Goal: Transaction & Acquisition: Purchase product/service

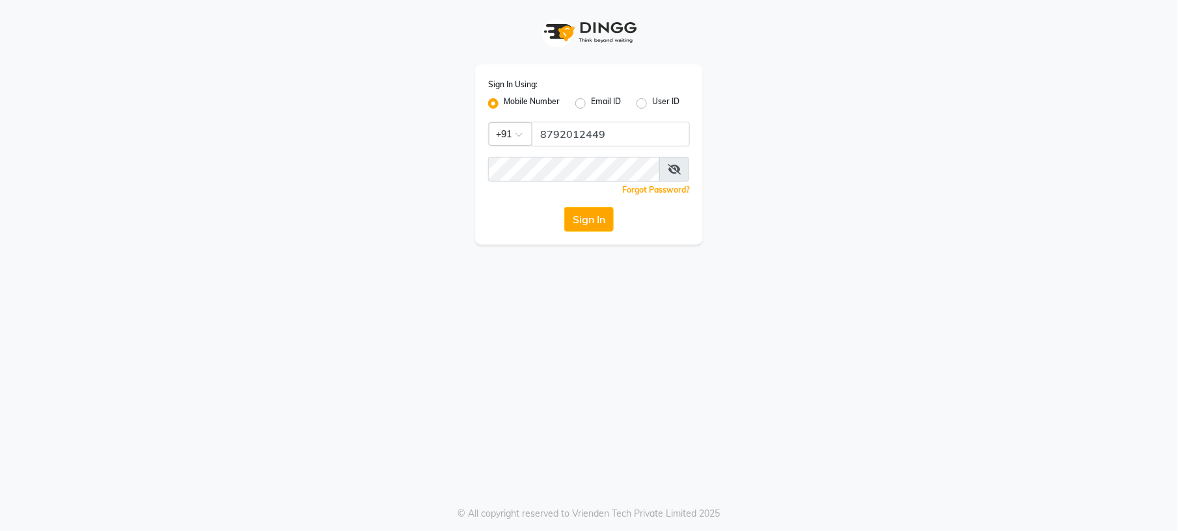
click at [678, 168] on icon at bounding box center [674, 169] width 13 height 10
type input "9980535167"
click at [573, 219] on button "Sign In" at bounding box center [588, 219] width 49 height 25
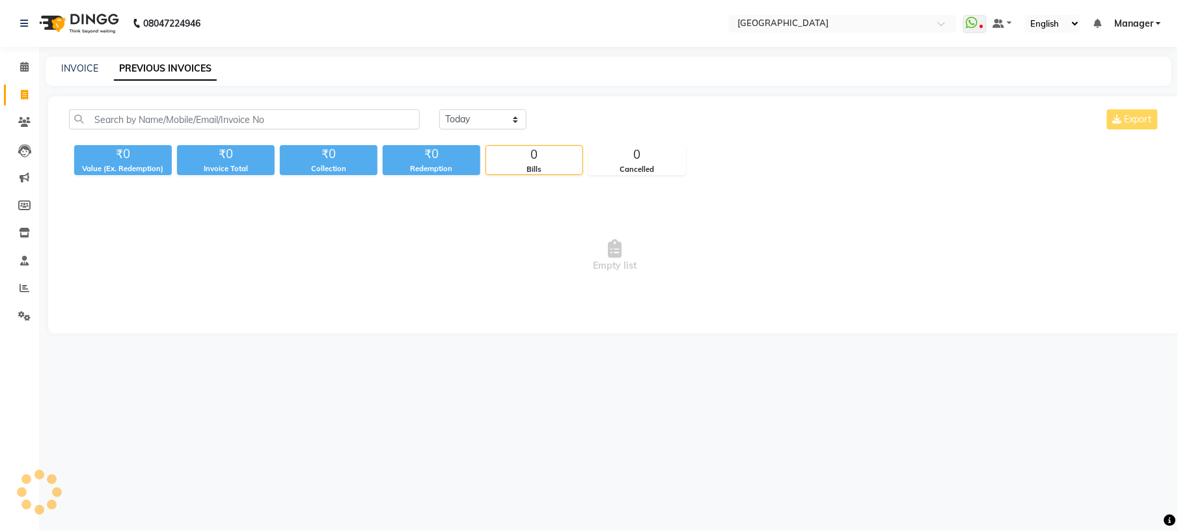
select select "en"
click at [29, 97] on span at bounding box center [24, 95] width 23 height 15
select select "service"
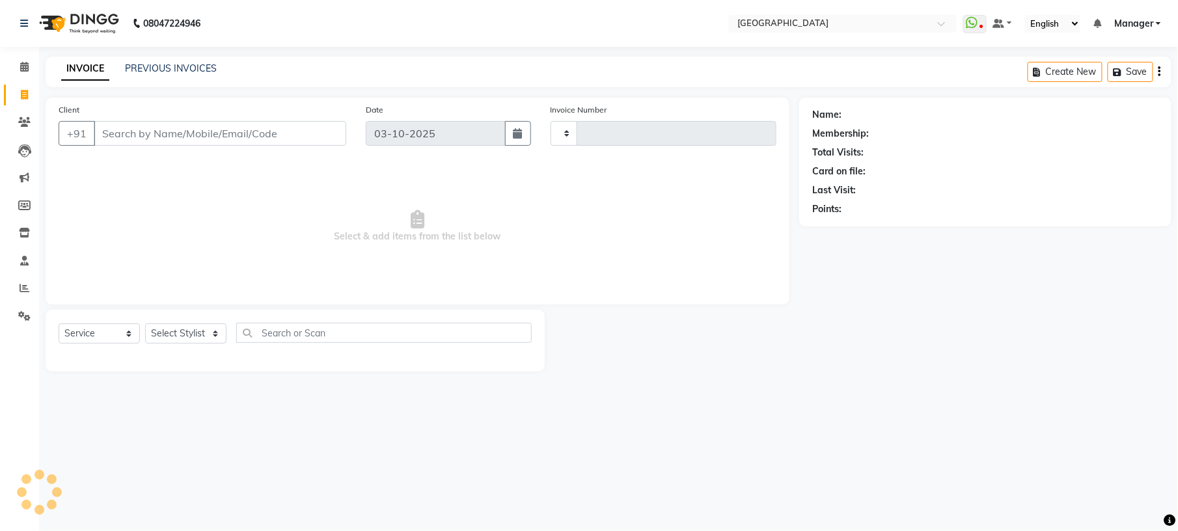
type input "1233"
select select "7871"
click at [219, 332] on select "Select Stylist" at bounding box center [185, 333] width 81 height 20
select select "89201"
click at [145, 323] on select "Select Stylist Amgha Arish Arvind CHANDU DIPEN gulafshan john kajal kelly KIBA …" at bounding box center [185, 333] width 81 height 20
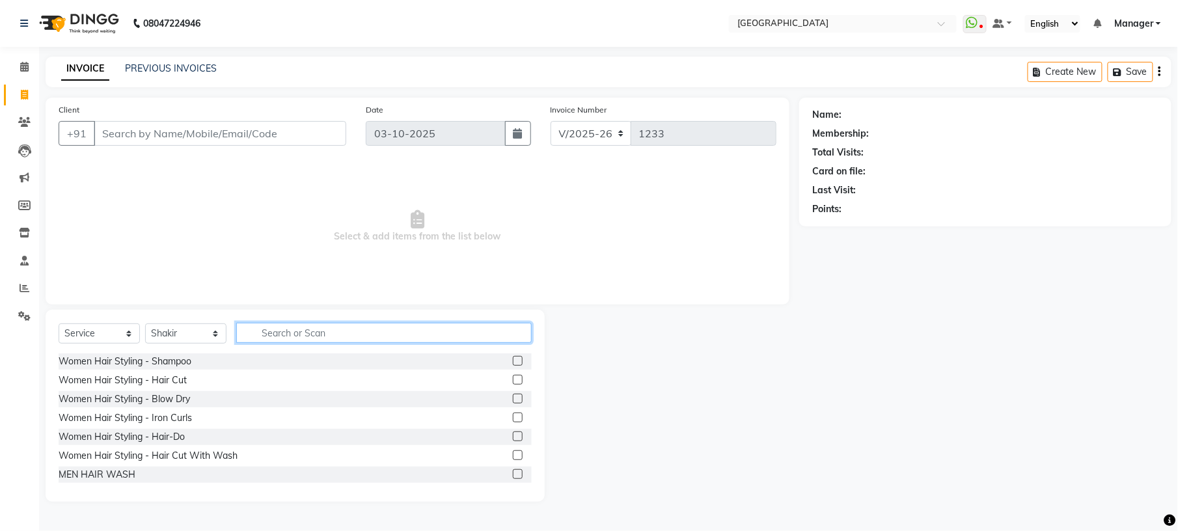
click at [345, 334] on input "text" at bounding box center [383, 333] width 295 height 20
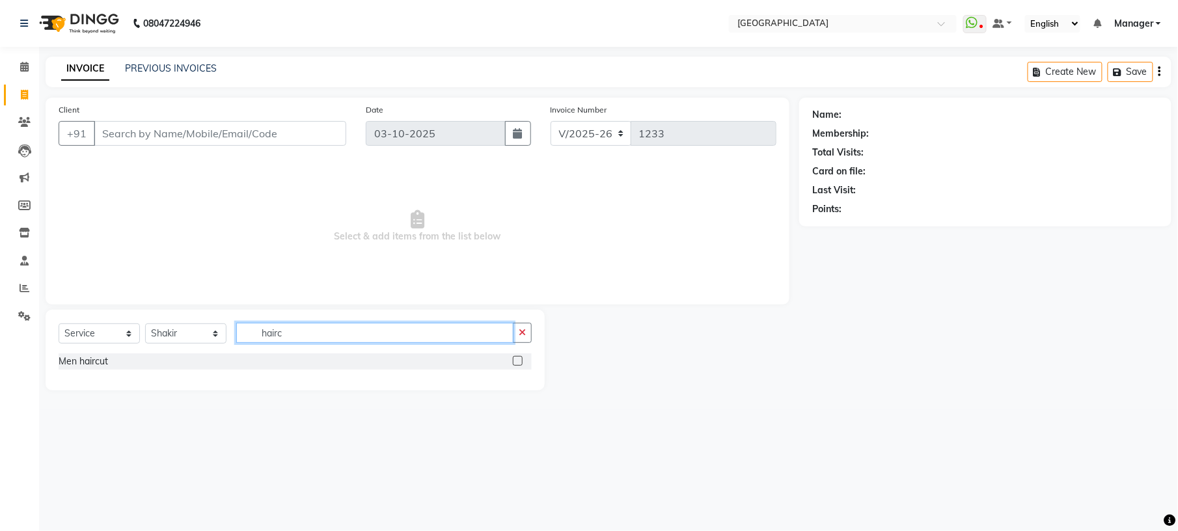
type input "hairc"
click at [519, 363] on label at bounding box center [518, 361] width 10 height 10
click at [519, 363] on input "checkbox" at bounding box center [517, 361] width 8 height 8
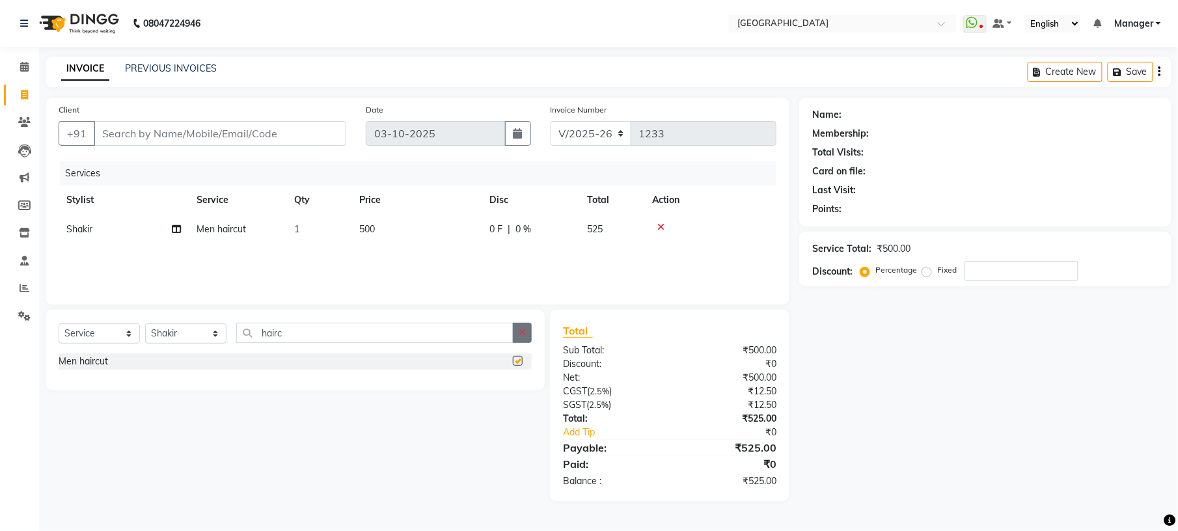
checkbox input "false"
click at [525, 333] on icon "button" at bounding box center [522, 332] width 7 height 9
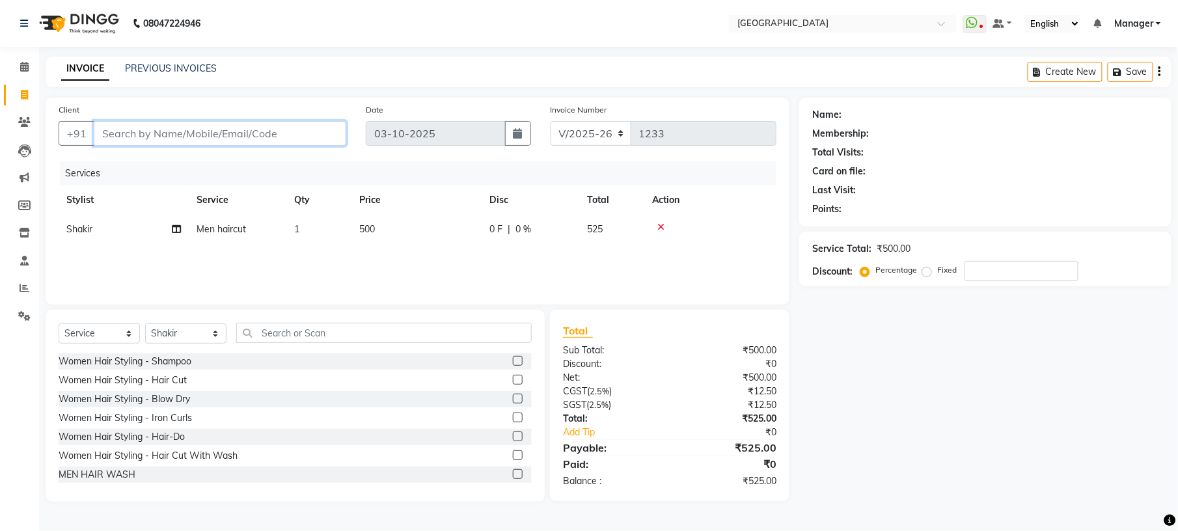
click at [224, 125] on input "Client" at bounding box center [220, 133] width 253 height 25
type input "9"
type input "0"
type input "9830831665"
click at [295, 138] on span "Add Client" at bounding box center [312, 133] width 51 height 13
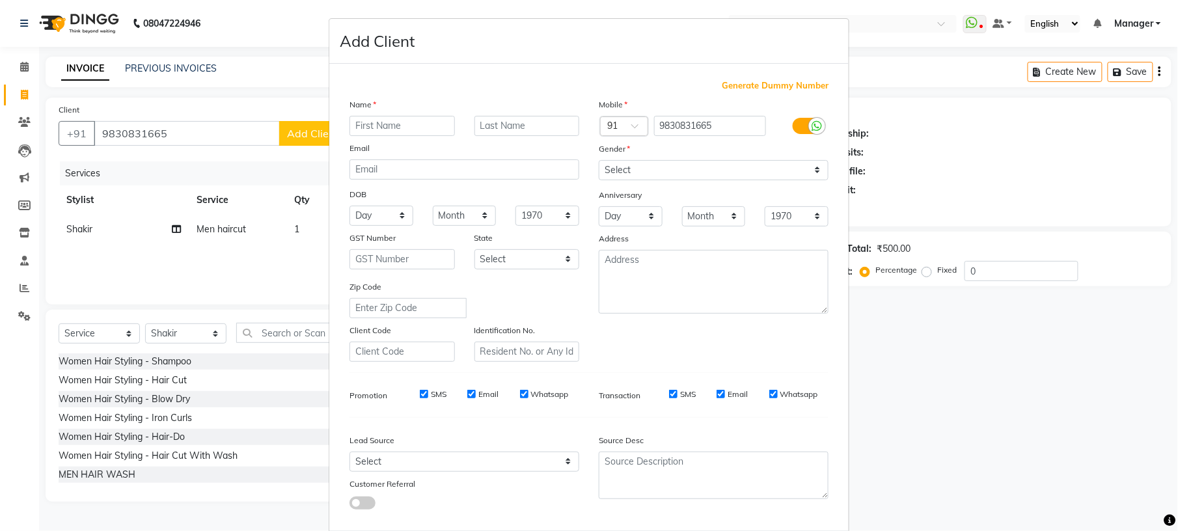
click at [363, 131] on input "text" at bounding box center [401, 126] width 105 height 20
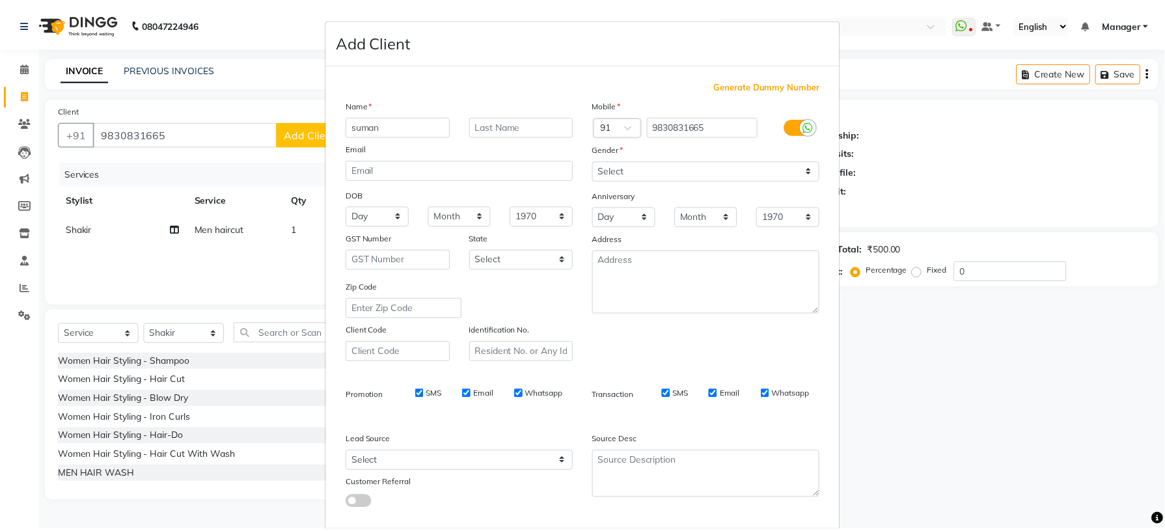
scroll to position [66, 0]
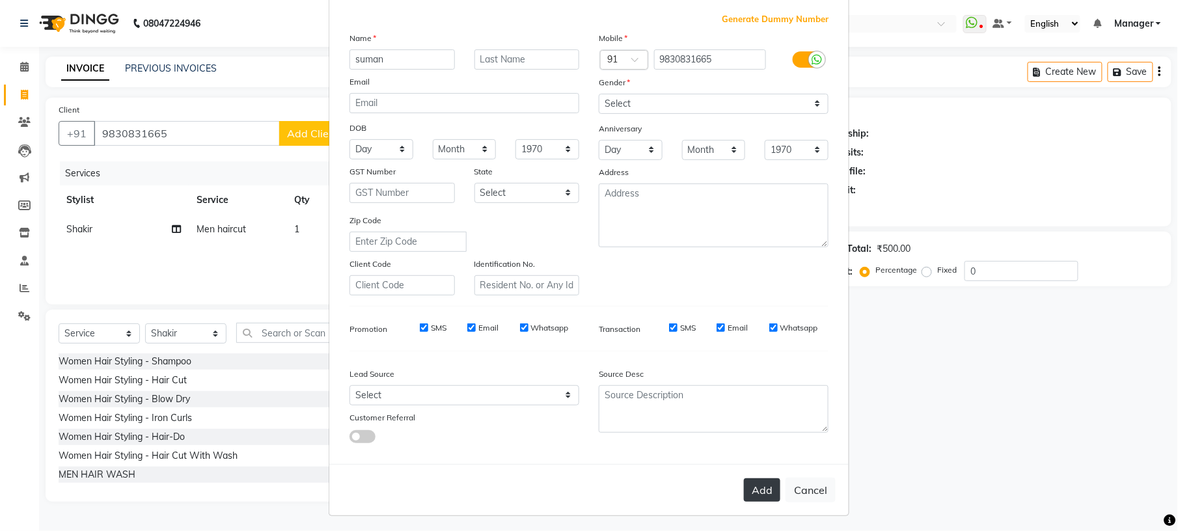
type input "suman"
click at [748, 488] on button "Add" at bounding box center [762, 489] width 36 height 23
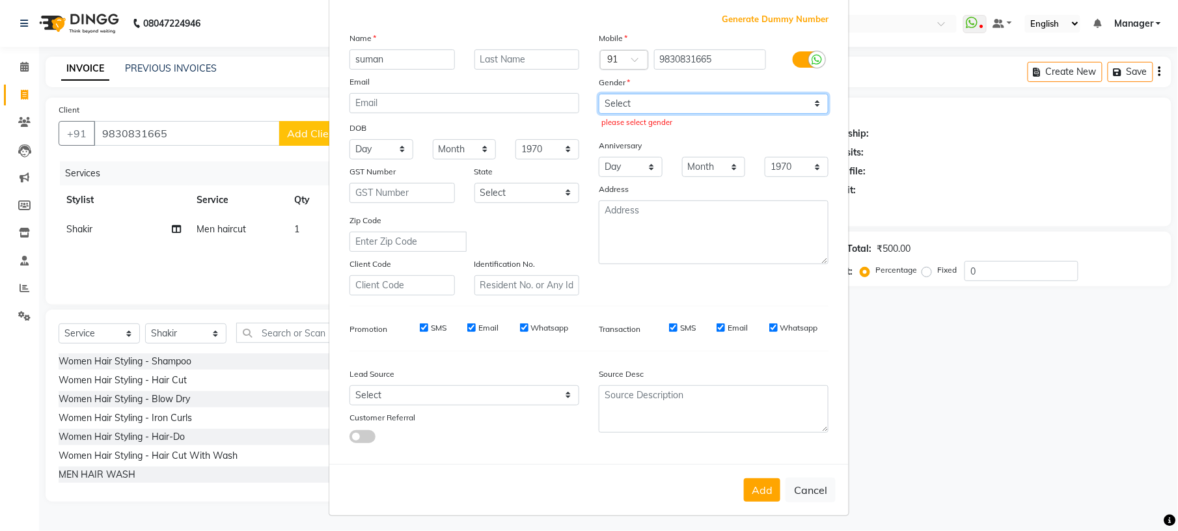
click at [673, 103] on select "Select Male Female Other Prefer Not To Say" at bounding box center [714, 104] width 230 height 20
select select "male"
click at [599, 94] on select "Select Male Female Other Prefer Not To Say" at bounding box center [714, 104] width 230 height 20
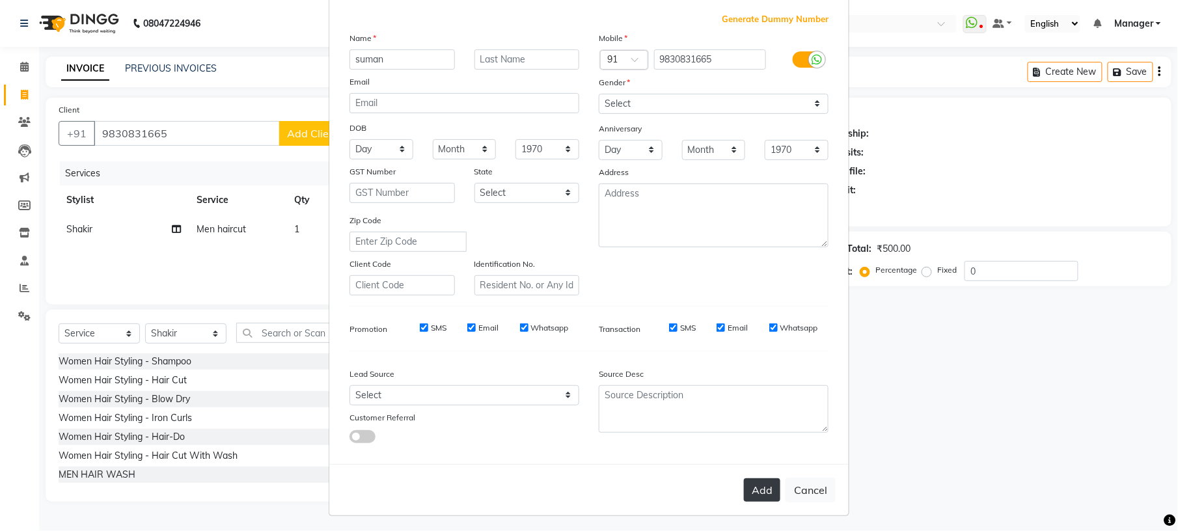
click at [752, 484] on button "Add" at bounding box center [762, 489] width 36 height 23
select select
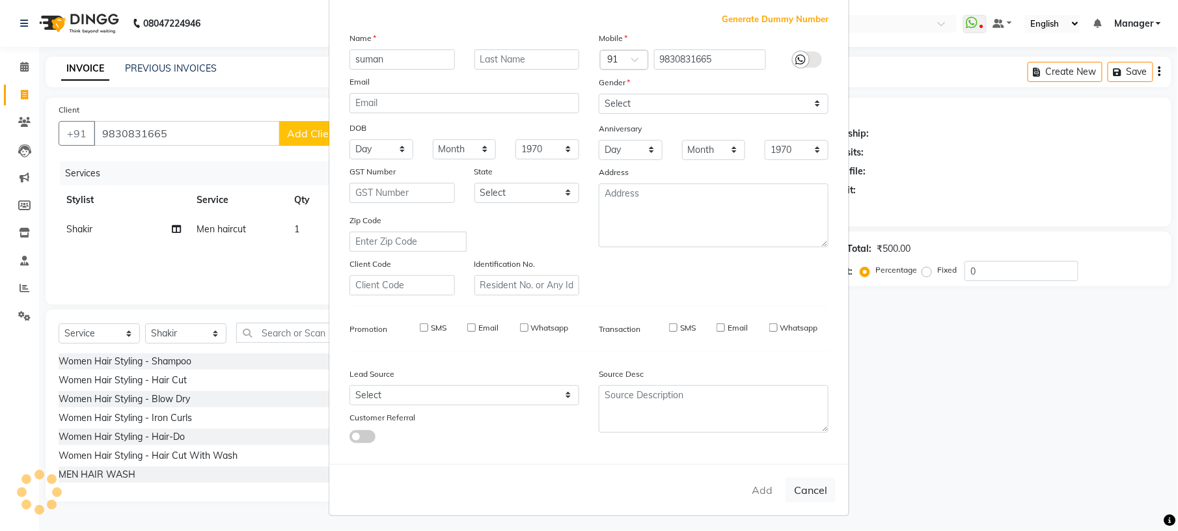
select select
checkbox input "false"
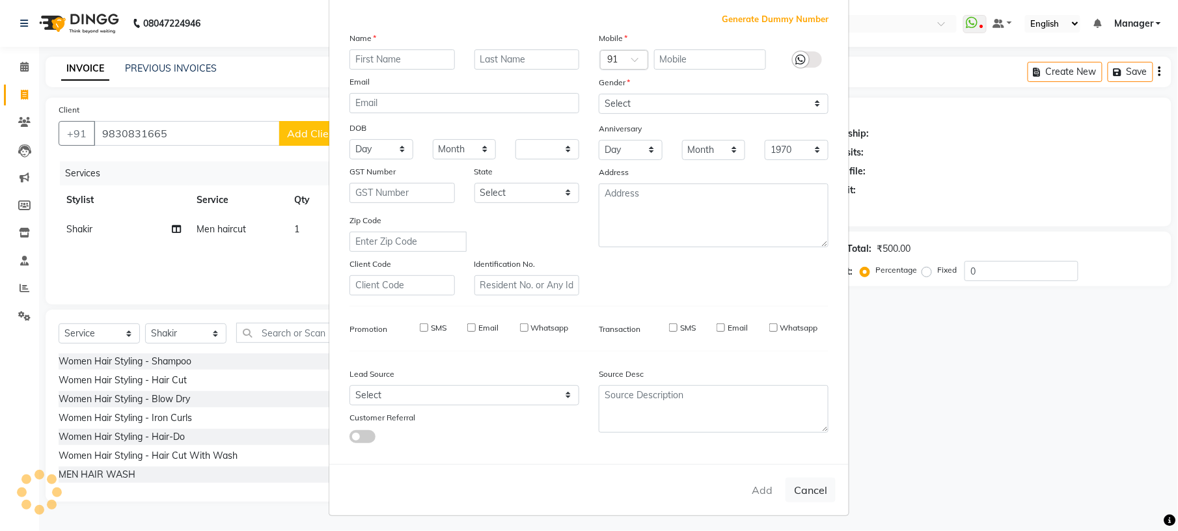
checkbox input "false"
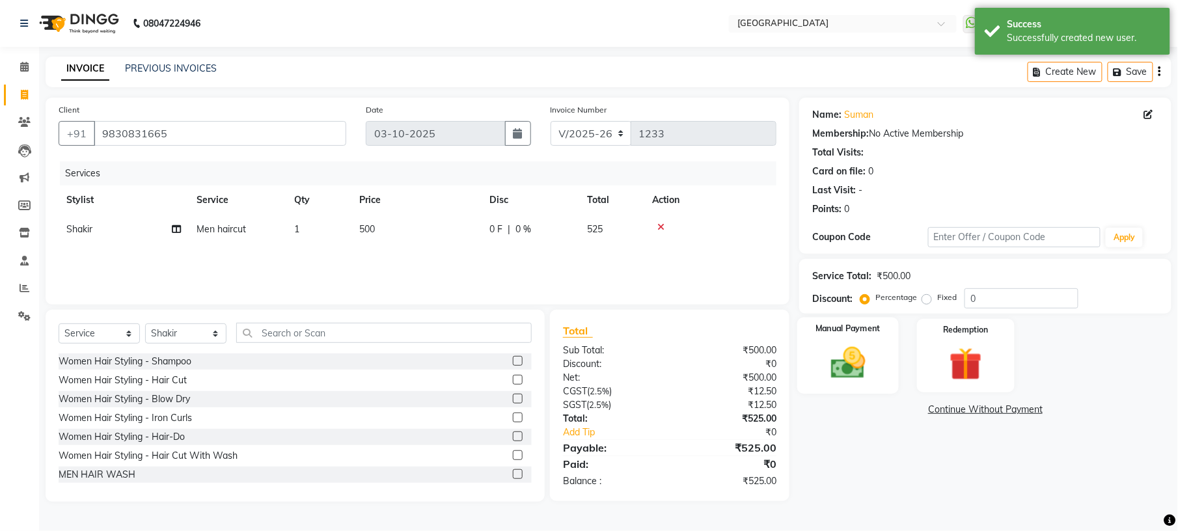
click at [867, 355] on img at bounding box center [848, 363] width 56 height 40
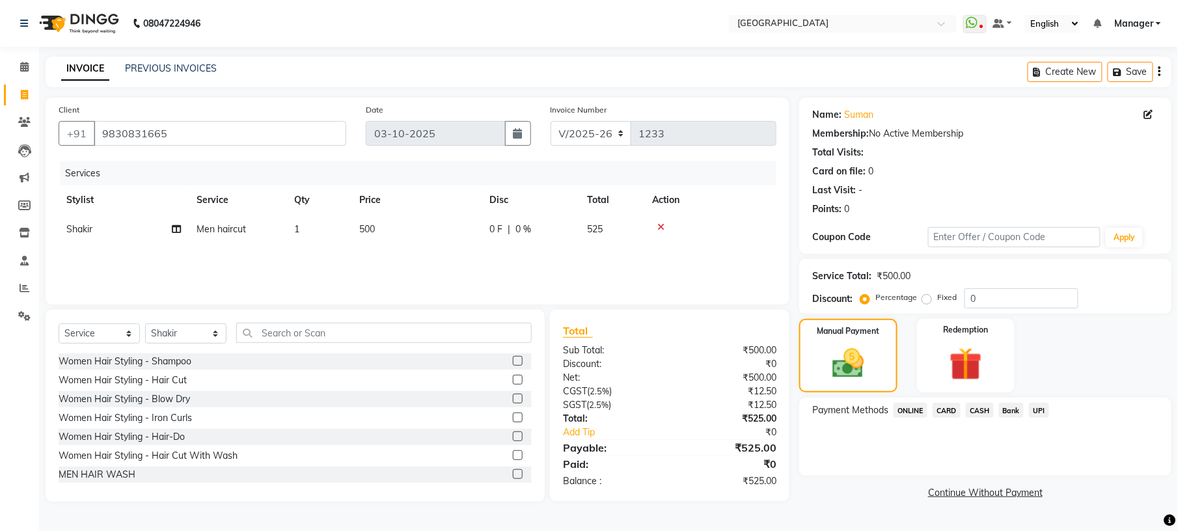
click at [1036, 414] on span "UPI" at bounding box center [1039, 410] width 20 height 15
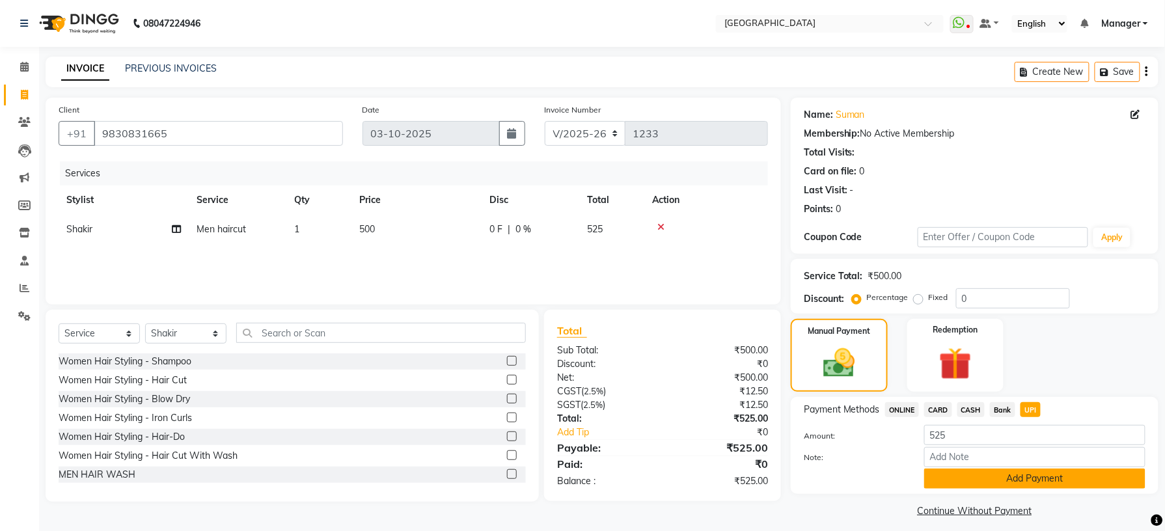
click at [1018, 480] on button "Add Payment" at bounding box center [1034, 479] width 221 height 20
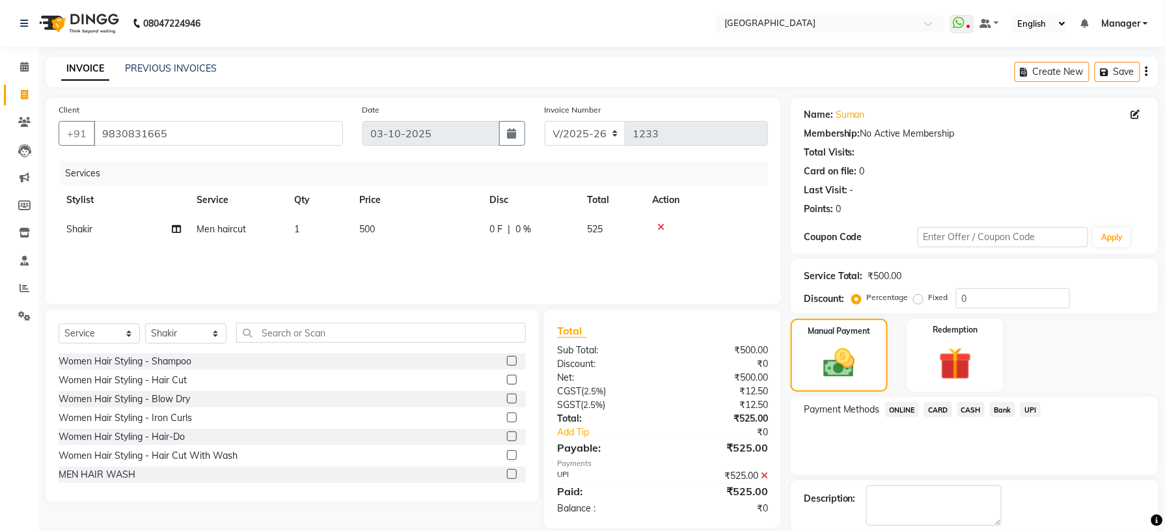
scroll to position [65, 0]
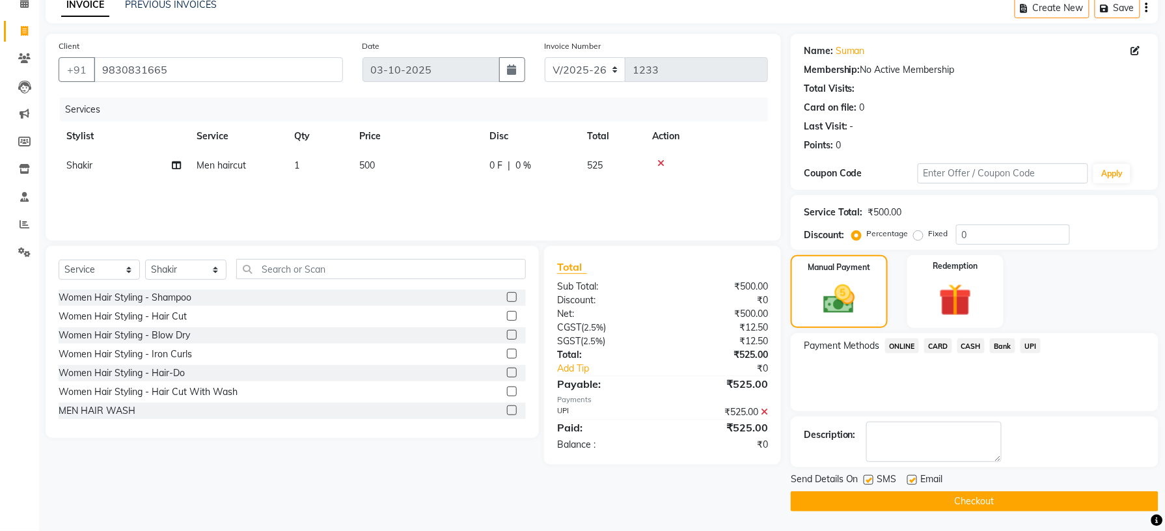
click at [990, 505] on button "Checkout" at bounding box center [975, 501] width 368 height 20
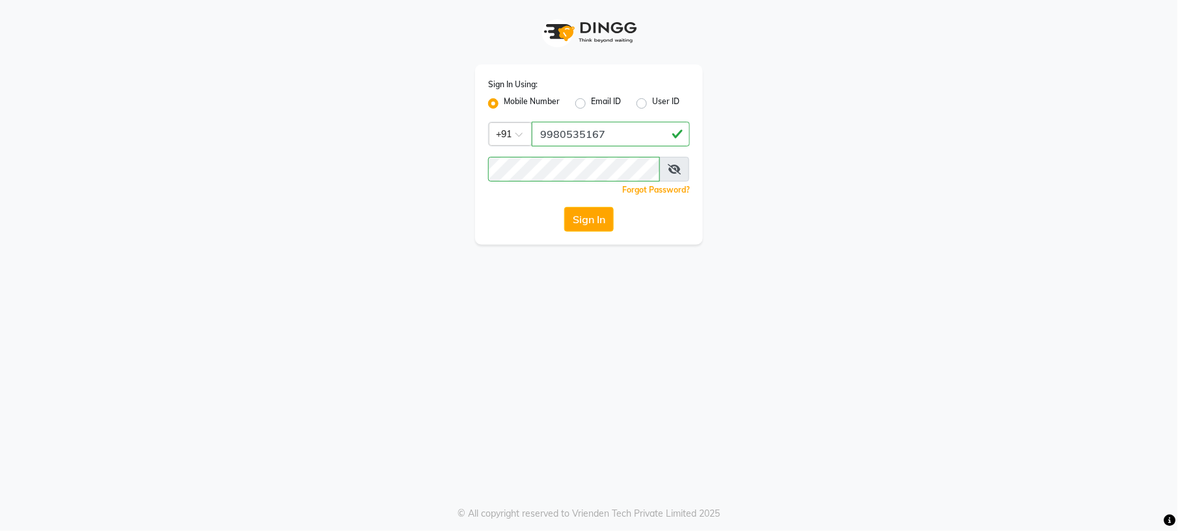
click at [681, 172] on icon at bounding box center [674, 169] width 13 height 10
click at [595, 215] on button "Sign In" at bounding box center [588, 219] width 49 height 25
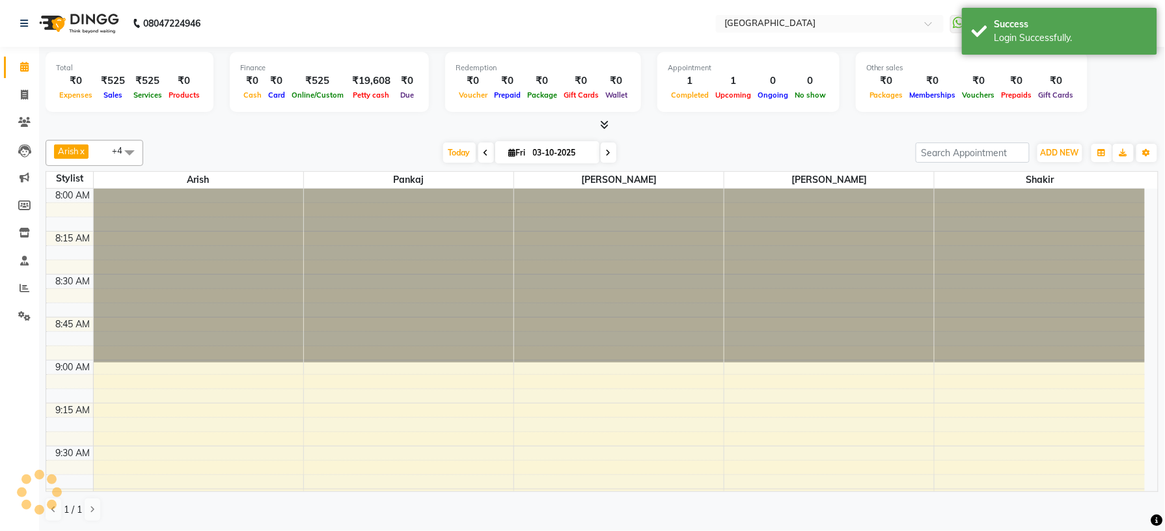
select select "en"
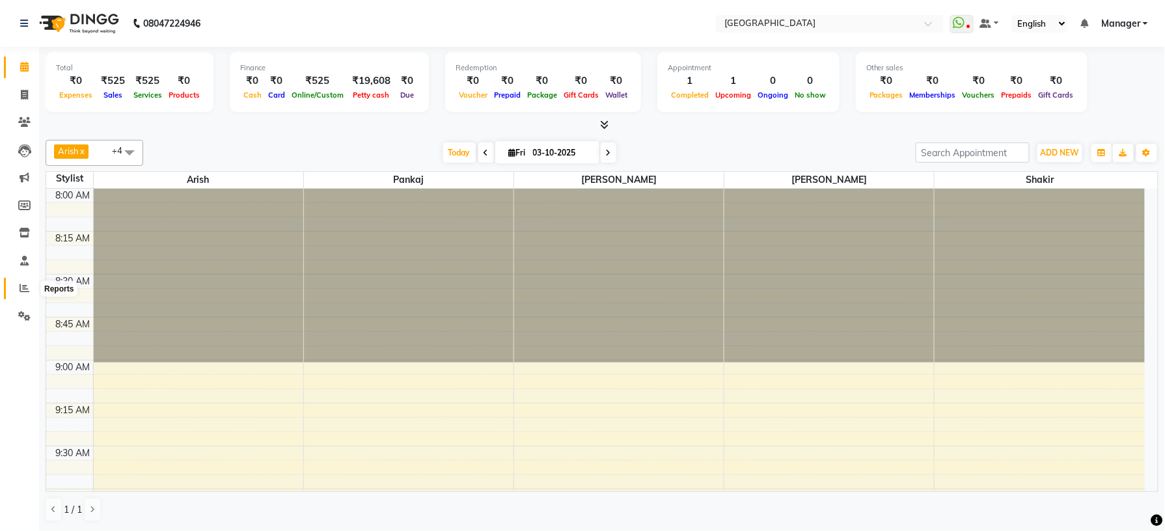
click at [20, 286] on icon at bounding box center [25, 288] width 10 height 10
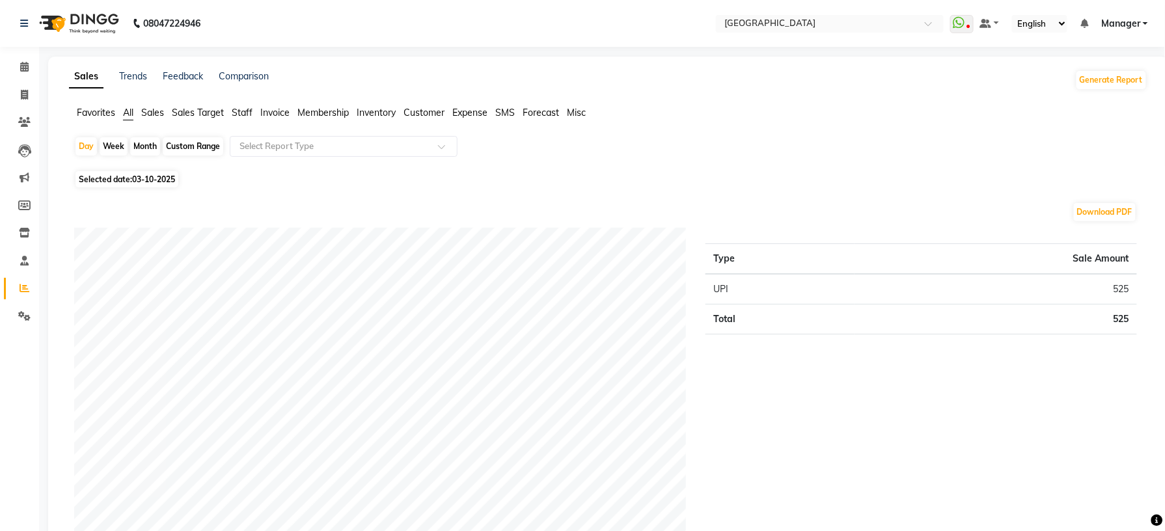
click at [149, 112] on span "Sales" at bounding box center [152, 113] width 23 height 12
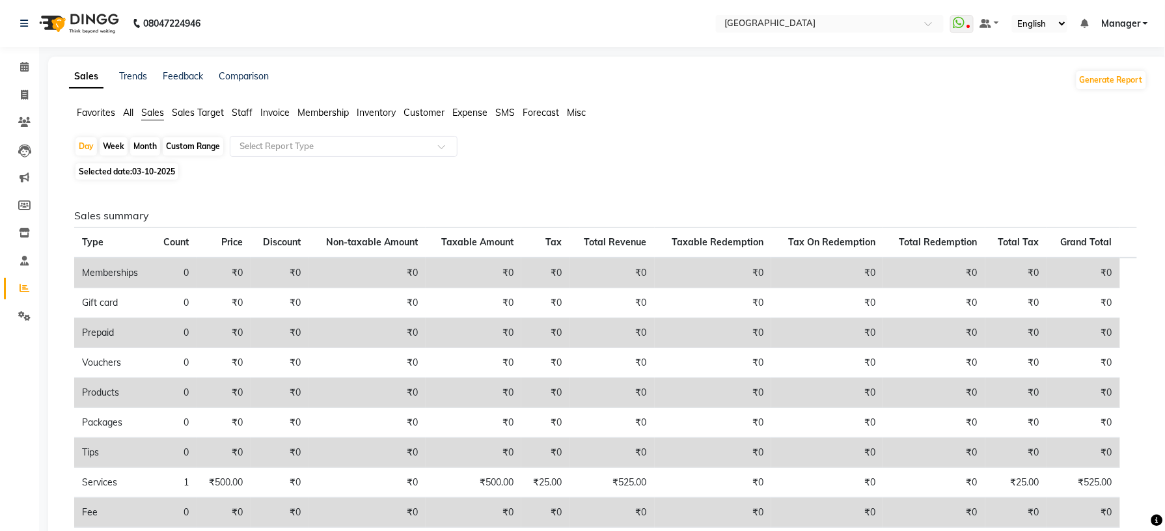
click at [195, 147] on div "Custom Range" at bounding box center [193, 146] width 61 height 18
select select "10"
select select "2025"
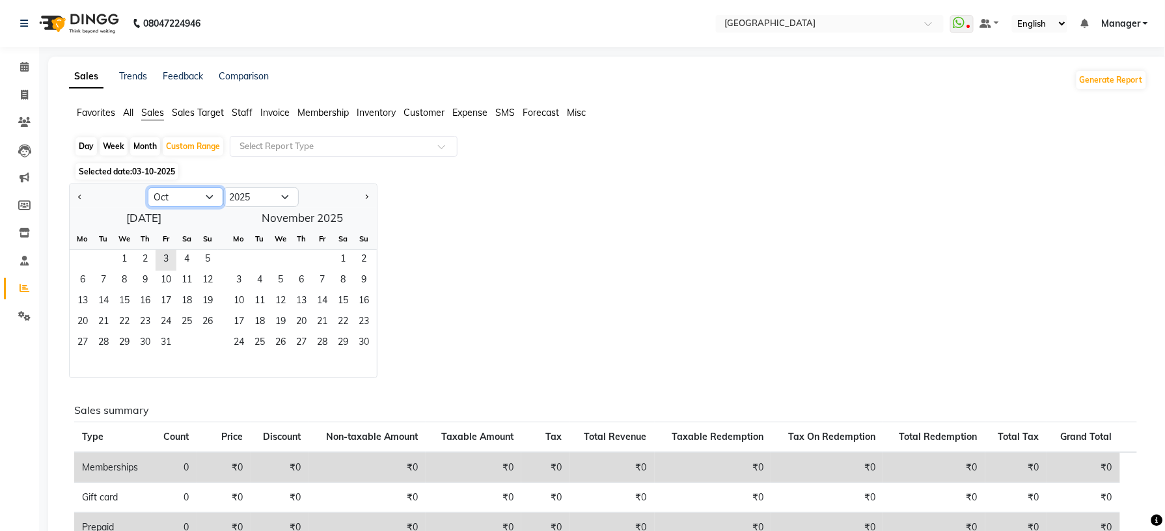
click at [208, 193] on select "Jan Feb Mar Apr May Jun Jul Aug Sep Oct Nov Dec" at bounding box center [185, 197] width 75 height 20
select select "9"
click at [148, 188] on select "Jan Feb Mar Apr May Jun Jul Aug Sep Oct Nov Dec" at bounding box center [185, 197] width 75 height 20
click at [81, 266] on span "1" at bounding box center [82, 260] width 21 height 21
click at [321, 262] on span "3" at bounding box center [322, 260] width 21 height 21
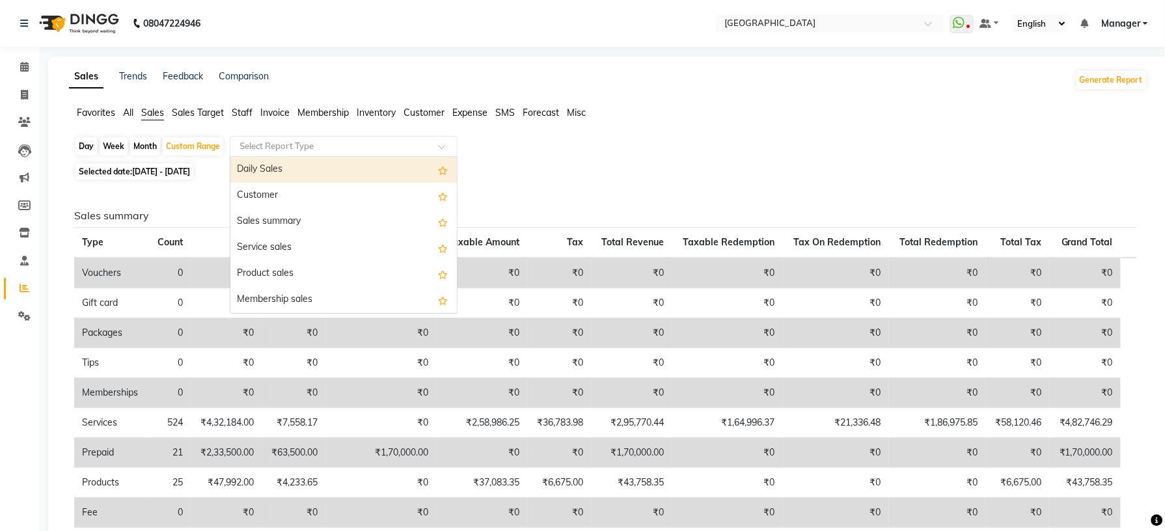
click at [437, 147] on div at bounding box center [343, 146] width 226 height 13
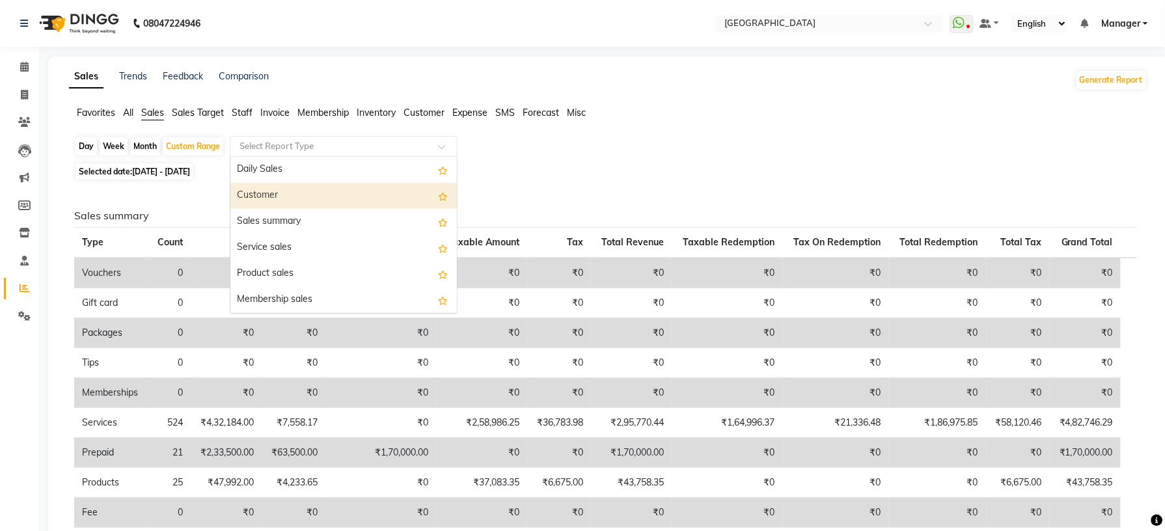
click at [428, 187] on div "Customer" at bounding box center [343, 196] width 226 height 26
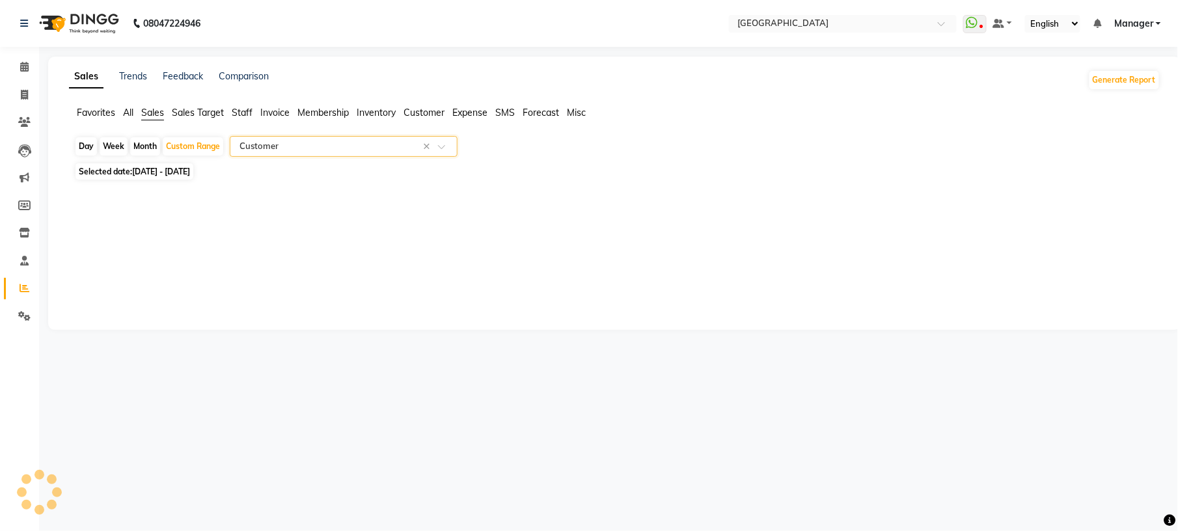
select select "full_report"
select select "csv"
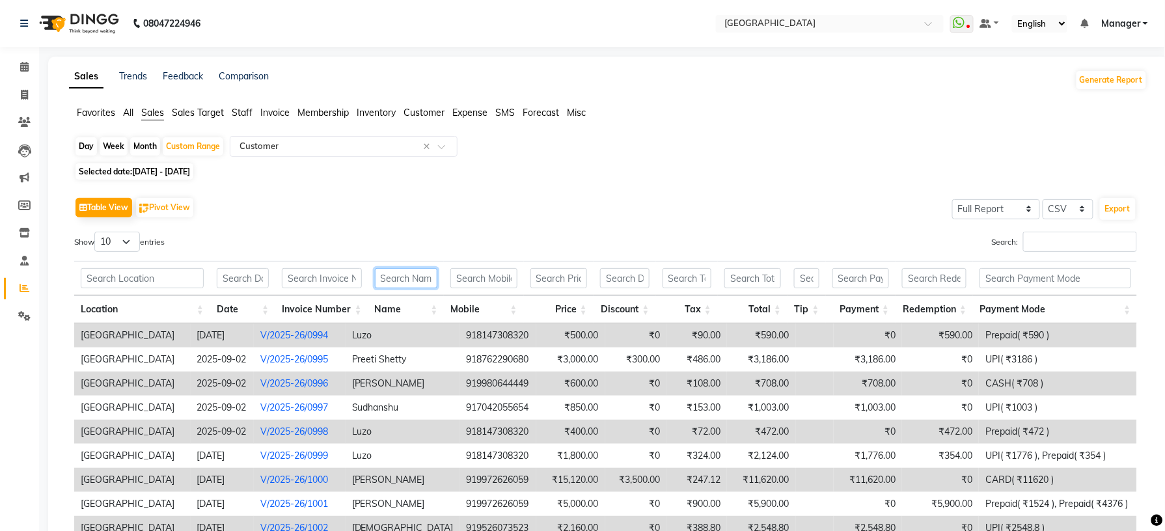
click at [406, 280] on input "text" at bounding box center [406, 278] width 63 height 20
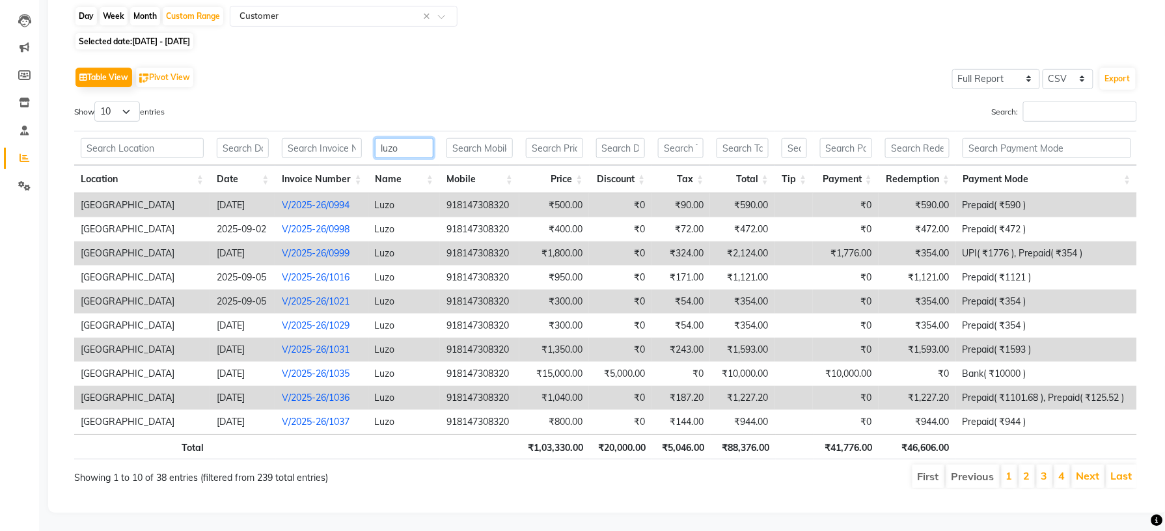
scroll to position [147, 0]
type input "luzo"
click at [123, 100] on select "10 25 50 100" at bounding box center [117, 110] width 46 height 20
select select "100"
click at [96, 100] on select "10 25 50 100" at bounding box center [117, 110] width 46 height 20
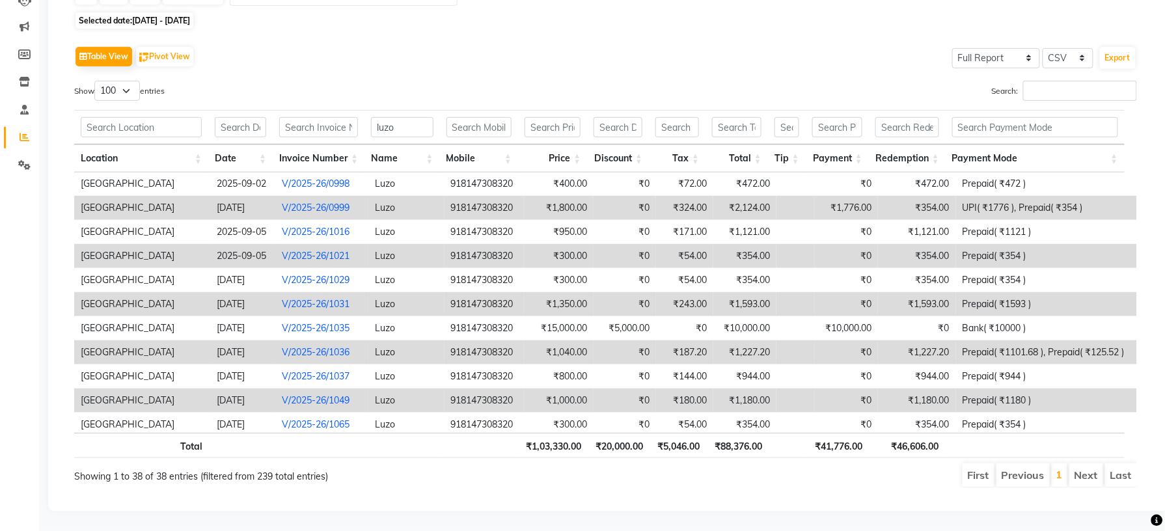
scroll to position [0, 0]
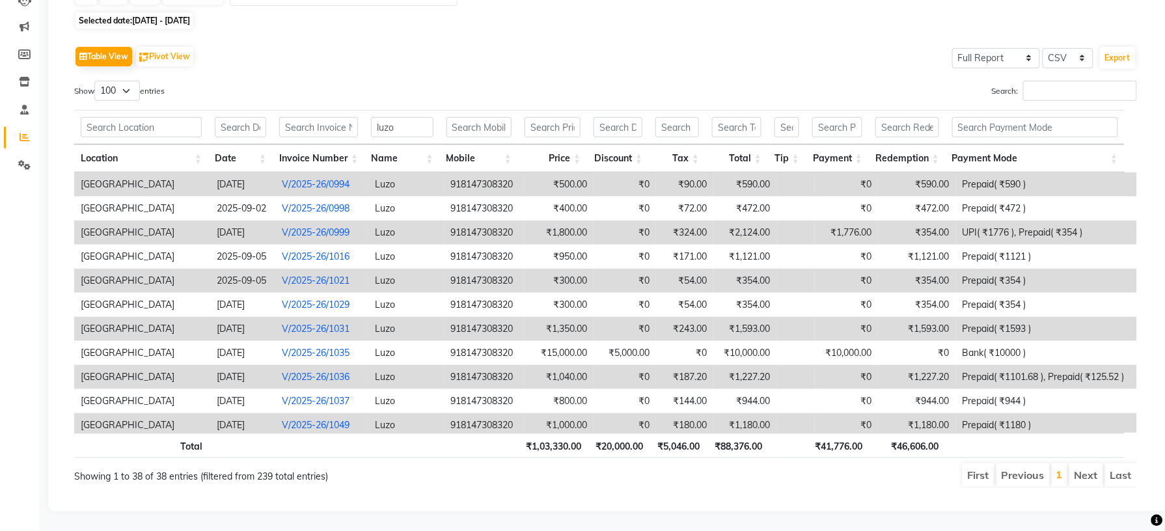
drag, startPoint x: 545, startPoint y: 232, endPoint x: 639, endPoint y: 34, distance: 219.8
click at [639, 43] on div "Table View Pivot View Select Full Report Filtered Report Select CSV PDF Export" at bounding box center [605, 56] width 1063 height 27
click at [1057, 468] on link "1" at bounding box center [1059, 474] width 7 height 13
click at [1030, 463] on li "Previous" at bounding box center [1022, 474] width 53 height 23
click at [1060, 468] on link "1" at bounding box center [1059, 474] width 7 height 13
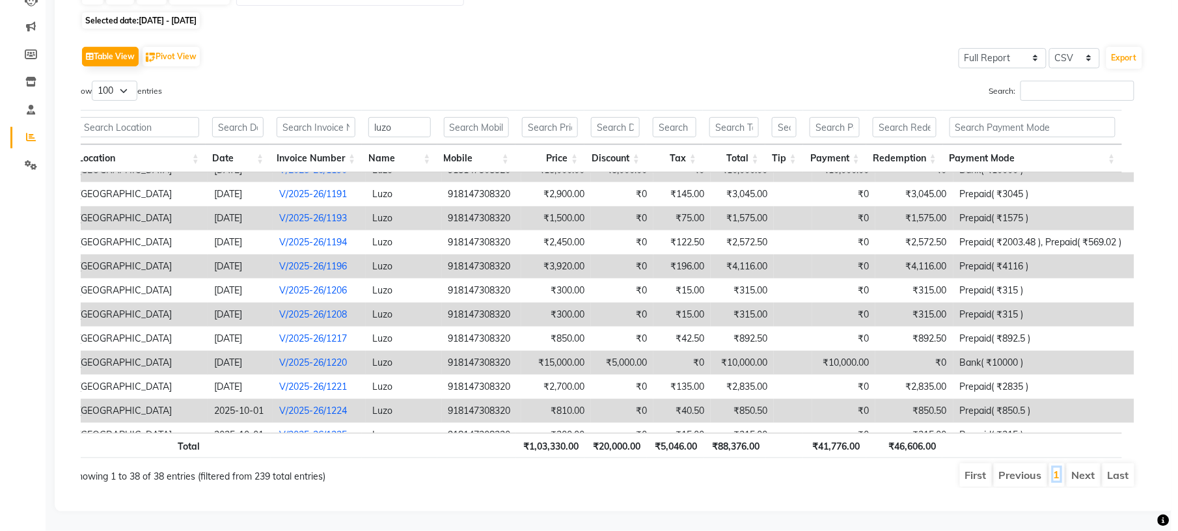
scroll to position [638, 0]
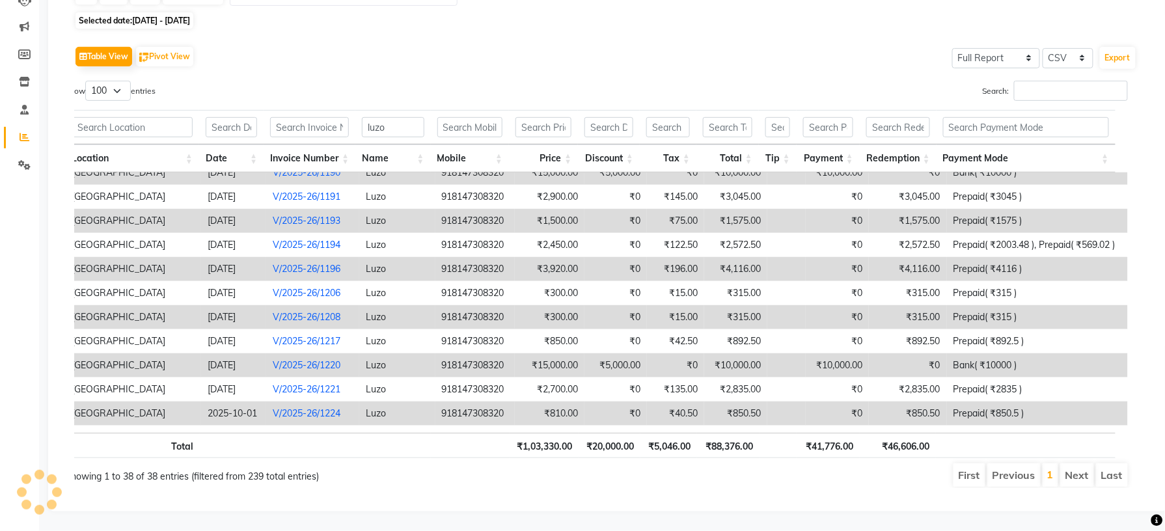
click at [847, 353] on td "₹10,000.00" at bounding box center [838, 365] width 64 height 24
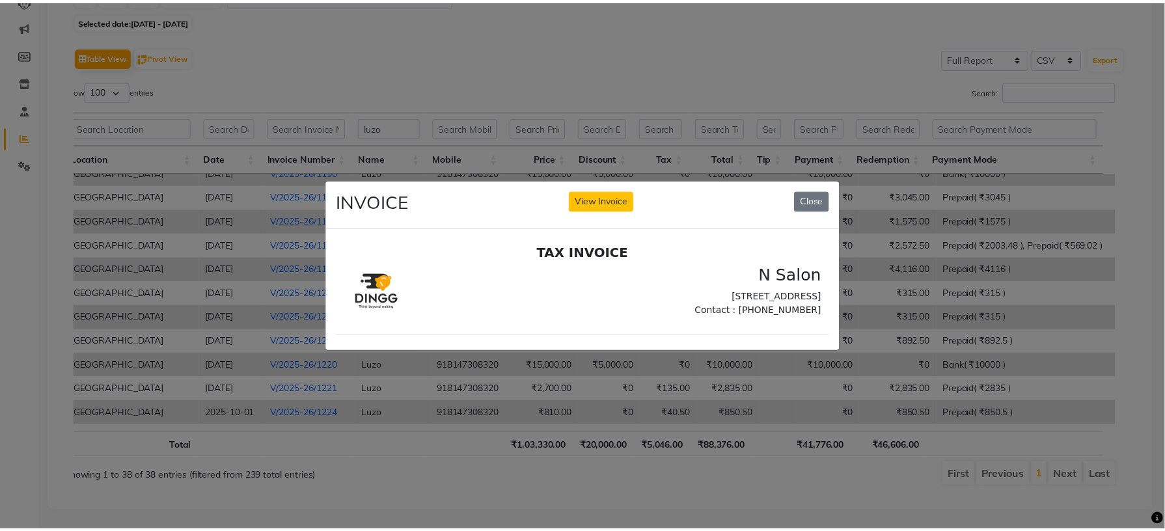
scroll to position [0, 0]
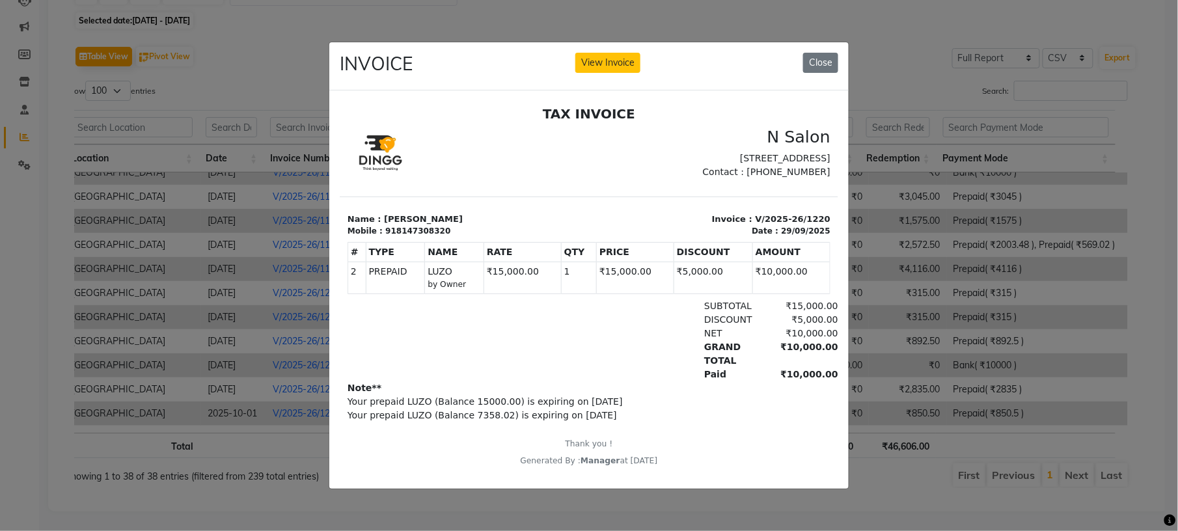
click at [925, 295] on ngb-modal-window "INVOICE View Invoice Close" at bounding box center [589, 265] width 1178 height 531
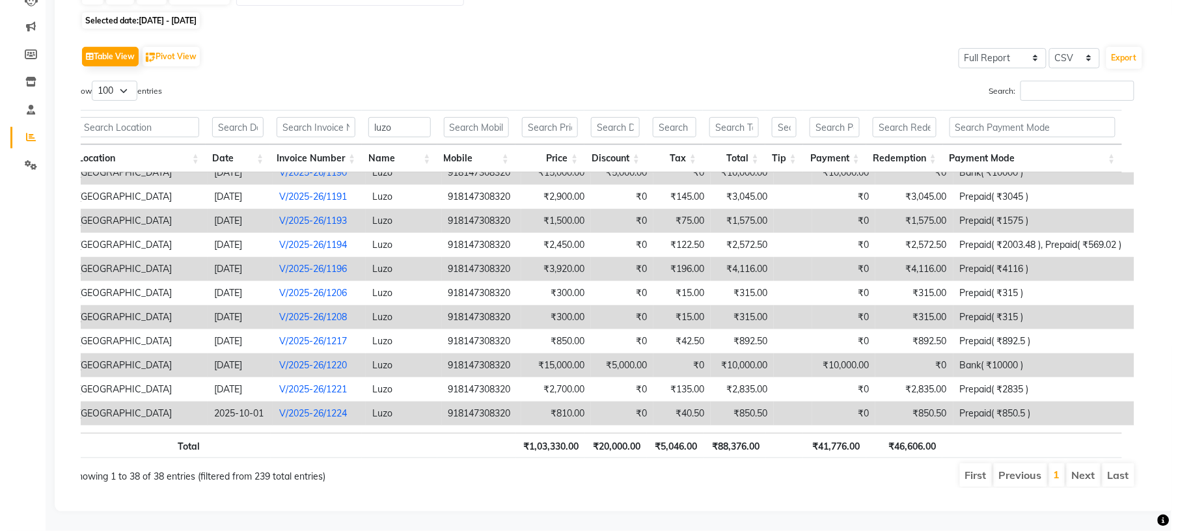
scroll to position [655, 0]
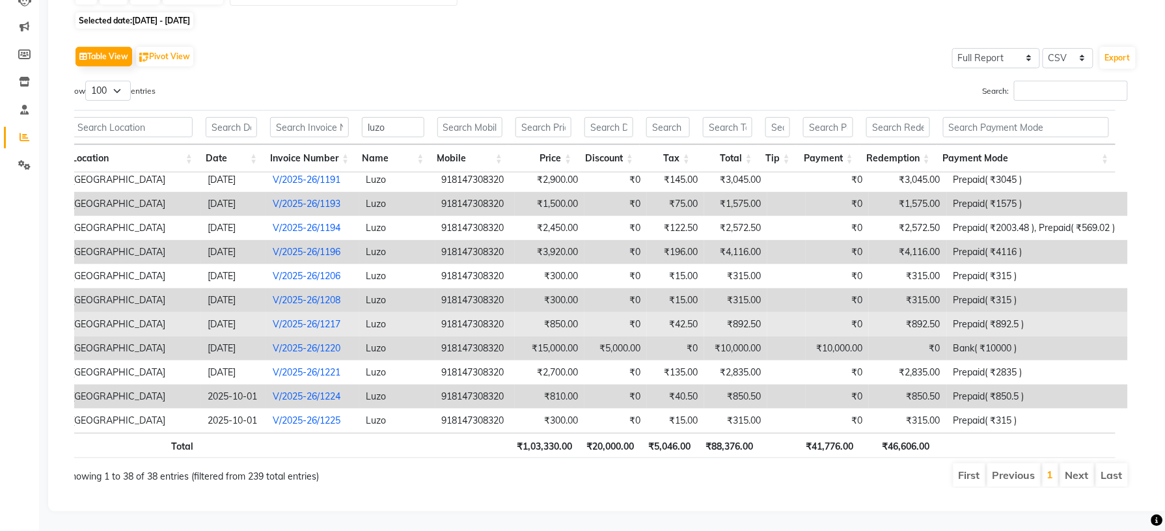
click at [918, 312] on td "₹892.50" at bounding box center [907, 324] width 77 height 24
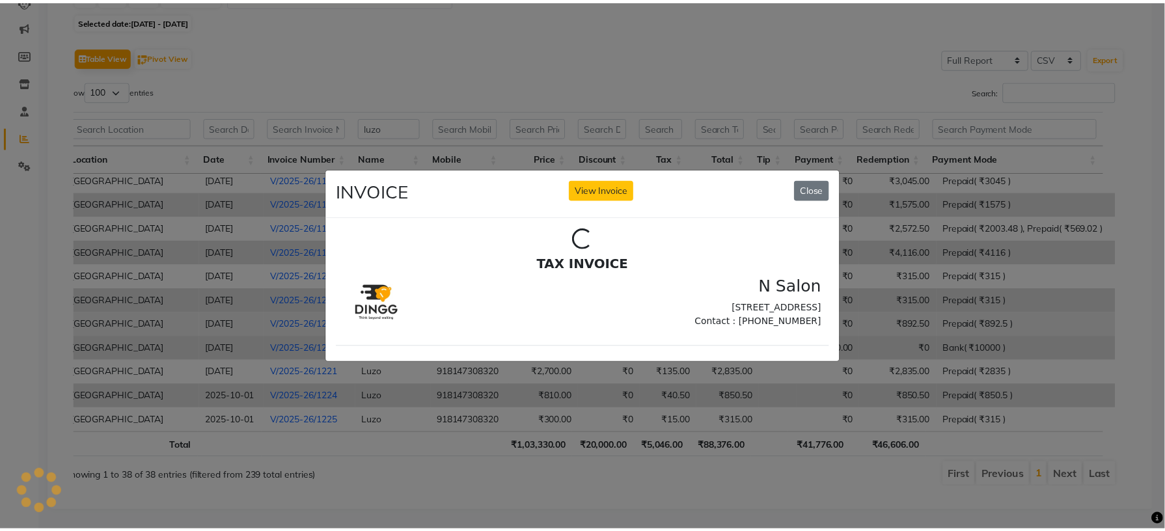
scroll to position [0, 0]
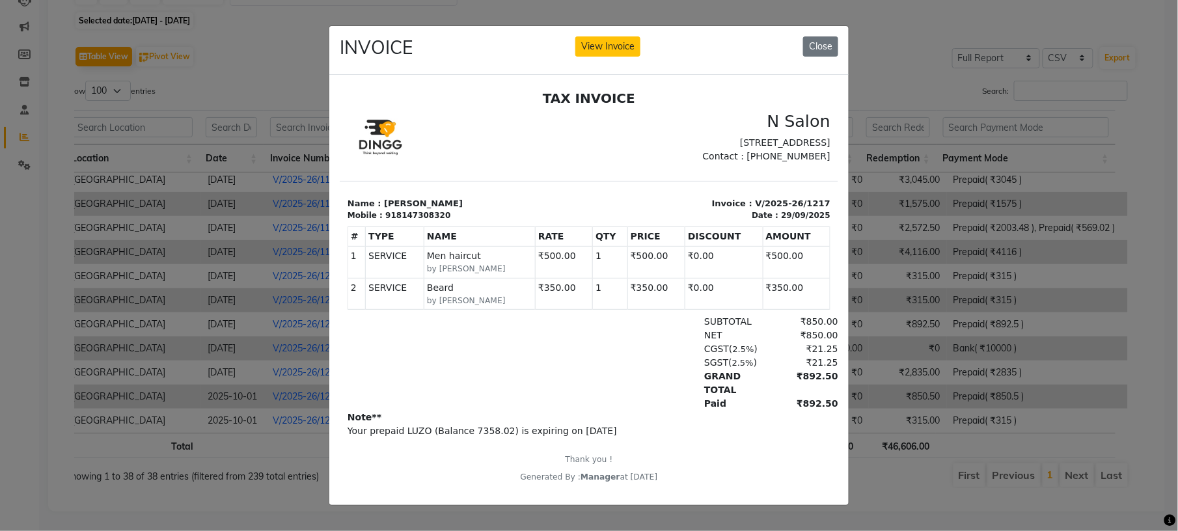
click at [911, 297] on ngb-modal-window "INVOICE View Invoice Close" at bounding box center [589, 265] width 1178 height 531
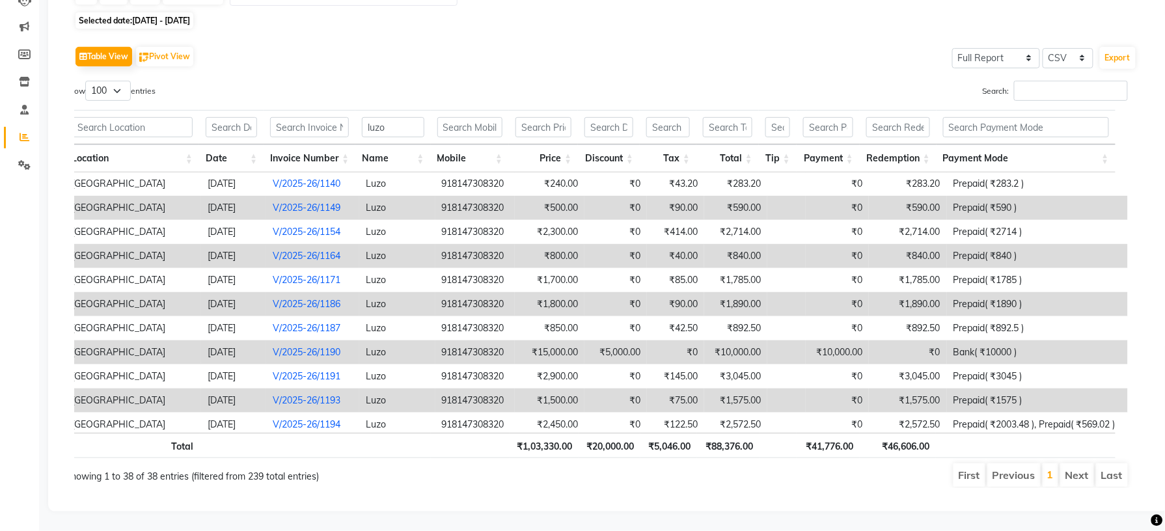
scroll to position [457, 0]
click at [1110, 47] on button "Export" at bounding box center [1118, 58] width 36 height 22
click at [687, 61] on div "Table View Pivot View Select Full Report Filtered Report Select CSV PDF Export …" at bounding box center [605, 265] width 1063 height 445
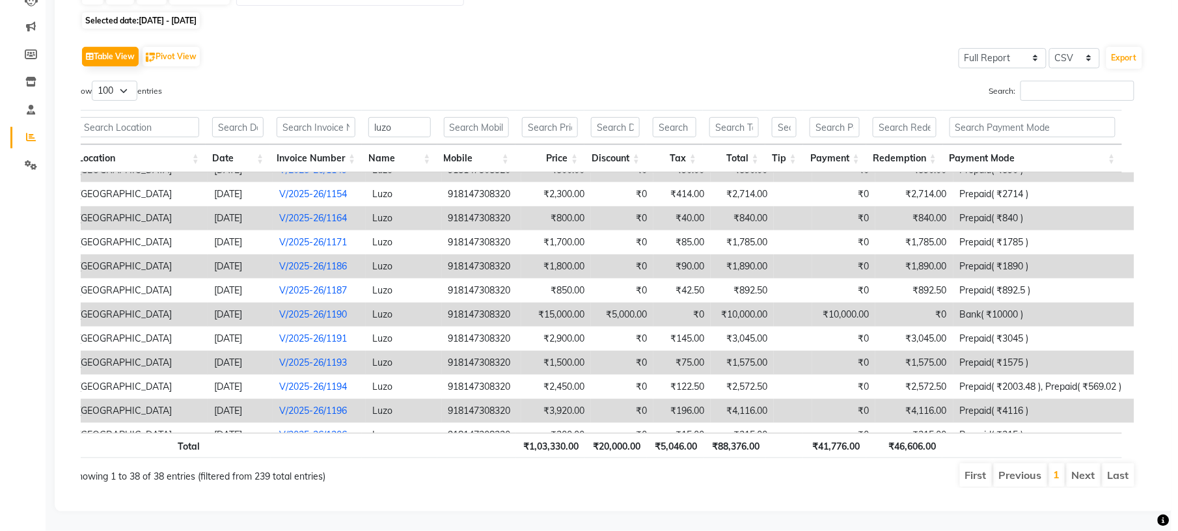
scroll to position [495, 0]
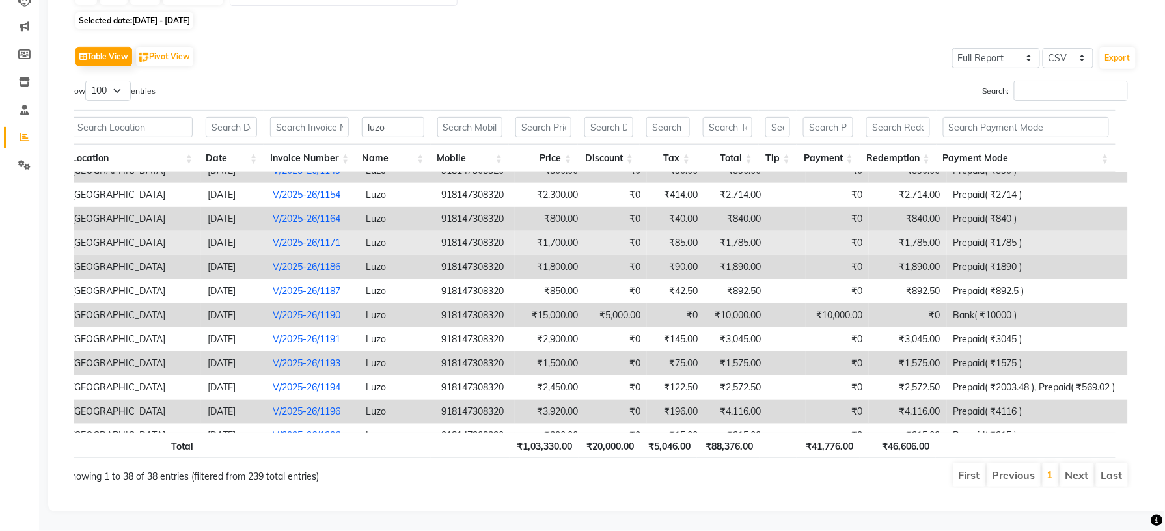
click at [892, 231] on td "₹1,785.00" at bounding box center [907, 243] width 77 height 24
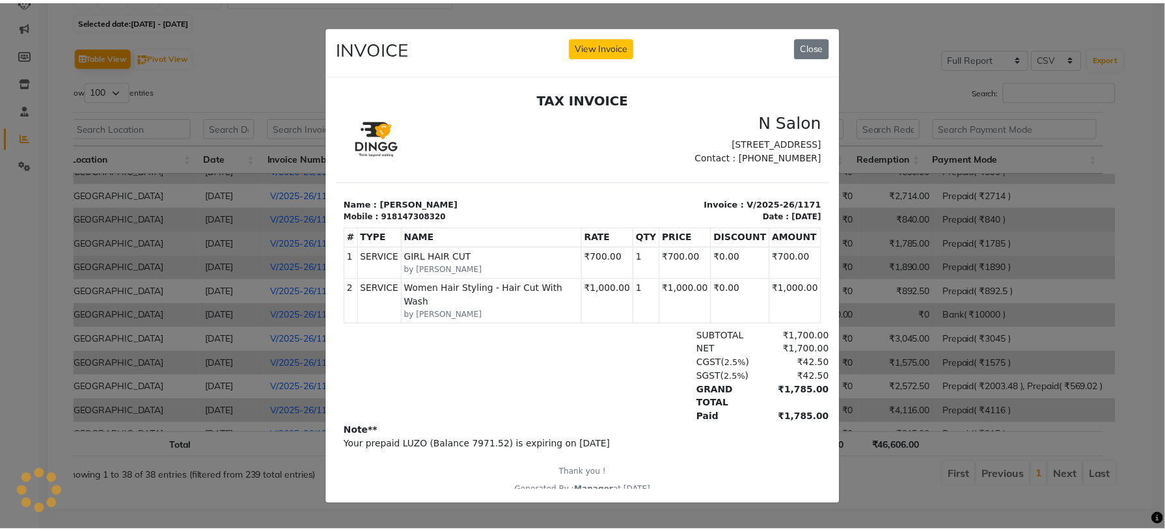
scroll to position [0, 0]
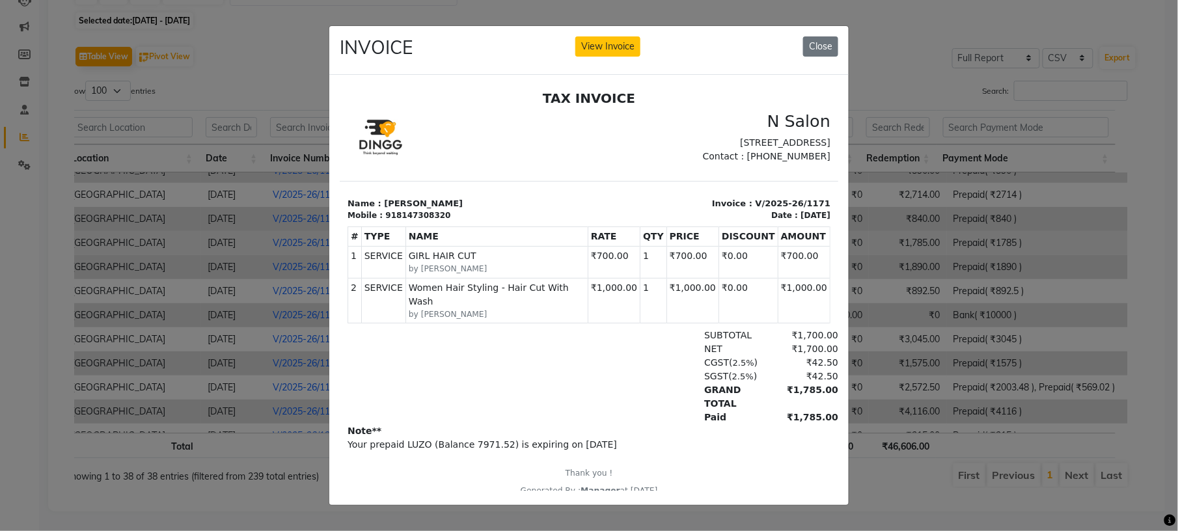
click at [892, 225] on ngb-modal-window "INVOICE View Invoice Close" at bounding box center [589, 265] width 1178 height 531
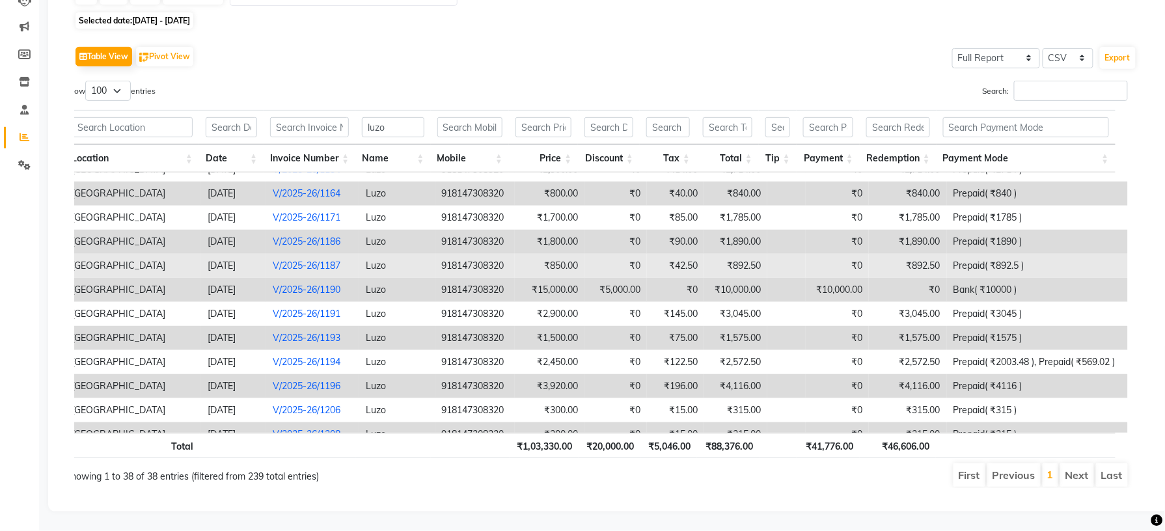
scroll to position [521, 0]
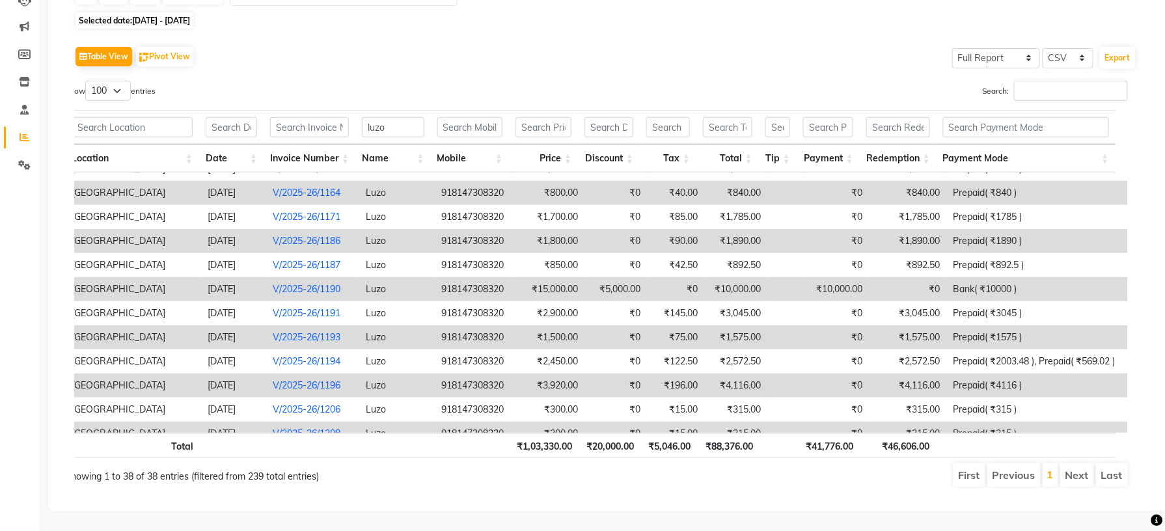
click at [1017, 463] on li "Previous" at bounding box center [1013, 474] width 53 height 23
click at [1018, 463] on li "Previous" at bounding box center [1013, 474] width 53 height 23
click at [1017, 463] on li "Previous" at bounding box center [1013, 474] width 53 height 23
click at [1073, 463] on li "Next" at bounding box center [1077, 474] width 34 height 23
click at [1112, 463] on li "Last" at bounding box center [1112, 474] width 32 height 23
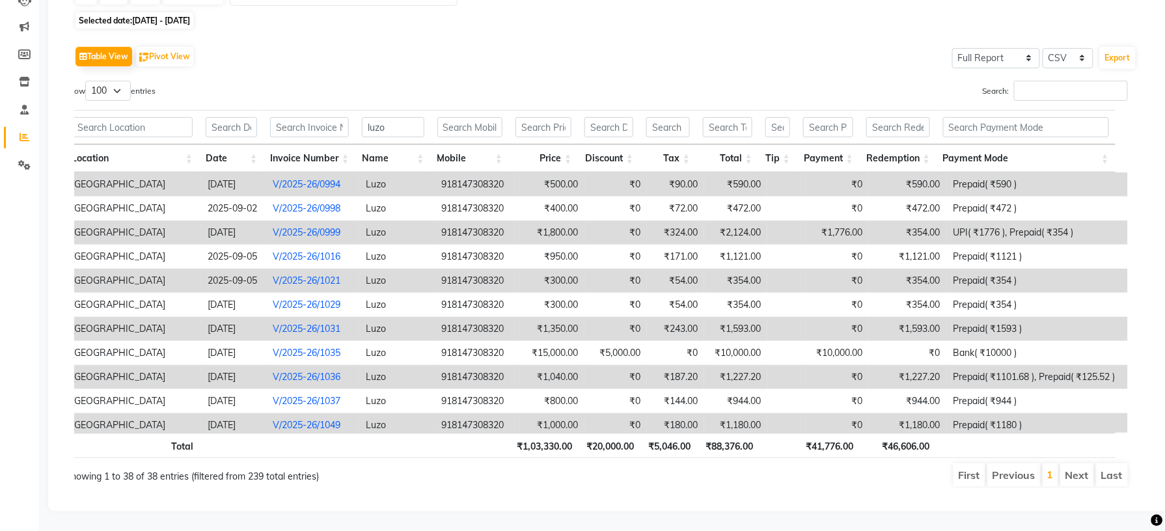
scroll to position [0, 0]
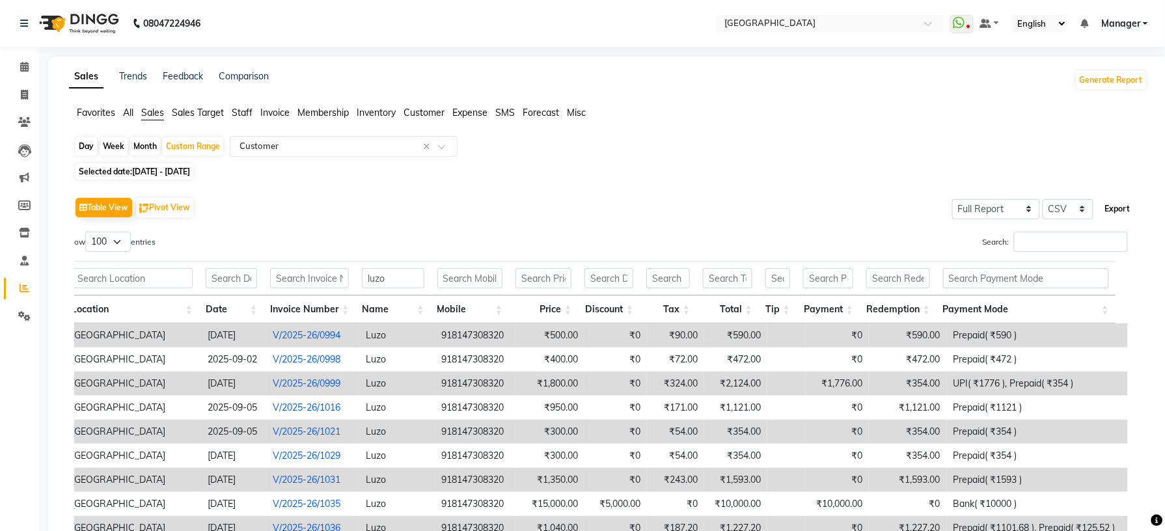
click at [1117, 209] on button "Export" at bounding box center [1118, 209] width 36 height 22
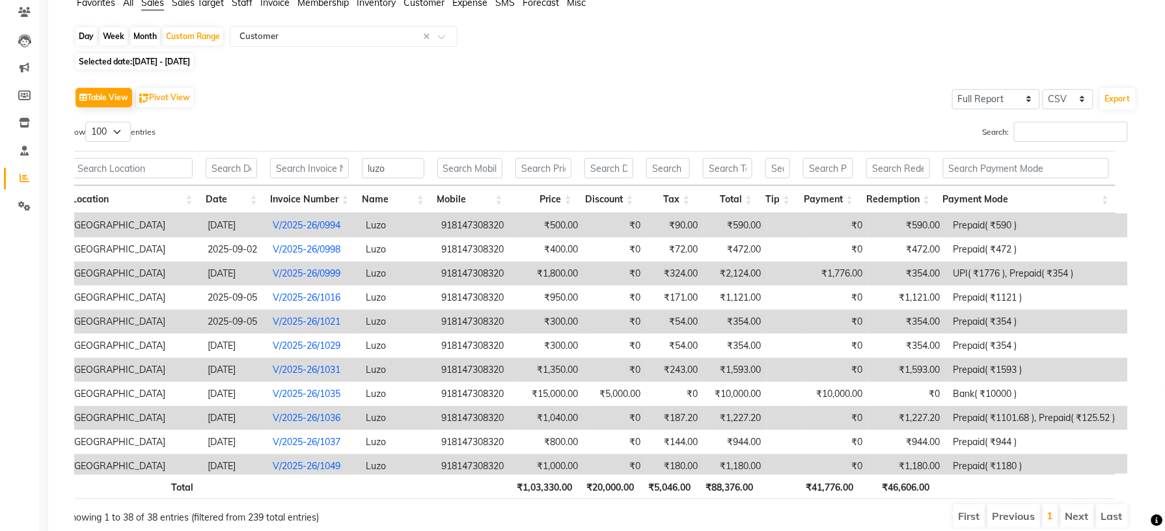
drag, startPoint x: 899, startPoint y: 362, endPoint x: 715, endPoint y: 329, distance: 187.1
click at [715, 329] on td "₹354.00" at bounding box center [735, 322] width 63 height 24
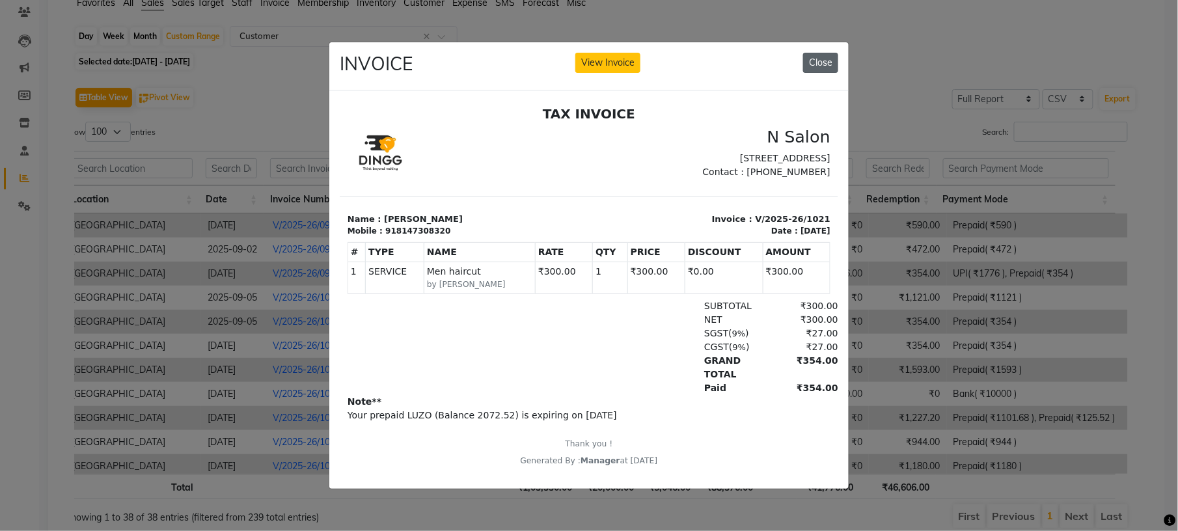
click at [823, 53] on button "Close" at bounding box center [820, 63] width 35 height 20
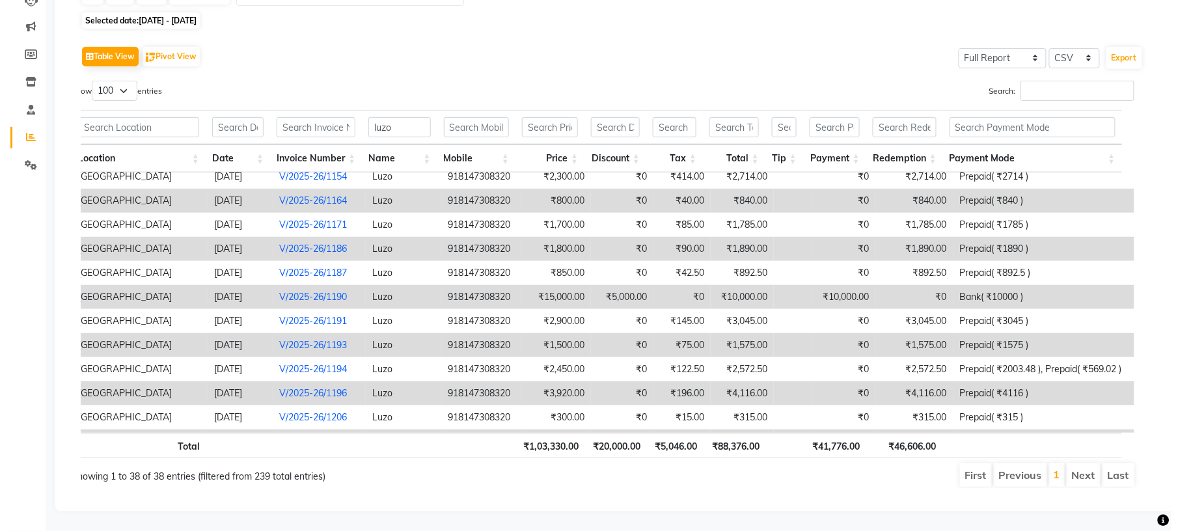
scroll to position [513, 0]
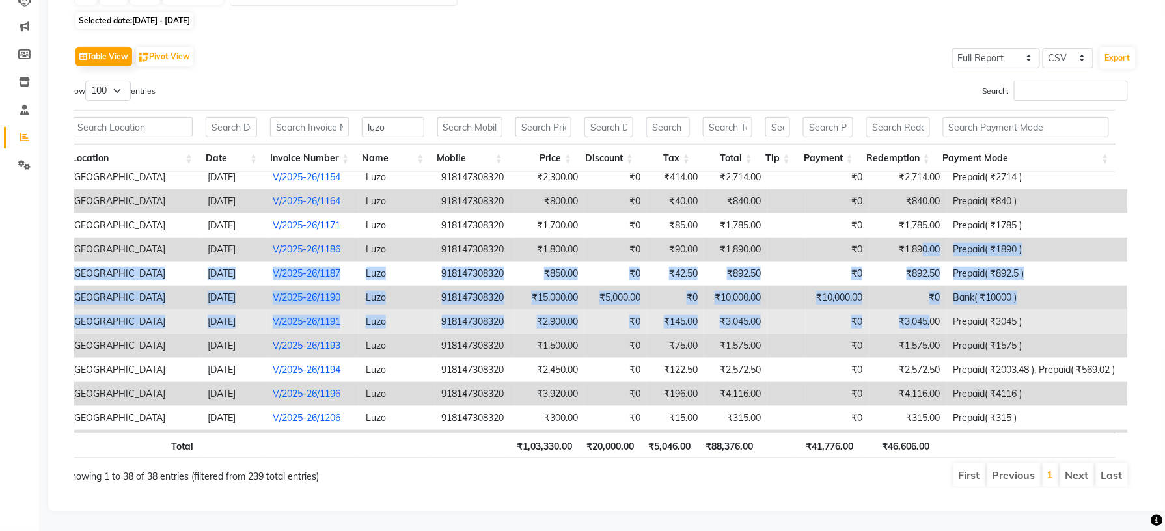
drag, startPoint x: 910, startPoint y: 234, endPoint x: 919, endPoint y: 298, distance: 64.4
click at [919, 298] on tbody "N Salon, Sarjapur Main Road 2025-09-01 V/2025-26/0994 Luzo 918147308320 ₹500.00…" at bounding box center [596, 117] width 1063 height 915
click at [919, 310] on td "₹3,045.00" at bounding box center [907, 322] width 77 height 24
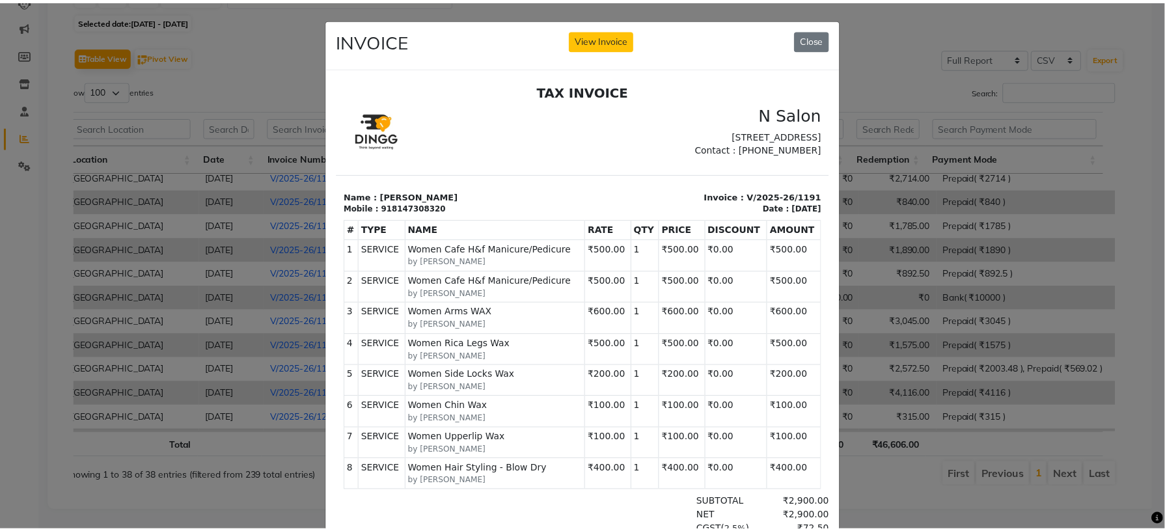
scroll to position [0, 0]
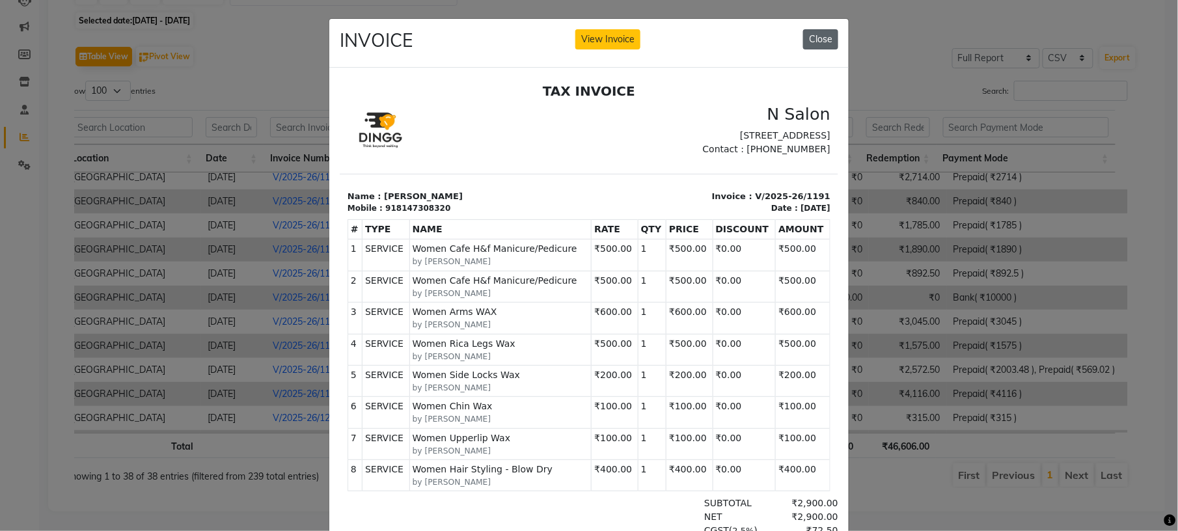
click at [808, 38] on button "Close" at bounding box center [820, 39] width 35 height 20
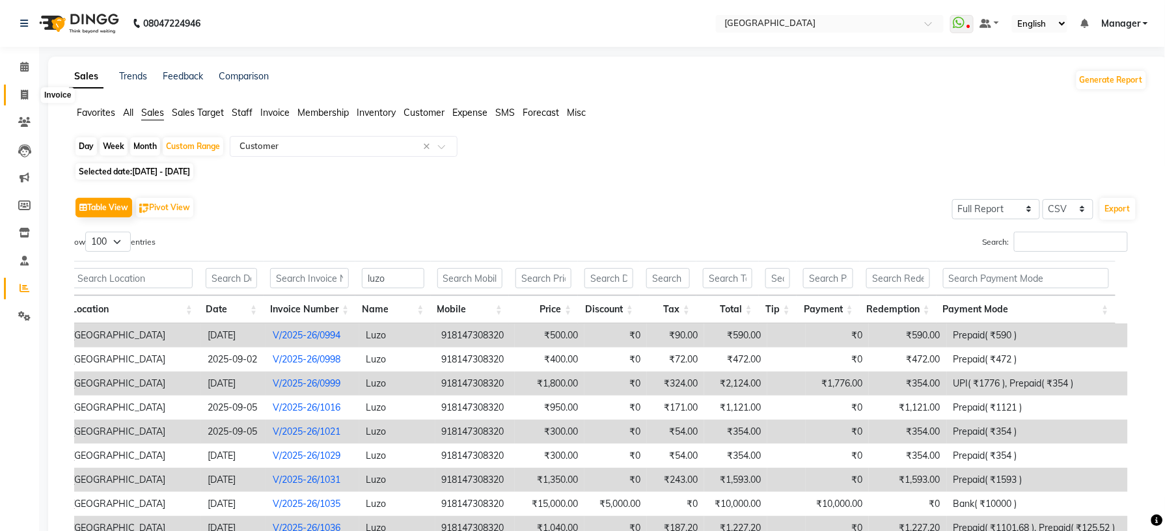
click at [16, 90] on span at bounding box center [24, 95] width 23 height 15
select select "service"
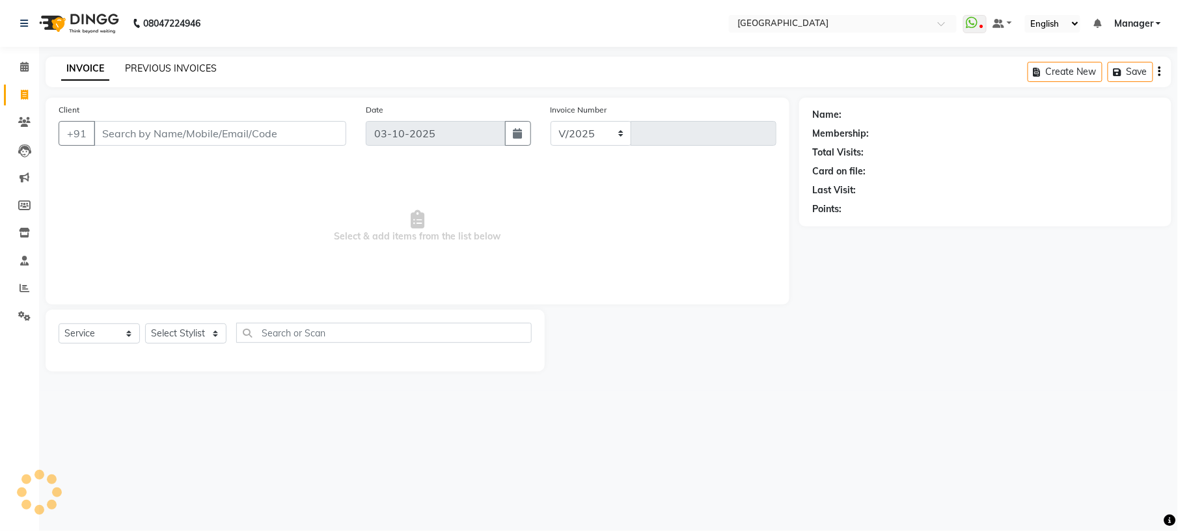
select select "7871"
type input "1234"
click at [26, 312] on icon at bounding box center [24, 316] width 12 height 10
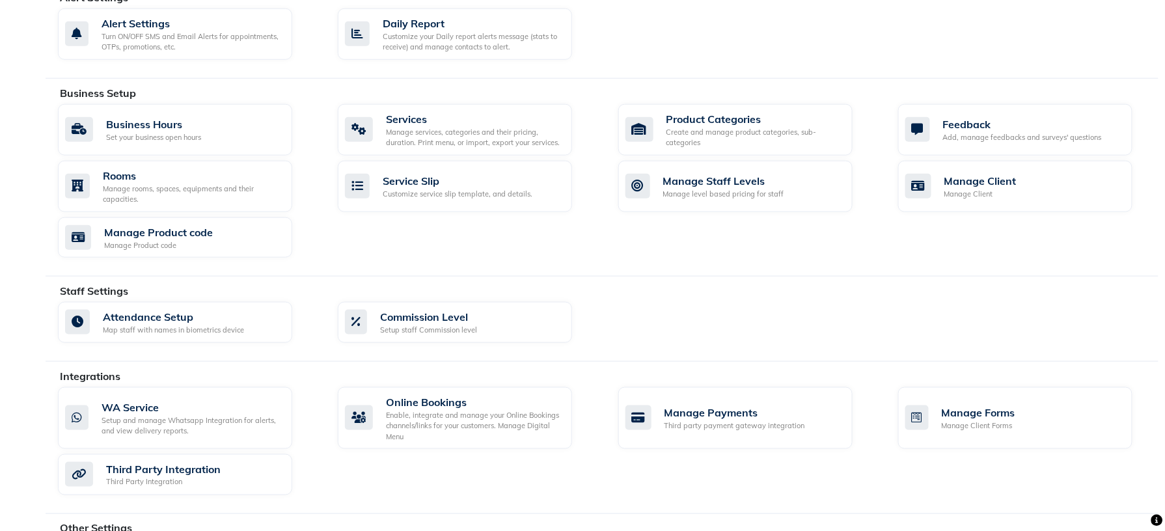
scroll to position [475, 0]
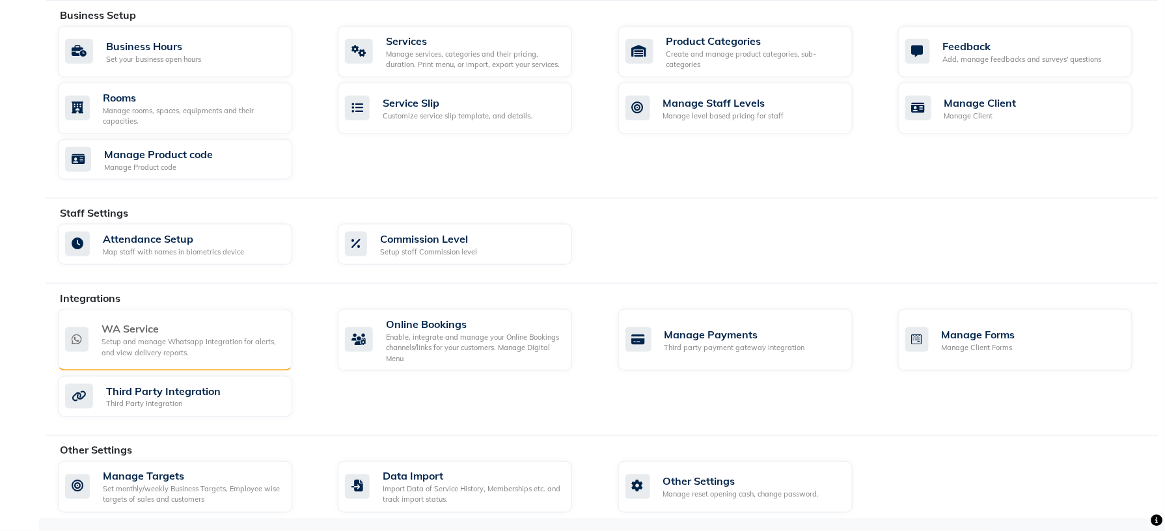
click at [222, 323] on div "WA Service" at bounding box center [192, 329] width 180 height 16
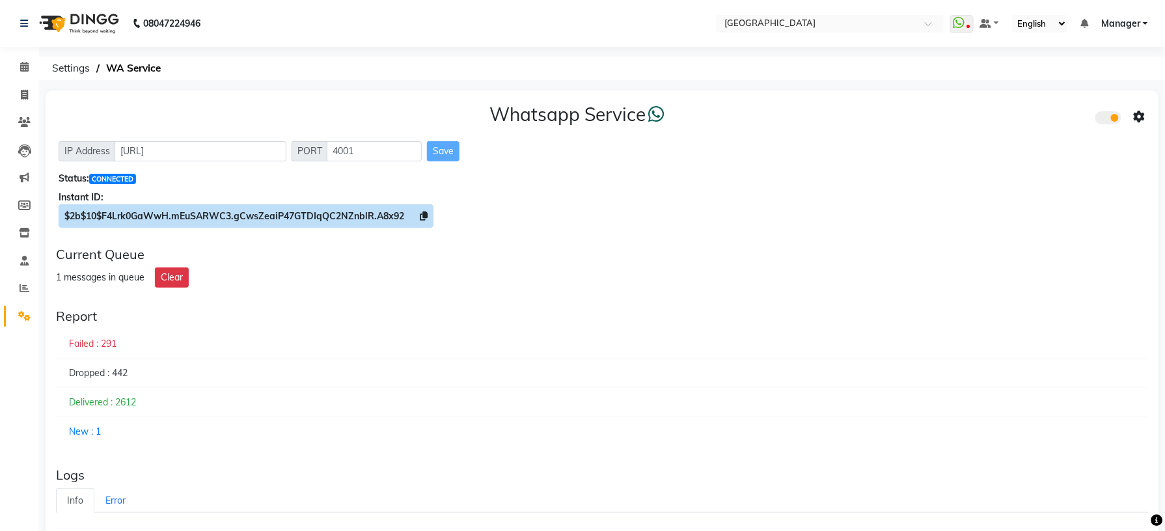
click at [425, 217] on icon at bounding box center [424, 216] width 8 height 9
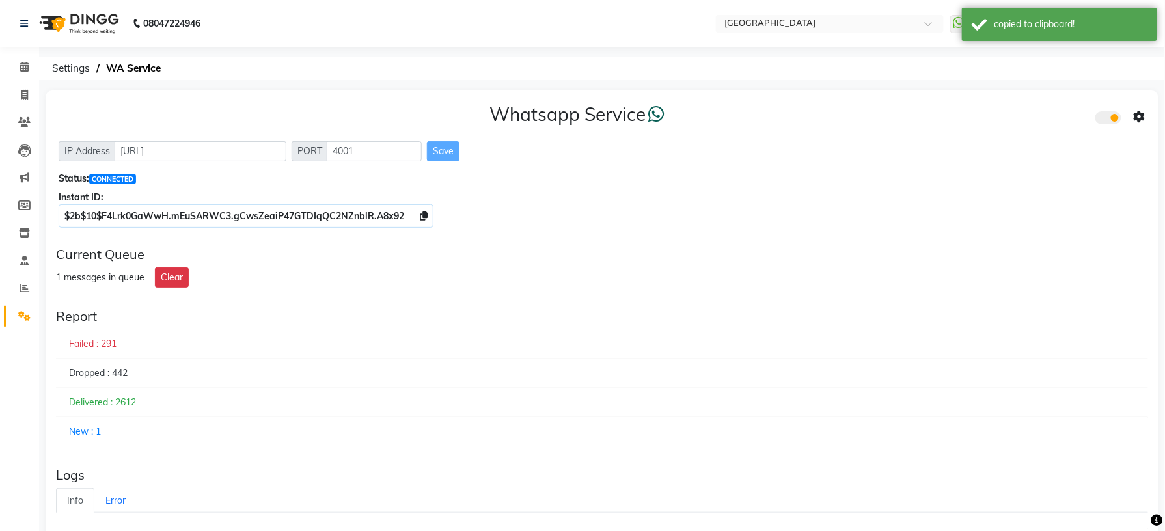
click at [1141, 121] on icon at bounding box center [1140, 117] width 12 height 12
click at [1045, 107] on div "Whatsapp Settings" at bounding box center [1045, 103] width 149 height 16
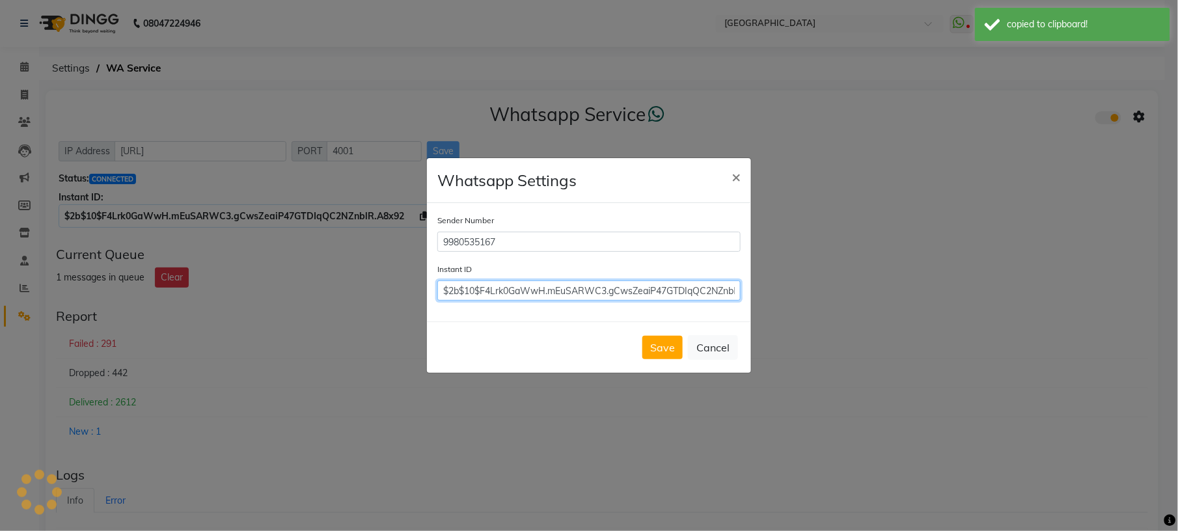
click at [677, 288] on input "$2b$10$F4Lrk0GaWwH.mEuSARWC3.gCwsZeaiP47GTDIqQC2NZnblR.A8x92" at bounding box center [588, 290] width 303 height 20
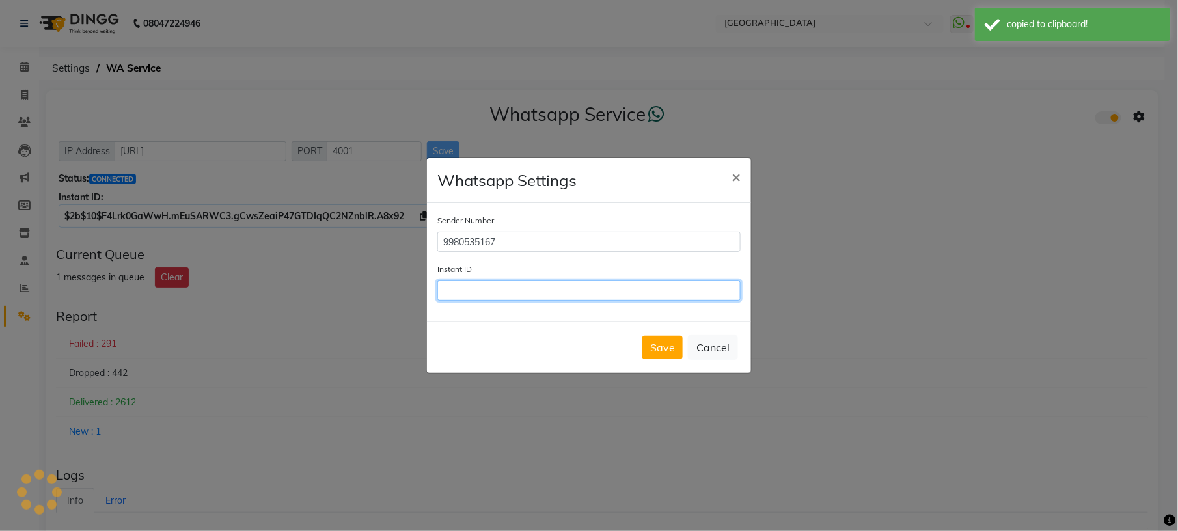
paste input "$2b$10$F4Lrk0GaWwH.mEuSARWC3.gCwsZeaiP47GTDIqQC2NZnblR.A8x92"
type input "$2b$10$F4Lrk0GaWwH.mEuSARWC3.gCwsZeaiP47GTDIqQC2NZnblR.A8x92"
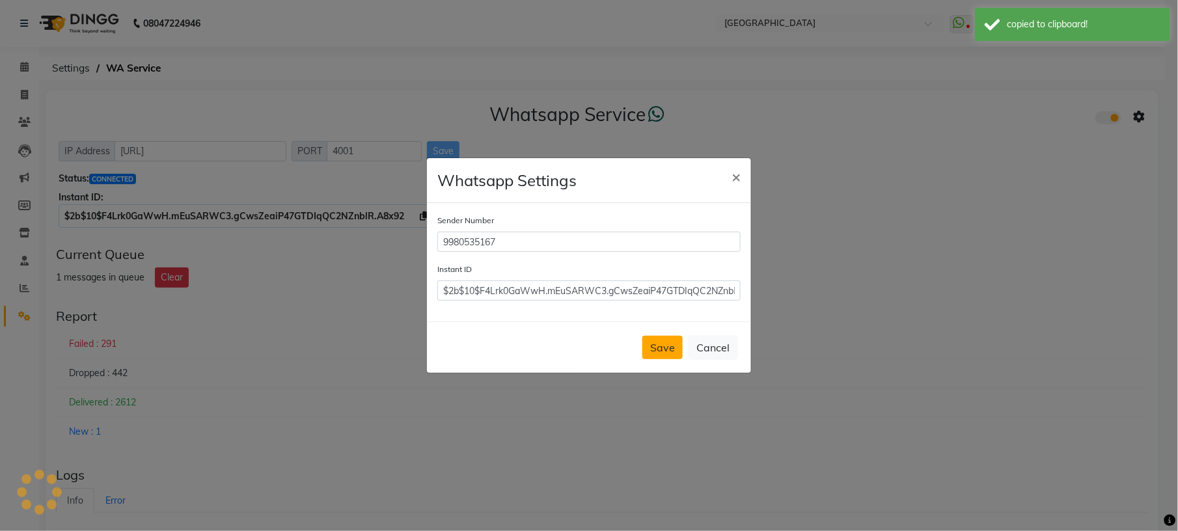
click at [652, 352] on button "Save" at bounding box center [662, 347] width 40 height 23
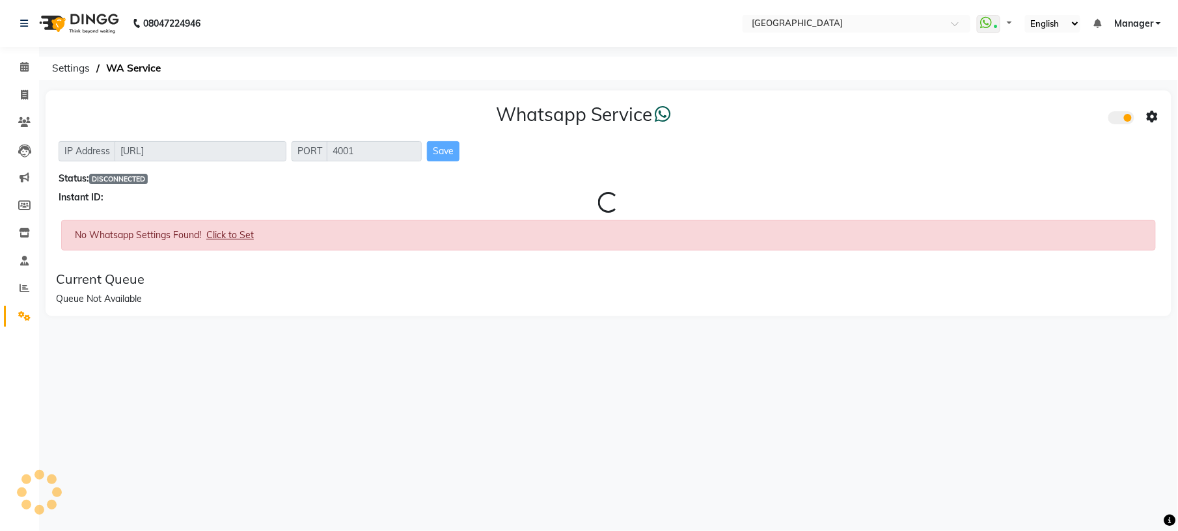
select select "en"
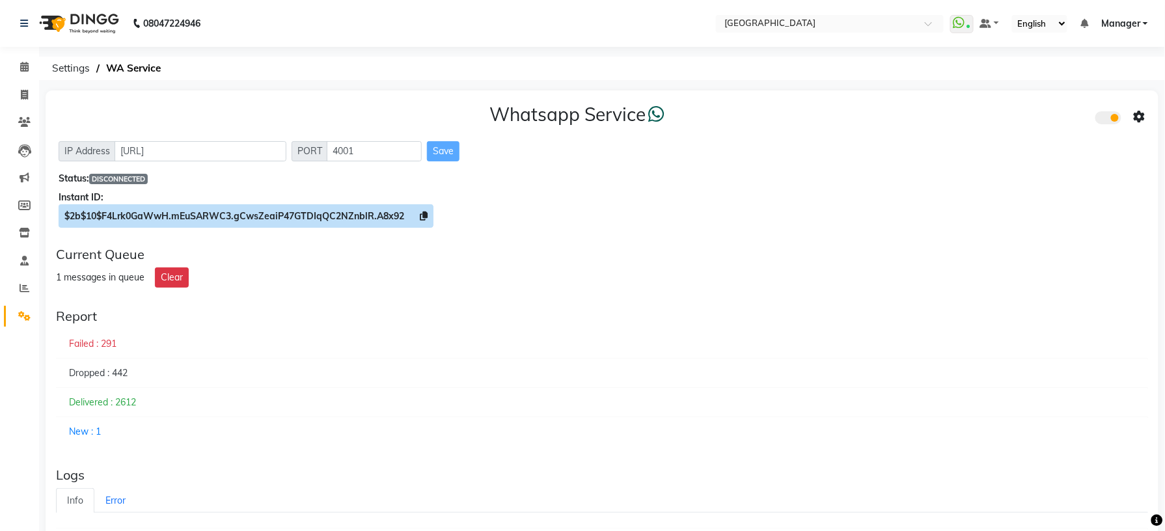
click at [424, 219] on icon at bounding box center [424, 216] width 8 height 9
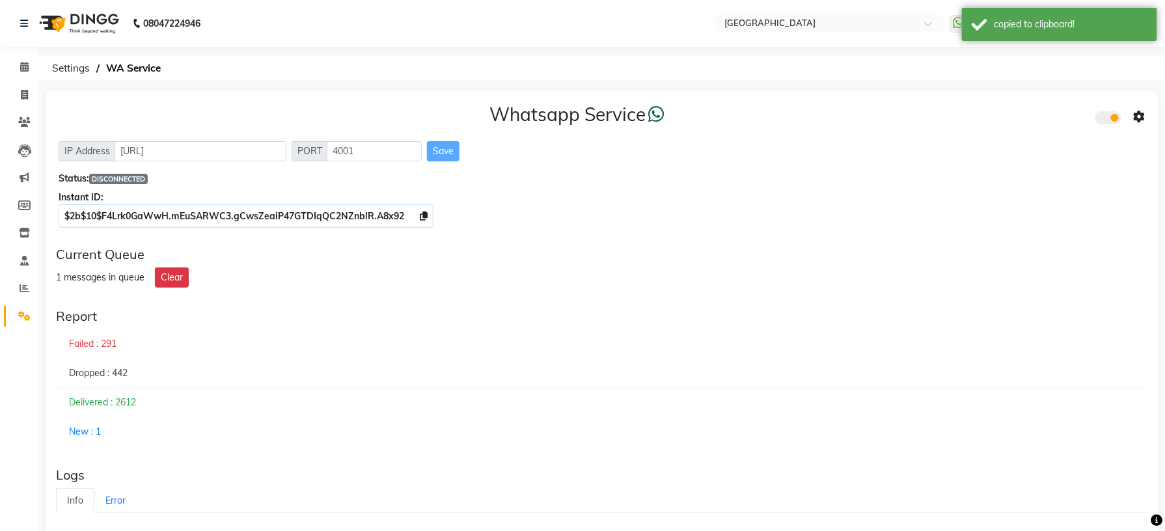
click at [1141, 116] on icon at bounding box center [1140, 117] width 12 height 12
click at [1039, 102] on div "Whatsapp Settings" at bounding box center [1045, 103] width 149 height 16
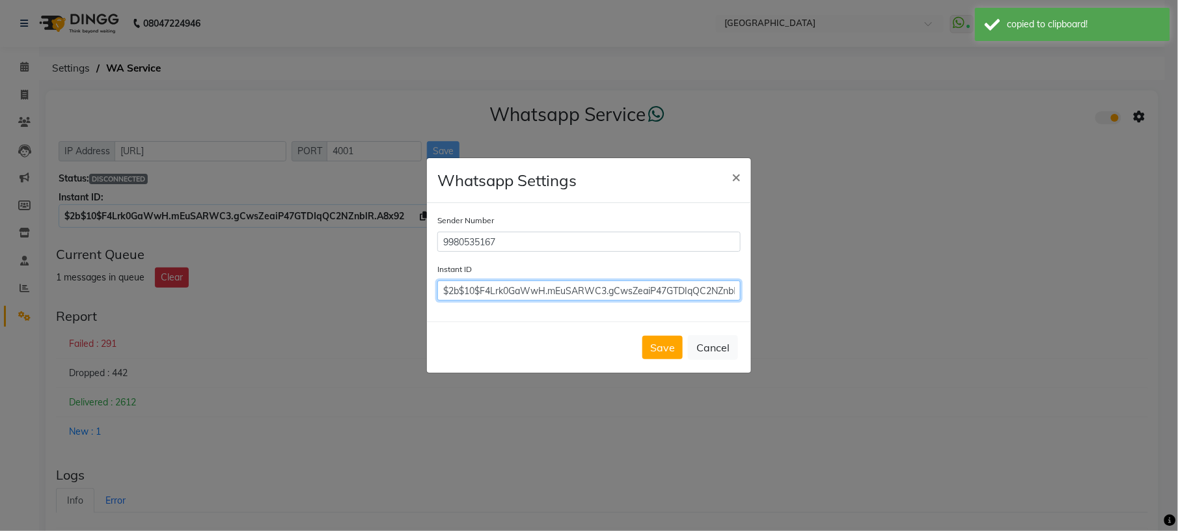
click at [638, 292] on input "$2b$10$F4Lrk0GaWwH.mEuSARWC3.gCwsZeaiP47GTDIqQC2NZnblR.A8x92" at bounding box center [588, 290] width 303 height 20
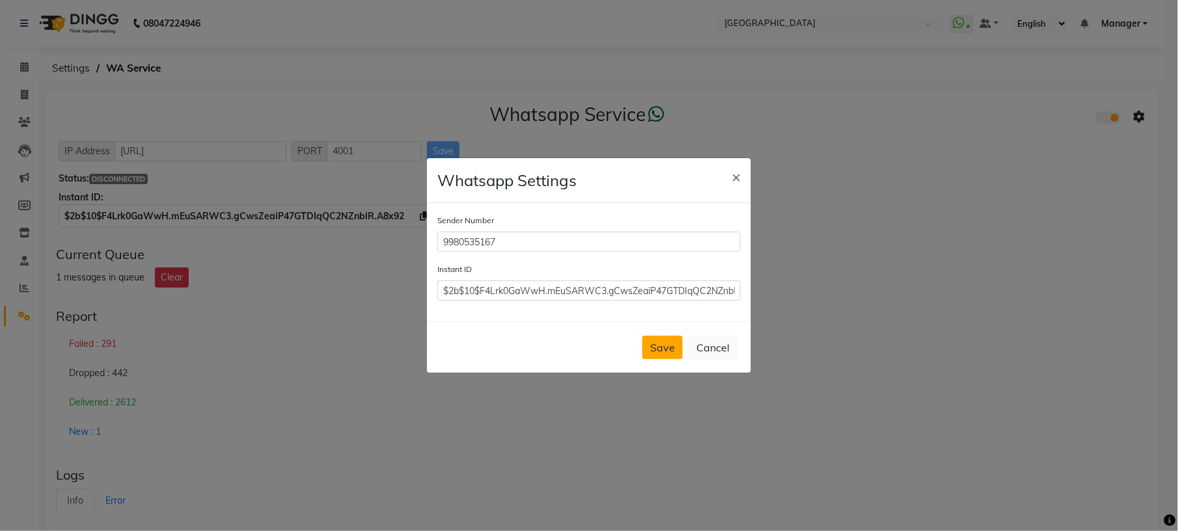
click at [676, 346] on button "Save" at bounding box center [662, 347] width 40 height 23
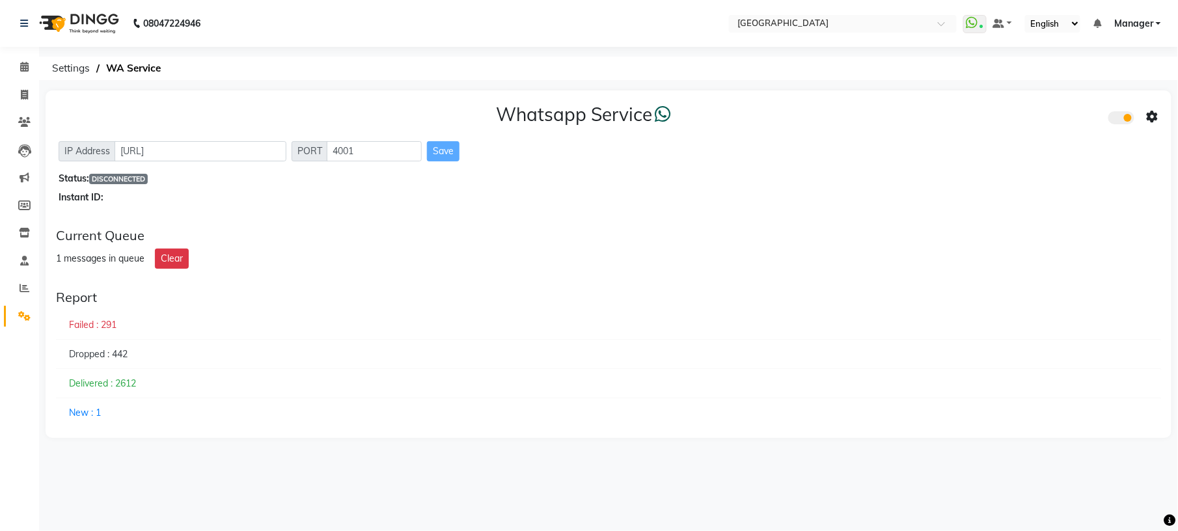
select select "en"
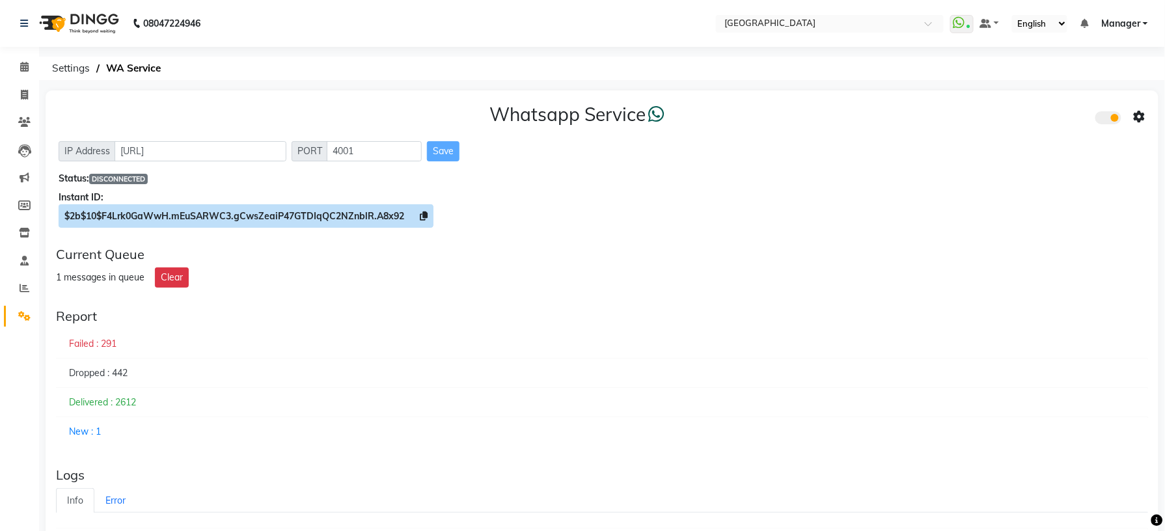
click at [423, 217] on icon at bounding box center [424, 216] width 8 height 9
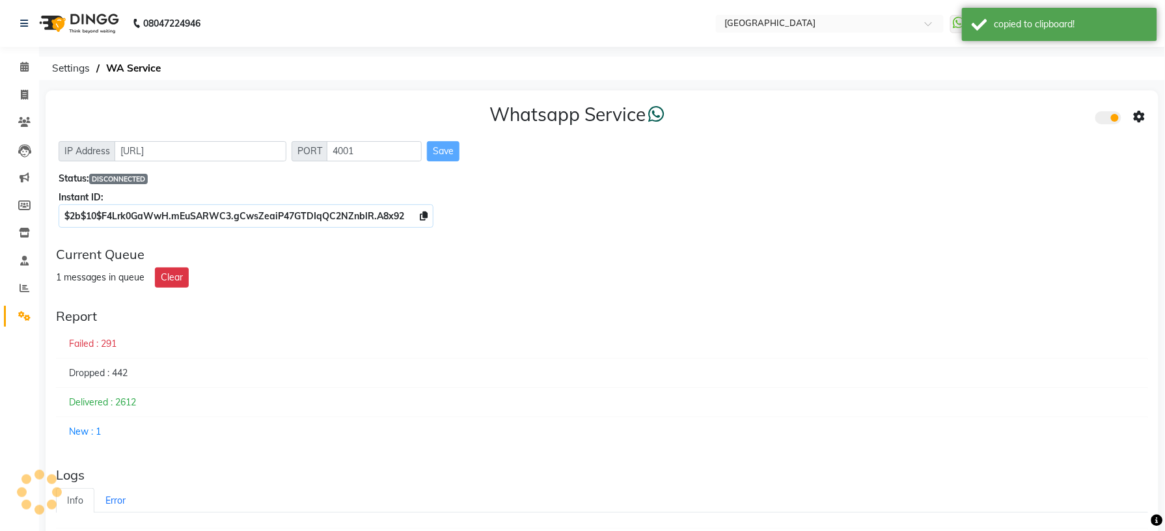
click at [1140, 115] on icon at bounding box center [1140, 117] width 12 height 12
click at [1057, 141] on div "Turn on Whatsapp for all customers" at bounding box center [1045, 143] width 149 height 16
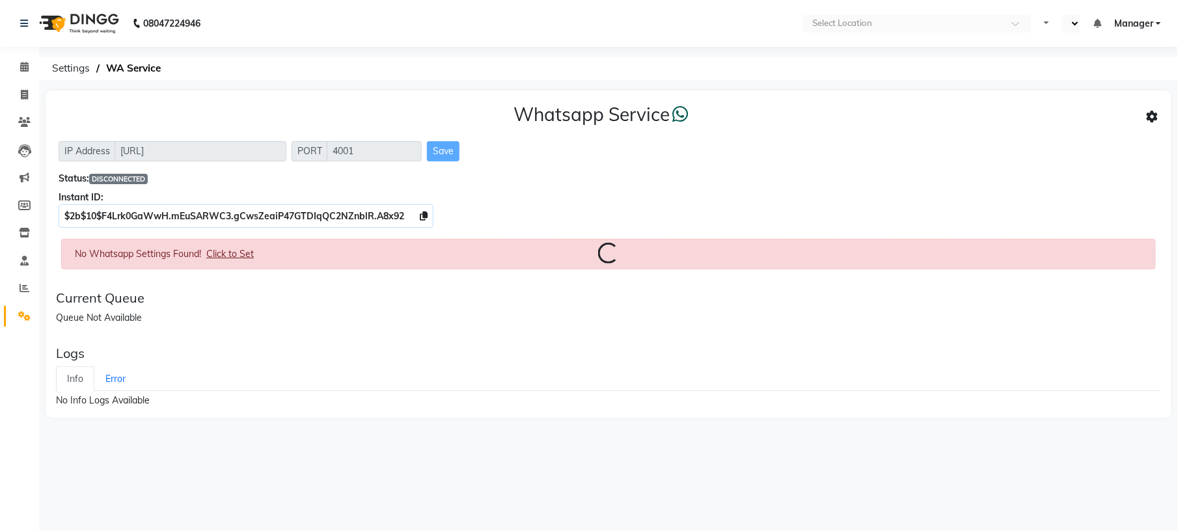
select select "en"
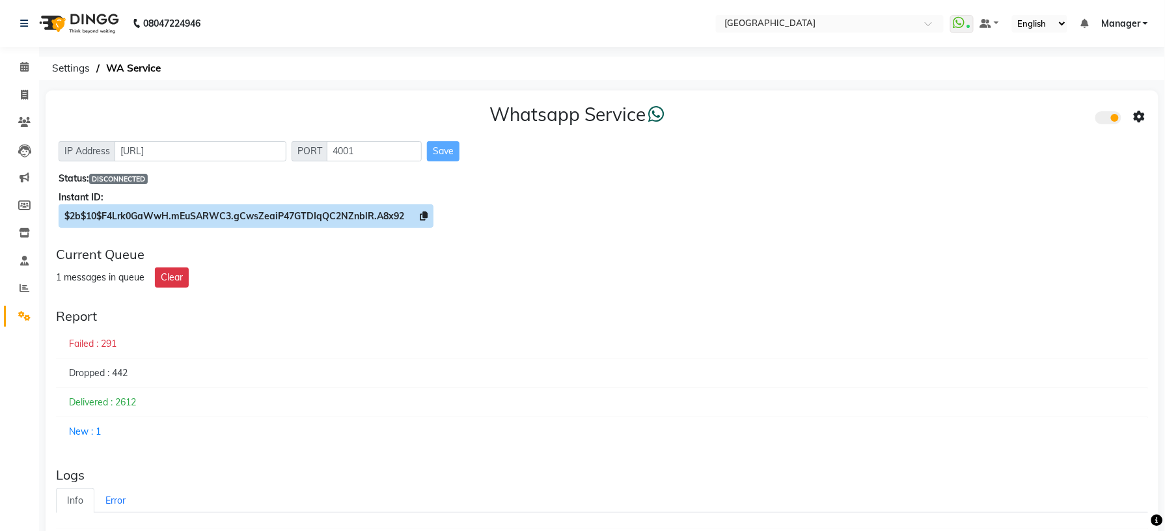
click at [422, 216] on icon at bounding box center [424, 216] width 8 height 9
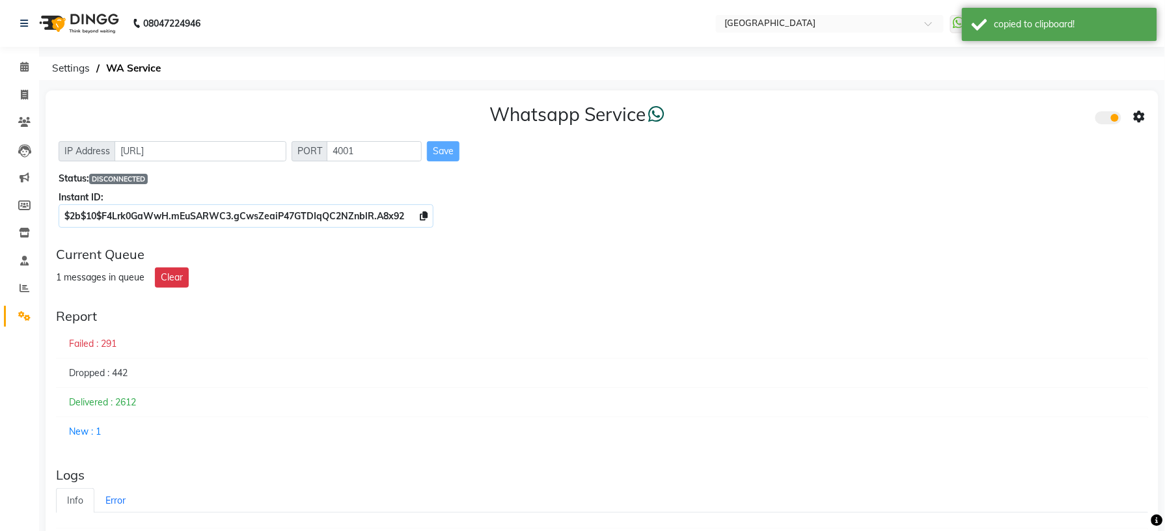
click at [1141, 118] on icon at bounding box center [1140, 117] width 12 height 12
click at [1035, 104] on div "Whatsapp Settings" at bounding box center [1045, 103] width 149 height 16
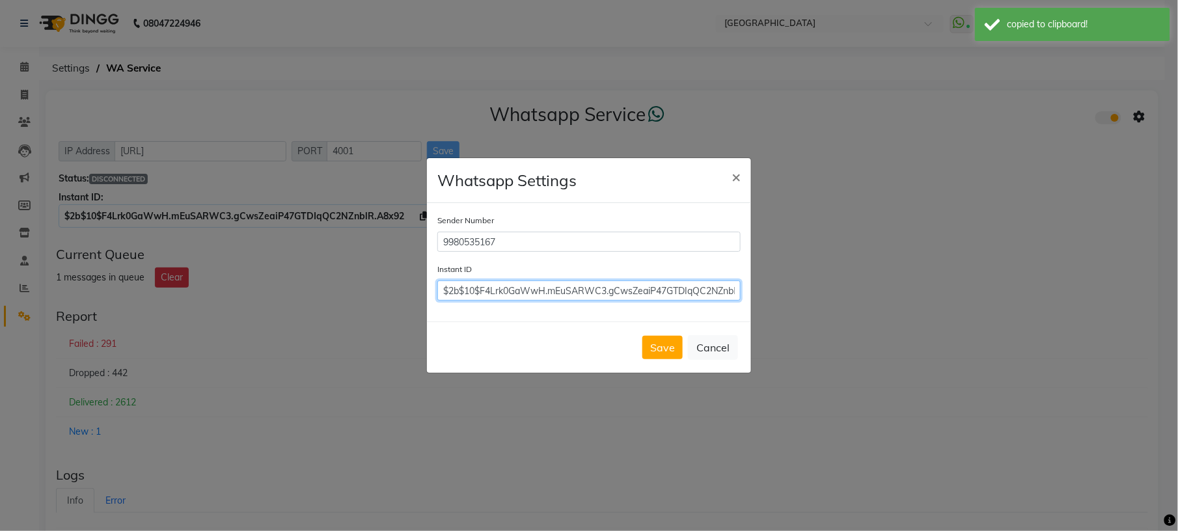
click at [678, 284] on input "$2b$10$F4Lrk0GaWwH.mEuSARWC3.gCwsZeaiP47GTDIqQC2NZnblR.A8x92" at bounding box center [588, 290] width 303 height 20
paste input "$2b$10$F4Lrk0GaWwH.mEuSARWC3.gCwsZeaiP47GTDIqQC2NZnblR.A8x92"
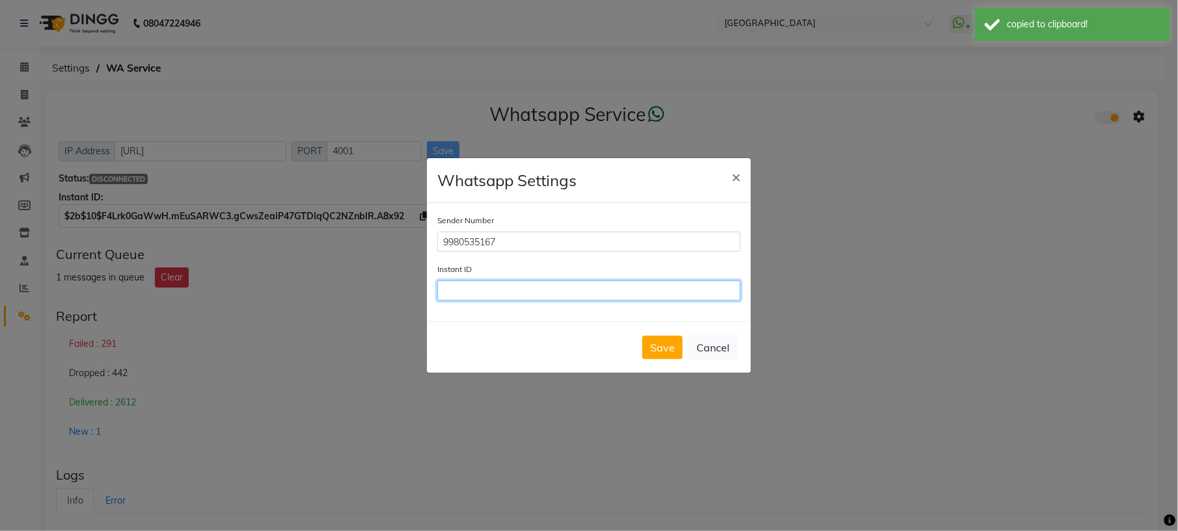
type input "$2b$10$F4Lrk0GaWwH.mEuSARWC3.gCwsZeaiP47GTDIqQC2NZnblR.A8x92"
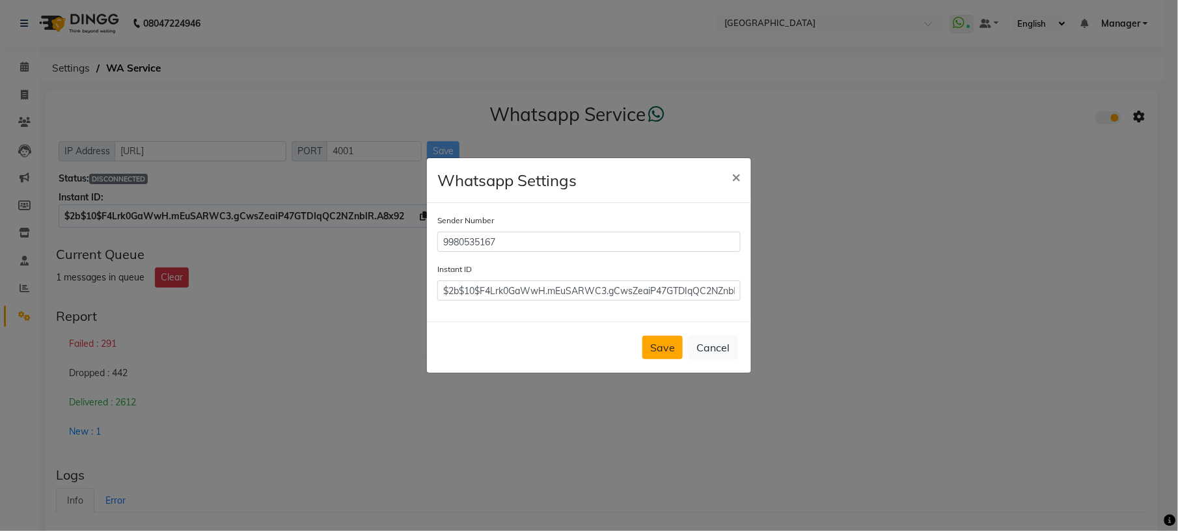
click at [652, 355] on button "Save" at bounding box center [662, 347] width 40 height 23
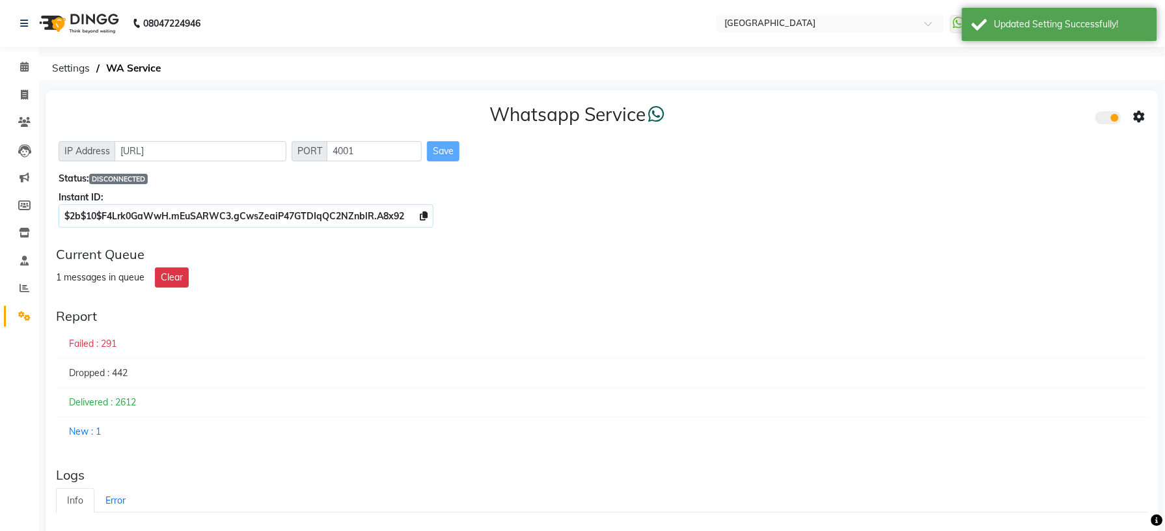
click at [1138, 121] on icon at bounding box center [1140, 117] width 12 height 12
click at [1063, 149] on div "Turn on Whatsapp for all customers" at bounding box center [1045, 143] width 149 height 16
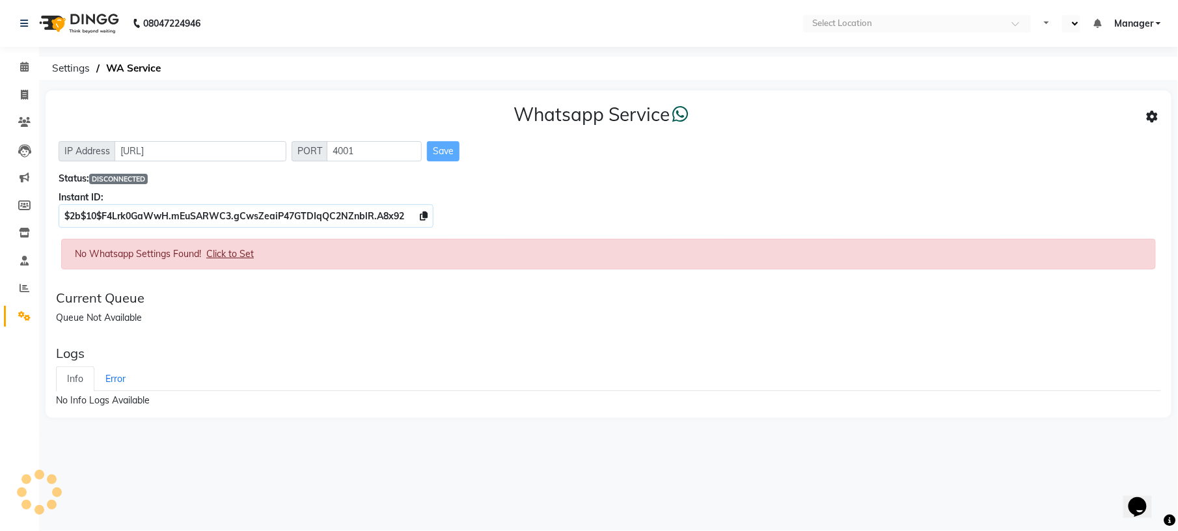
click at [661, 437] on div "Whatsapp Service IP Address [URL] PORT 4001 Save Status: DISCONNECTED Instant I…" at bounding box center [608, 263] width 1139 height 347
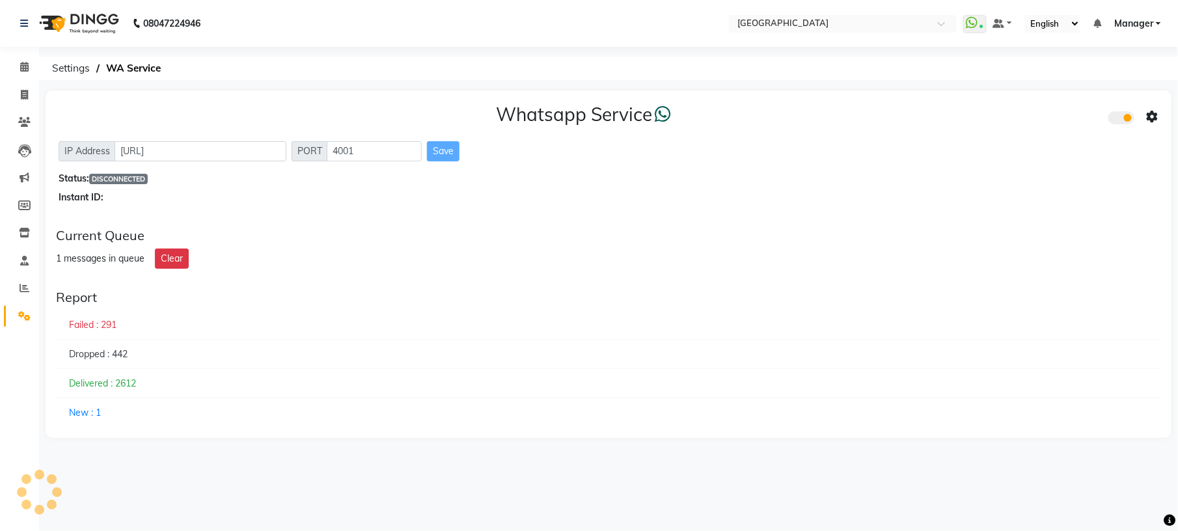
select select "en"
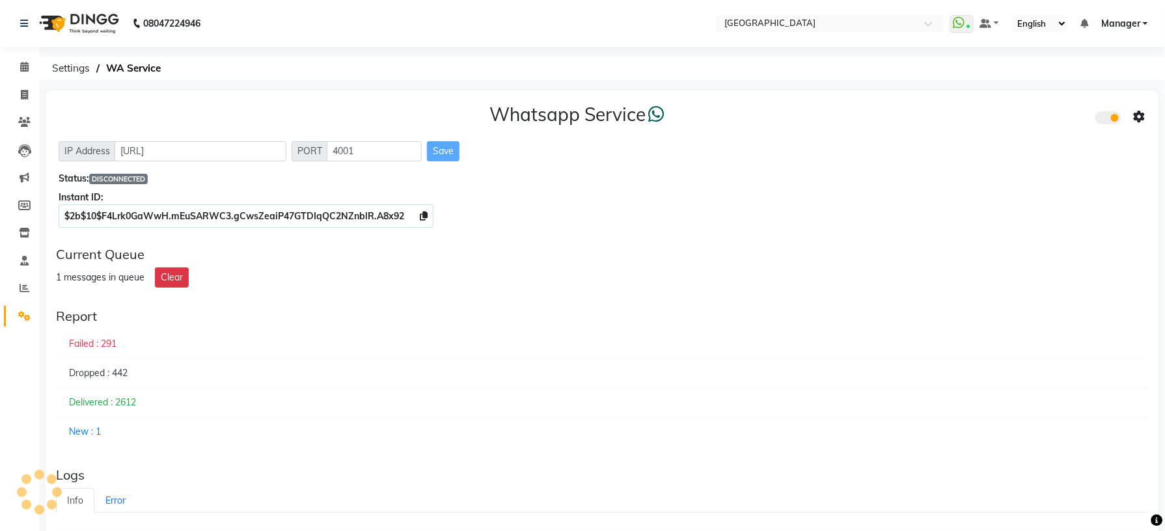
click at [636, 232] on div "Whatsapp Service IP Address [URL] PORT 4001 Save Status: DISCONNECTED Instant I…" at bounding box center [602, 163] width 1113 height 146
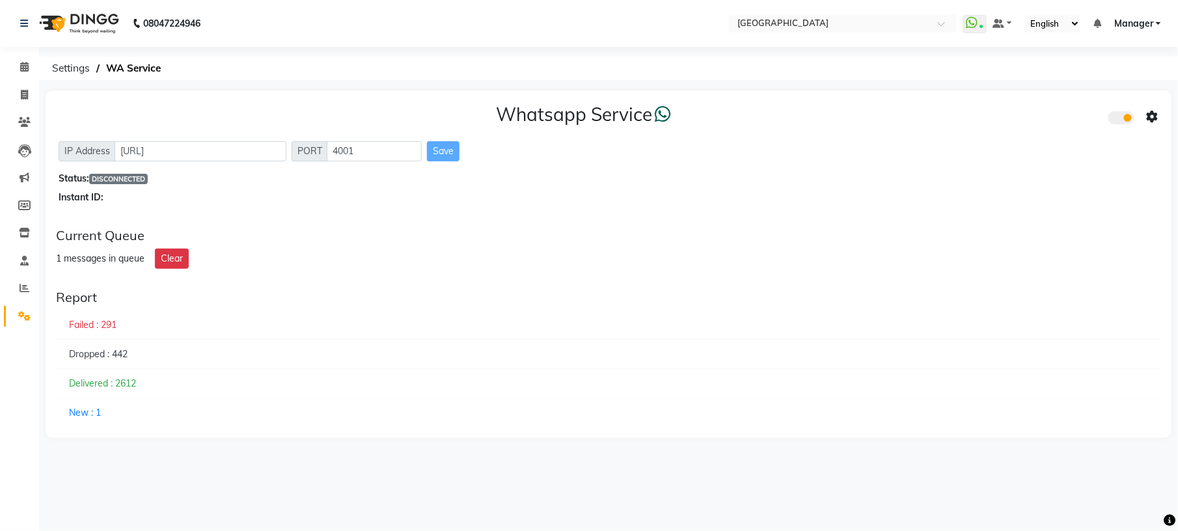
select select "en"
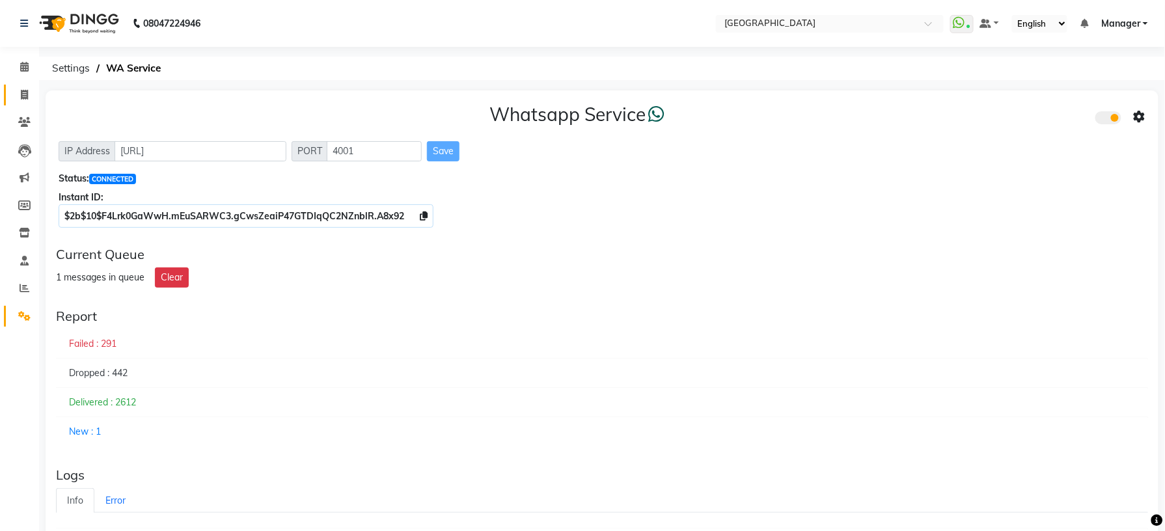
click at [11, 87] on link "Invoice" at bounding box center [19, 95] width 31 height 21
select select "service"
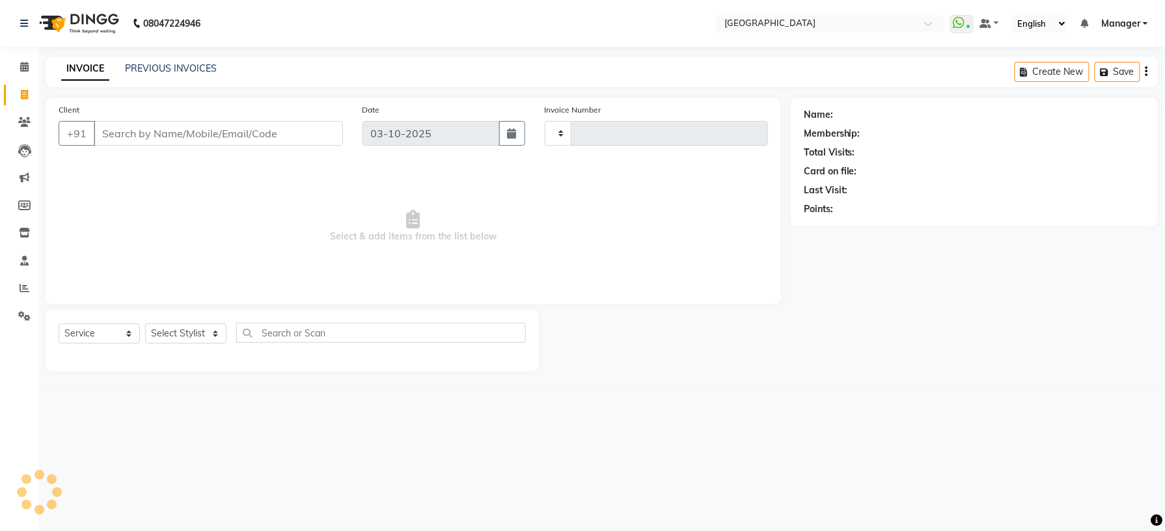
type input "1234"
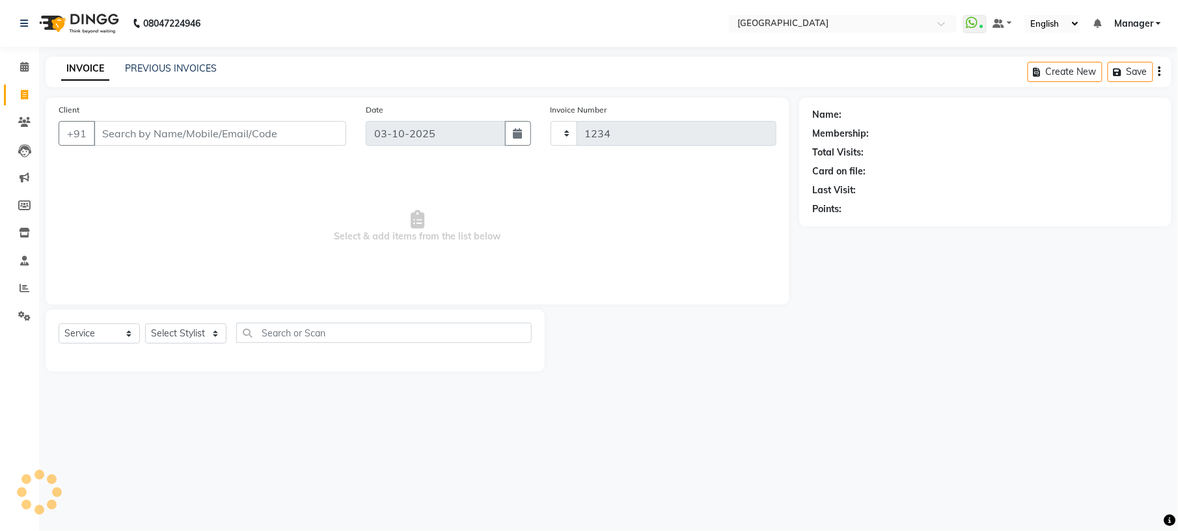
select select "7871"
click at [23, 314] on icon at bounding box center [24, 316] width 12 height 10
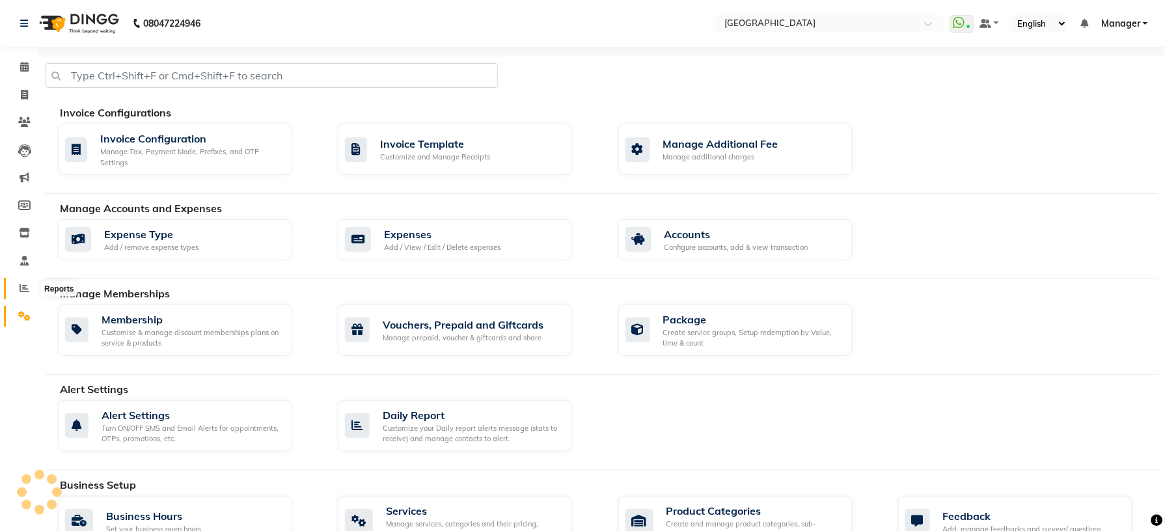
click at [21, 284] on icon at bounding box center [25, 288] width 10 height 10
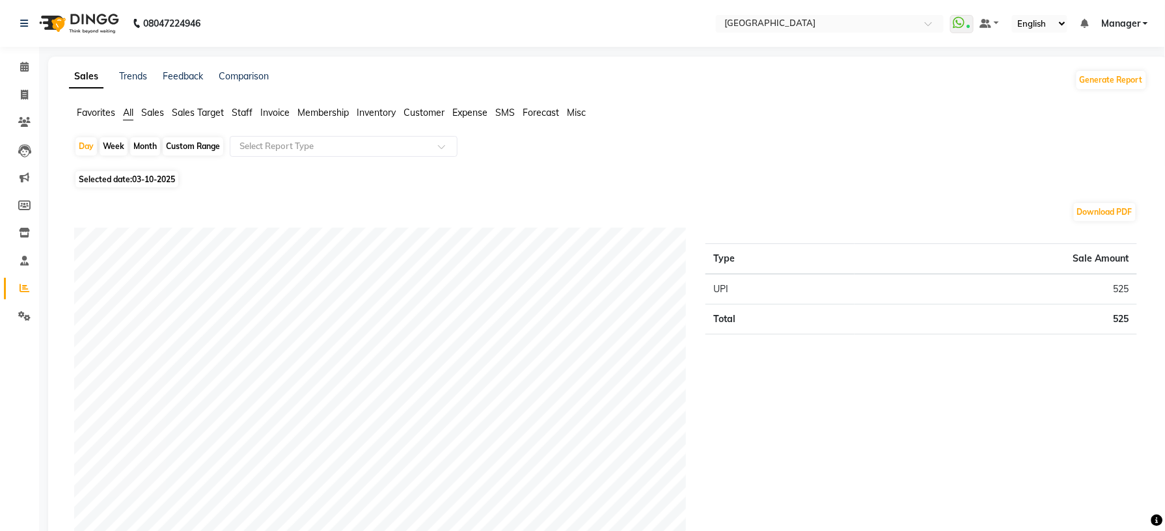
click at [157, 107] on span "Sales" at bounding box center [152, 113] width 23 height 12
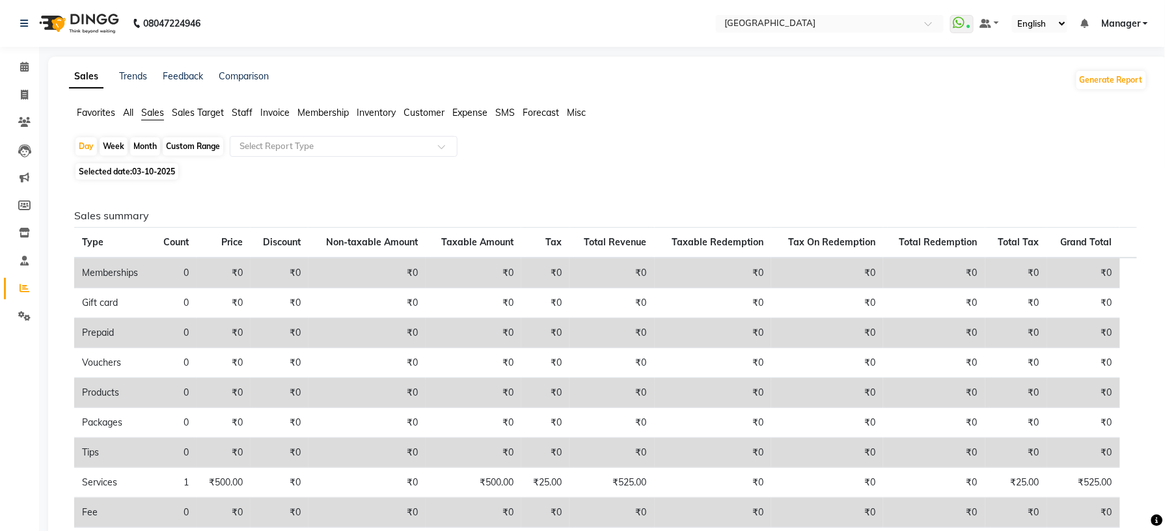
click at [196, 151] on div "Custom Range" at bounding box center [193, 146] width 61 height 18
select select "10"
select select "2025"
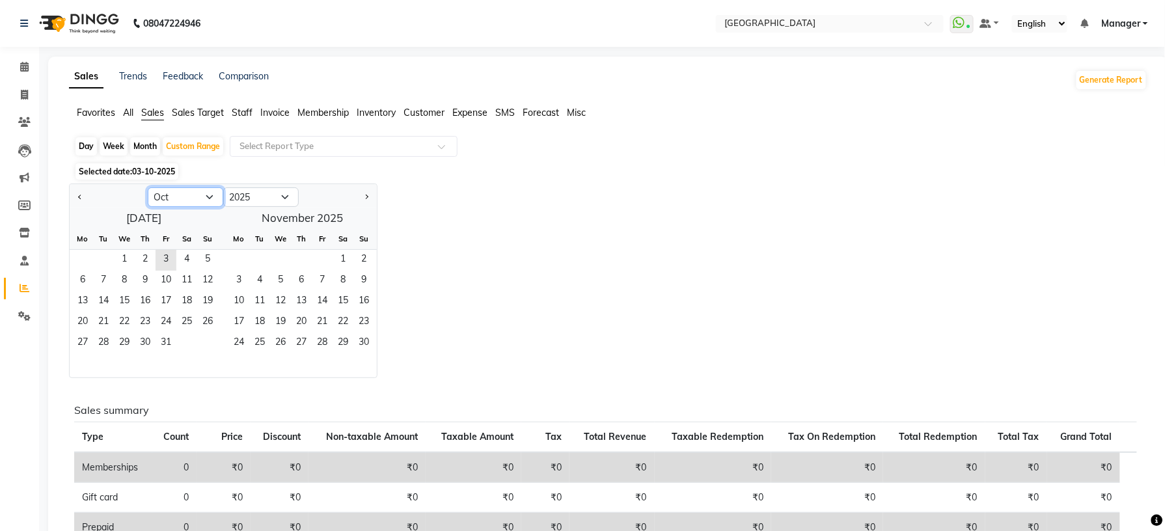
click at [207, 200] on select "Jan Feb Mar Apr May Jun Jul Aug Sep Oct Nov Dec" at bounding box center [185, 197] width 75 height 20
select select "9"
click at [148, 188] on select "Jan Feb Mar Apr May Jun Jul Aug Sep Oct Nov Dec" at bounding box center [185, 197] width 75 height 20
click at [87, 259] on span "1" at bounding box center [82, 260] width 21 height 21
click at [326, 262] on span "3" at bounding box center [322, 260] width 21 height 21
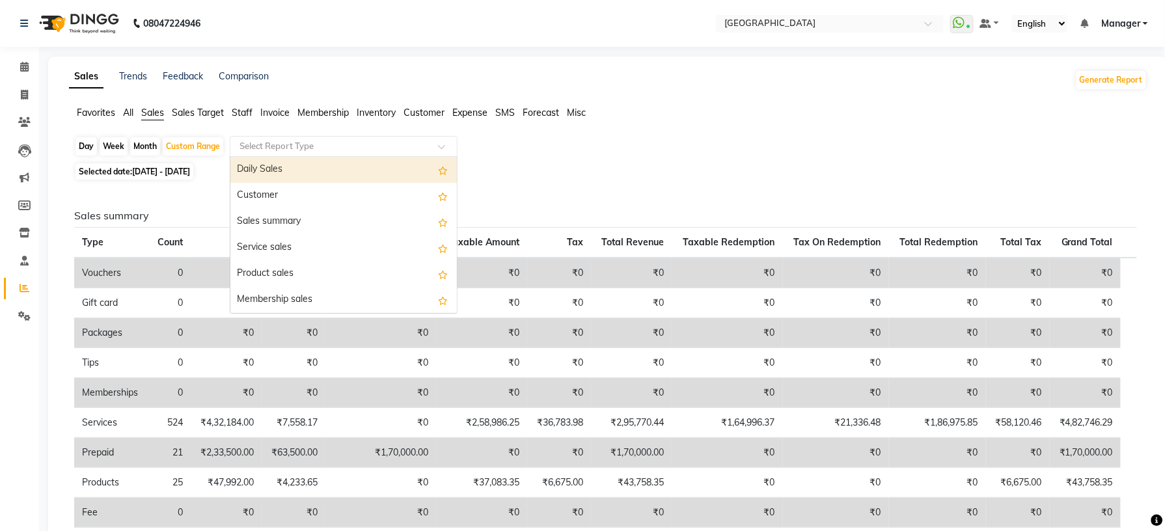
click at [256, 150] on input "text" at bounding box center [330, 146] width 187 height 13
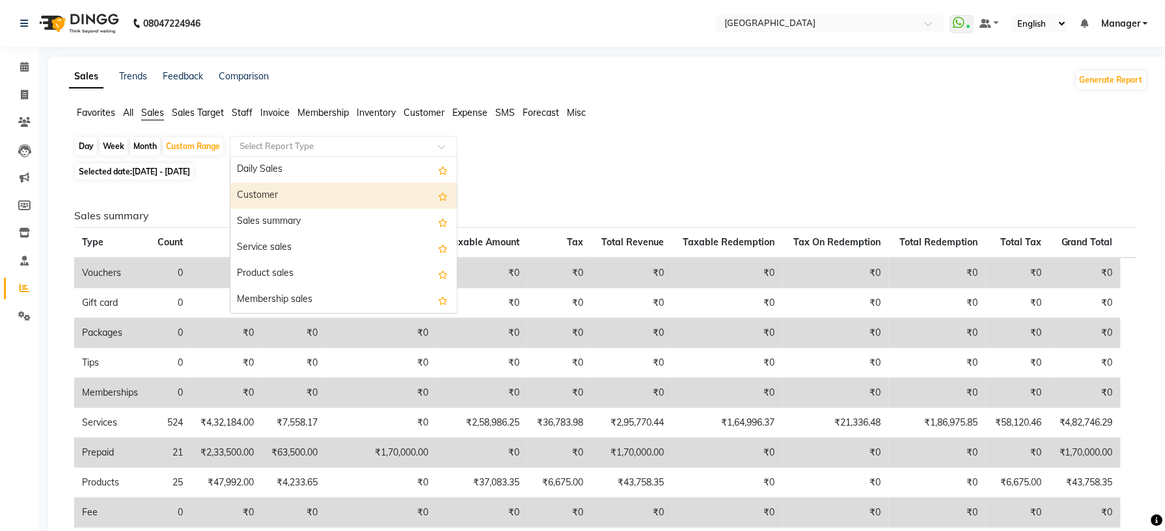
click at [262, 191] on div "Customer" at bounding box center [343, 196] width 226 height 26
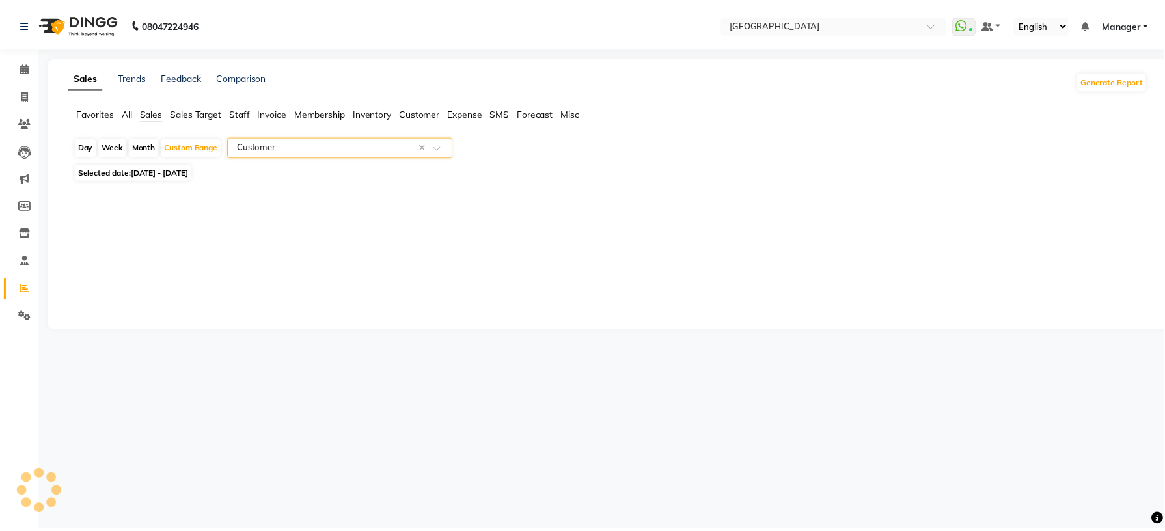
select select "full_report"
select select "csv"
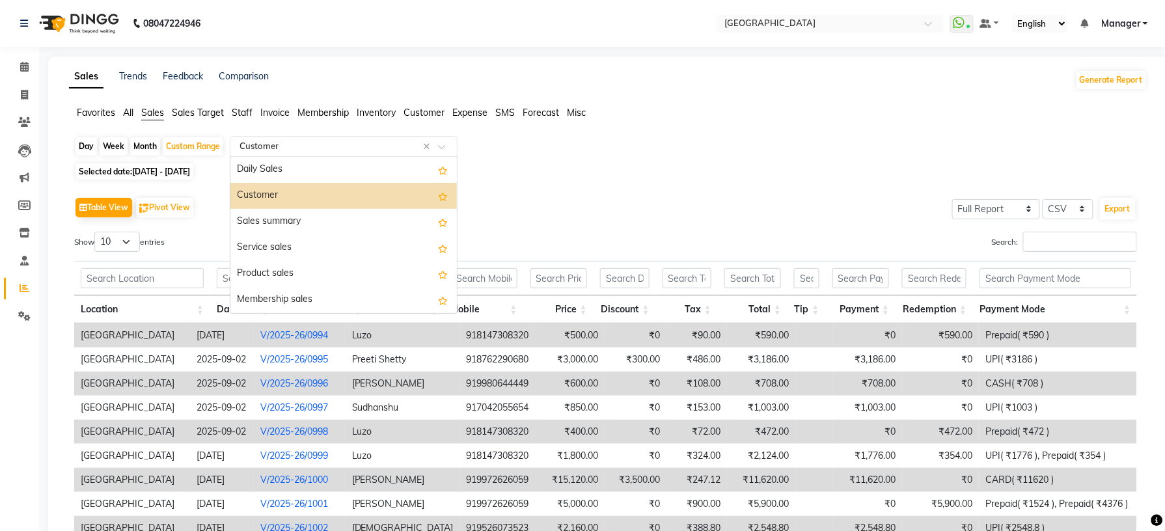
click at [279, 149] on input "text" at bounding box center [330, 146] width 187 height 13
click at [297, 297] on div "Membership sales" at bounding box center [343, 300] width 226 height 26
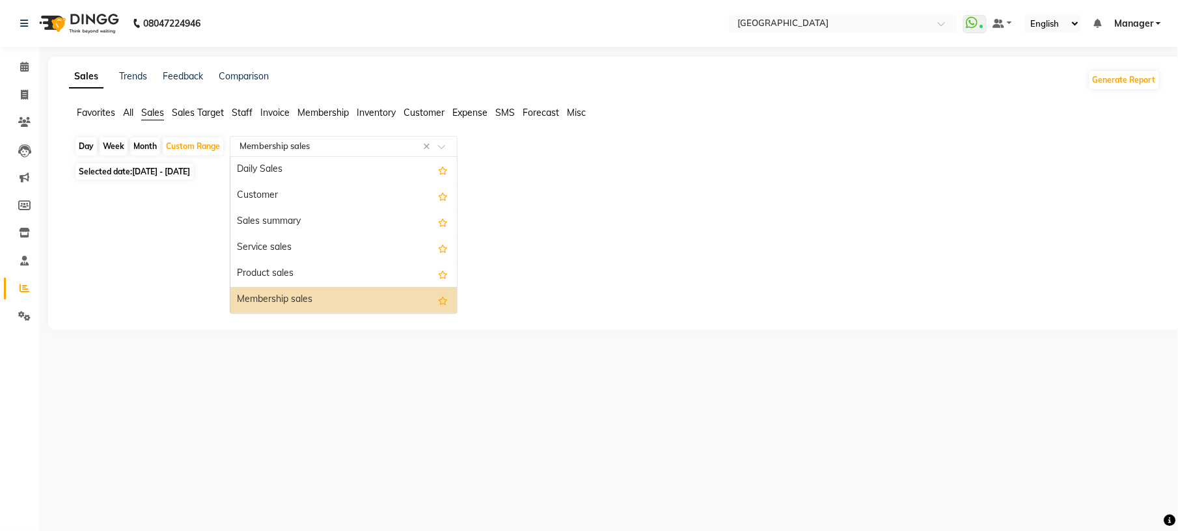
click at [402, 150] on input "text" at bounding box center [330, 146] width 187 height 13
click at [337, 197] on div "Customer" at bounding box center [343, 196] width 226 height 26
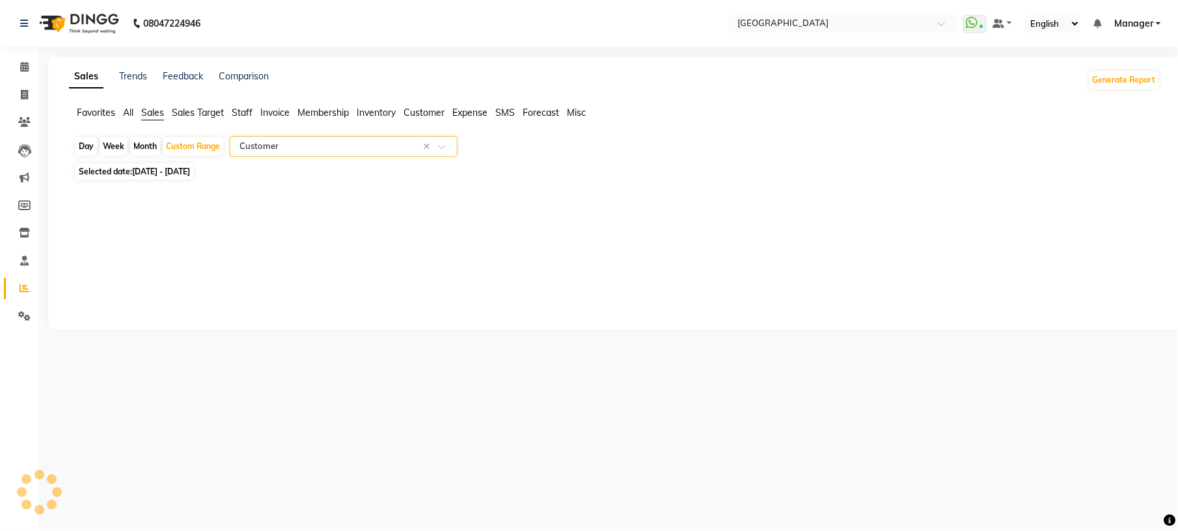
select select "full_report"
select select "csv"
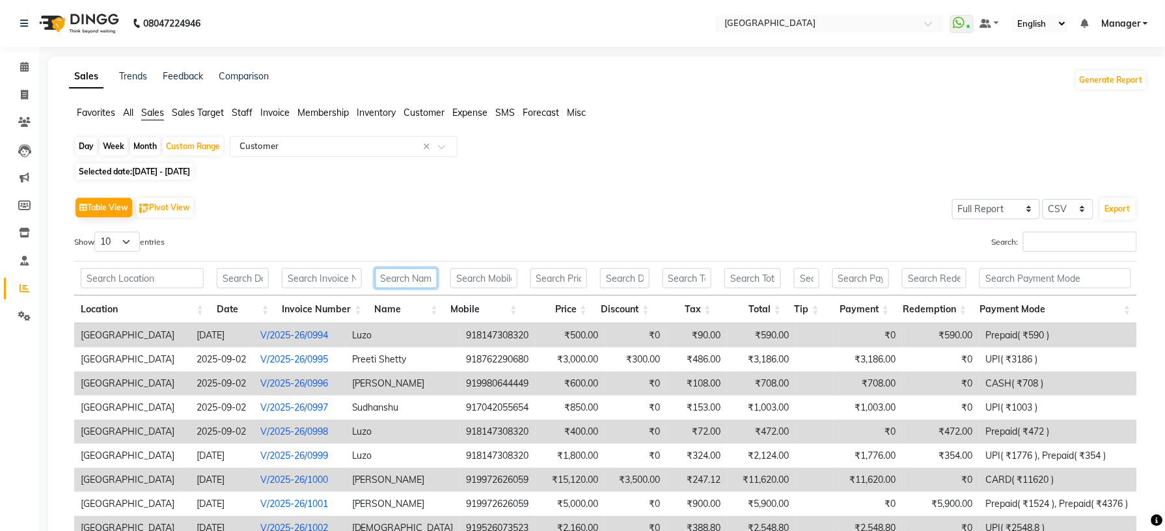
click at [399, 277] on input "text" at bounding box center [406, 278] width 63 height 20
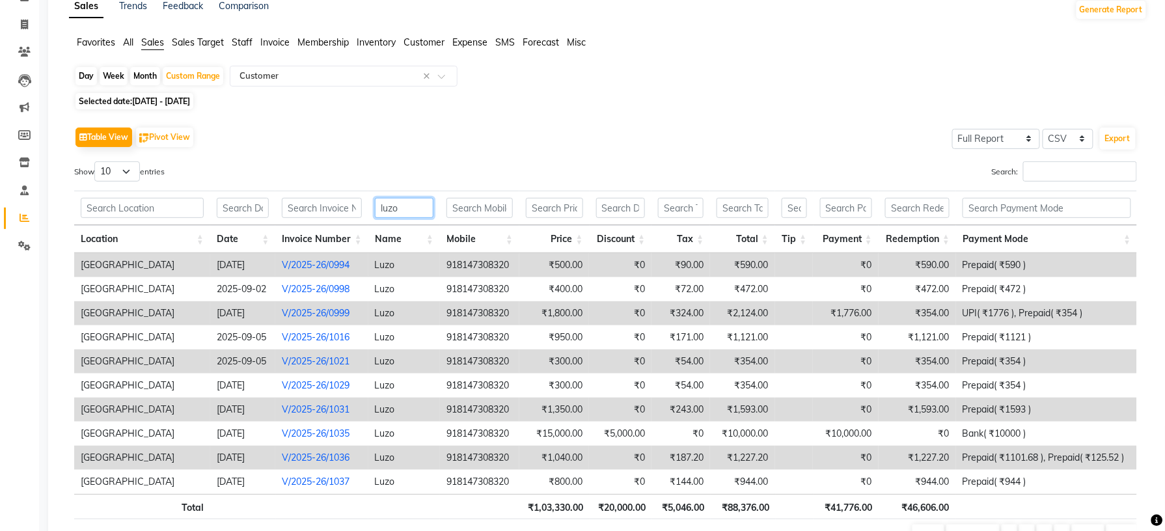
scroll to position [147, 0]
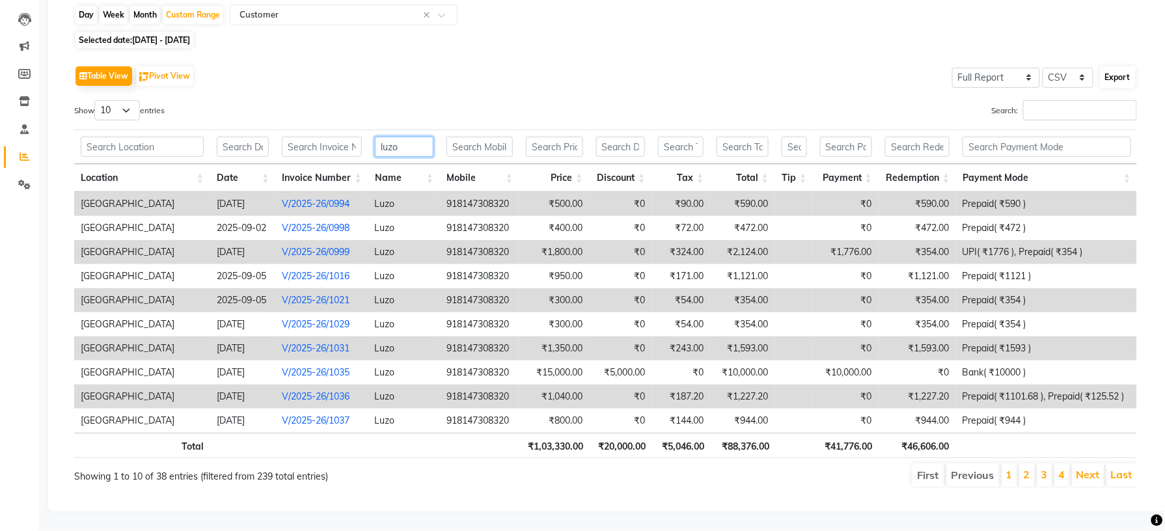
type input "luzo"
click at [1117, 66] on button "Export" at bounding box center [1118, 77] width 36 height 22
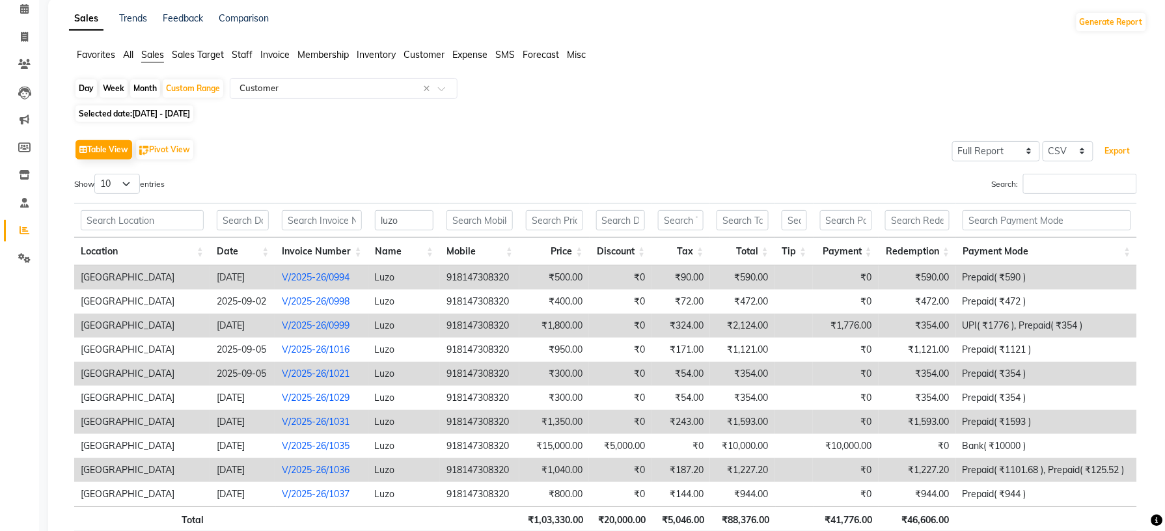
scroll to position [0, 0]
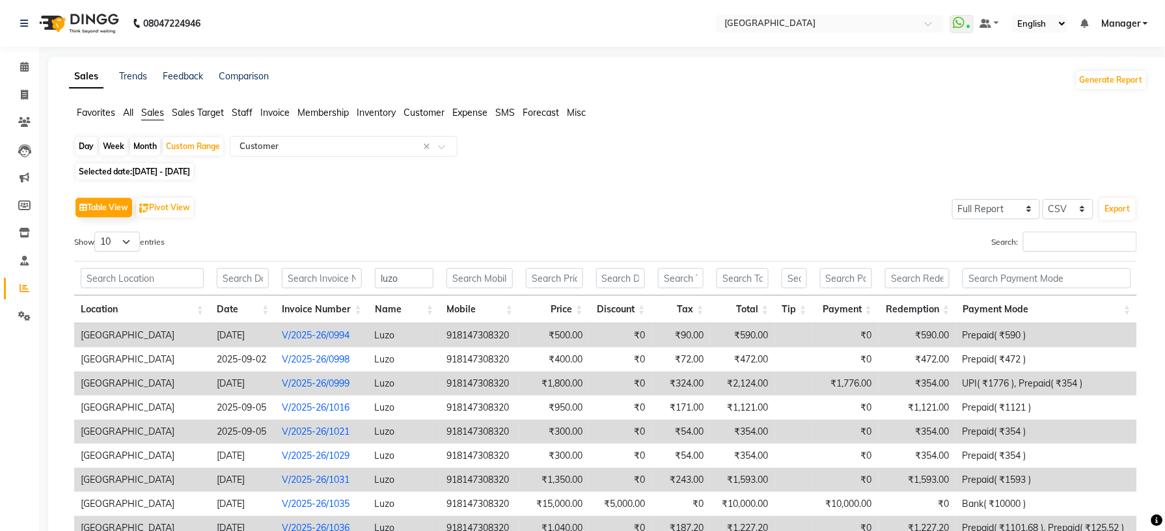
click at [432, 115] on span "Customer" at bounding box center [423, 113] width 41 height 12
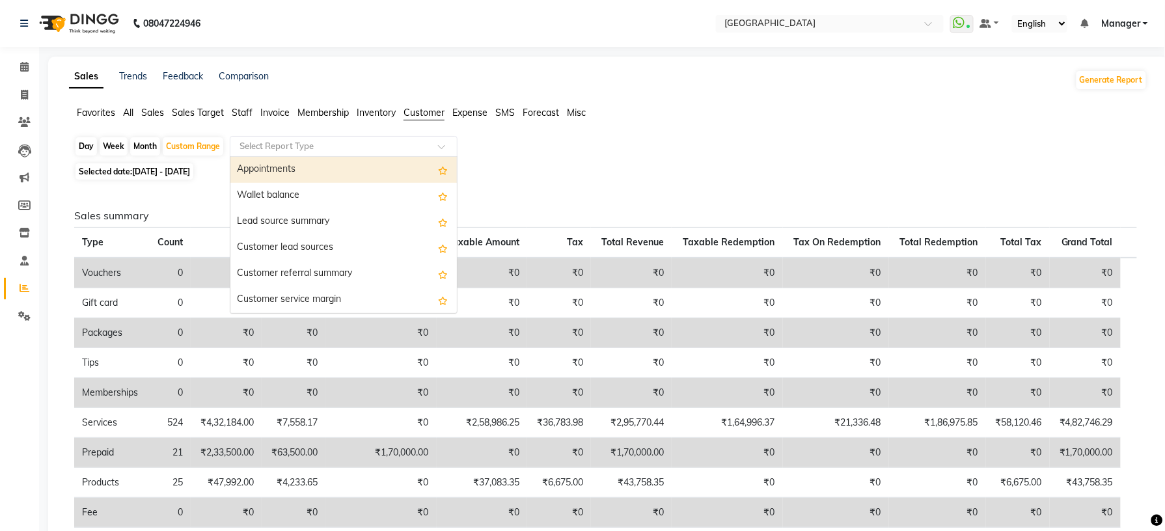
click at [428, 146] on div at bounding box center [343, 146] width 226 height 13
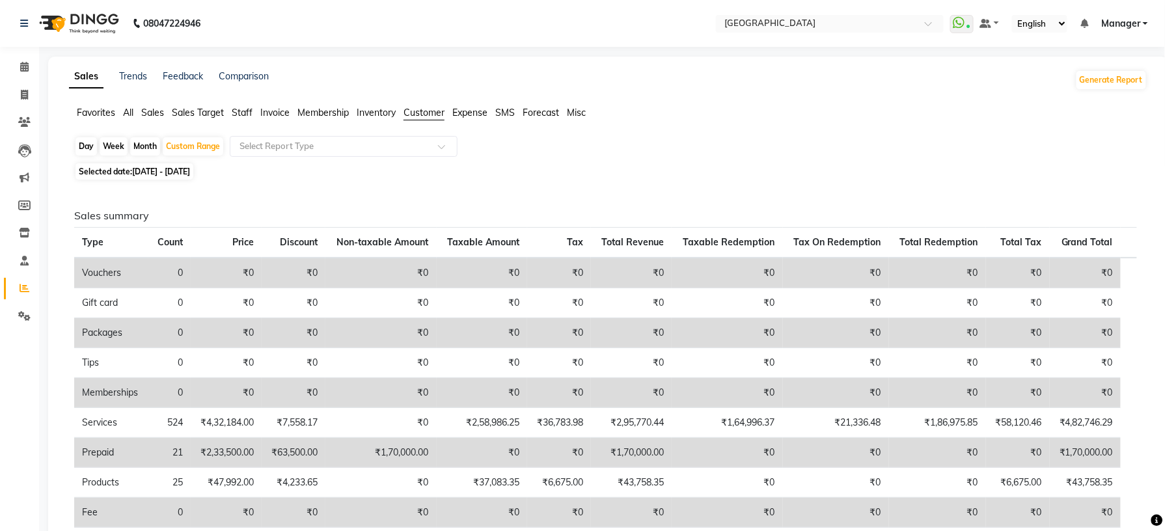
click at [163, 113] on span "Sales" at bounding box center [152, 113] width 23 height 12
click at [286, 143] on input "text" at bounding box center [330, 146] width 187 height 13
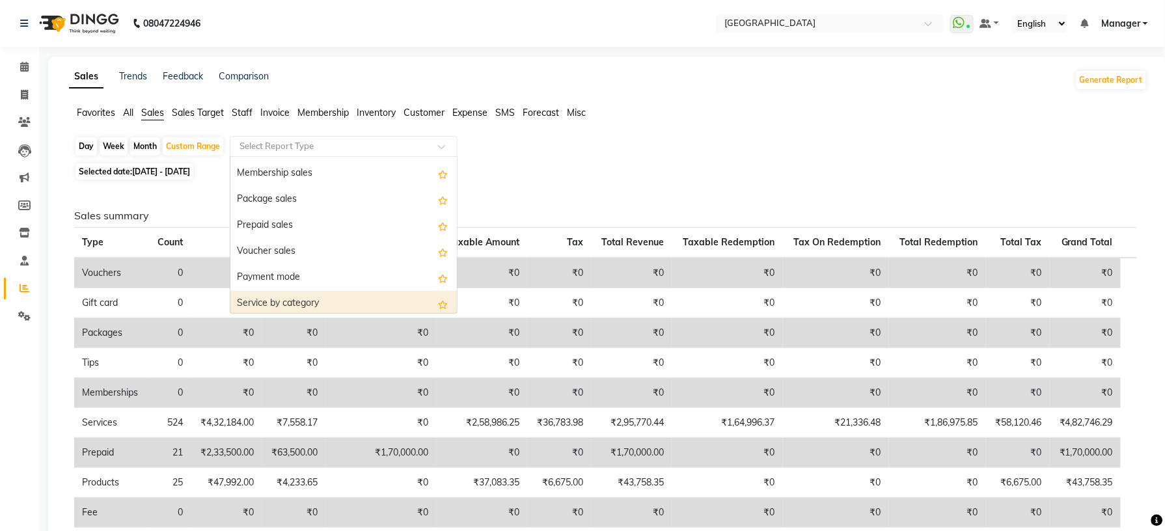
scroll to position [0, 0]
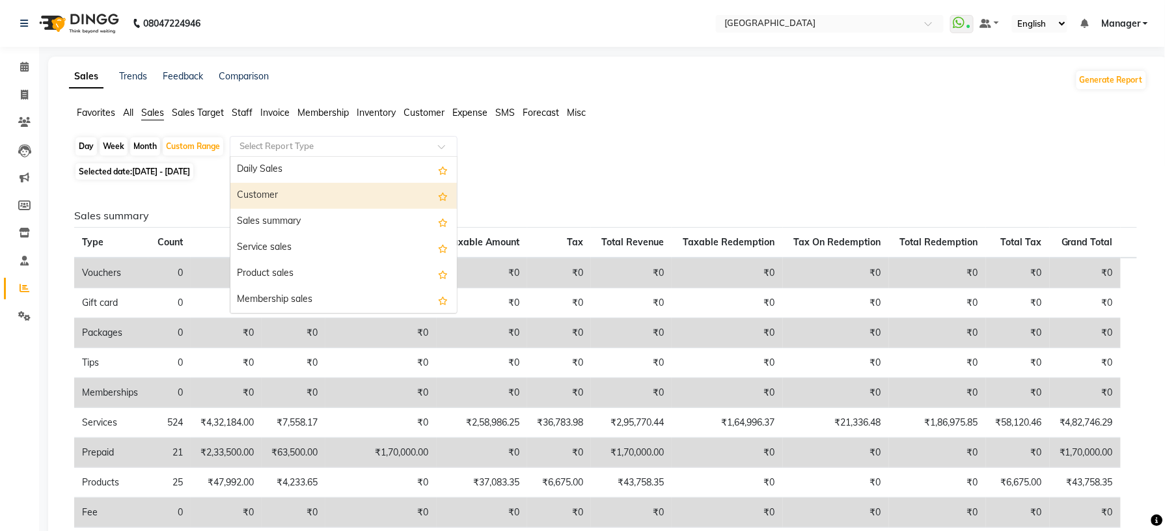
click at [321, 193] on div "Customer" at bounding box center [343, 196] width 226 height 26
select select "full_report"
select select "csv"
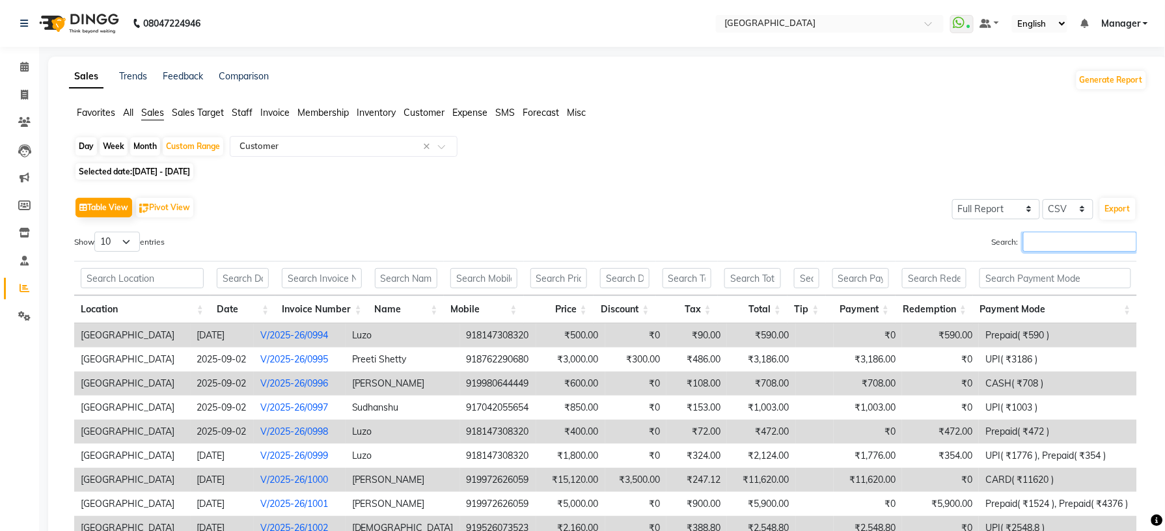
click at [1052, 247] on input "Search:" at bounding box center [1080, 242] width 114 height 20
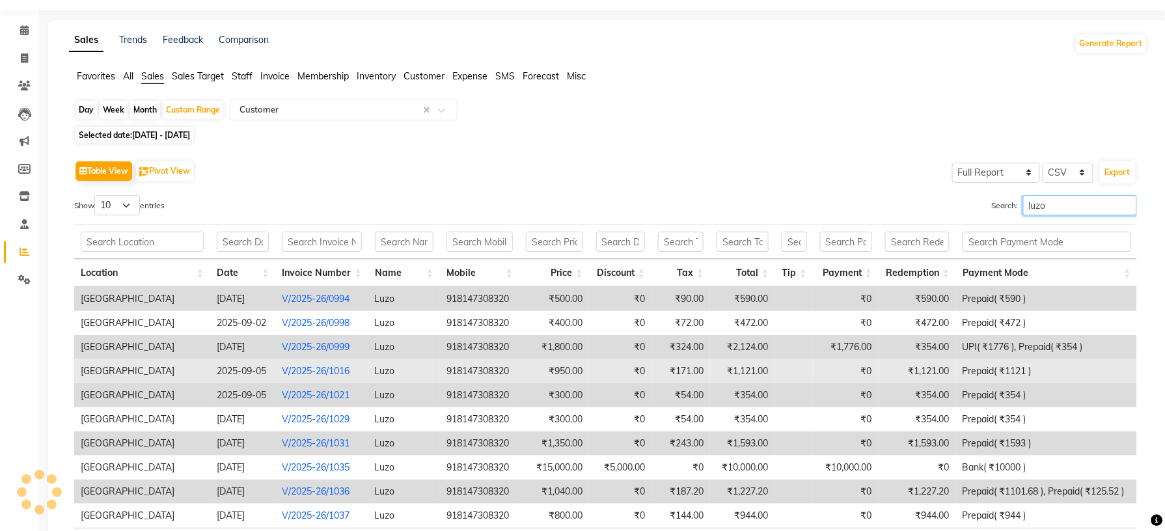
scroll to position [87, 0]
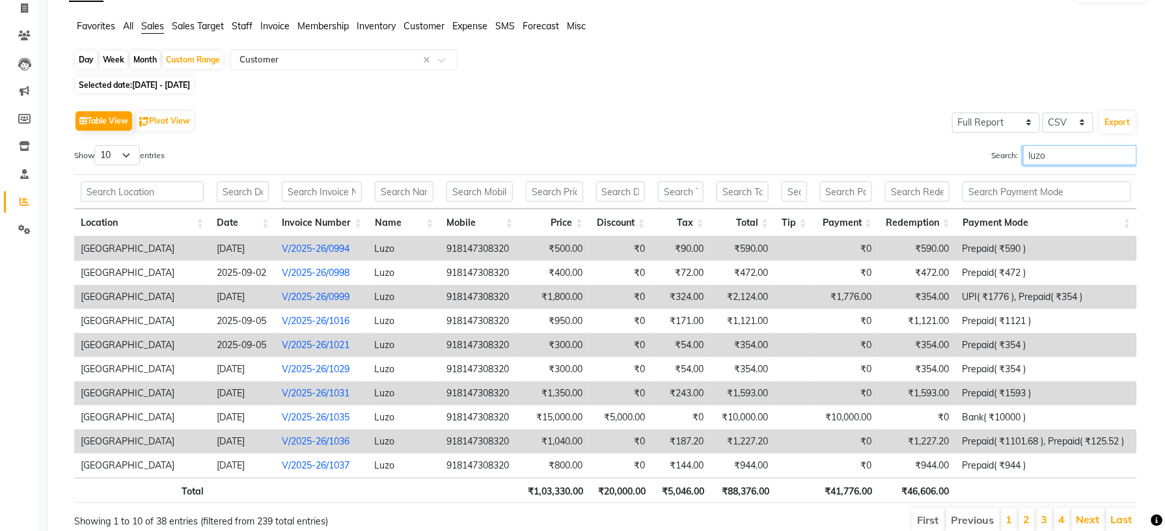
type input "luzo"
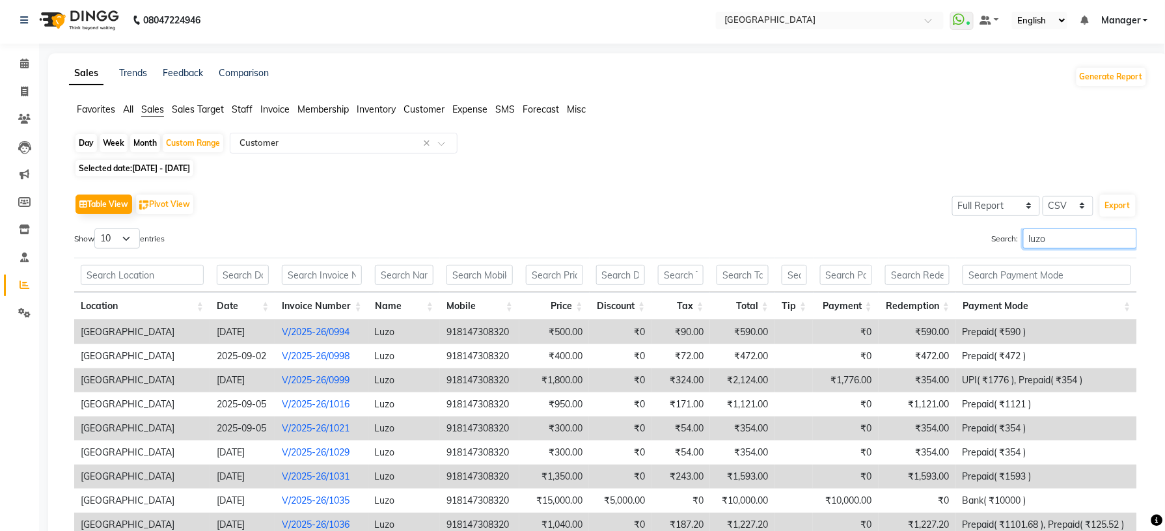
scroll to position [0, 0]
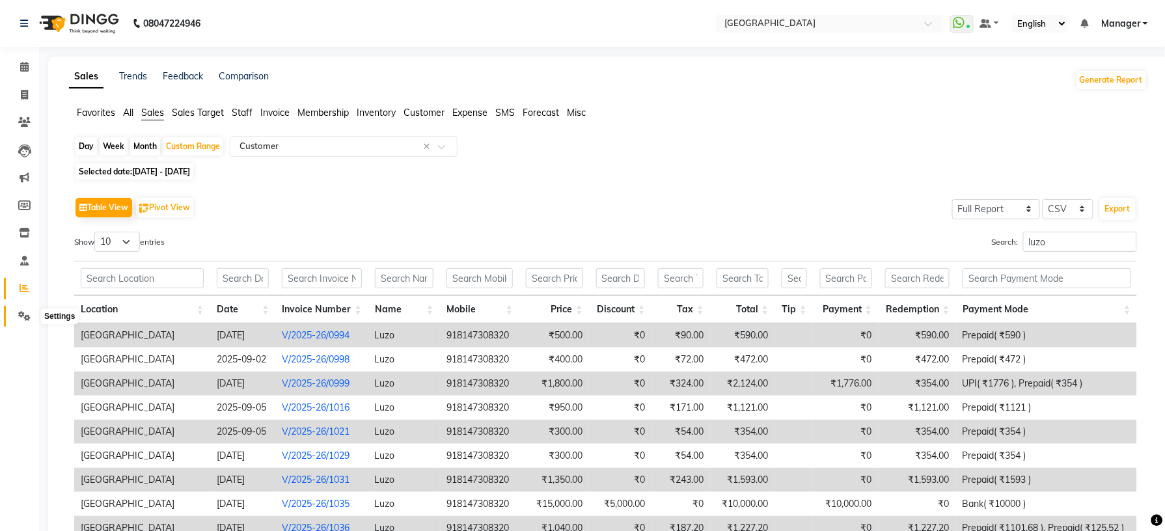
click at [23, 319] on icon at bounding box center [24, 316] width 12 height 10
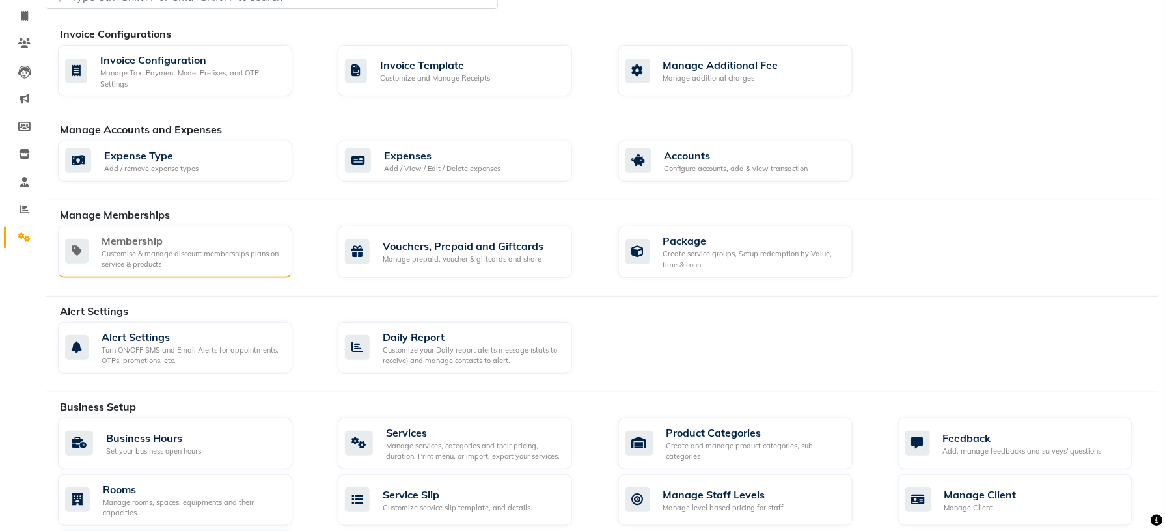
scroll to position [77, 0]
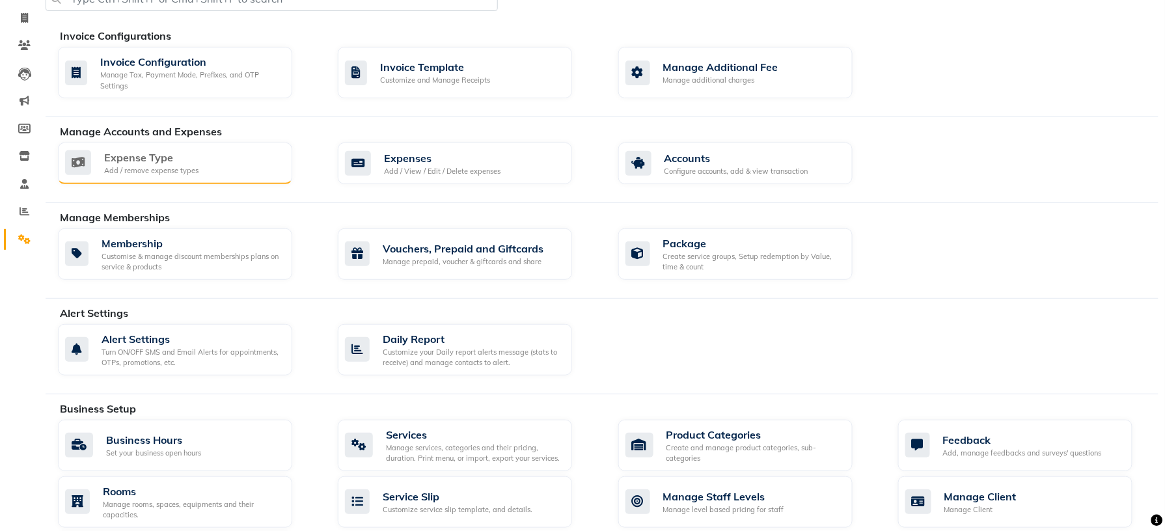
click at [146, 167] on div "Add / remove expense types" at bounding box center [151, 170] width 94 height 11
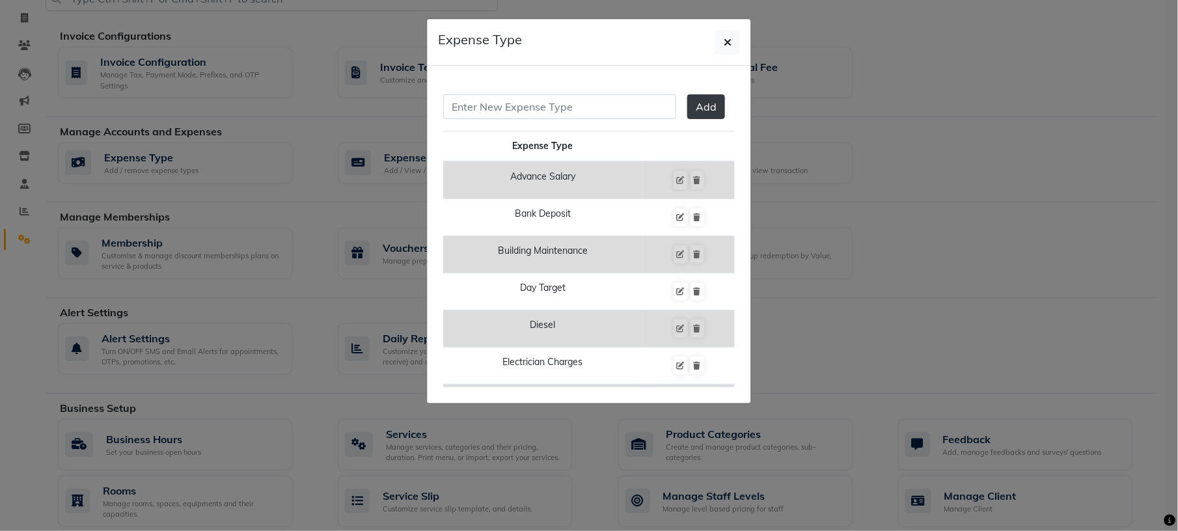
click at [355, 207] on ngb-modal-window "Expense Type Add Expense Type Advance Salary Bank Deposit Building Maintenance …" at bounding box center [589, 265] width 1178 height 531
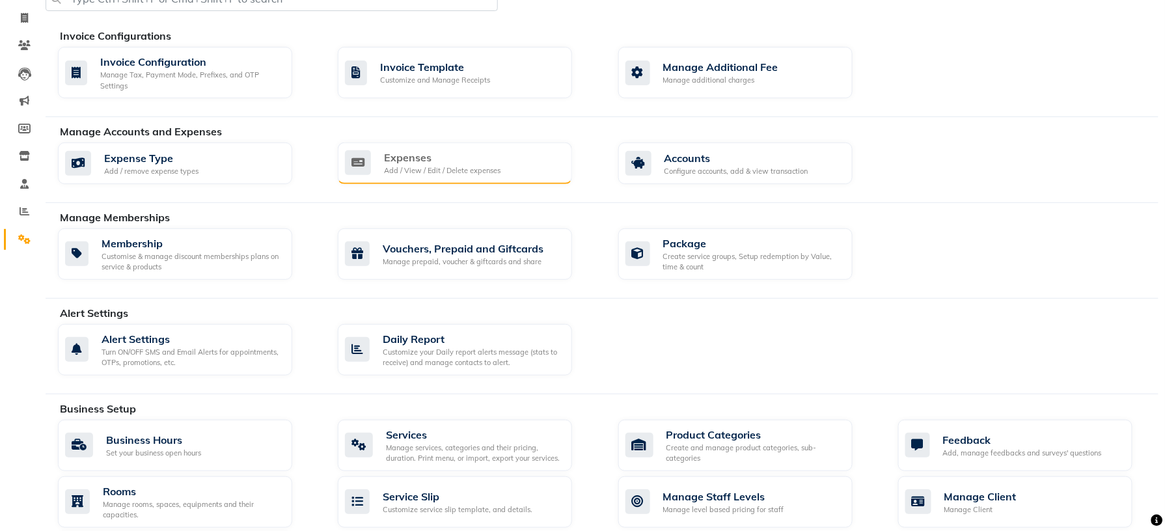
click at [409, 154] on div "Expenses" at bounding box center [442, 158] width 116 height 16
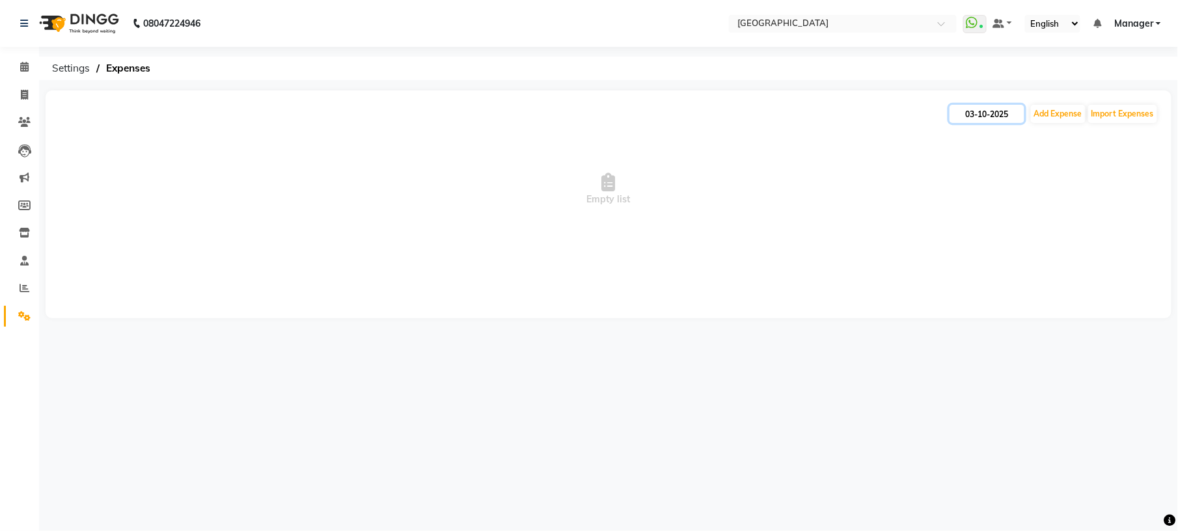
click at [990, 117] on input "03-10-2025" at bounding box center [986, 114] width 75 height 18
select select "10"
select select "2025"
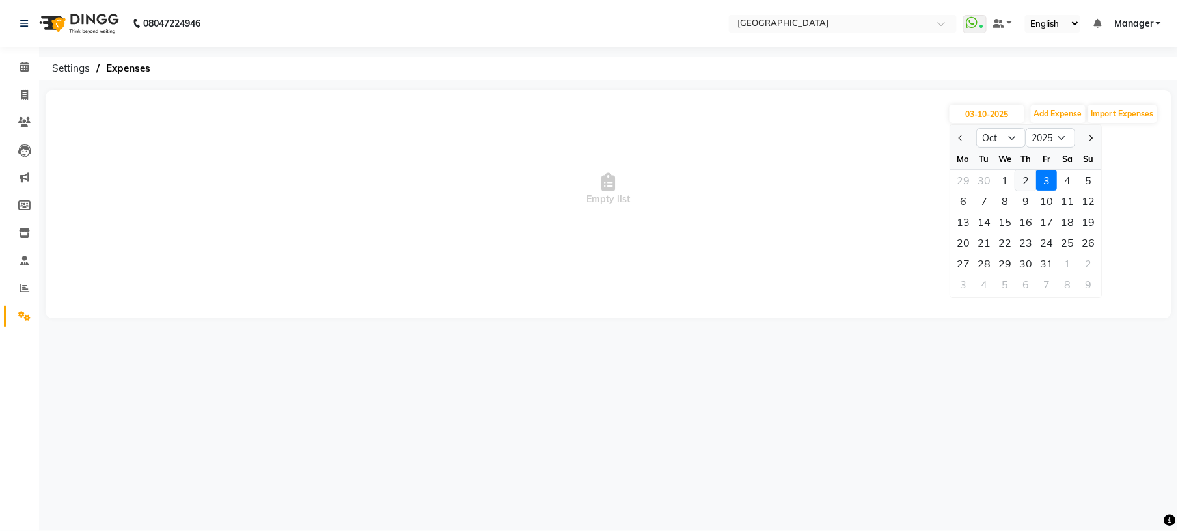
click at [1022, 180] on div "2" at bounding box center [1025, 180] width 21 height 21
type input "02-10-2025"
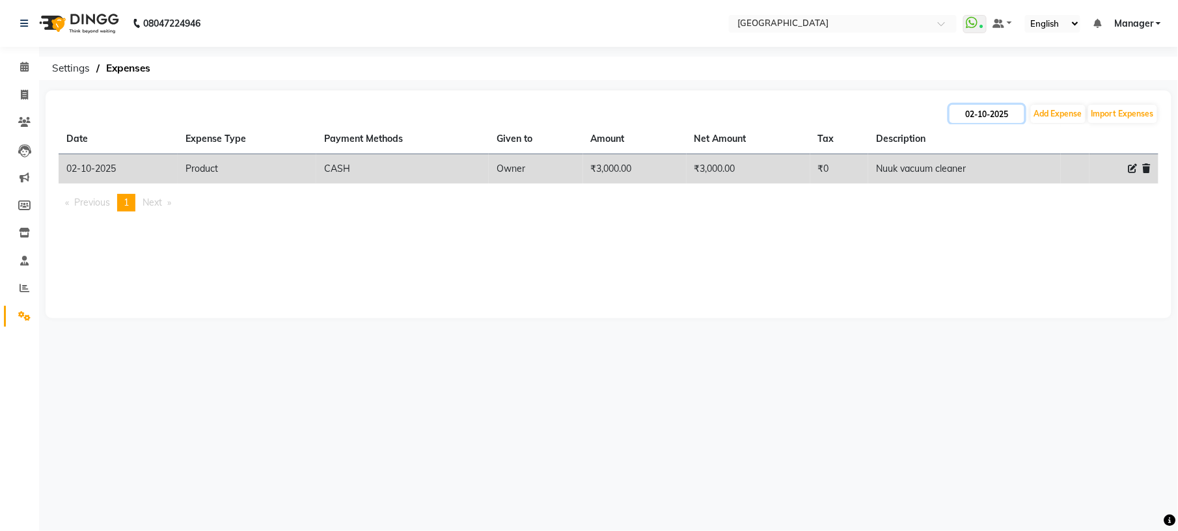
click at [976, 105] on input "02-10-2025" at bounding box center [986, 114] width 75 height 18
select select "10"
select select "2025"
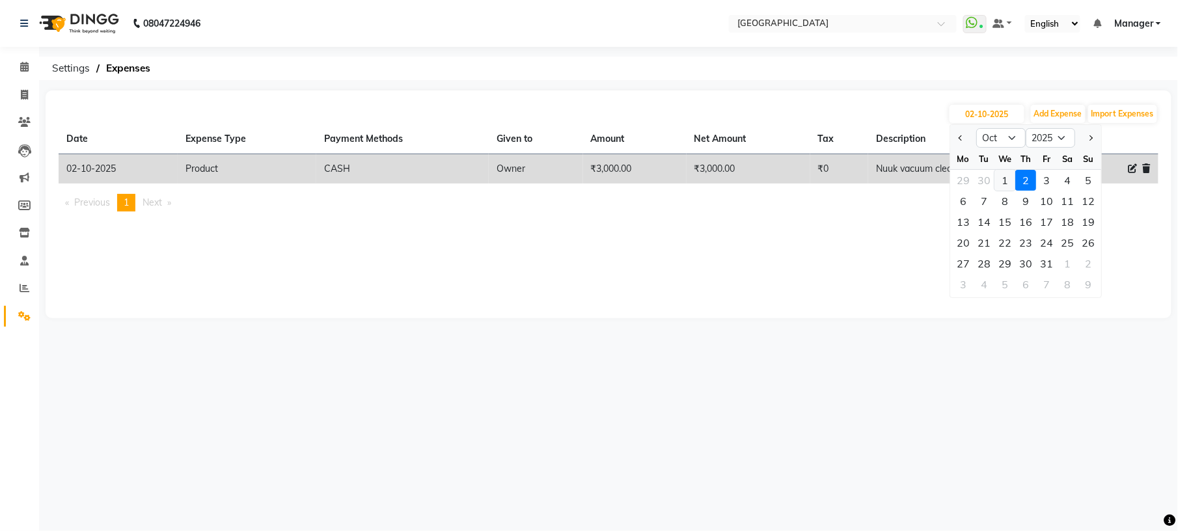
click at [1001, 177] on div "1" at bounding box center [1004, 180] width 21 height 21
type input "01-10-2025"
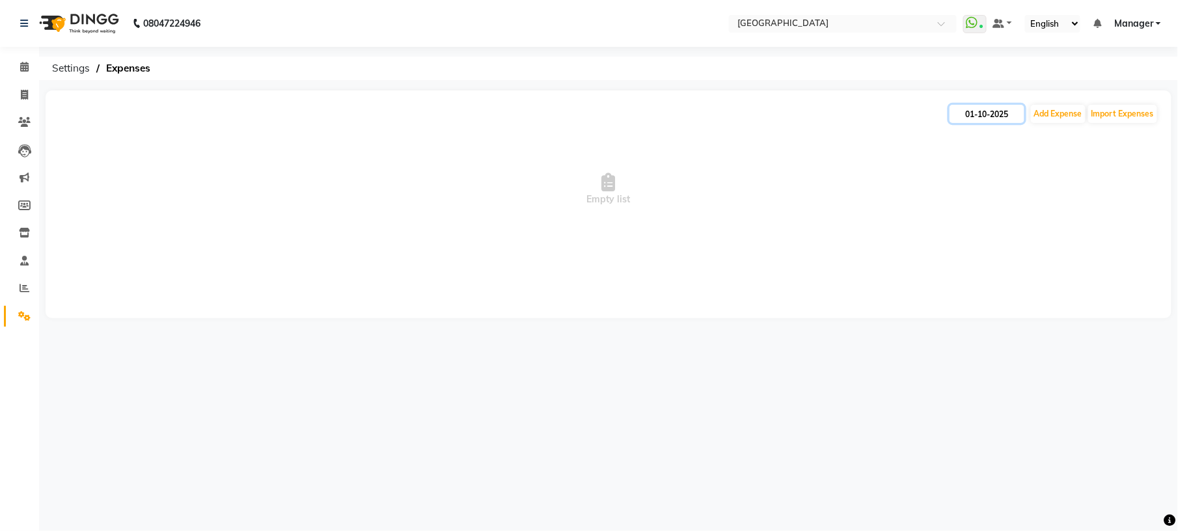
click at [982, 109] on input "01-10-2025" at bounding box center [986, 114] width 75 height 18
select select "10"
select select "2025"
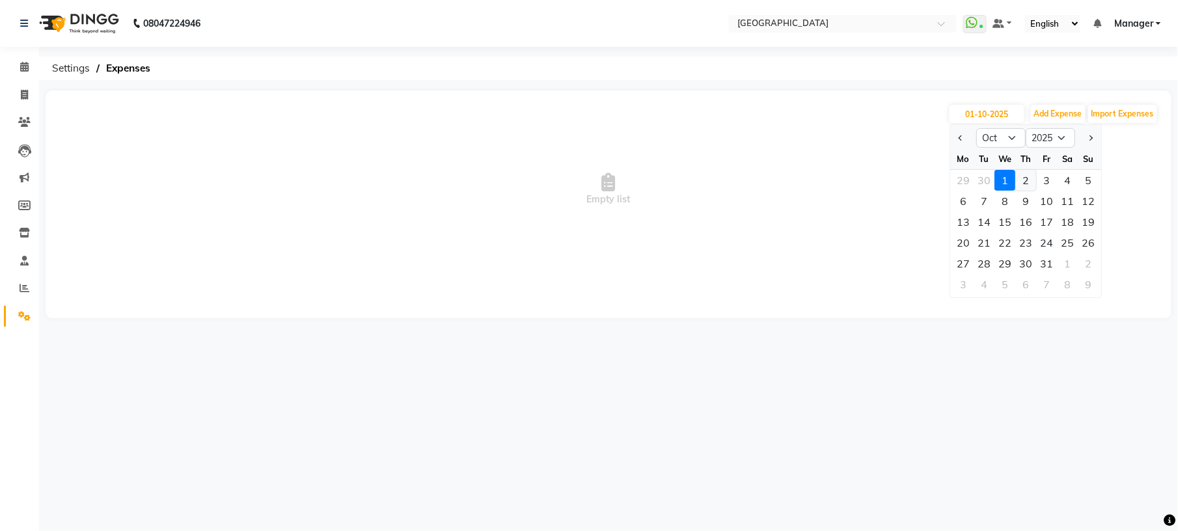
click at [1026, 184] on div "2" at bounding box center [1025, 180] width 21 height 21
type input "02-10-2025"
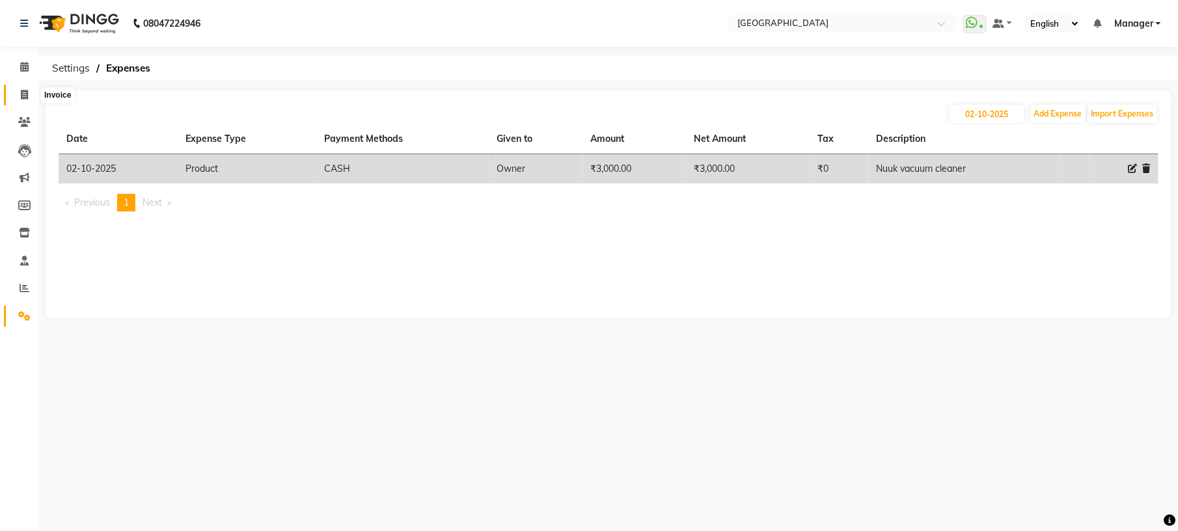
click at [27, 88] on span at bounding box center [24, 95] width 23 height 15
select select "service"
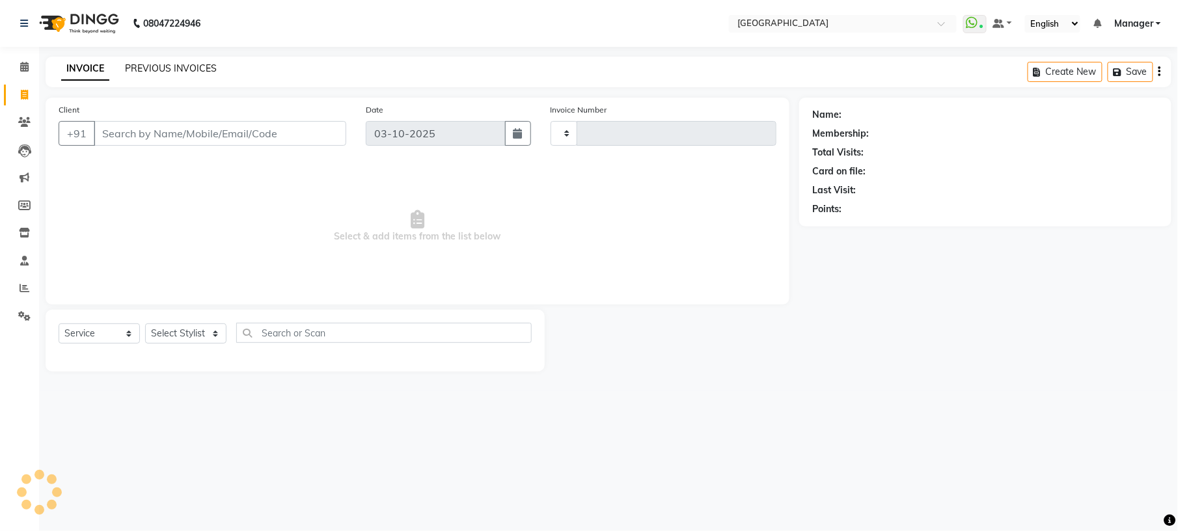
click at [162, 71] on link "PREVIOUS INVOICES" at bounding box center [171, 68] width 92 height 12
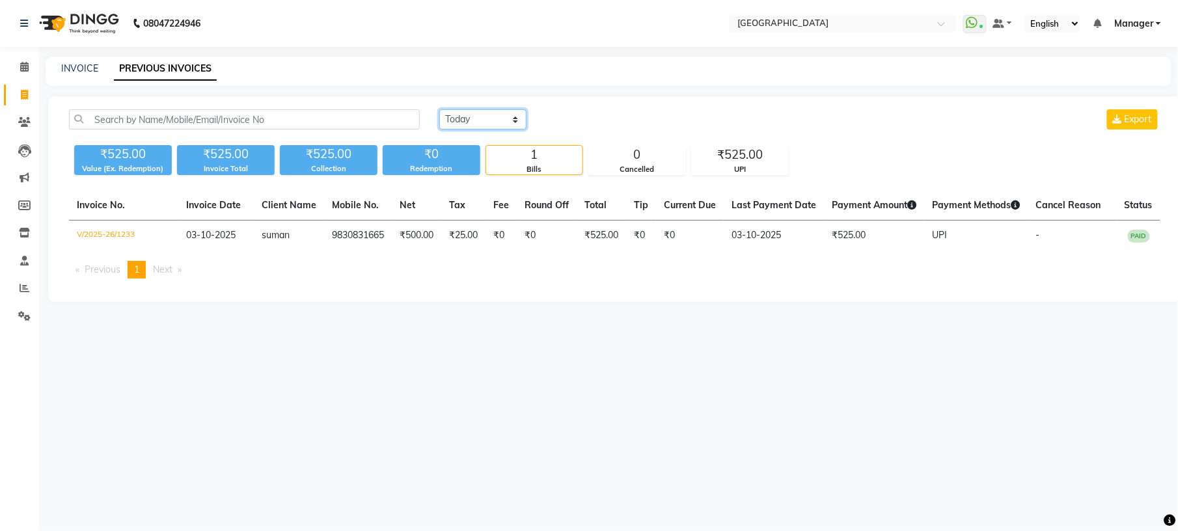
click at [503, 122] on select "Today Yesterday Custom Range" at bounding box center [482, 119] width 87 height 20
select select "yesterday"
click at [439, 109] on select "Today Yesterday Custom Range" at bounding box center [482, 119] width 87 height 20
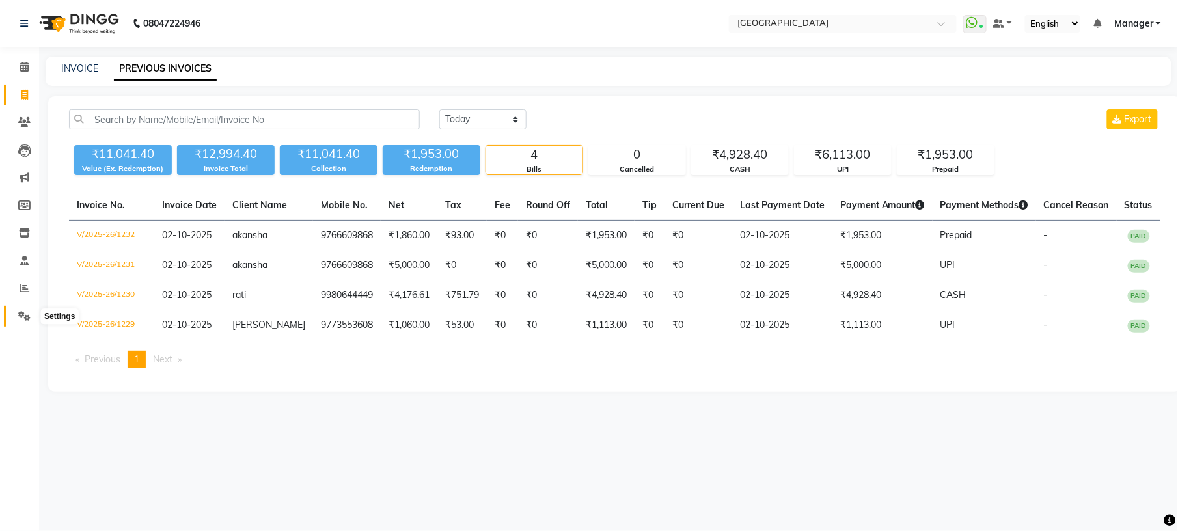
click at [21, 321] on icon at bounding box center [24, 316] width 12 height 10
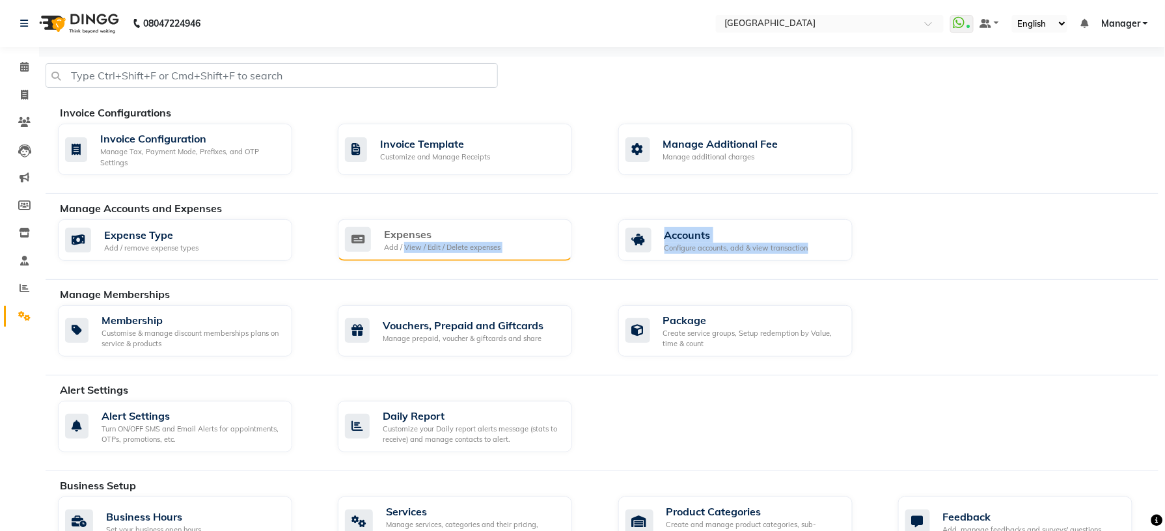
drag, startPoint x: 393, startPoint y: 271, endPoint x: 406, endPoint y: 256, distance: 19.3
click at [406, 256] on div "Manage Accounts and Expenses Expense Type Add / remove expense types Expenses A…" at bounding box center [602, 239] width 1113 height 79
click at [406, 256] on div "Expenses Add / View / Edit / Delete expenses" at bounding box center [455, 240] width 234 height 42
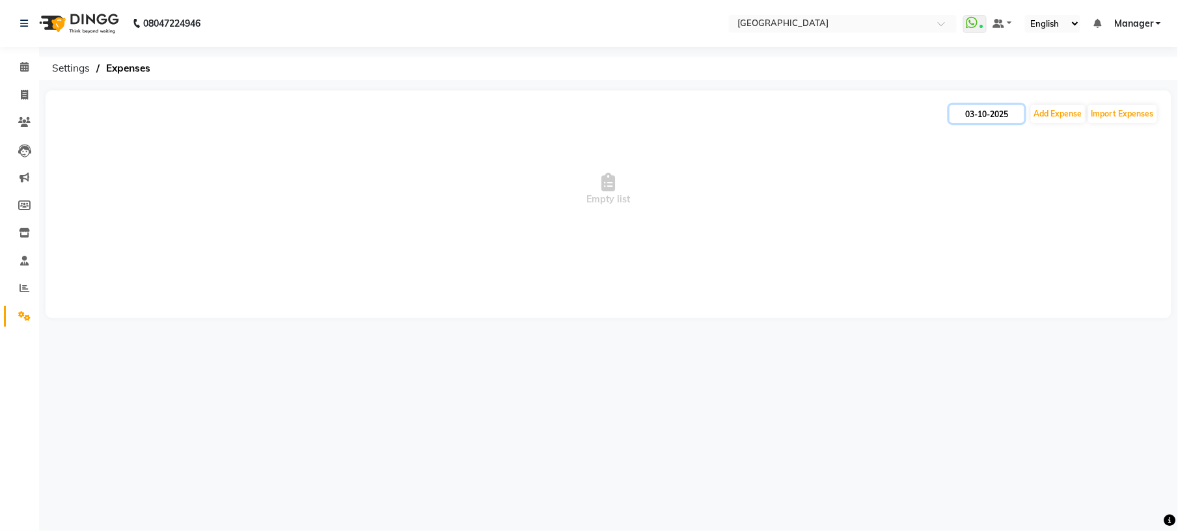
click at [1000, 115] on input "03-10-2025" at bounding box center [986, 114] width 75 height 18
select select "10"
select select "2025"
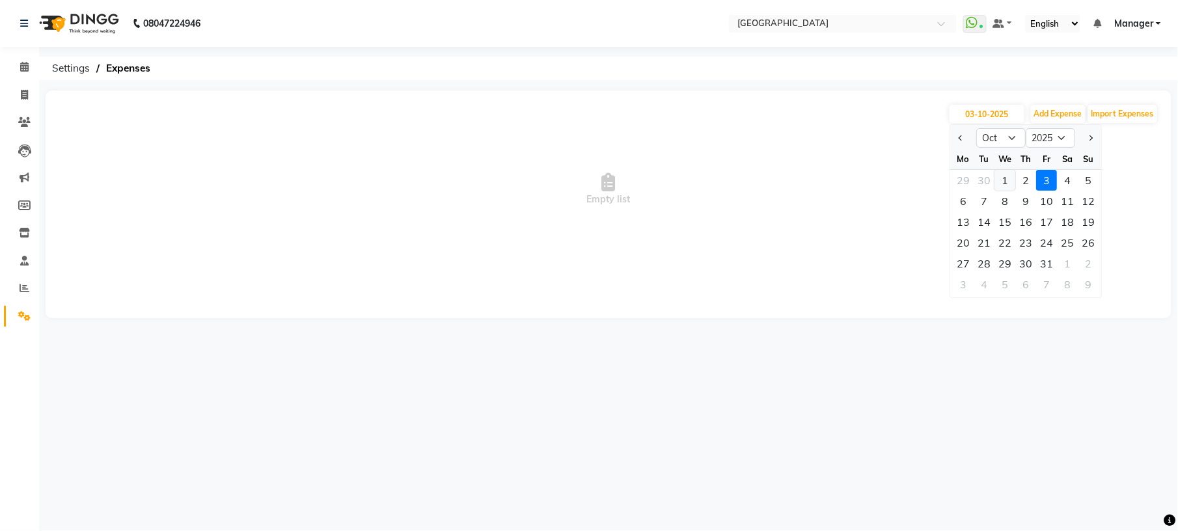
click at [1002, 177] on div "1" at bounding box center [1004, 180] width 21 height 21
type input "01-10-2025"
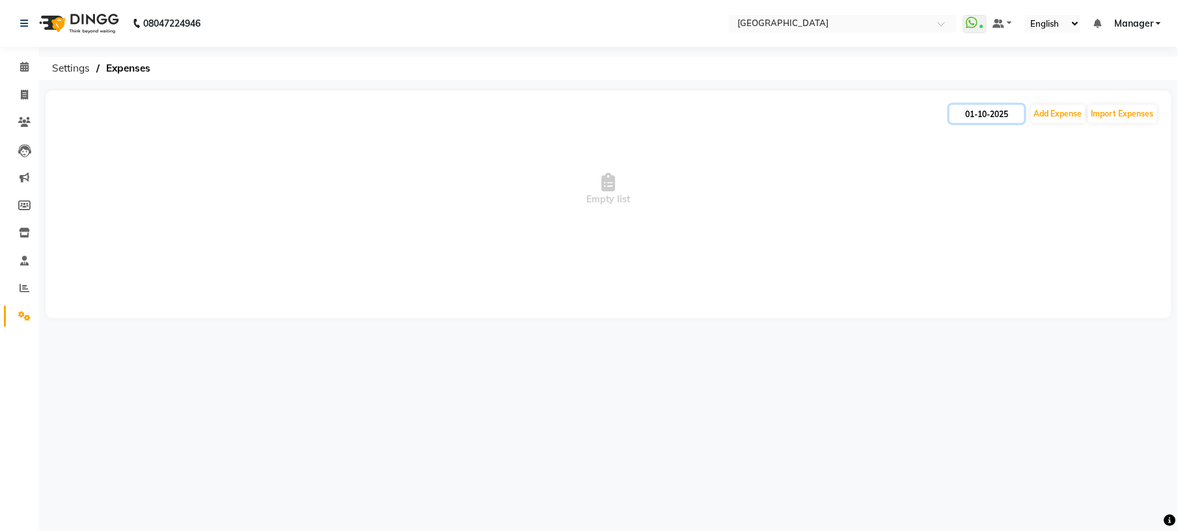
click at [972, 115] on input "01-10-2025" at bounding box center [986, 114] width 75 height 18
select select "10"
select select "2025"
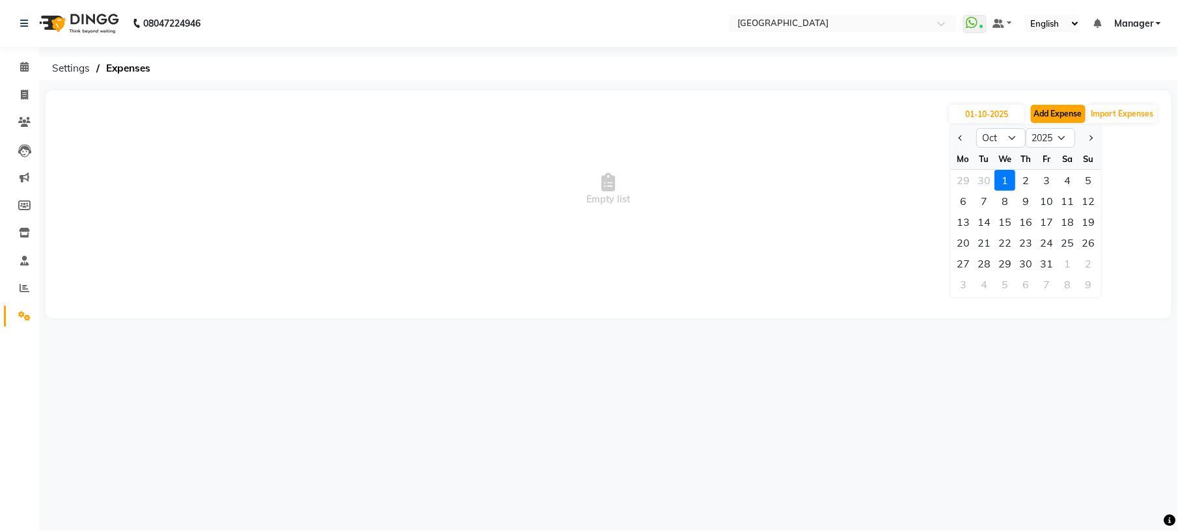
click at [1068, 112] on button "Add Expense" at bounding box center [1058, 114] width 55 height 18
select select "1"
select select "7016"
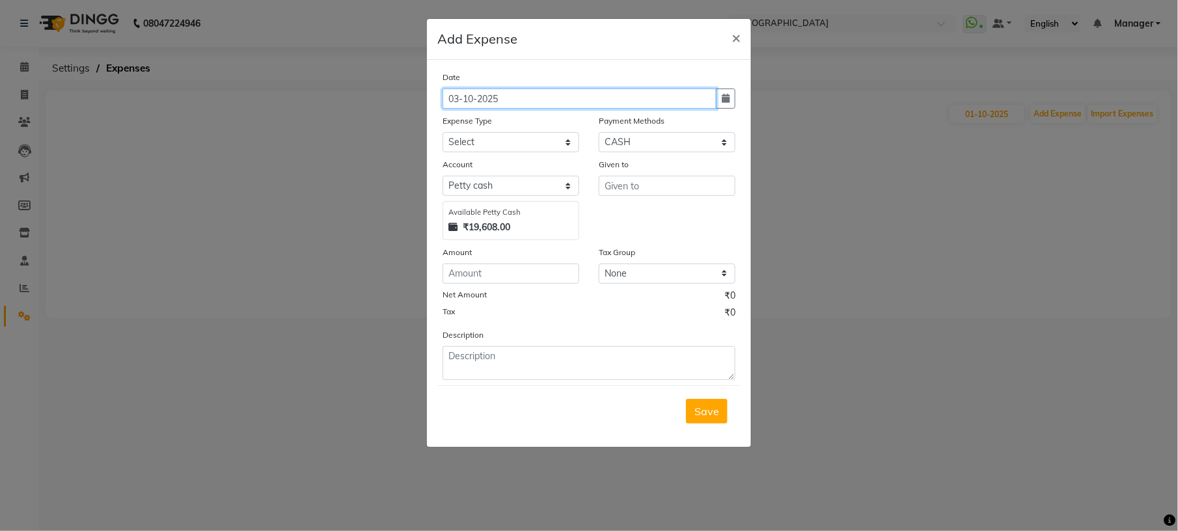
click at [534, 102] on input "03-10-2025" at bounding box center [580, 99] width 274 height 20
click at [459, 98] on input "03-10-2025" at bounding box center [580, 99] width 274 height 20
click at [454, 100] on input "0110-2025" at bounding box center [580, 99] width 274 height 20
type input "0 110-2025"
click at [719, 97] on button "button" at bounding box center [726, 99] width 20 height 20
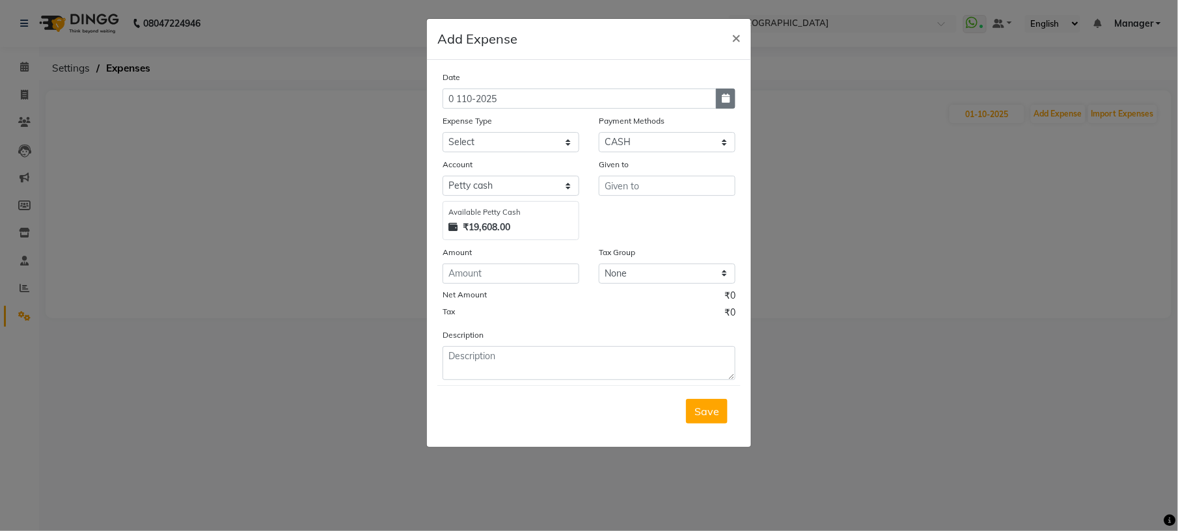
select select "10"
select select "2025"
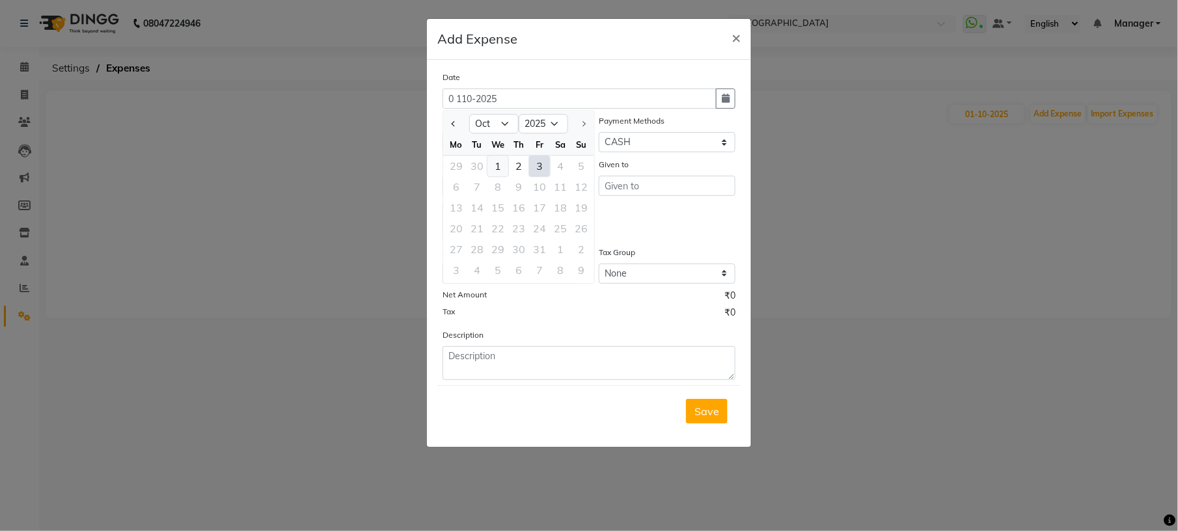
click at [493, 167] on div "1" at bounding box center [497, 166] width 21 height 21
type input "01-10-2025"
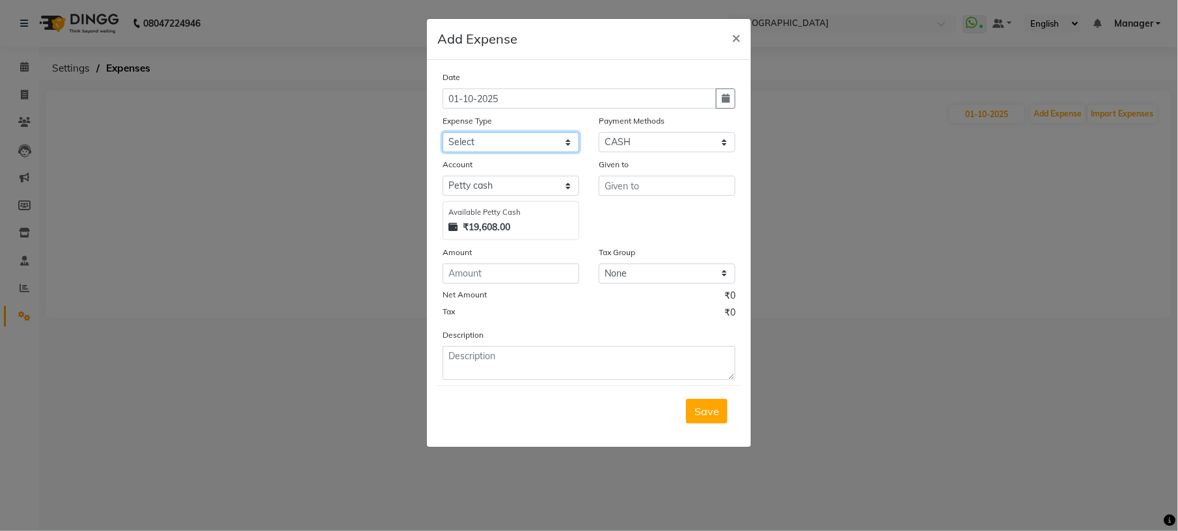
click at [571, 138] on select "Select advance salary BANK DEPOSIT building maintenance Day target DIESEL elect…" at bounding box center [511, 142] width 137 height 20
click at [560, 138] on select "Select advance salary BANK DEPOSIT building maintenance Day target DIESEL elect…" at bounding box center [511, 142] width 137 height 20
select select "23365"
click at [620, 187] on input "text" at bounding box center [667, 186] width 137 height 20
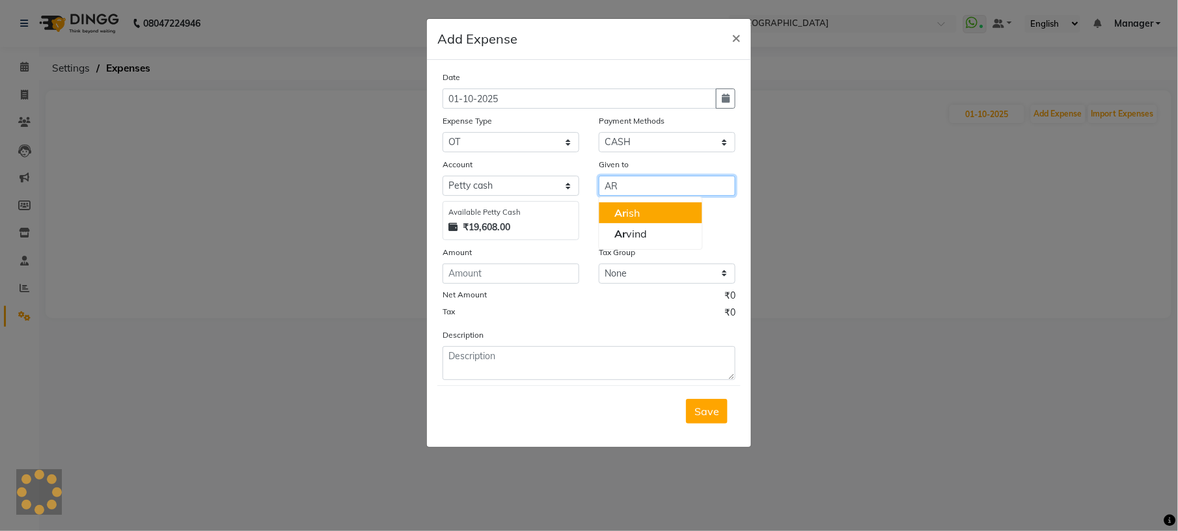
click at [636, 217] on ngb-highlight "Ar ish" at bounding box center [627, 212] width 25 height 13
type input "Arish"
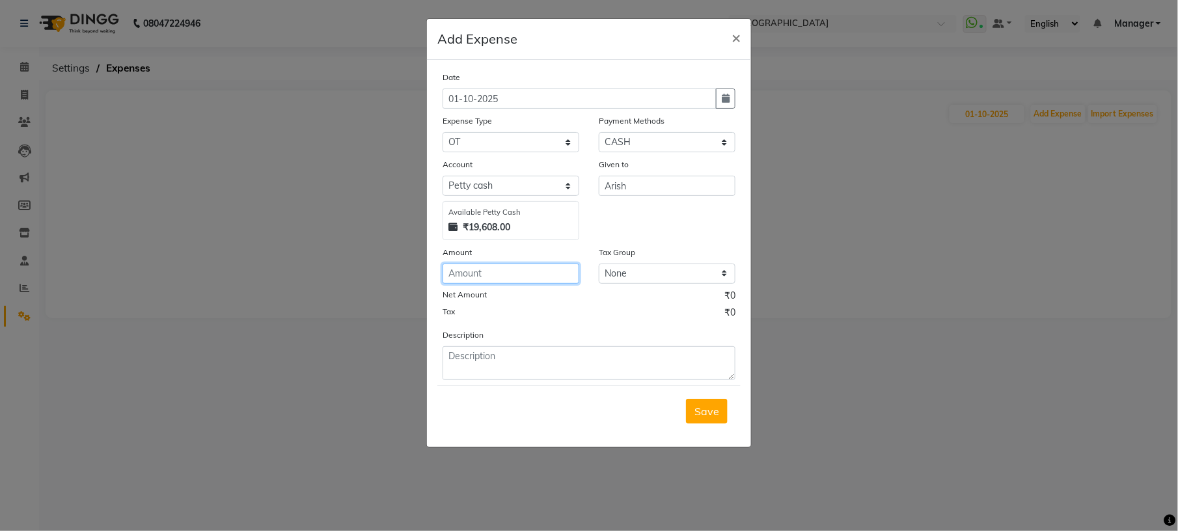
click at [547, 274] on input "number" at bounding box center [511, 274] width 137 height 20
type input "100"
click at [705, 410] on span "Save" at bounding box center [706, 411] width 25 height 13
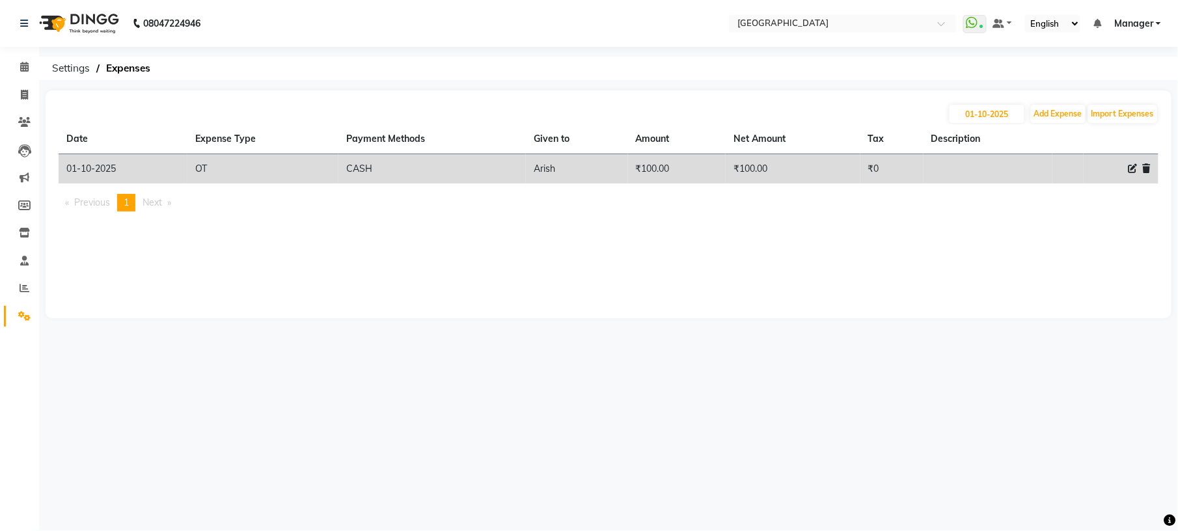
click at [1177, 273] on html "08047224946 Select Location × N Salon, Sarjapur Main Road WhatsApp Status ✕ Sta…" at bounding box center [589, 265] width 1178 height 531
click at [22, 69] on icon at bounding box center [24, 67] width 8 height 10
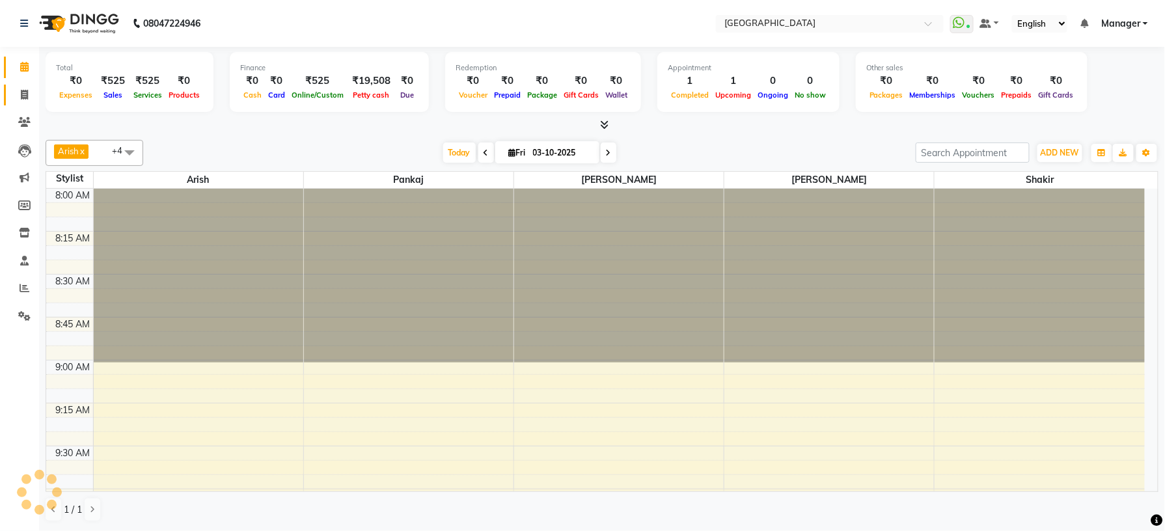
click at [20, 86] on link "Invoice" at bounding box center [19, 95] width 31 height 21
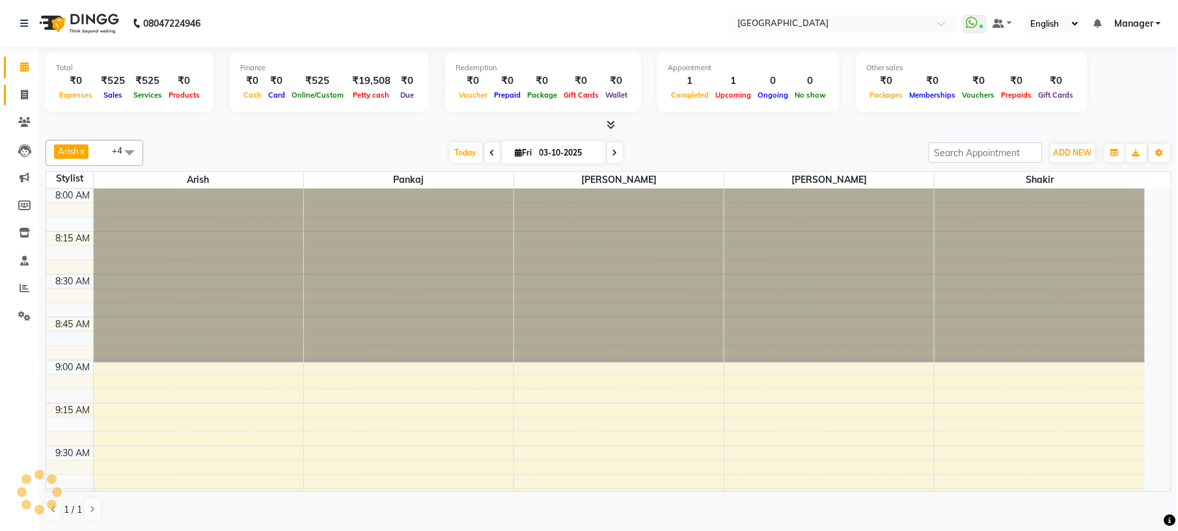
select select "service"
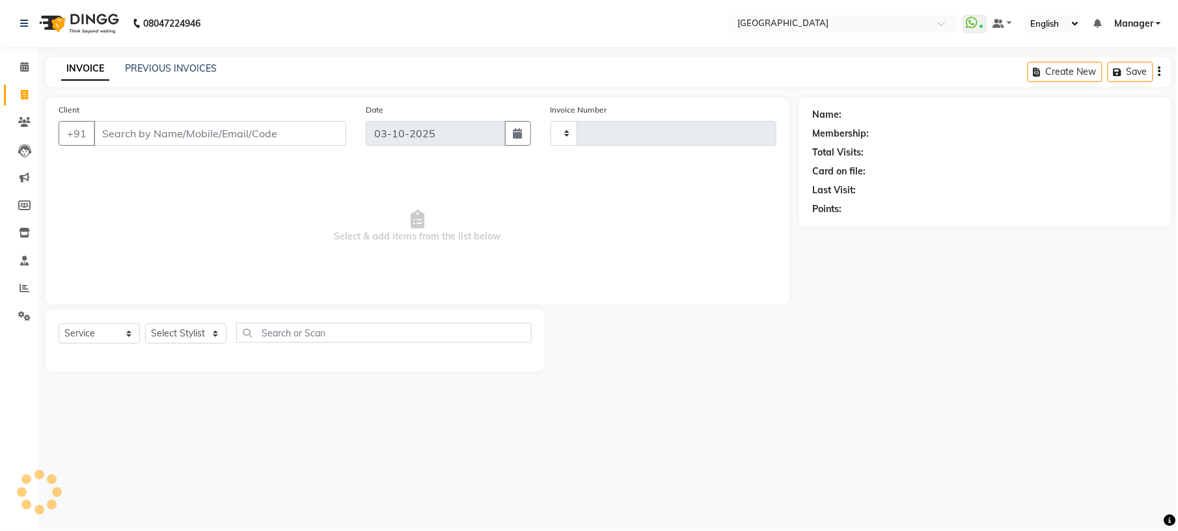
type input "1234"
select select "7871"
click at [212, 335] on select "Select Stylist Amgha Arish Arvind CHANDU DIPEN gulafshan john kajal kelly KIBA …" at bounding box center [185, 333] width 81 height 20
select select "70885"
click at [145, 323] on select "Select Stylist Amgha Arish Arvind CHANDU DIPEN gulafshan john kajal kelly KIBA …" at bounding box center [185, 333] width 81 height 20
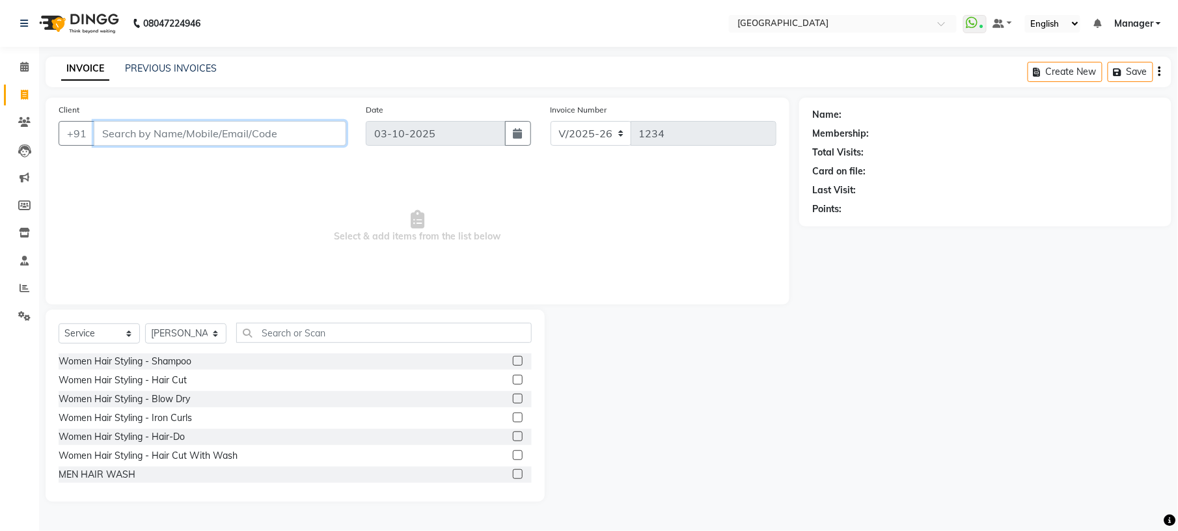
click at [209, 129] on input "Client" at bounding box center [220, 133] width 253 height 25
click at [167, 138] on input "Client" at bounding box center [220, 133] width 253 height 25
click at [238, 128] on input "Client" at bounding box center [220, 133] width 253 height 25
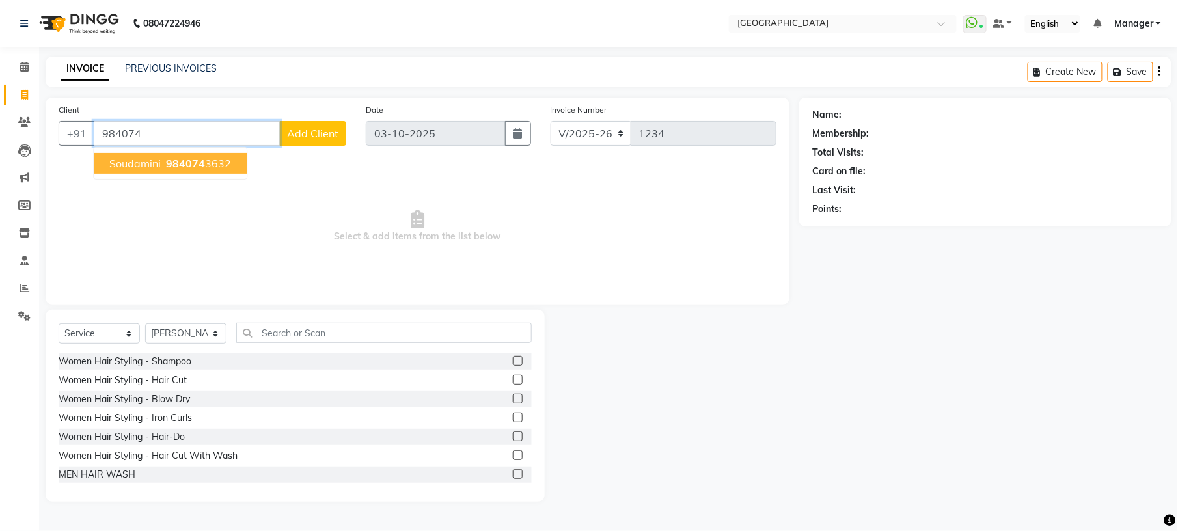
click at [193, 159] on span "984074" at bounding box center [185, 163] width 39 height 13
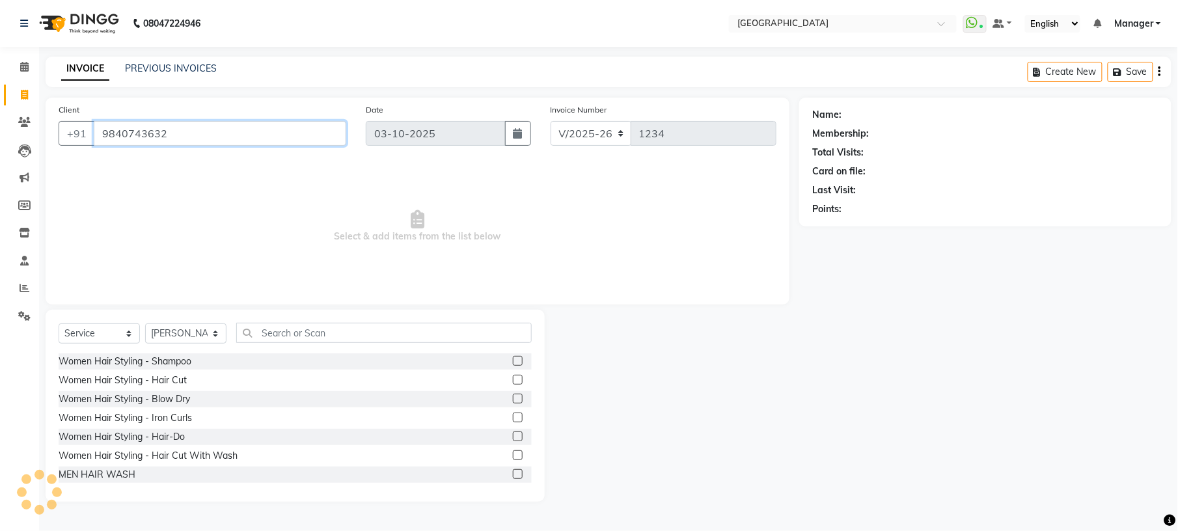
type input "9840743632"
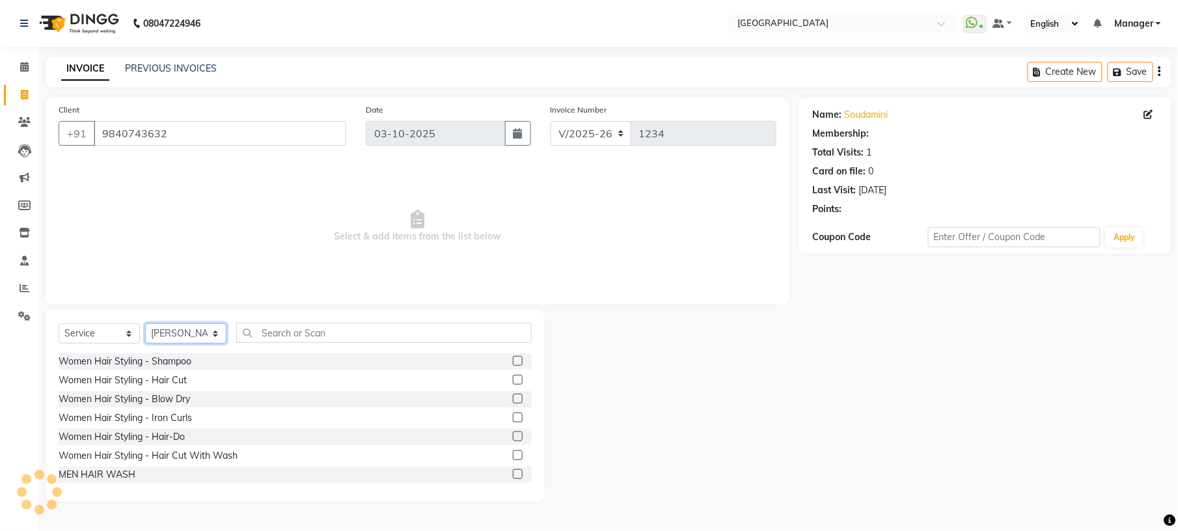
click at [190, 329] on select "Select Stylist [PERSON_NAME] [PERSON_NAME] [PERSON_NAME] [PERSON_NAME] kupu [PE…" at bounding box center [185, 333] width 81 height 20
select select "70686"
click at [145, 323] on select "Select Stylist [PERSON_NAME] [PERSON_NAME] [PERSON_NAME] [PERSON_NAME] kupu [PE…" at bounding box center [185, 333] width 81 height 20
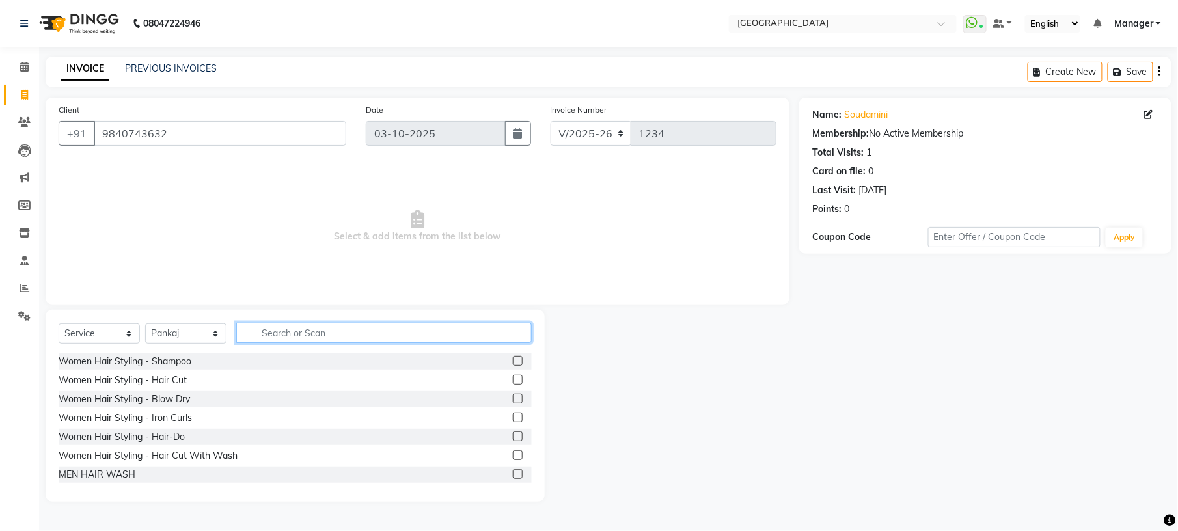
click at [360, 333] on input "text" at bounding box center [383, 333] width 295 height 20
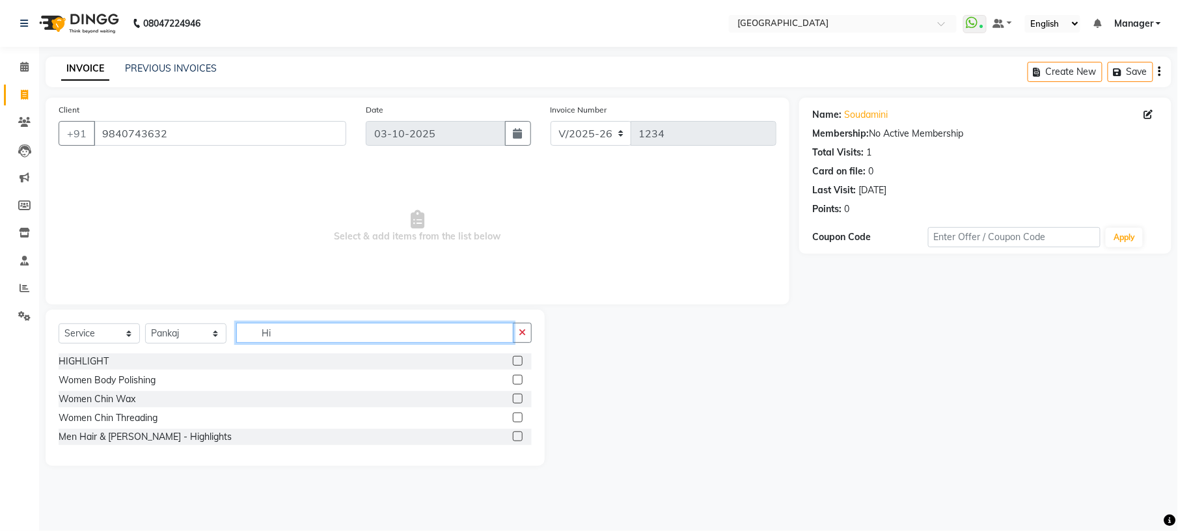
type input "H"
type input "was"
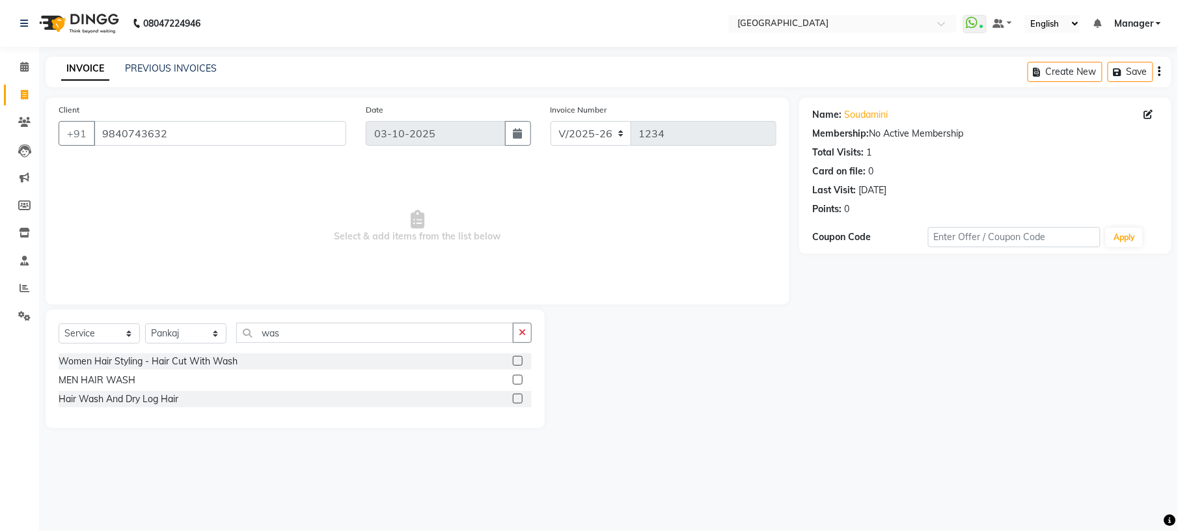
click at [517, 397] on label at bounding box center [518, 399] width 10 height 10
click at [517, 397] on input "checkbox" at bounding box center [517, 399] width 8 height 8
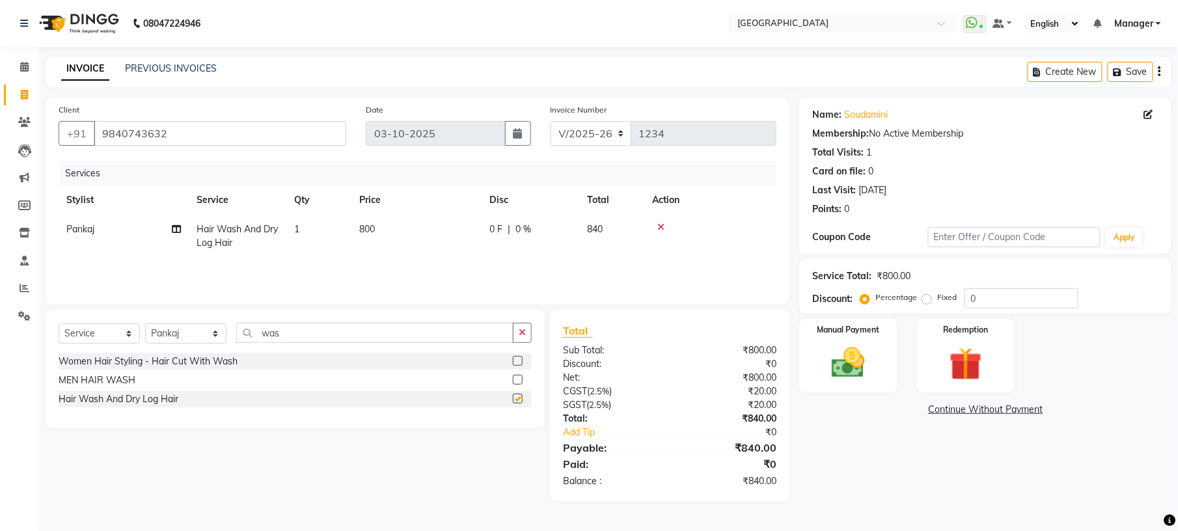
checkbox input "false"
click at [852, 359] on img at bounding box center [848, 363] width 56 height 40
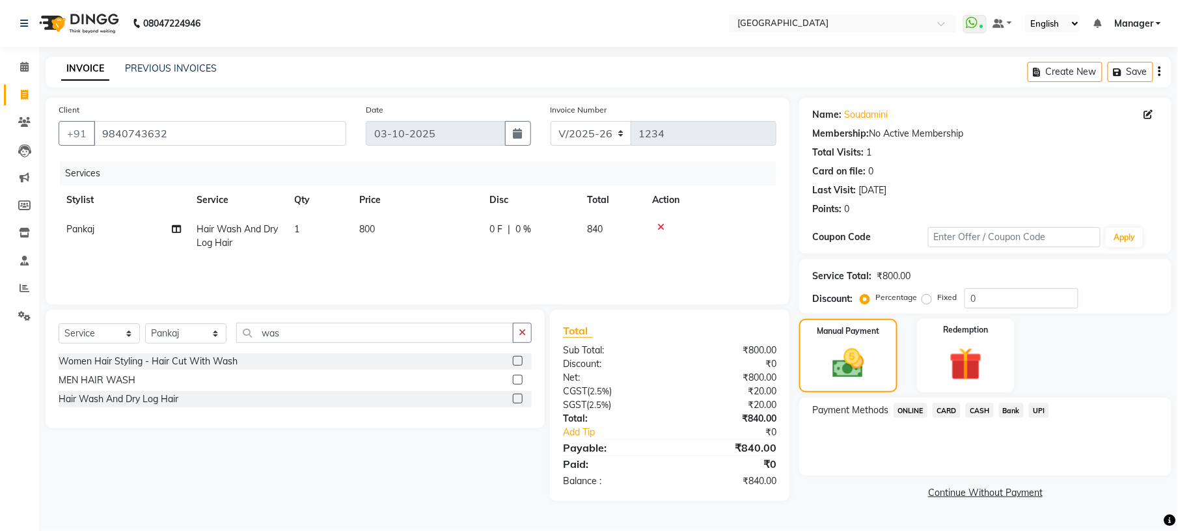
click at [1041, 412] on span "UPI" at bounding box center [1039, 410] width 20 height 15
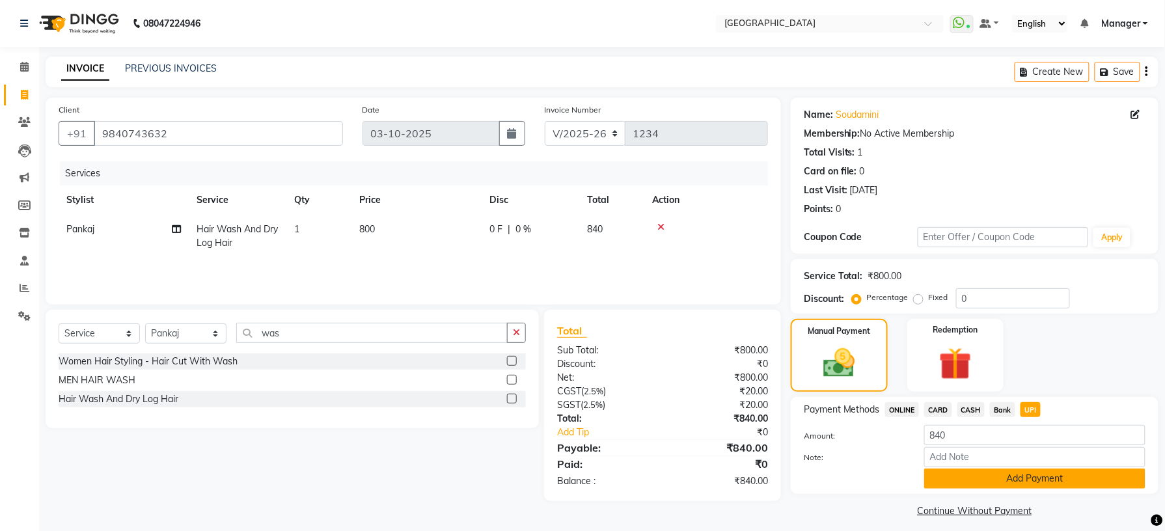
click at [1039, 475] on button "Add Payment" at bounding box center [1034, 479] width 221 height 20
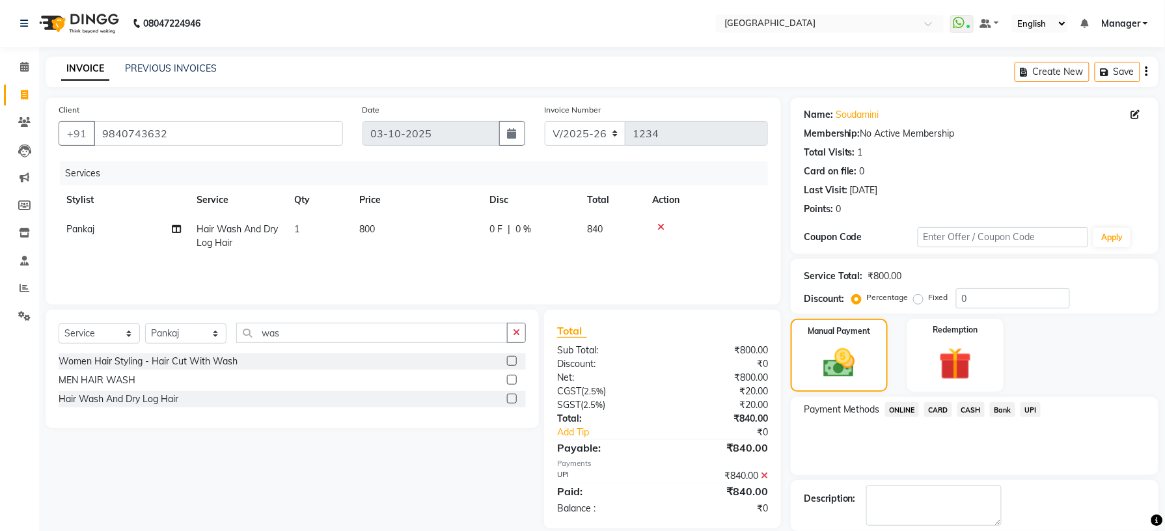
scroll to position [65, 0]
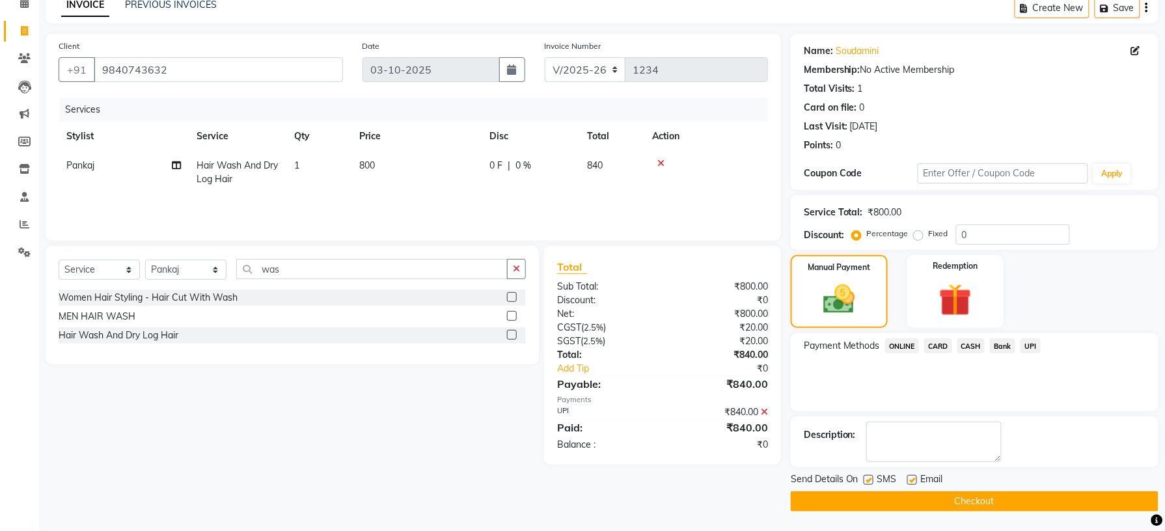
click at [988, 496] on button "Checkout" at bounding box center [975, 501] width 368 height 20
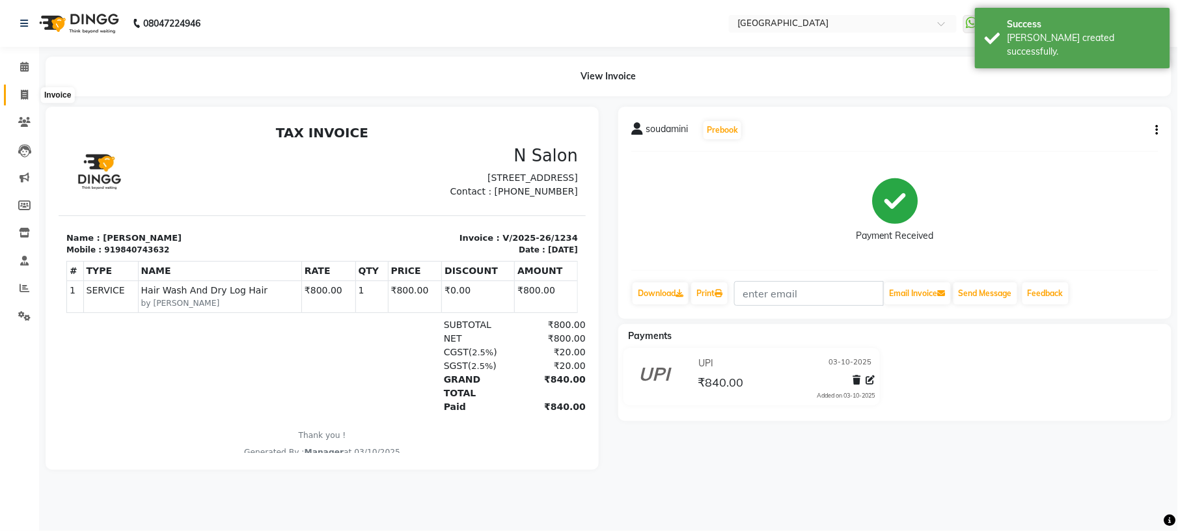
drag, startPoint x: 29, startPoint y: 90, endPoint x: 48, endPoint y: 99, distance: 21.5
click at [29, 90] on span at bounding box center [24, 95] width 23 height 15
select select "service"
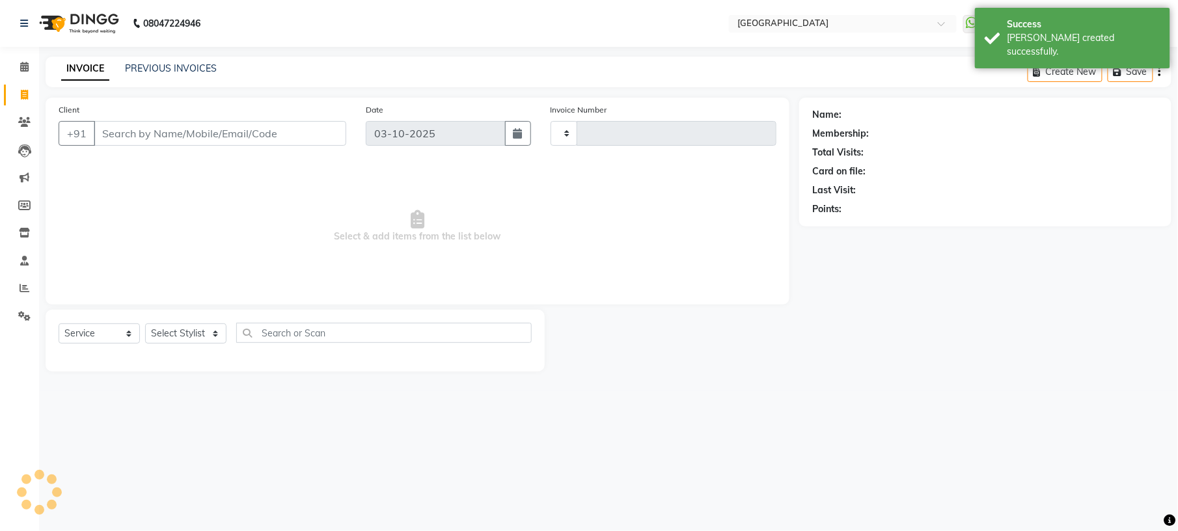
type input "1235"
select select "7871"
click at [204, 337] on select "Select Stylist [PERSON_NAME] [PERSON_NAME] [PERSON_NAME] [PERSON_NAME] kupu [PE…" at bounding box center [185, 333] width 81 height 20
select select "78759"
click at [145, 323] on select "Select Stylist [PERSON_NAME] [PERSON_NAME] [PERSON_NAME] [PERSON_NAME] kupu [PE…" at bounding box center [185, 333] width 81 height 20
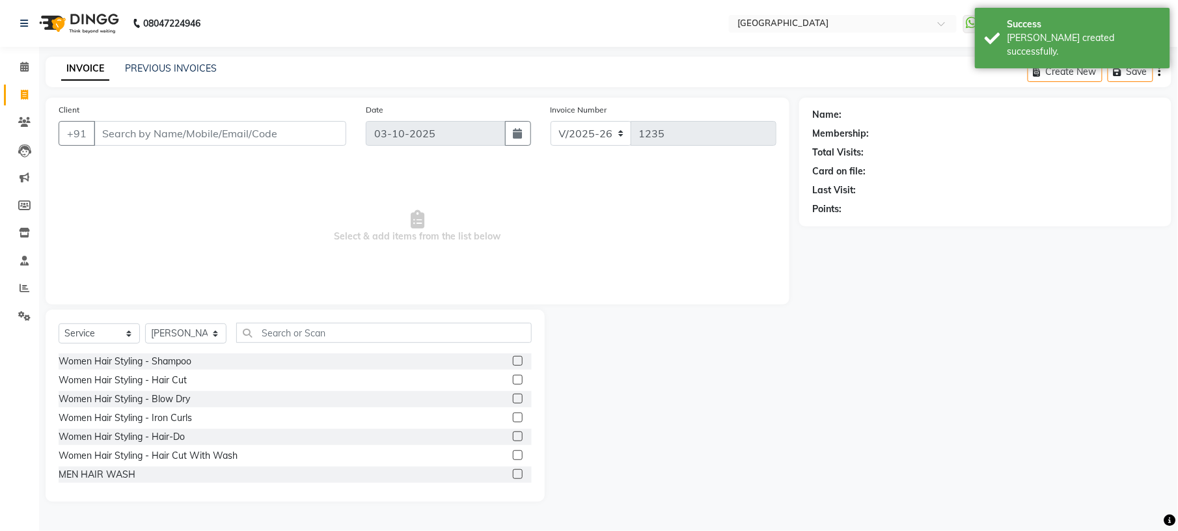
click at [292, 345] on div "Select Service Product Membership Package Voucher Prepaid Gift Card Select Styl…" at bounding box center [295, 338] width 473 height 31
click at [297, 335] on input "text" at bounding box center [383, 333] width 295 height 20
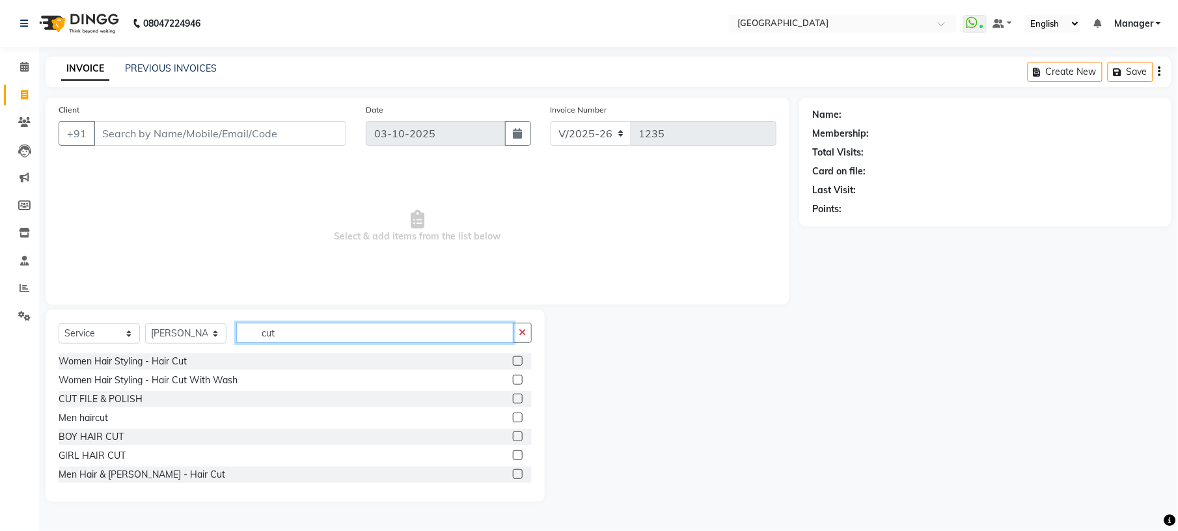
type input "cut"
click at [513, 414] on label at bounding box center [518, 418] width 10 height 10
click at [513, 414] on input "checkbox" at bounding box center [517, 418] width 8 height 8
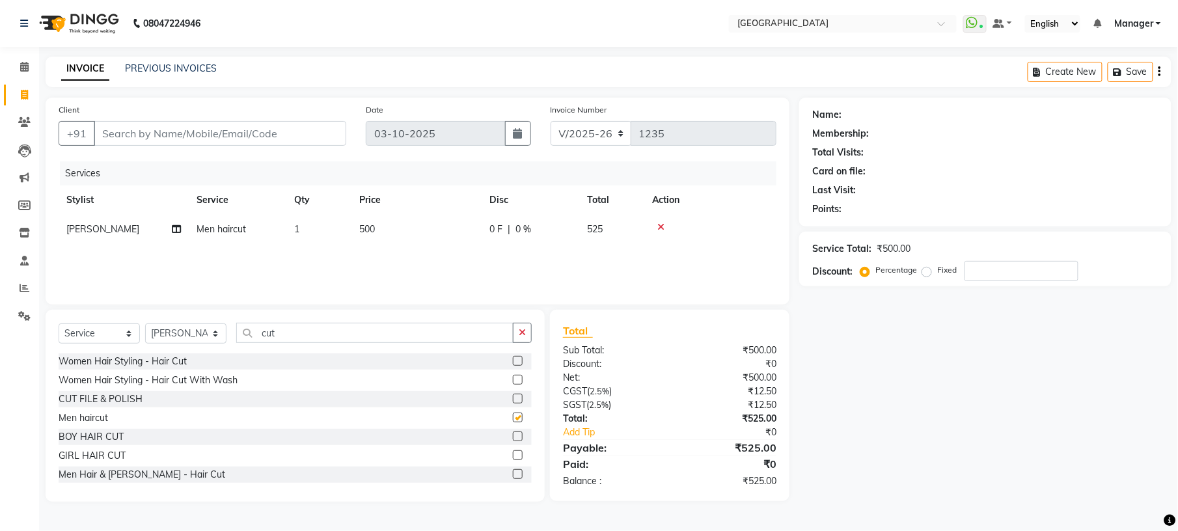
checkbox input "false"
click at [292, 332] on input "cut" at bounding box center [374, 333] width 277 height 20
type input "c"
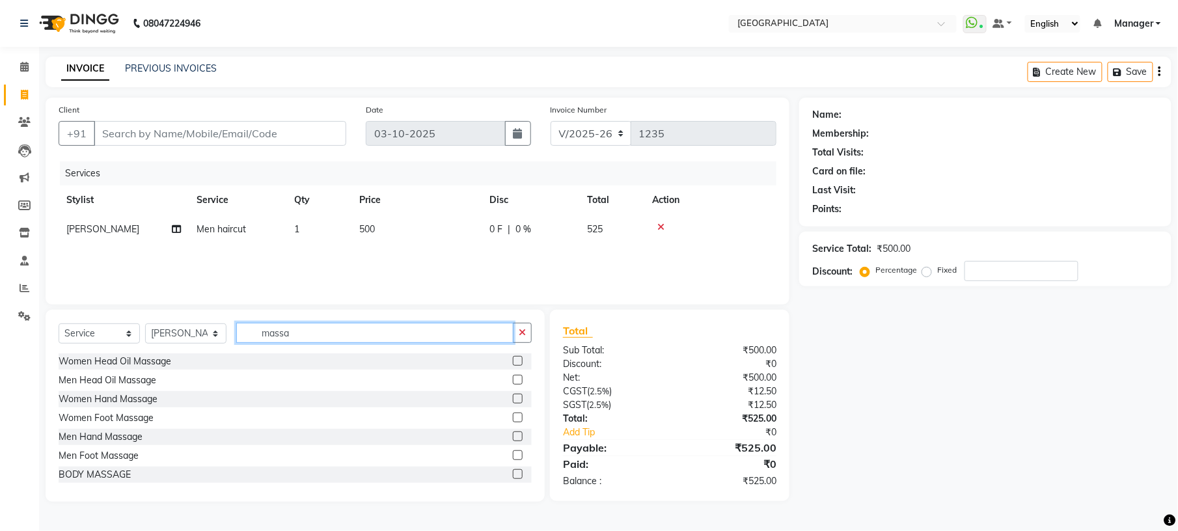
type input "massa"
click at [513, 380] on label at bounding box center [518, 380] width 10 height 10
click at [513, 380] on input "checkbox" at bounding box center [517, 380] width 8 height 8
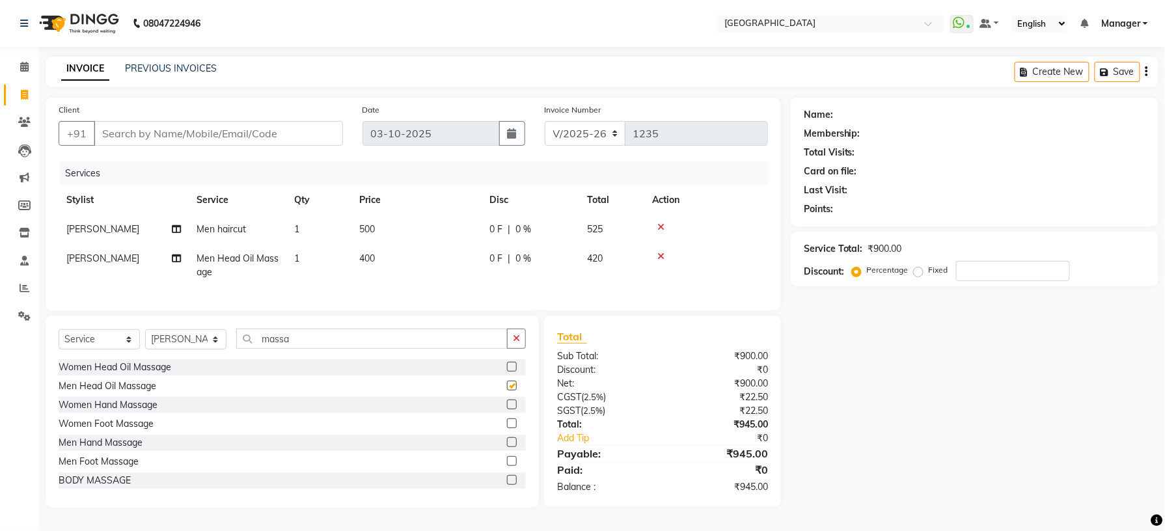
checkbox input "false"
click at [378, 267] on td "400" at bounding box center [416, 265] width 130 height 43
select select "78759"
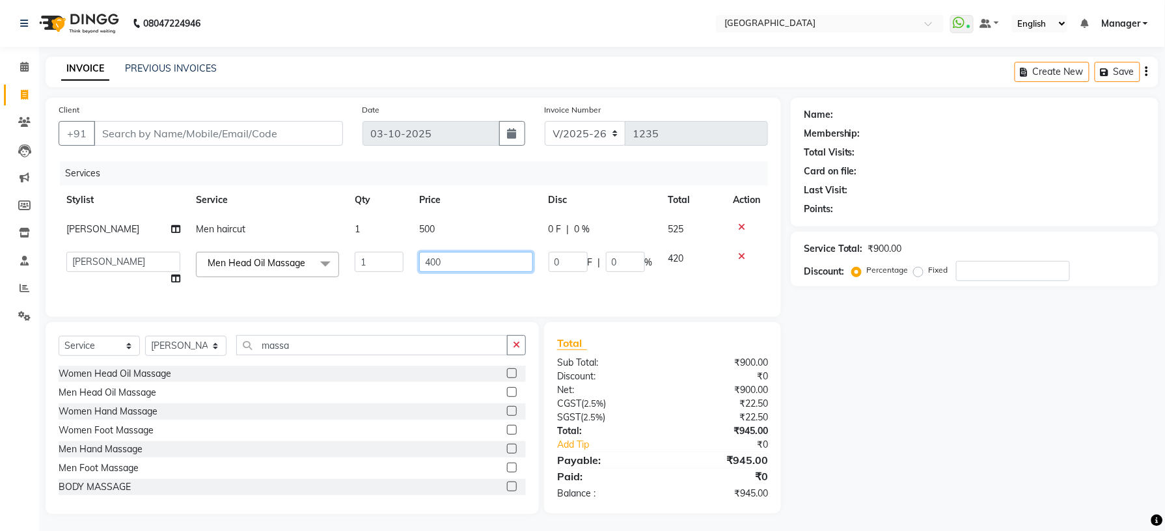
click at [475, 268] on input "400" at bounding box center [475, 262] width 113 height 20
type input "4"
type input "500"
click at [826, 352] on div "Name: Membership: Total Visits: Card on file: Last Visit: Points: Service Total…" at bounding box center [979, 306] width 377 height 417
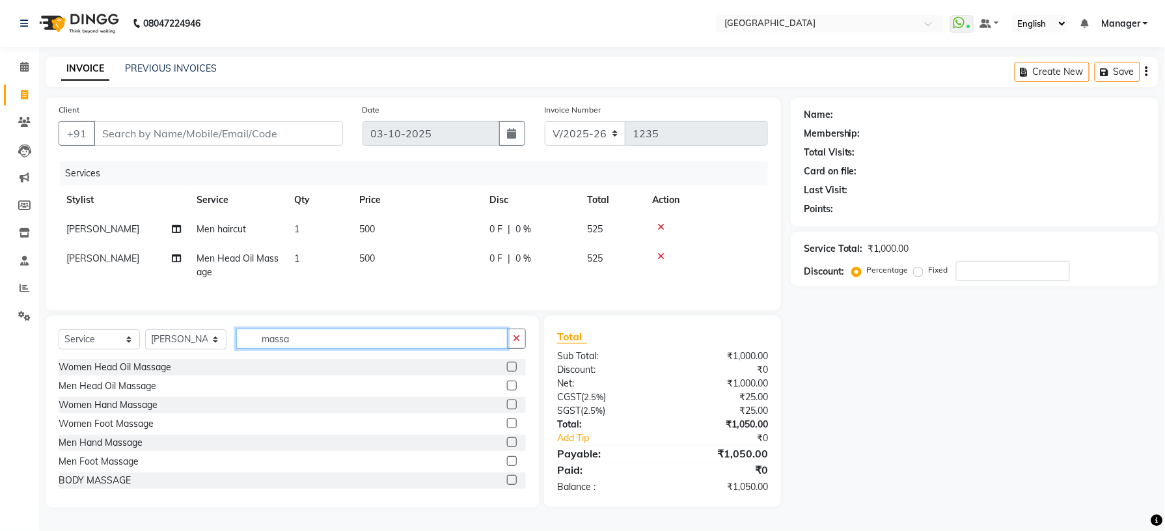
click at [303, 349] on input "massa" at bounding box center [371, 339] width 271 height 20
type input "m"
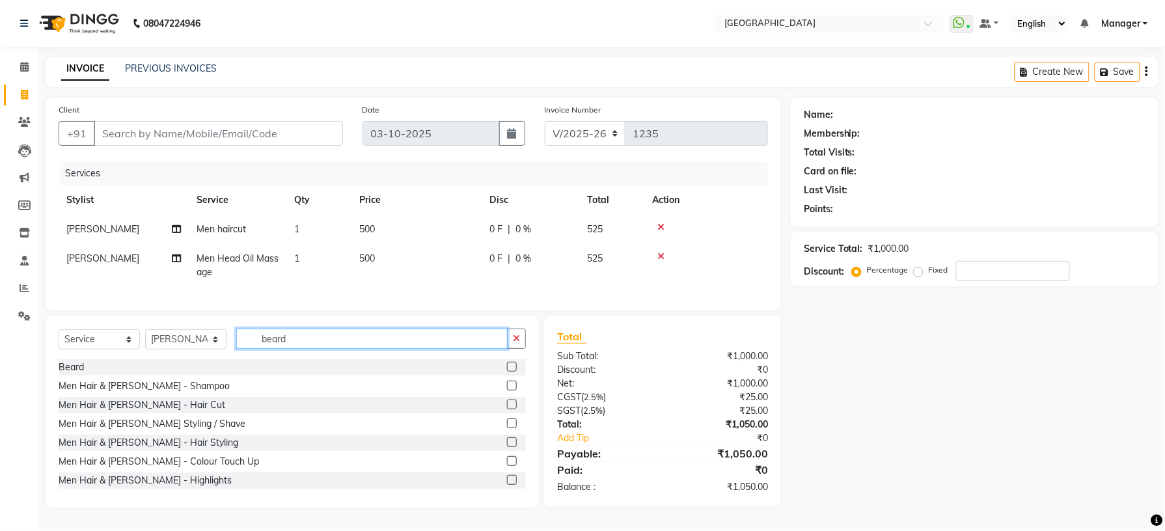
type input "beard"
click at [507, 372] on label at bounding box center [512, 367] width 10 height 10
click at [507, 372] on input "checkbox" at bounding box center [511, 367] width 8 height 8
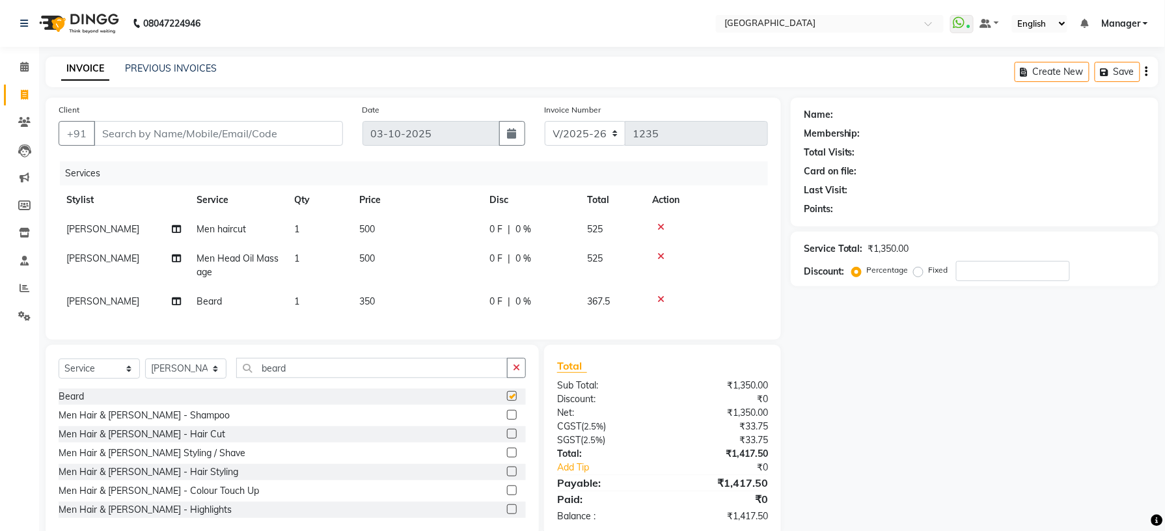
checkbox input "false"
click at [201, 379] on select "Select Stylist [PERSON_NAME] [PERSON_NAME] [PERSON_NAME] [PERSON_NAME] kupu [PE…" at bounding box center [185, 369] width 81 height 20
select select "70686"
click at [145, 372] on select "Select Stylist [PERSON_NAME] [PERSON_NAME] [PERSON_NAME] [PERSON_NAME] kupu [PE…" at bounding box center [185, 369] width 81 height 20
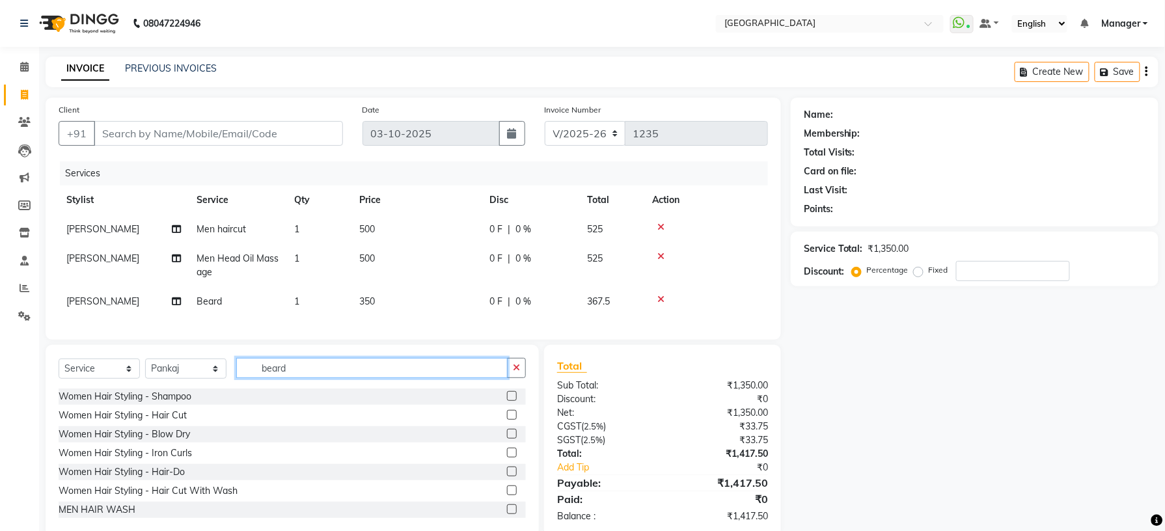
click at [310, 378] on input "beard" at bounding box center [371, 368] width 271 height 20
type input "b"
type input "w"
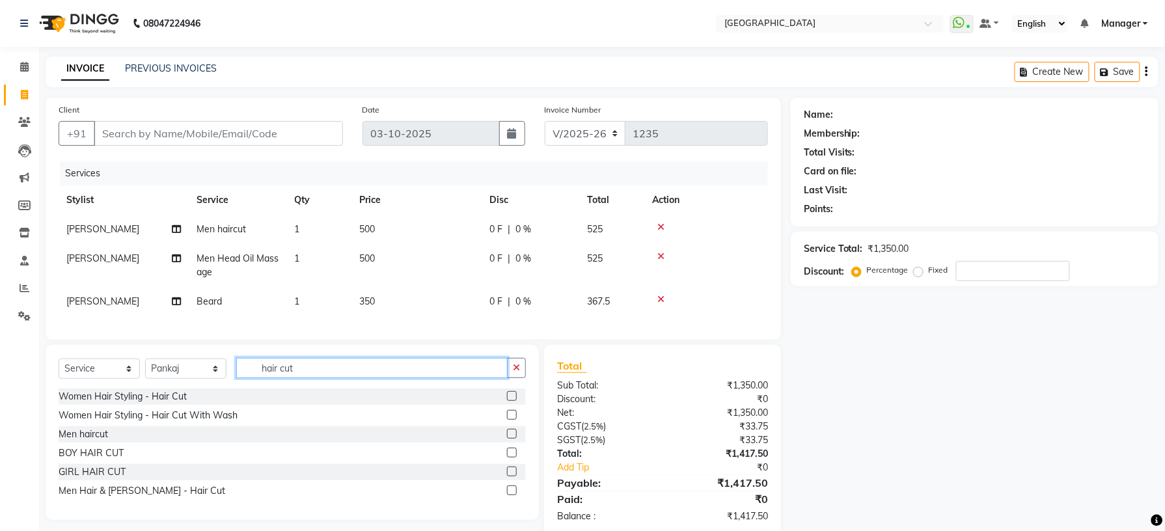
type input "hair cut"
click at [511, 420] on label at bounding box center [512, 415] width 10 height 10
click at [511, 420] on input "checkbox" at bounding box center [511, 415] width 8 height 8
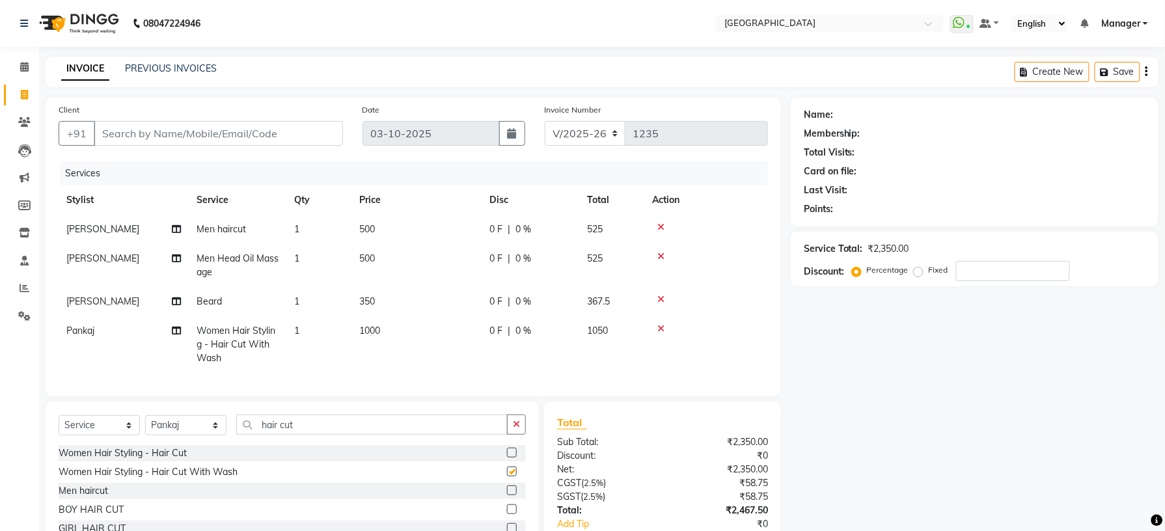
checkbox input "false"
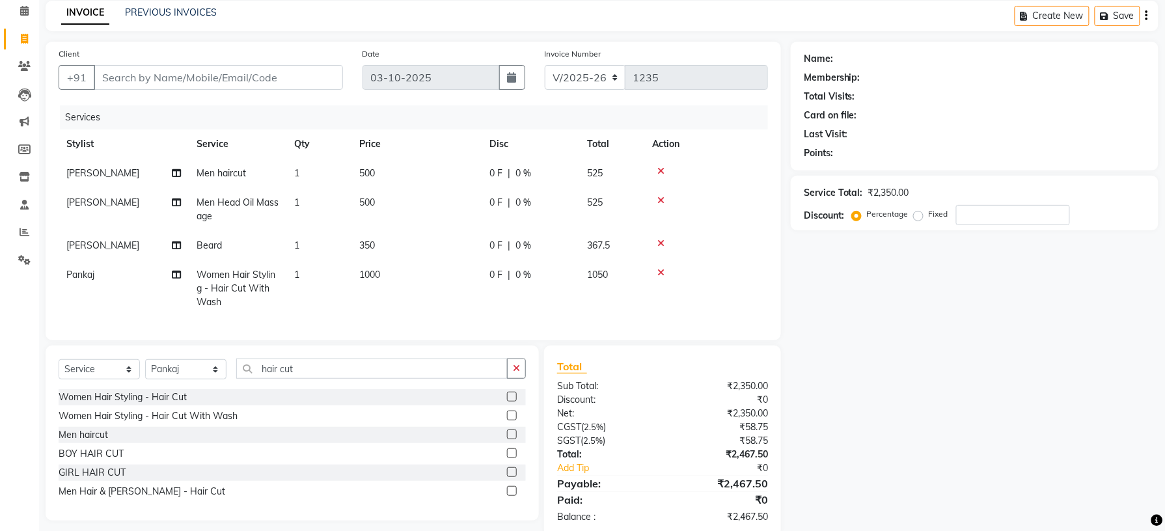
scroll to position [87, 0]
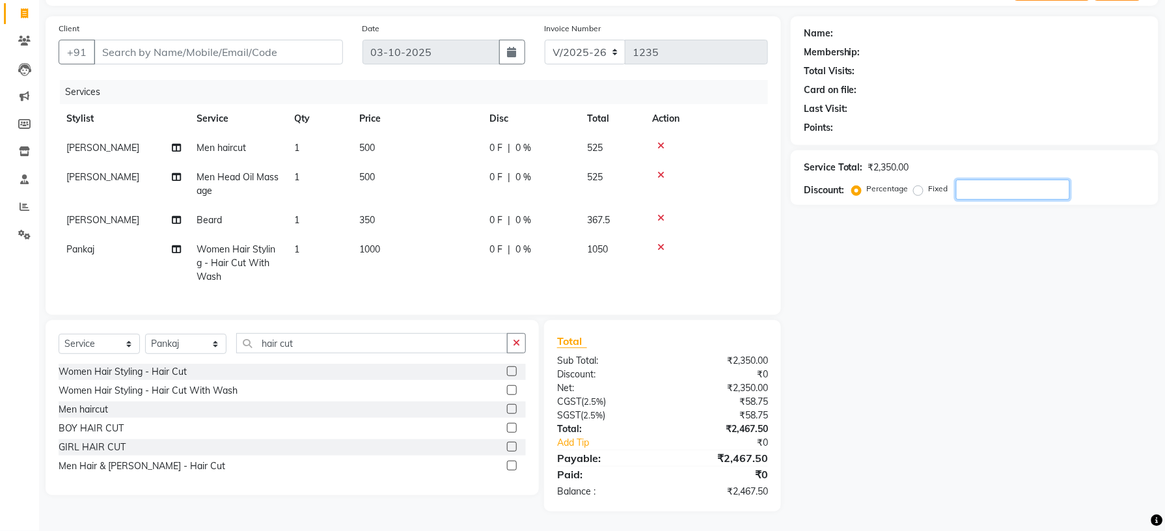
click at [971, 182] on input "number" at bounding box center [1013, 190] width 114 height 20
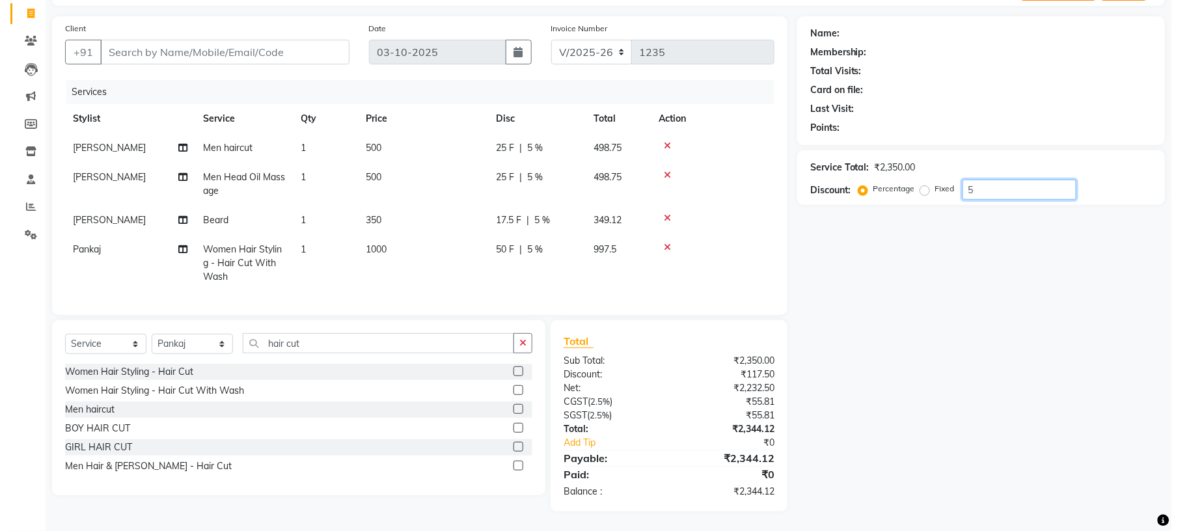
scroll to position [0, 0]
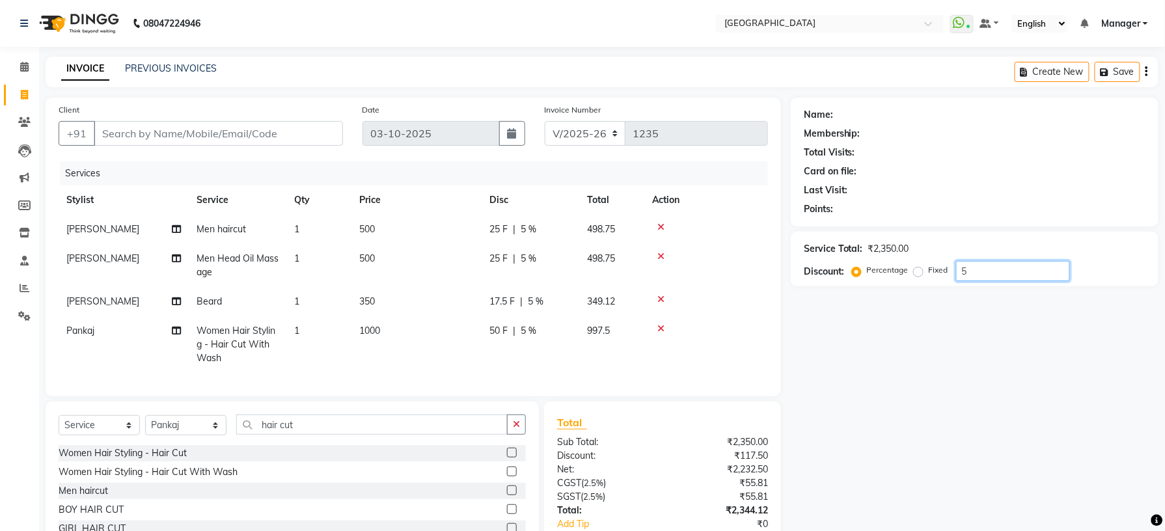
type input "5"
click at [155, 128] on input "Client" at bounding box center [218, 133] width 249 height 25
type input "9"
type input "0"
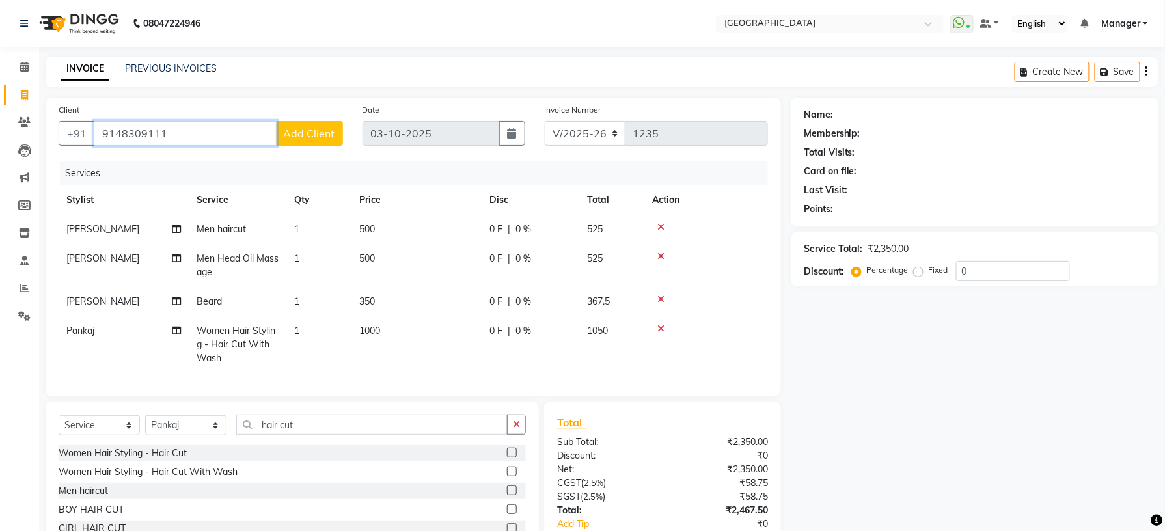
type input "9148309111"
click at [307, 131] on span "Add Client" at bounding box center [309, 133] width 51 height 13
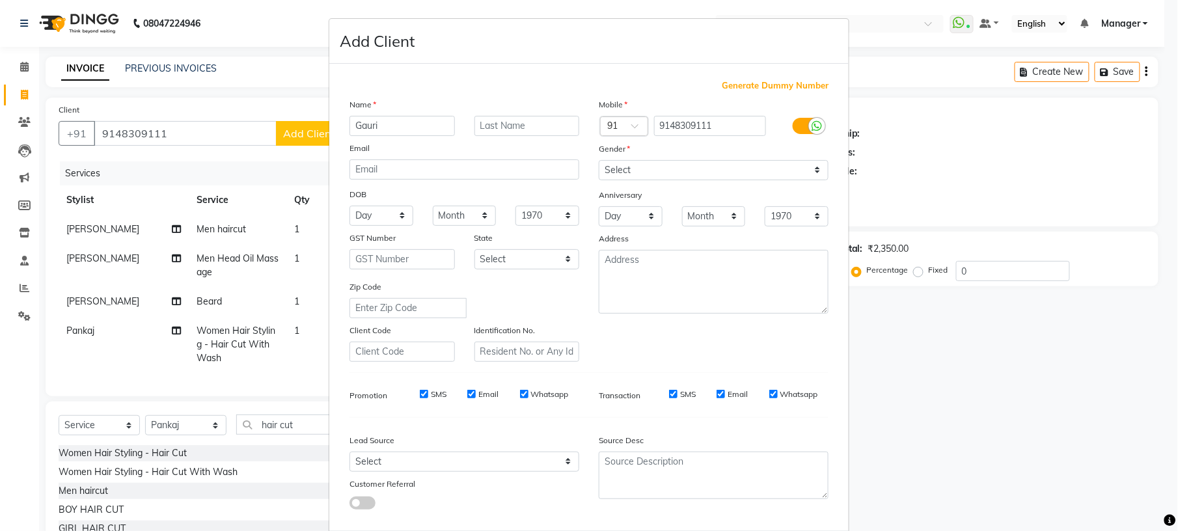
type input "Gauri"
click at [604, 174] on select "Select Male Female Other Prefer Not To Say" at bounding box center [714, 170] width 230 height 20
select select "female"
click at [599, 160] on select "Select Male Female Other Prefer Not To Say" at bounding box center [714, 170] width 230 height 20
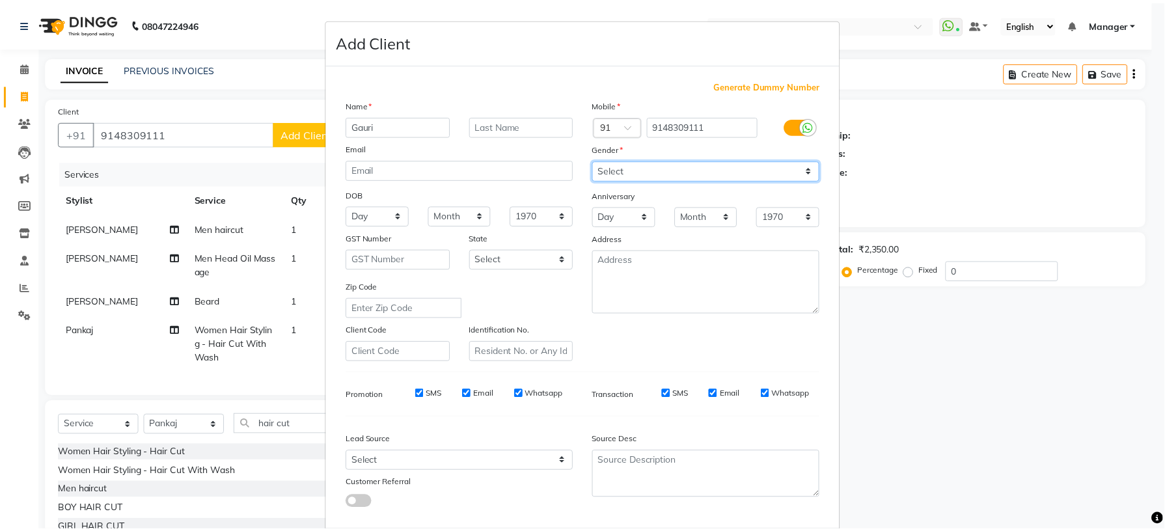
scroll to position [66, 0]
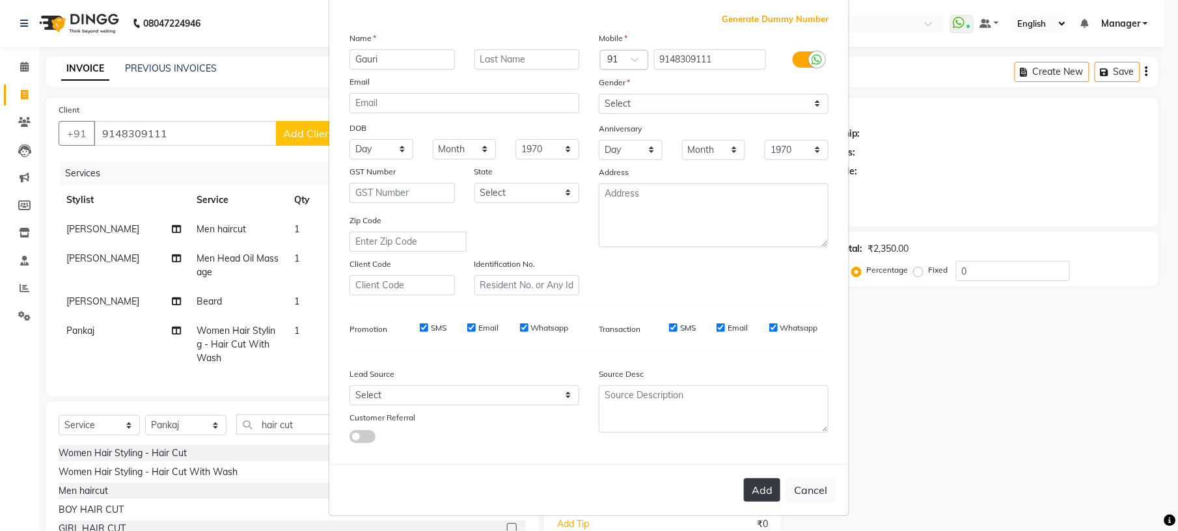
click at [763, 488] on button "Add" at bounding box center [762, 489] width 36 height 23
select select
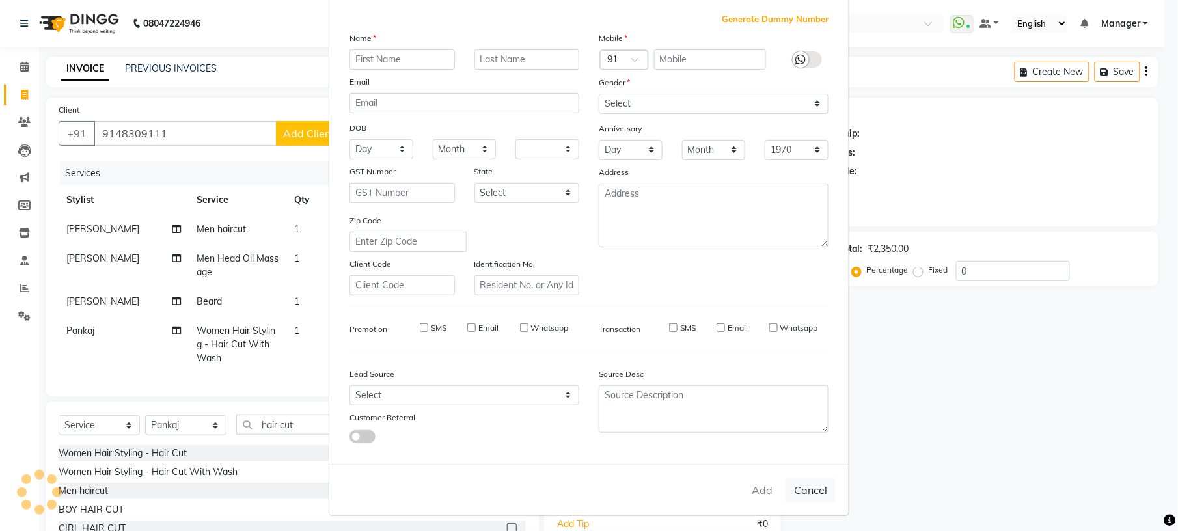
select select
checkbox input "false"
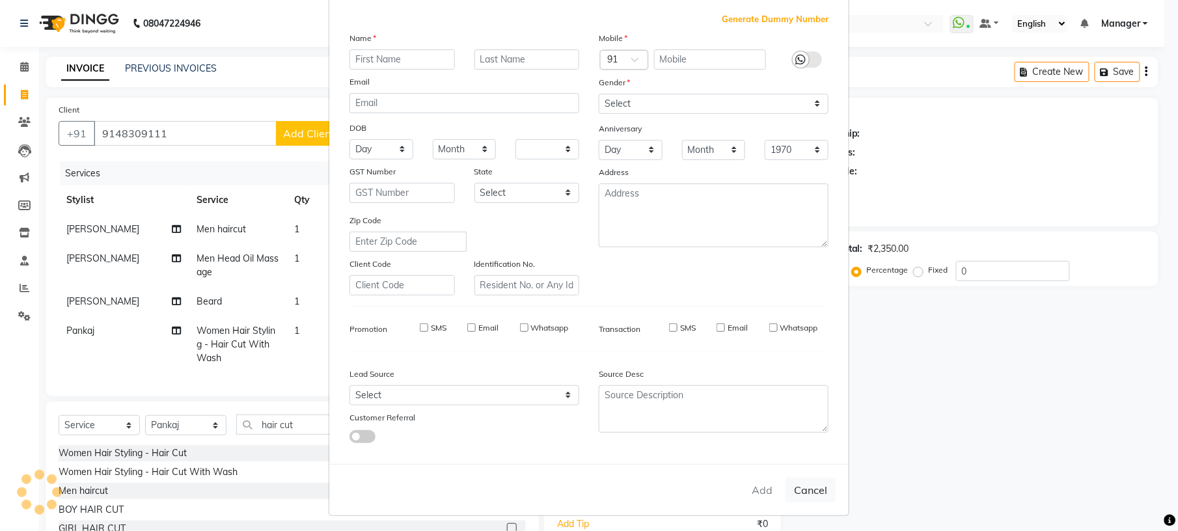
checkbox input "false"
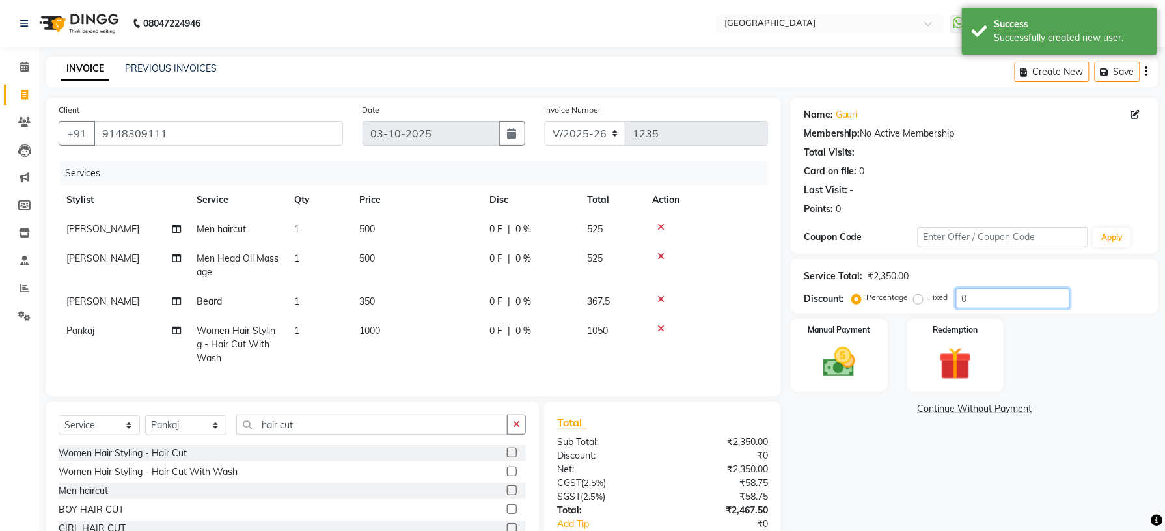
click at [976, 297] on input "0" at bounding box center [1013, 298] width 114 height 20
type input "5"
click at [897, 458] on div "Name: Gauri Membership: No Active Membership Total Visits: Card on file: 0 Last…" at bounding box center [979, 345] width 377 height 495
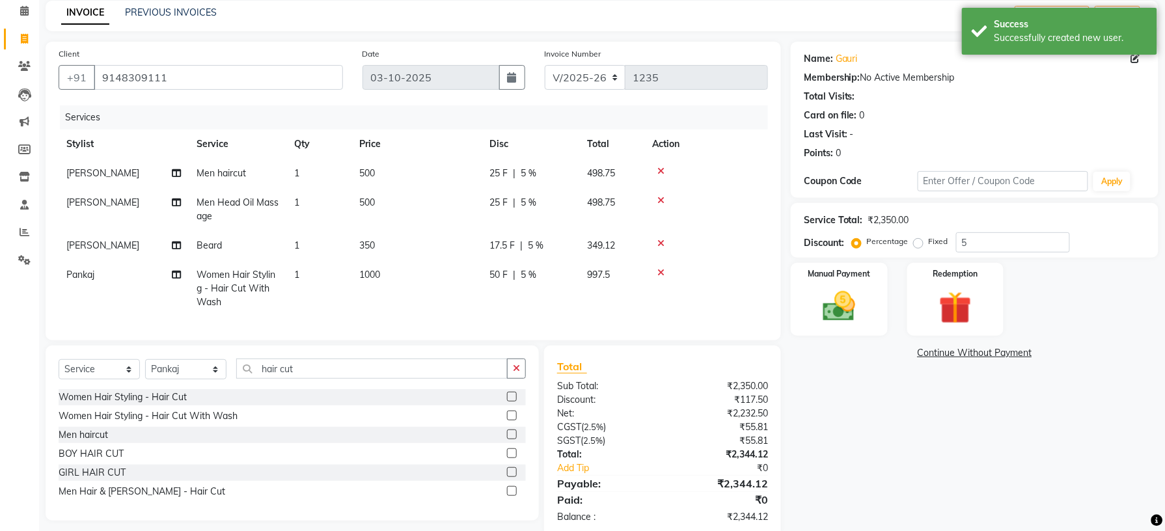
scroll to position [87, 0]
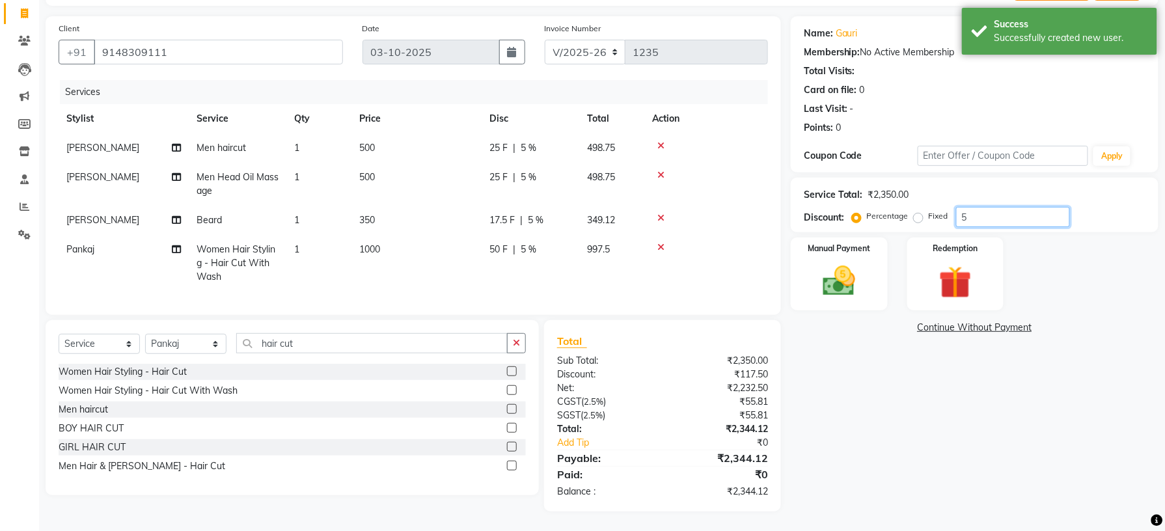
click at [985, 214] on input "5" at bounding box center [1013, 217] width 114 height 20
type input "10"
click at [893, 385] on div "Name: Gauri Membership: No Active Membership Total Visits: Card on file: 0 Last…" at bounding box center [979, 263] width 377 height 495
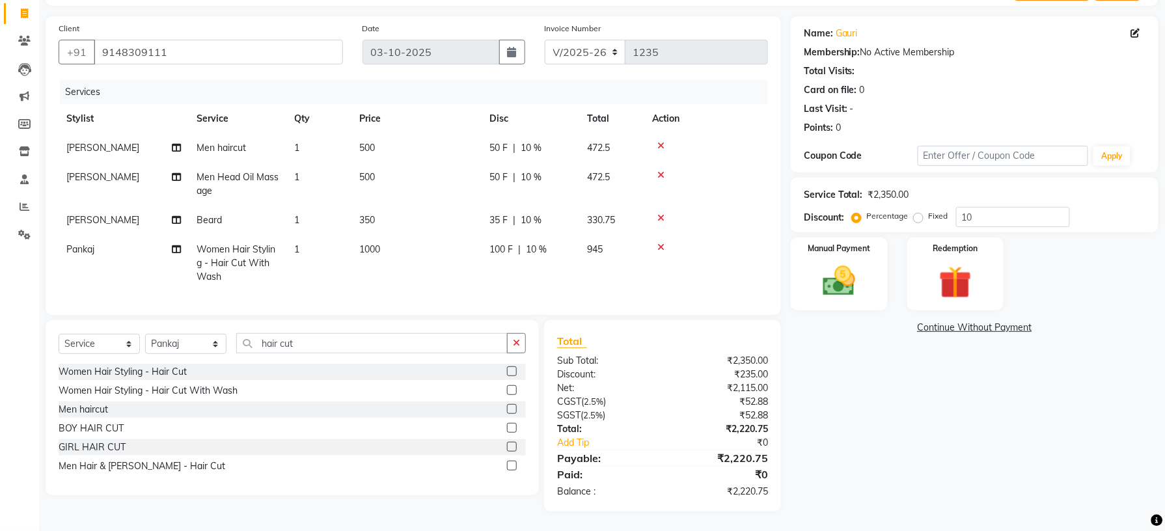
scroll to position [94, 0]
click at [838, 282] on img at bounding box center [839, 281] width 55 height 39
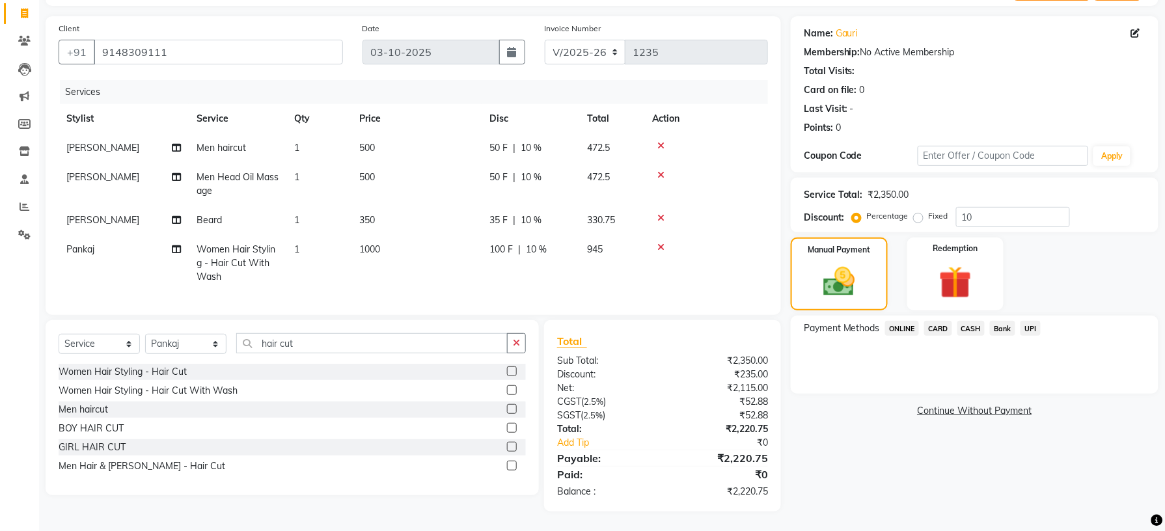
click at [936, 321] on span "CARD" at bounding box center [938, 328] width 28 height 15
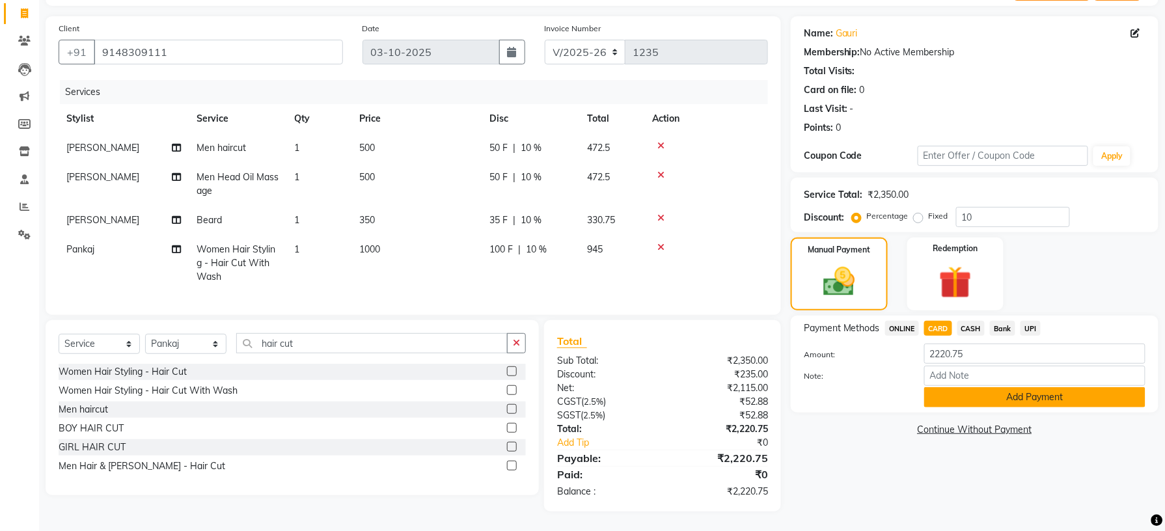
click at [980, 387] on button "Add Payment" at bounding box center [1034, 397] width 221 height 20
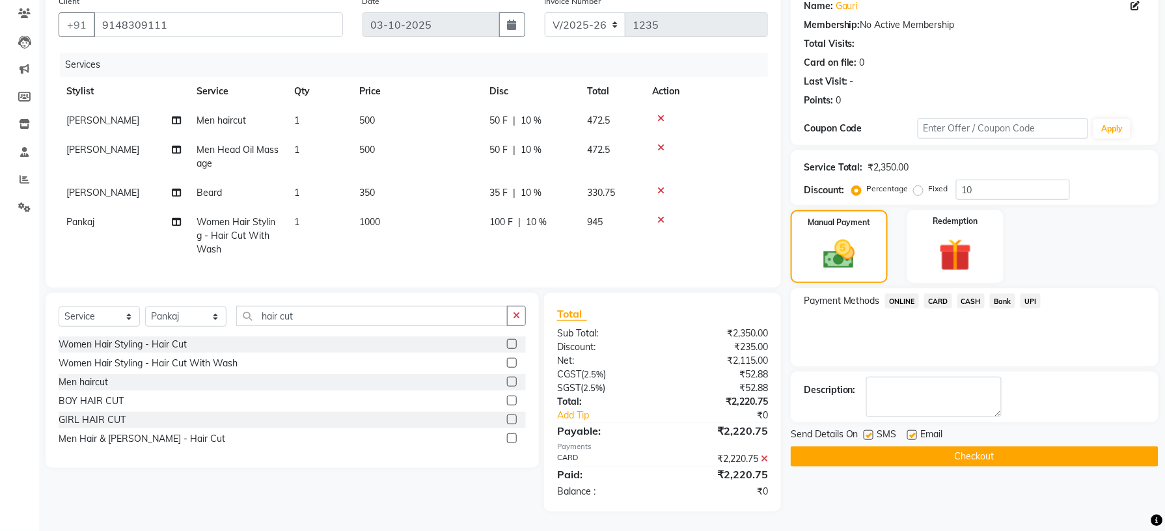
scroll to position [122, 0]
drag, startPoint x: 964, startPoint y: 441, endPoint x: 1058, endPoint y: 500, distance: 111.4
click at [966, 446] on button "Checkout" at bounding box center [975, 456] width 368 height 20
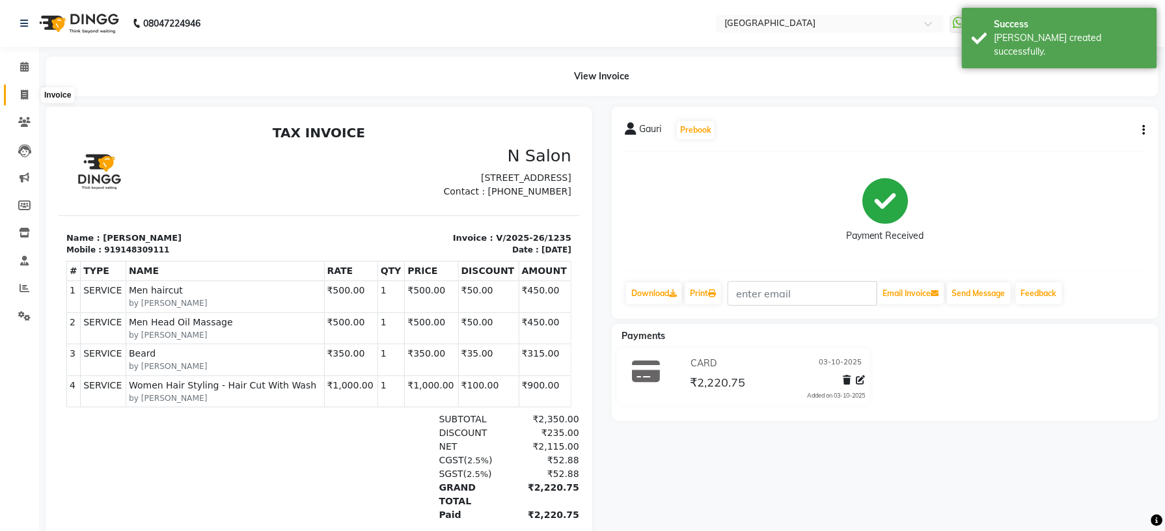
drag, startPoint x: 23, startPoint y: 91, endPoint x: 34, endPoint y: 92, distance: 11.1
click at [23, 91] on icon at bounding box center [24, 95] width 7 height 10
select select "service"
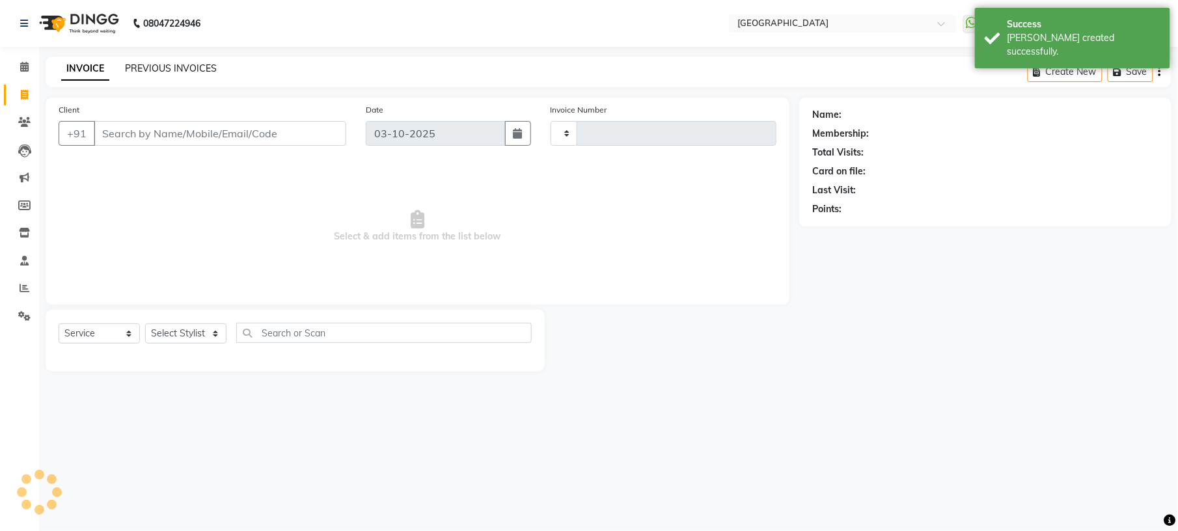
type input "1236"
select select "7871"
click at [139, 70] on link "PREVIOUS INVOICES" at bounding box center [171, 68] width 92 height 12
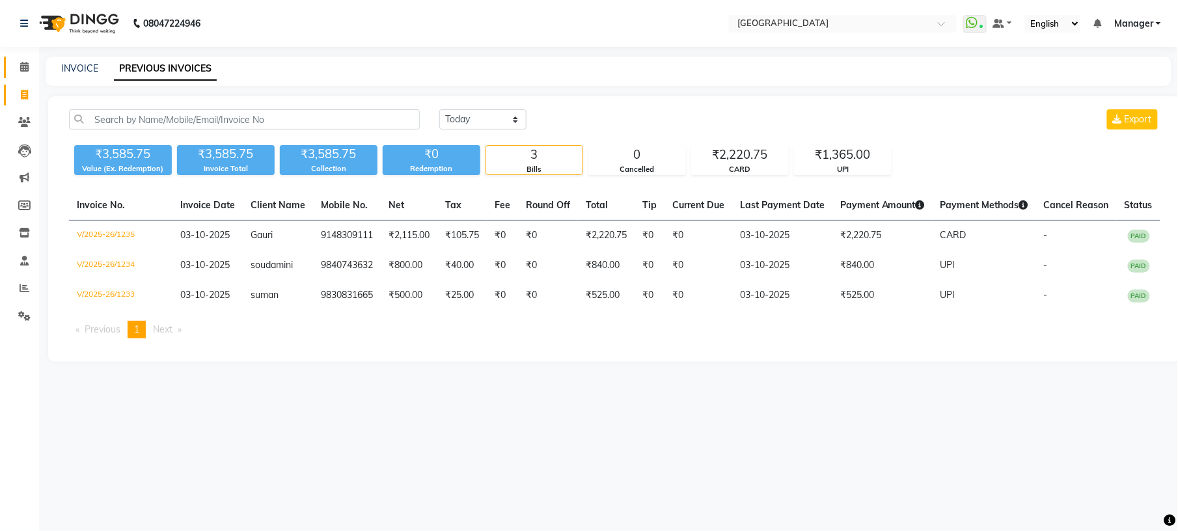
click at [7, 57] on link "Calendar" at bounding box center [19, 67] width 31 height 21
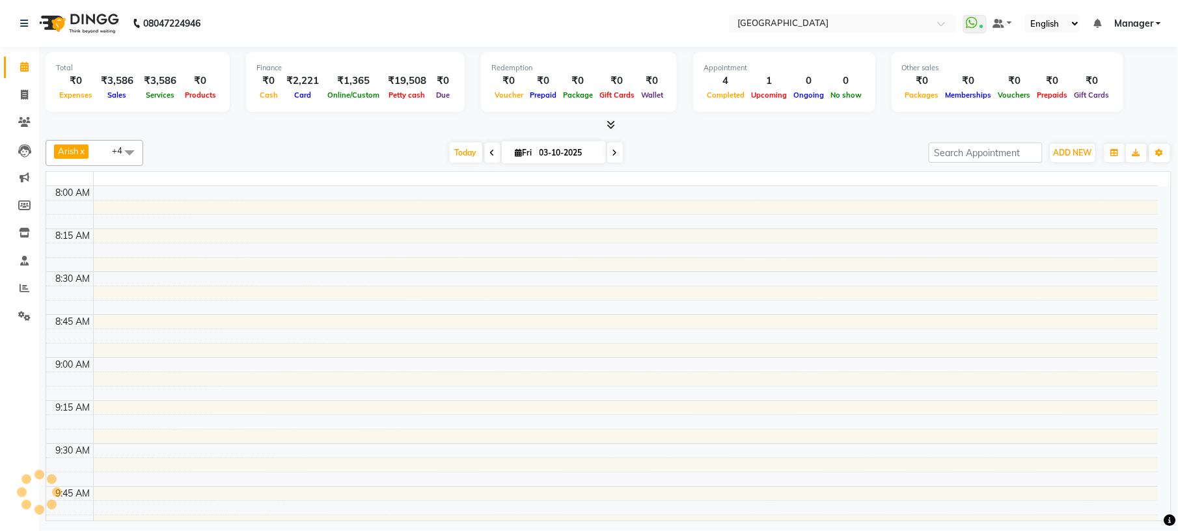
click at [21, 62] on icon at bounding box center [24, 67] width 8 height 10
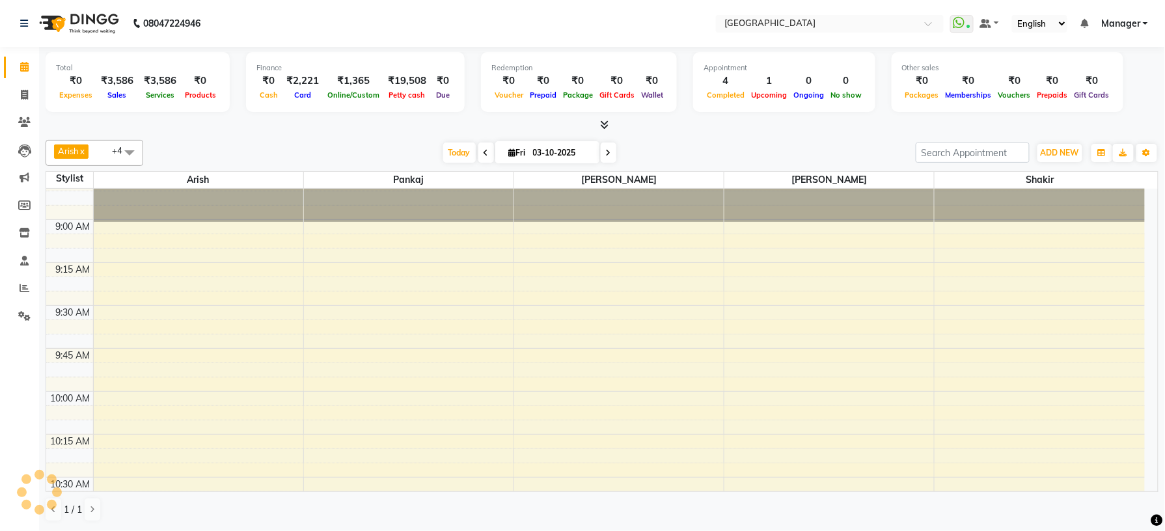
scroll to position [141, 0]
click at [24, 96] on icon at bounding box center [24, 95] width 7 height 10
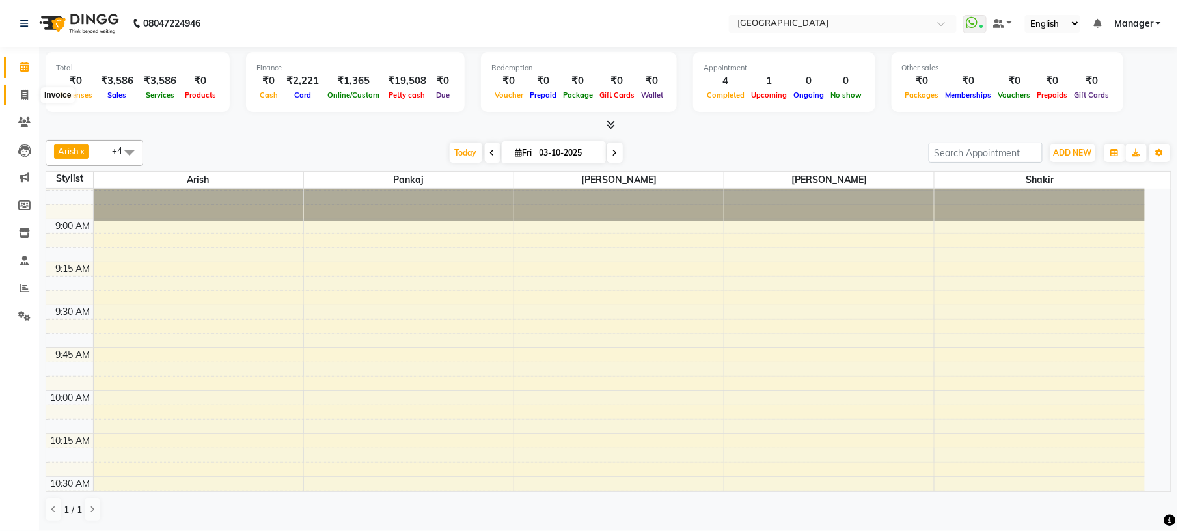
select select "service"
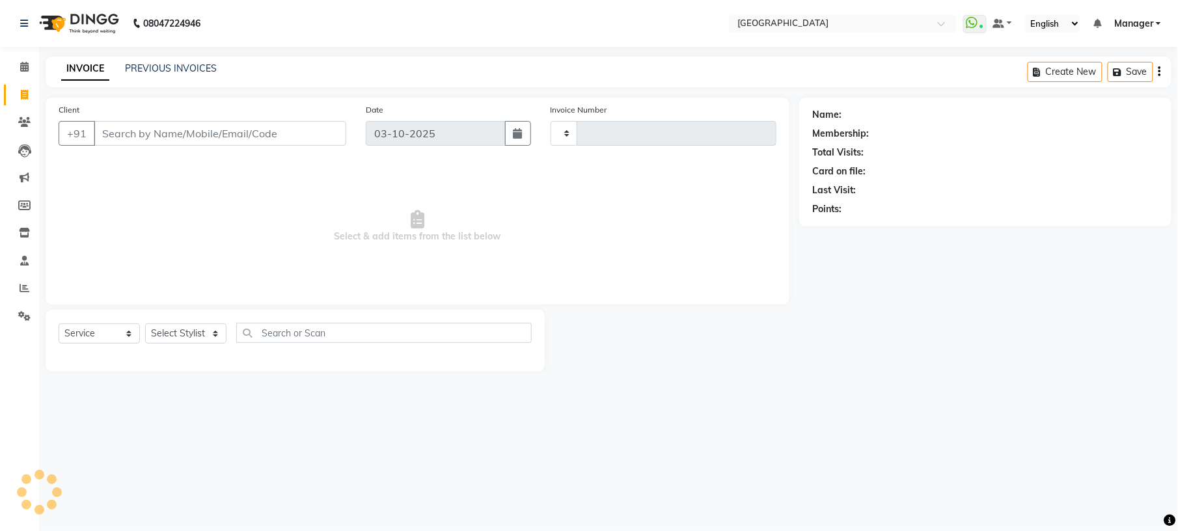
type input "1236"
select select "7871"
click at [134, 137] on input "Client" at bounding box center [220, 133] width 253 height 25
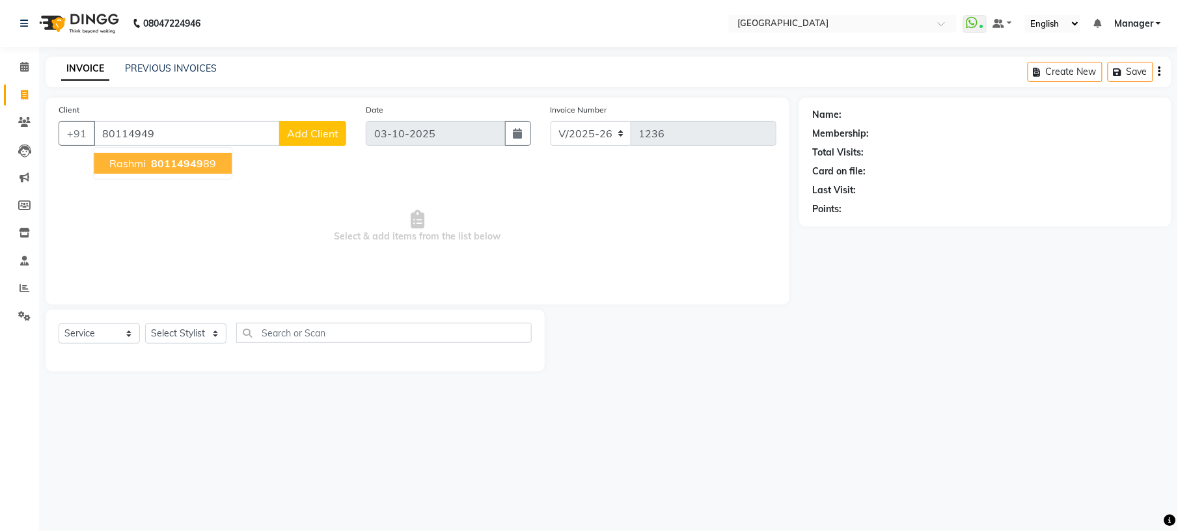
click at [144, 164] on span "rashmi" at bounding box center [127, 163] width 36 height 13
type input "8011494989"
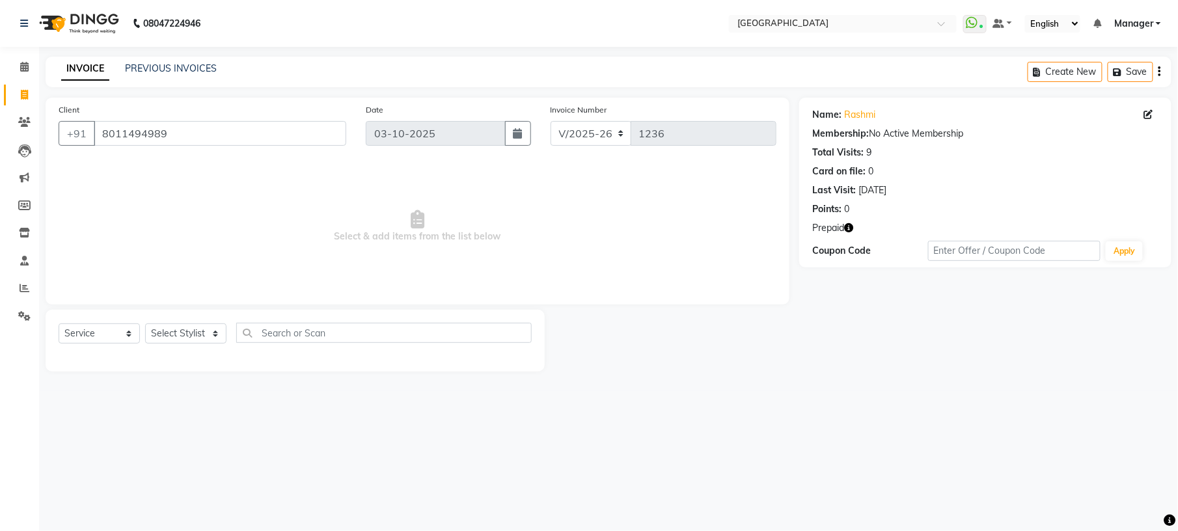
click at [845, 228] on icon "button" at bounding box center [848, 227] width 9 height 9
click at [756, 266] on span "Select & add items from the list below" at bounding box center [418, 226] width 718 height 130
click at [21, 123] on icon at bounding box center [24, 122] width 12 height 10
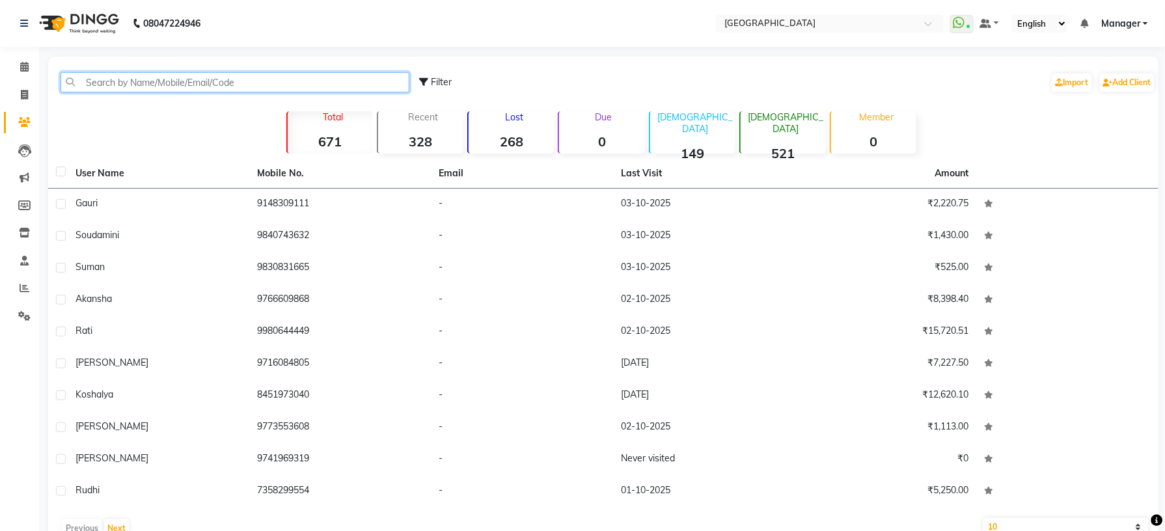
click at [267, 81] on input "text" at bounding box center [235, 82] width 349 height 20
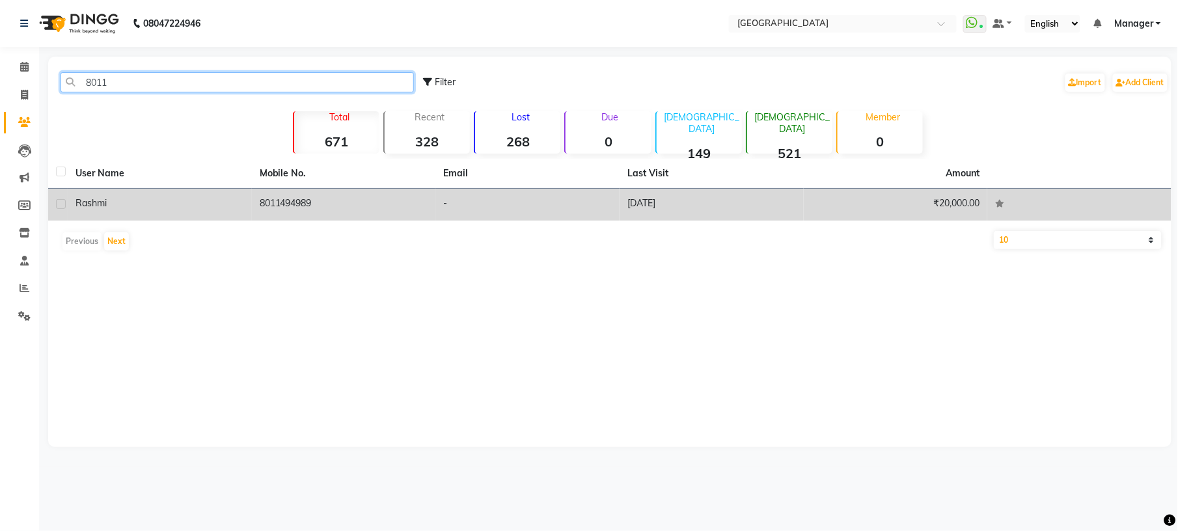
type input "8011"
click at [84, 200] on span "rashmi" at bounding box center [90, 203] width 31 height 12
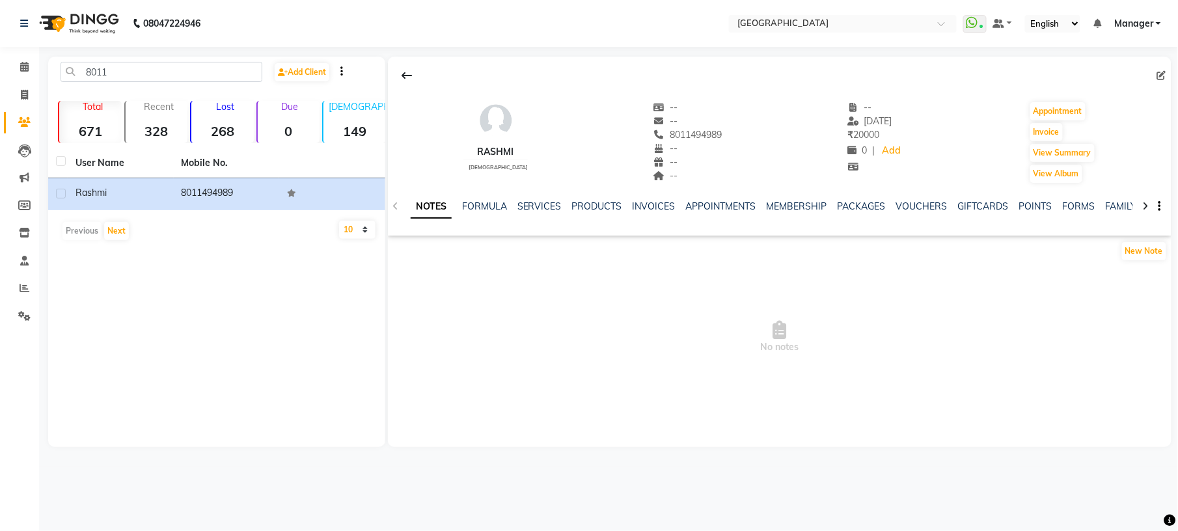
click at [530, 213] on div "SERVICES" at bounding box center [539, 207] width 44 height 14
click at [541, 208] on link "SERVICES" at bounding box center [539, 206] width 44 height 12
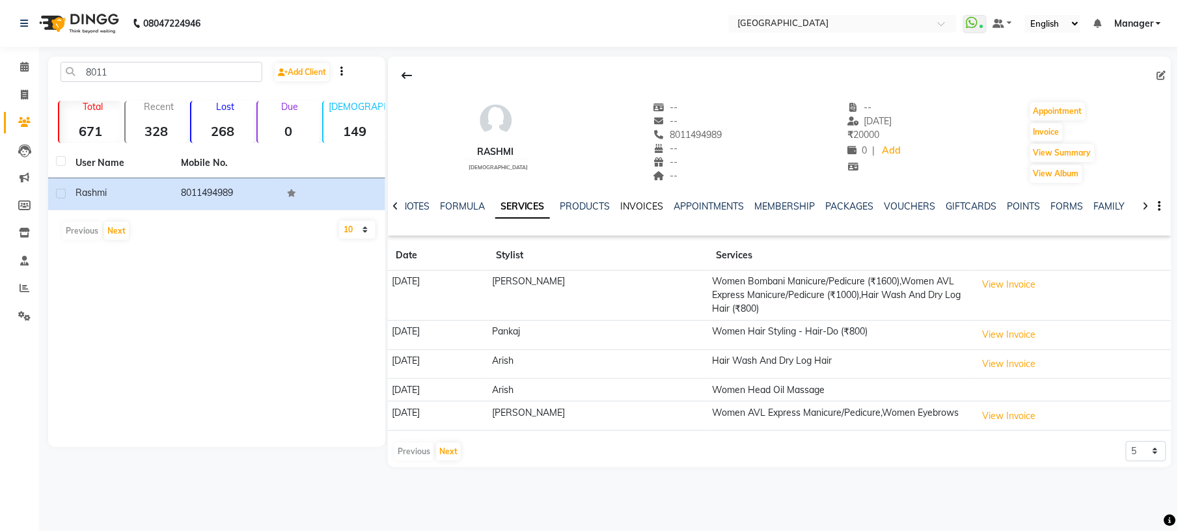
click at [629, 206] on link "INVOICES" at bounding box center [642, 206] width 43 height 12
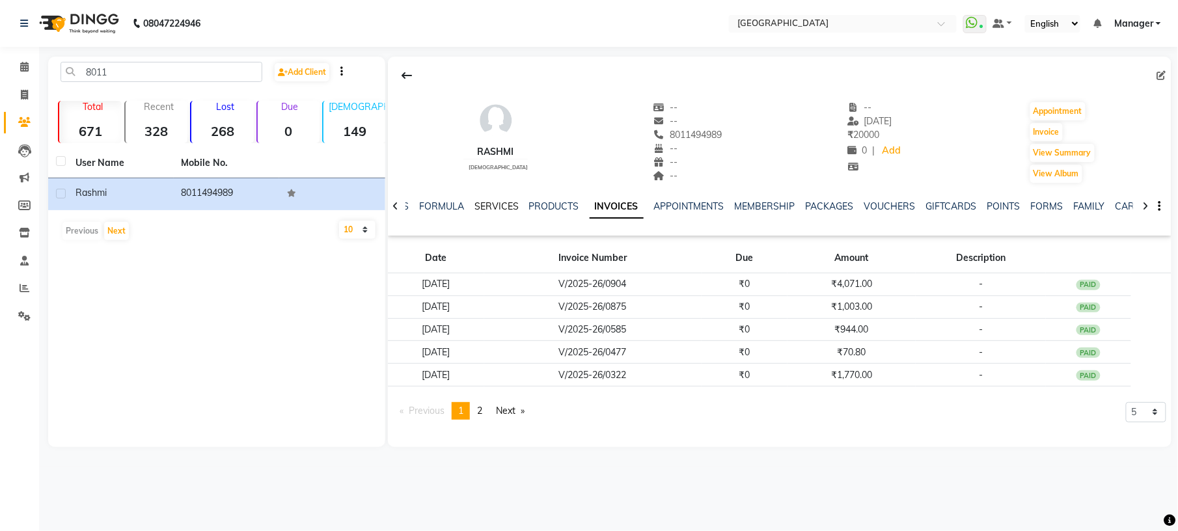
click at [498, 209] on link "SERVICES" at bounding box center [496, 206] width 44 height 12
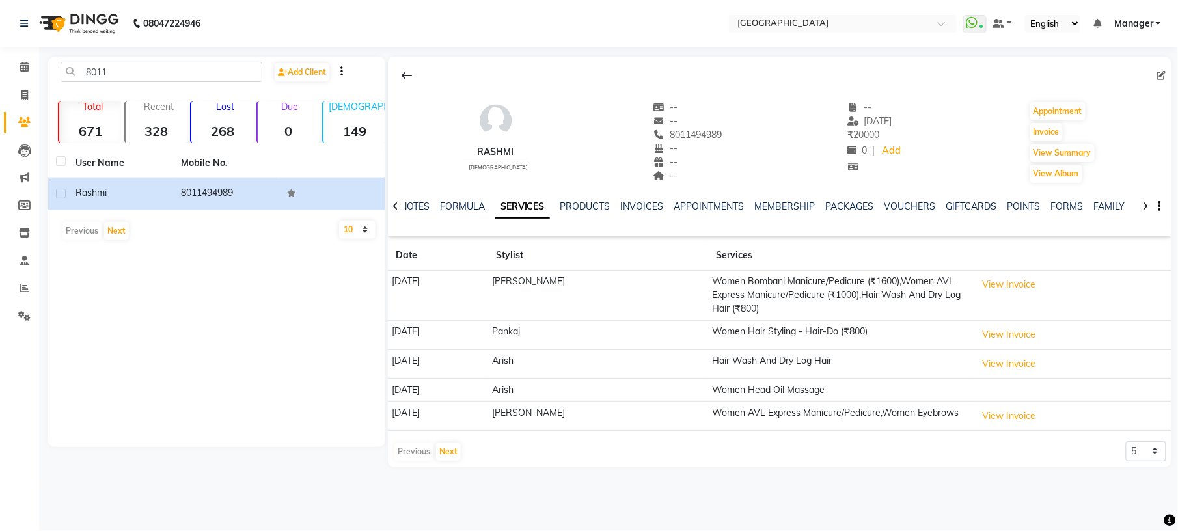
click at [636, 198] on div "NOTES FORMULA SERVICES PRODUCTS INVOICES APPOINTMENTS MEMBERSHIP PACKAGES VOUCH…" at bounding box center [780, 206] width 784 height 45
click at [643, 207] on link "INVOICES" at bounding box center [642, 206] width 43 height 12
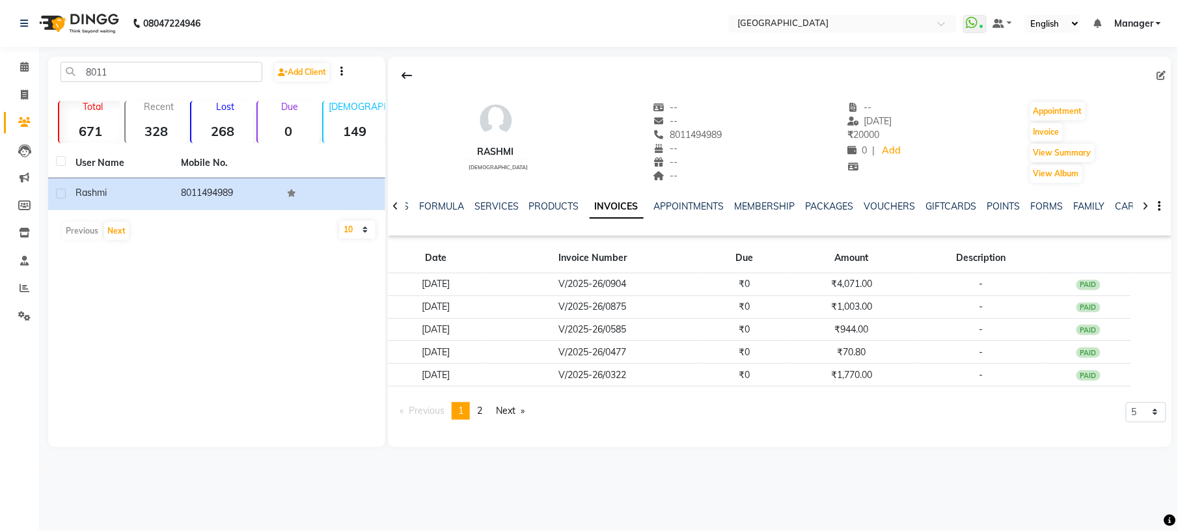
drag, startPoint x: 485, startPoint y: 413, endPoint x: 856, endPoint y: 414, distance: 370.9
click at [856, 414] on div "Previous page 1 / 2 You're on page 1 page 2 Next page 5 10 50 100 500" at bounding box center [779, 416] width 773 height 28
click at [1154, 411] on select "5 10 50 100 500" at bounding box center [1146, 412] width 40 height 20
select select "50"
click at [1126, 422] on select "5 10 50 100 500" at bounding box center [1146, 412] width 40 height 20
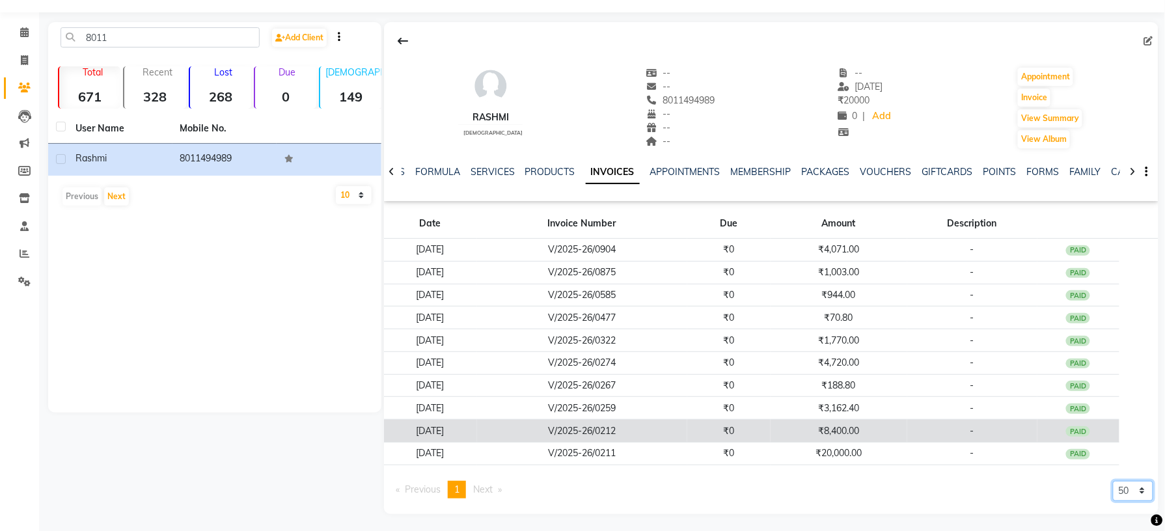
scroll to position [40, 0]
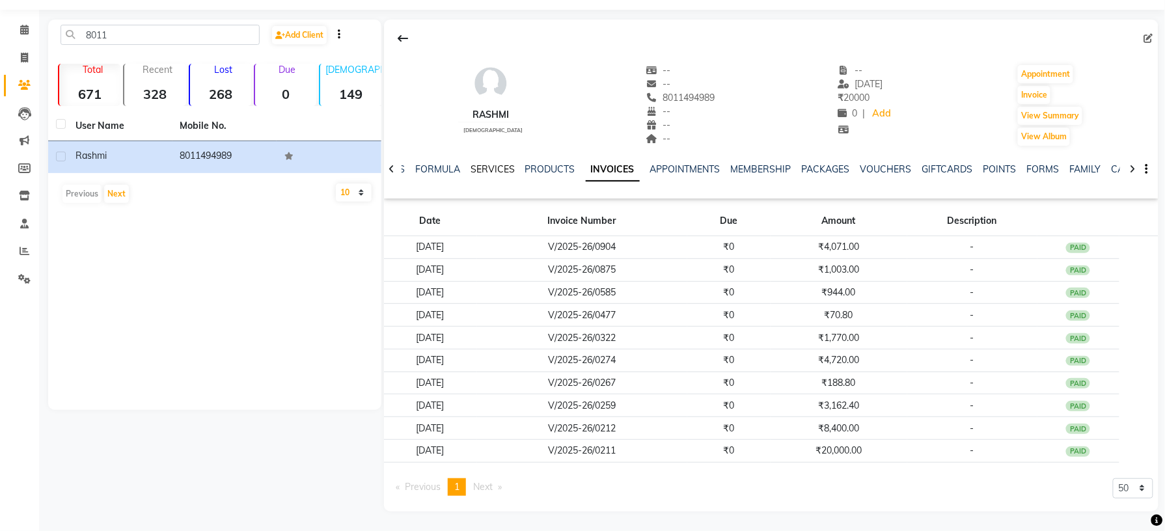
click at [490, 167] on link "SERVICES" at bounding box center [493, 169] width 44 height 12
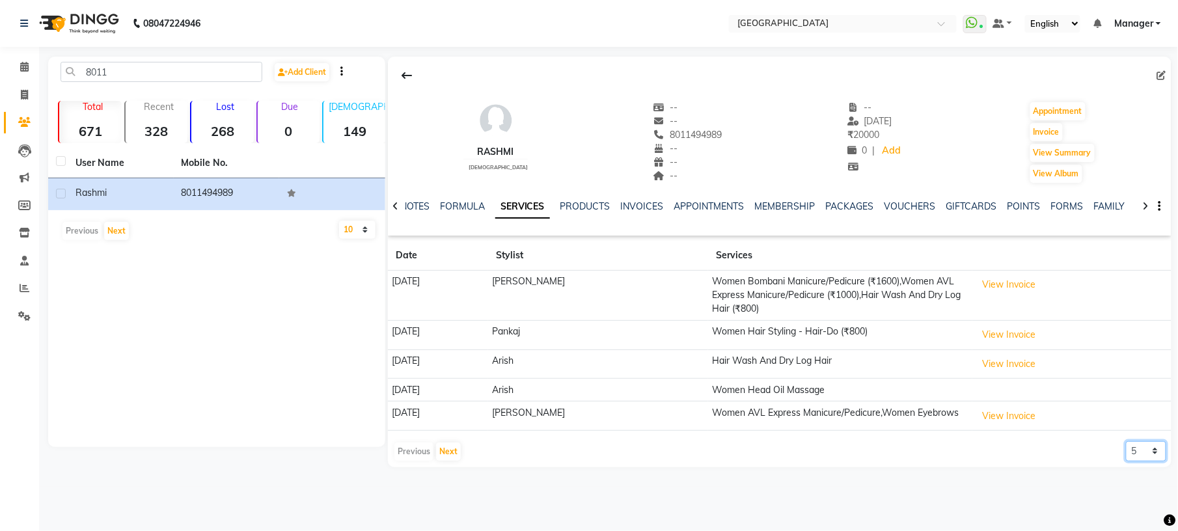
click at [1156, 461] on select "5 10 50 100 500" at bounding box center [1146, 451] width 40 height 20
select select "50"
click at [1126, 444] on select "5 10 50 100 500" at bounding box center [1146, 451] width 40 height 20
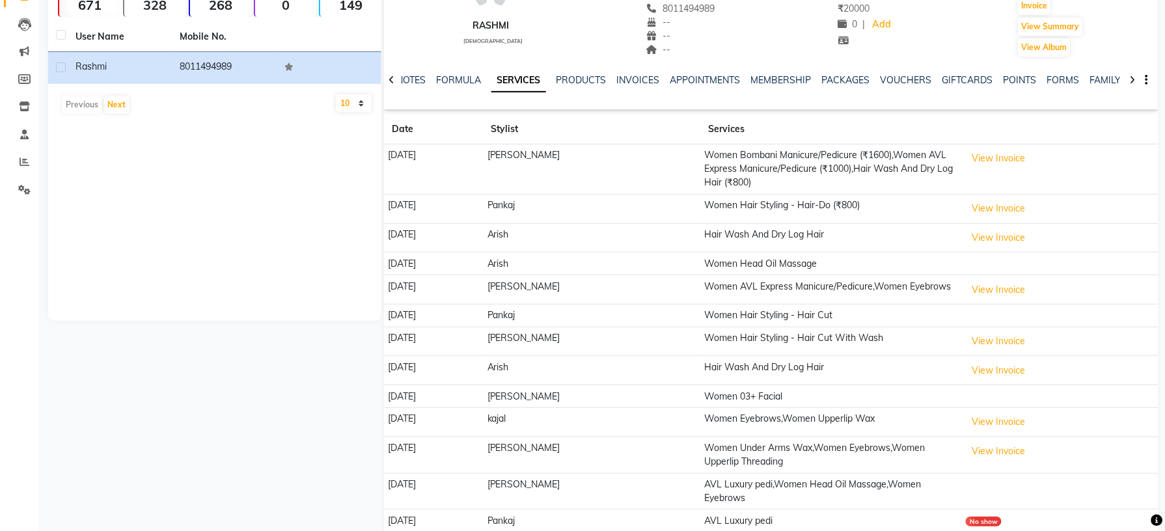
scroll to position [125, 0]
click at [631, 83] on link "INVOICES" at bounding box center [638, 81] width 43 height 12
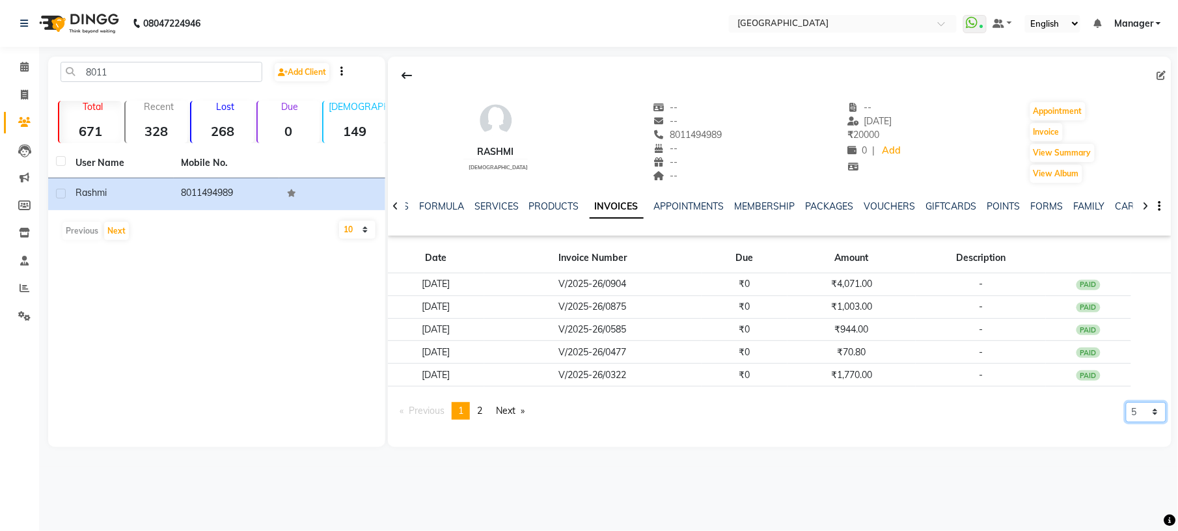
click at [1153, 417] on select "5 10 50 100 500" at bounding box center [1146, 412] width 40 height 20
select select "50"
click at [1126, 422] on select "5 10 50 100 500" at bounding box center [1146, 412] width 40 height 20
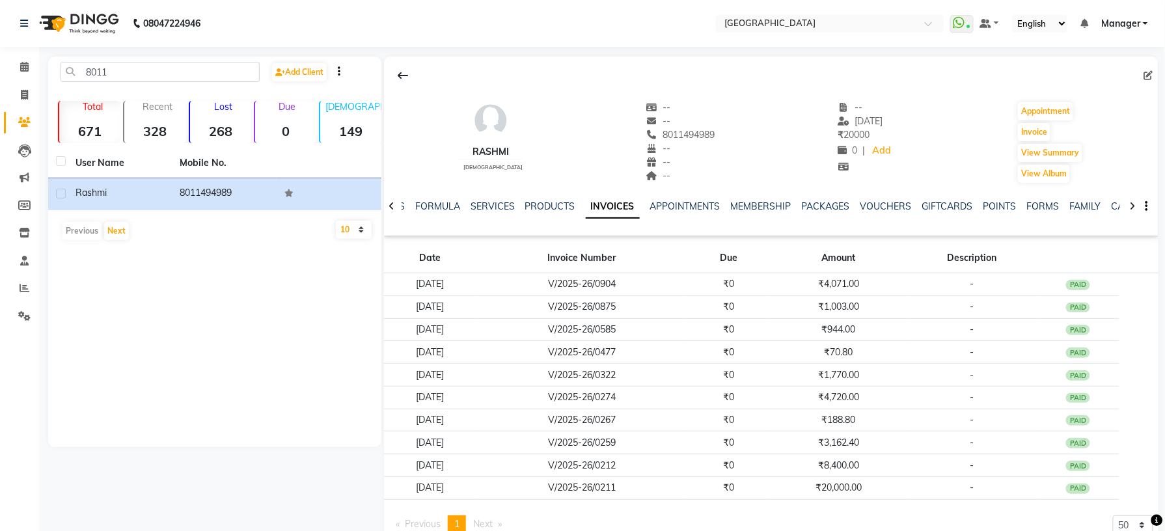
click at [508, 193] on div "NOTES FORMULA SERVICES PRODUCTS INVOICES APPOINTMENTS MEMBERSHIP PACKAGES VOUCH…" at bounding box center [771, 206] width 774 height 45
click at [478, 206] on link "SERVICES" at bounding box center [493, 206] width 44 height 12
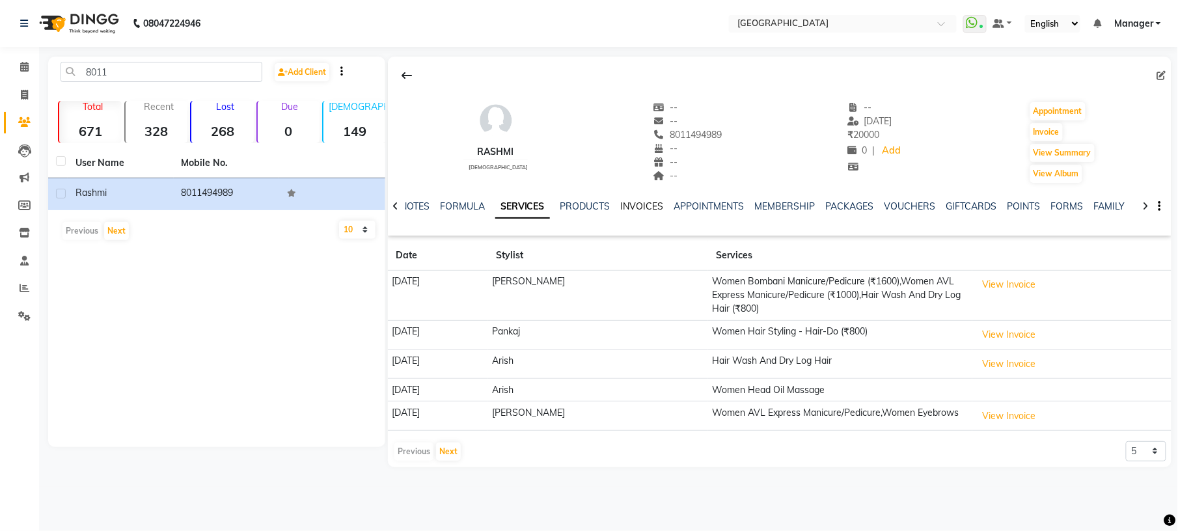
click at [636, 206] on link "INVOICES" at bounding box center [642, 206] width 43 height 12
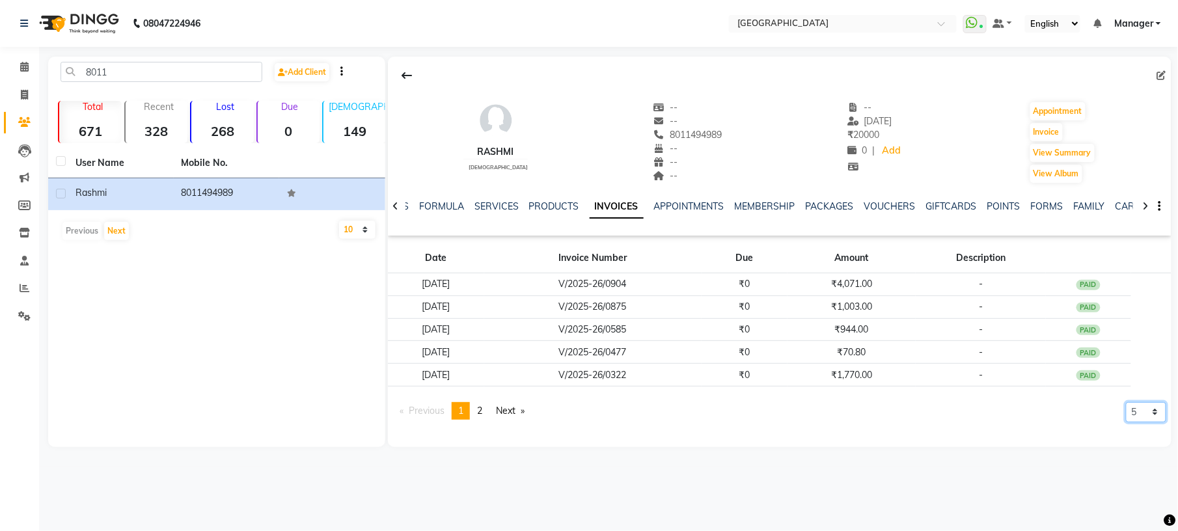
click at [1151, 412] on select "5 10 50 100 500" at bounding box center [1146, 412] width 40 height 20
select select "50"
click at [1126, 422] on select "5 10 50 100 500" at bounding box center [1146, 412] width 40 height 20
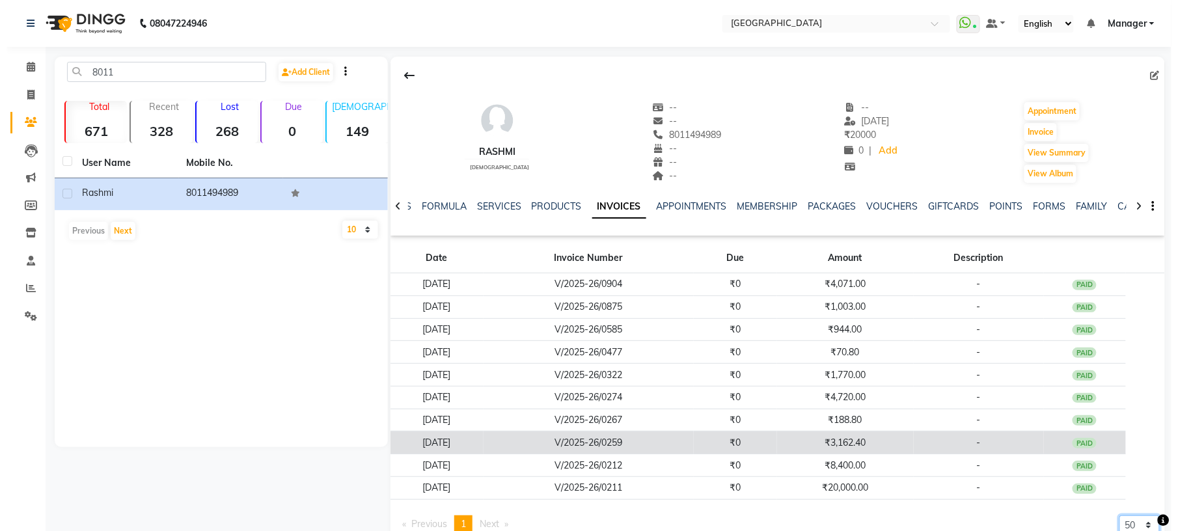
scroll to position [40, 0]
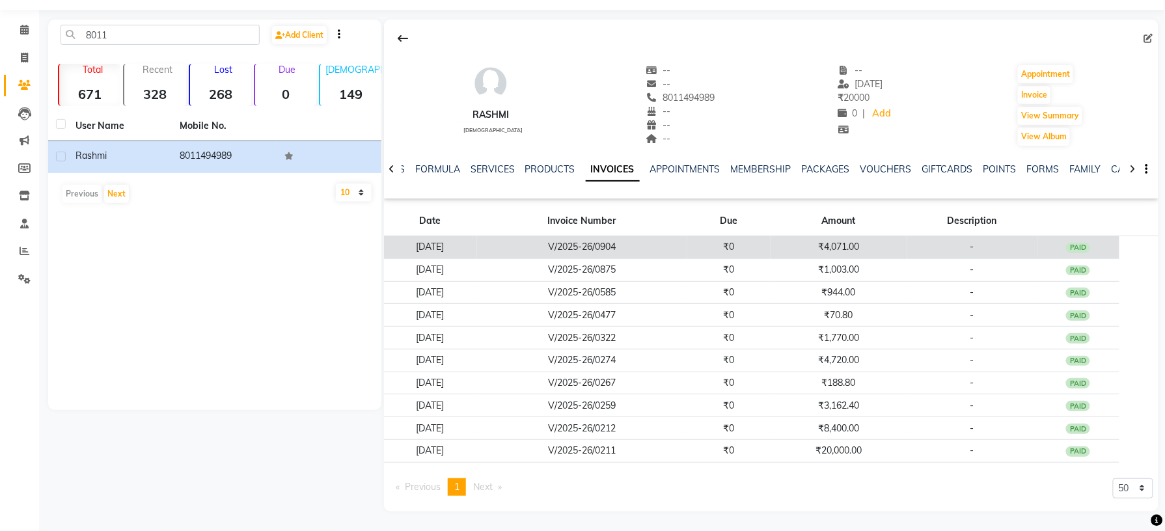
click at [858, 246] on td "₹4,071.00" at bounding box center [839, 247] width 137 height 23
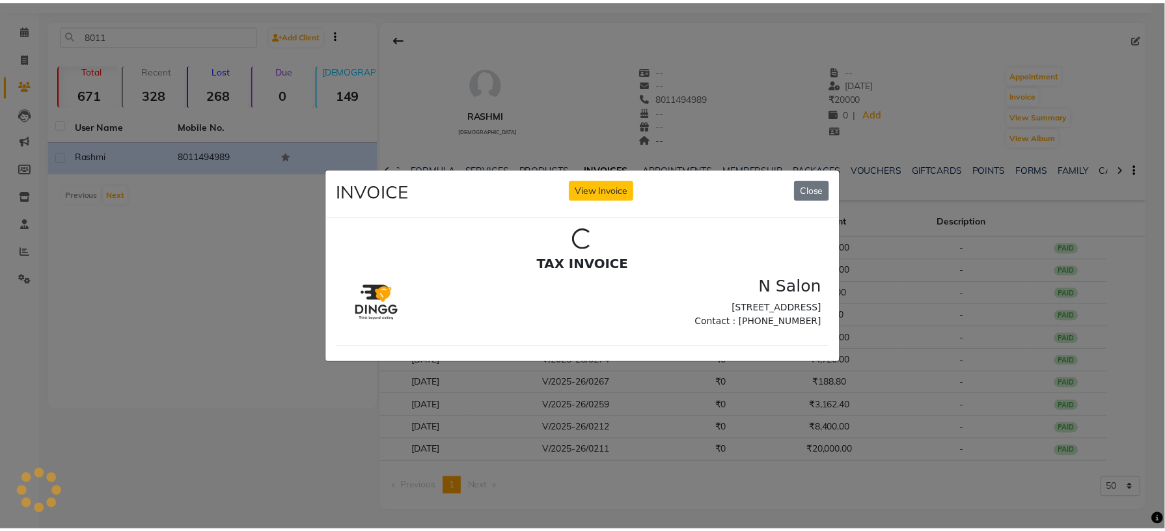
scroll to position [0, 0]
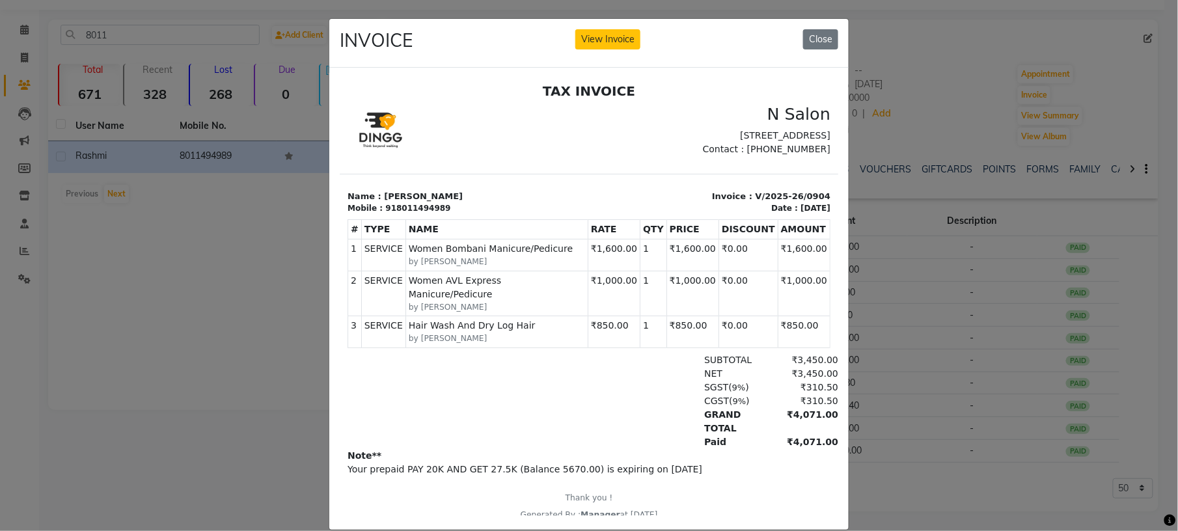
click at [237, 164] on ngb-modal-window "INVOICE View Invoice Close" at bounding box center [589, 265] width 1178 height 531
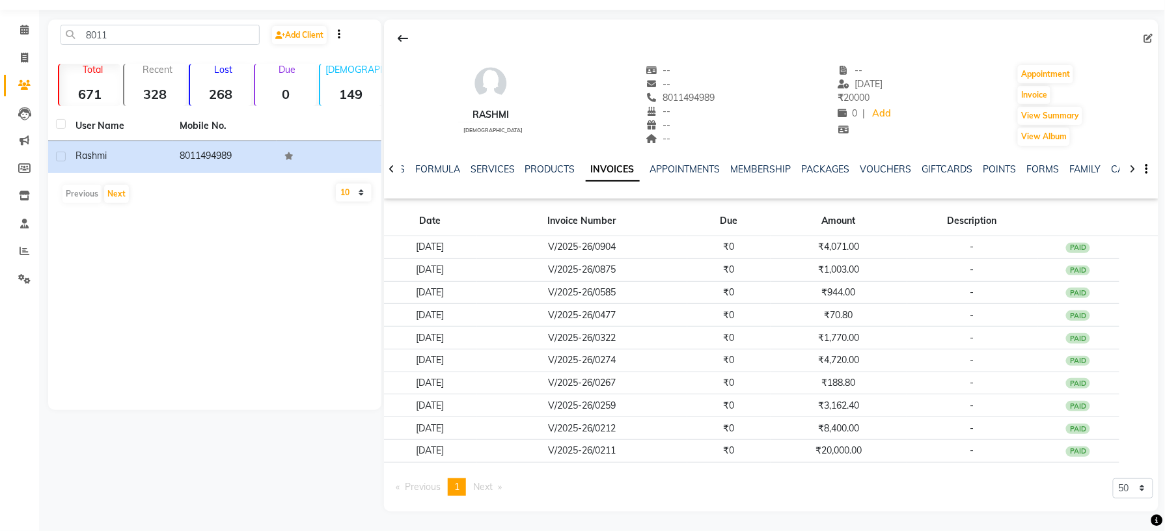
click at [154, 419] on div "8011 Add Client Total 671 Recent 328 Lost 268 Due 0 Male 149 Female 521 Member …" at bounding box center [214, 266] width 333 height 492
click at [246, 430] on div "8011 Add Client Total 671 Recent 328 Lost 268 Due 0 Male 149 Female 521 Member …" at bounding box center [214, 266] width 333 height 492
click at [495, 172] on link "SERVICES" at bounding box center [493, 169] width 44 height 12
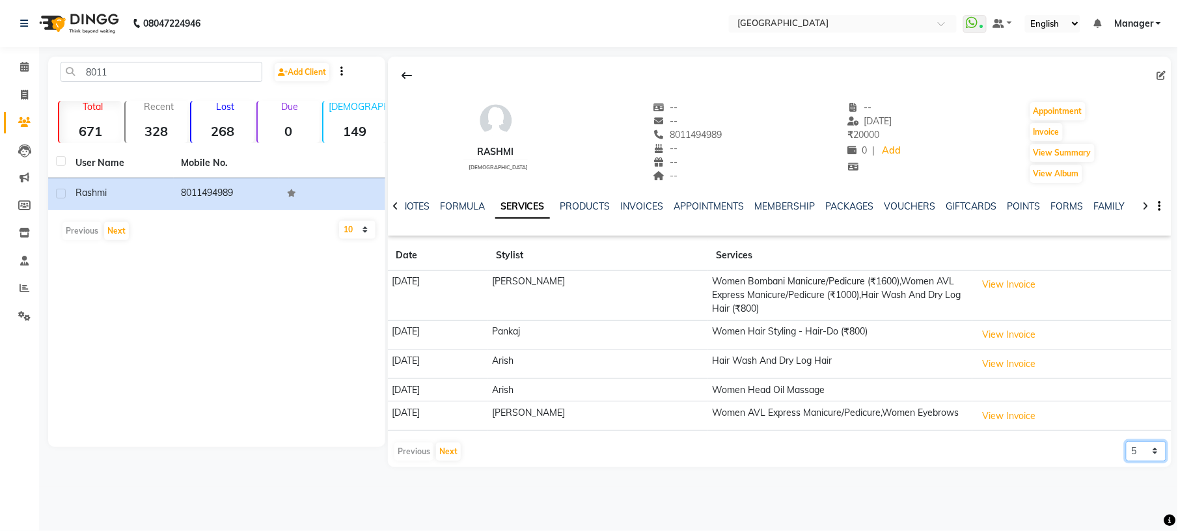
click at [1149, 457] on select "5 10 50 100 500" at bounding box center [1146, 451] width 40 height 20
select select "100"
click at [1126, 444] on select "5 10 50 100 500" at bounding box center [1146, 451] width 40 height 20
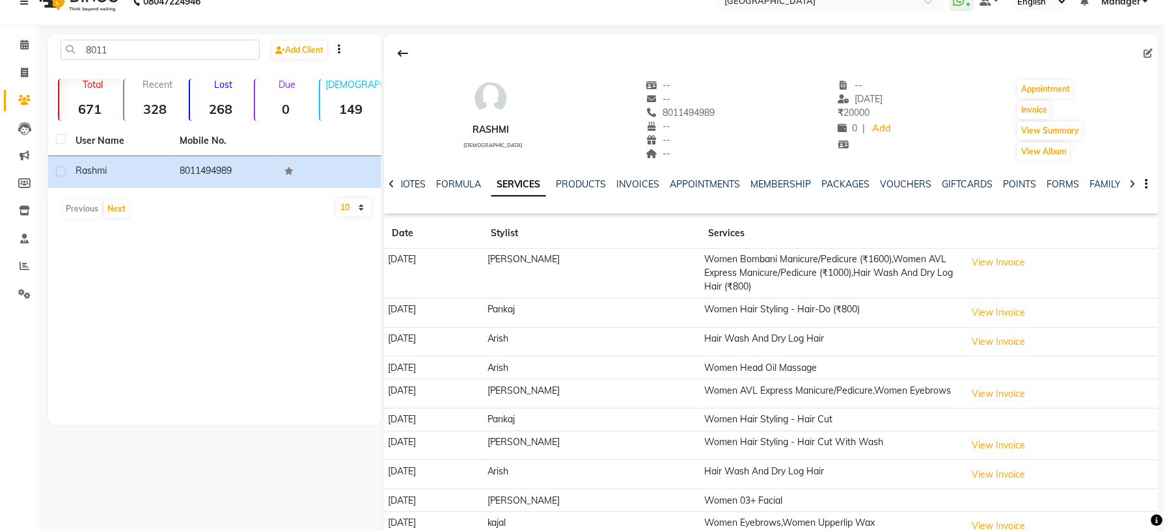
scroll to position [21, 0]
click at [878, 279] on td "Women Bombani Manicure/Pedicure (₹1600),Women AVL Express Manicure/Pedicure (₹1…" at bounding box center [831, 274] width 262 height 50
click at [811, 266] on td "Women Bombani Manicure/Pedicure (₹1600),Women AVL Express Manicure/Pedicure (₹1…" at bounding box center [831, 274] width 262 height 50
click at [747, 266] on td "Women Bombani Manicure/Pedicure (₹1600),Women AVL Express Manicure/Pedicure (₹1…" at bounding box center [831, 274] width 262 height 50
click at [613, 258] on td "[PERSON_NAME]" at bounding box center [591, 274] width 217 height 50
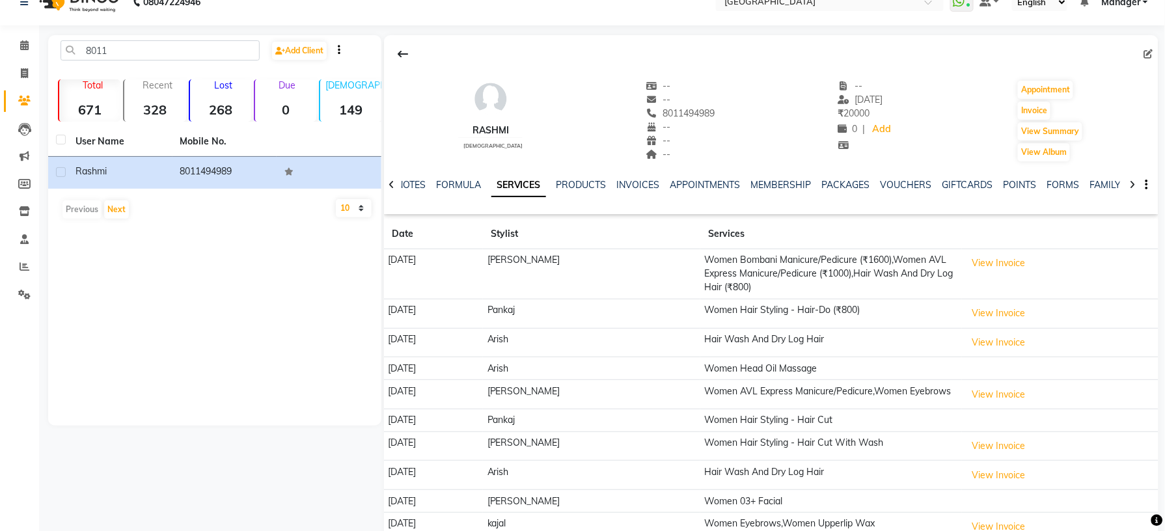
click at [636, 171] on div "NOTES FORMULA SERVICES PRODUCTS INVOICES APPOINTMENTS MEMBERSHIP PACKAGES VOUCH…" at bounding box center [771, 185] width 774 height 45
click at [638, 177] on div "NOTES FORMULA SERVICES PRODUCTS INVOICES APPOINTMENTS MEMBERSHIP PACKAGES VOUCH…" at bounding box center [771, 185] width 774 height 45
click at [640, 185] on link "INVOICES" at bounding box center [638, 185] width 43 height 12
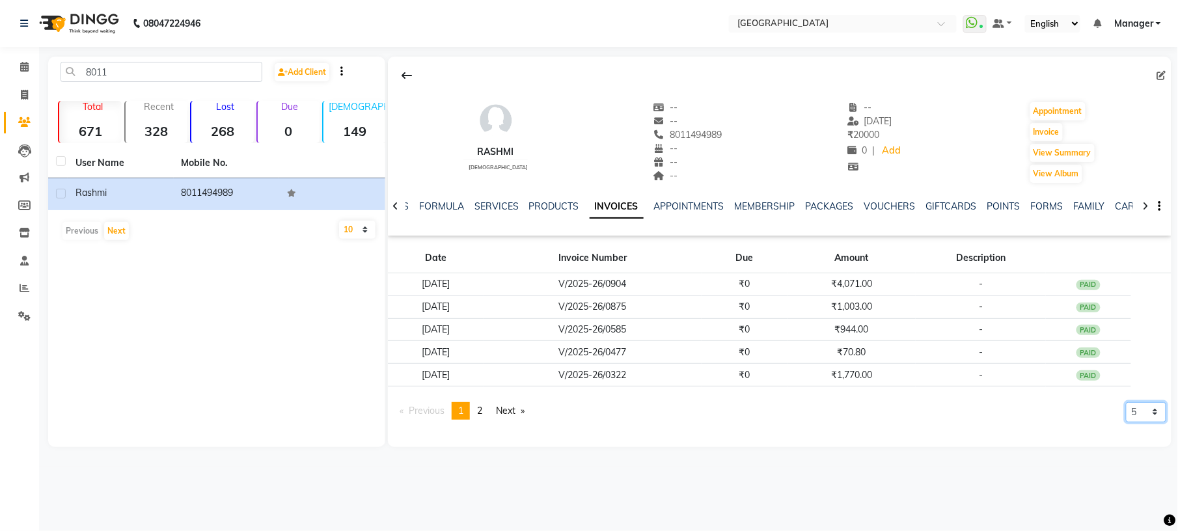
click at [1157, 415] on select "5 10 50 100 500" at bounding box center [1146, 412] width 40 height 20
select select "100"
click at [1126, 422] on select "5 10 50 100 500" at bounding box center [1146, 412] width 40 height 20
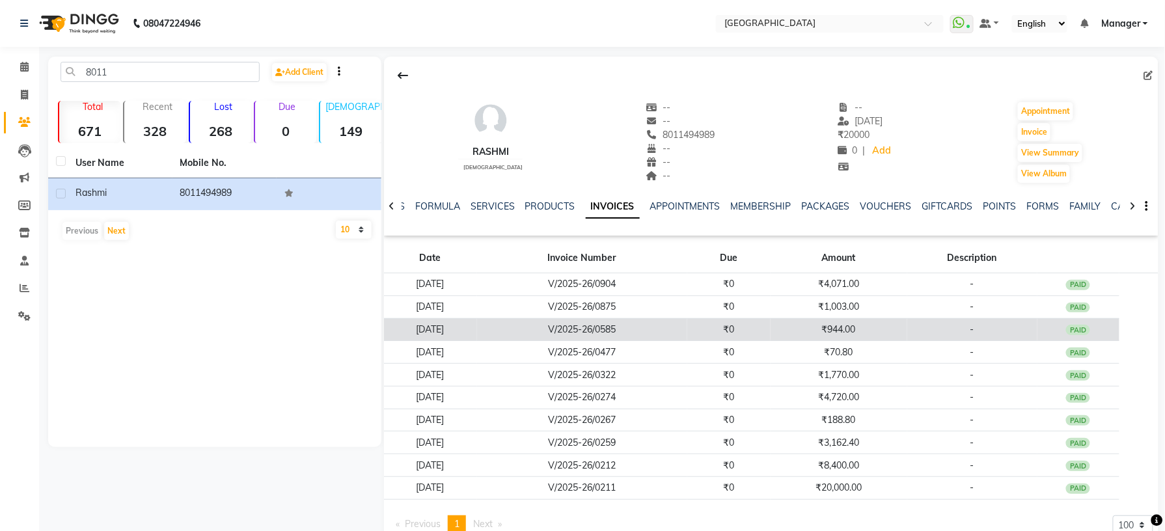
click at [800, 338] on td "₹944.00" at bounding box center [839, 329] width 137 height 23
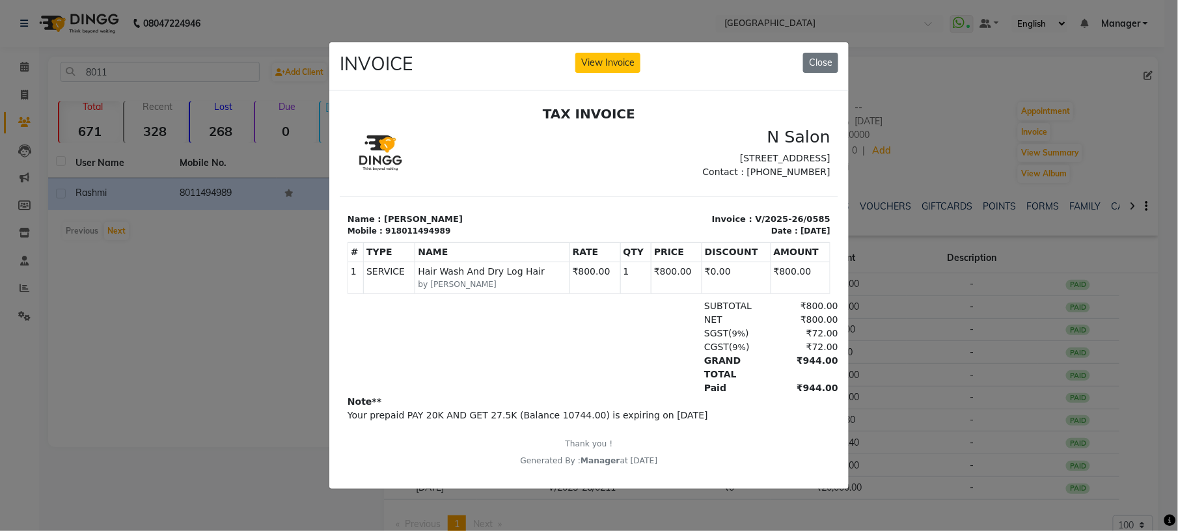
click at [970, 323] on ngb-modal-window "INVOICE View Invoice Close" at bounding box center [589, 265] width 1178 height 531
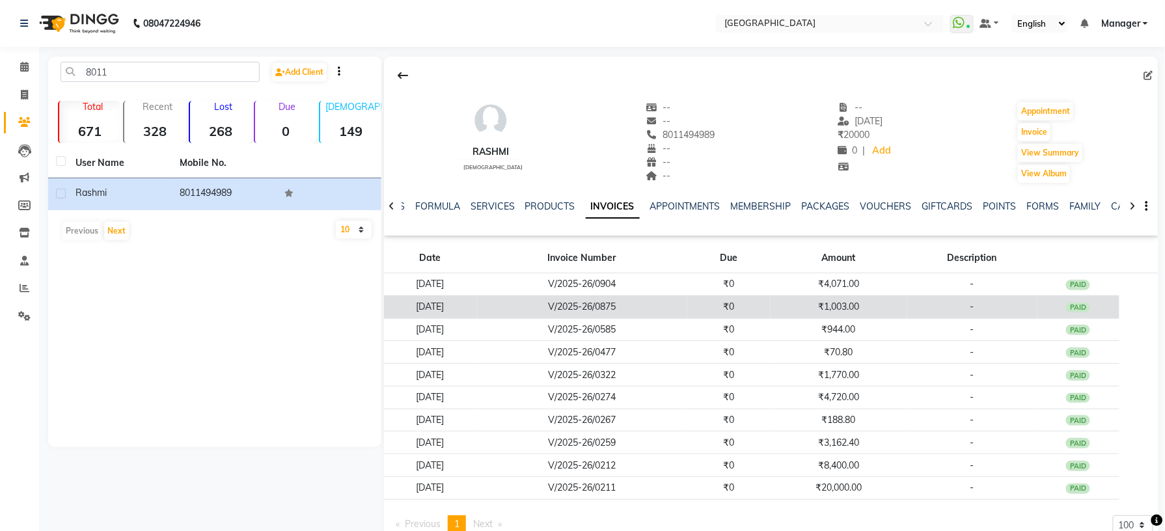
click at [883, 297] on td "₹1,003.00" at bounding box center [839, 306] width 137 height 23
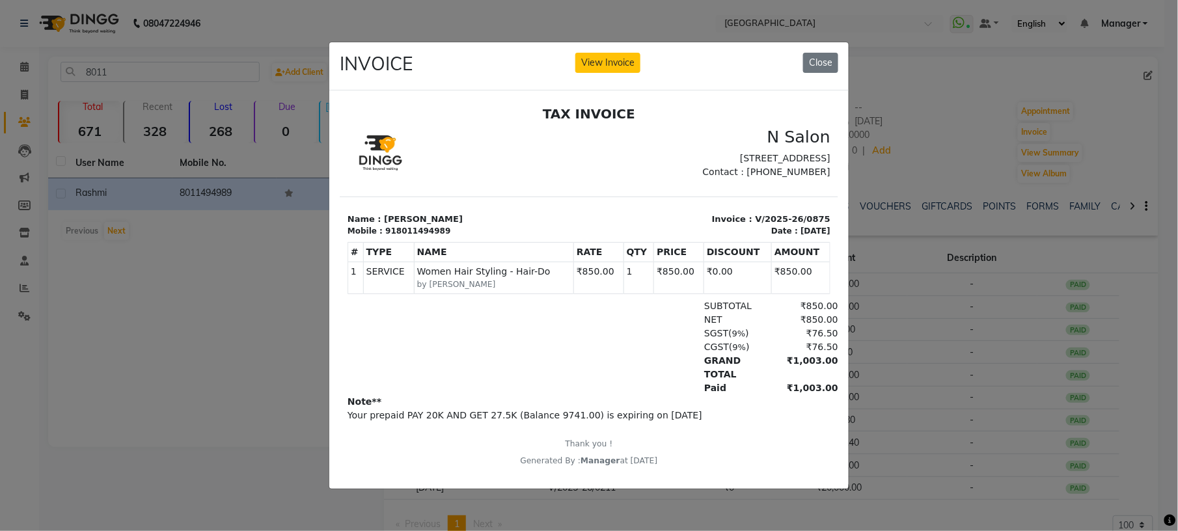
click at [911, 303] on ngb-modal-window "INVOICE View Invoice Close" at bounding box center [589, 265] width 1178 height 531
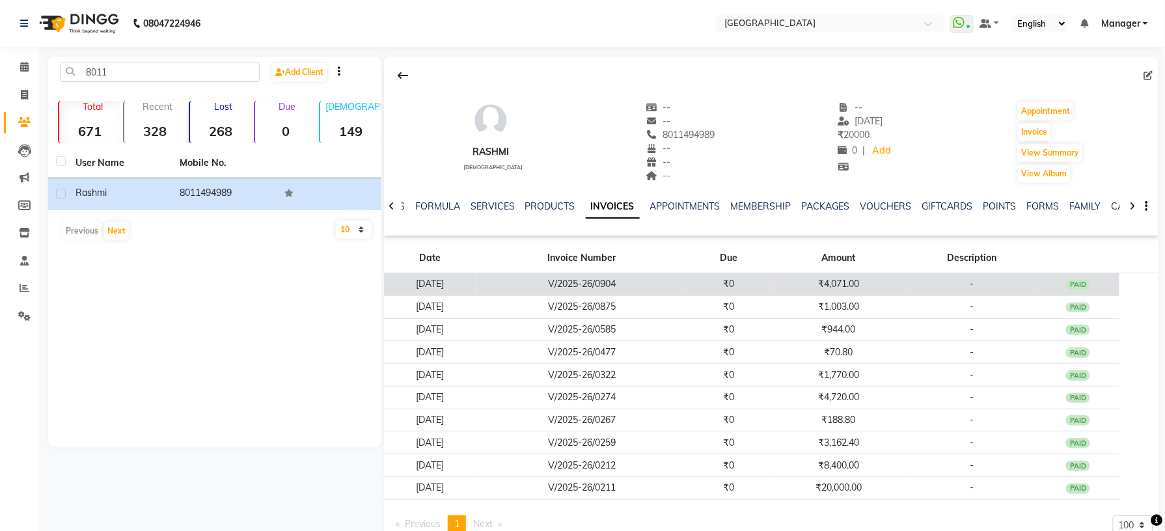
click at [893, 288] on td "₹4,071.00" at bounding box center [839, 284] width 137 height 23
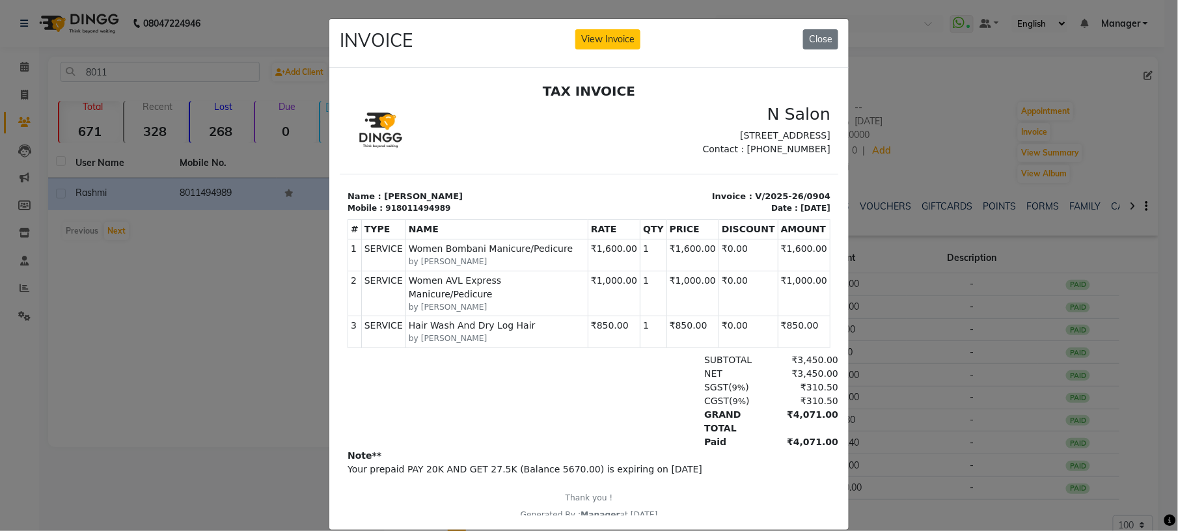
click at [912, 303] on ngb-modal-window "INVOICE View Invoice Close" at bounding box center [589, 265] width 1178 height 531
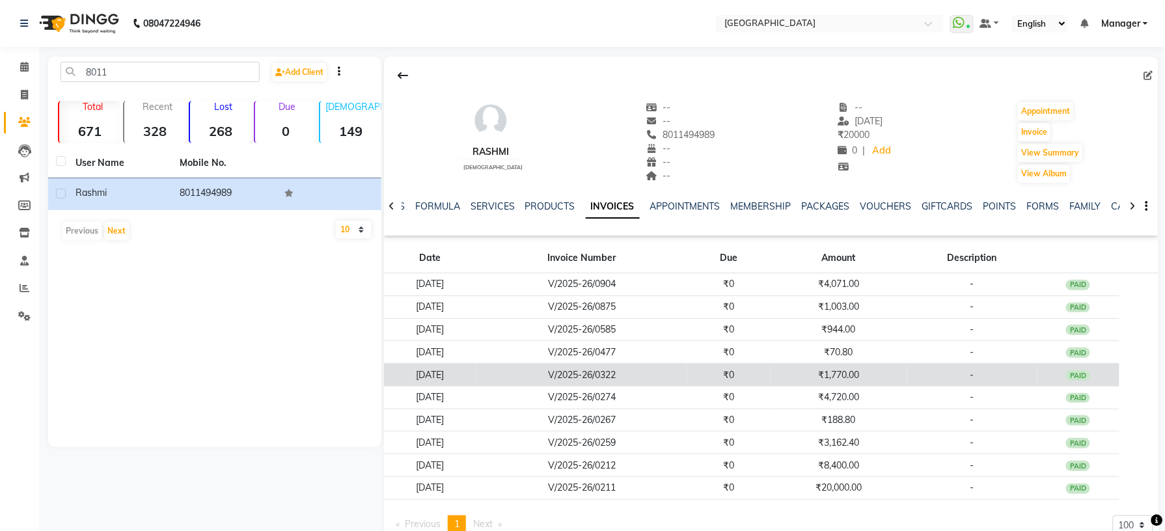
click at [877, 380] on td "₹1,770.00" at bounding box center [839, 375] width 137 height 23
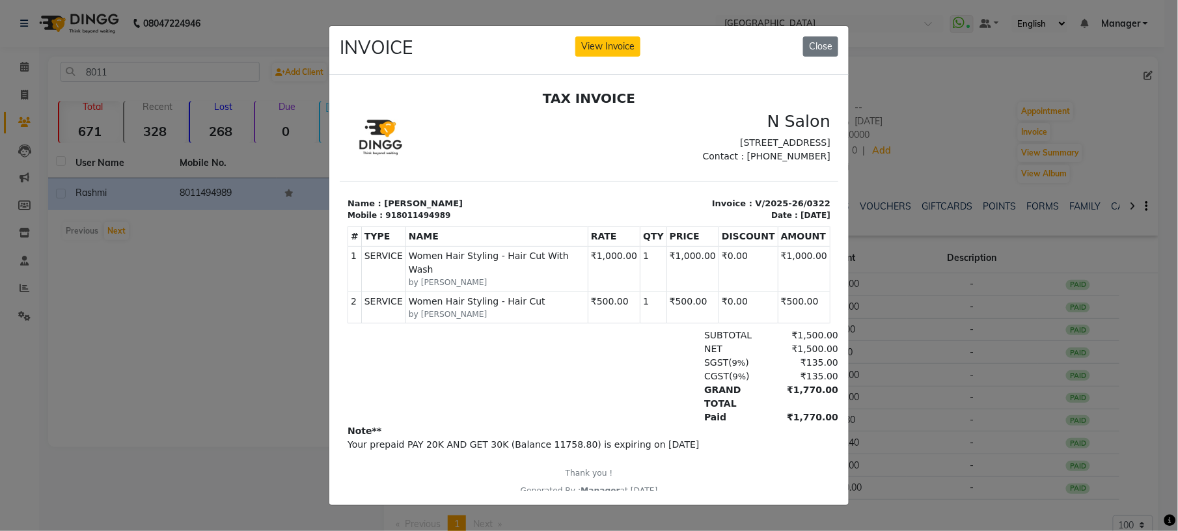
click at [873, 373] on ngb-modal-window "INVOICE View Invoice Close" at bounding box center [589, 265] width 1178 height 531
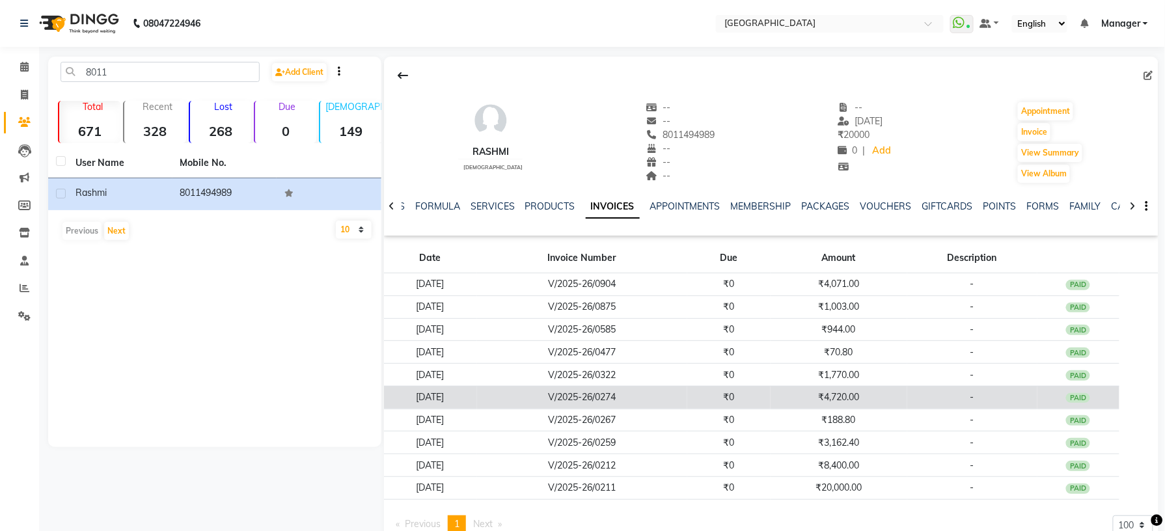
click at [839, 399] on td "₹4,720.00" at bounding box center [839, 397] width 137 height 23
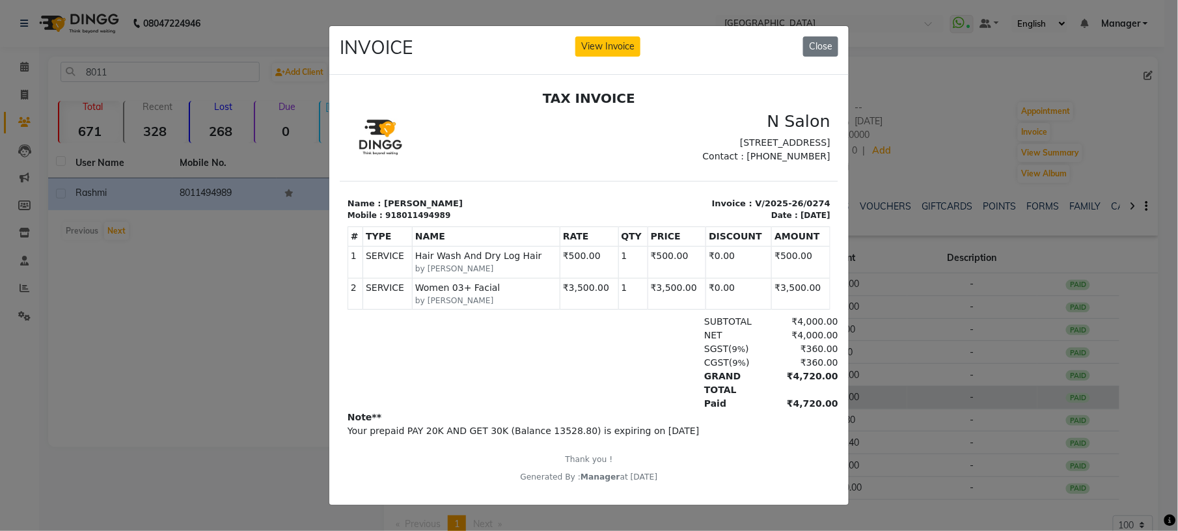
click at [839, 399] on div at bounding box center [588, 290] width 519 height 430
click at [868, 403] on ngb-modal-window "INVOICE View Invoice Close" at bounding box center [589, 265] width 1178 height 531
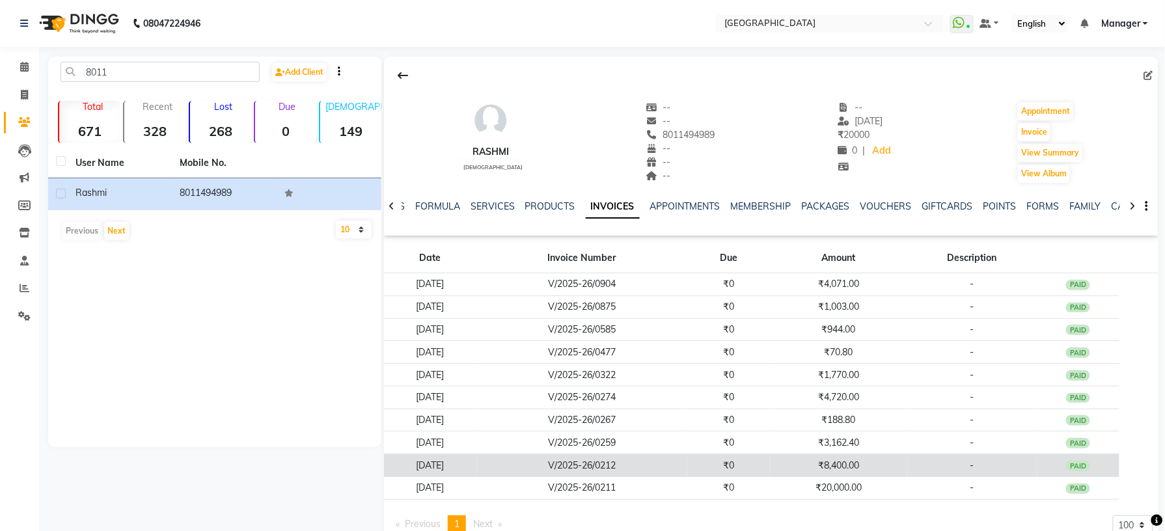
click at [815, 467] on td "₹8,400.00" at bounding box center [839, 465] width 137 height 23
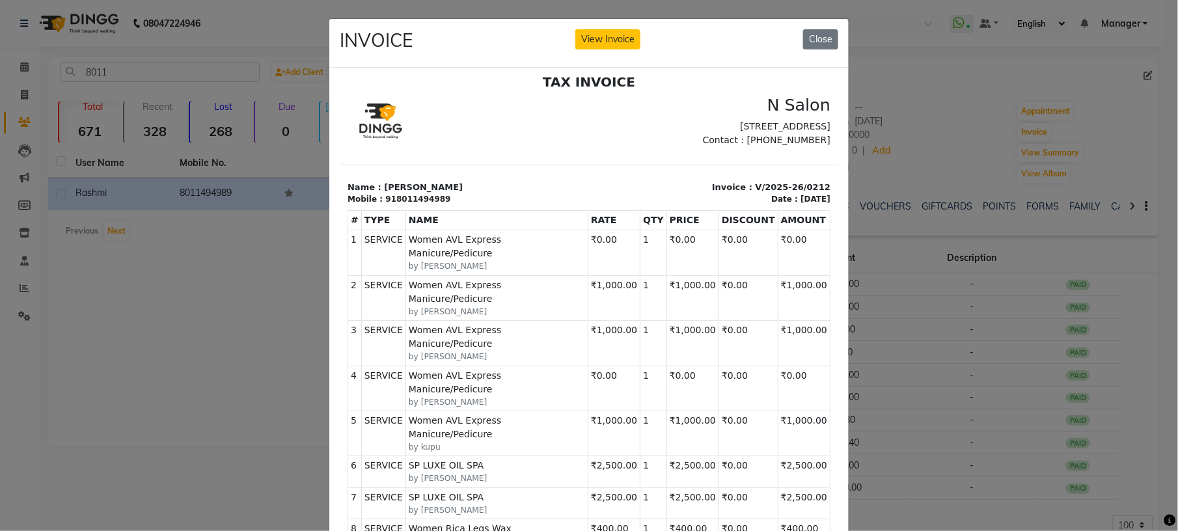
scroll to position [8, 0]
click at [875, 363] on ngb-modal-window "INVOICE View Invoice Close" at bounding box center [589, 265] width 1178 height 531
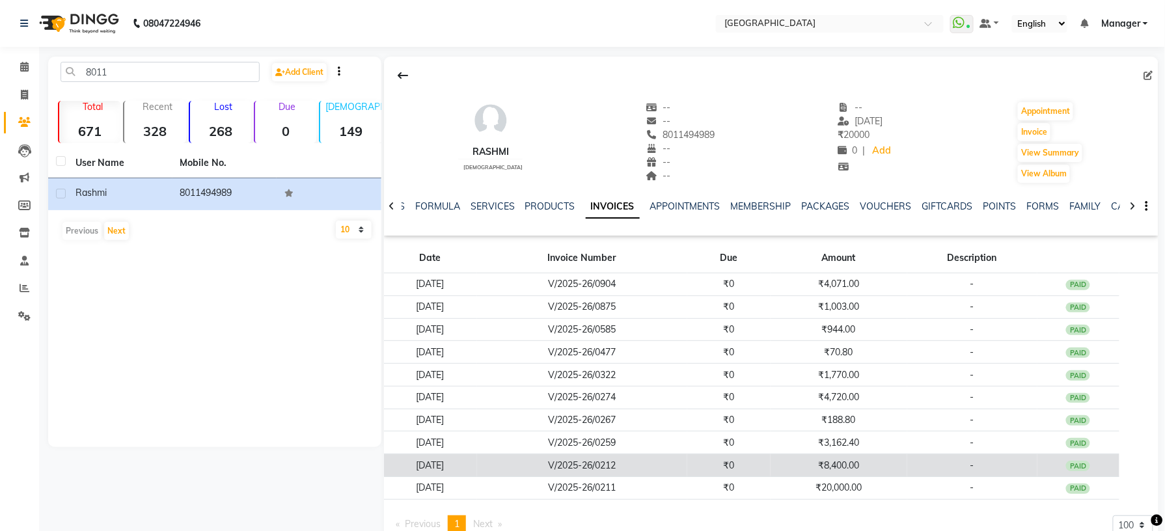
click at [897, 471] on td "₹8,400.00" at bounding box center [839, 465] width 137 height 23
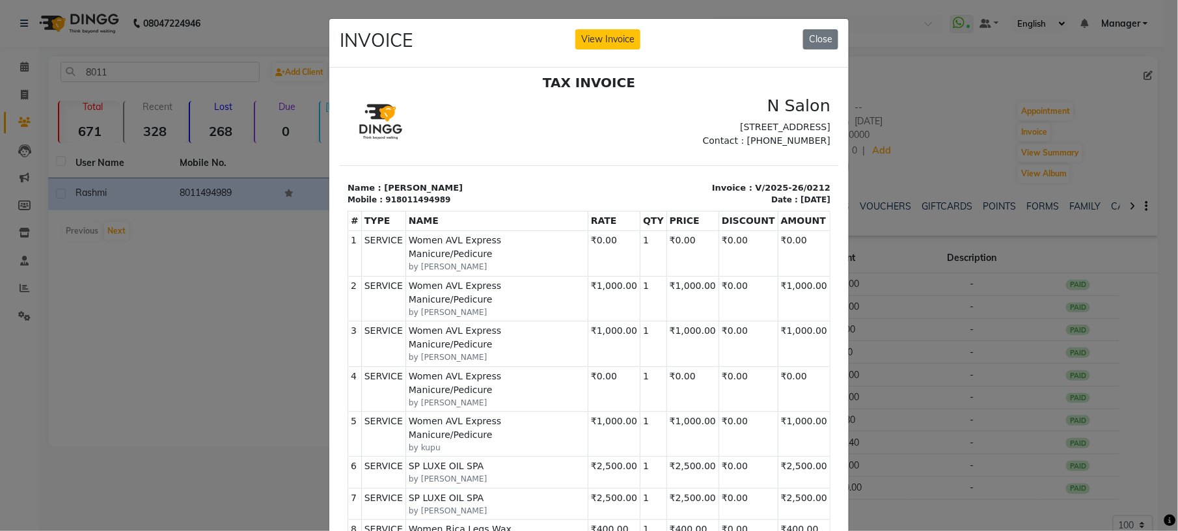
scroll to position [10, 0]
click at [949, 232] on ngb-modal-window "INVOICE View Invoice Close" at bounding box center [589, 265] width 1178 height 531
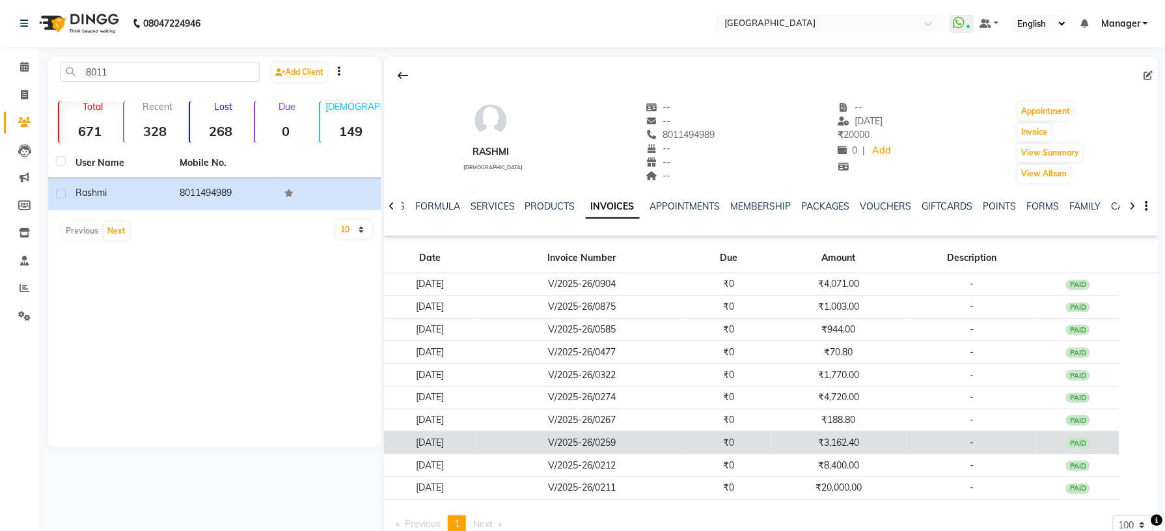
click at [899, 450] on td "₹3,162.40" at bounding box center [839, 442] width 137 height 23
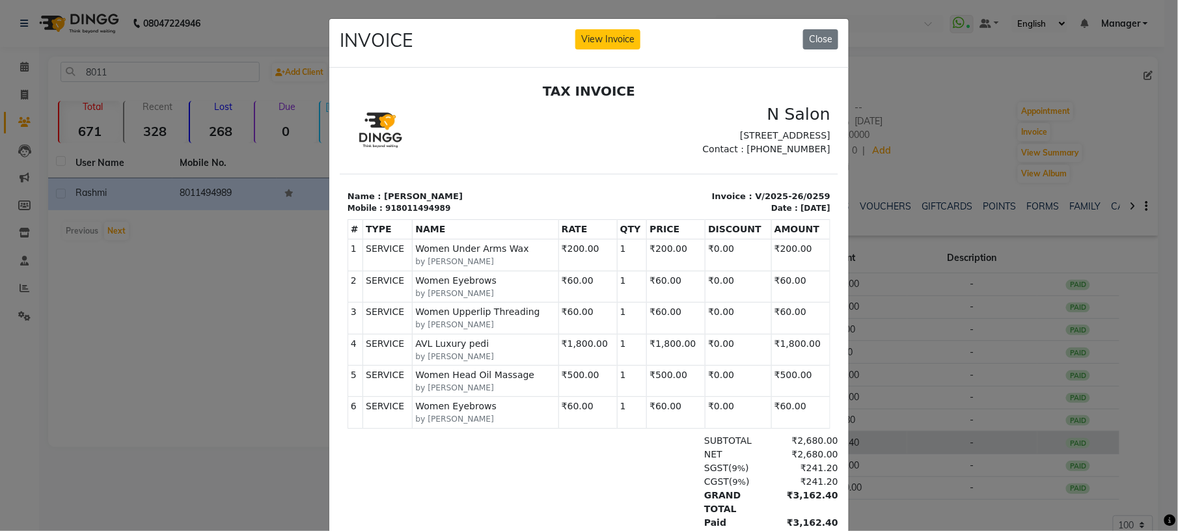
scroll to position [0, 0]
click at [925, 381] on ngb-modal-window "INVOICE View Invoice Close" at bounding box center [589, 265] width 1178 height 531
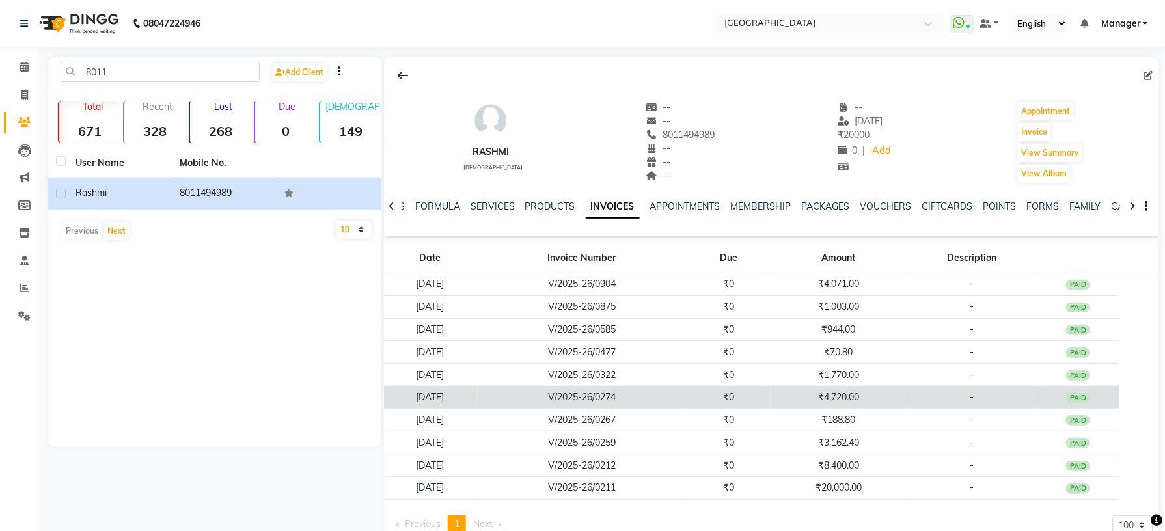
click at [865, 392] on td "₹4,720.00" at bounding box center [839, 397] width 137 height 23
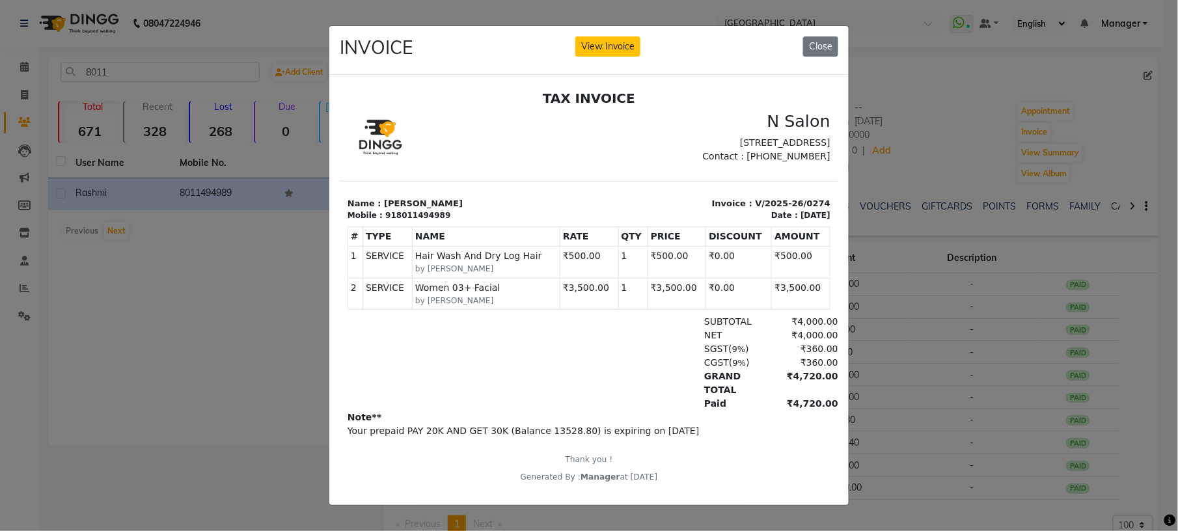
click at [867, 376] on ngb-modal-window "INVOICE View Invoice Close" at bounding box center [589, 265] width 1178 height 531
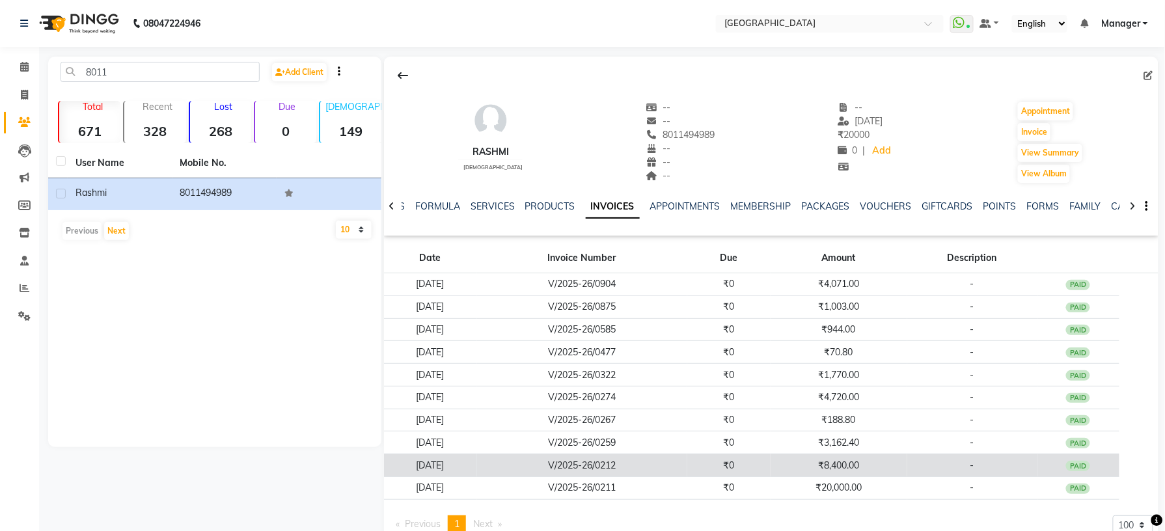
click at [860, 461] on td "₹8,400.00" at bounding box center [839, 465] width 137 height 23
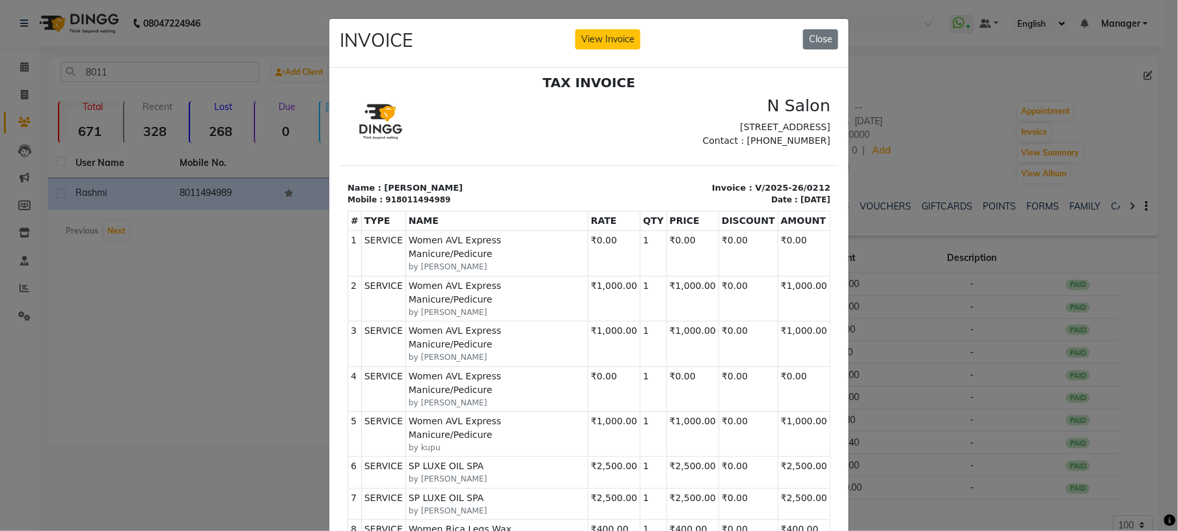
scroll to position [10, 0]
click at [806, 38] on button "Close" at bounding box center [820, 39] width 35 height 20
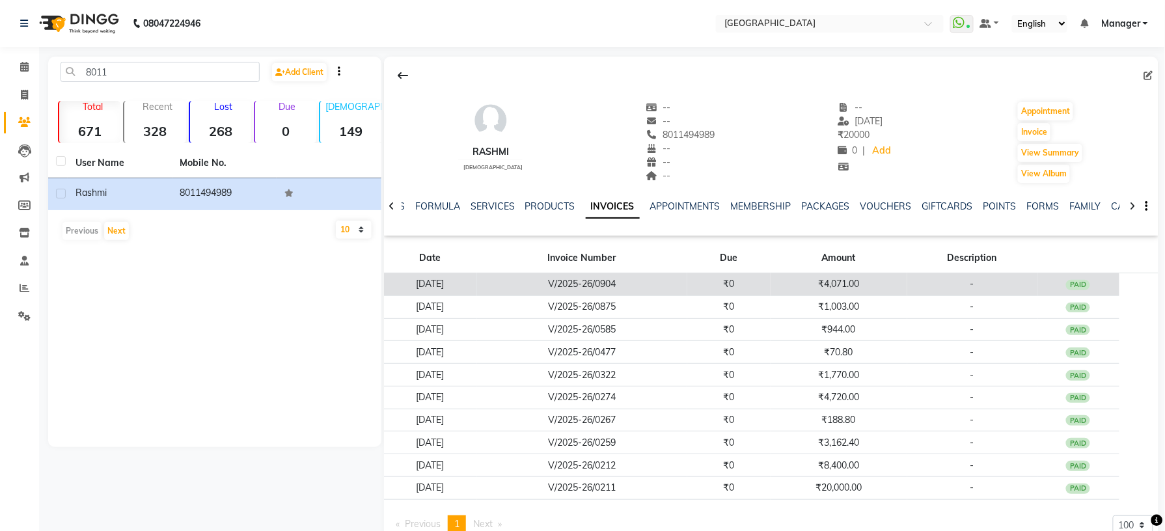
click at [839, 281] on td "₹4,071.00" at bounding box center [839, 284] width 137 height 23
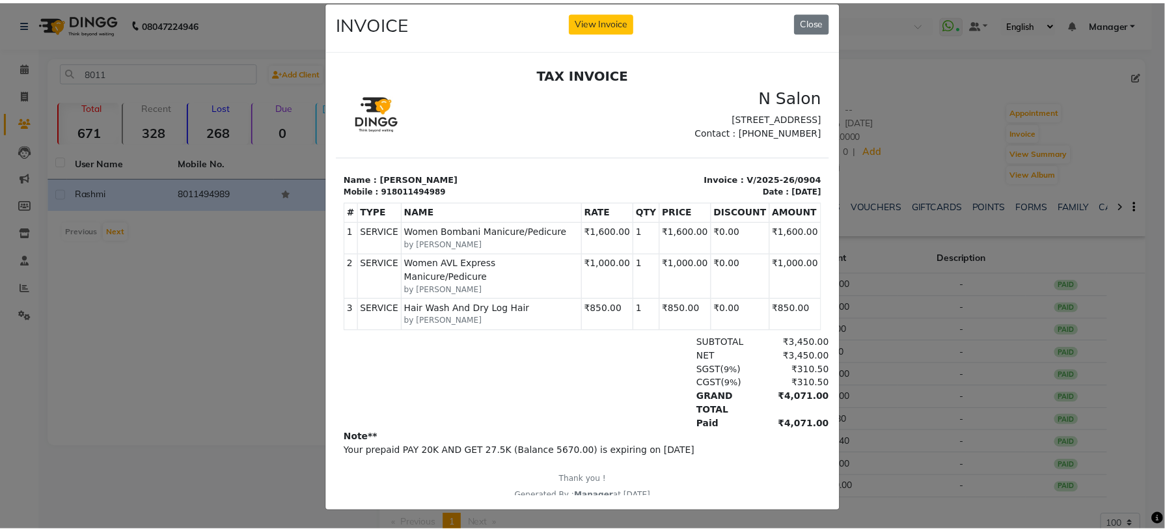
scroll to position [0, 0]
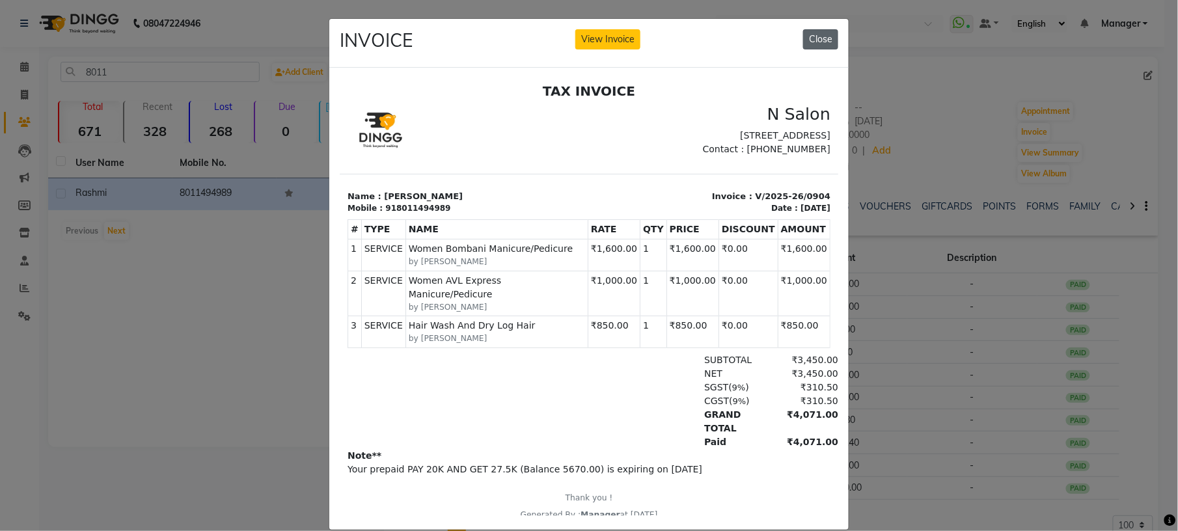
click at [813, 33] on button "Close" at bounding box center [820, 39] width 35 height 20
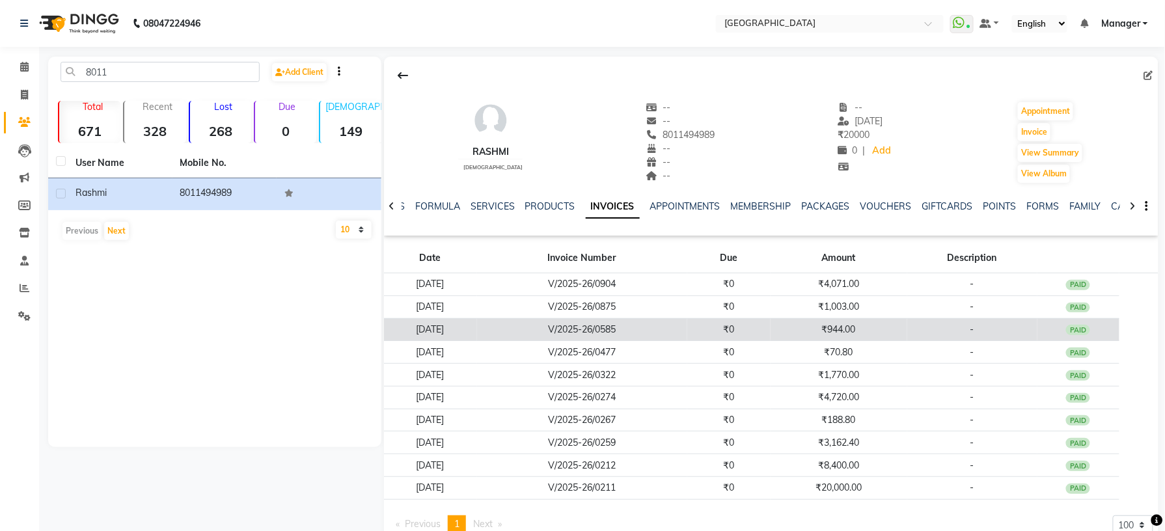
scroll to position [40, 0]
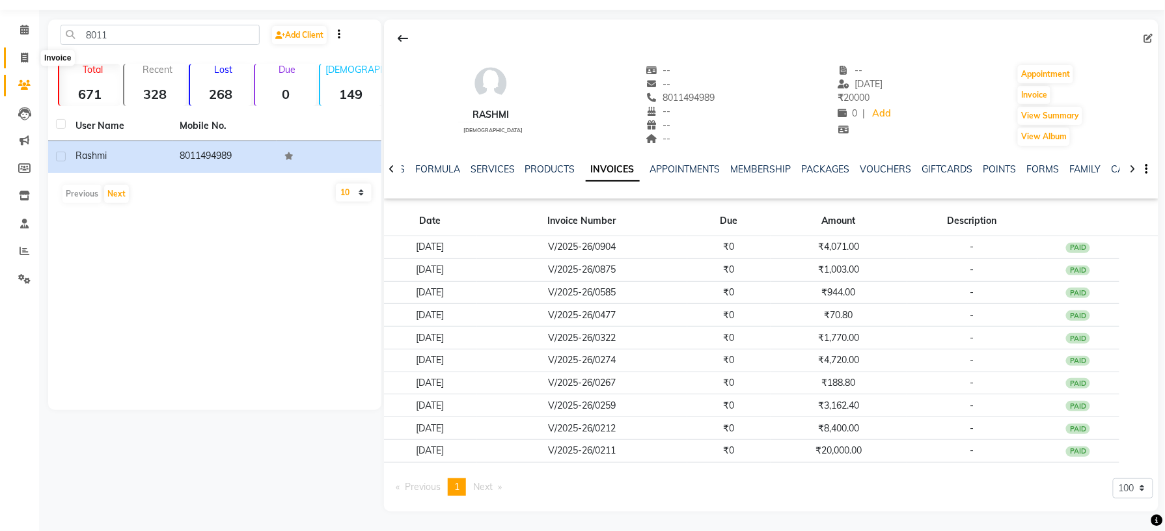
click at [21, 60] on icon at bounding box center [24, 58] width 7 height 10
select select "service"
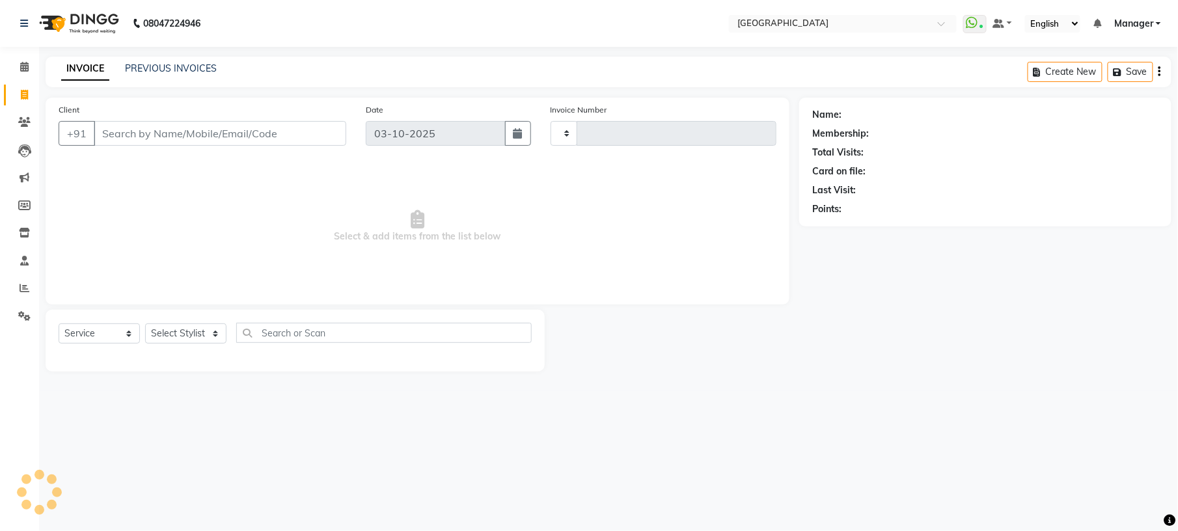
type input "1236"
select select "7871"
click at [204, 337] on select "Select Stylist [PERSON_NAME] [PERSON_NAME] [PERSON_NAME] [PERSON_NAME] kupu [PE…" at bounding box center [185, 333] width 81 height 20
select select "70885"
click at [145, 323] on select "Select Stylist [PERSON_NAME] [PERSON_NAME] [PERSON_NAME] [PERSON_NAME] kupu [PE…" at bounding box center [185, 333] width 81 height 20
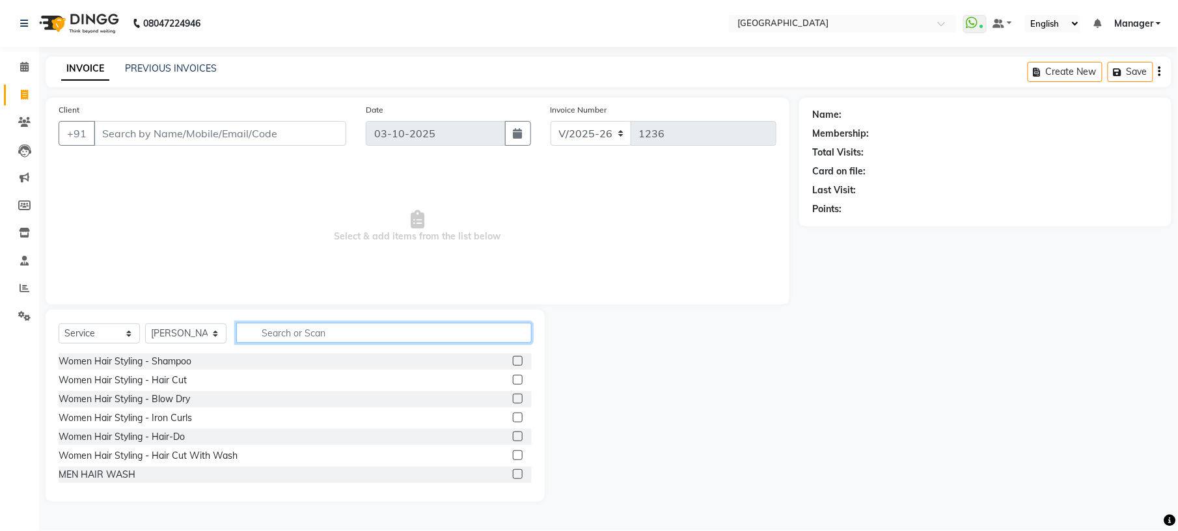
click at [328, 332] on input "text" at bounding box center [383, 333] width 295 height 20
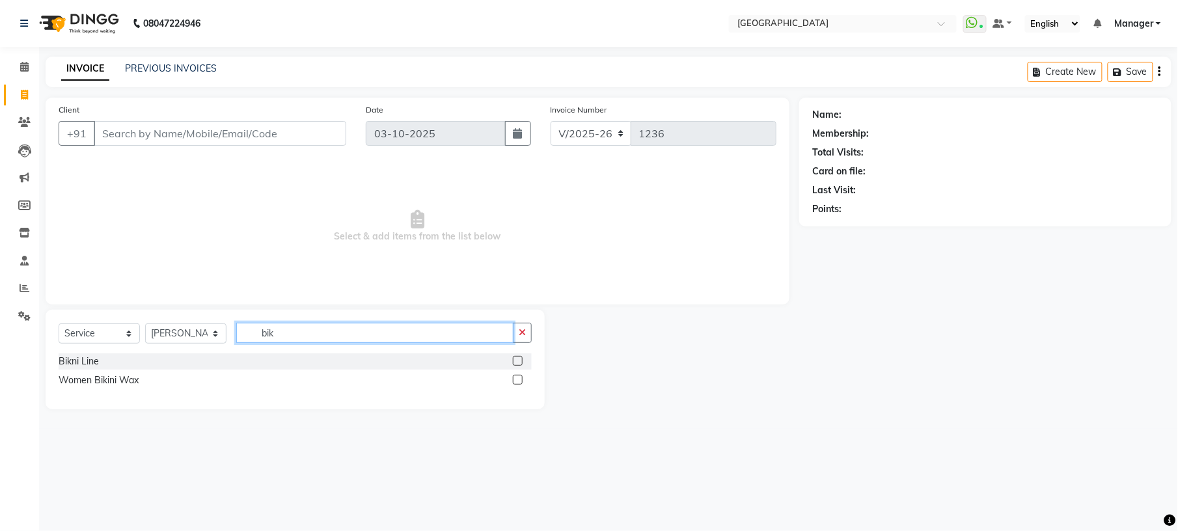
type input "bik"
click at [514, 383] on label at bounding box center [518, 380] width 10 height 10
click at [514, 383] on input "checkbox" at bounding box center [517, 380] width 8 height 8
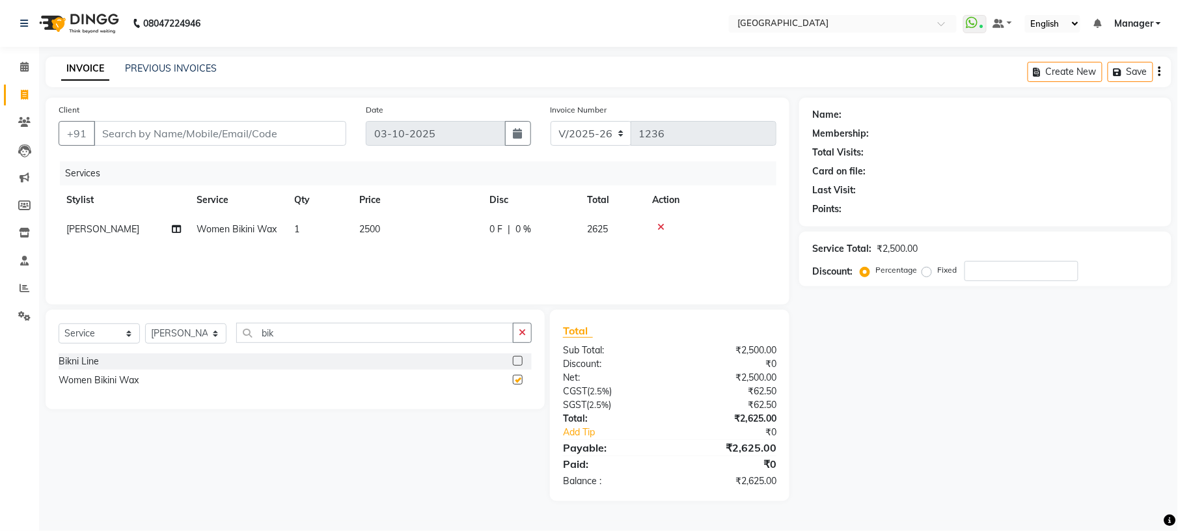
checkbox input "false"
click at [370, 225] on span "2500" at bounding box center [369, 229] width 21 height 12
select select "70885"
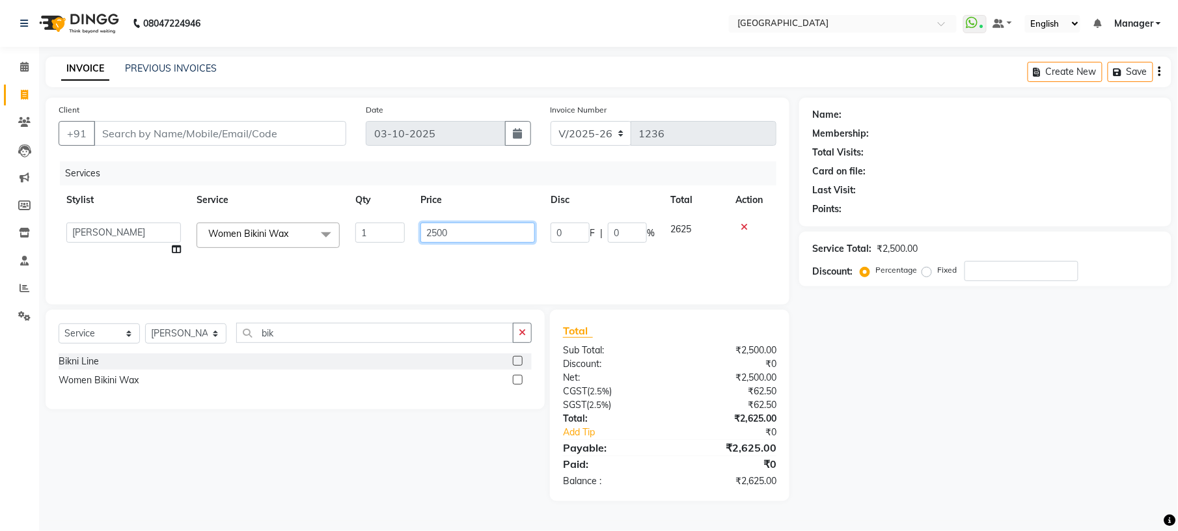
click at [435, 232] on input "2500" at bounding box center [477, 233] width 115 height 20
type input "1800"
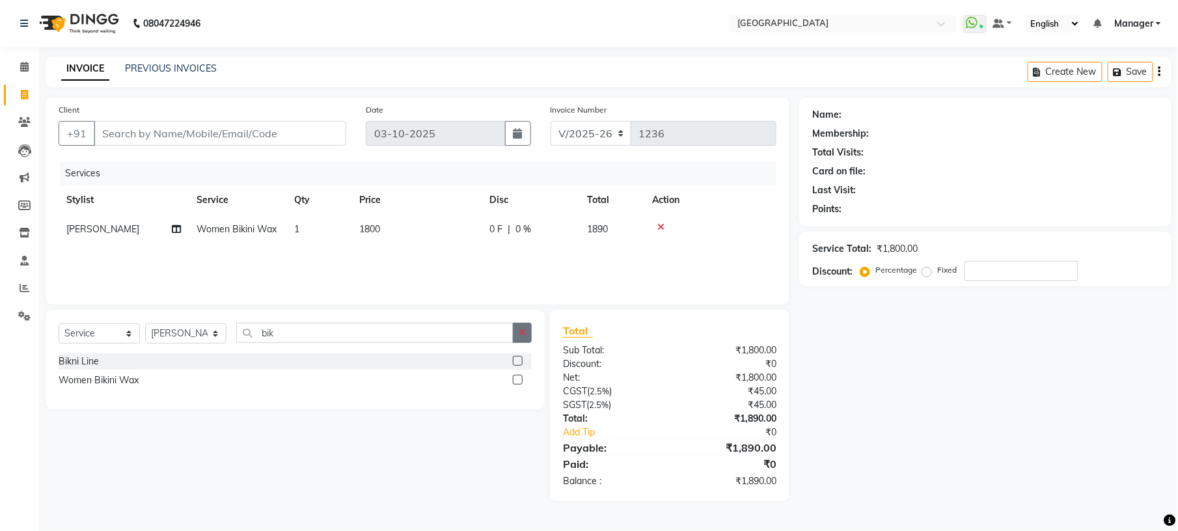
click at [519, 333] on icon "button" at bounding box center [522, 332] width 7 height 9
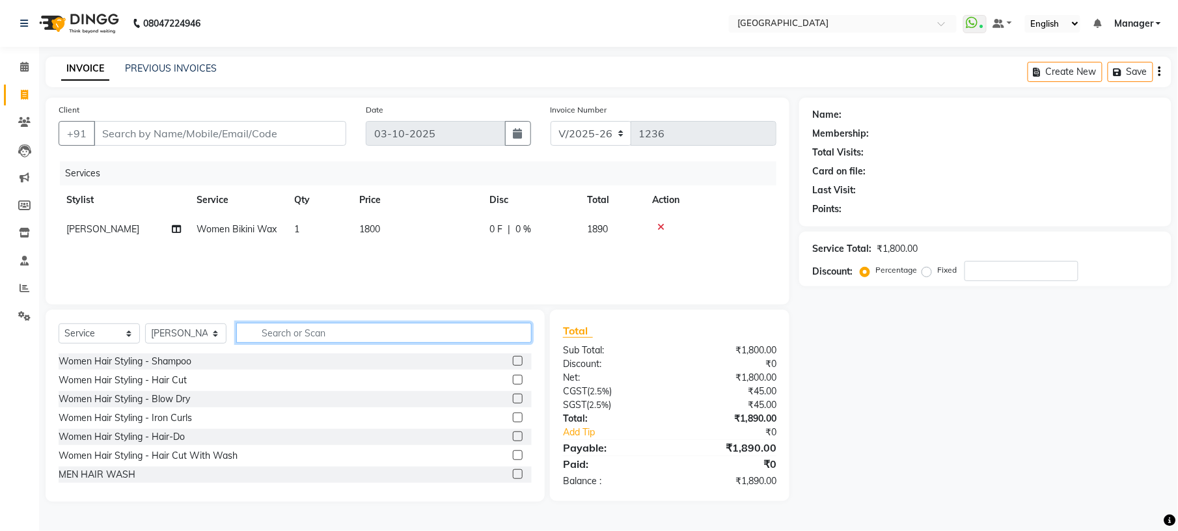
click at [432, 323] on input "text" at bounding box center [383, 333] width 295 height 20
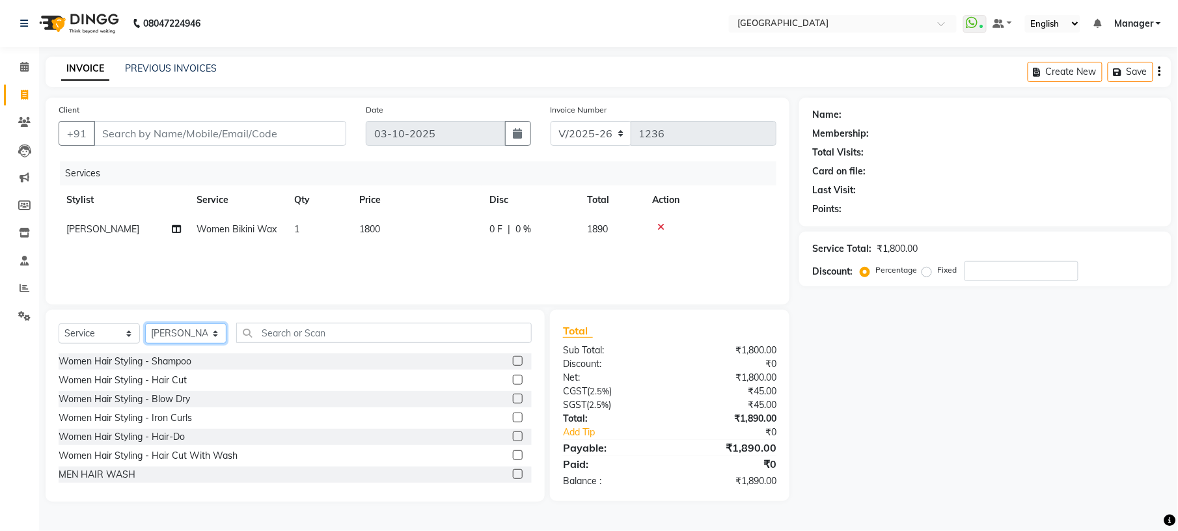
click at [217, 332] on select "Select Stylist [PERSON_NAME] [PERSON_NAME] [PERSON_NAME] [PERSON_NAME] kupu [PE…" at bounding box center [185, 333] width 81 height 20
select select "79049"
click at [145, 323] on select "Select Stylist [PERSON_NAME] [PERSON_NAME] [PERSON_NAME] [PERSON_NAME] kupu [PE…" at bounding box center [185, 333] width 81 height 20
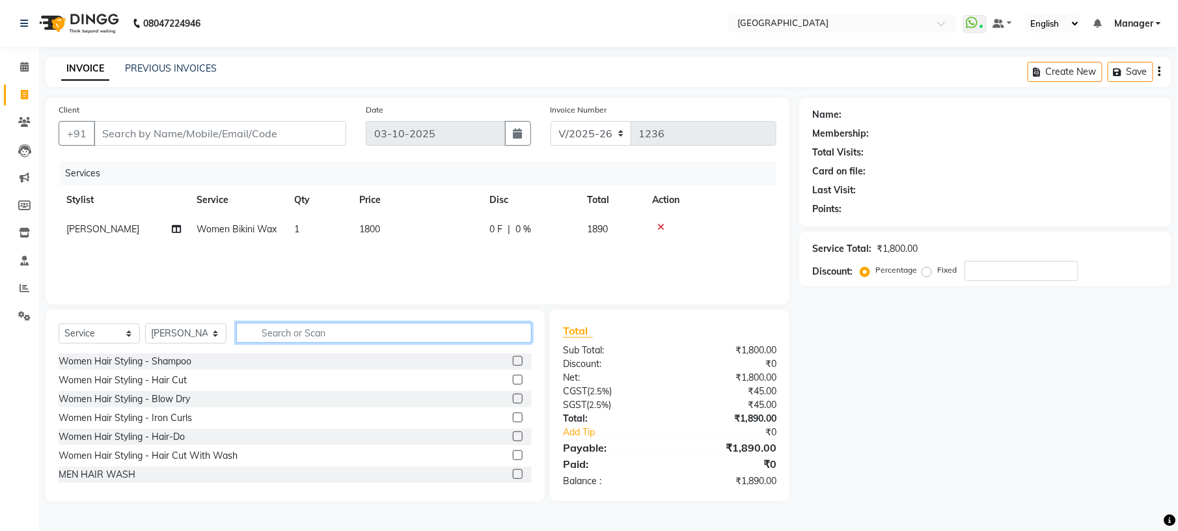
click at [297, 337] on input "text" at bounding box center [383, 333] width 295 height 20
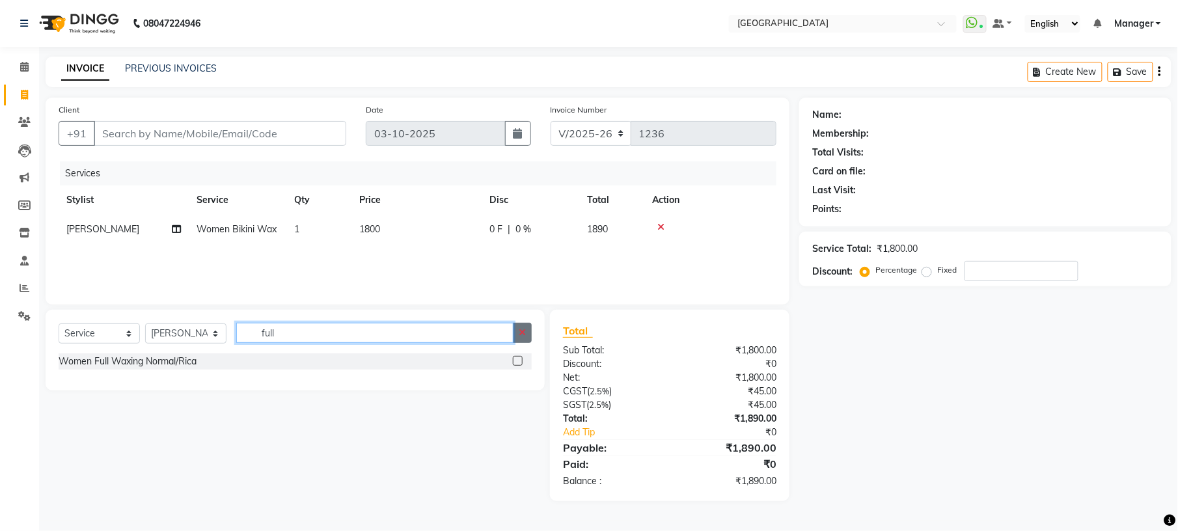
type input "full"
click at [526, 336] on button "button" at bounding box center [522, 333] width 19 height 20
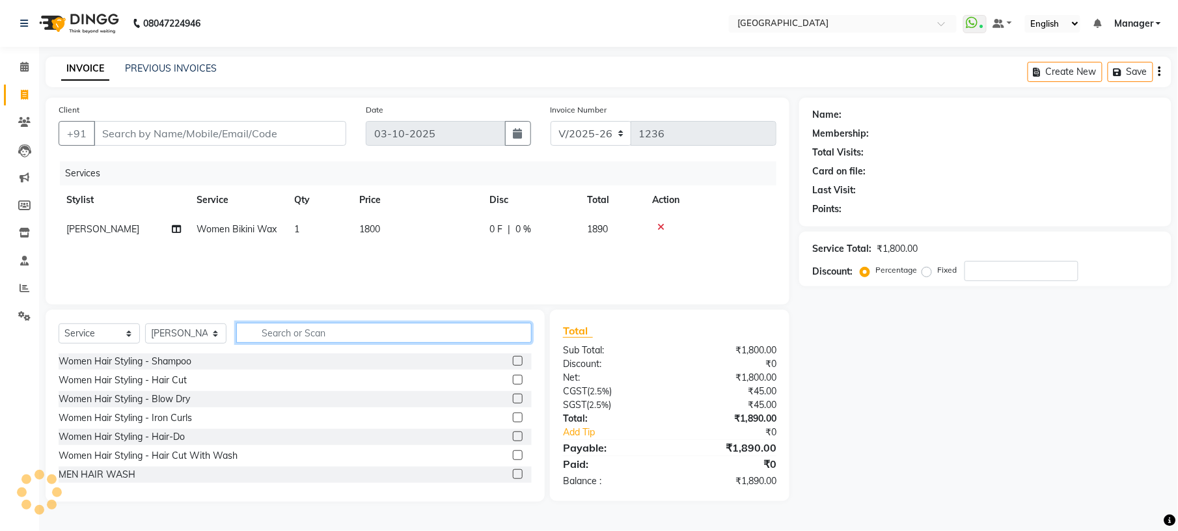
click at [478, 333] on input "text" at bounding box center [383, 333] width 295 height 20
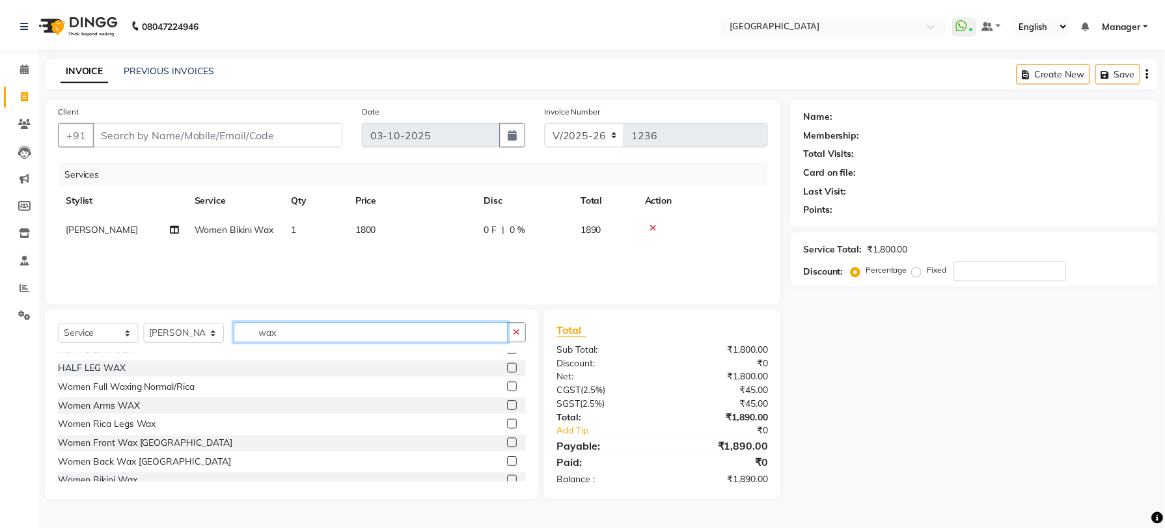
scroll to position [31, 0]
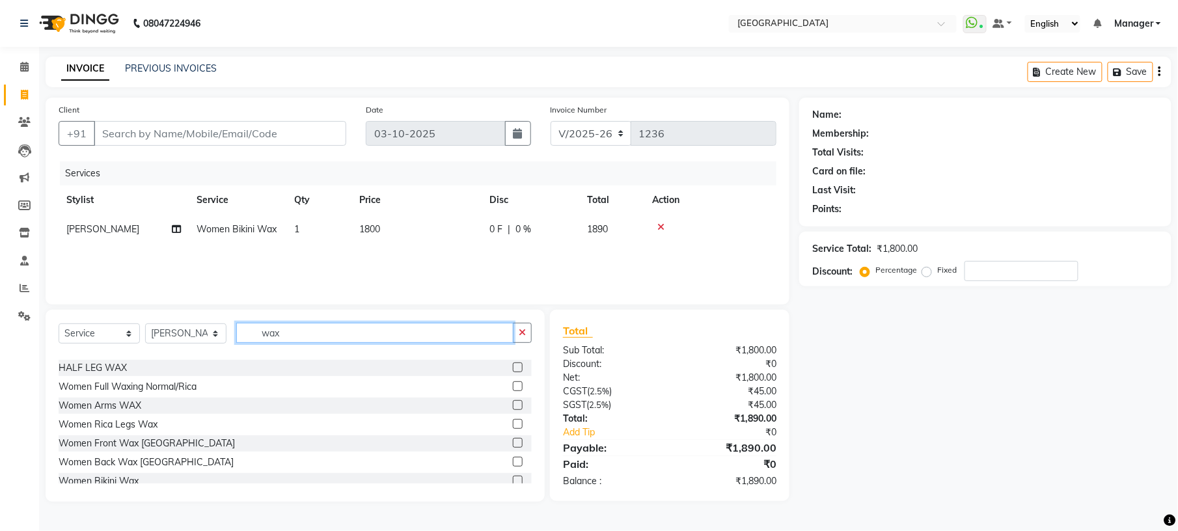
type input "wax"
click at [513, 420] on label at bounding box center [518, 424] width 10 height 10
click at [513, 420] on input "checkbox" at bounding box center [517, 424] width 8 height 8
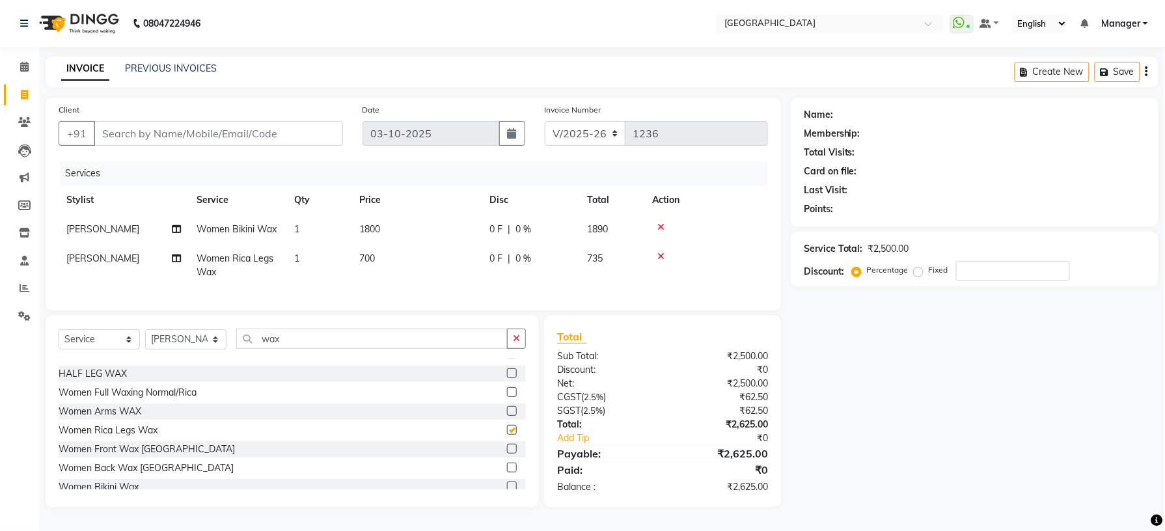
checkbox input "false"
click at [516, 343] on icon "button" at bounding box center [516, 338] width 7 height 9
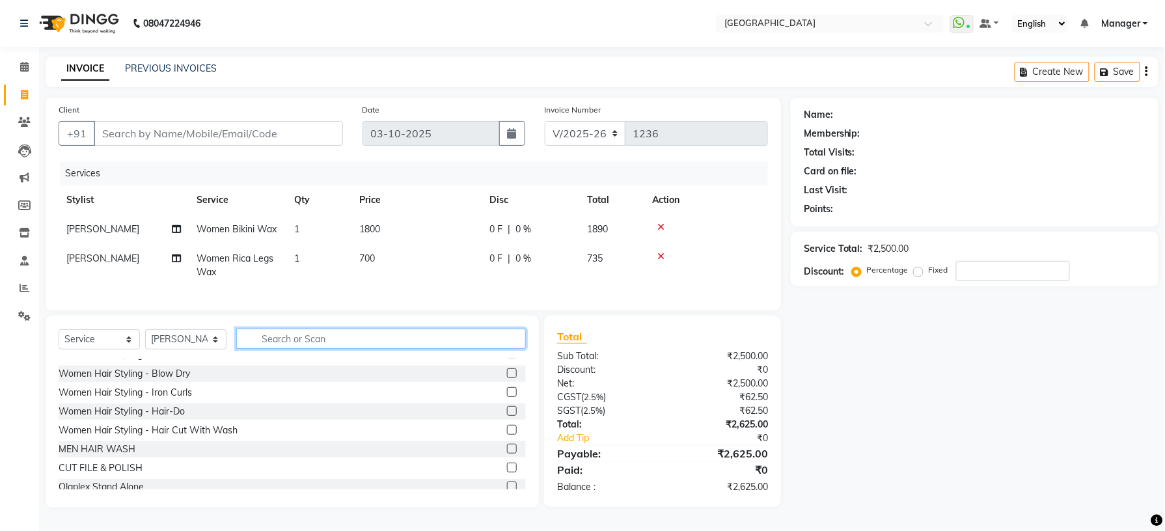
click at [493, 349] on input "text" at bounding box center [381, 339] width 290 height 20
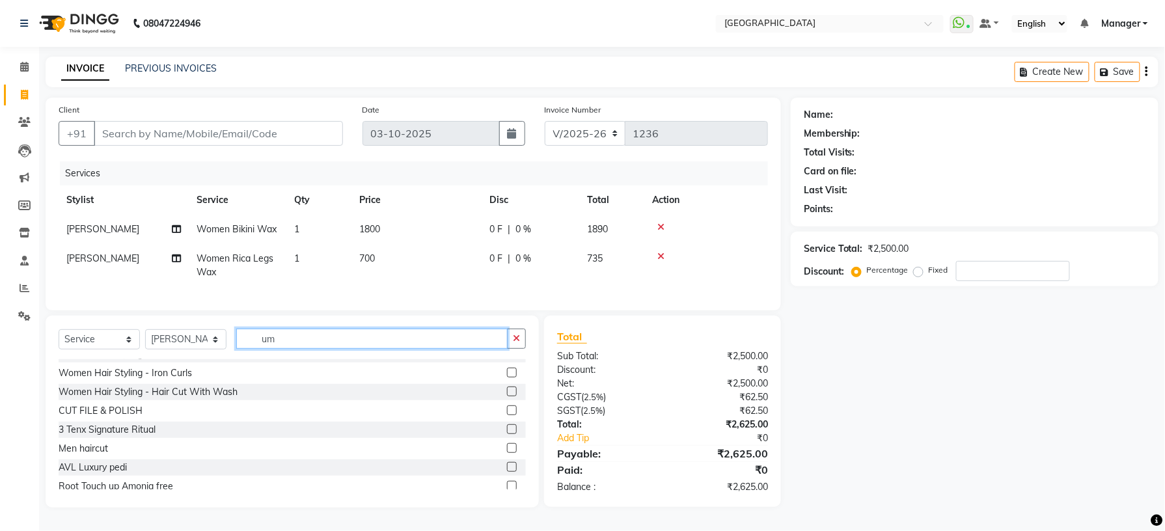
scroll to position [0, 0]
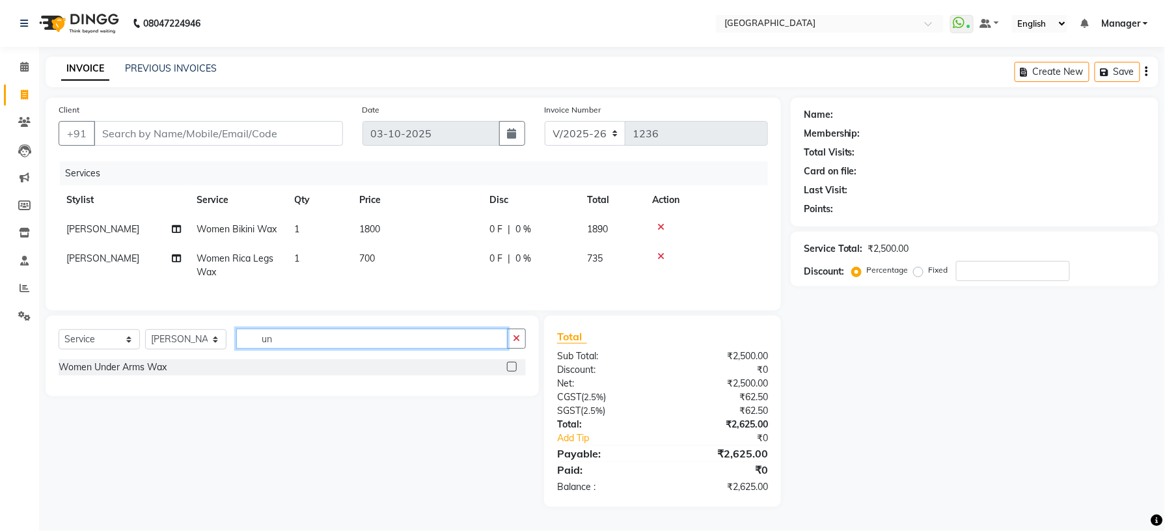
type input "un"
click at [510, 372] on label at bounding box center [512, 367] width 10 height 10
click at [510, 372] on input "checkbox" at bounding box center [511, 367] width 8 height 8
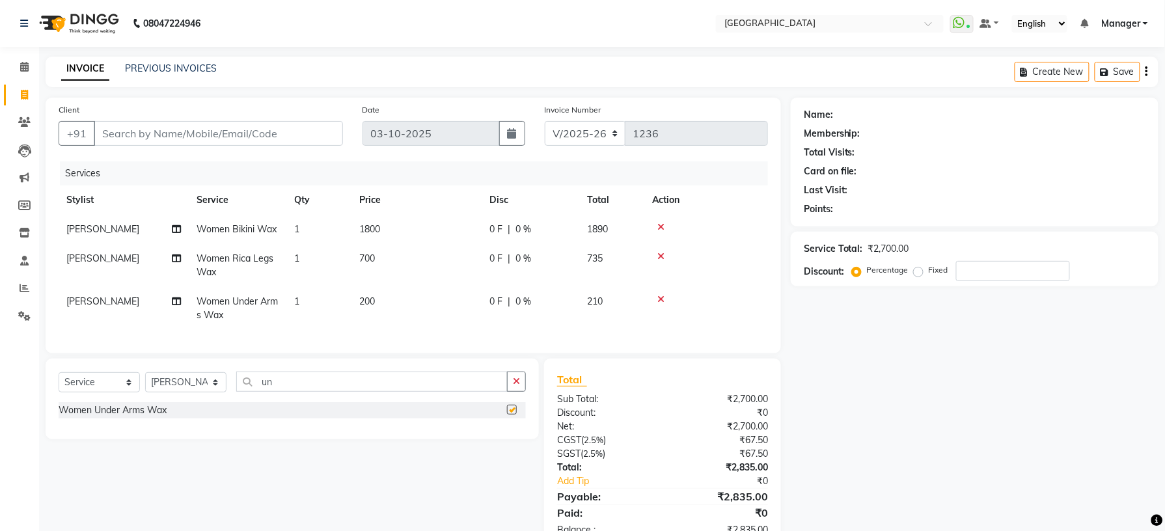
checkbox input "false"
click at [506, 392] on input "un" at bounding box center [371, 382] width 271 height 20
click at [515, 386] on icon "button" at bounding box center [516, 381] width 7 height 9
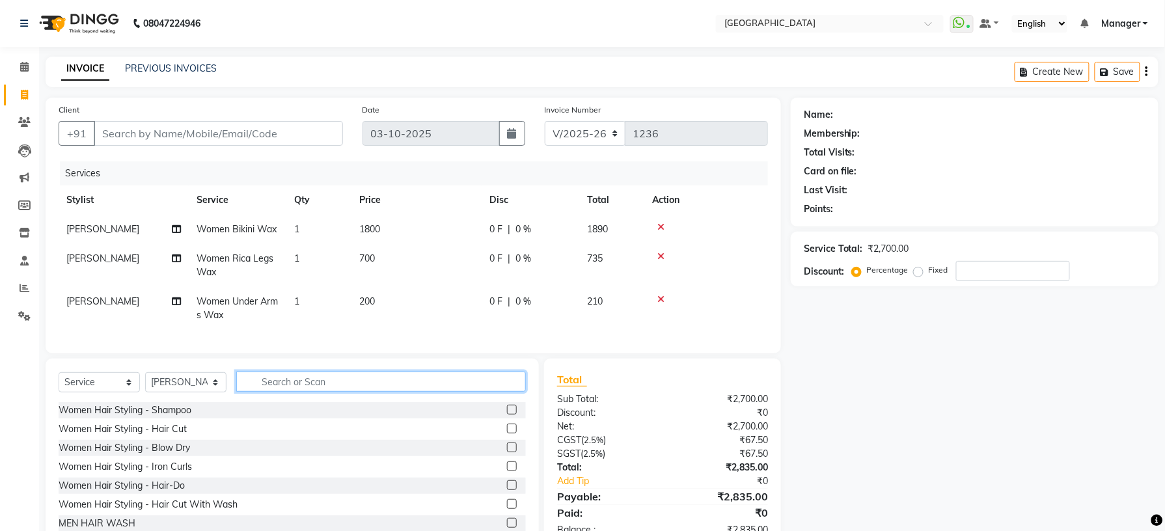
click at [475, 391] on input "text" at bounding box center [381, 382] width 290 height 20
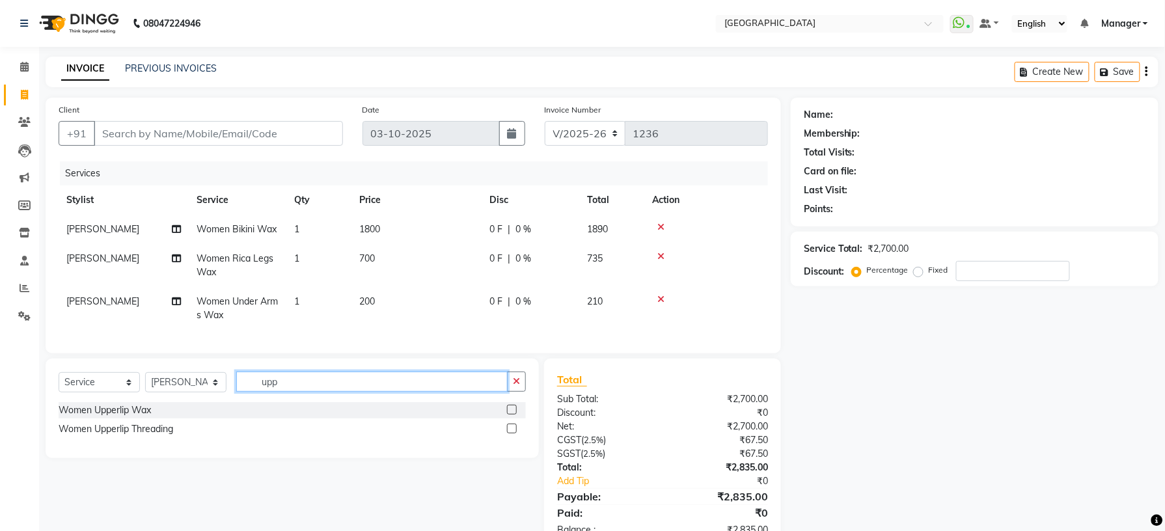
type input "upp"
click at [512, 415] on label at bounding box center [512, 410] width 10 height 10
click at [512, 415] on input "checkbox" at bounding box center [511, 410] width 8 height 8
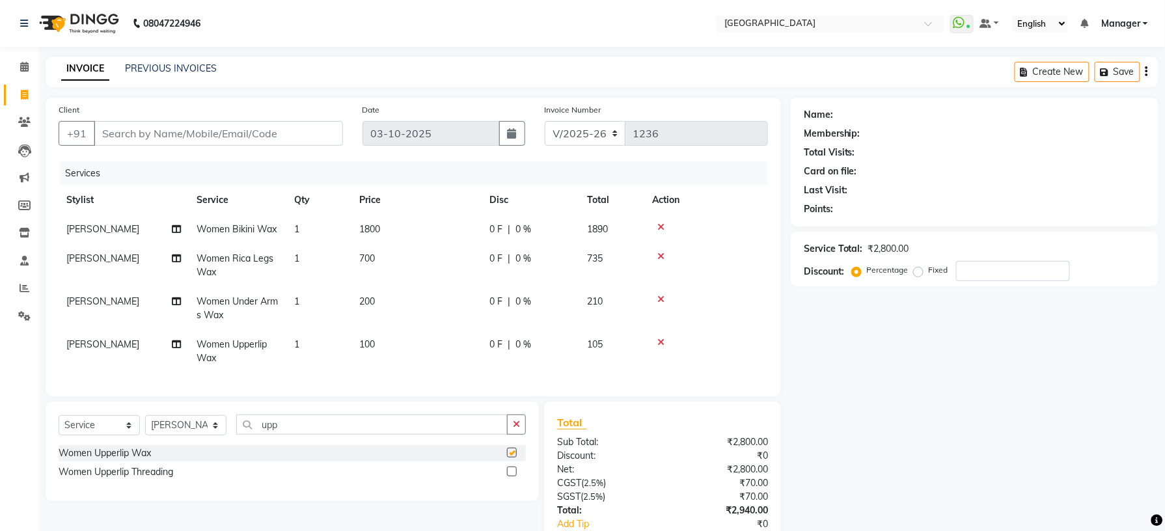
checkbox input "false"
click at [514, 429] on icon "button" at bounding box center [516, 424] width 7 height 9
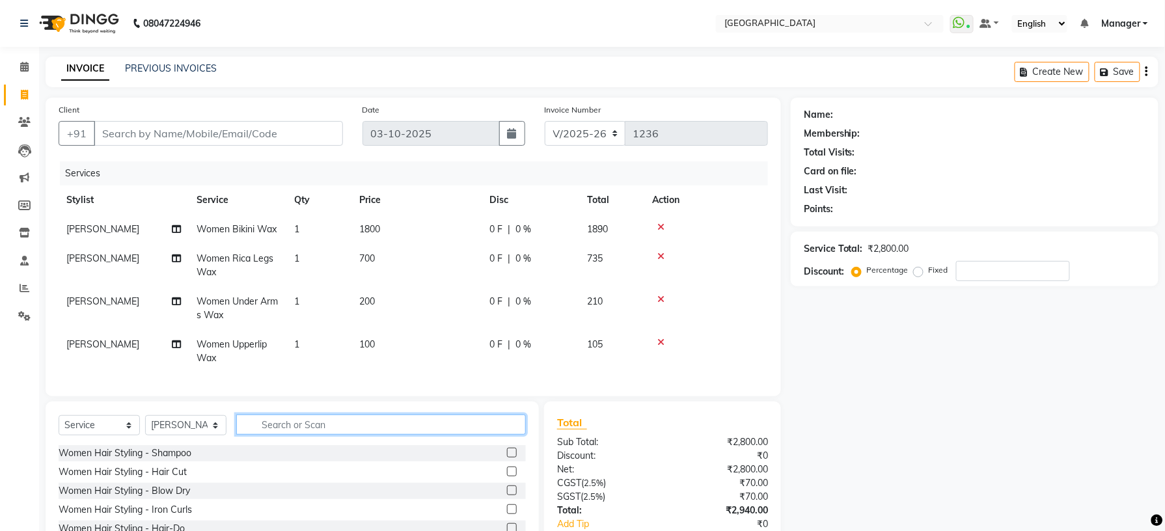
click at [484, 435] on input "text" at bounding box center [381, 425] width 290 height 20
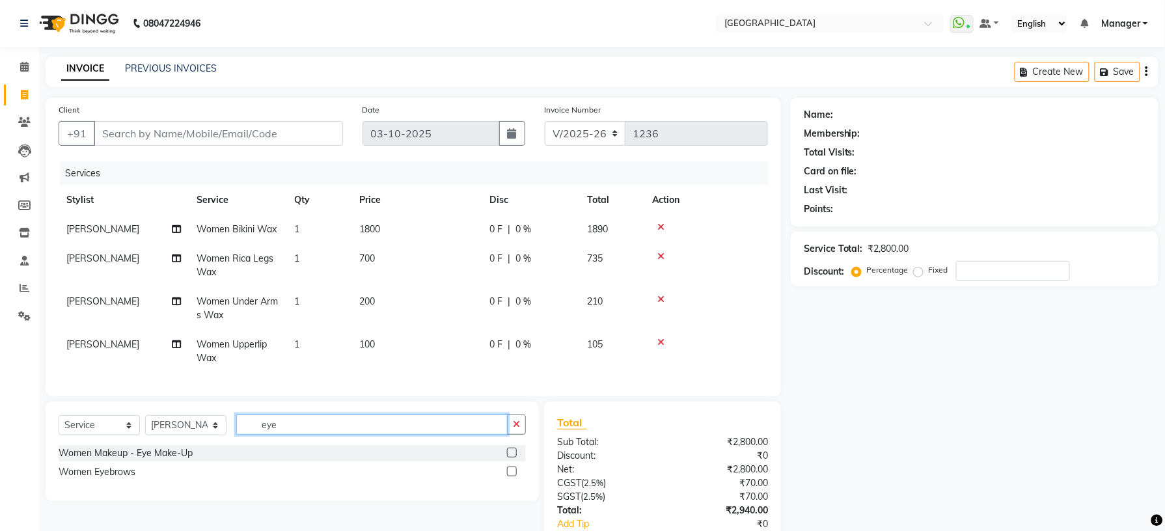
type input "eye"
click at [514, 476] on label at bounding box center [512, 472] width 10 height 10
click at [514, 476] on input "checkbox" at bounding box center [511, 472] width 8 height 8
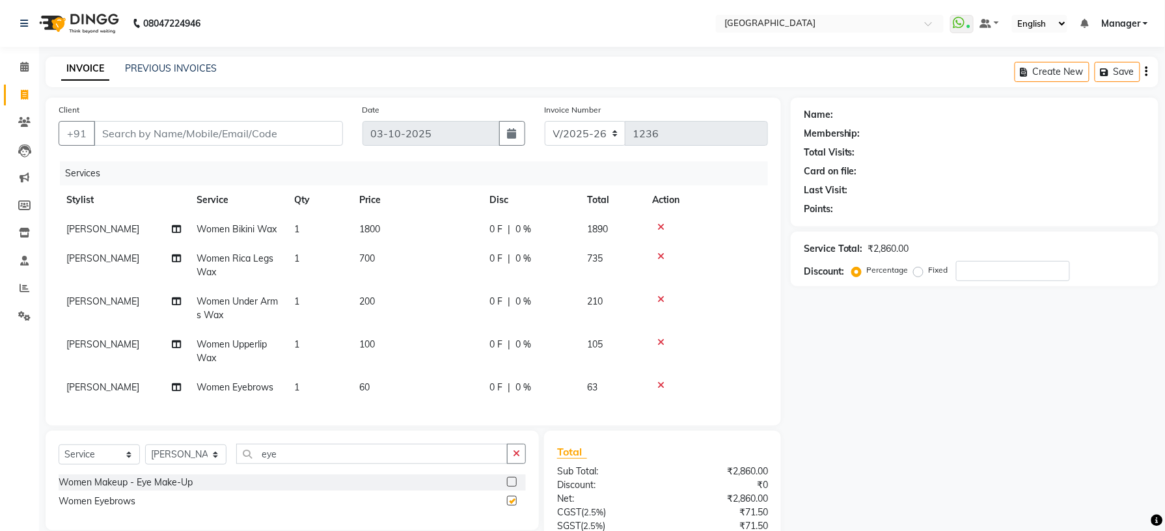
checkbox input "false"
click at [211, 465] on select "Select Stylist [PERSON_NAME] [PERSON_NAME] [PERSON_NAME] [PERSON_NAME] kupu [PE…" at bounding box center [185, 454] width 81 height 20
select select "70686"
click at [145, 457] on select "Select Stylist [PERSON_NAME] [PERSON_NAME] [PERSON_NAME] [PERSON_NAME] kupu [PE…" at bounding box center [185, 454] width 81 height 20
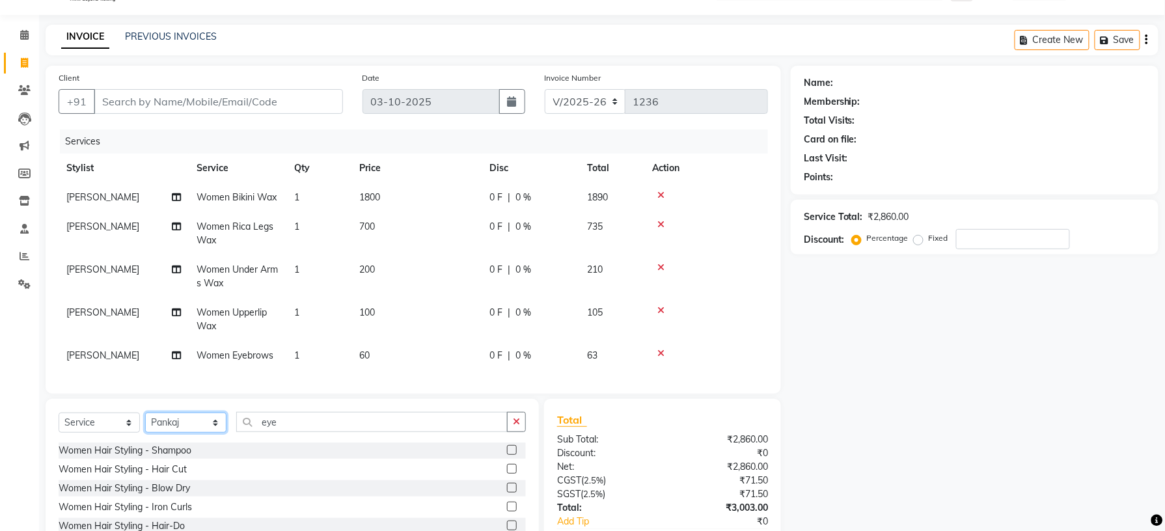
scroll to position [31, 0]
click at [525, 428] on button "button" at bounding box center [516, 423] width 19 height 20
click at [440, 433] on input "text" at bounding box center [381, 423] width 290 height 20
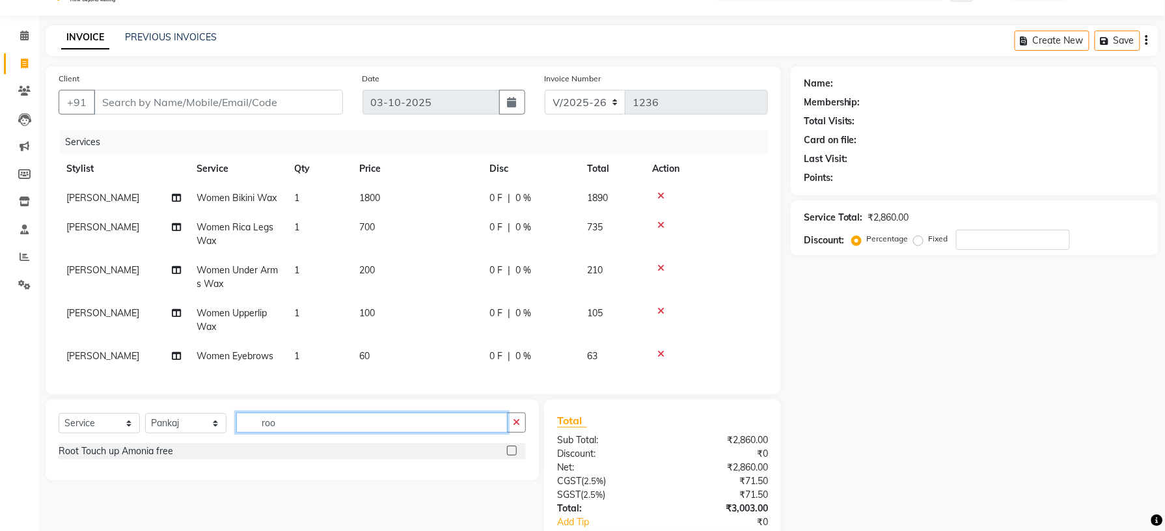
type input "roo"
click at [510, 456] on label at bounding box center [512, 451] width 10 height 10
click at [510, 456] on input "checkbox" at bounding box center [511, 451] width 8 height 8
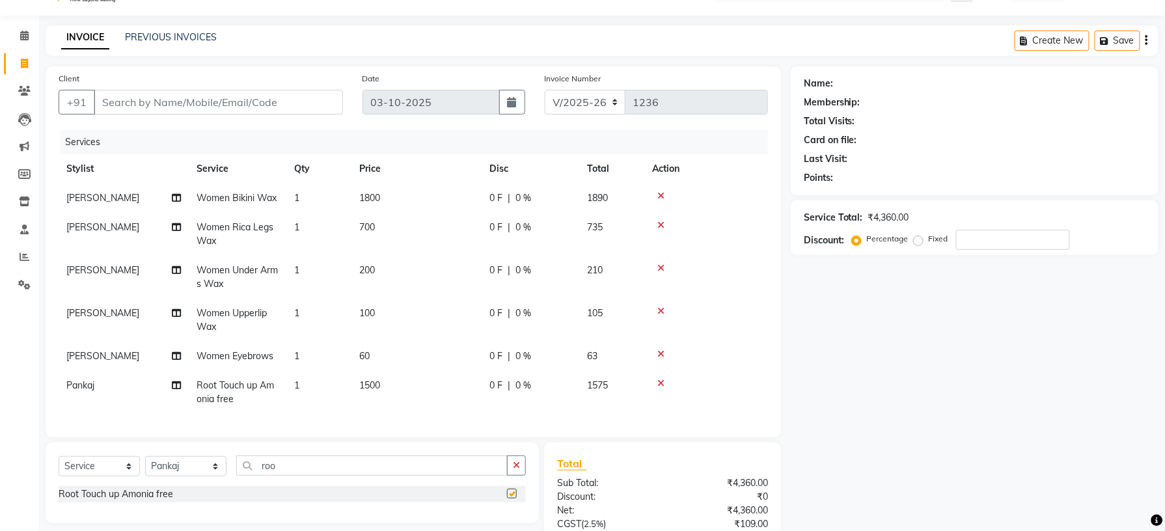
checkbox input "false"
click at [368, 387] on span "1500" at bounding box center [369, 385] width 21 height 12
select select "70686"
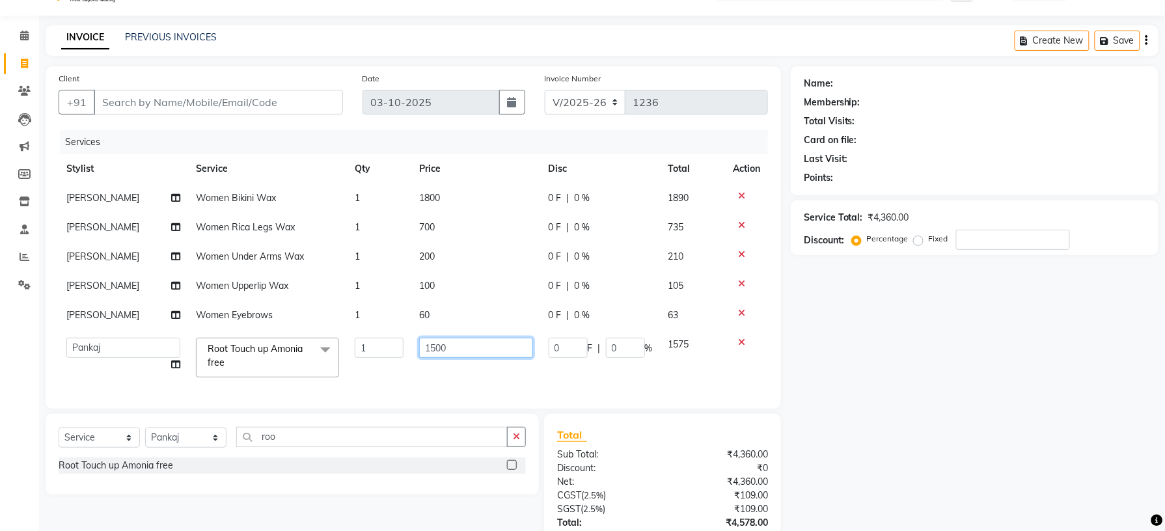
click at [437, 348] on input "1500" at bounding box center [475, 348] width 113 height 20
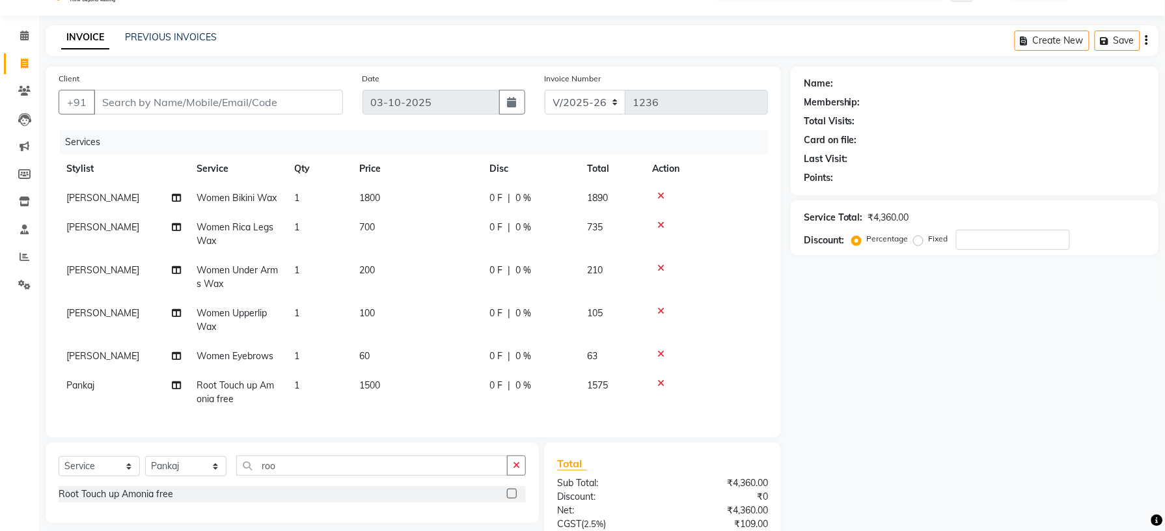
click at [498, 295] on tbody "shradha Women Bikini Wax 1 1800 0 F | 0 % 1890 megha Women Rica Legs Wax 1 700 …" at bounding box center [413, 299] width 709 height 230
click at [386, 387] on td "1500" at bounding box center [416, 392] width 130 height 43
select select "70686"
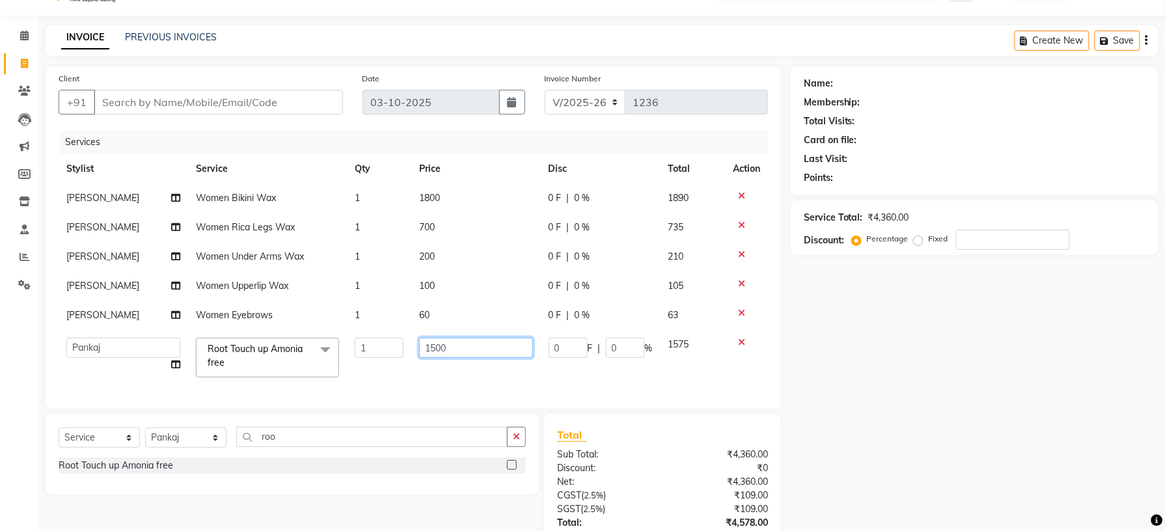
click at [435, 347] on input "1500" at bounding box center [475, 348] width 113 height 20
type input "1300"
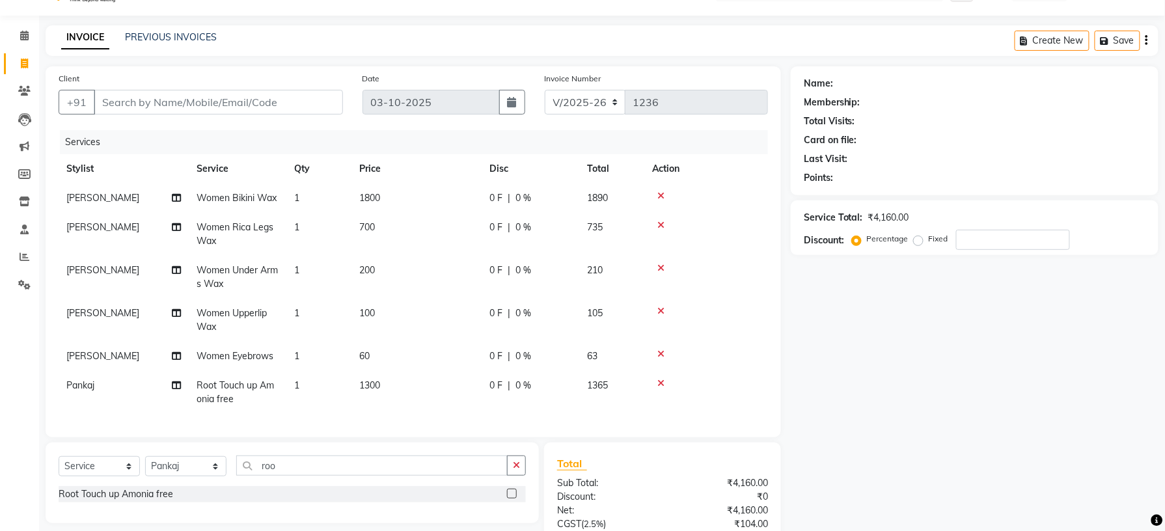
click at [484, 310] on tbody "shradha Women Bikini Wax 1 1800 0 F | 0 % 1890 megha Women Rica Legs Wax 1 700 …" at bounding box center [413, 299] width 709 height 230
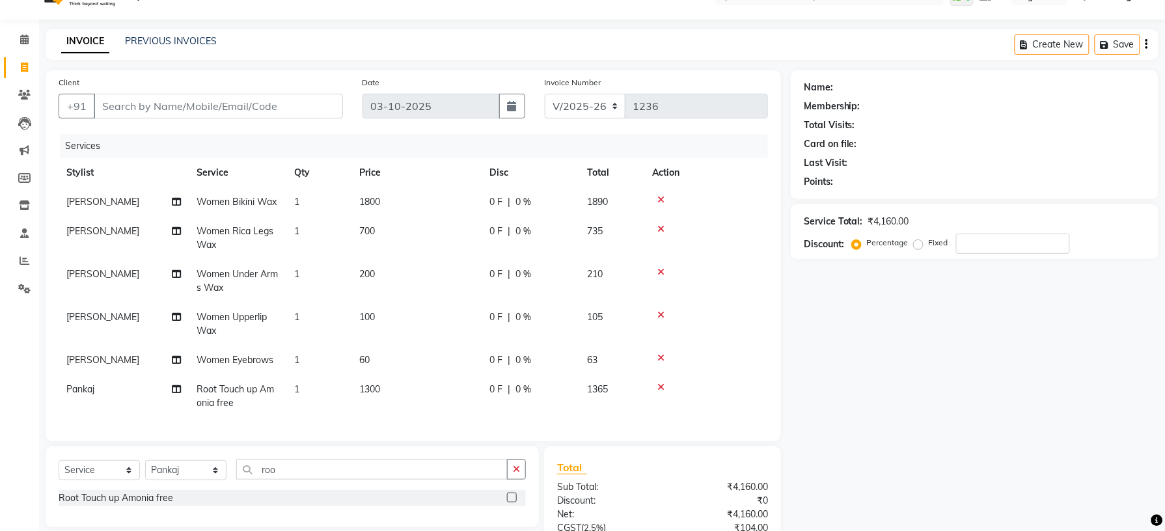
scroll to position [0, 0]
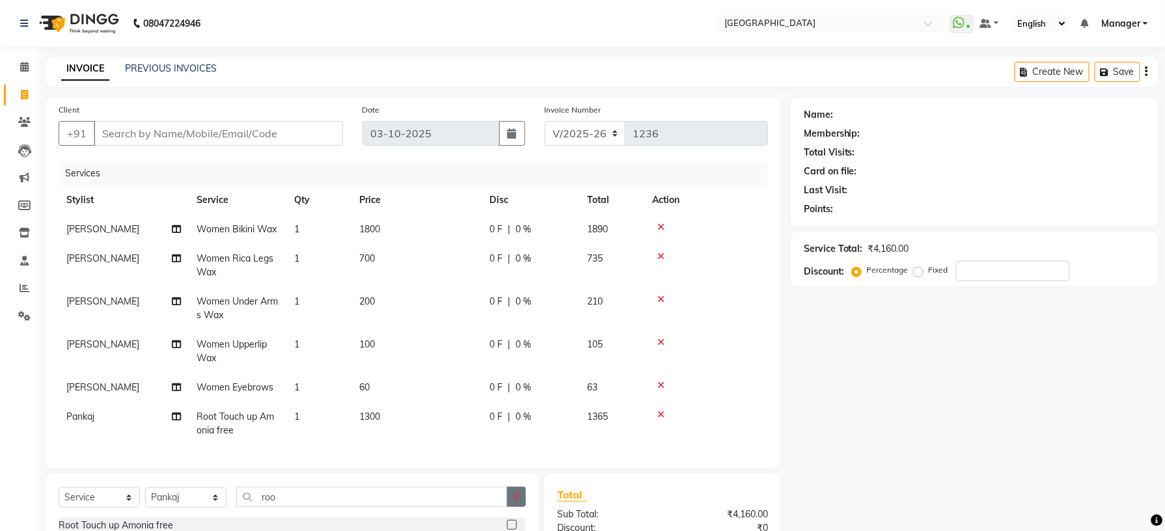
click at [519, 507] on button "button" at bounding box center [516, 497] width 19 height 20
click at [379, 417] on span "1300" at bounding box center [369, 417] width 21 height 12
select select "70686"
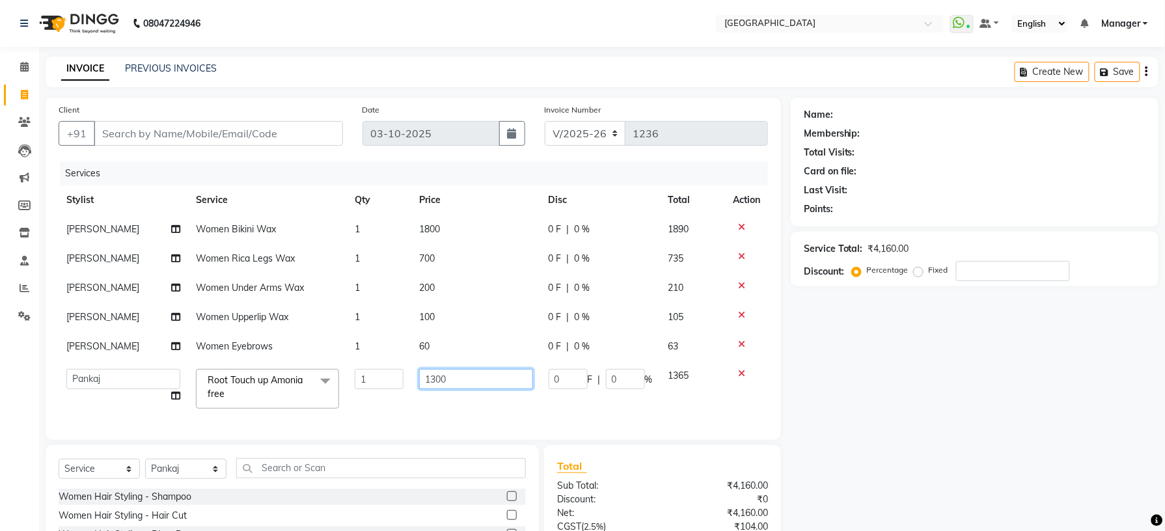
click at [430, 381] on input "1300" at bounding box center [475, 379] width 113 height 20
click at [436, 378] on input "1300" at bounding box center [475, 379] width 113 height 20
type input "1500"
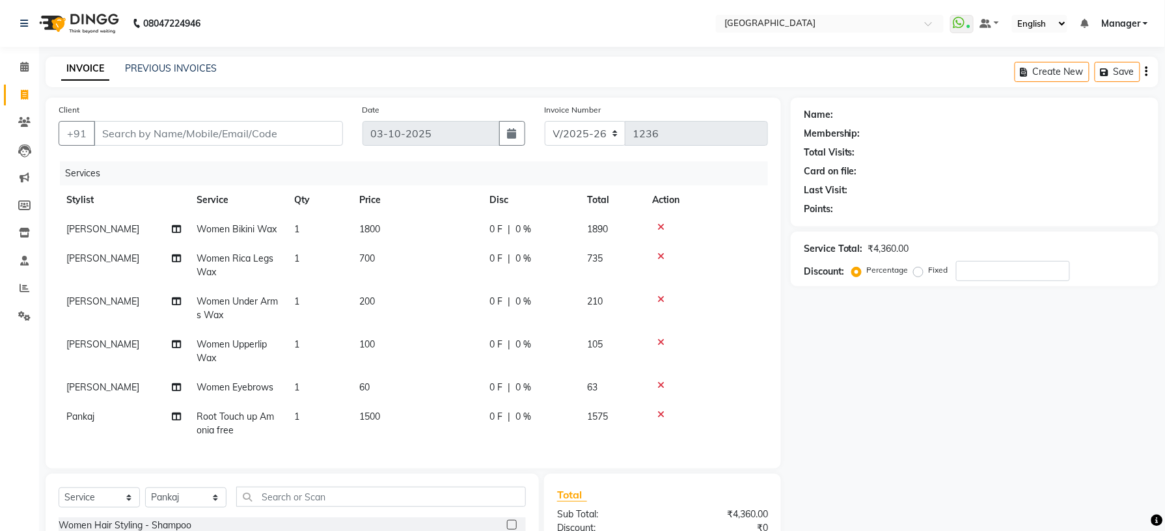
click at [490, 297] on tr "megha Women Under Arms Wax 1 200 0 F | 0 % 210" at bounding box center [413, 308] width 709 height 43
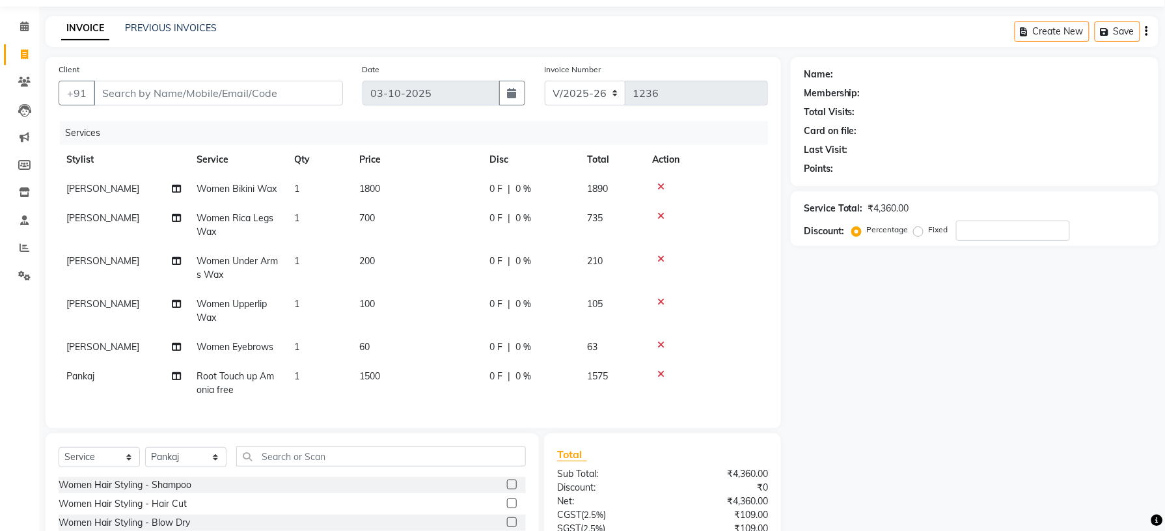
scroll to position [144, 0]
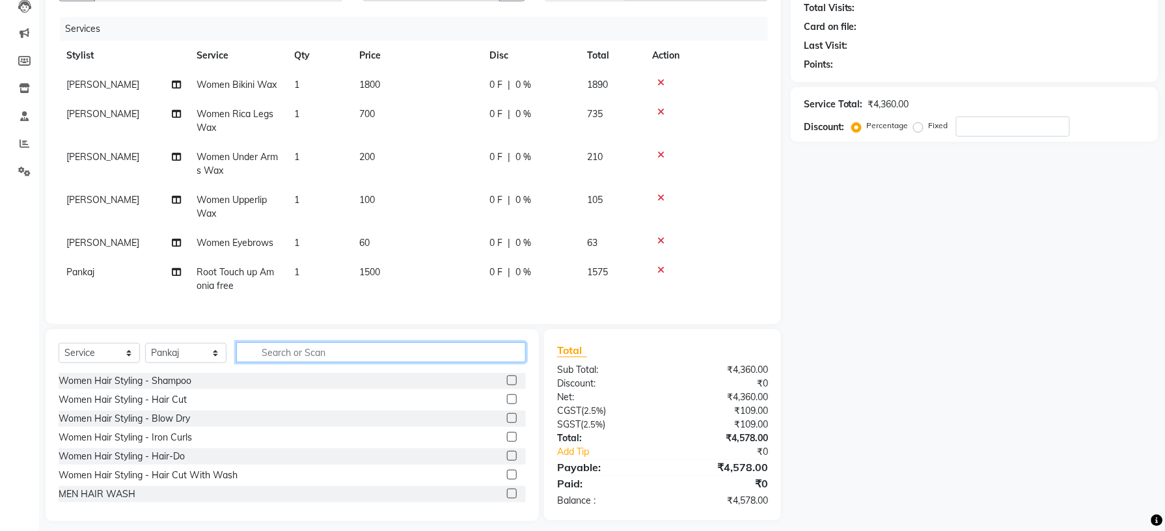
click at [456, 362] on input "text" at bounding box center [381, 352] width 290 height 20
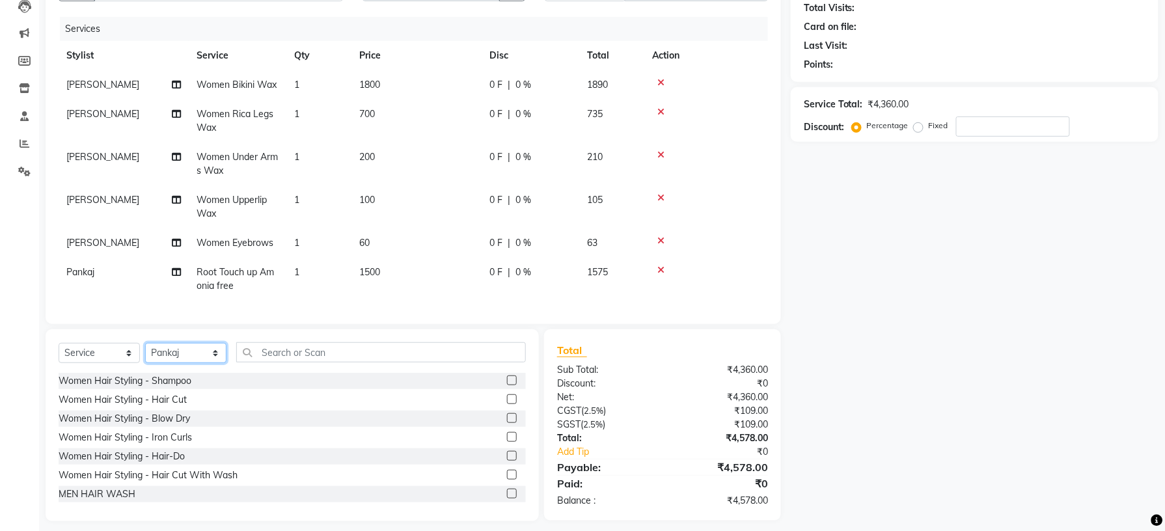
click at [217, 363] on select "Select Stylist [PERSON_NAME] [PERSON_NAME] [PERSON_NAME] [PERSON_NAME] kupu [PE…" at bounding box center [185, 353] width 81 height 20
select select "79049"
click at [145, 356] on select "Select Stylist [PERSON_NAME] [PERSON_NAME] [PERSON_NAME] [PERSON_NAME] kupu [PE…" at bounding box center [185, 353] width 81 height 20
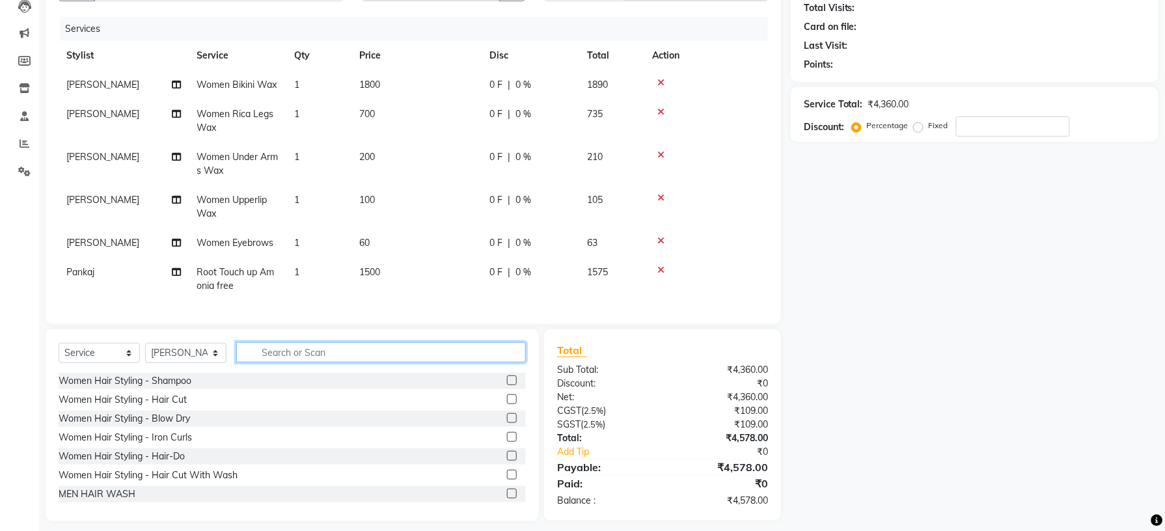
click at [383, 362] on input "text" at bounding box center [381, 352] width 290 height 20
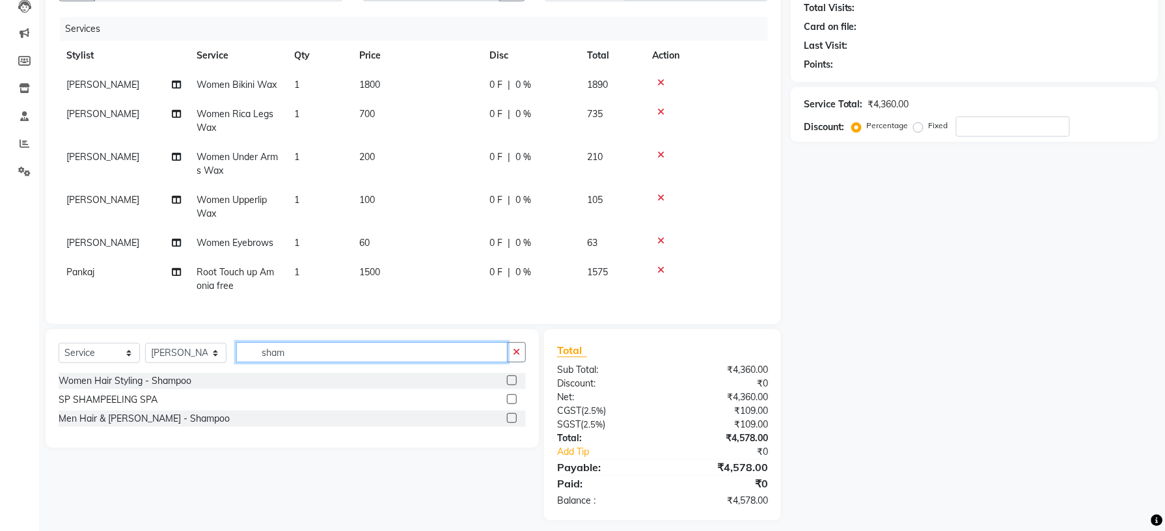
type input "sham"
click at [513, 385] on label at bounding box center [512, 381] width 10 height 10
click at [513, 385] on input "checkbox" at bounding box center [511, 381] width 8 height 8
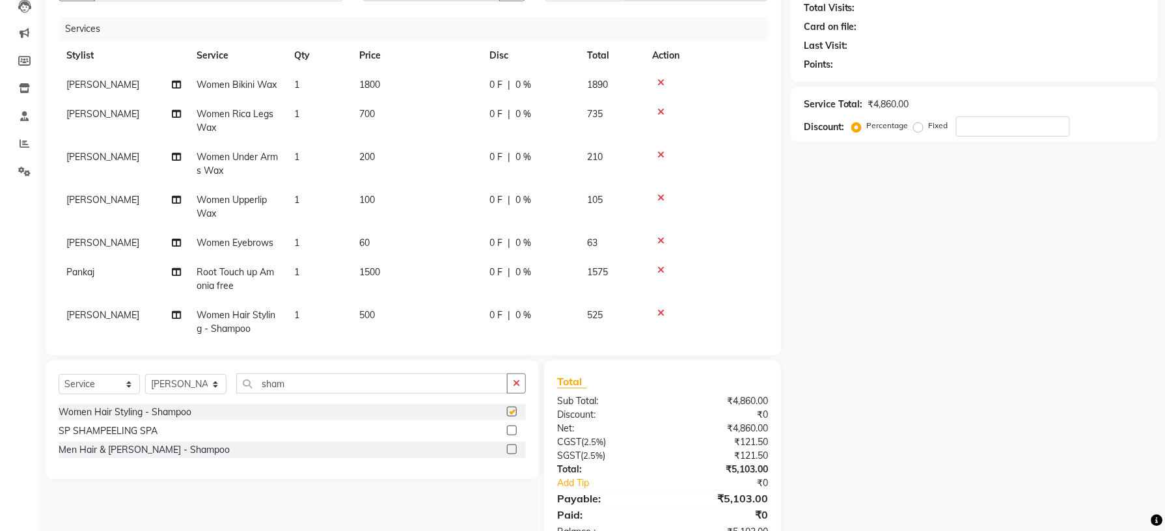
checkbox input "false"
click at [371, 314] on span "500" at bounding box center [367, 315] width 16 height 12
select select "79049"
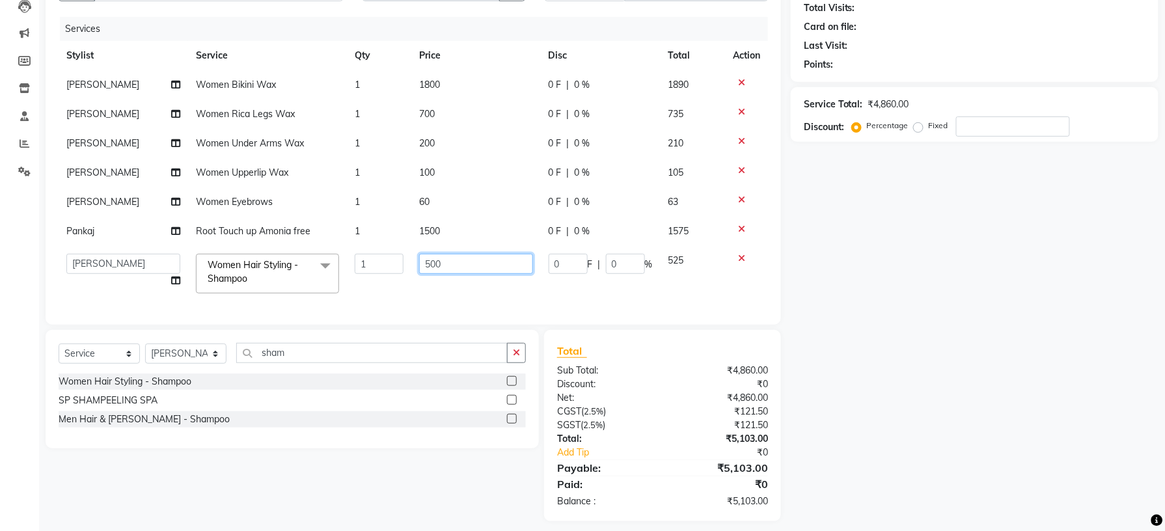
click at [445, 263] on input "500" at bounding box center [475, 264] width 113 height 20
type input "5"
type input "200"
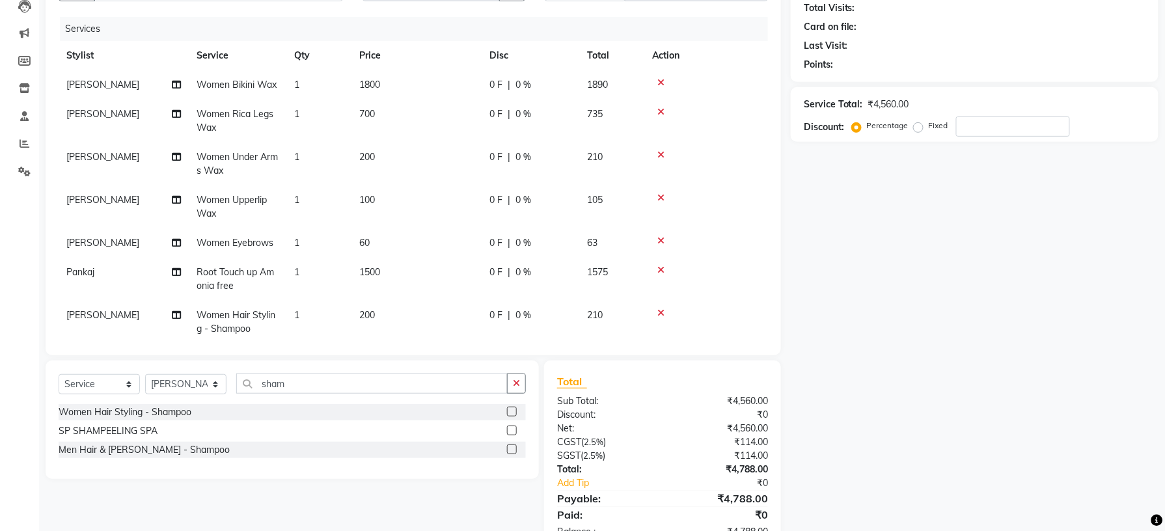
click at [459, 242] on tbody "shradha Women Bikini Wax 1 1800 0 F | 0 % 1890 megha Women Rica Legs Wax 1 700 …" at bounding box center [413, 206] width 709 height 273
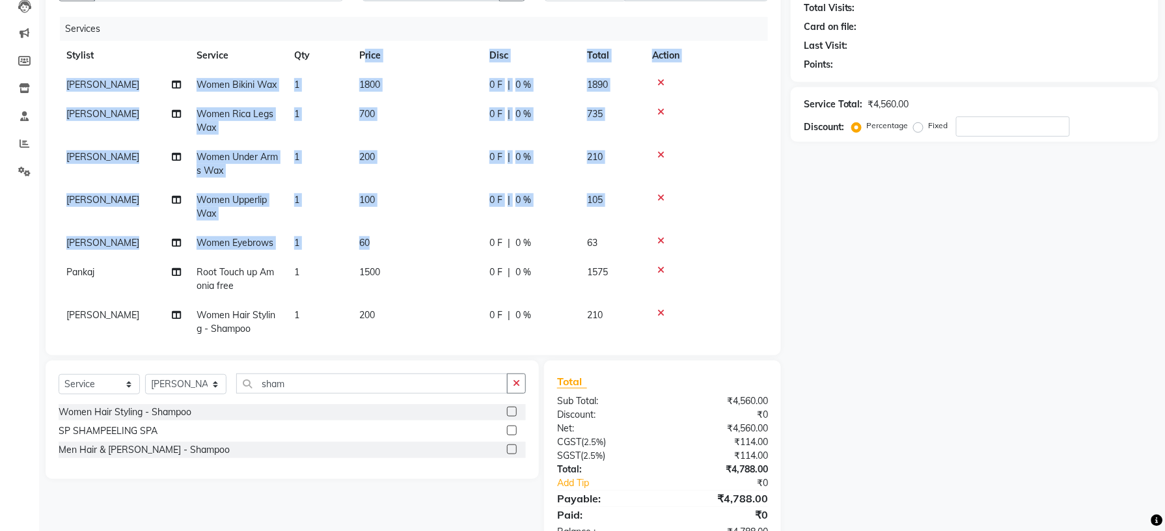
drag, startPoint x: 459, startPoint y: 242, endPoint x: 362, endPoint y: 63, distance: 203.2
click at [362, 63] on table "Stylist Service Qty Price Disc Total Action shradha Women Bikini Wax 1 1800 0 F…" at bounding box center [413, 192] width 709 height 303
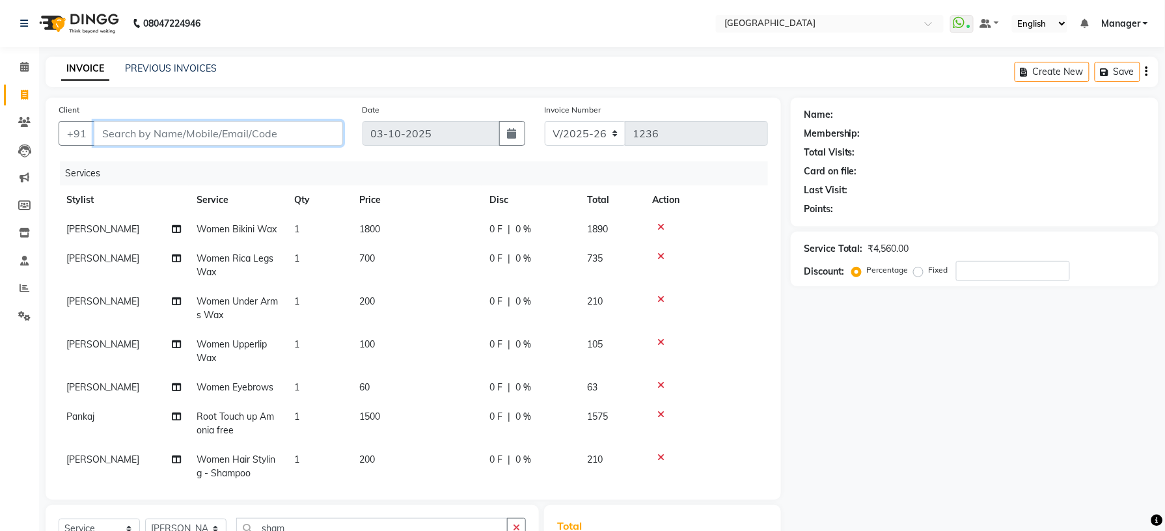
click at [234, 131] on input "Client" at bounding box center [218, 133] width 249 height 25
type input "9"
type input "0"
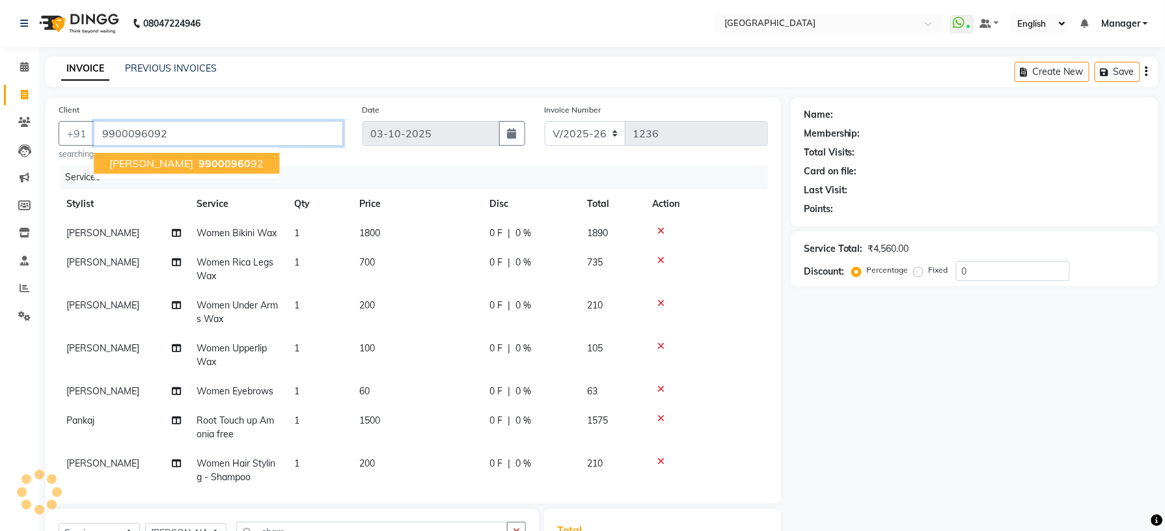
type input "9900096092"
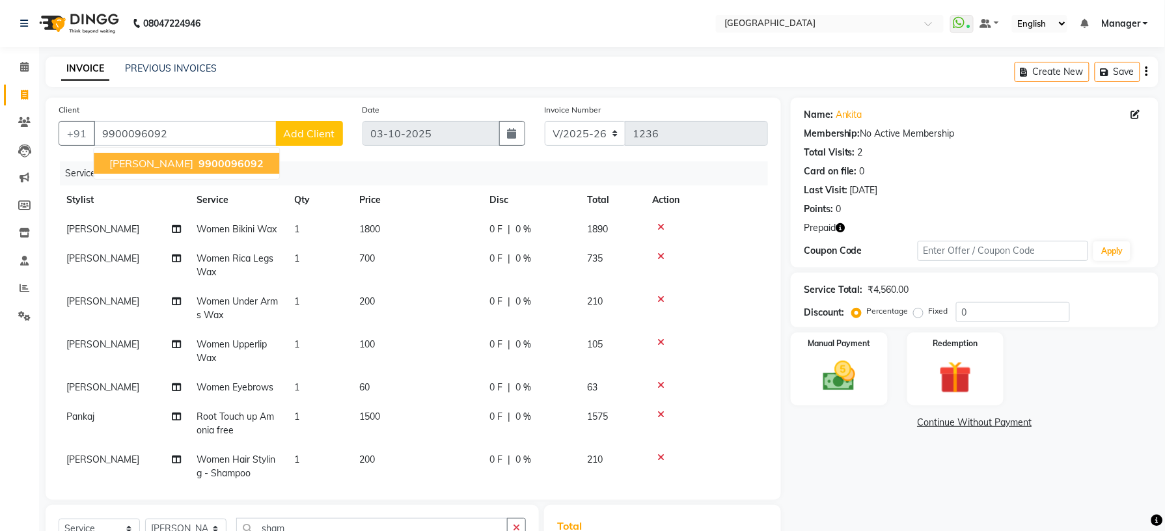
click at [198, 162] on span "9900096092" at bounding box center [230, 163] width 65 height 13
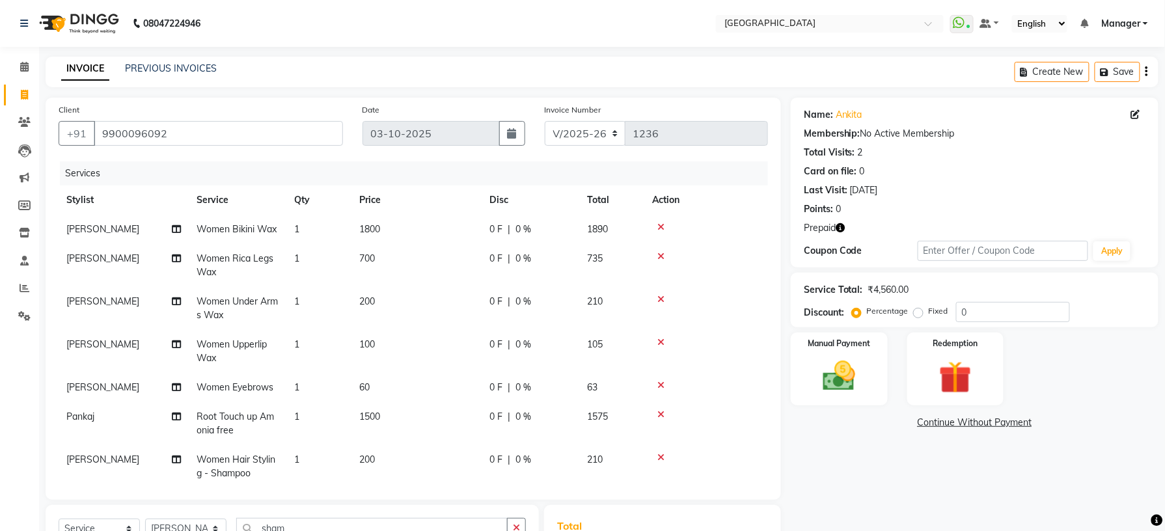
click at [840, 229] on icon "button" at bounding box center [840, 227] width 9 height 9
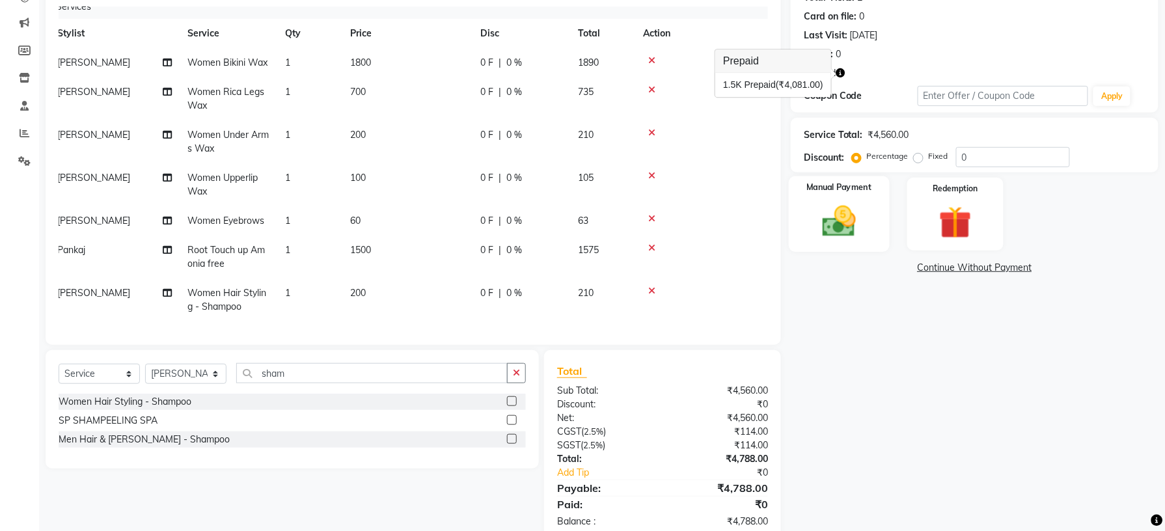
scroll to position [152, 0]
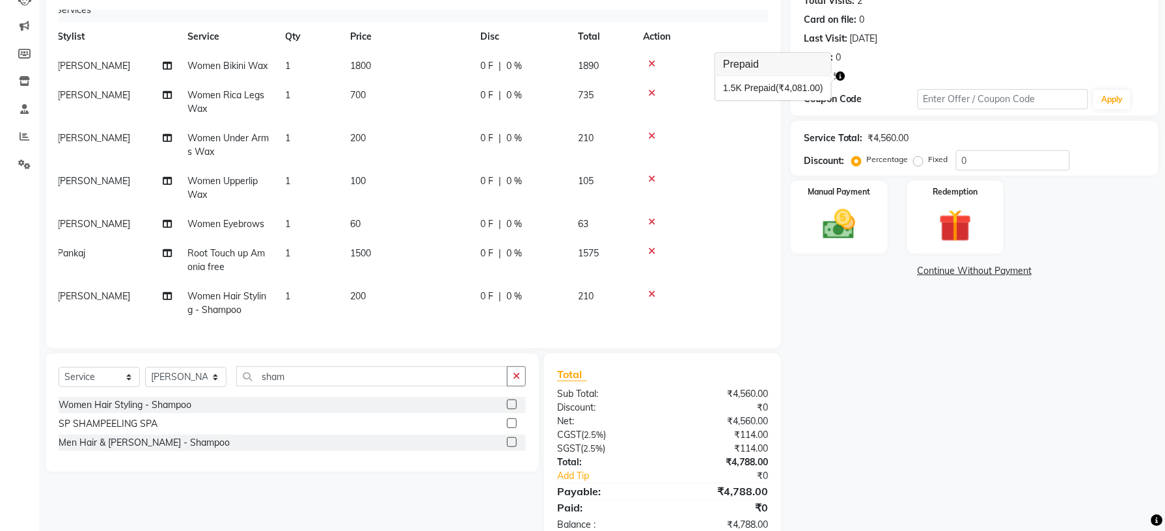
click at [873, 284] on div "Name: Ankita Membership: No Active Membership Total Visits: 2 Card on file: 0 L…" at bounding box center [979, 245] width 377 height 599
click at [927, 199] on div "Redemption" at bounding box center [955, 218] width 101 height 76
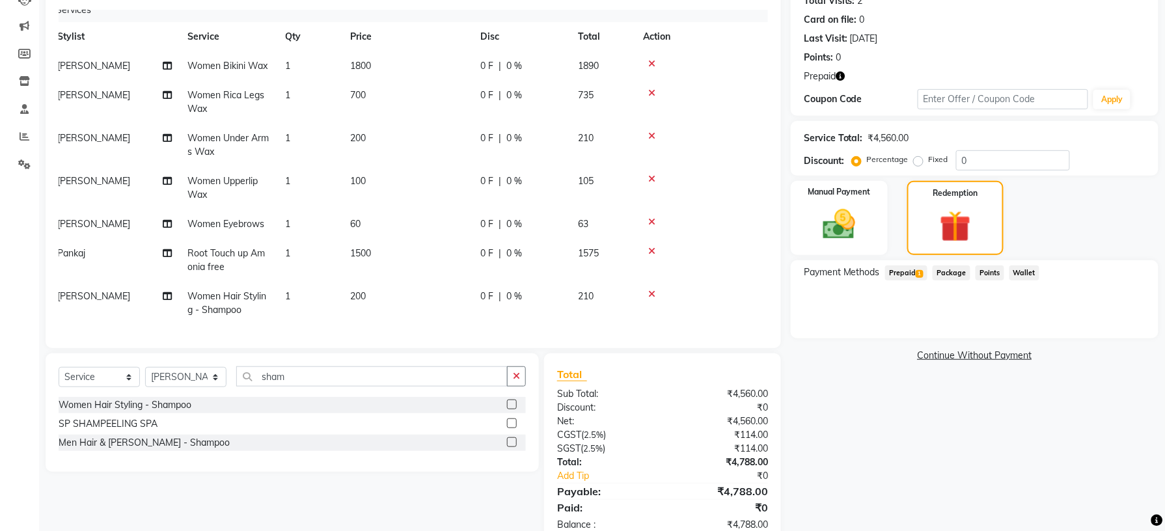
click at [912, 274] on span "Prepaid 1" at bounding box center [906, 273] width 42 height 15
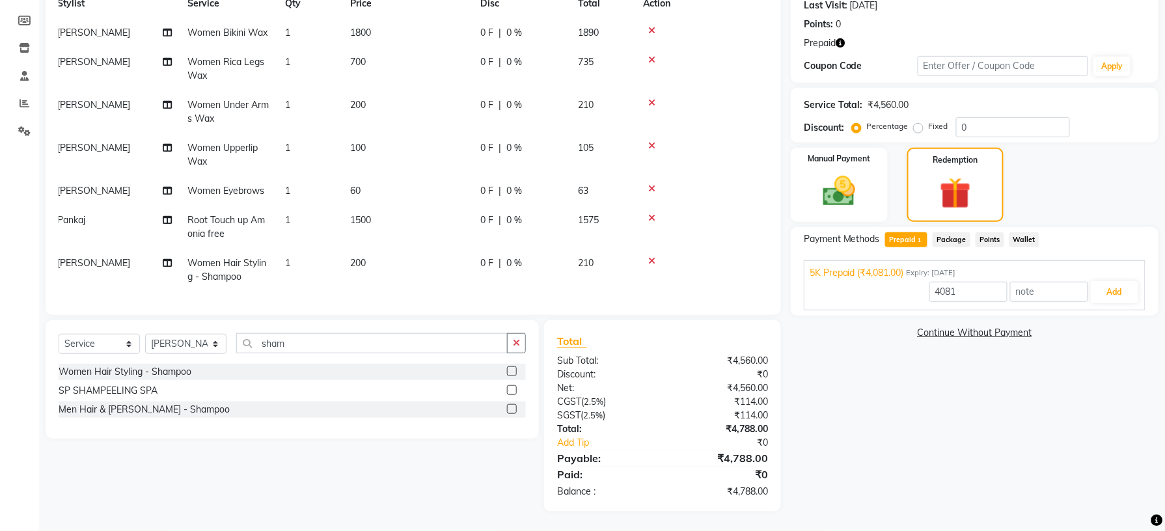
scroll to position [185, 0]
click at [745, 458] on div "₹4,788.00" at bounding box center [719, 458] width 115 height 16
click at [750, 454] on div "₹4,788.00" at bounding box center [719, 458] width 115 height 16
click at [750, 420] on div "₹114.00" at bounding box center [719, 416] width 115 height 14
click at [750, 423] on div "₹4,788.00" at bounding box center [719, 429] width 115 height 14
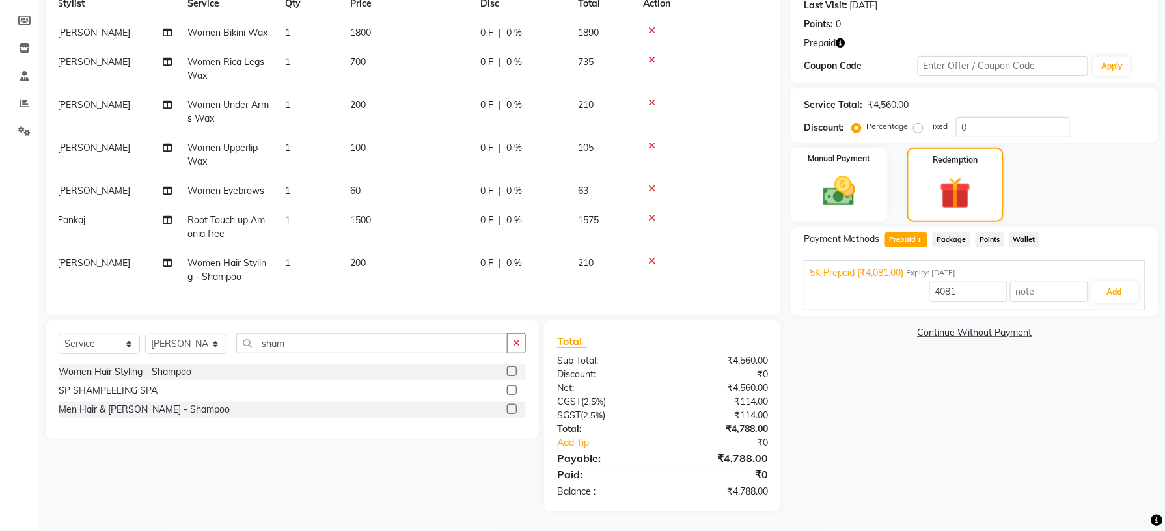
click at [748, 424] on div "₹4,788.00" at bounding box center [719, 429] width 115 height 14
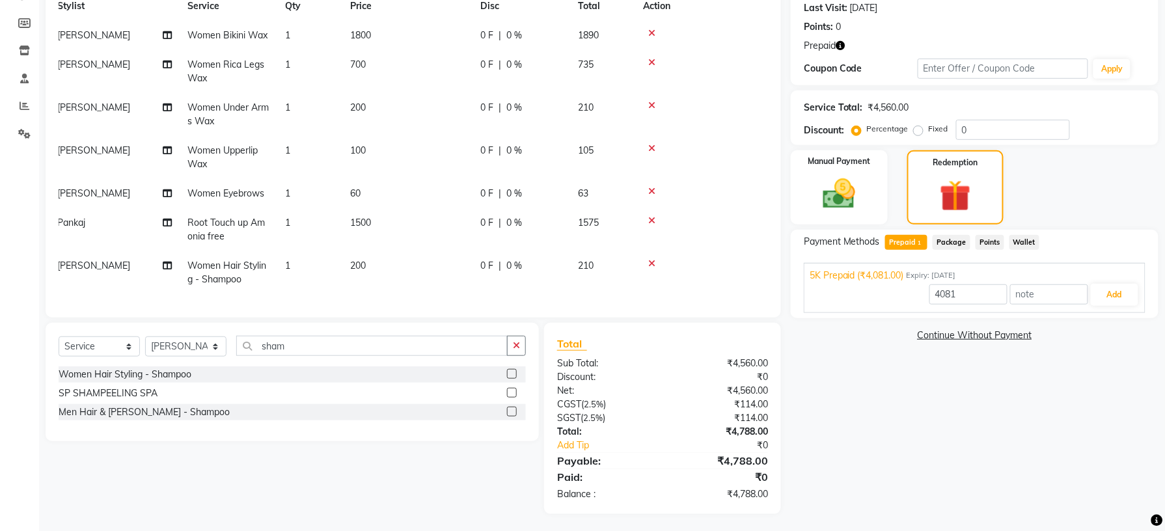
click at [836, 48] on icon "button" at bounding box center [840, 45] width 9 height 9
click at [751, 430] on div "₹4,788.00" at bounding box center [719, 432] width 115 height 14
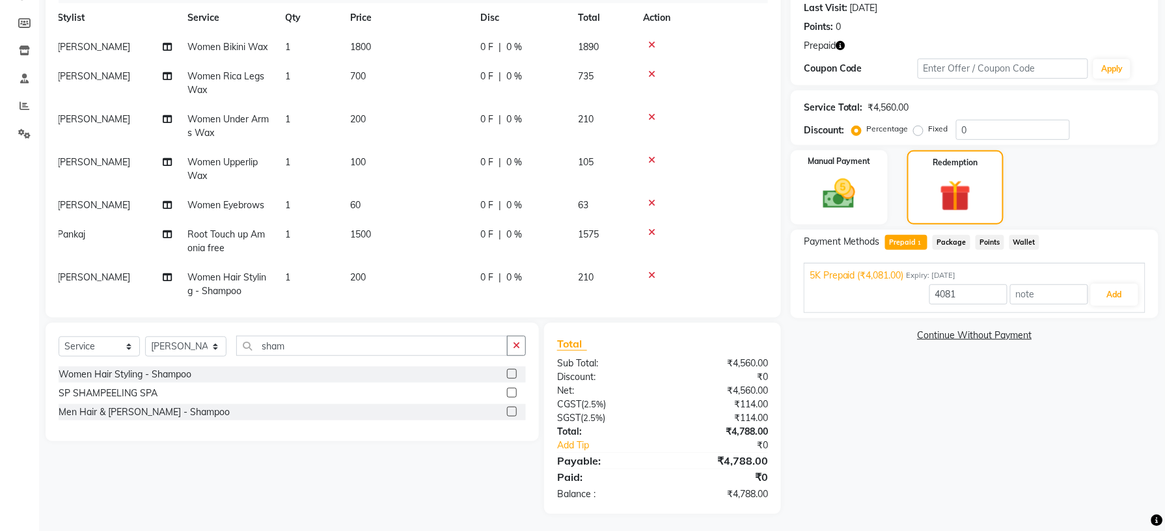
click at [649, 75] on icon at bounding box center [651, 74] width 7 height 9
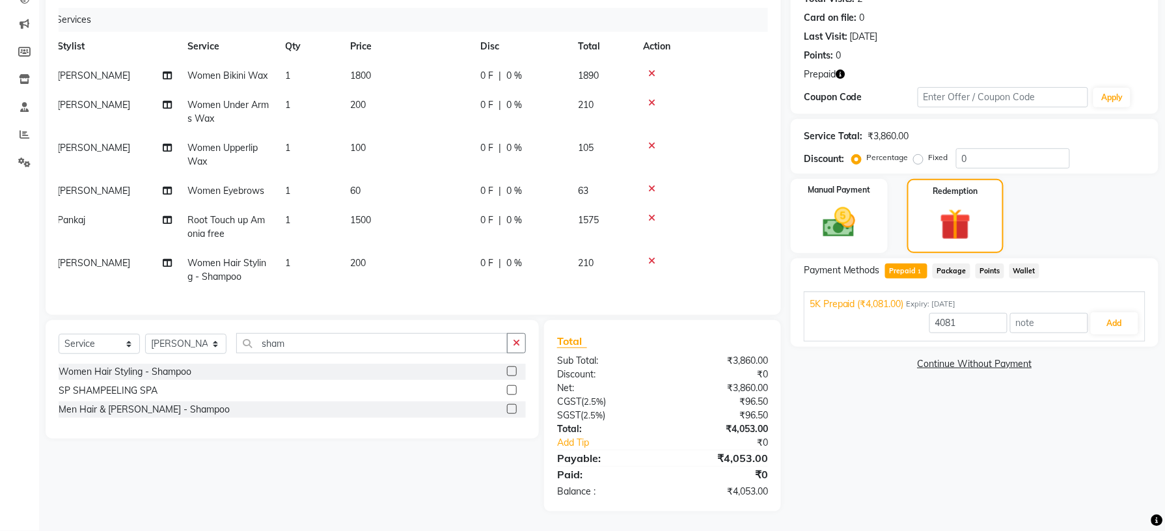
click at [363, 259] on span "200" at bounding box center [358, 263] width 16 height 12
select select "79049"
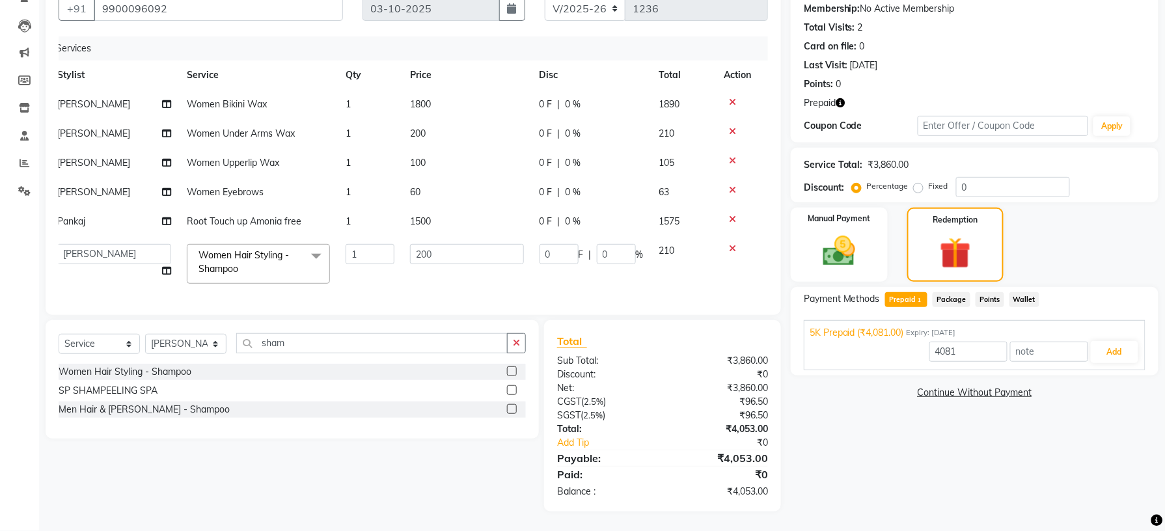
scroll to position [139, 0]
click at [428, 244] on input "200" at bounding box center [466, 254] width 113 height 20
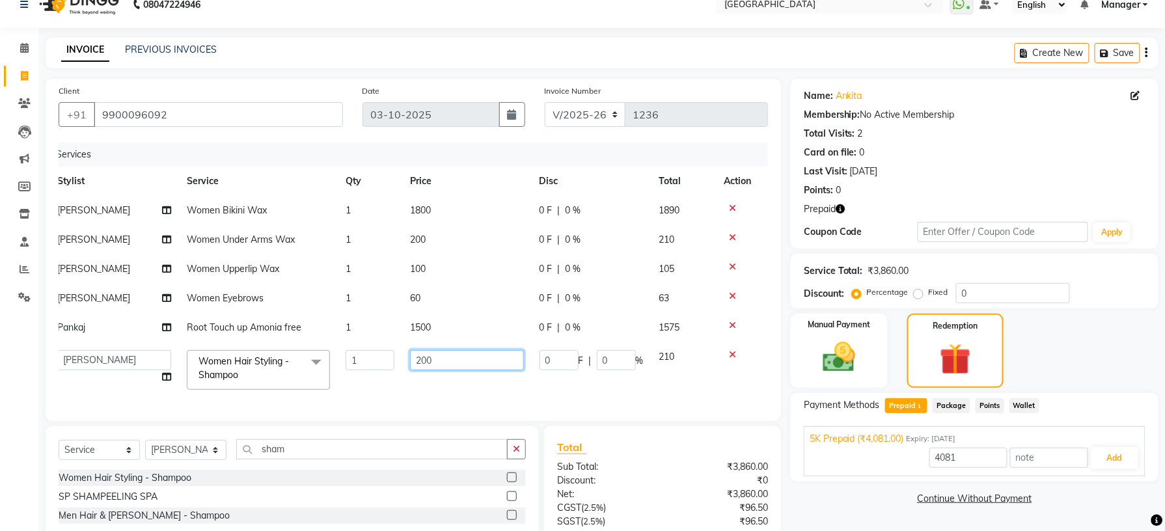
scroll to position [0, 0]
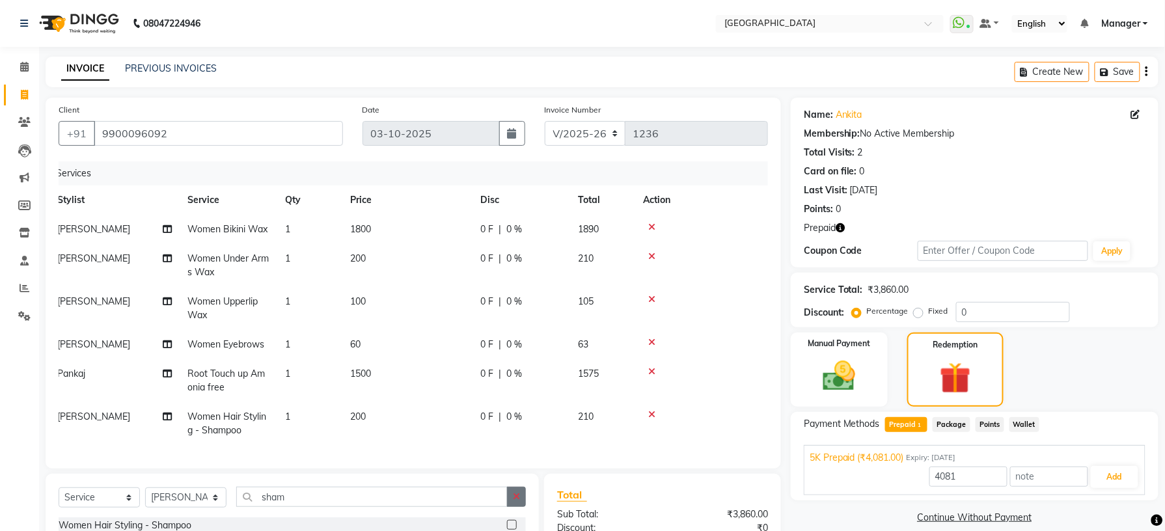
click at [515, 484] on div "Client +91 9900096092 Date 03-10-2025 Invoice Number V/2025 V/2025-26 1236 Serv…" at bounding box center [413, 381] width 755 height 567
click at [443, 507] on input "sham" at bounding box center [371, 497] width 271 height 20
type input "s"
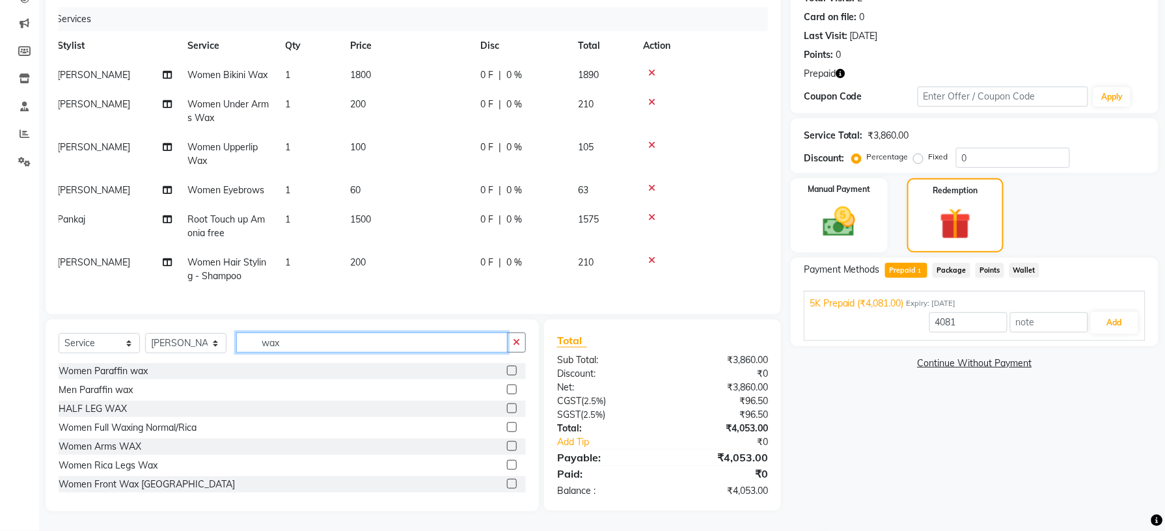
type input "wax"
click at [507, 461] on label at bounding box center [512, 465] width 10 height 10
click at [507, 461] on input "checkbox" at bounding box center [511, 465] width 8 height 8
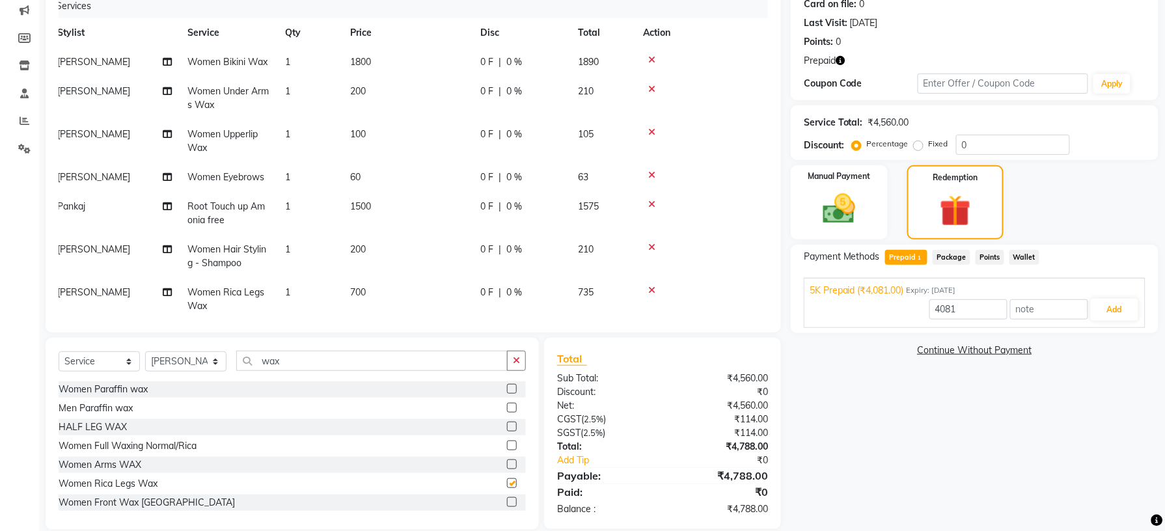
checkbox input "false"
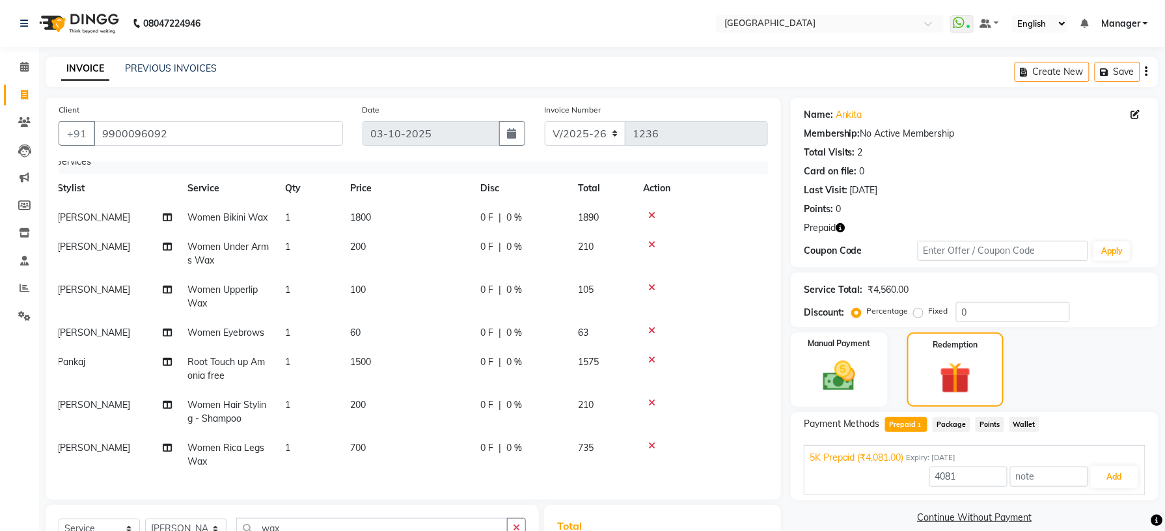
scroll to position [185, 0]
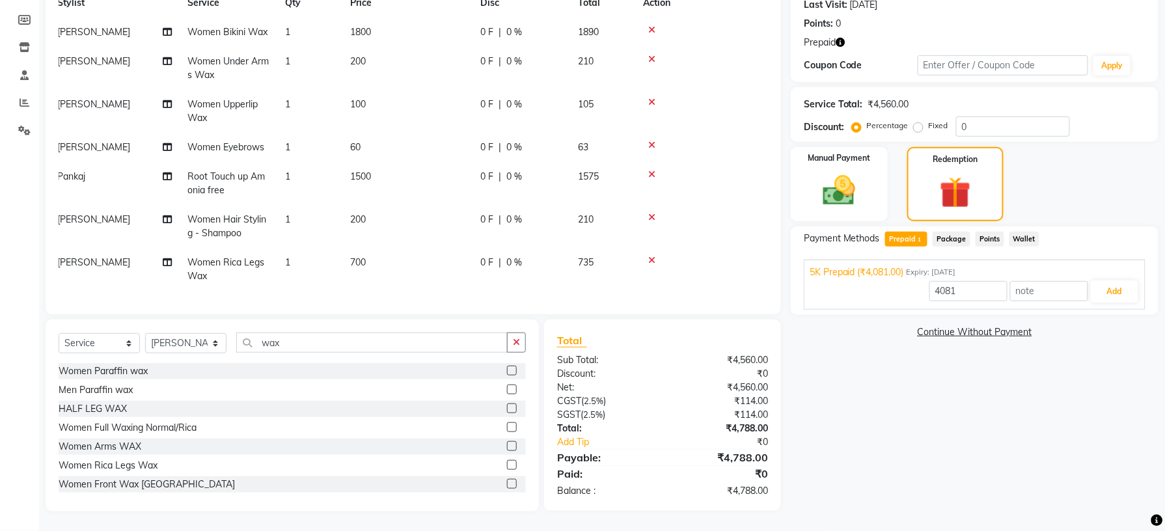
click at [846, 46] on div "Prepaid" at bounding box center [975, 43] width 342 height 14
click at [843, 46] on icon "button" at bounding box center [840, 42] width 9 height 9
click at [907, 349] on div "Name: Ankita Membership: No Active Membership Total Visits: 2 Card on file: 0 L…" at bounding box center [979, 211] width 377 height 599
click at [1053, 290] on input "text" at bounding box center [1049, 291] width 78 height 20
click at [747, 459] on div "₹4,788.00" at bounding box center [719, 458] width 115 height 16
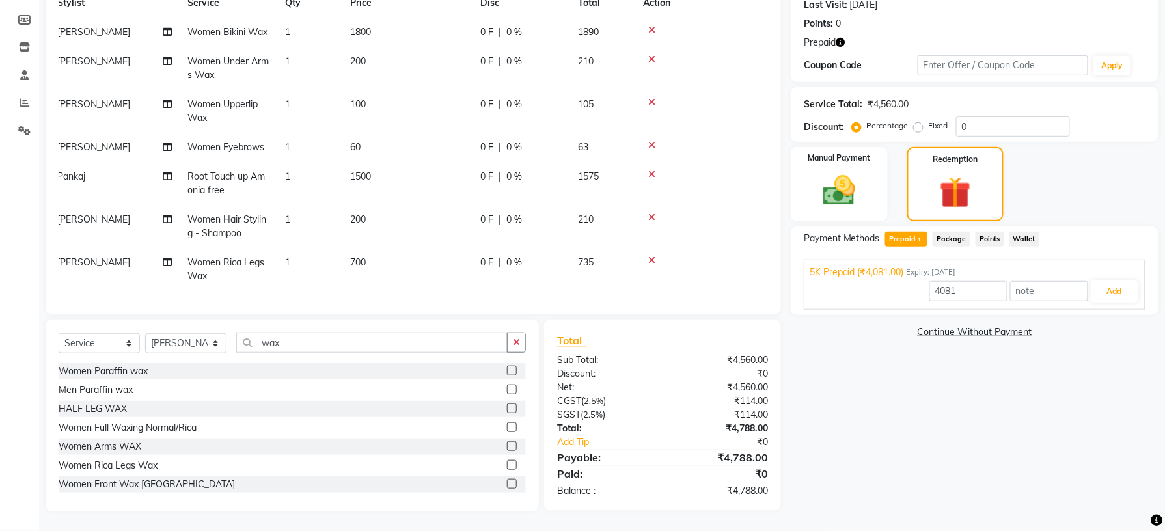
click at [750, 424] on div "₹4,788.00" at bounding box center [719, 429] width 115 height 14
click at [745, 430] on div "₹4,788.00" at bounding box center [719, 429] width 115 height 14
click at [1028, 290] on input "text" at bounding box center [1049, 291] width 78 height 20
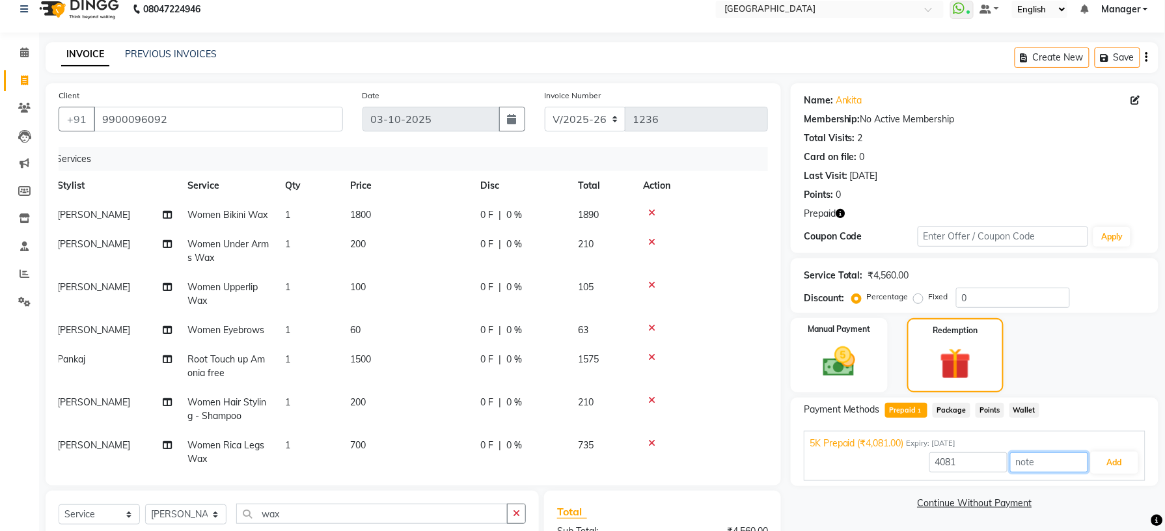
scroll to position [13, 0]
click at [139, 51] on link "PREVIOUS INVOICES" at bounding box center [171, 55] width 92 height 12
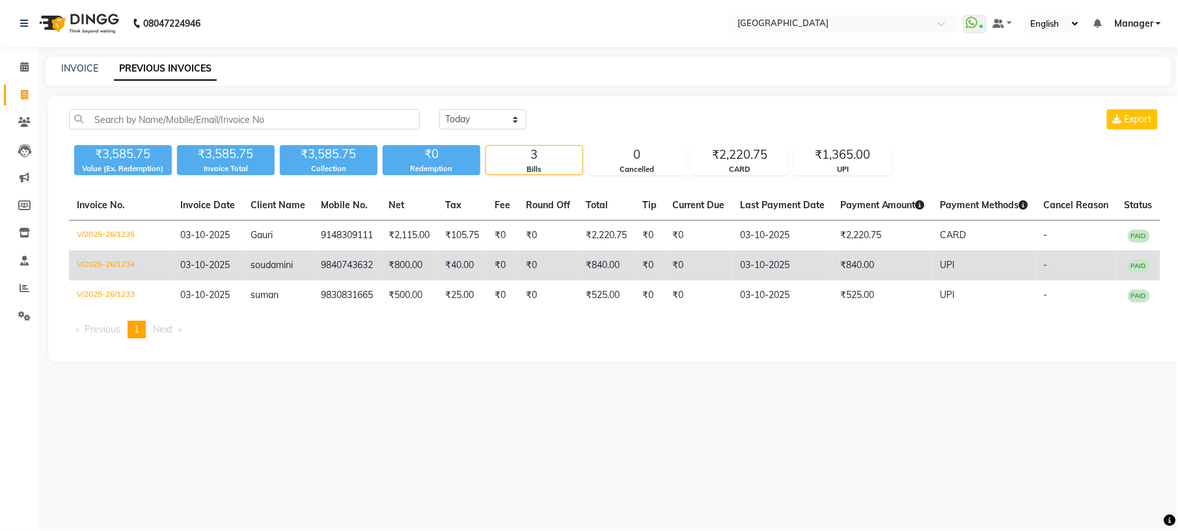
click at [262, 258] on td "soudamini" at bounding box center [278, 266] width 70 height 30
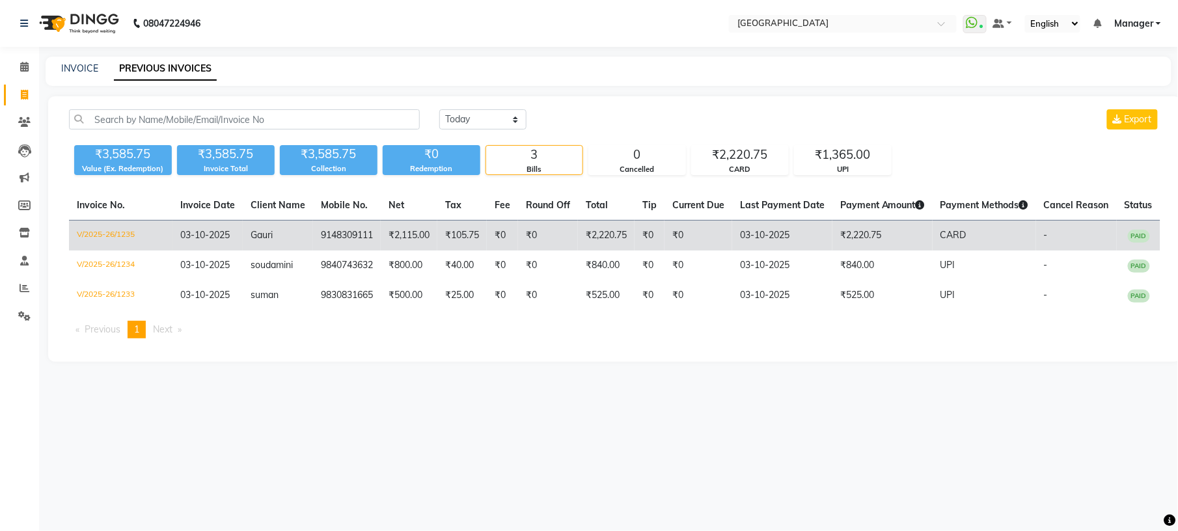
click at [410, 237] on td "₹2,115.00" at bounding box center [409, 236] width 57 height 31
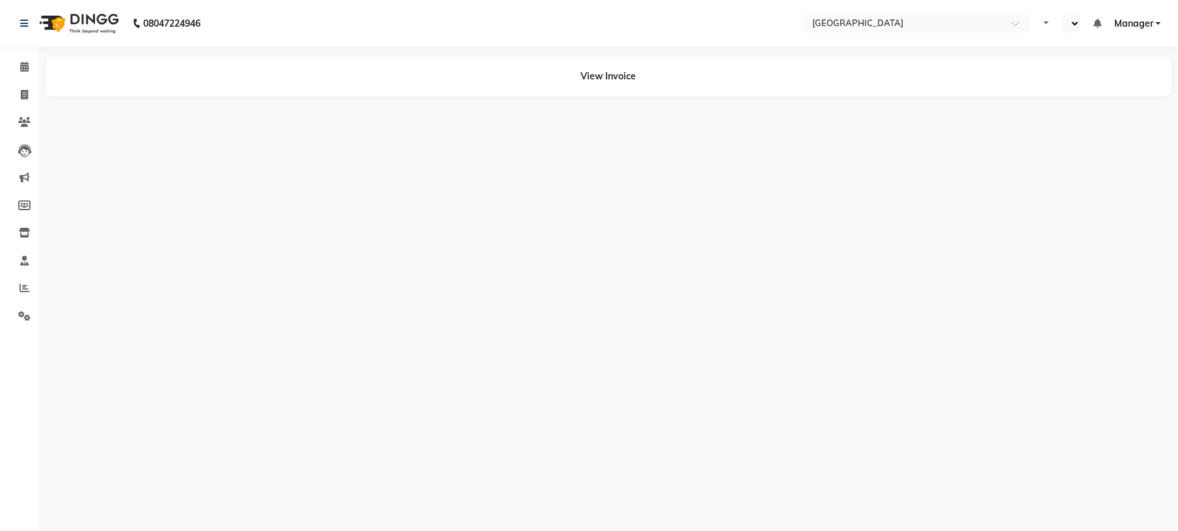
select select "en"
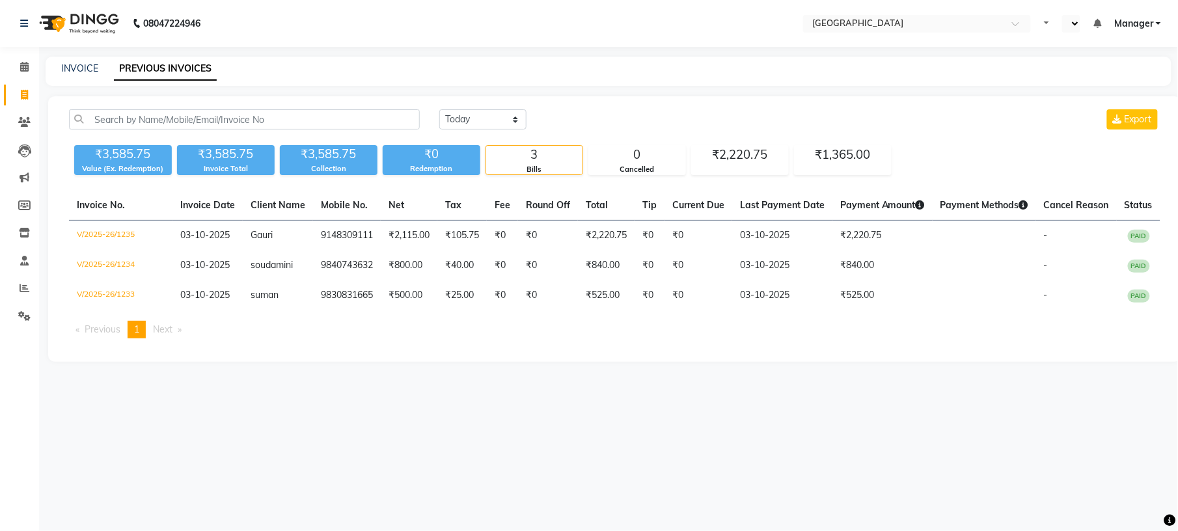
select select "en"
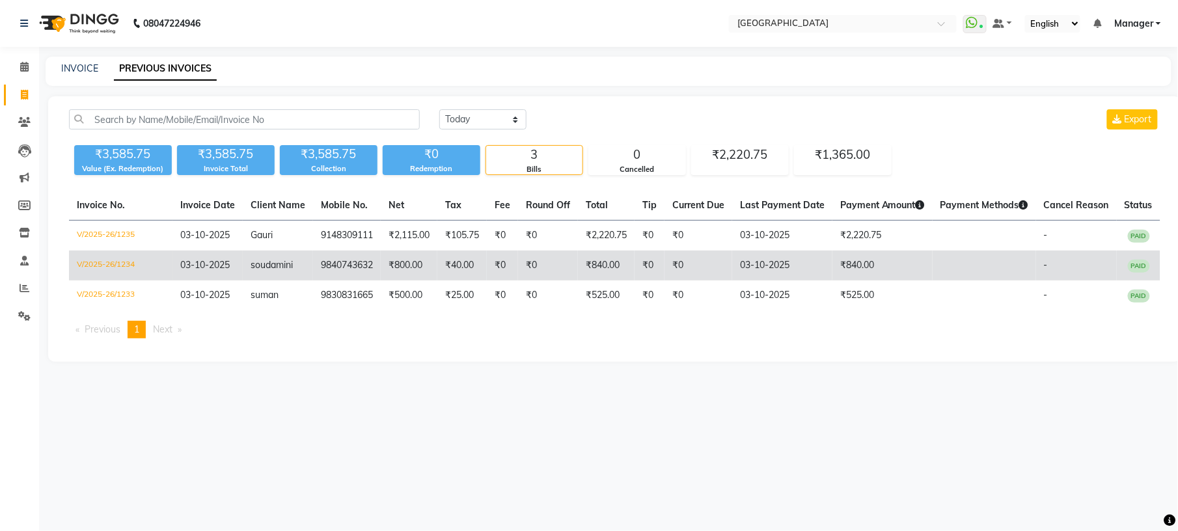
click at [351, 271] on td "9840743632" at bounding box center [347, 266] width 68 height 30
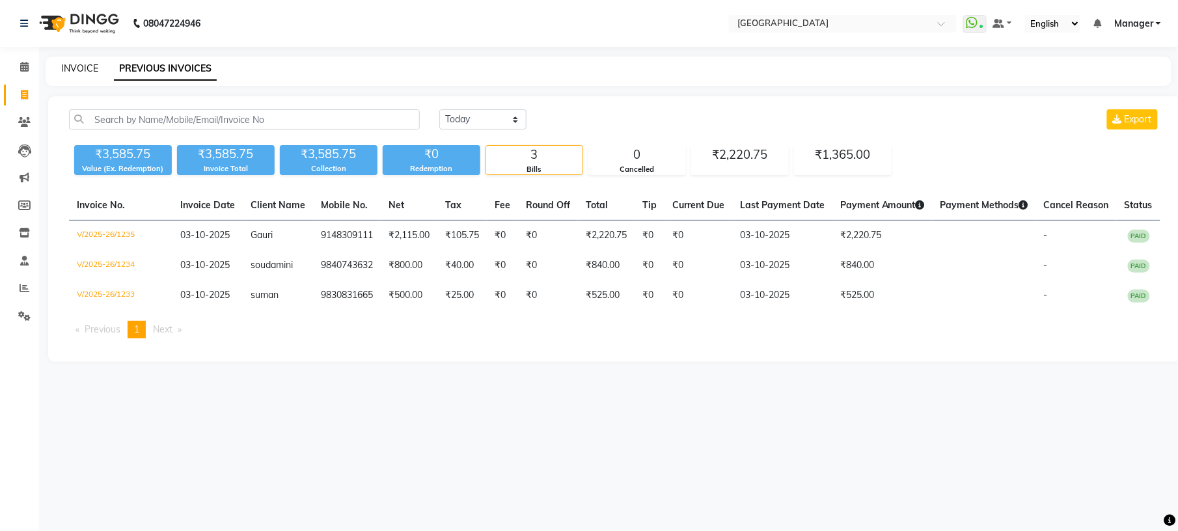
click at [75, 64] on link "INVOICE" at bounding box center [79, 68] width 37 height 12
select select "service"
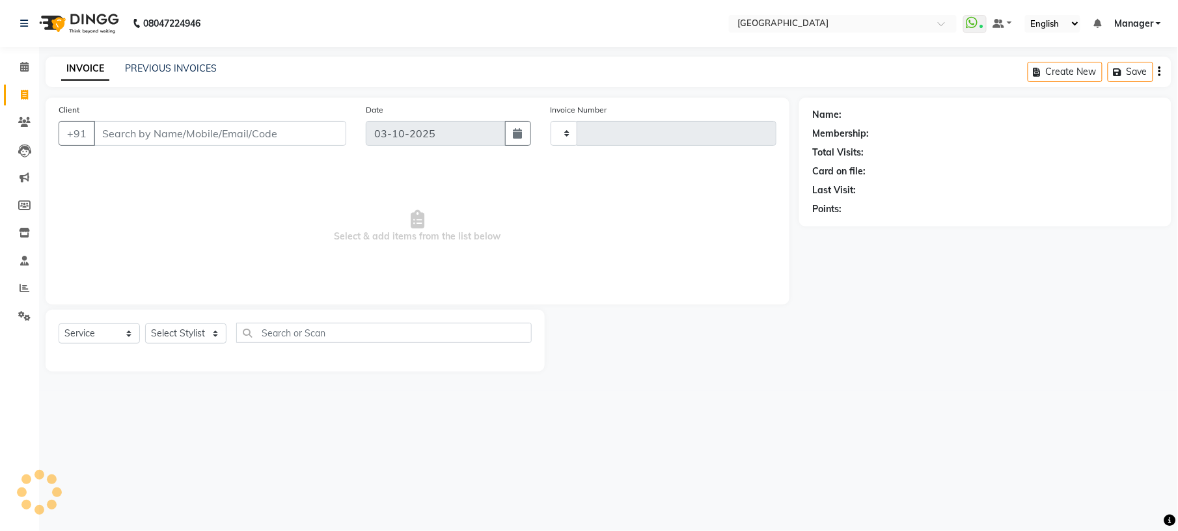
type input "1237"
select select "7871"
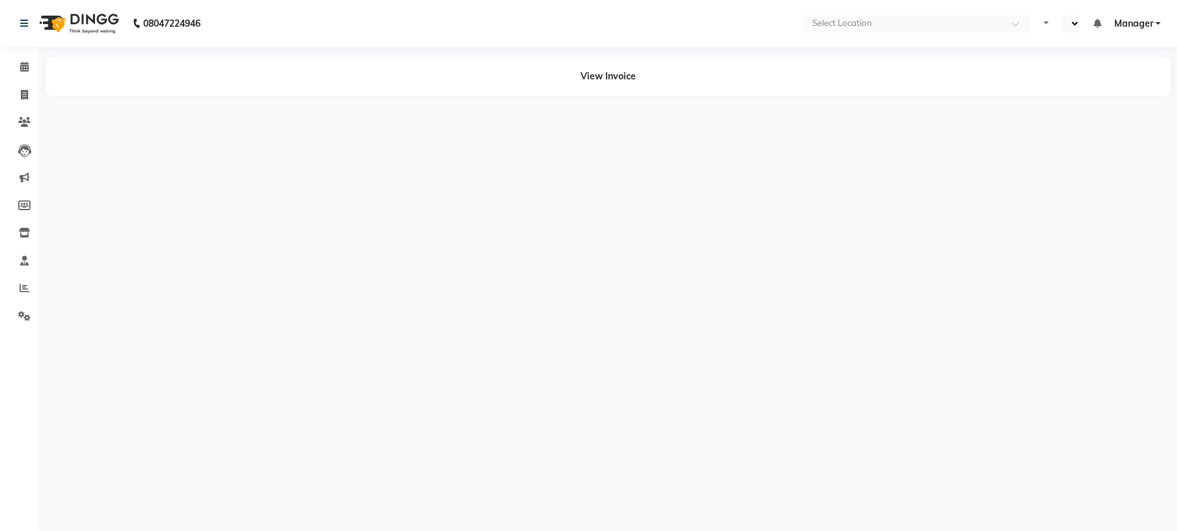
select select "en"
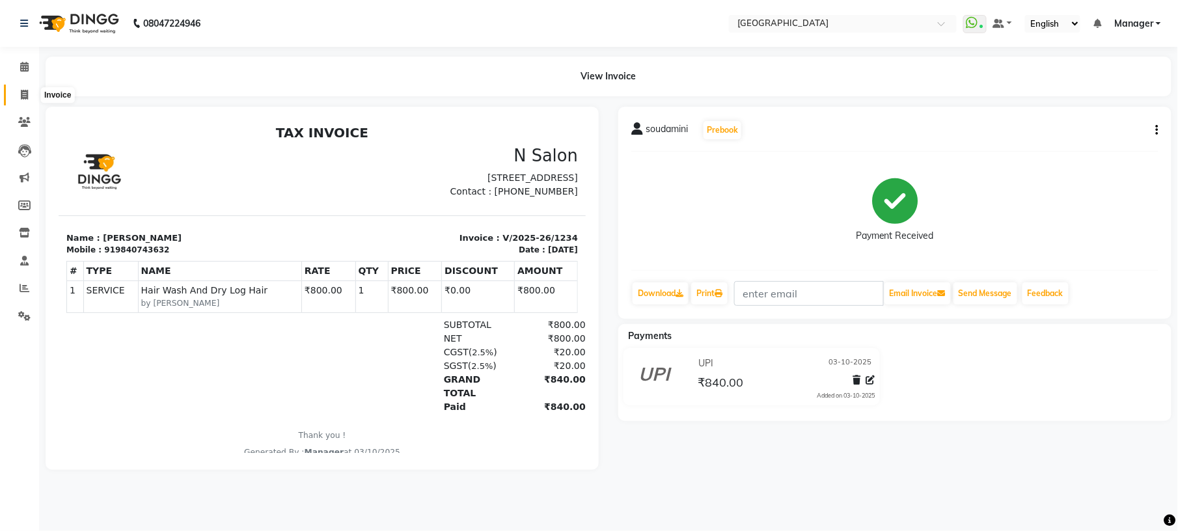
click at [17, 89] on span at bounding box center [24, 95] width 23 height 15
select select "service"
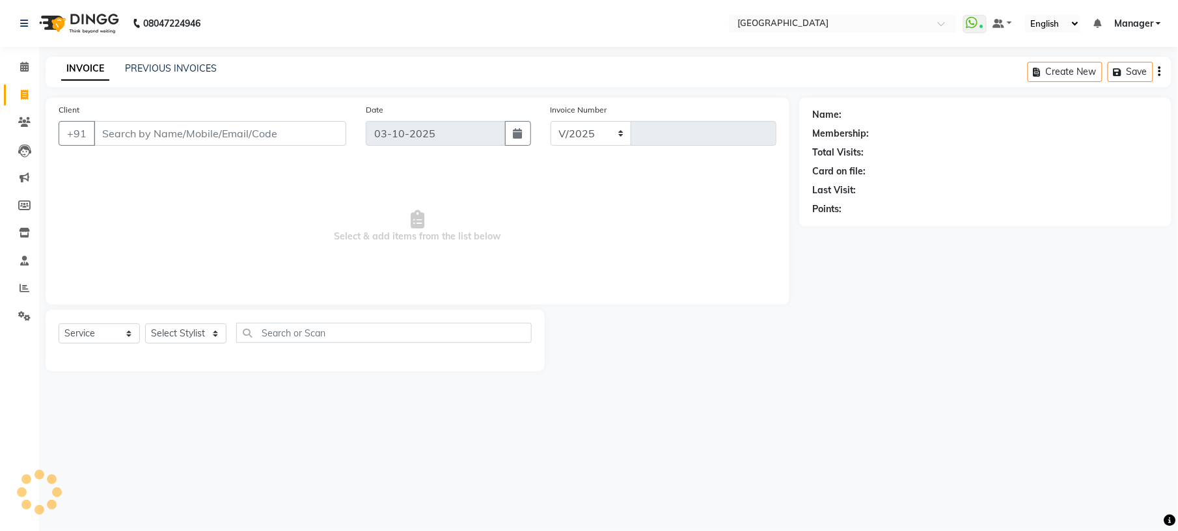
select select "7871"
type input "1236"
click at [217, 128] on input "Client" at bounding box center [220, 133] width 253 height 25
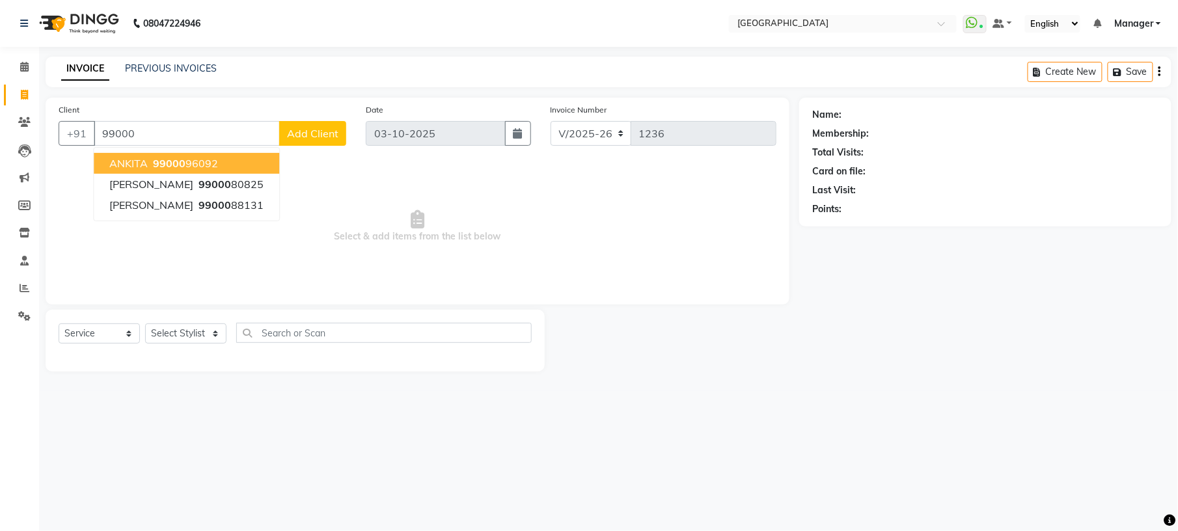
click at [206, 165] on ngb-highlight "99000 96092" at bounding box center [184, 163] width 68 height 13
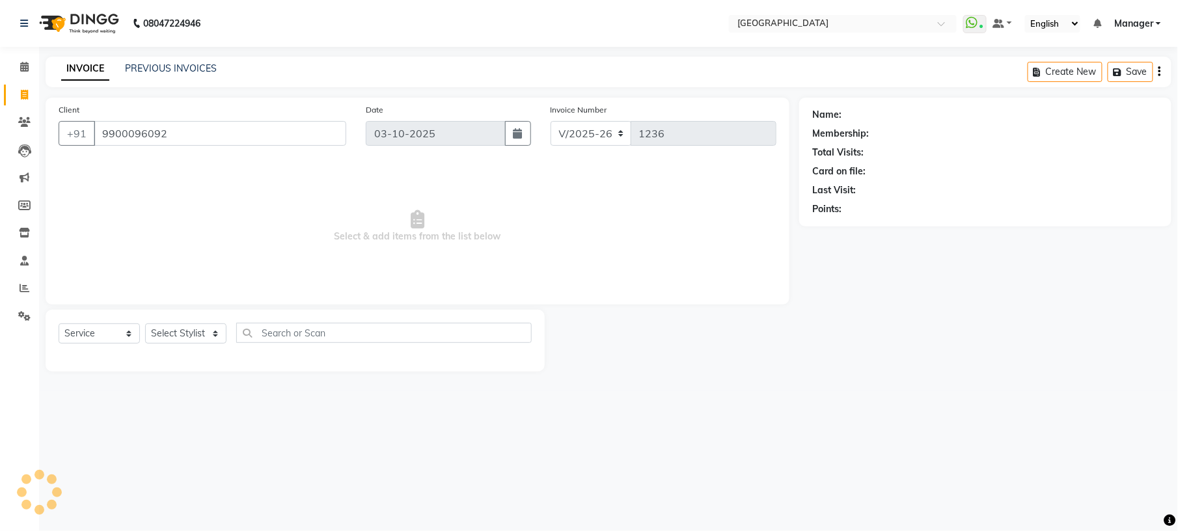
type input "9900096092"
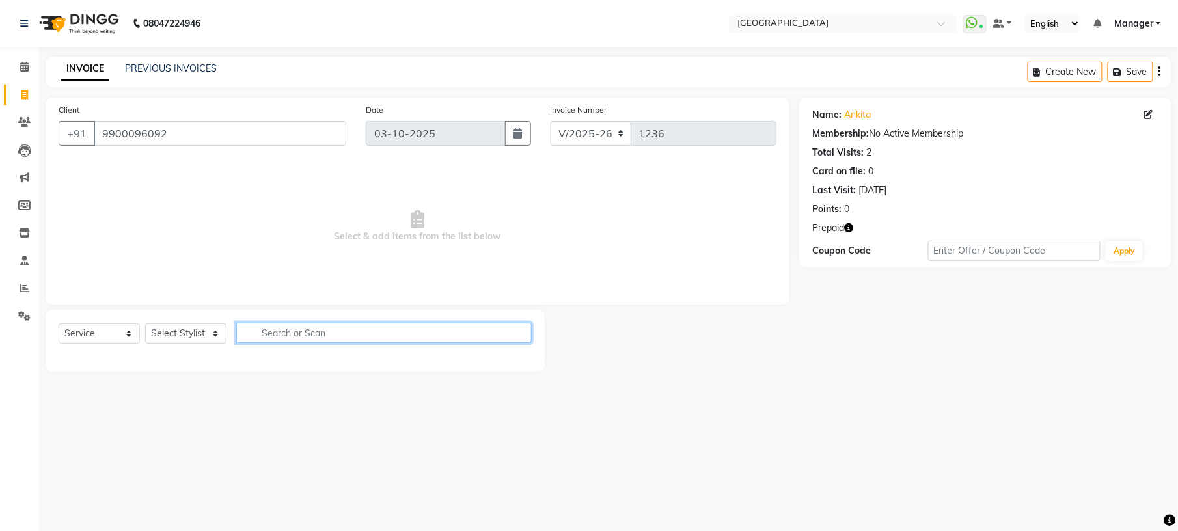
drag, startPoint x: 279, startPoint y: 336, endPoint x: 220, endPoint y: 334, distance: 58.6
click at [220, 334] on div "Select Service Product Membership Package Voucher Prepaid Gift Card Select Styl…" at bounding box center [295, 338] width 473 height 31
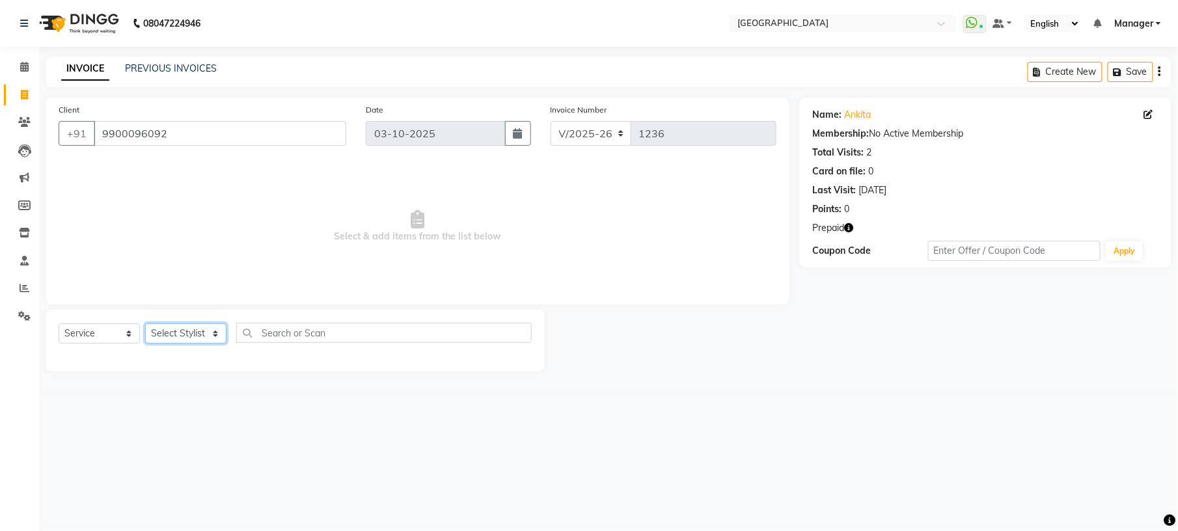
click at [220, 334] on select "Select Stylist [PERSON_NAME] [PERSON_NAME] [PERSON_NAME] [PERSON_NAME] kupu [PE…" at bounding box center [185, 333] width 81 height 20
click at [145, 323] on select "Select Stylist [PERSON_NAME] [PERSON_NAME] [PERSON_NAME] [PERSON_NAME] kupu [PE…" at bounding box center [185, 333] width 81 height 20
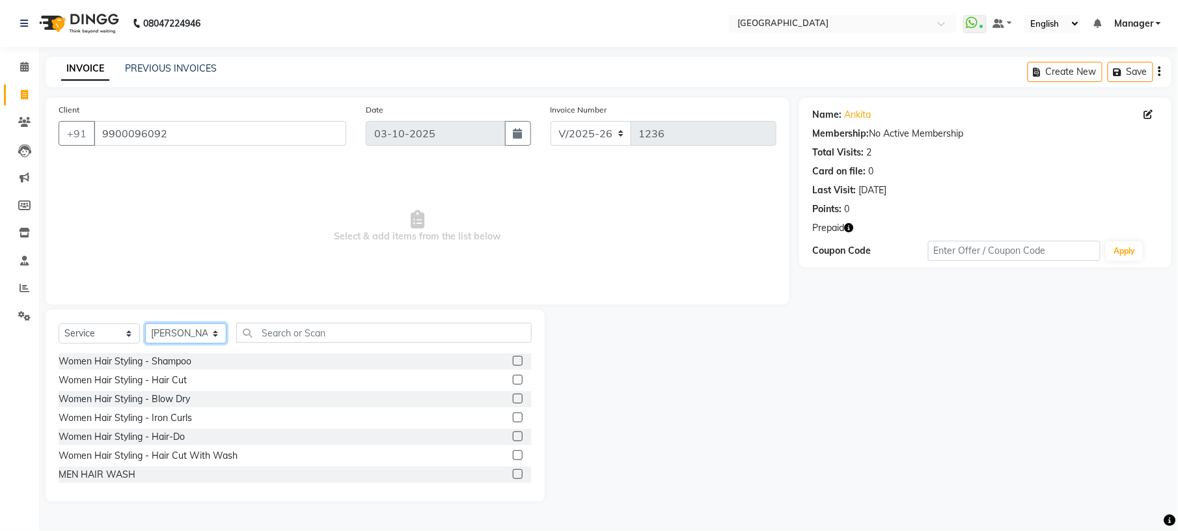
click at [216, 337] on select "Select Stylist [PERSON_NAME] [PERSON_NAME] [PERSON_NAME] [PERSON_NAME] kupu [PE…" at bounding box center [185, 333] width 81 height 20
select select "70885"
click at [145, 323] on select "Select Stylist [PERSON_NAME] [PERSON_NAME] [PERSON_NAME] [PERSON_NAME] kupu [PE…" at bounding box center [185, 333] width 81 height 20
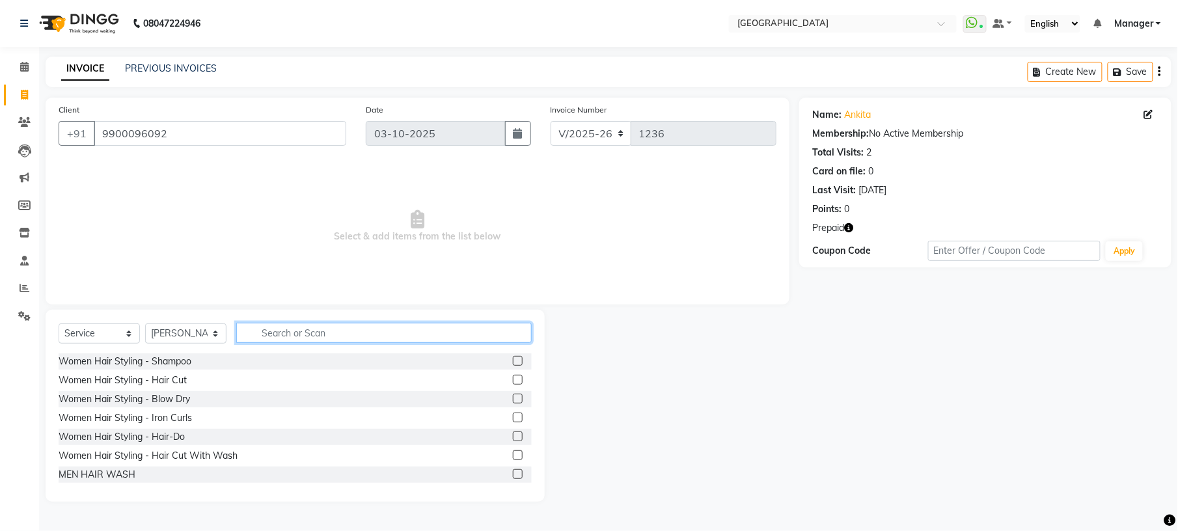
click at [269, 326] on input "text" at bounding box center [383, 333] width 295 height 20
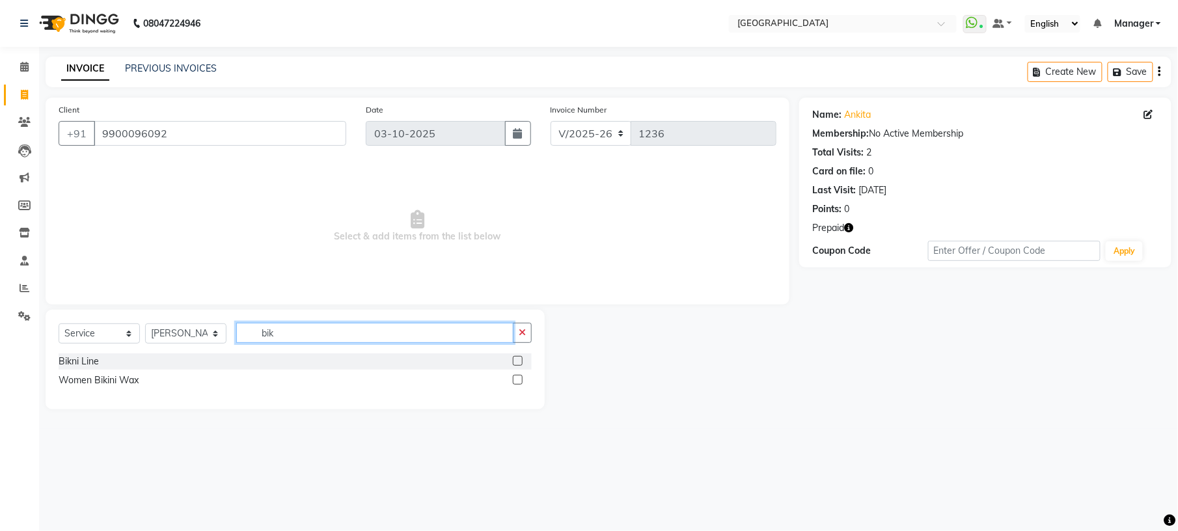
type input "bik"
click at [519, 383] on label at bounding box center [518, 380] width 10 height 10
click at [519, 383] on input "checkbox" at bounding box center [517, 380] width 8 height 8
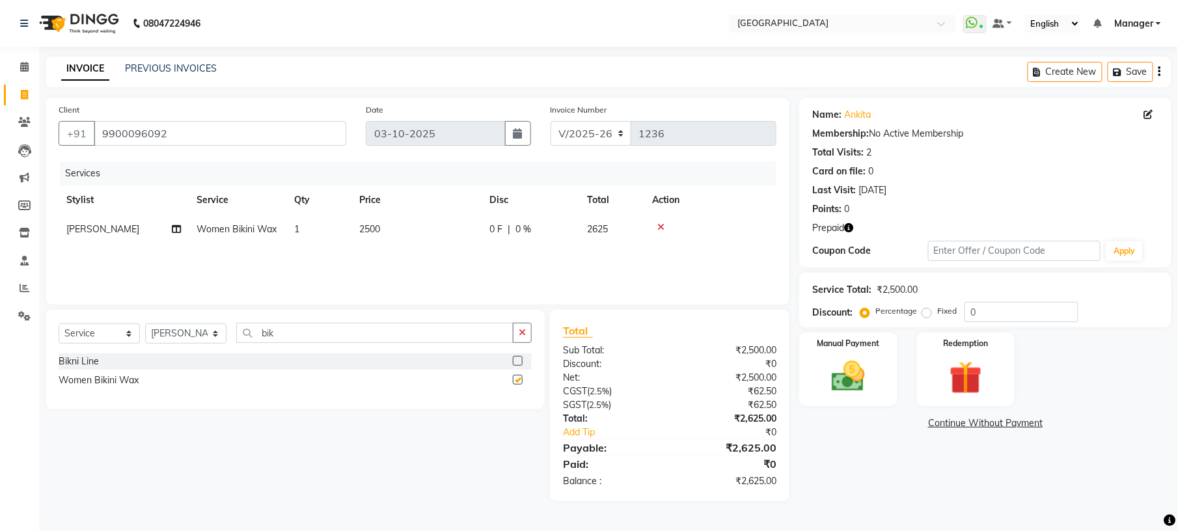
checkbox input "false"
click at [217, 335] on select "Select Stylist [PERSON_NAME] [PERSON_NAME] [PERSON_NAME] [PERSON_NAME] kupu [PE…" at bounding box center [185, 333] width 81 height 20
select select "79049"
click at [145, 323] on select "Select Stylist [PERSON_NAME] [PERSON_NAME] [PERSON_NAME] [PERSON_NAME] kupu [PE…" at bounding box center [185, 333] width 81 height 20
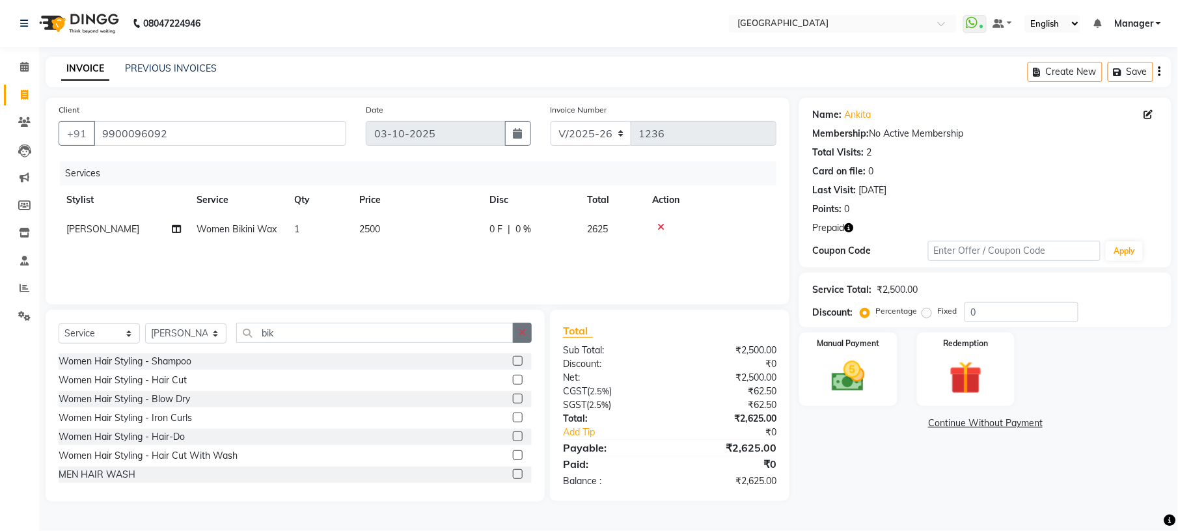
click at [516, 336] on button "button" at bounding box center [522, 333] width 19 height 20
click at [456, 329] on input "text" at bounding box center [383, 333] width 295 height 20
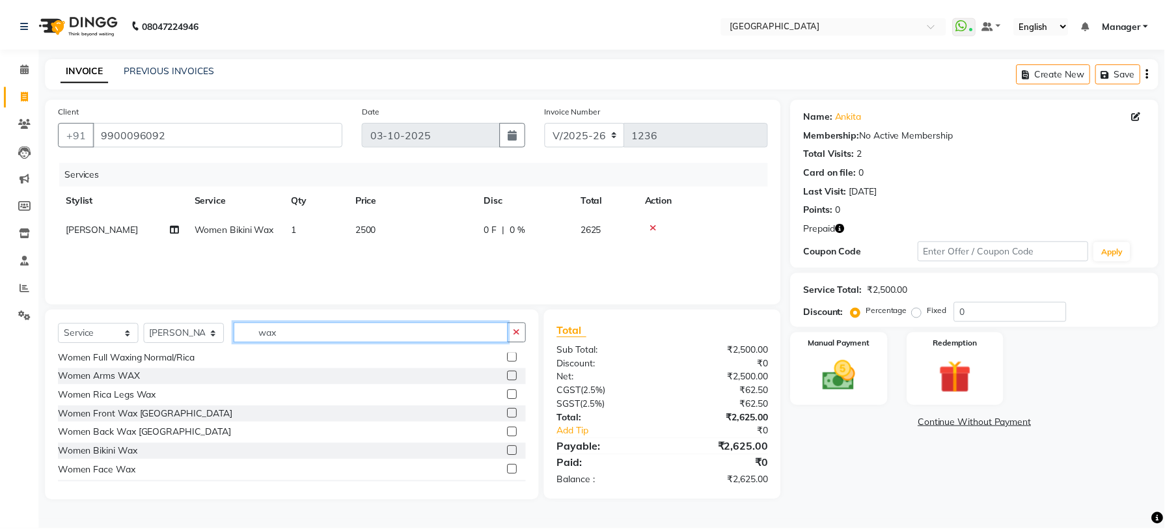
scroll to position [60, 0]
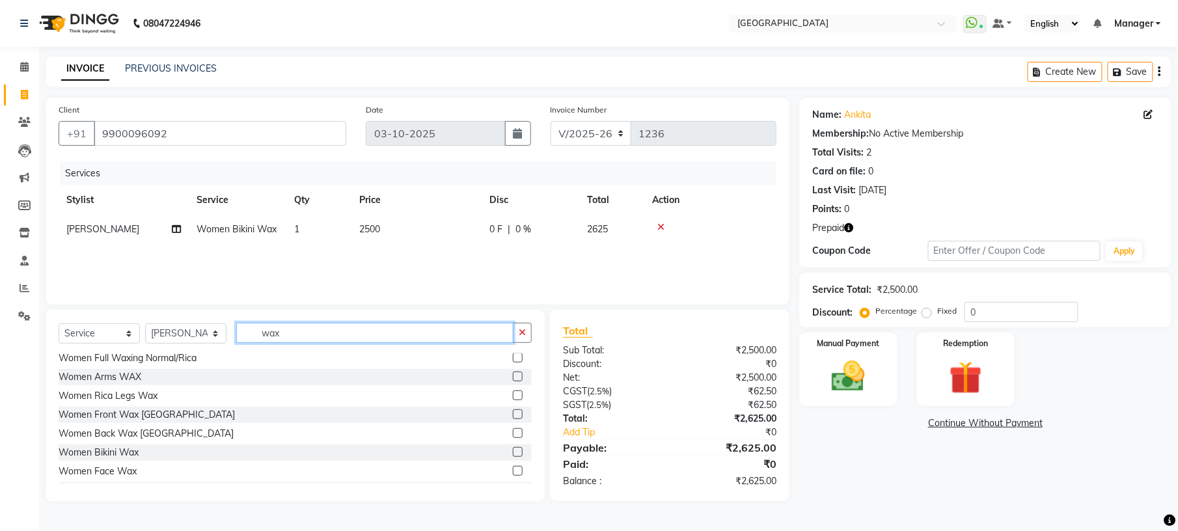
type input "wax"
click at [513, 394] on label at bounding box center [518, 395] width 10 height 10
click at [513, 394] on input "checkbox" at bounding box center [517, 396] width 8 height 8
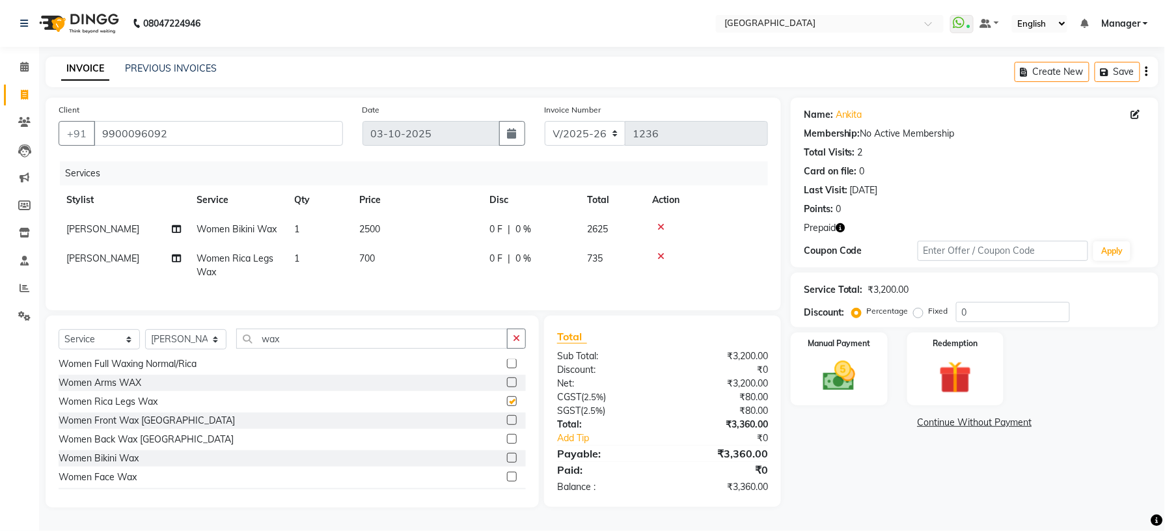
checkbox input "false"
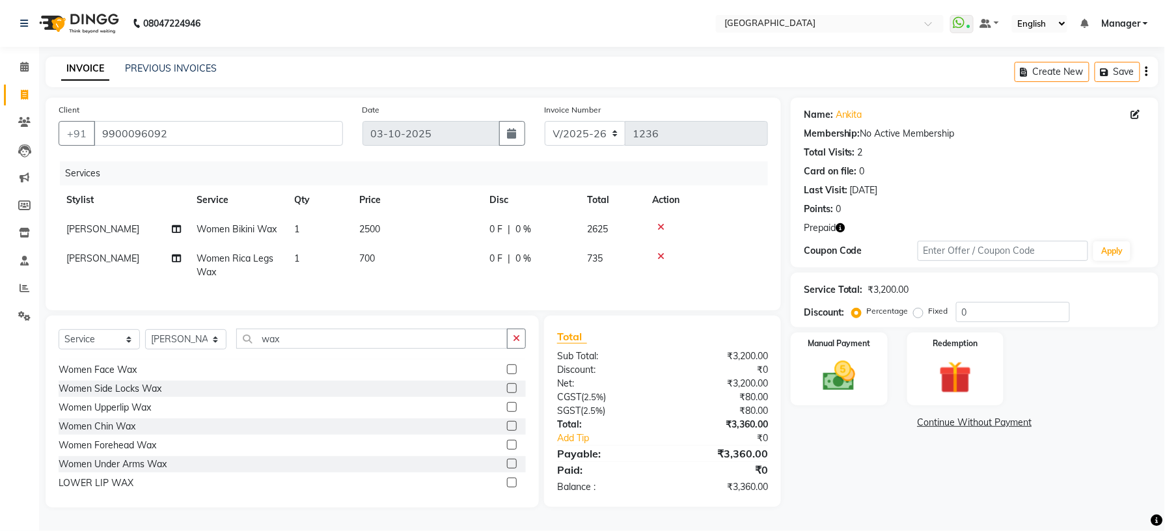
scroll to position [168, 0]
click at [507, 411] on label at bounding box center [512, 407] width 10 height 10
click at [507, 411] on input "checkbox" at bounding box center [511, 407] width 8 height 8
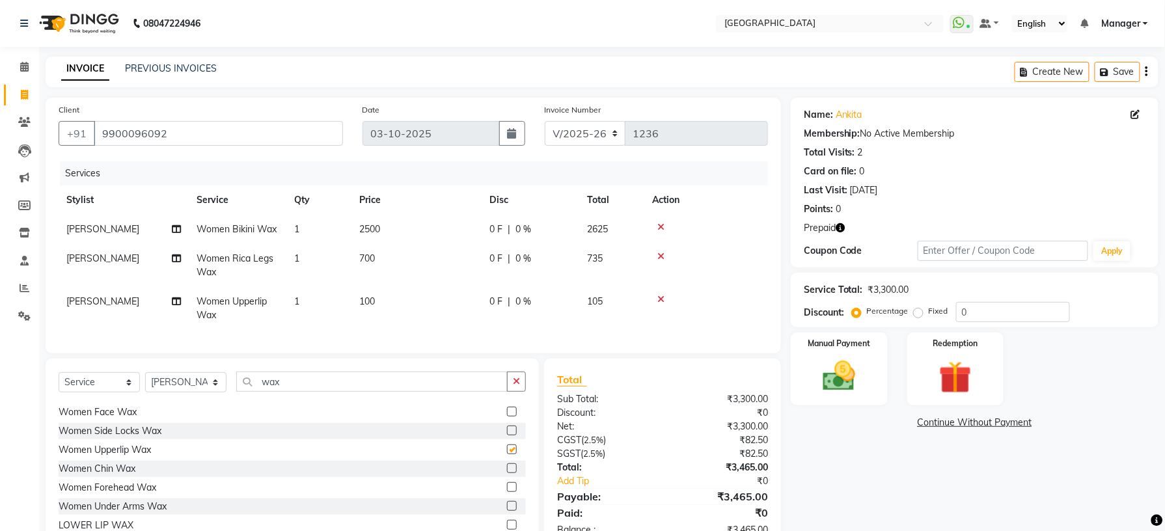
checkbox input "false"
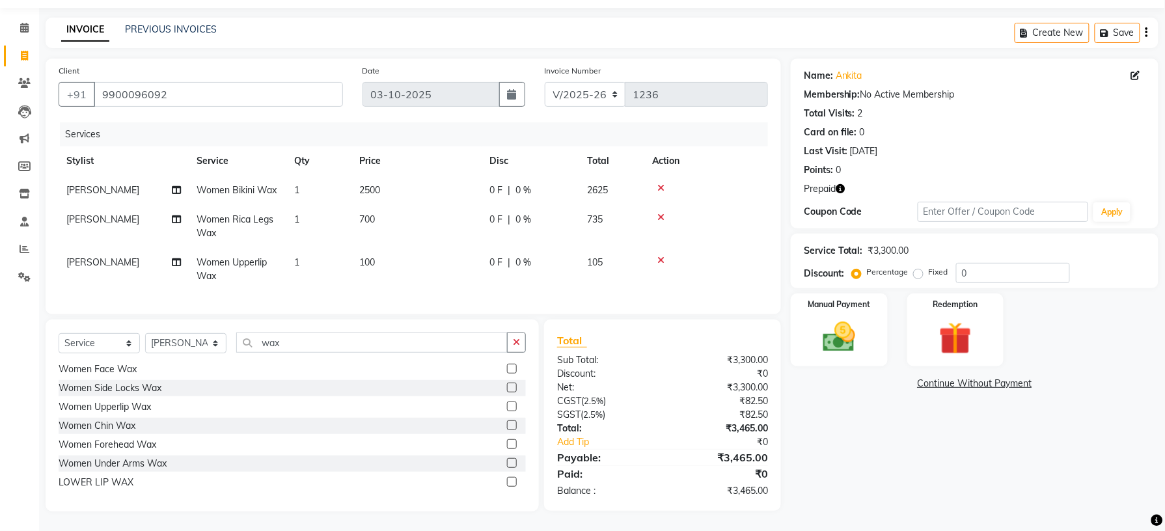
click at [507, 464] on label at bounding box center [512, 463] width 10 height 10
click at [507, 464] on input "checkbox" at bounding box center [511, 463] width 8 height 8
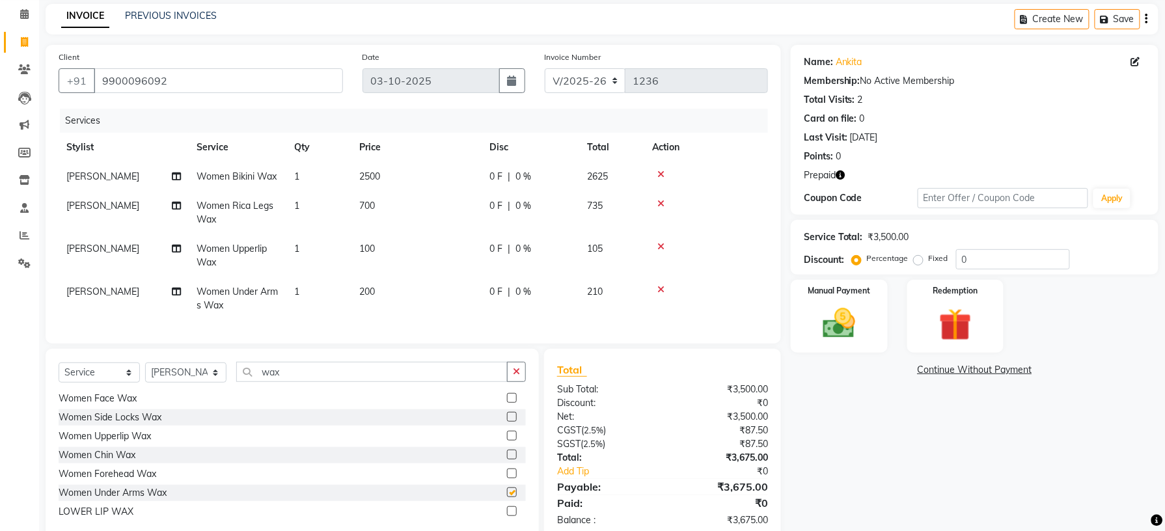
checkbox input "false"
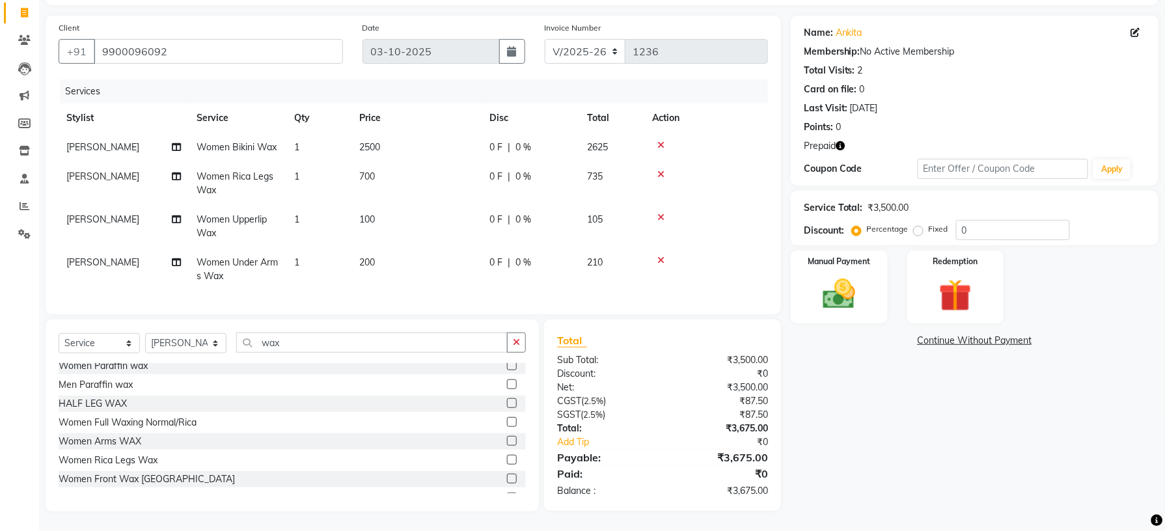
scroll to position [0, 0]
click at [511, 352] on button "button" at bounding box center [516, 343] width 19 height 20
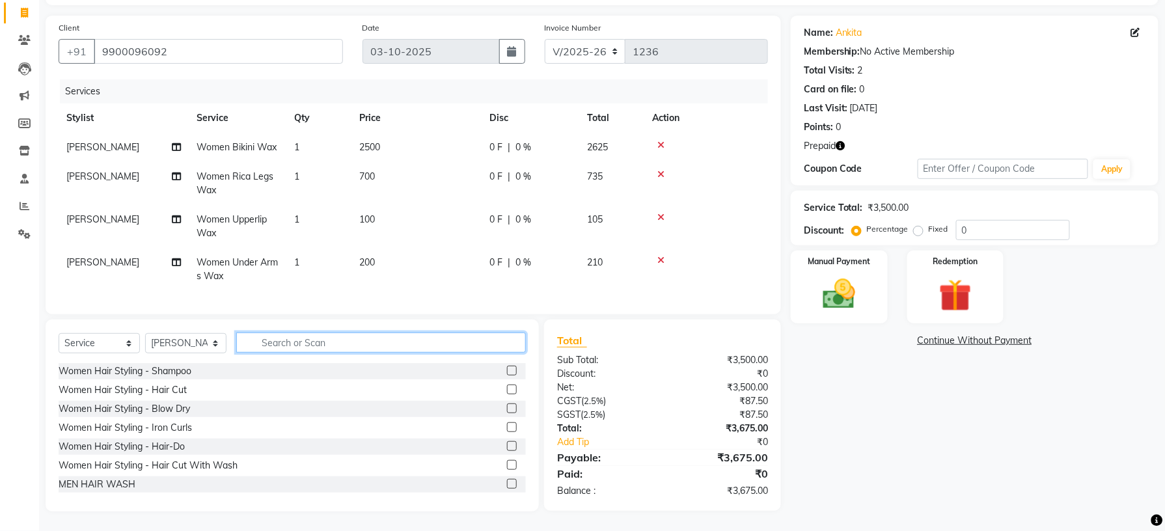
click at [469, 338] on input "text" at bounding box center [381, 343] width 290 height 20
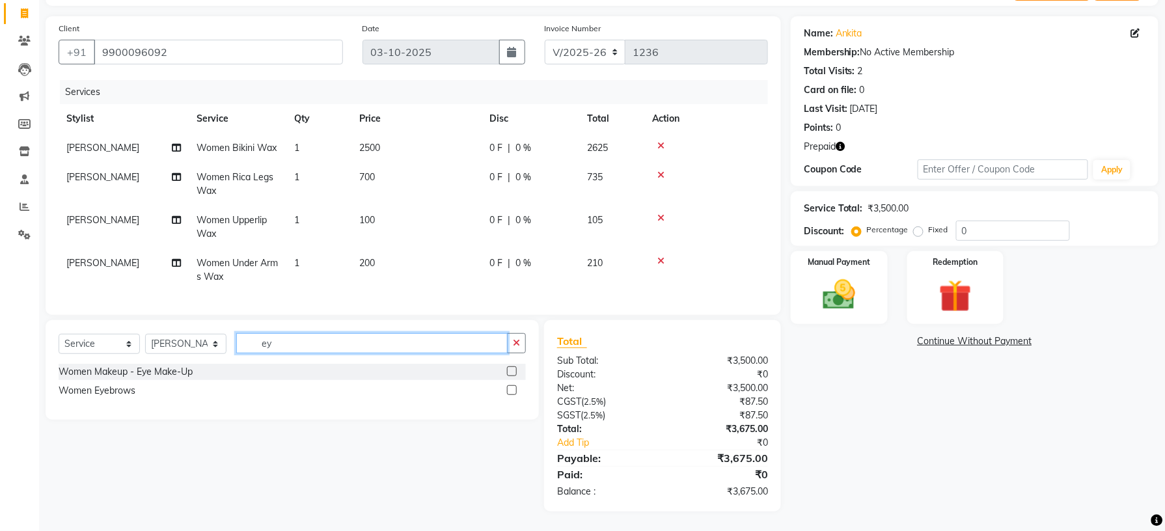
scroll to position [94, 0]
type input "eye"
click at [508, 392] on label at bounding box center [512, 390] width 10 height 10
click at [508, 392] on input "checkbox" at bounding box center [511, 391] width 8 height 8
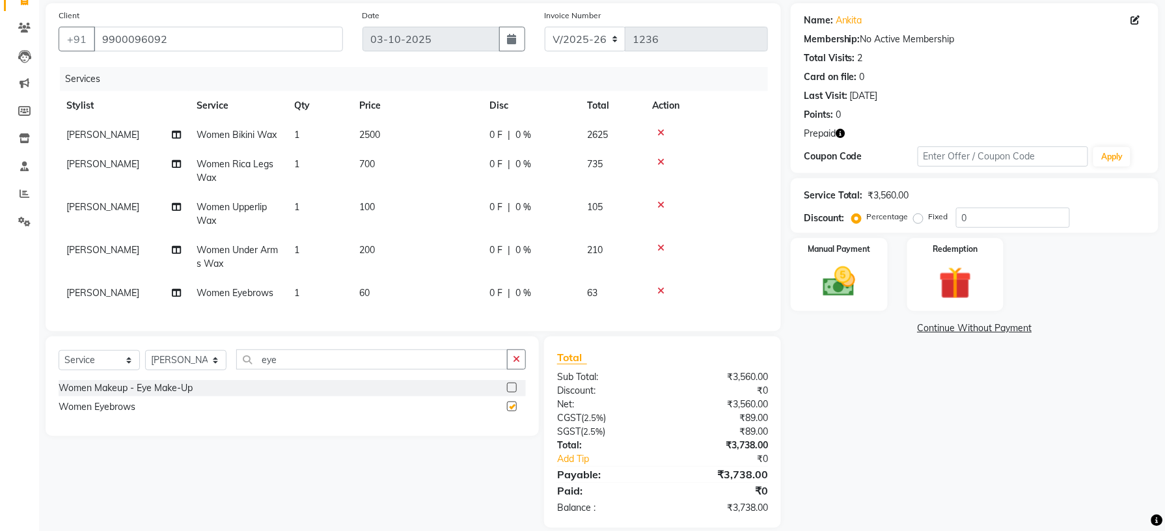
checkbox input "false"
click at [519, 364] on icon "button" at bounding box center [516, 359] width 7 height 9
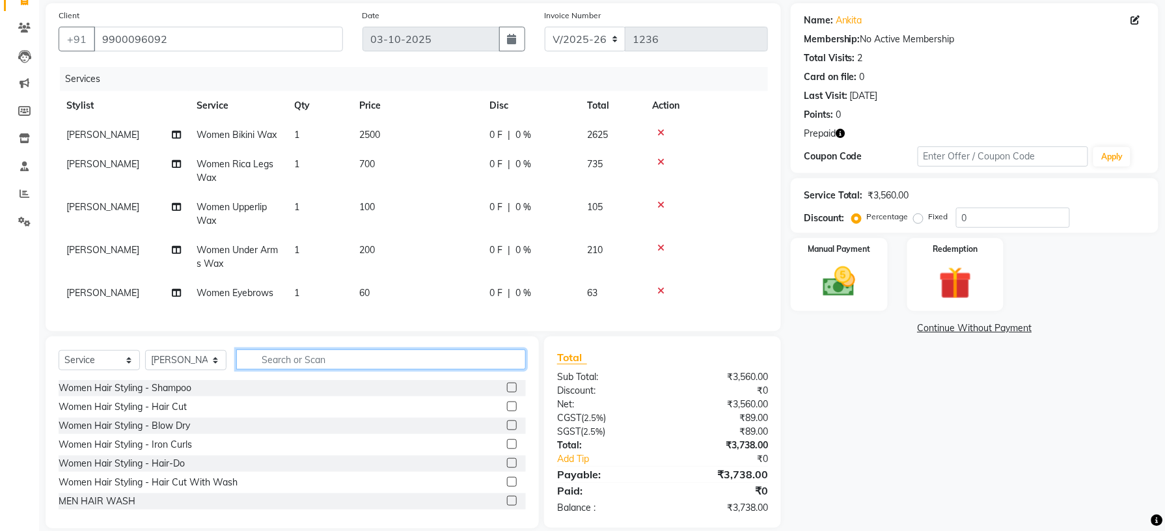
drag, startPoint x: 449, startPoint y: 376, endPoint x: 215, endPoint y: 367, distance: 234.4
click at [215, 367] on div "Select Service Product Membership Package Voucher Prepaid Gift Card Select Styl…" at bounding box center [292, 364] width 467 height 31
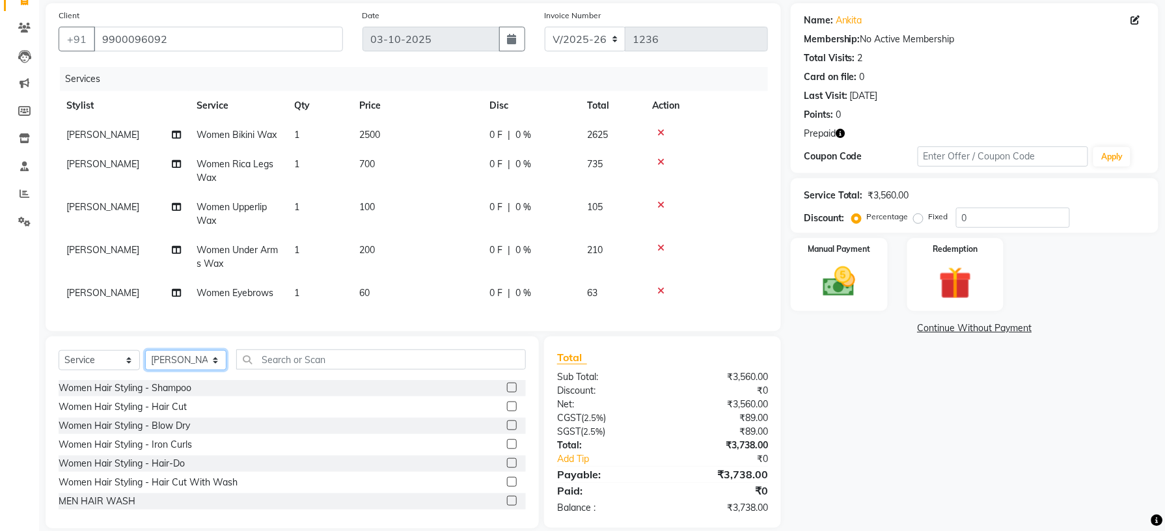
click at [215, 367] on select "Select Stylist [PERSON_NAME] [PERSON_NAME] [PERSON_NAME] [PERSON_NAME] kupu [PE…" at bounding box center [185, 360] width 81 height 20
select select "70686"
click at [145, 363] on select "Select Stylist [PERSON_NAME] [PERSON_NAME] [PERSON_NAME] [PERSON_NAME] kupu [PE…" at bounding box center [185, 360] width 81 height 20
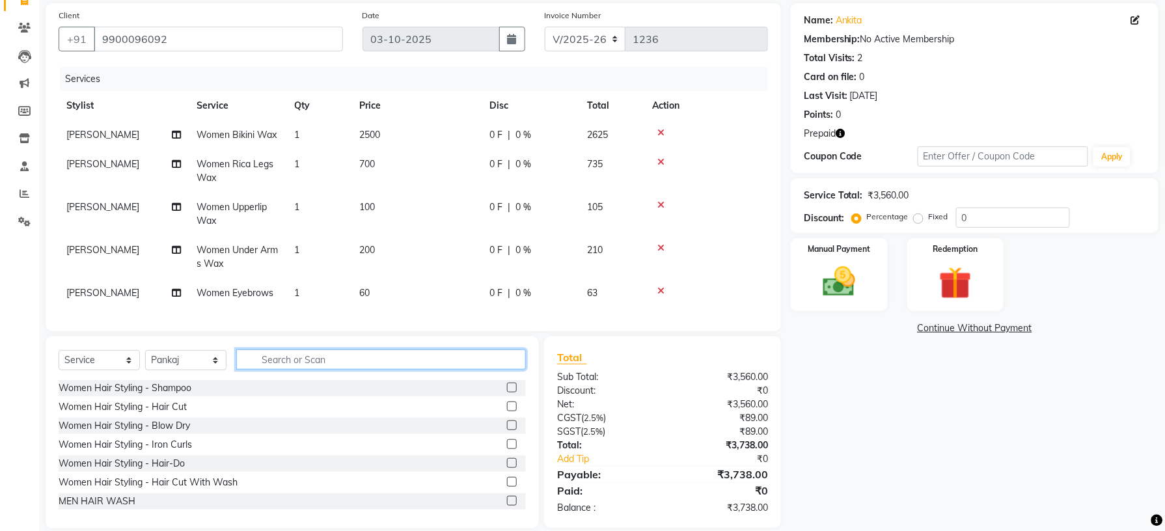
click at [280, 364] on input "text" at bounding box center [381, 359] width 290 height 20
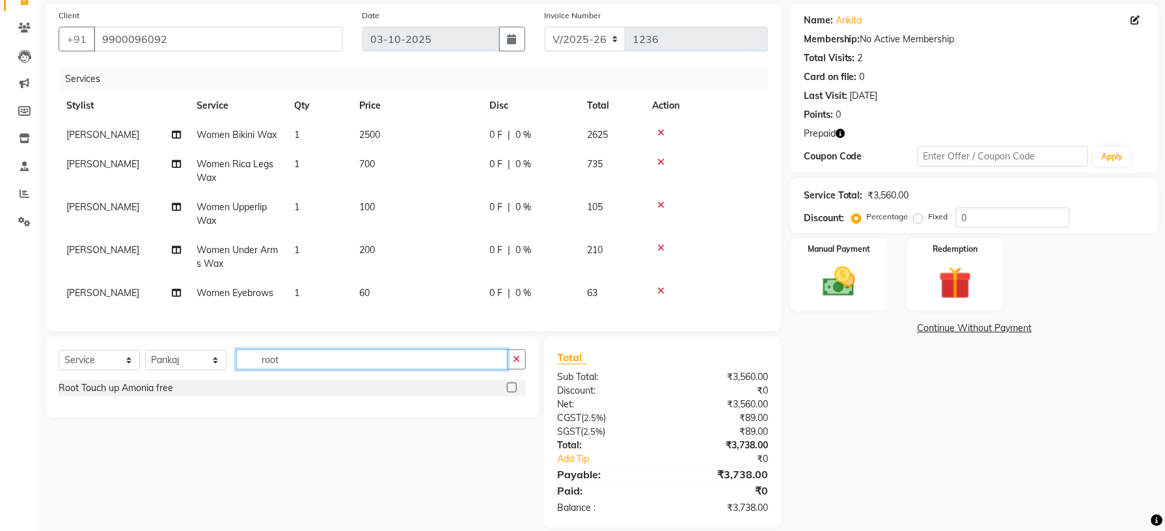
type input "root"
click at [514, 392] on label at bounding box center [512, 388] width 10 height 10
click at [514, 392] on input "checkbox" at bounding box center [511, 388] width 8 height 8
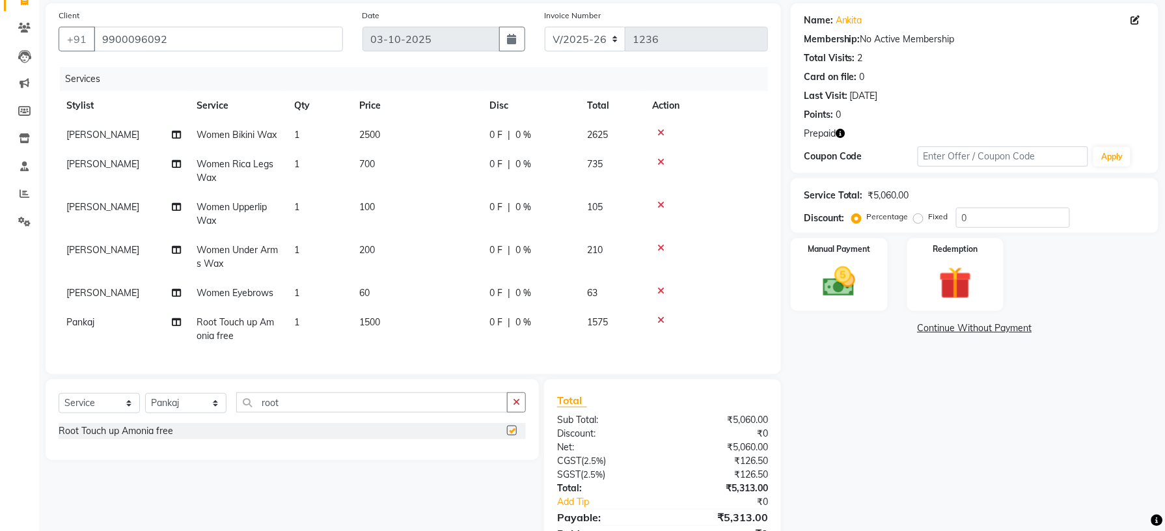
checkbox input "false"
click at [518, 407] on button "button" at bounding box center [516, 402] width 19 height 20
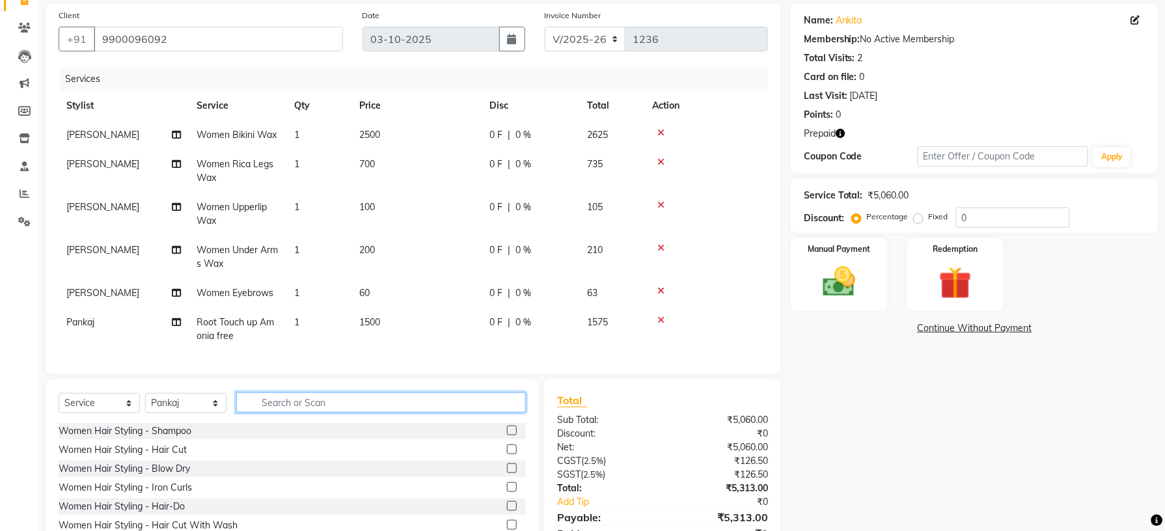
click at [485, 407] on input "text" at bounding box center [381, 402] width 290 height 20
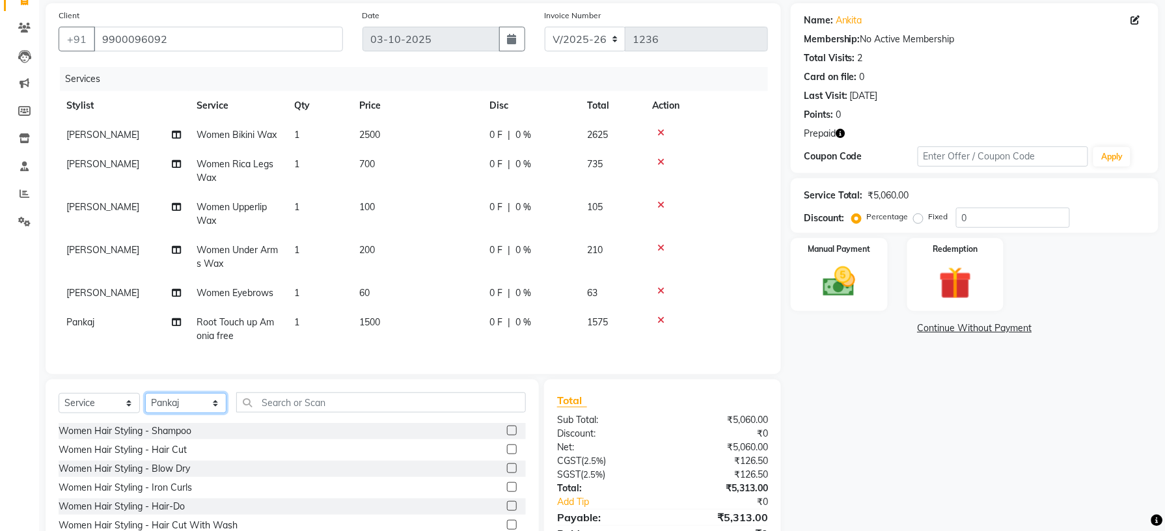
click at [213, 413] on select "Select Stylist [PERSON_NAME] [PERSON_NAME] [PERSON_NAME] [PERSON_NAME] kupu [PE…" at bounding box center [185, 403] width 81 height 20
select select "79049"
click at [145, 406] on select "Select Stylist [PERSON_NAME] [PERSON_NAME] [PERSON_NAME] [PERSON_NAME] kupu [PE…" at bounding box center [185, 403] width 81 height 20
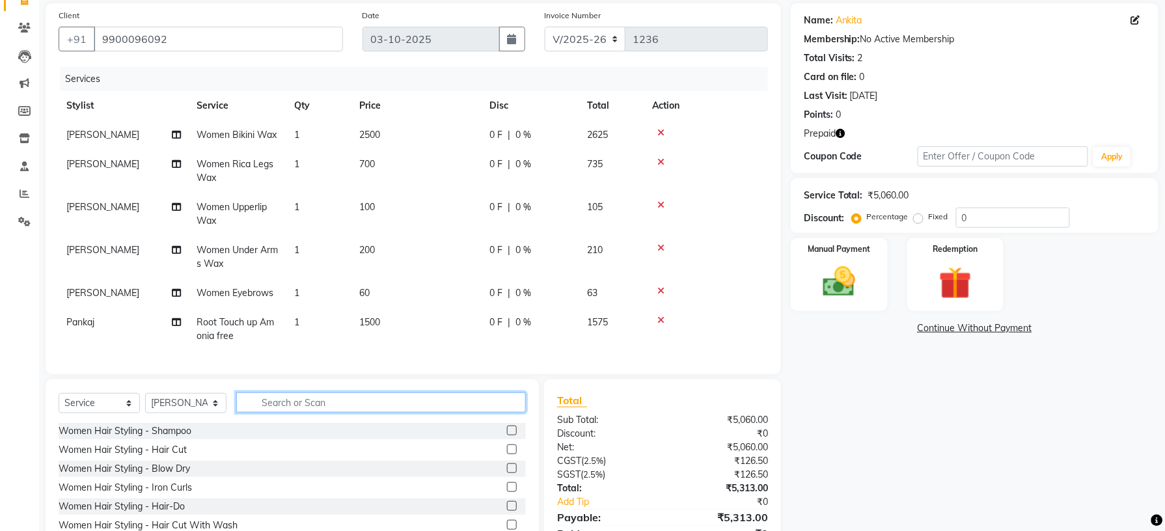
click at [314, 413] on input "text" at bounding box center [381, 402] width 290 height 20
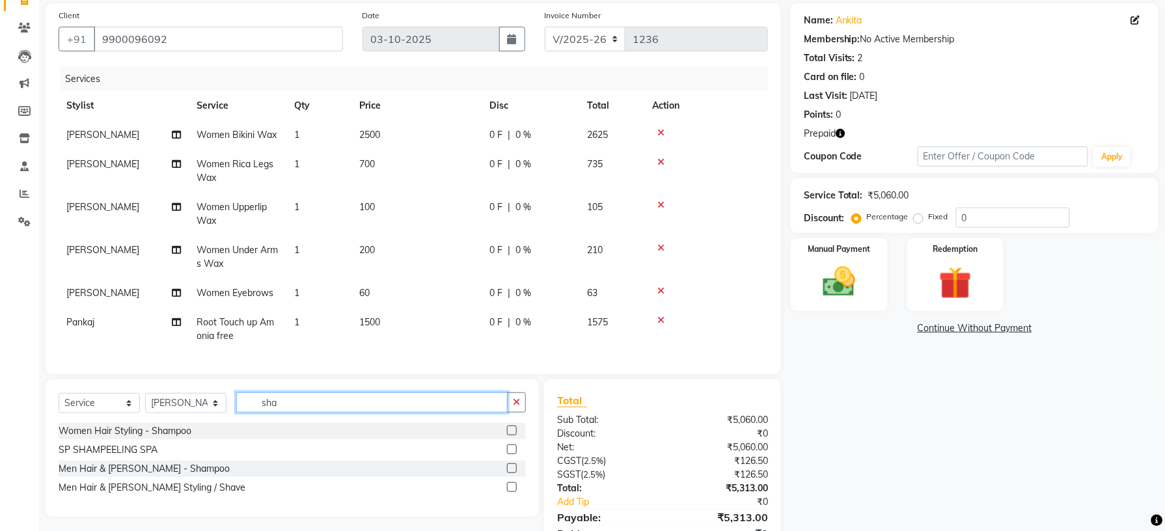
type input "sha"
click at [508, 435] on label at bounding box center [512, 431] width 10 height 10
click at [508, 435] on input "checkbox" at bounding box center [511, 431] width 8 height 8
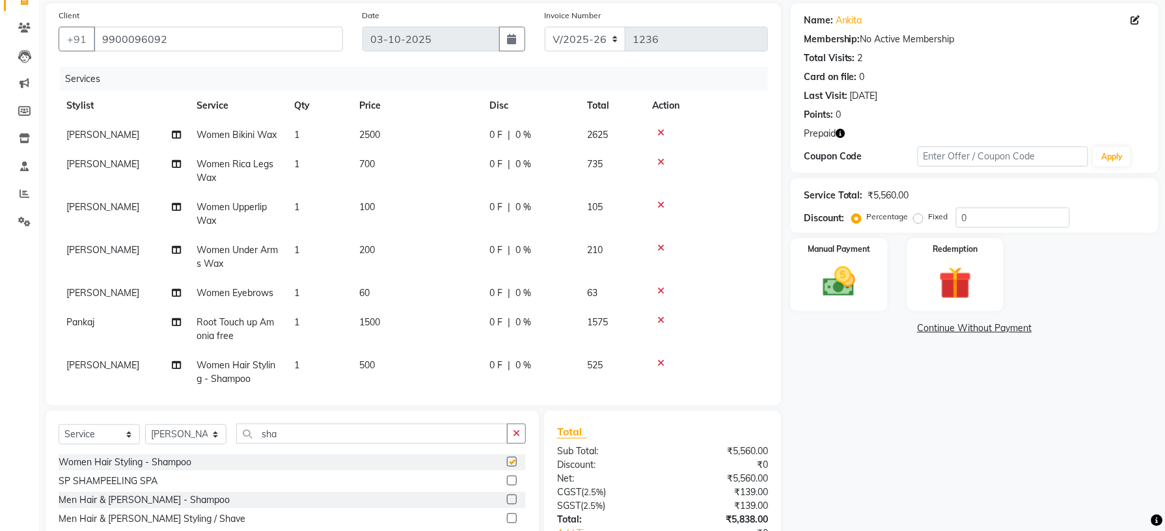
checkbox input "false"
click at [366, 365] on span "500" at bounding box center [367, 365] width 16 height 12
select select "79049"
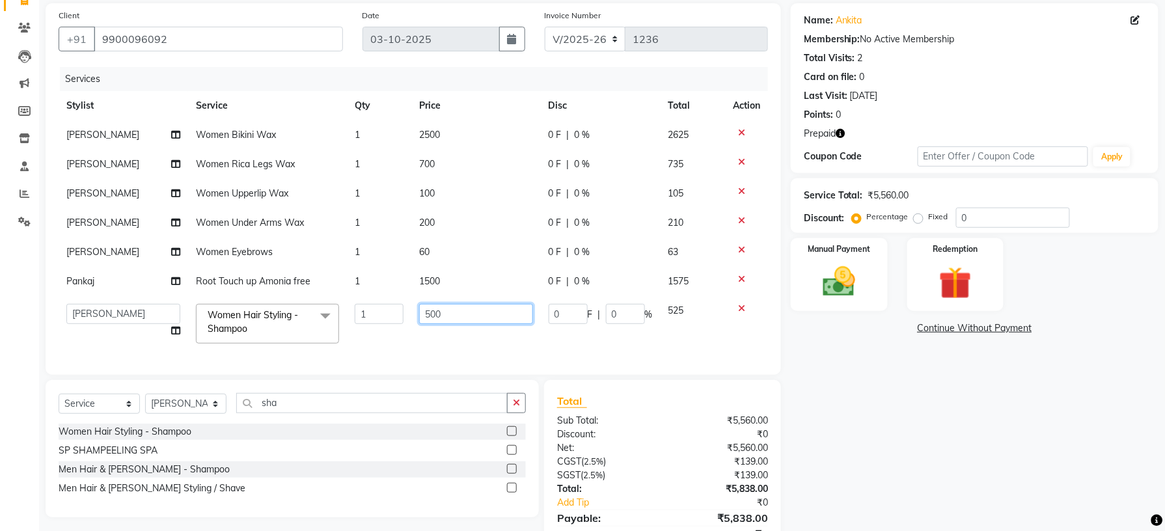
click at [435, 315] on input "500" at bounding box center [475, 314] width 113 height 20
type input "200"
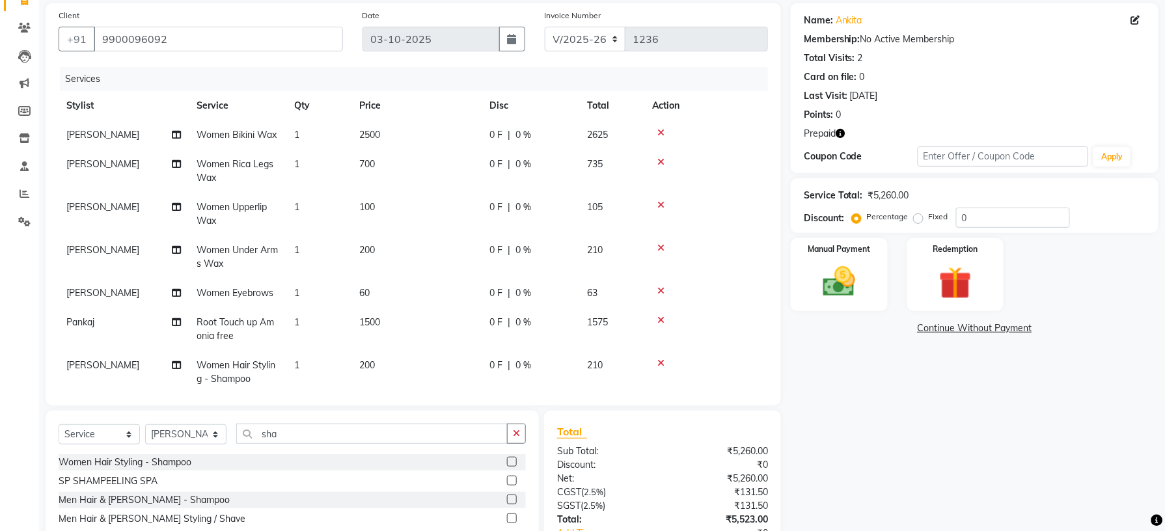
click at [492, 223] on tbody "shradha Women Bikini Wax 1 2500 0 F | 0 % 2625 megha Women Rica Legs Wax 1 700 …" at bounding box center [413, 256] width 709 height 273
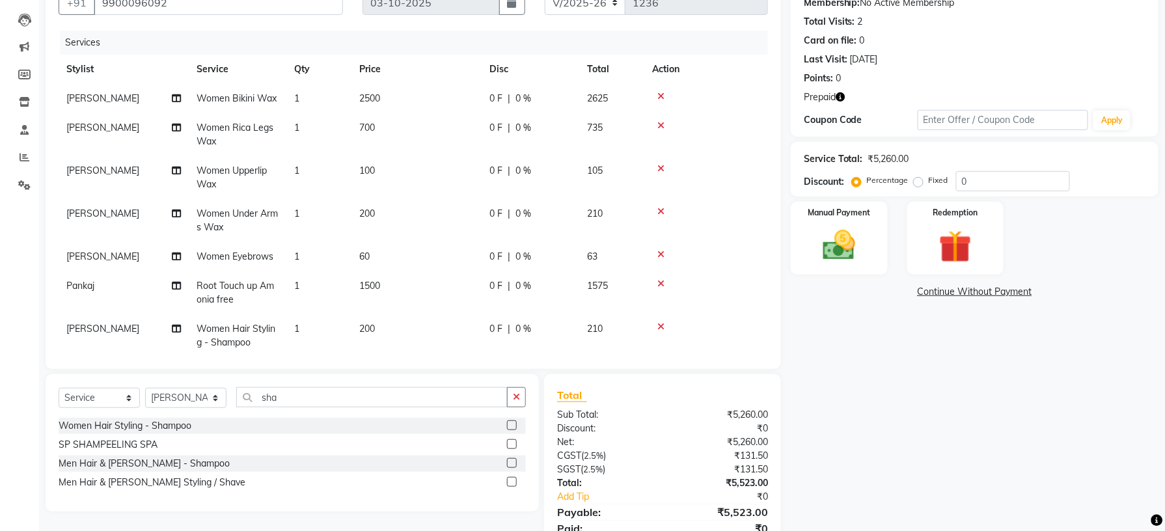
scroll to position [130, 0]
click at [376, 99] on span "2500" at bounding box center [369, 99] width 21 height 12
select select "70885"
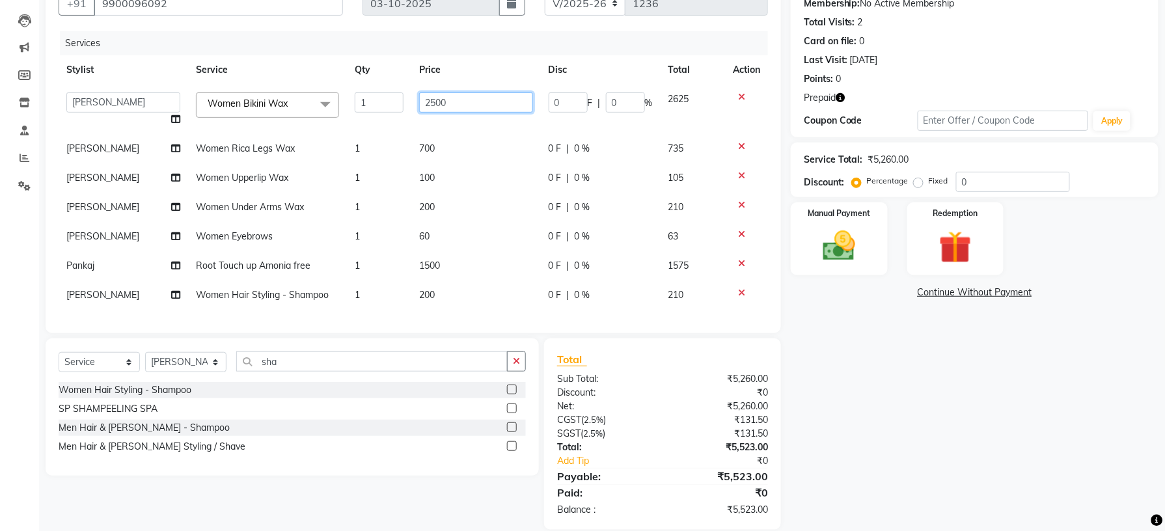
click at [433, 98] on input "2500" at bounding box center [475, 102] width 113 height 20
type input "1500"
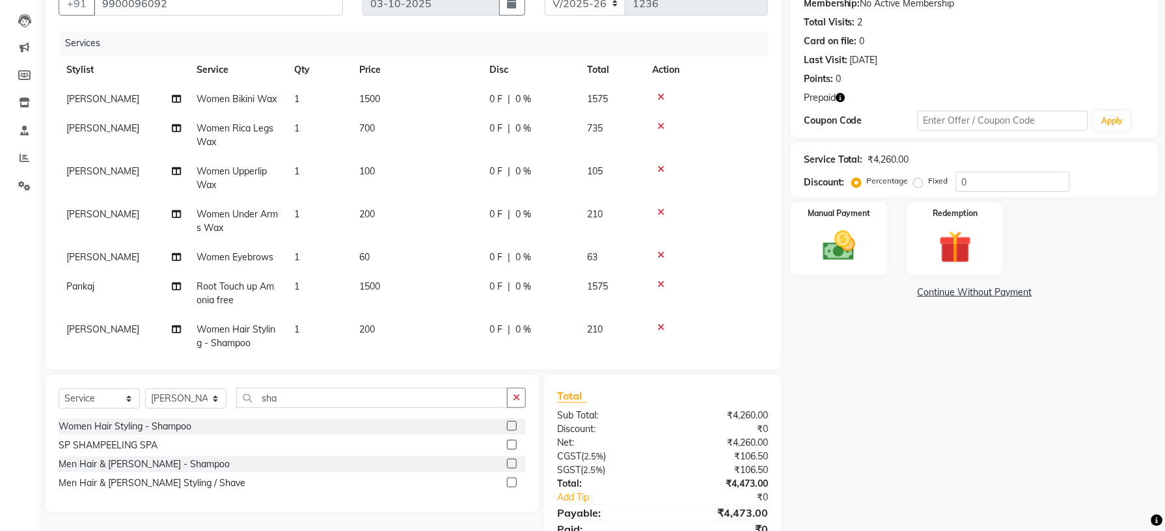
click at [470, 144] on td "700" at bounding box center [416, 135] width 130 height 43
select select "79049"
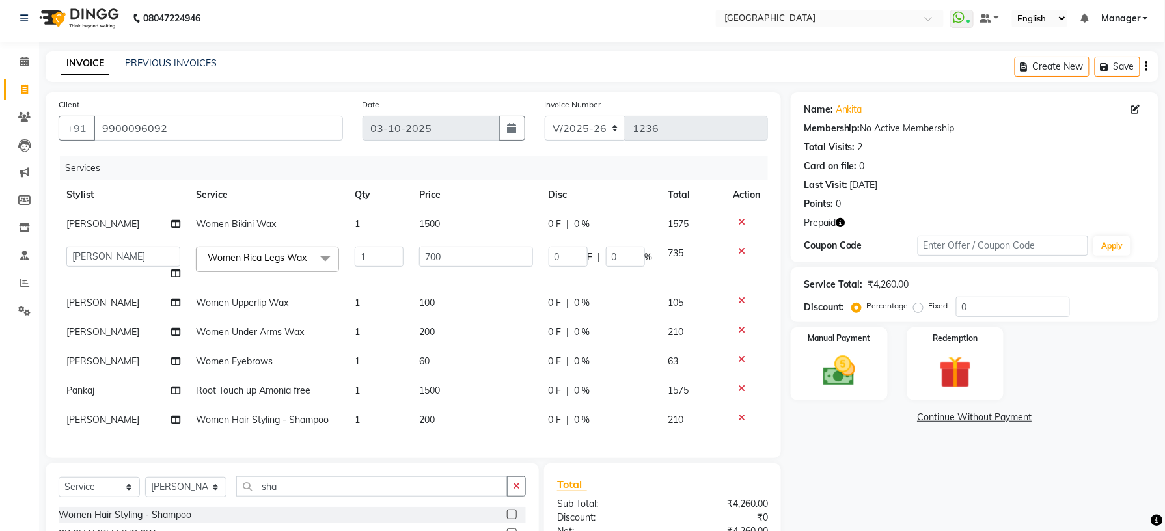
scroll to position [0, 0]
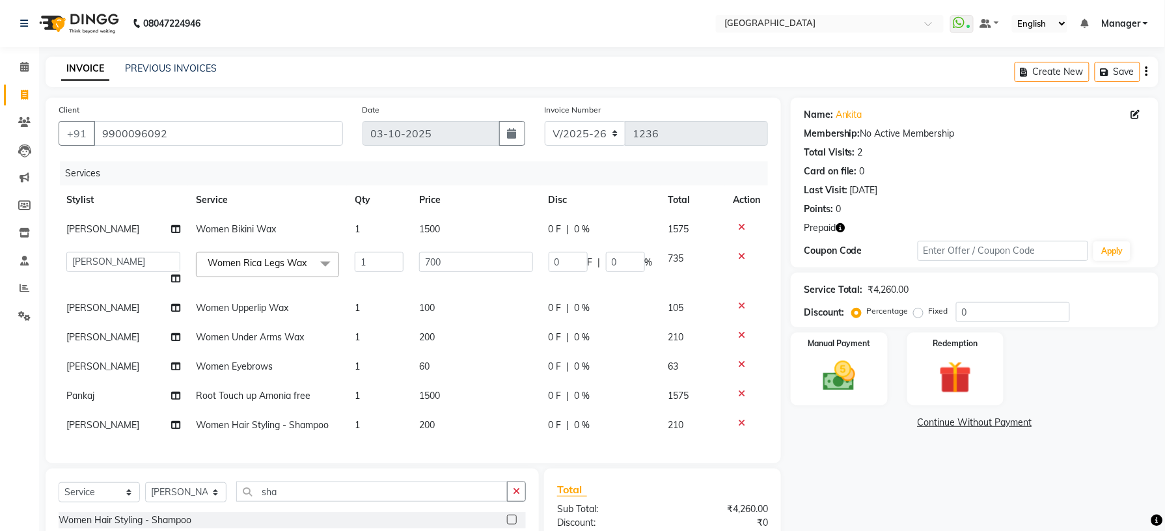
click at [841, 225] on icon "button" at bounding box center [840, 227] width 9 height 9
click at [891, 59] on div "INVOICE PREVIOUS INVOICES Create New Save" at bounding box center [602, 72] width 1113 height 31
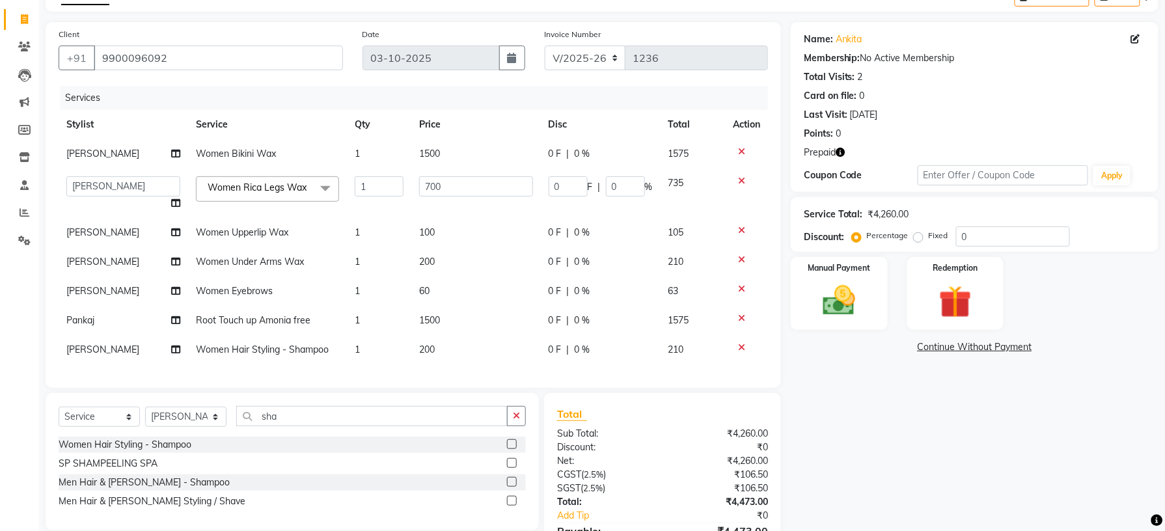
scroll to position [149, 0]
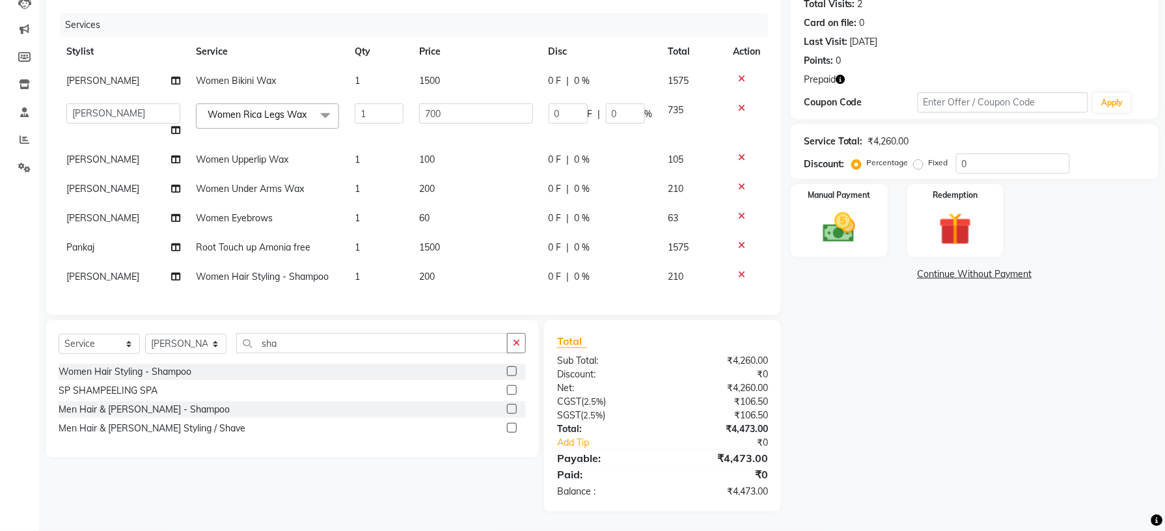
click at [842, 79] on icon "button" at bounding box center [840, 79] width 9 height 9
click at [425, 75] on span "1500" at bounding box center [429, 81] width 21 height 12
select select "70885"
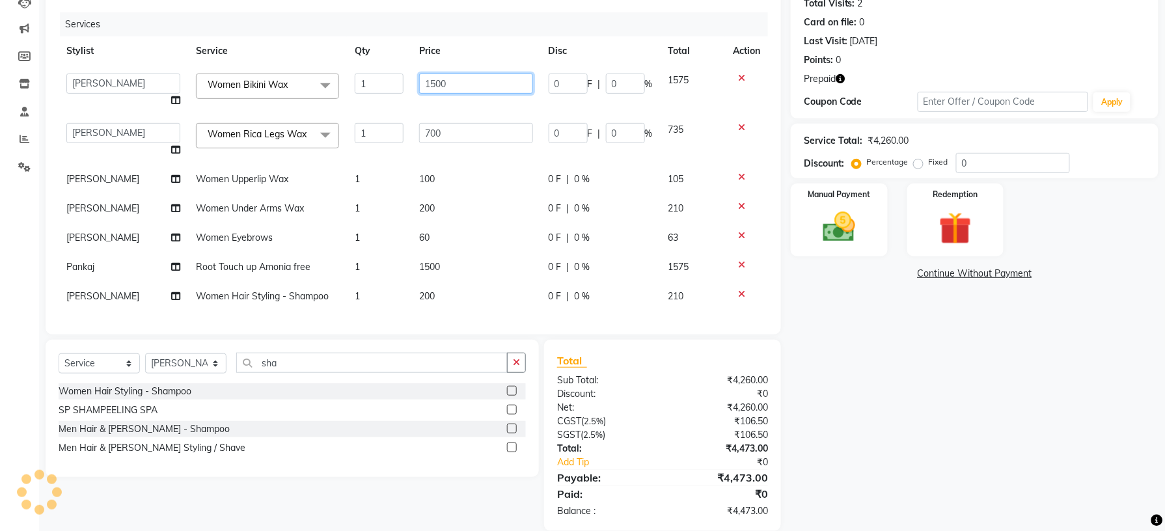
click at [514, 84] on input "1500" at bounding box center [475, 84] width 113 height 20
type input "1800"
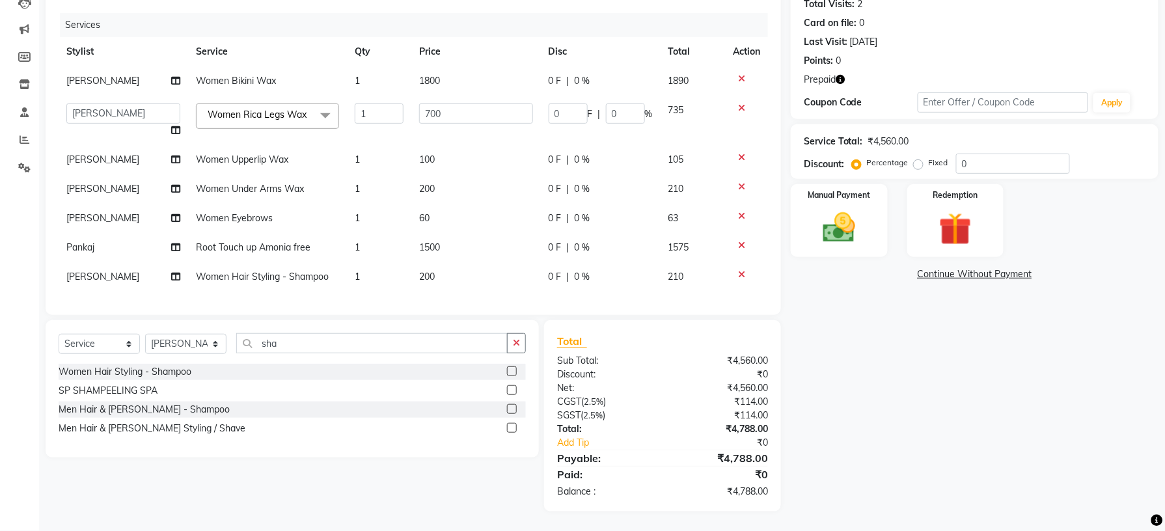
click at [933, 433] on div "Name: Ankita Membership: No Active Membership Total Visits: 2 Card on file: 0 L…" at bounding box center [979, 230] width 377 height 562
click at [935, 226] on img at bounding box center [955, 229] width 55 height 42
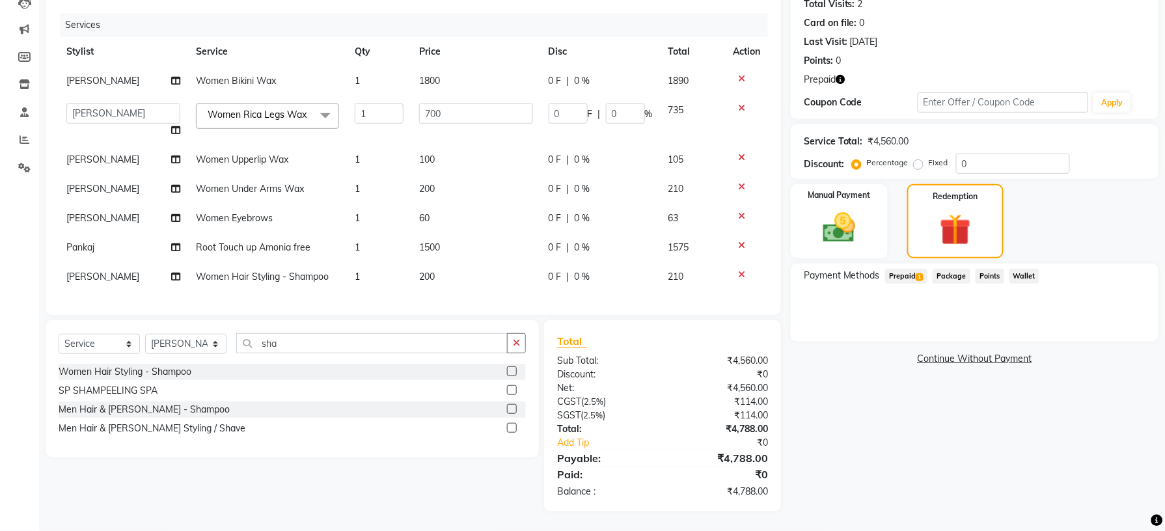
click at [905, 269] on span "Prepaid 1" at bounding box center [906, 276] width 42 height 15
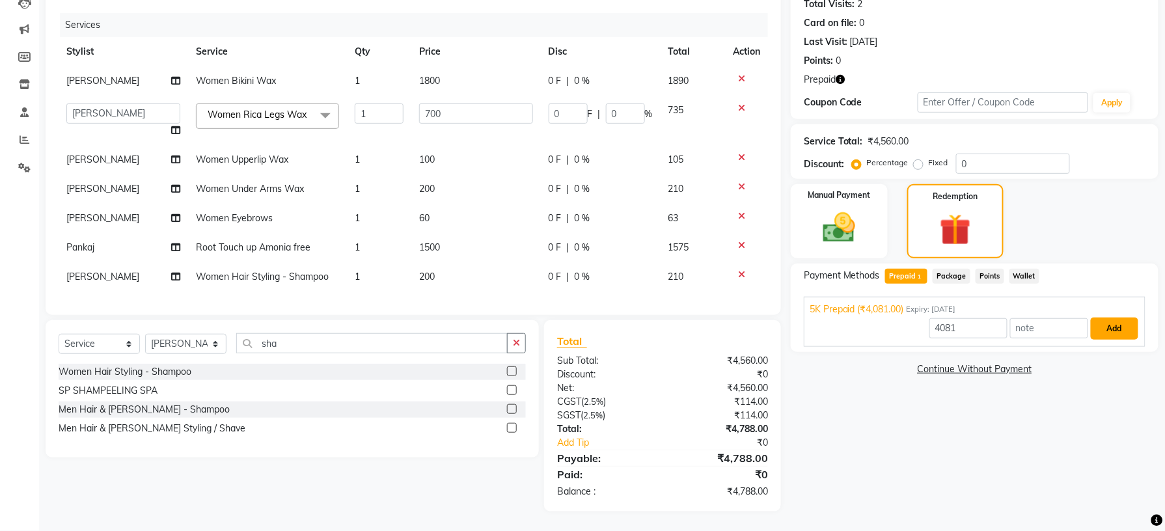
click at [1099, 320] on button "Add" at bounding box center [1115, 329] width 48 height 22
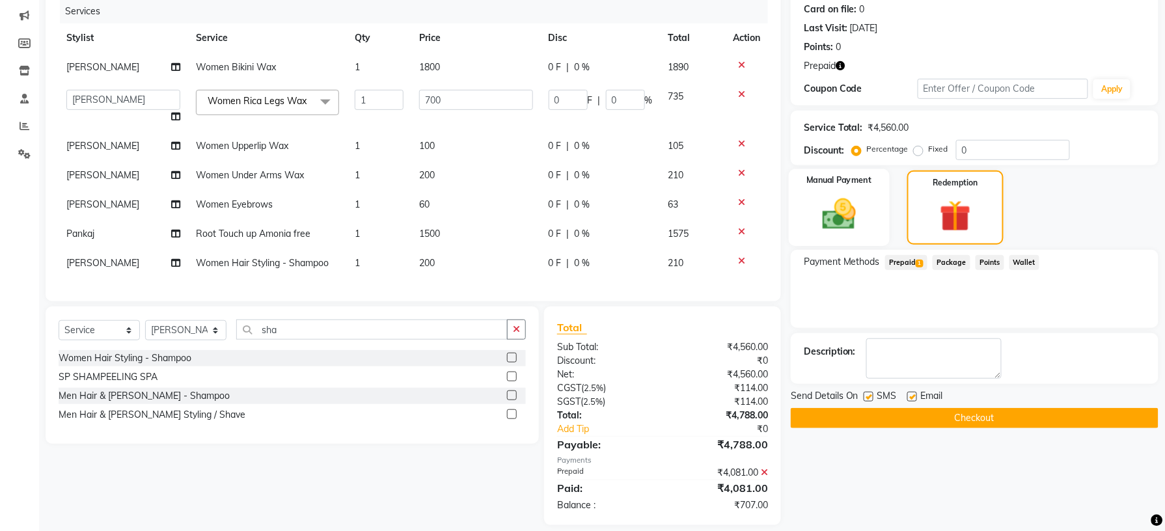
click at [854, 216] on img at bounding box center [839, 214] width 55 height 39
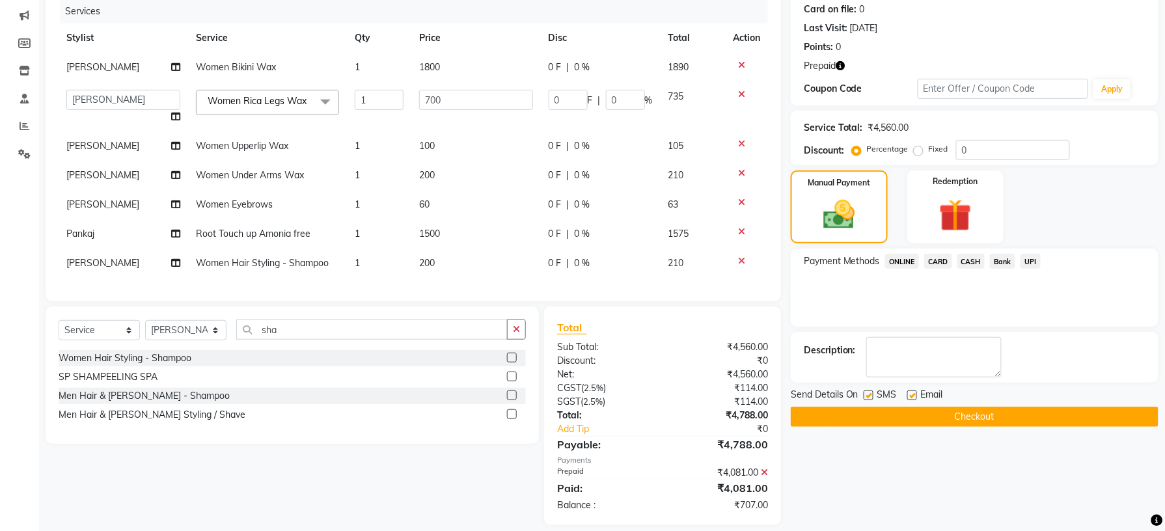
click at [901, 261] on span "ONLINE" at bounding box center [902, 261] width 34 height 15
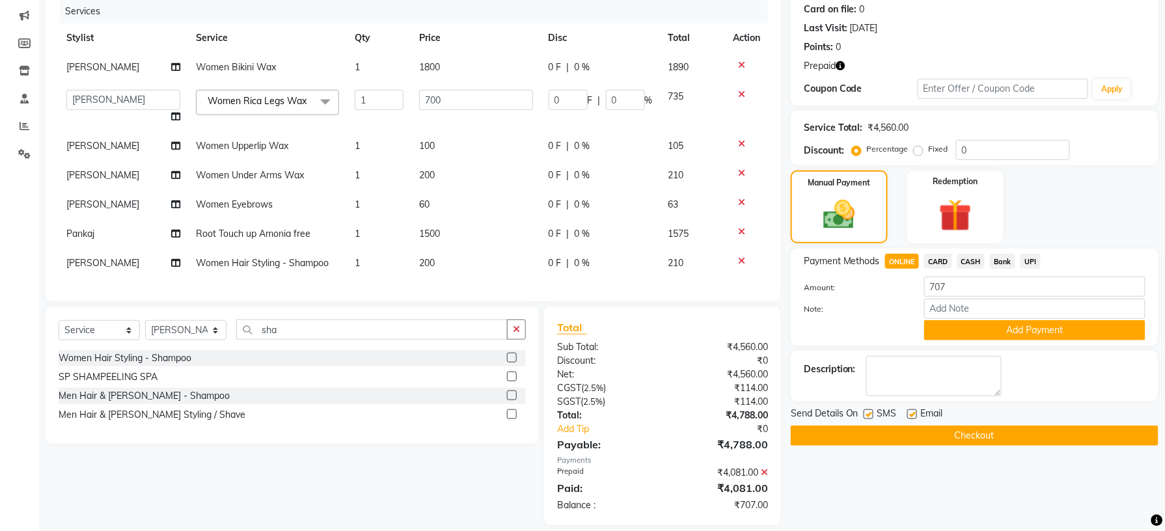
click at [1033, 261] on span "UPI" at bounding box center [1030, 261] width 20 height 15
click at [1021, 329] on button "Add Payment" at bounding box center [1034, 330] width 221 height 20
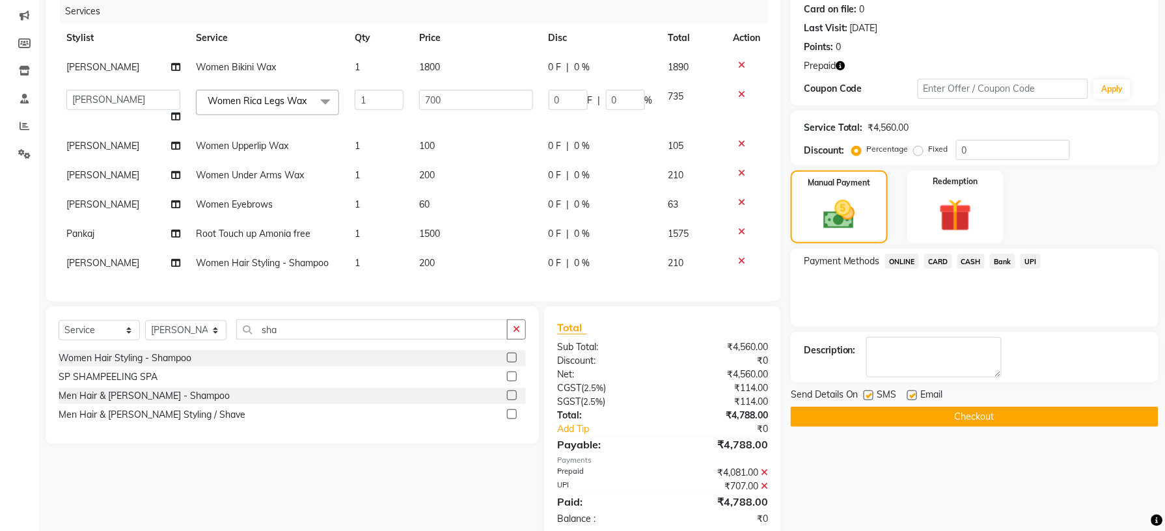
click at [975, 415] on button "Checkout" at bounding box center [975, 417] width 368 height 20
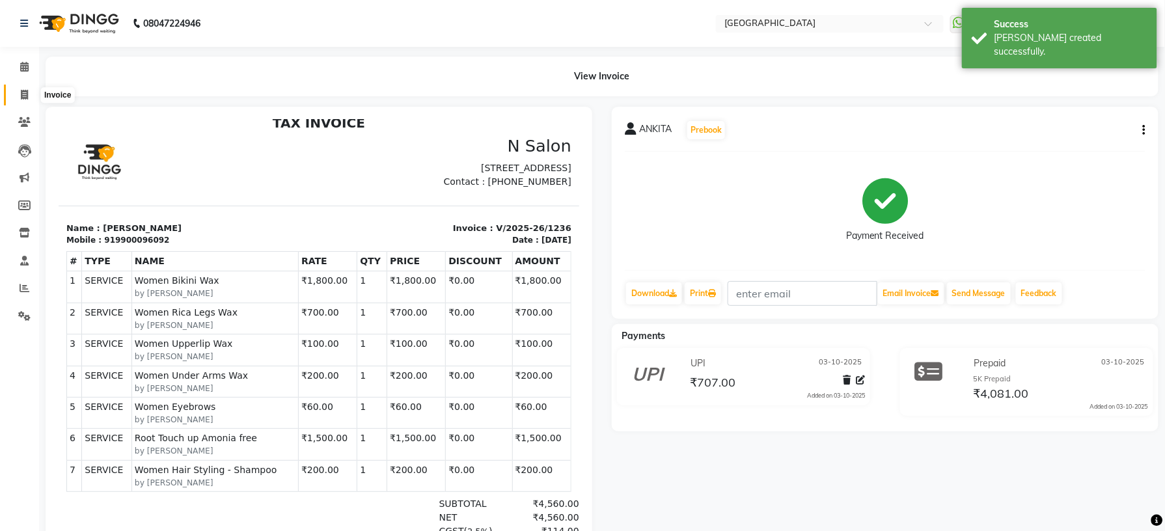
click at [27, 89] on span at bounding box center [24, 95] width 23 height 15
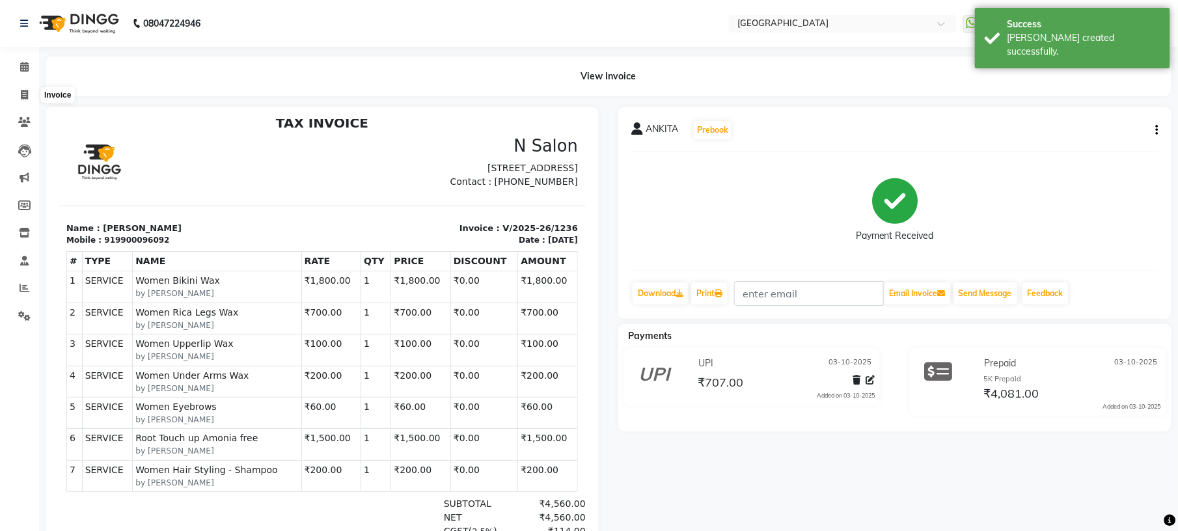
select select "service"
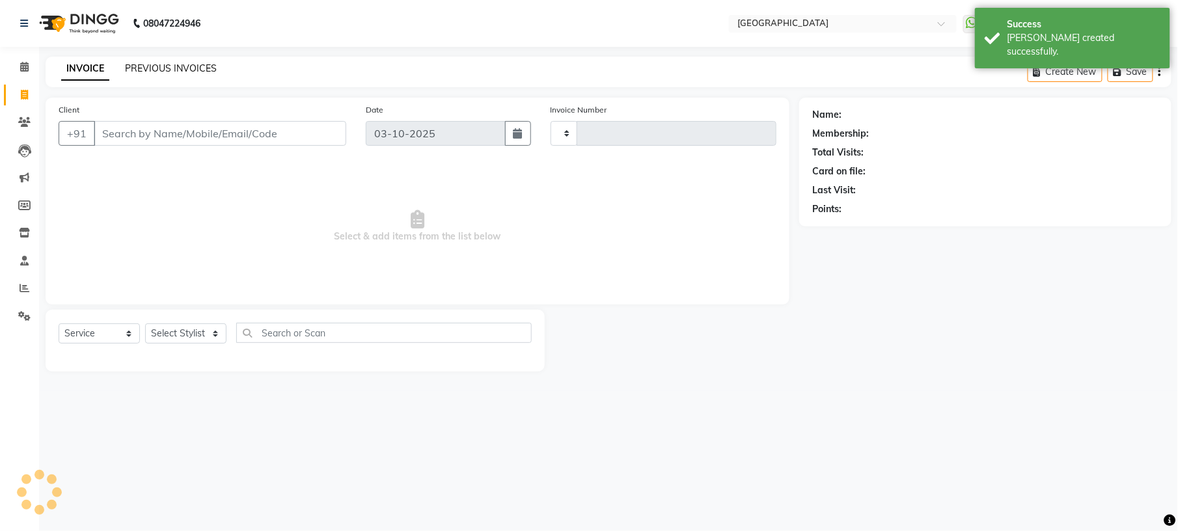
click at [154, 62] on link "PREVIOUS INVOICES" at bounding box center [171, 68] width 92 height 12
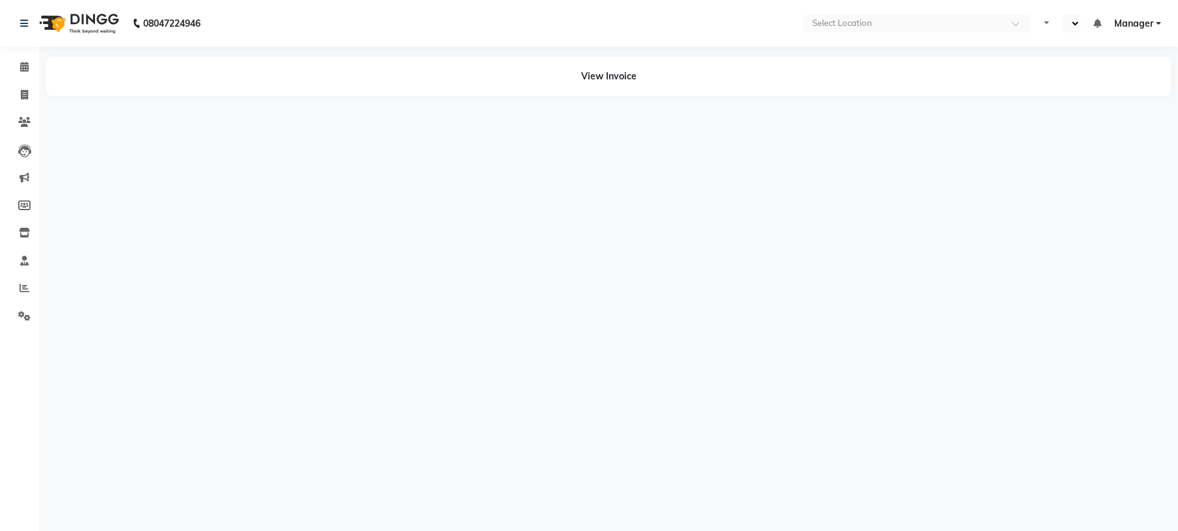
select select "en"
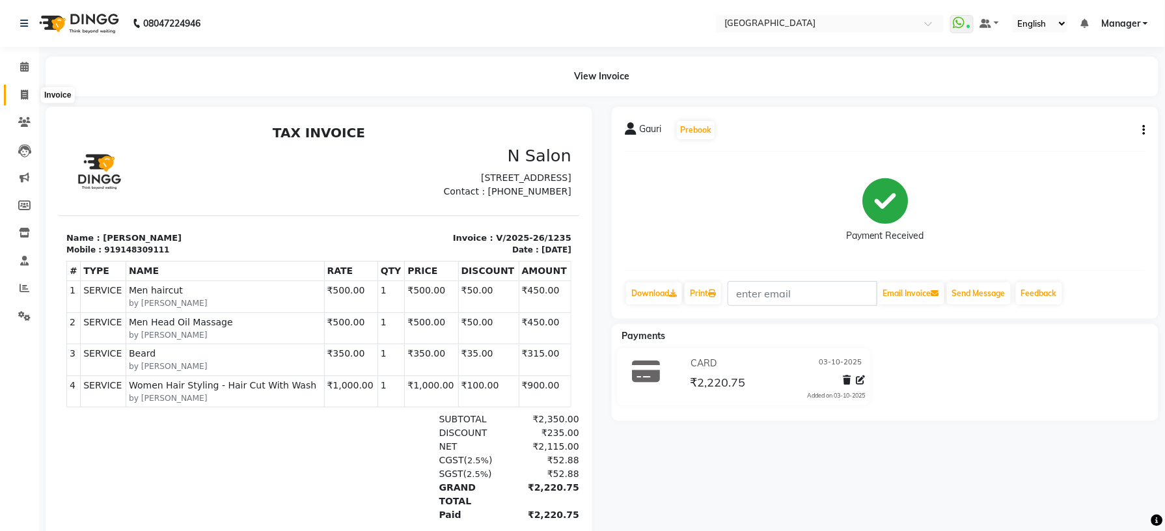
click at [16, 98] on span at bounding box center [24, 95] width 23 height 15
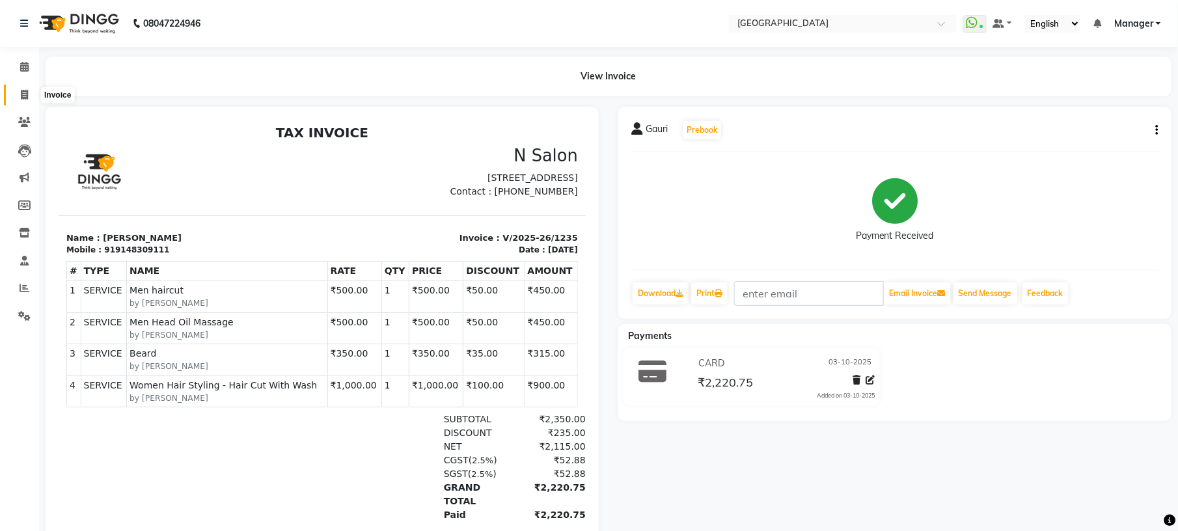
select select "service"
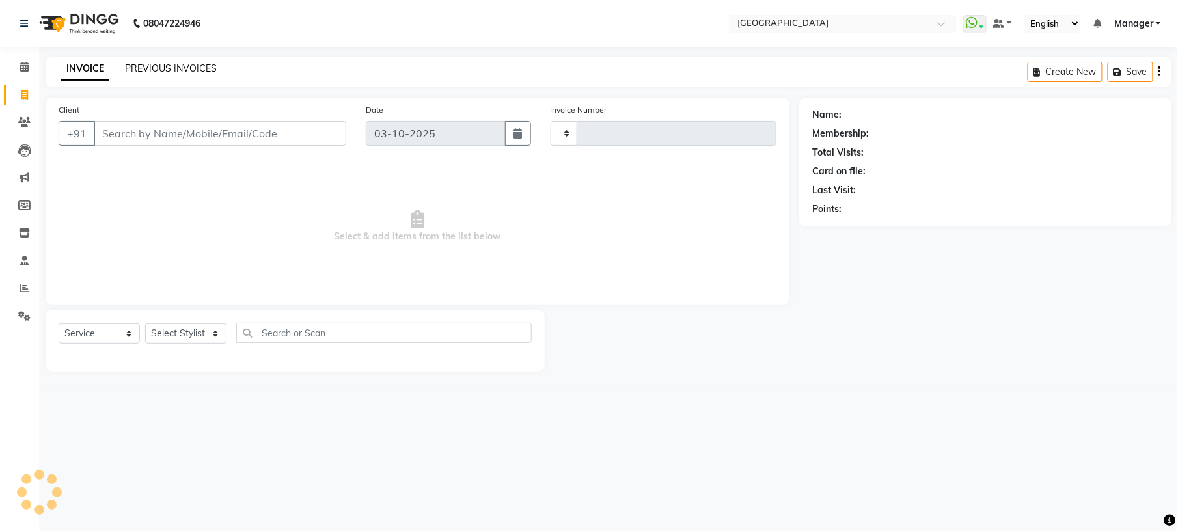
click at [181, 71] on link "PREVIOUS INVOICES" at bounding box center [171, 68] width 92 height 12
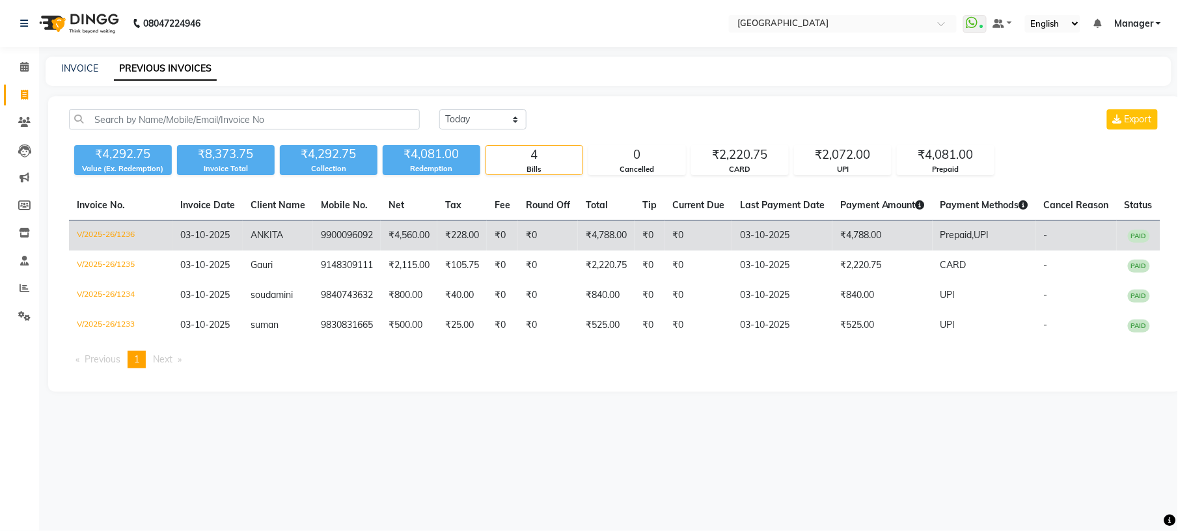
click at [706, 247] on td "₹0" at bounding box center [698, 236] width 68 height 31
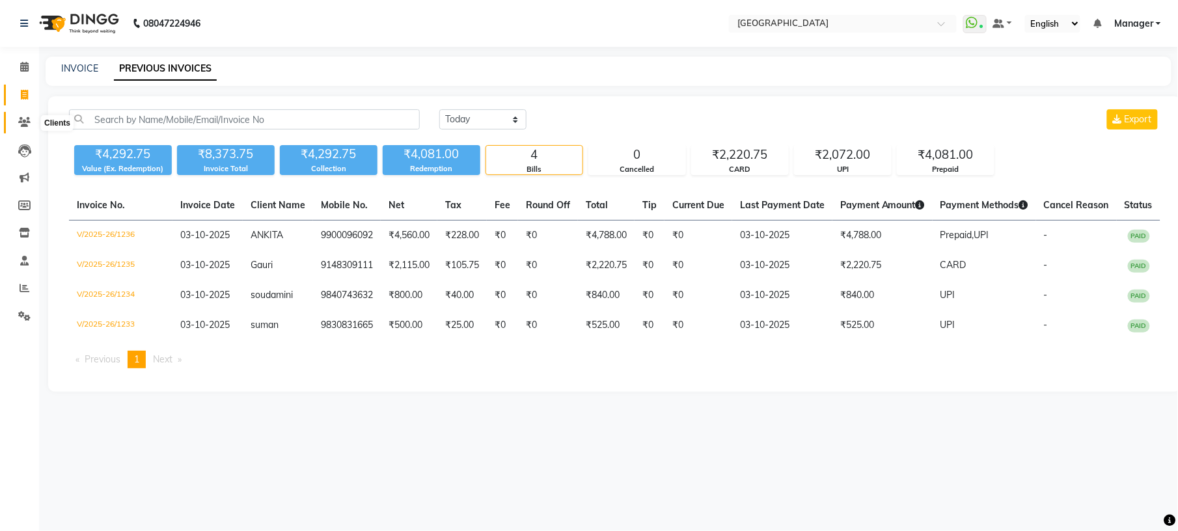
click at [21, 120] on icon at bounding box center [24, 122] width 12 height 10
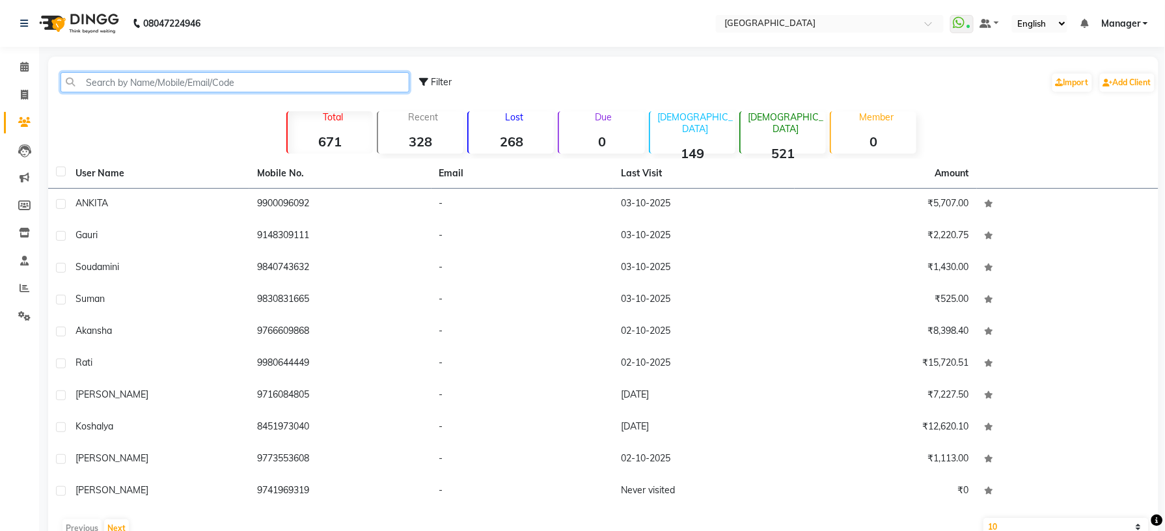
click at [143, 79] on input "text" at bounding box center [235, 82] width 349 height 20
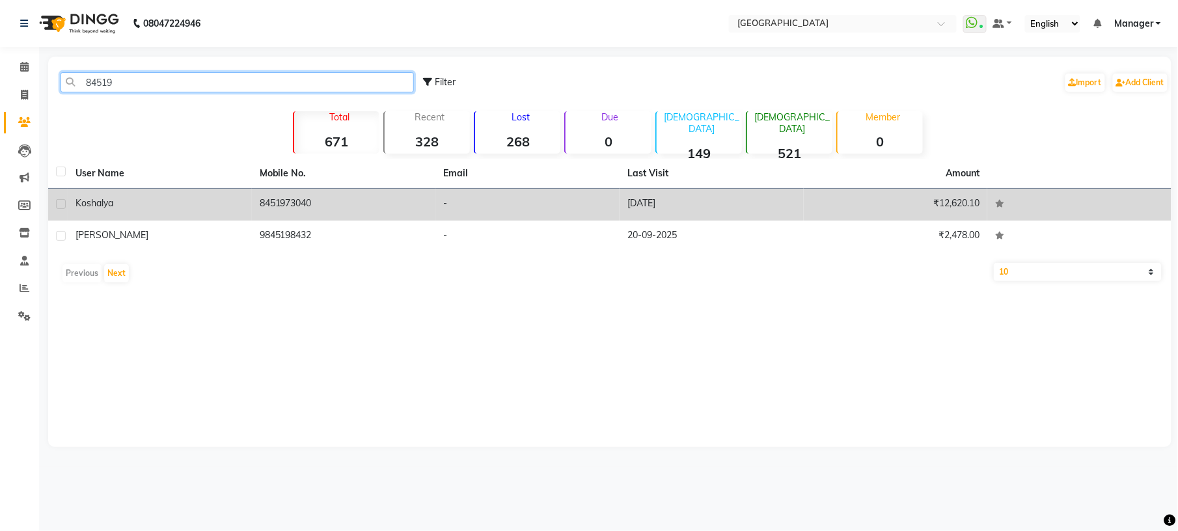
type input "84519"
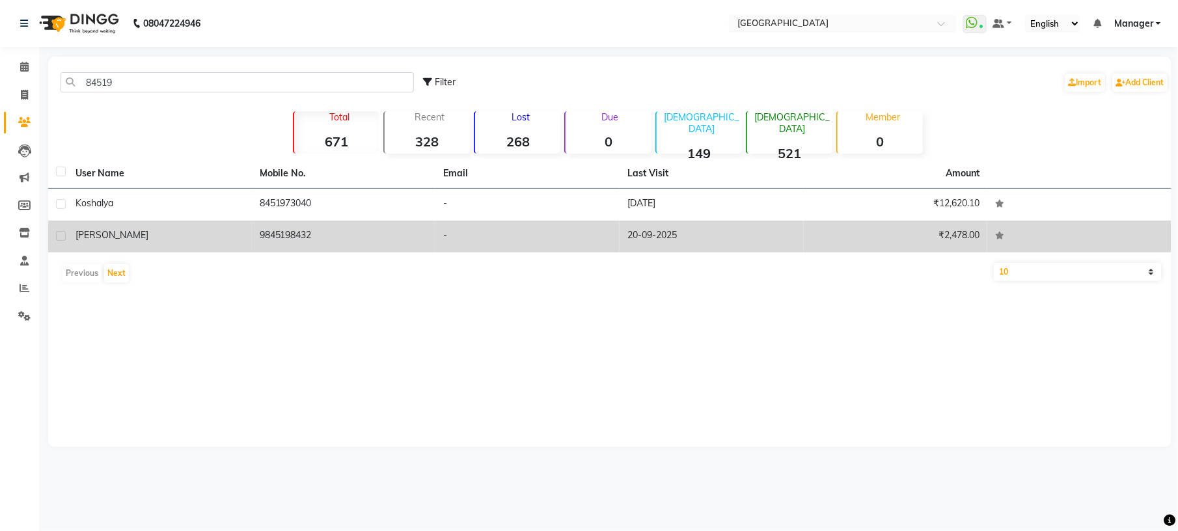
click at [271, 209] on td "8451973040" at bounding box center [344, 205] width 184 height 32
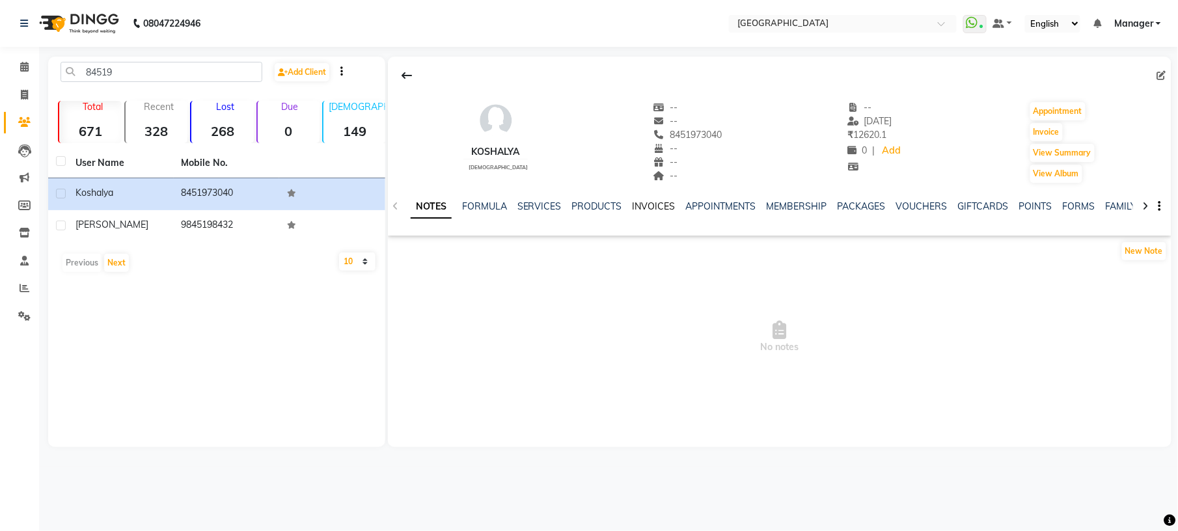
click at [660, 208] on link "INVOICES" at bounding box center [654, 206] width 43 height 12
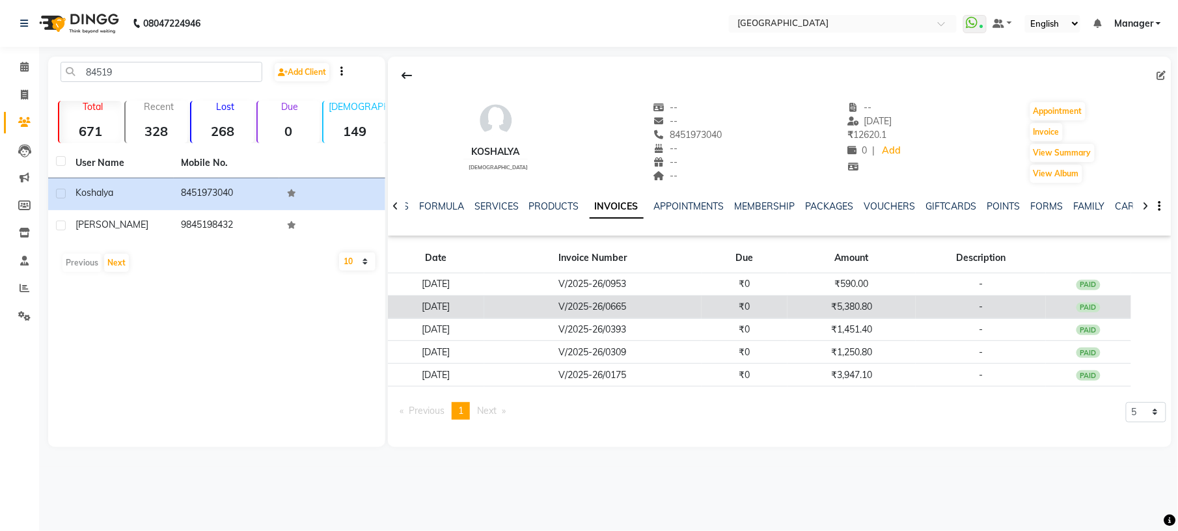
click at [787, 311] on td "₹0" at bounding box center [745, 306] width 86 height 23
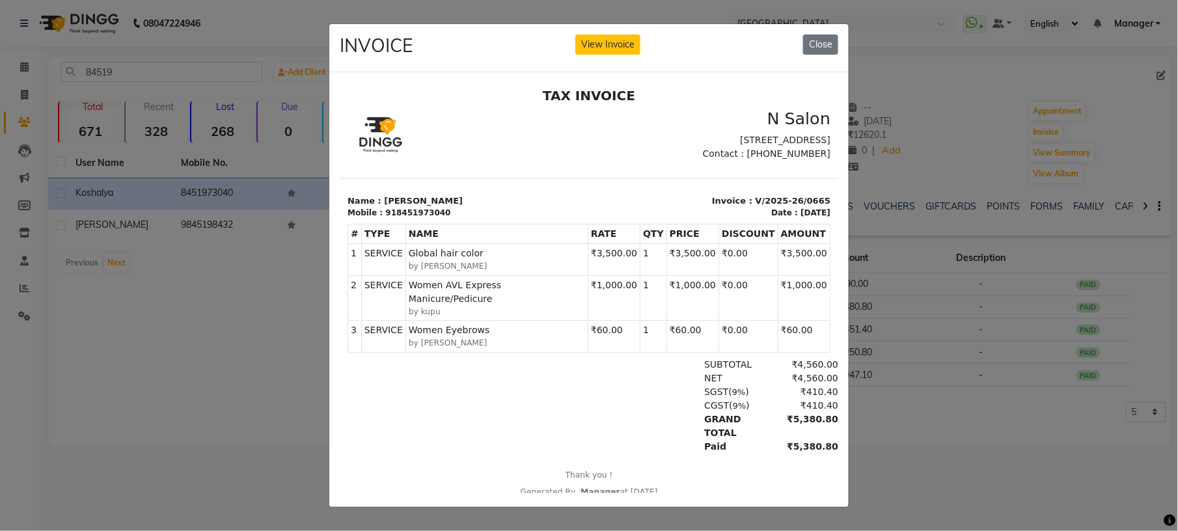
drag, startPoint x: 619, startPoint y: 266, endPoint x: 579, endPoint y: 258, distance: 41.2
click at [587, 258] on td "₹3,500.00" at bounding box center [613, 259] width 52 height 31
click at [811, 35] on button "Close" at bounding box center [820, 44] width 35 height 20
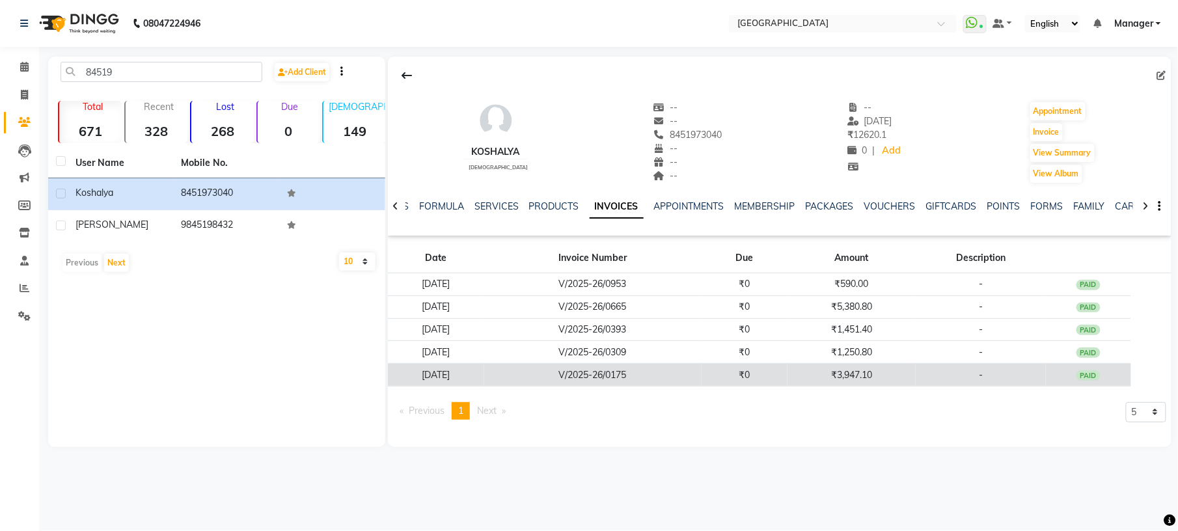
click at [740, 383] on td "₹0" at bounding box center [745, 375] width 86 height 23
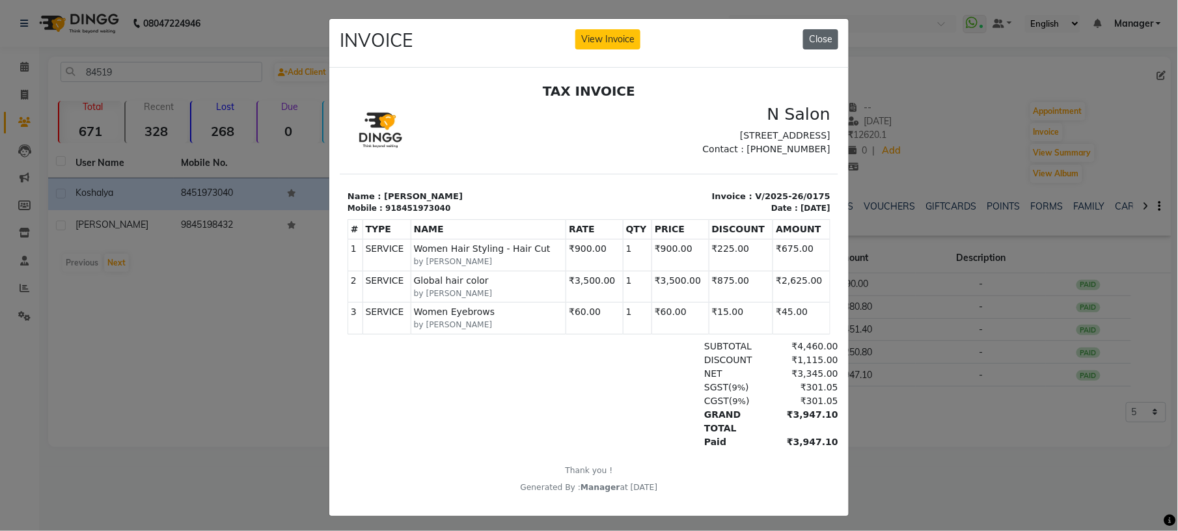
click at [810, 40] on button "Close" at bounding box center [820, 39] width 35 height 20
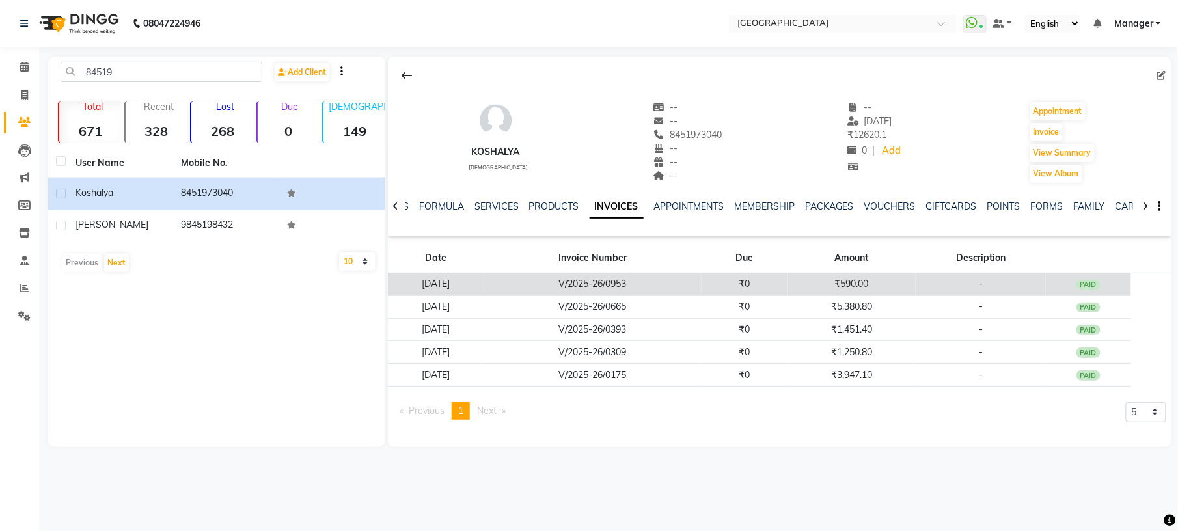
click at [780, 290] on td "₹0" at bounding box center [745, 284] width 86 height 23
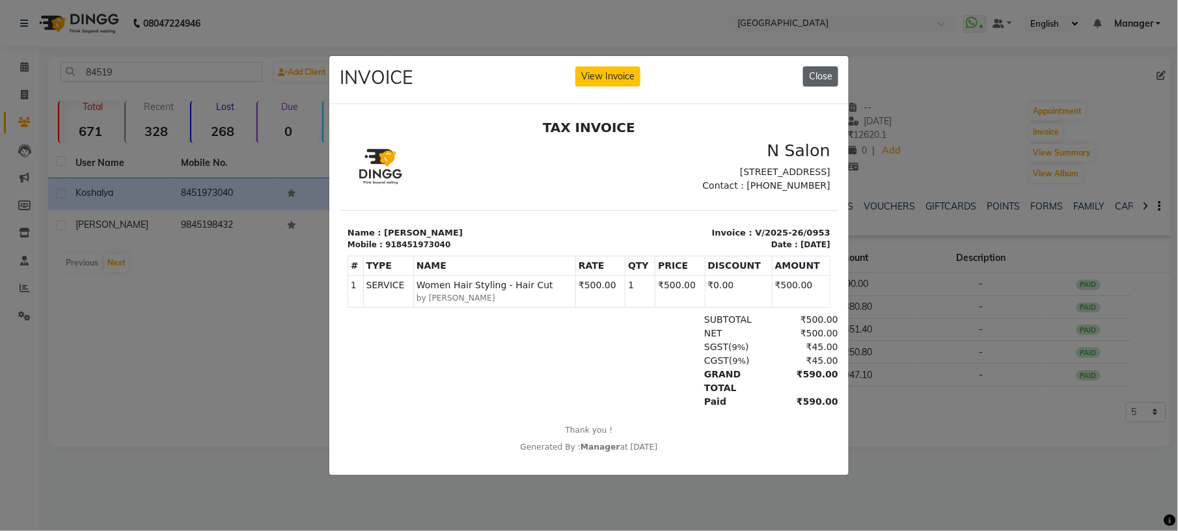
click at [828, 70] on button "Close" at bounding box center [820, 76] width 35 height 20
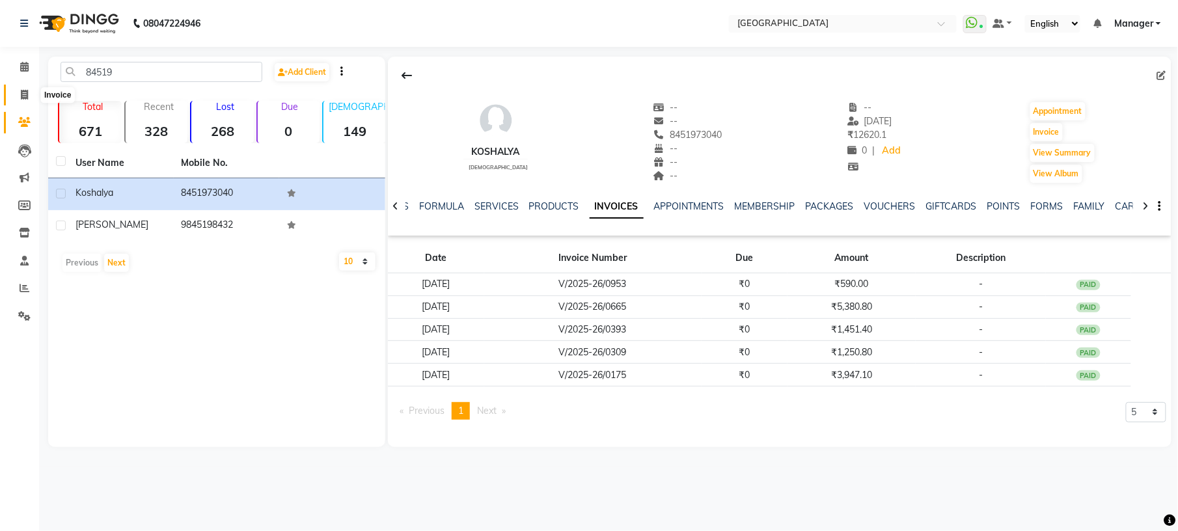
click at [19, 91] on span at bounding box center [24, 95] width 23 height 15
select select "service"
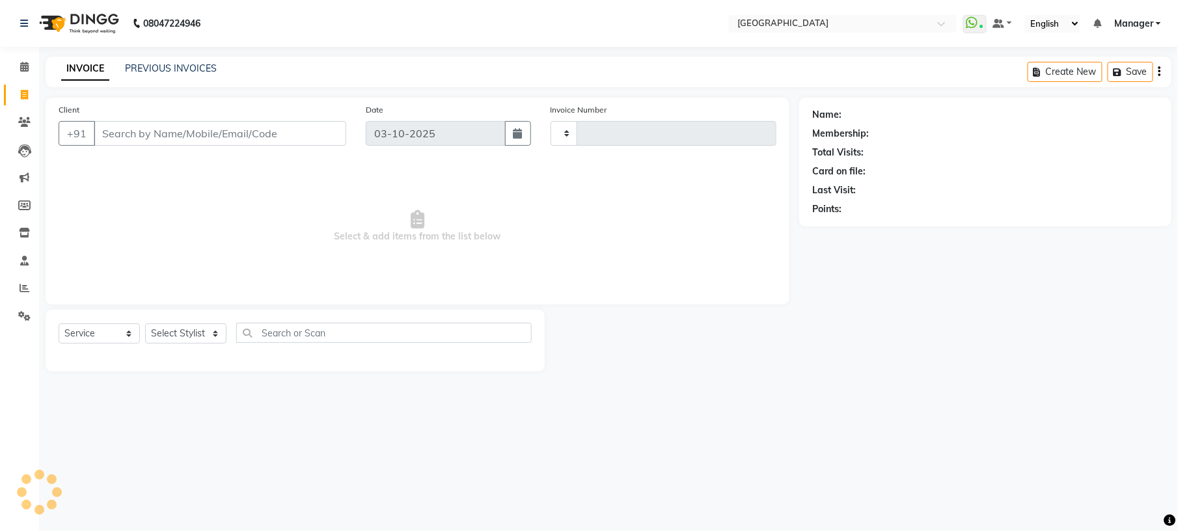
type input "1237"
click at [191, 63] on link "PREVIOUS INVOICES" at bounding box center [171, 68] width 92 height 12
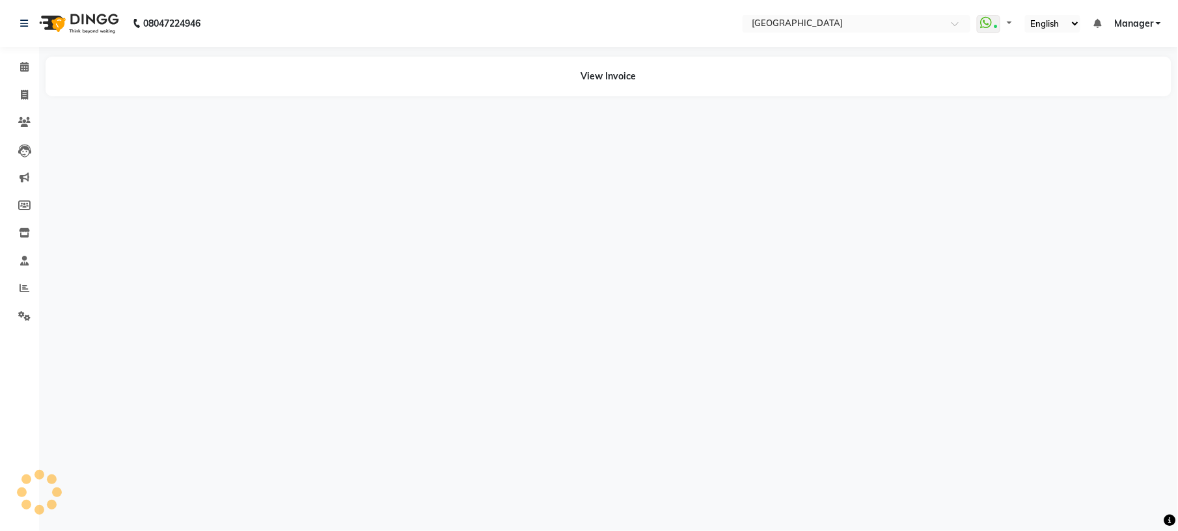
select select "en"
drag, startPoint x: 0, startPoint y: 0, endPoint x: 837, endPoint y: 212, distance: 863.2
click at [837, 212] on div "08047224946 Select Location × [GEOGRAPHIC_DATA] WhatsApp Status ✕ Status: Conne…" at bounding box center [589, 265] width 1178 height 531
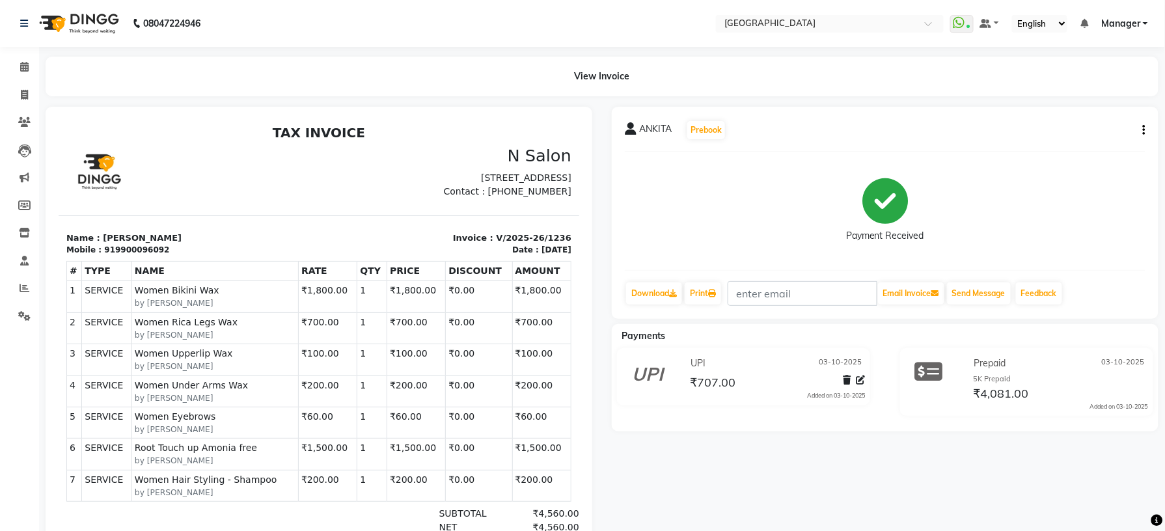
click at [1143, 131] on icon "button" at bounding box center [1144, 130] width 3 height 1
click at [1114, 134] on div "Edit Item Staff" at bounding box center [1079, 130] width 89 height 16
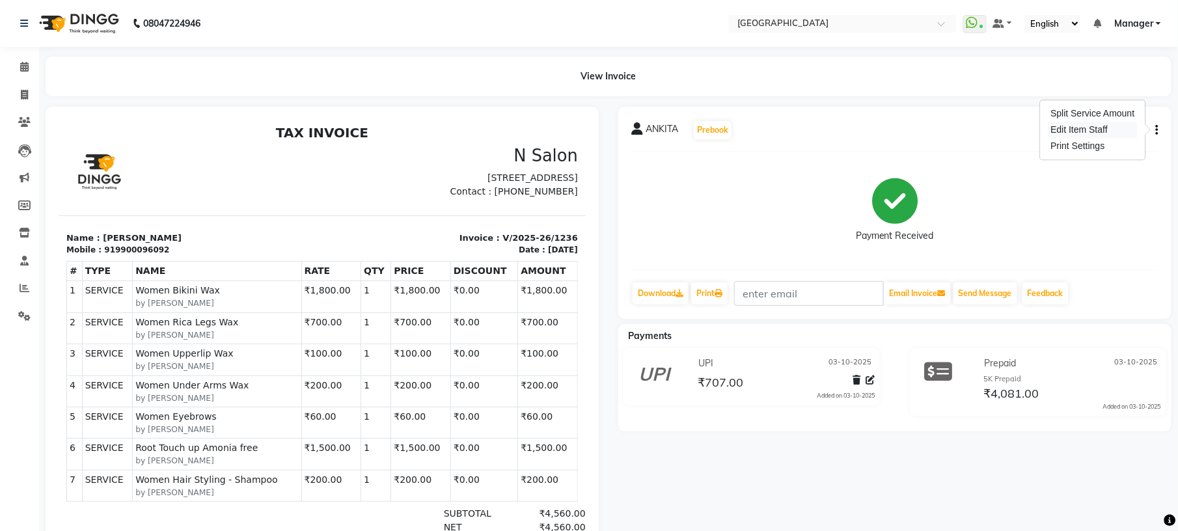
select select
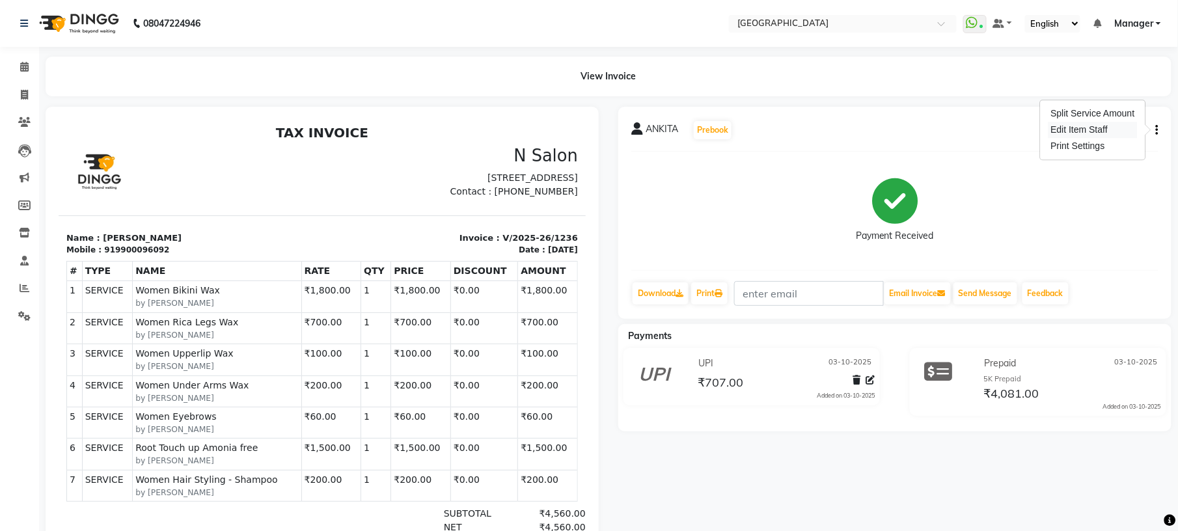
select select
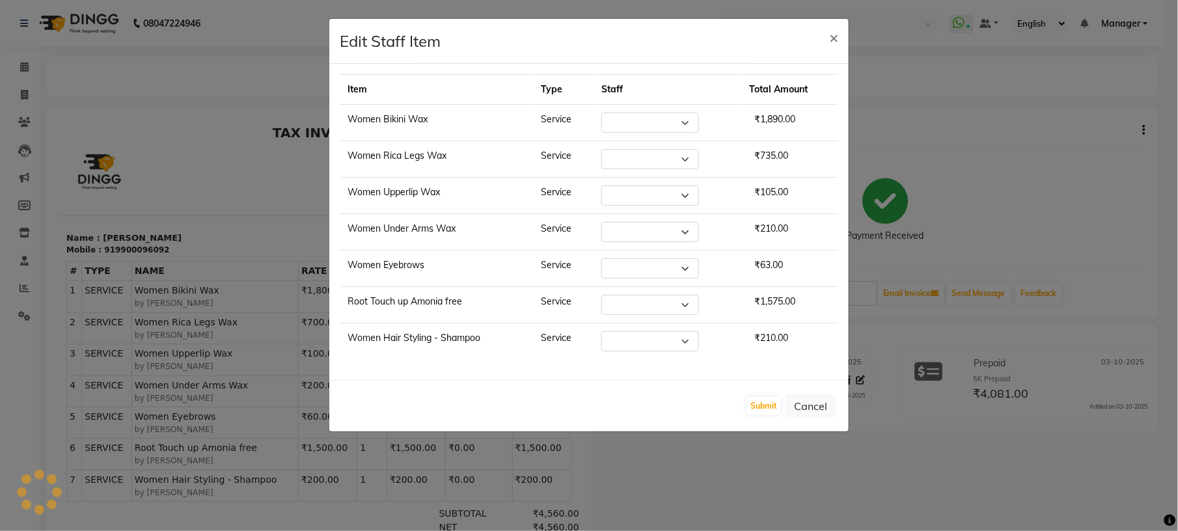
select select "70885"
select select "79049"
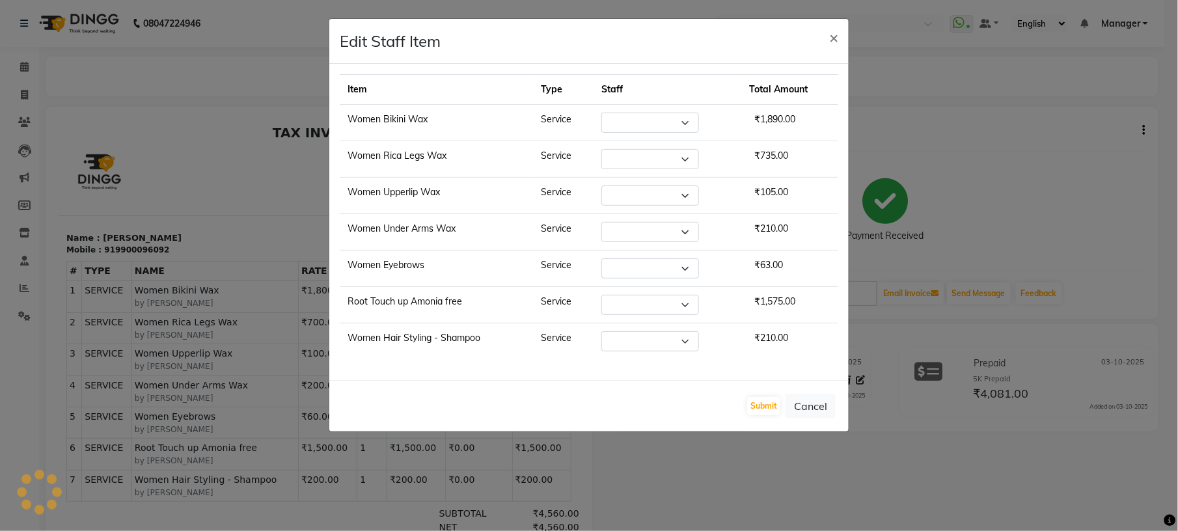
select select "70686"
select select "79049"
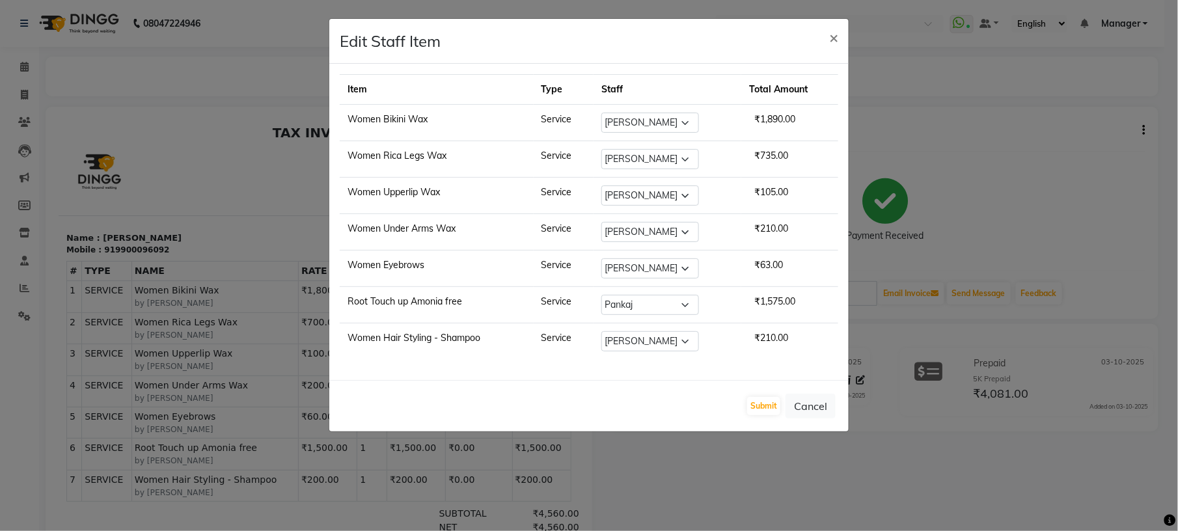
click at [1045, 200] on ngb-modal-window "Edit Staff Item × Item Type Staff Total Amount Women Bikini Wax Service Select …" at bounding box center [589, 265] width 1178 height 531
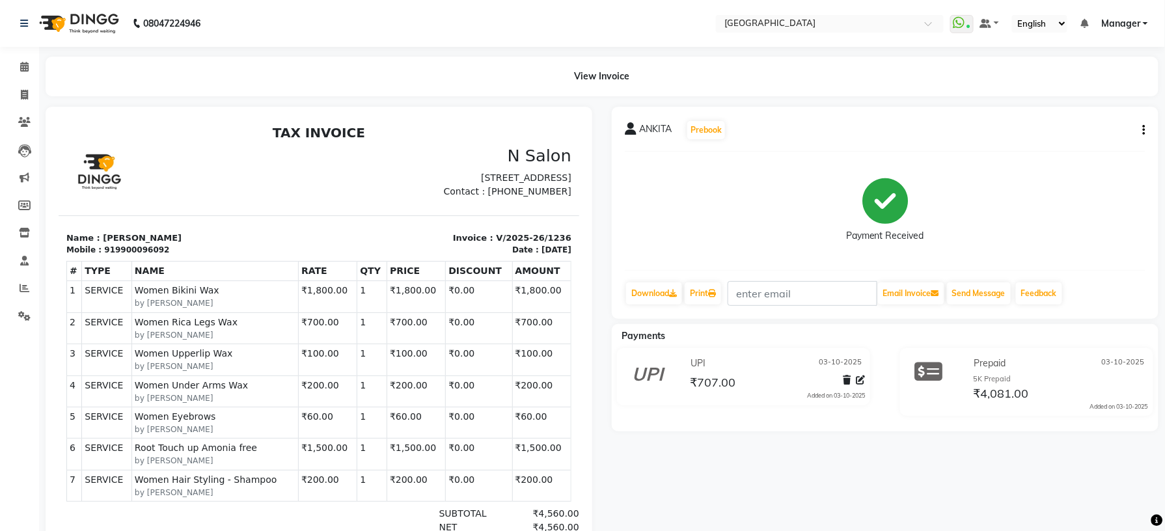
click at [1147, 131] on div "ANKITA Prebook Payment Received Download Print Email Invoice Send Message Feedb…" at bounding box center [885, 213] width 547 height 212
click at [1143, 131] on icon "button" at bounding box center [1144, 130] width 3 height 1
click at [863, 376] on icon at bounding box center [860, 380] width 9 height 9
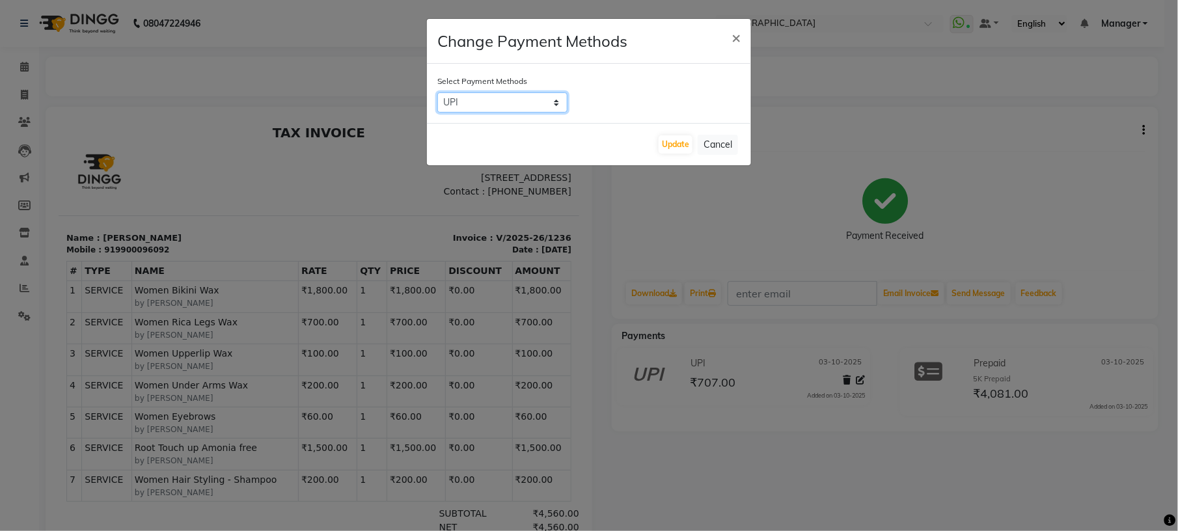
click at [560, 105] on select "ONLINE CARD CASH Bank UPI" at bounding box center [502, 102] width 130 height 20
select select "2"
click at [437, 92] on select "ONLINE CARD CASH Bank UPI" at bounding box center [502, 102] width 130 height 20
click at [675, 142] on button "Update" at bounding box center [676, 144] width 34 height 18
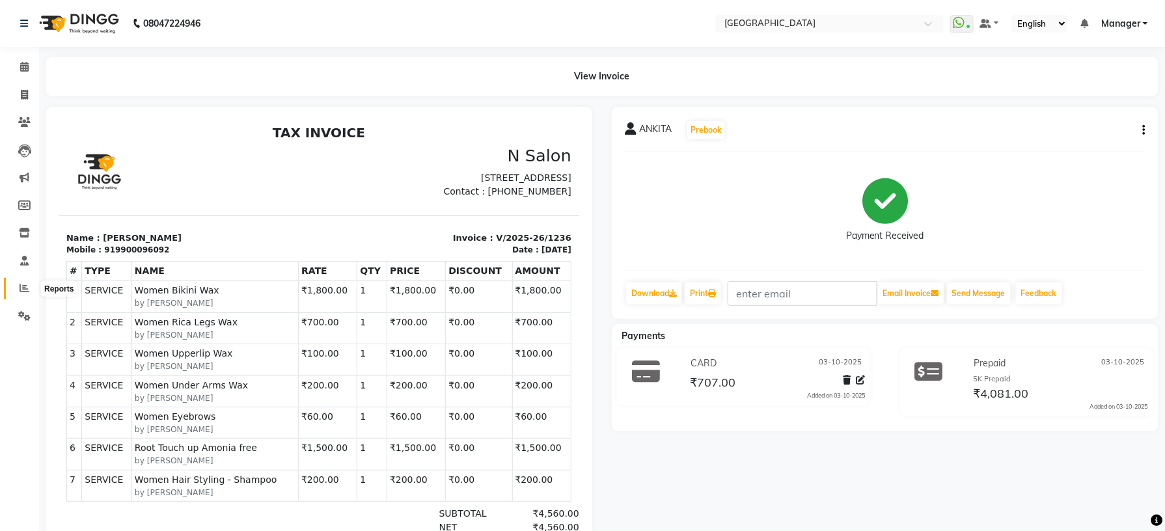
click at [17, 282] on span at bounding box center [24, 288] width 23 height 15
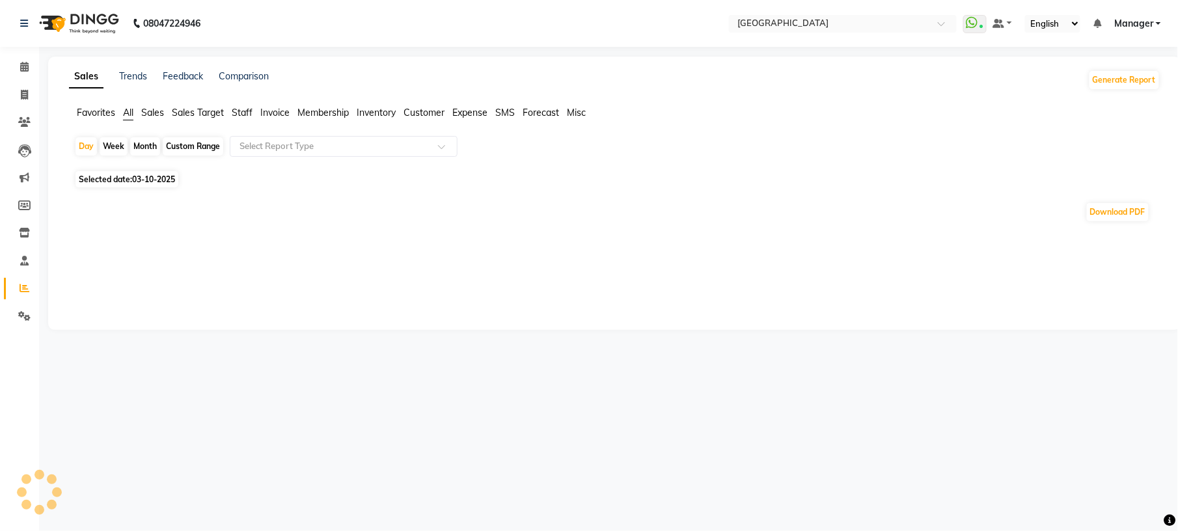
click at [152, 112] on span "Sales" at bounding box center [152, 113] width 23 height 12
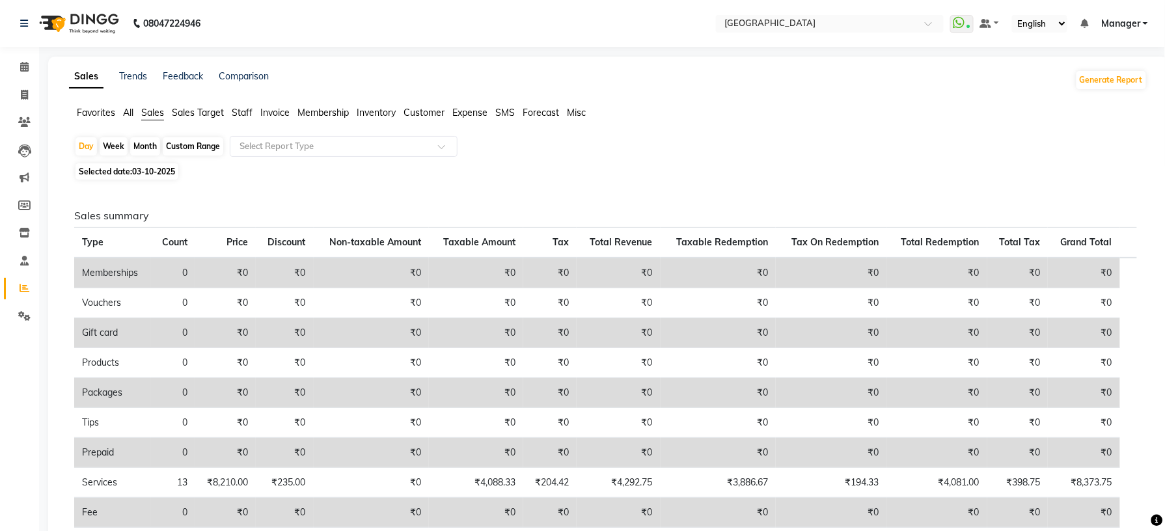
click at [185, 141] on div "Custom Range" at bounding box center [193, 146] width 61 height 18
select select "10"
select select "2025"
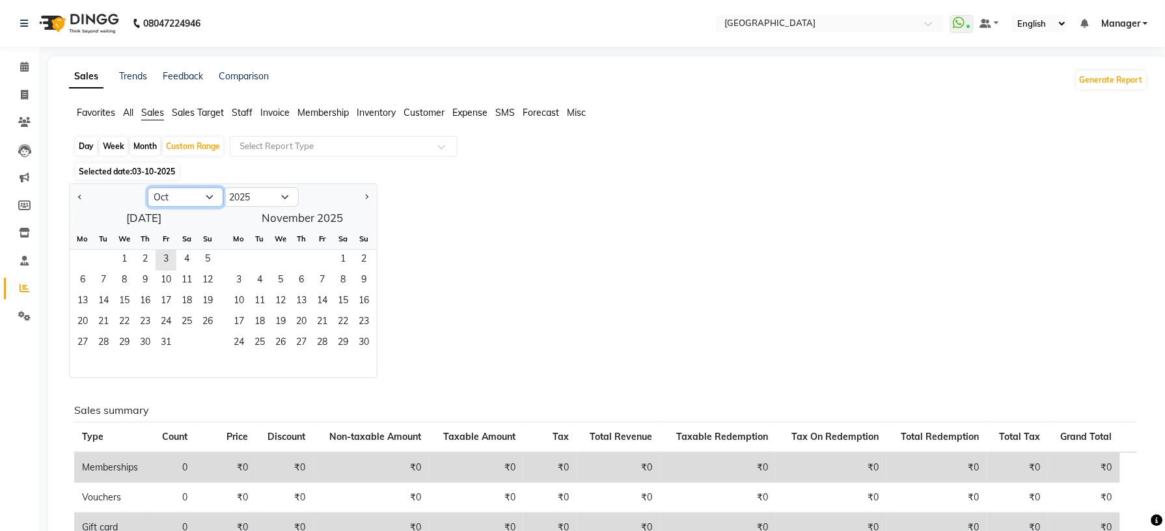
click at [185, 198] on select "Jan Feb Mar Apr May Jun [DATE] Aug Sep Oct Nov Dec" at bounding box center [185, 197] width 75 height 20
select select "8"
click at [148, 188] on select "Jan Feb Mar Apr May Jun [DATE] Aug Sep Oct Nov Dec" at bounding box center [185, 197] width 75 height 20
click at [146, 146] on div "Month" at bounding box center [145, 146] width 30 height 18
select select "10"
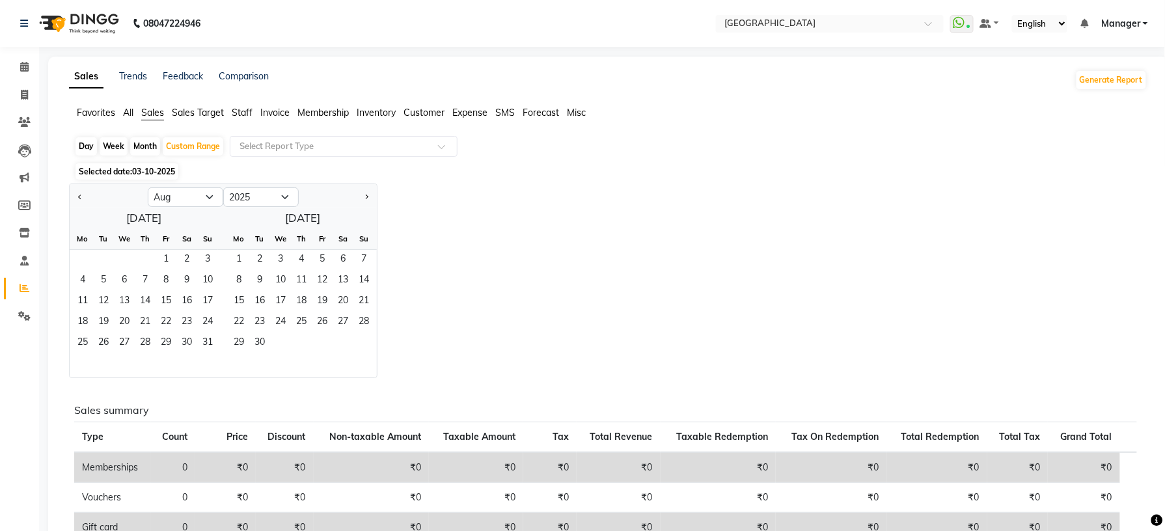
select select "2025"
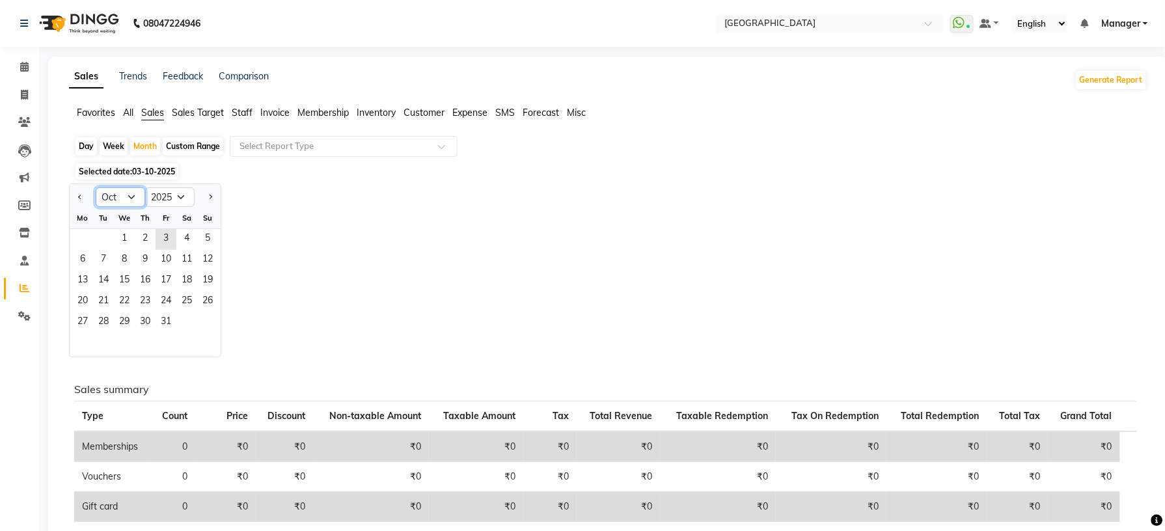
click at [133, 194] on select "Jan Feb Mar Apr May Jun [DATE] Aug Sep Oct Nov Dec" at bounding box center [120, 197] width 49 height 20
select select "8"
click at [96, 188] on select "Jan Feb Mar Apr May Jun [DATE] Aug Sep Oct Nov Dec" at bounding box center [120, 197] width 49 height 20
click at [159, 237] on span "1" at bounding box center [166, 239] width 21 height 21
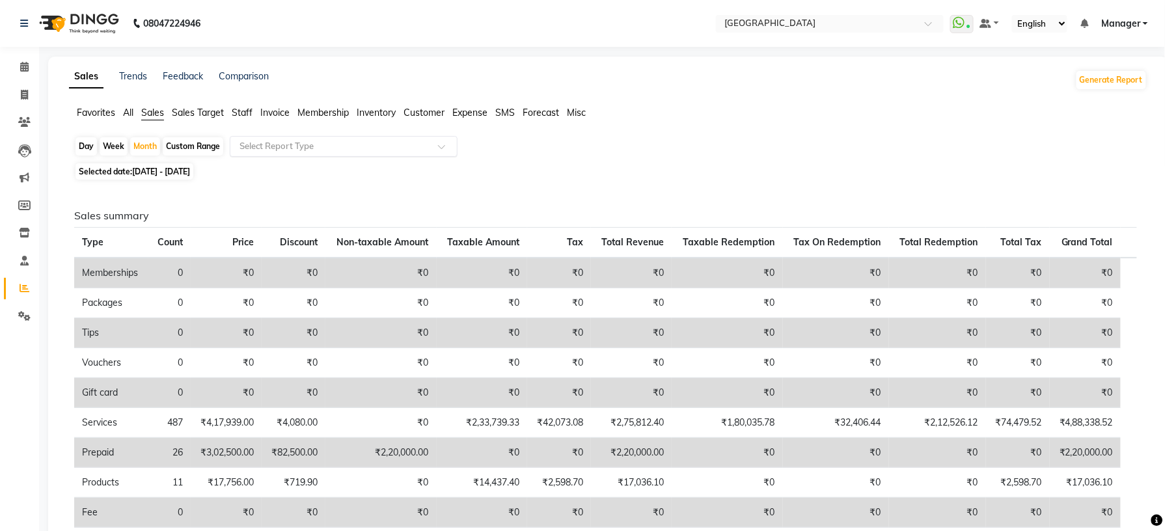
click at [292, 154] on div "Select Report Type" at bounding box center [344, 146] width 228 height 21
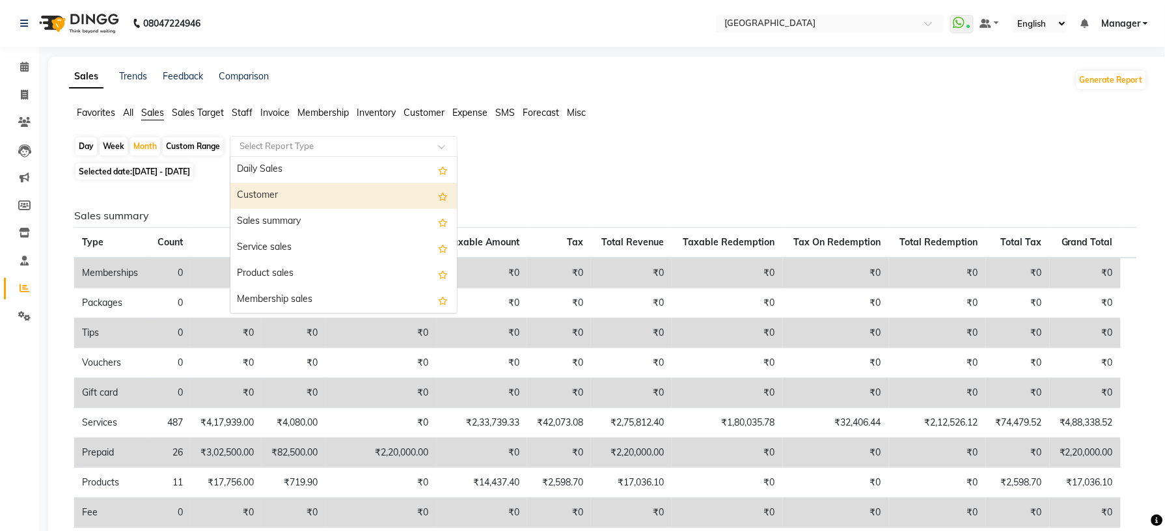
click at [285, 193] on div "Customer" at bounding box center [343, 196] width 226 height 26
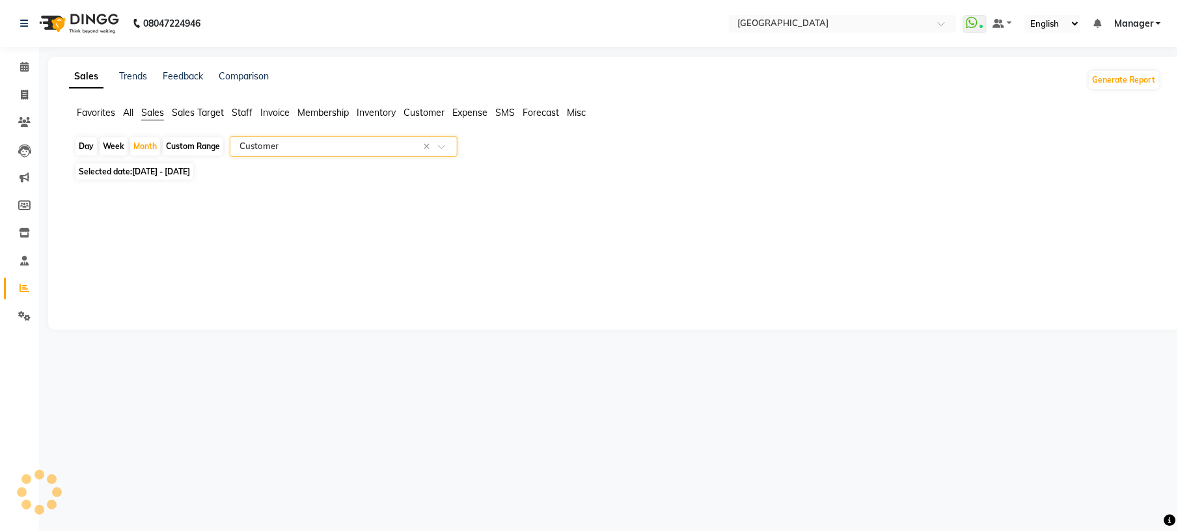
select select "full_report"
select select "csv"
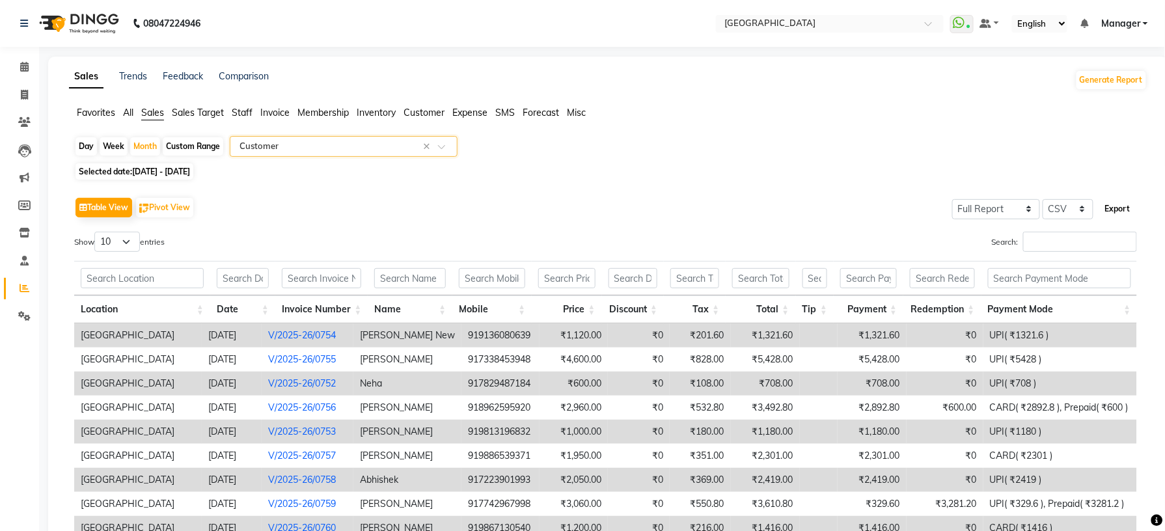
click at [1117, 206] on button "Export" at bounding box center [1118, 209] width 36 height 22
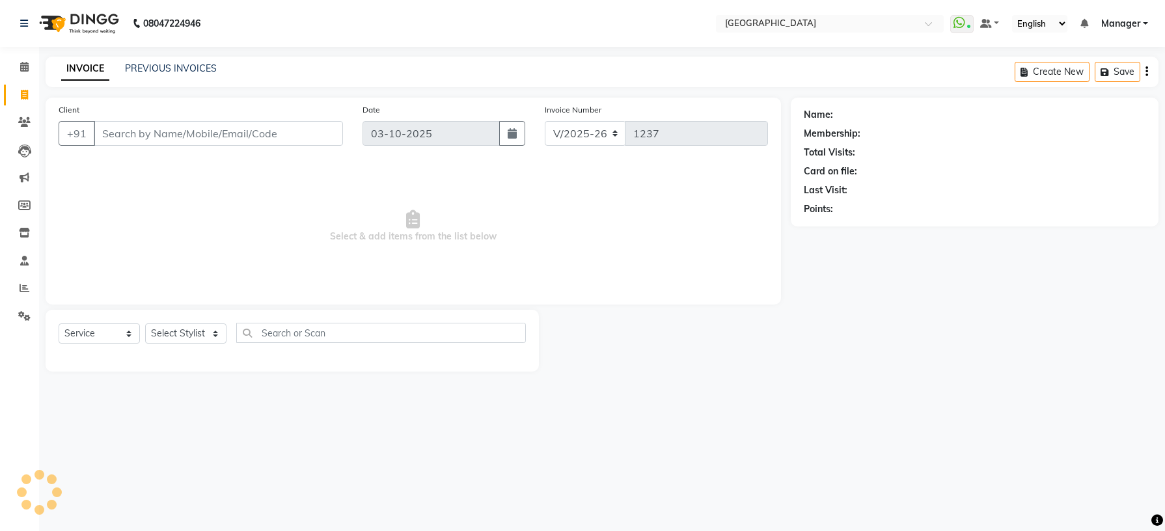
select select "7871"
select select "service"
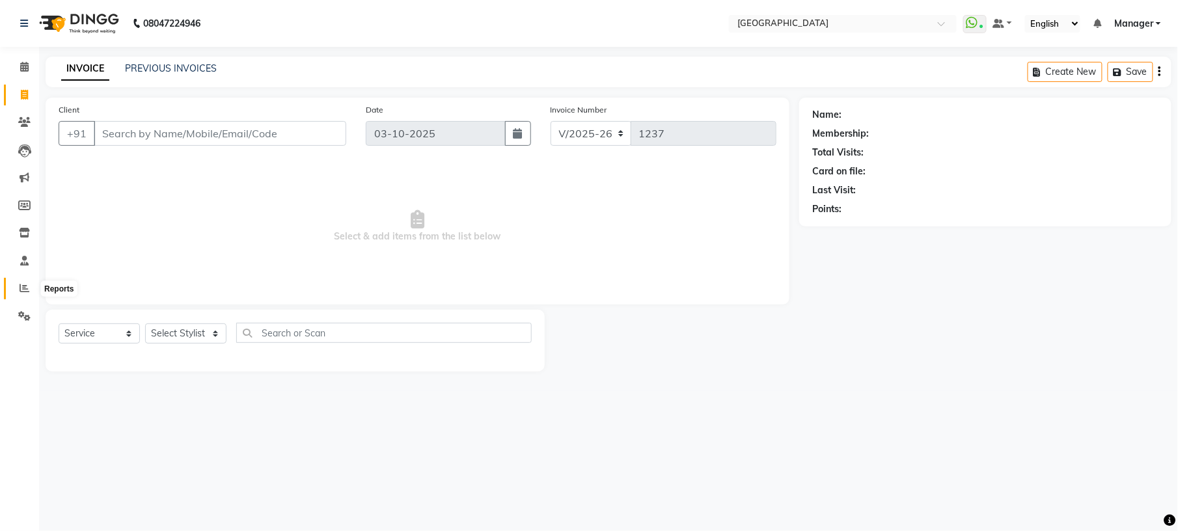
click at [21, 288] on icon at bounding box center [25, 288] width 10 height 10
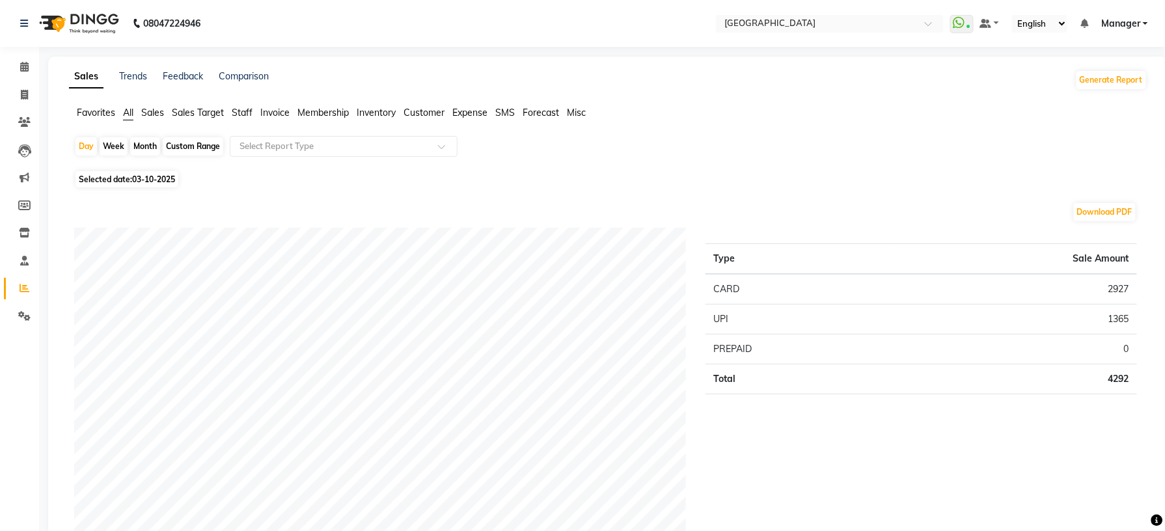
click at [245, 116] on span "Staff" at bounding box center [242, 113] width 21 height 12
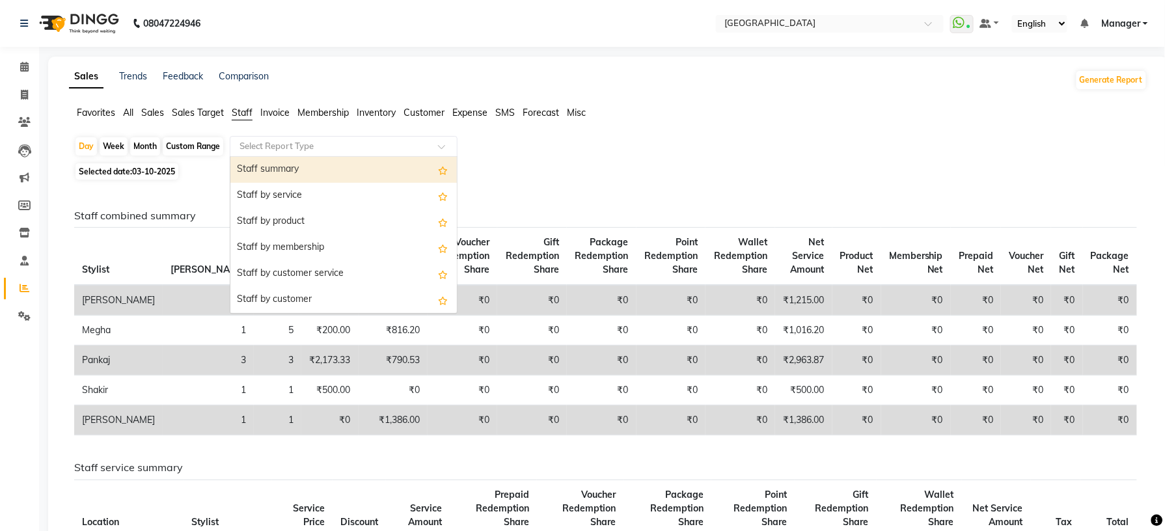
click at [443, 147] on span at bounding box center [446, 150] width 16 height 13
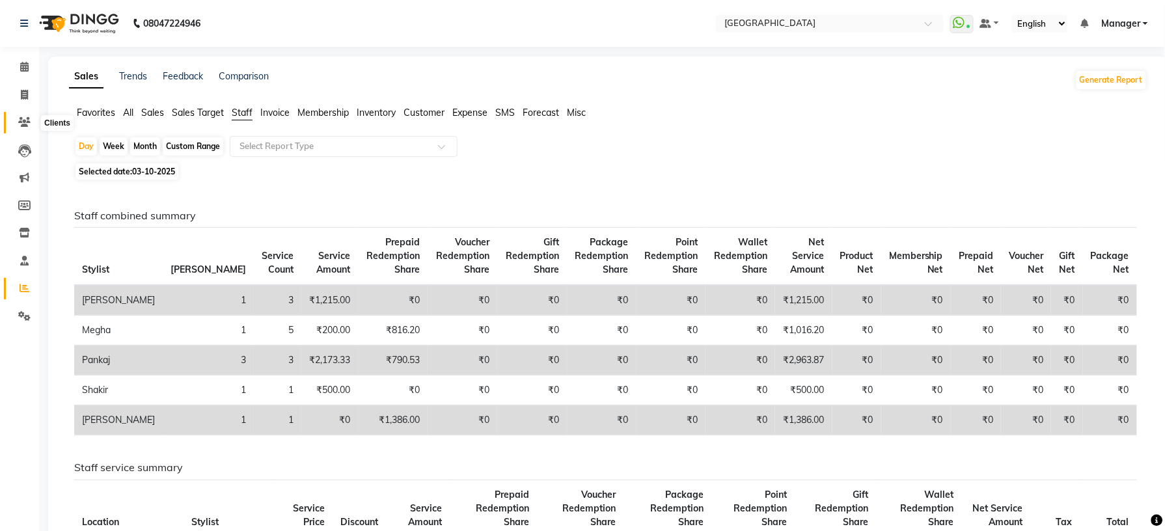
click at [26, 128] on span at bounding box center [24, 122] width 23 height 15
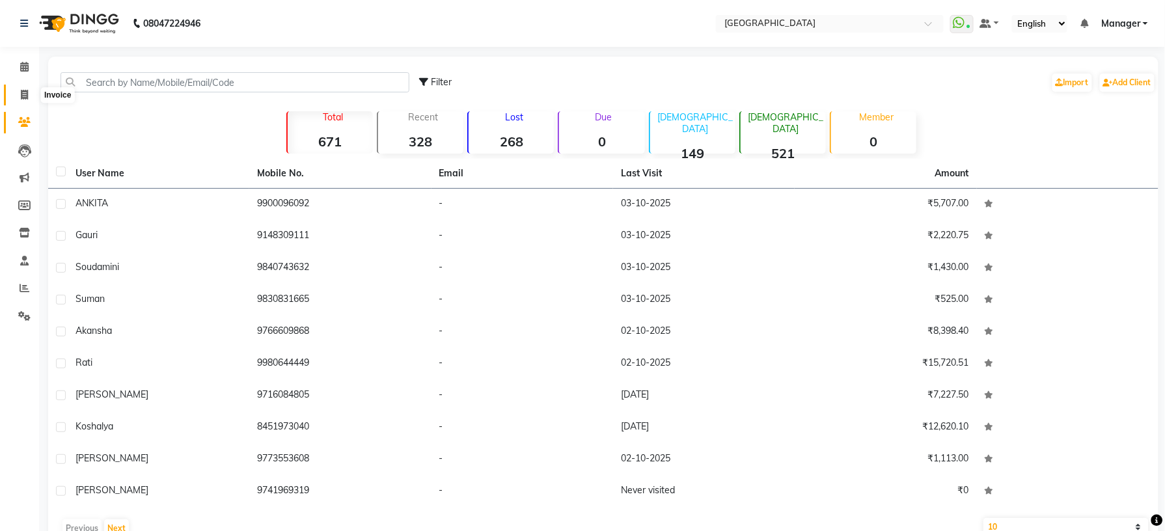
click at [26, 99] on icon at bounding box center [24, 95] width 7 height 10
select select "service"
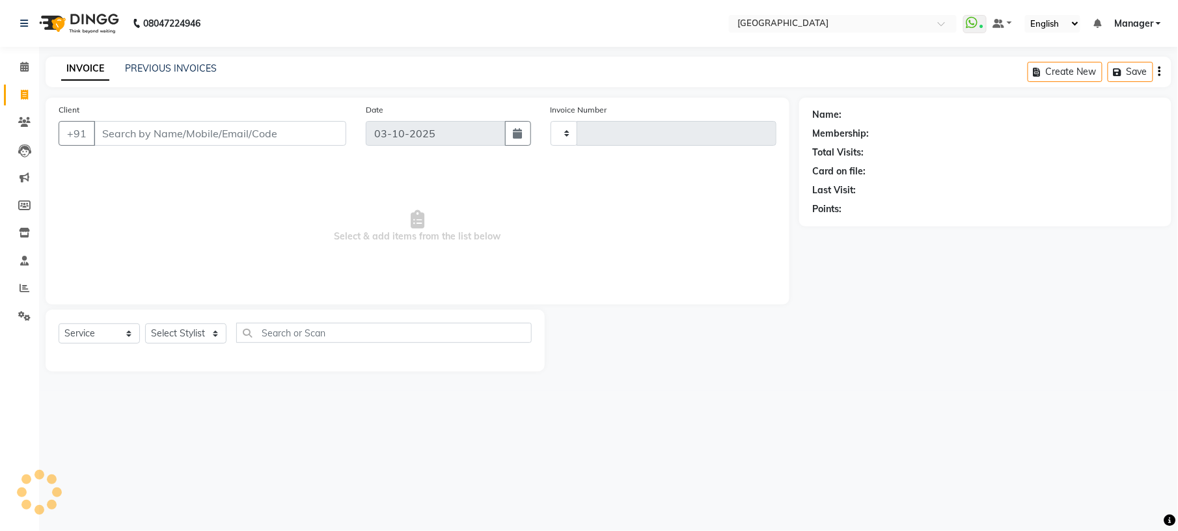
type input "1237"
select select "7871"
click at [185, 70] on link "PREVIOUS INVOICES" at bounding box center [171, 68] width 92 height 12
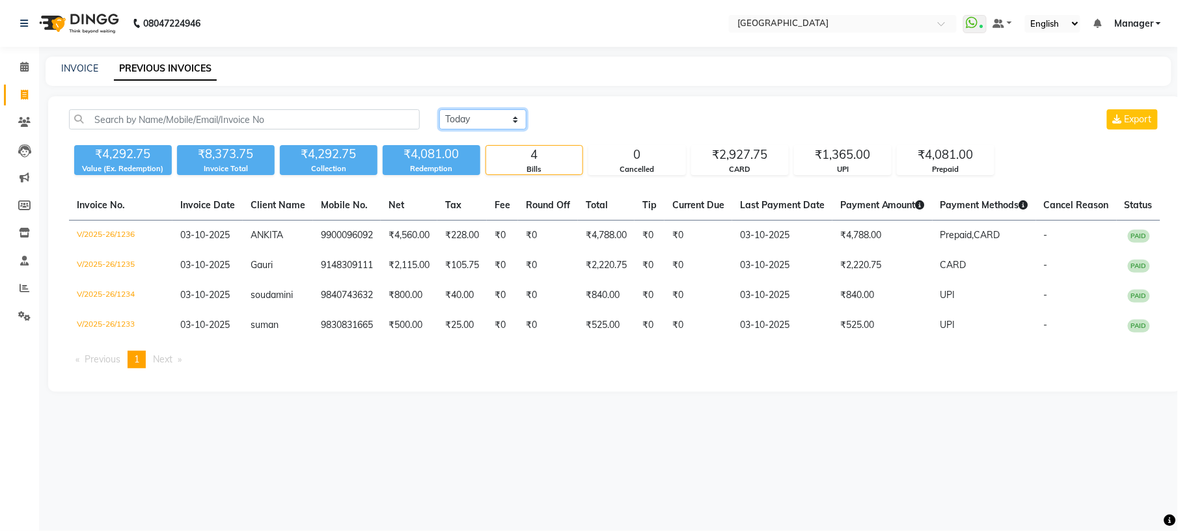
click at [522, 125] on select "[DATE] [DATE] Custom Range" at bounding box center [482, 119] width 87 height 20
select select "range"
click at [439, 109] on select "[DATE] [DATE] Custom Range" at bounding box center [482, 119] width 87 height 20
click at [574, 116] on input "03-10-2025" at bounding box center [588, 120] width 91 height 18
select select "10"
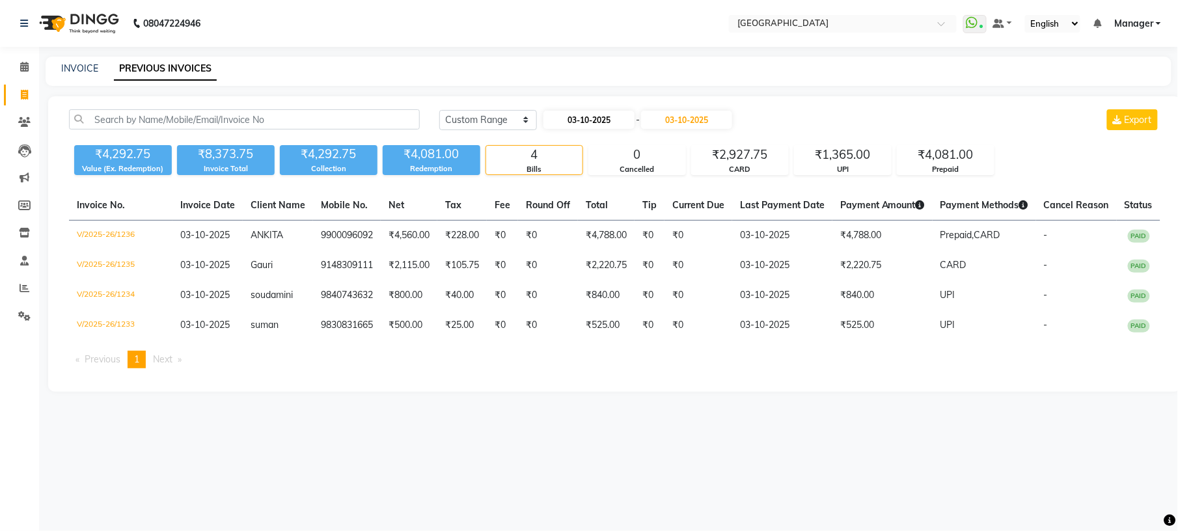
select select "2025"
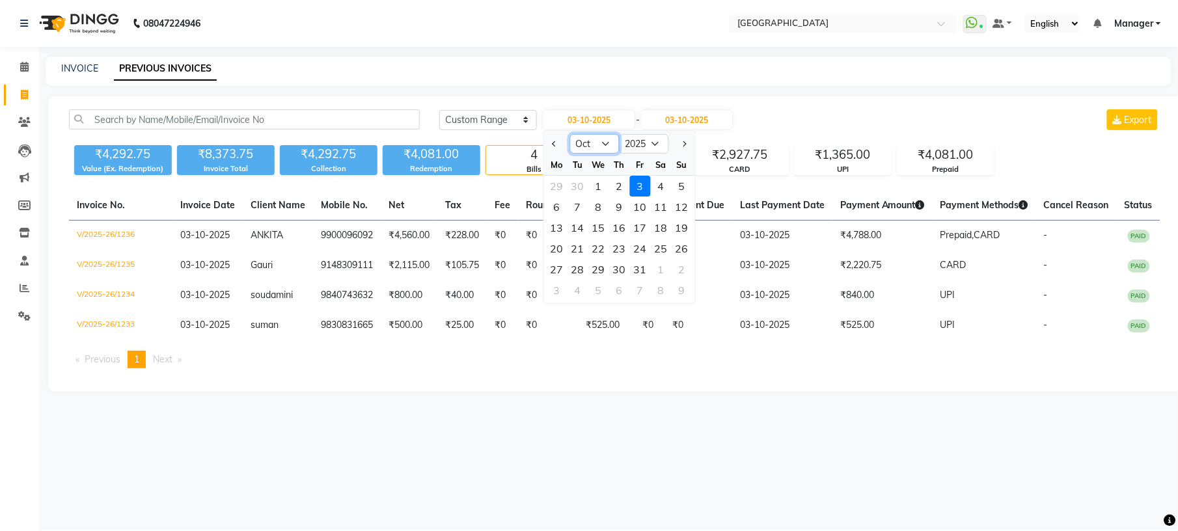
click at [602, 149] on select "Jan Feb Mar Apr May Jun [DATE] Aug Sep Oct Nov Dec" at bounding box center [594, 144] width 49 height 20
select select "8"
click at [570, 134] on select "Jan Feb Mar Apr May Jun [DATE] Aug Sep Oct Nov Dec" at bounding box center [594, 144] width 49 height 20
click at [656, 228] on div "16" at bounding box center [661, 227] width 21 height 21
type input "[DATE]"
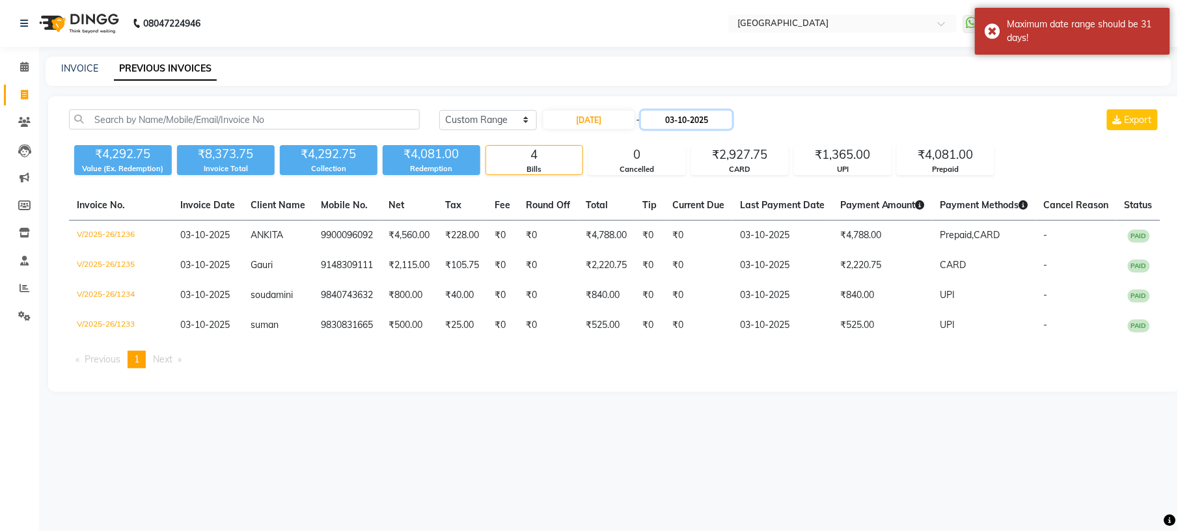
click at [696, 115] on input "03-10-2025" at bounding box center [686, 120] width 91 height 18
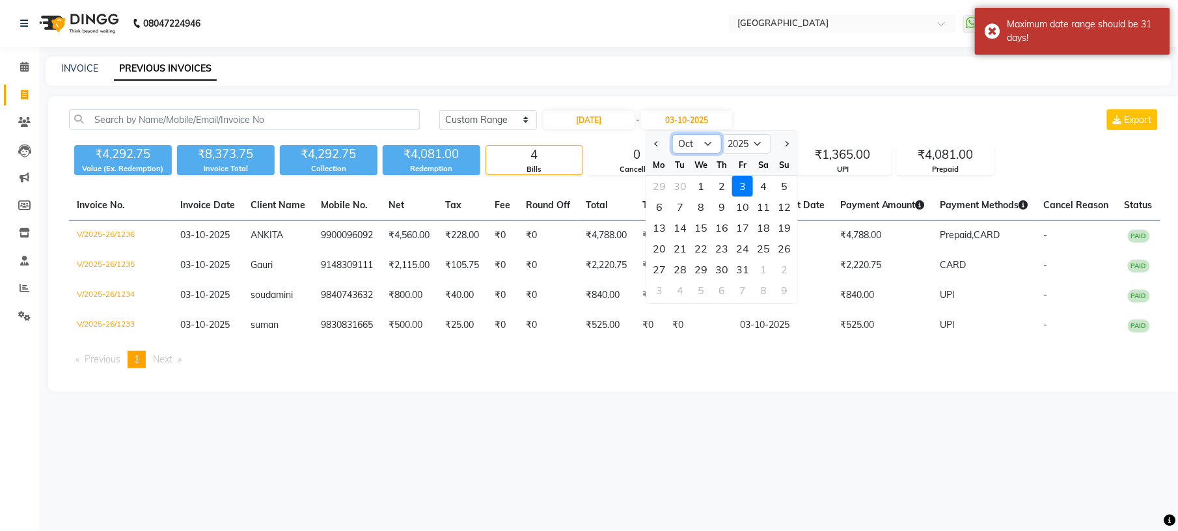
click at [703, 148] on select "Aug Sep Oct Nov Dec" at bounding box center [696, 144] width 49 height 20
select select "8"
click at [672, 134] on select "Aug Sep Oct Nov Dec" at bounding box center [696, 144] width 49 height 20
click at [765, 230] on div "16" at bounding box center [763, 227] width 21 height 21
type input "[DATE]"
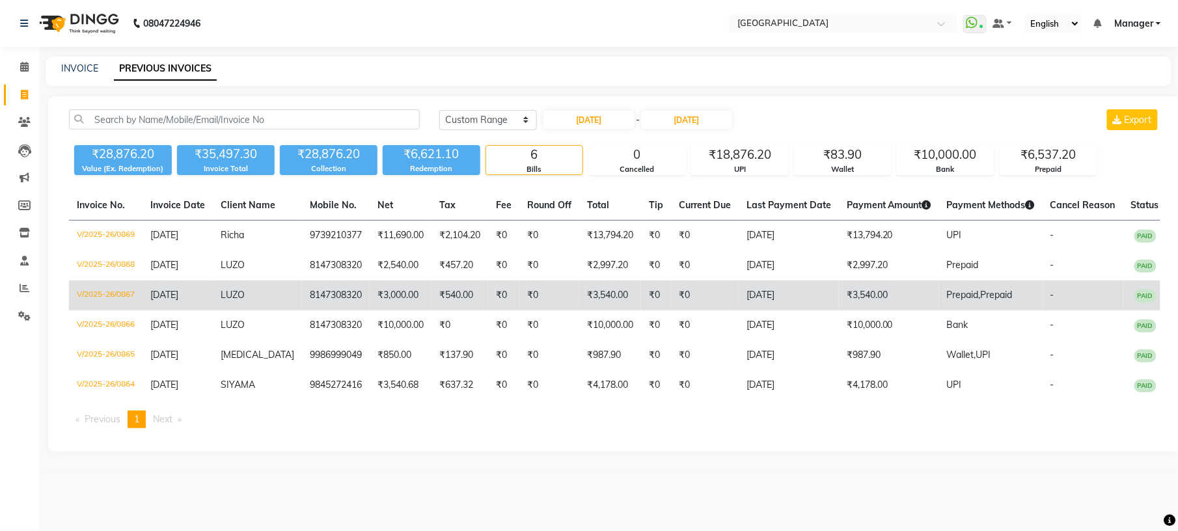
click at [628, 295] on td "₹3,540.00" at bounding box center [610, 295] width 62 height 30
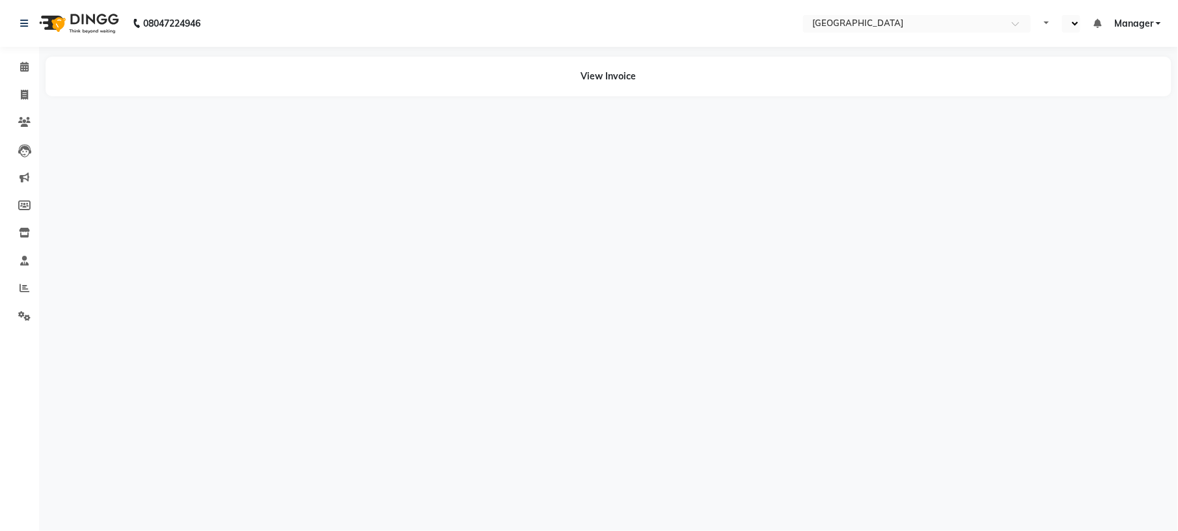
select select "en"
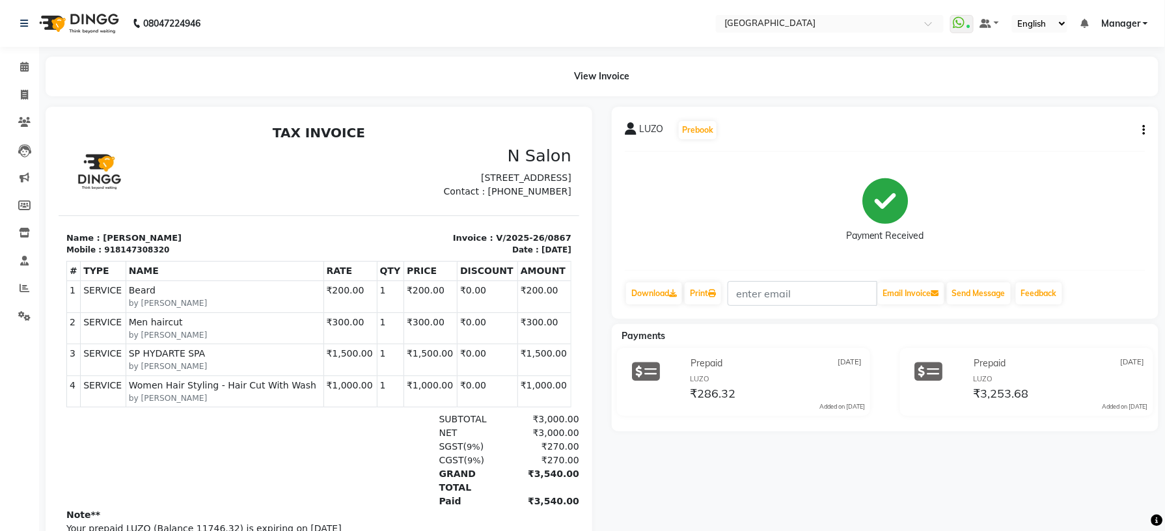
click at [588, 482] on div at bounding box center [319, 349] width 547 height 485
click at [612, 79] on div "View Invoice" at bounding box center [602, 77] width 1113 height 40
click at [649, 57] on div "View Invoice" at bounding box center [602, 77] width 1113 height 40
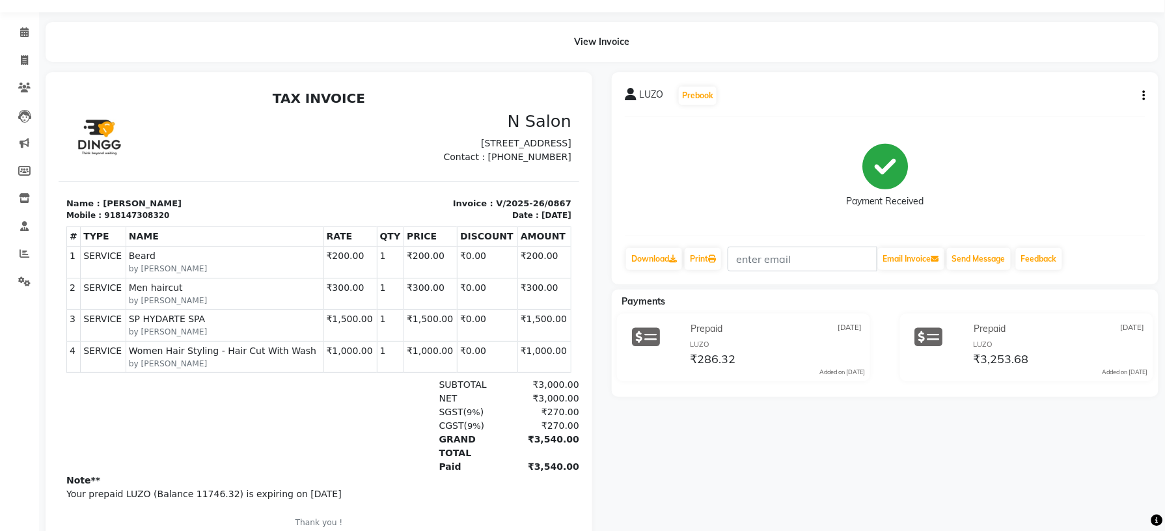
click at [1154, 519] on icon at bounding box center [1157, 521] width 12 height 12
click at [1018, 466] on div "LUZO Prebook Payment Received Download Print Email Invoice Send Message Feedbac…" at bounding box center [885, 314] width 566 height 485
click at [1144, 96] on icon "button" at bounding box center [1144, 96] width 3 height 1
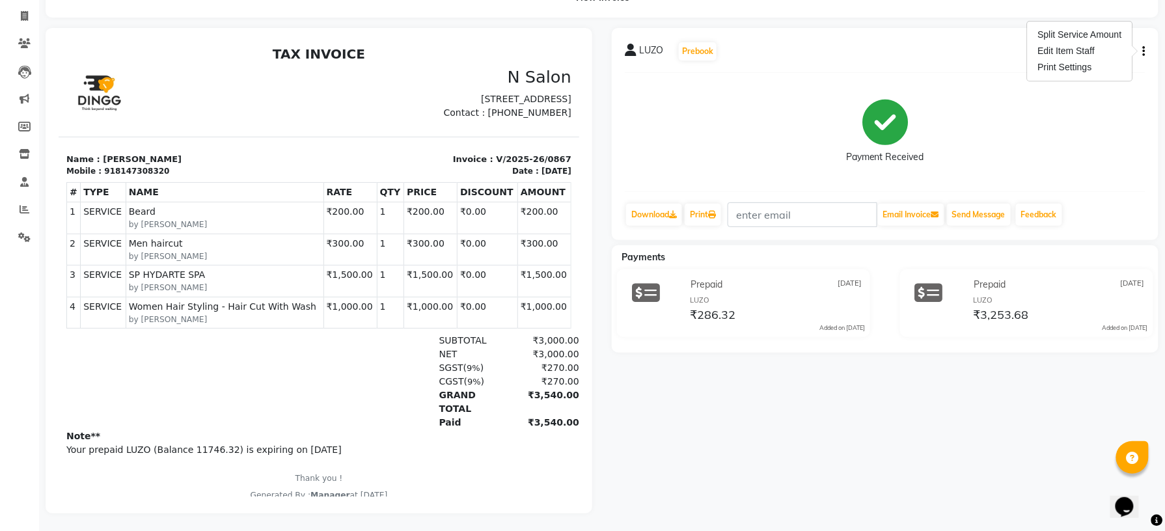
scroll to position [0, 0]
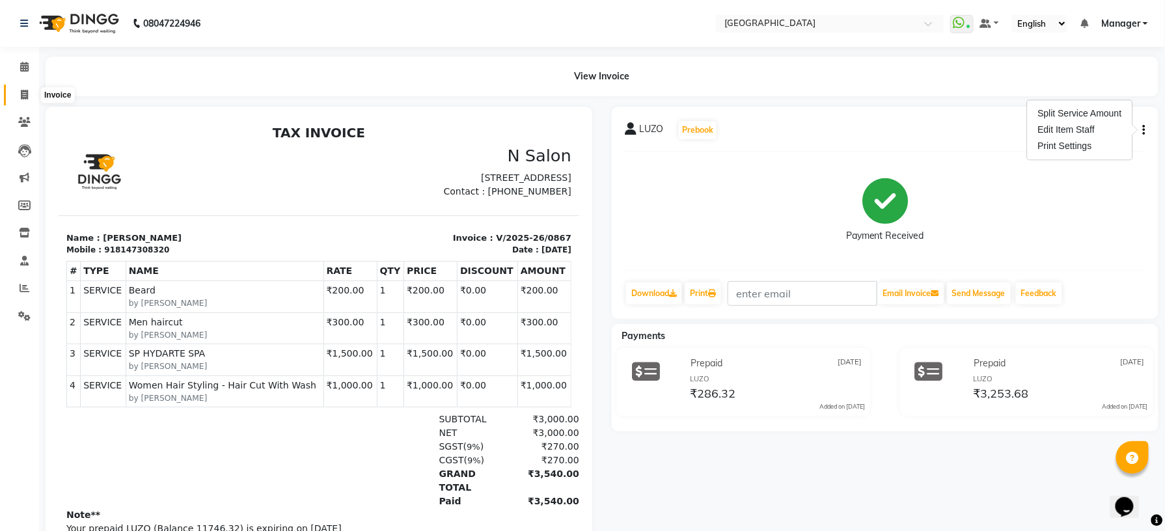
click at [29, 98] on span at bounding box center [24, 95] width 23 height 15
select select "service"
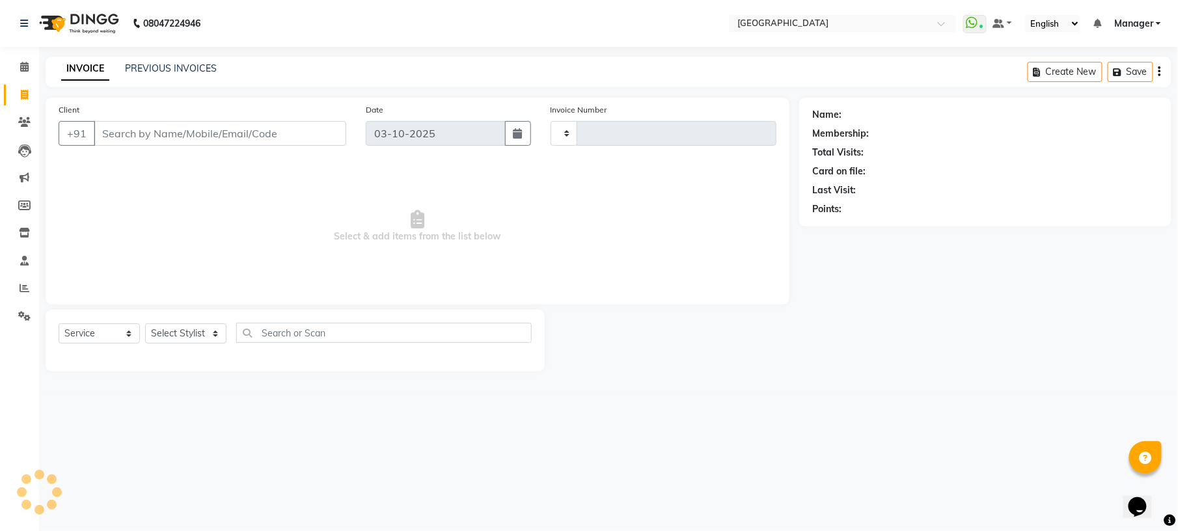
type input "1237"
select select "7871"
click at [176, 74] on link "PREVIOUS INVOICES" at bounding box center [171, 68] width 92 height 12
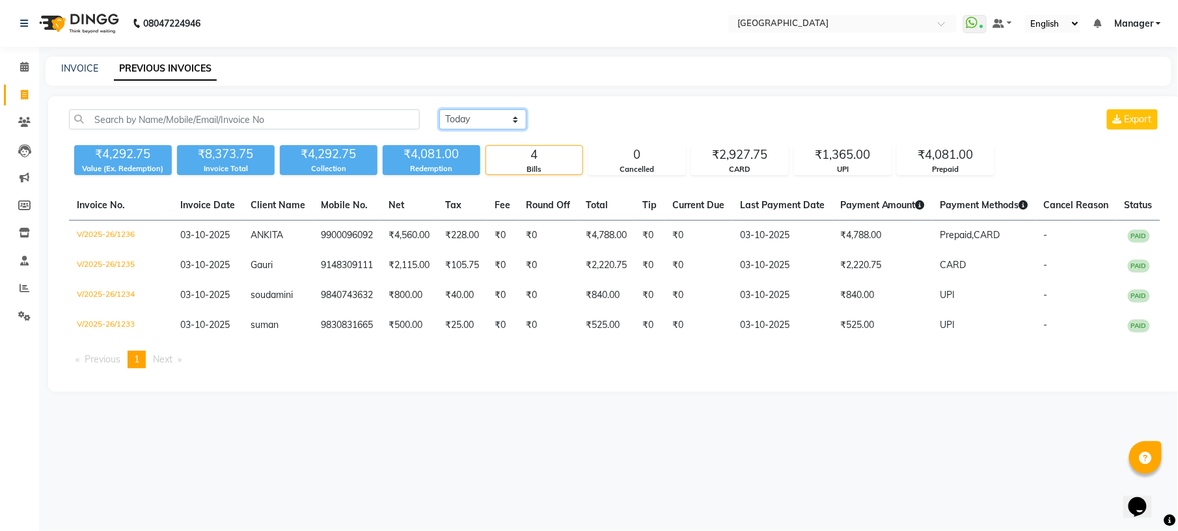
click at [510, 117] on select "[DATE] [DATE] Custom Range" at bounding box center [482, 119] width 87 height 20
select select "range"
click at [439, 109] on select "[DATE] [DATE] Custom Range" at bounding box center [482, 119] width 87 height 20
click at [605, 116] on input "03-10-2025" at bounding box center [588, 120] width 91 height 18
select select "10"
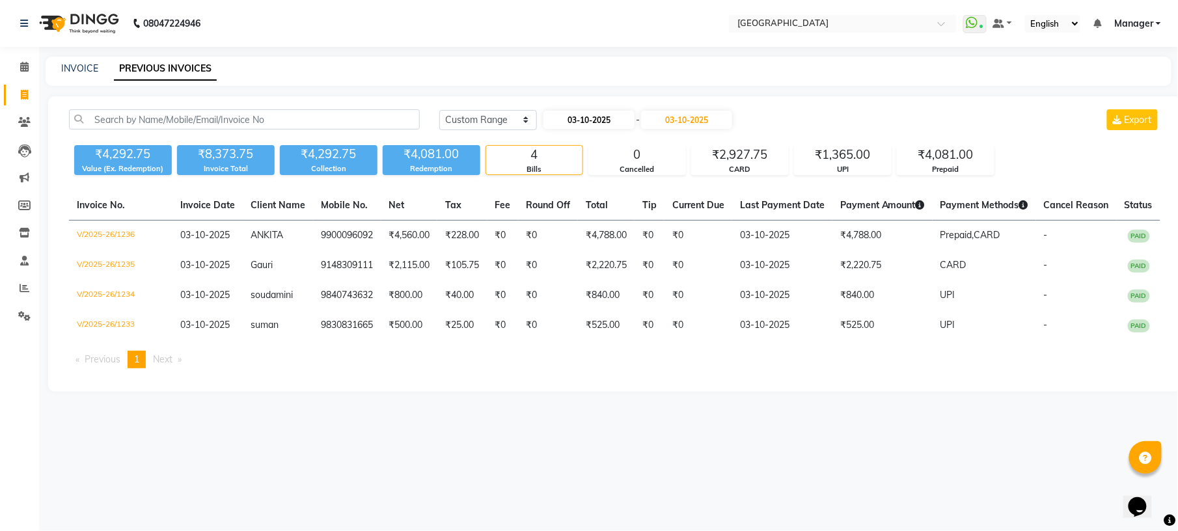
select select "2025"
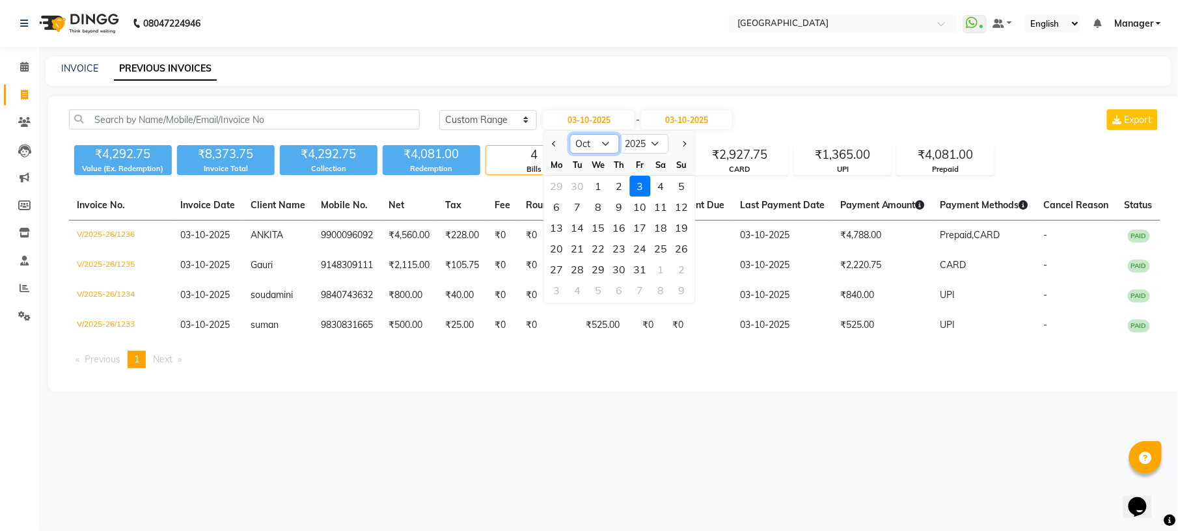
click at [597, 144] on select "Jan Feb Mar Apr May Jun [DATE] Aug Sep Oct Nov Dec" at bounding box center [594, 144] width 49 height 20
select select "8"
click at [570, 134] on select "Jan Feb Mar Apr May Jun [DATE] Aug Sep Oct Nov Dec" at bounding box center [594, 144] width 49 height 20
click at [725, 116] on input "03-10-2025" at bounding box center [686, 120] width 91 height 18
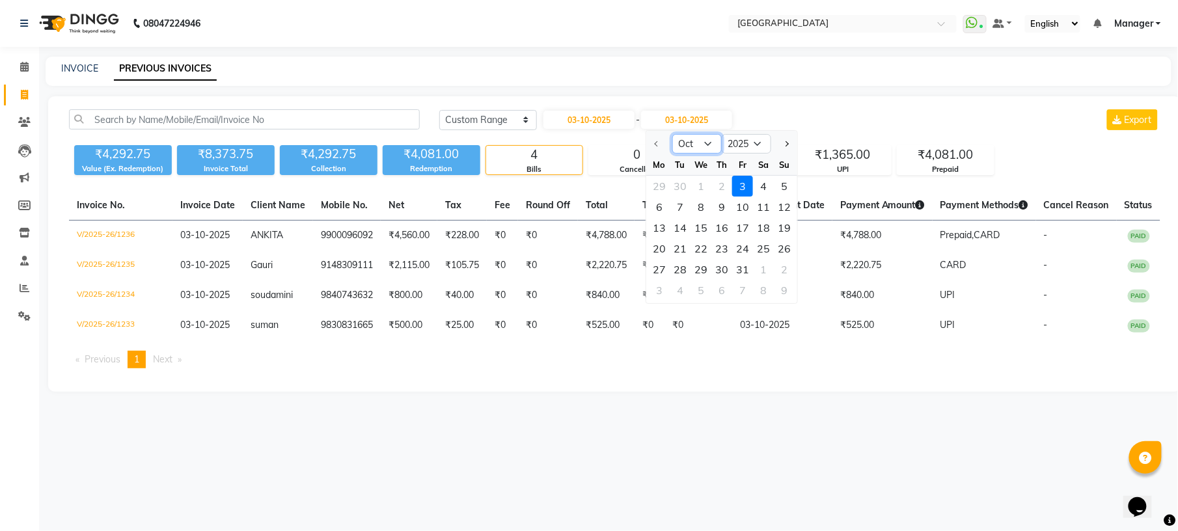
click at [711, 142] on select "Oct Nov Dec" at bounding box center [696, 144] width 49 height 20
click at [703, 134] on select "Oct Nov Dec" at bounding box center [696, 144] width 49 height 20
click at [703, 139] on select "Oct Nov Dec" at bounding box center [696, 144] width 49 height 20
click at [561, 193] on th "Round Off" at bounding box center [548, 206] width 60 height 30
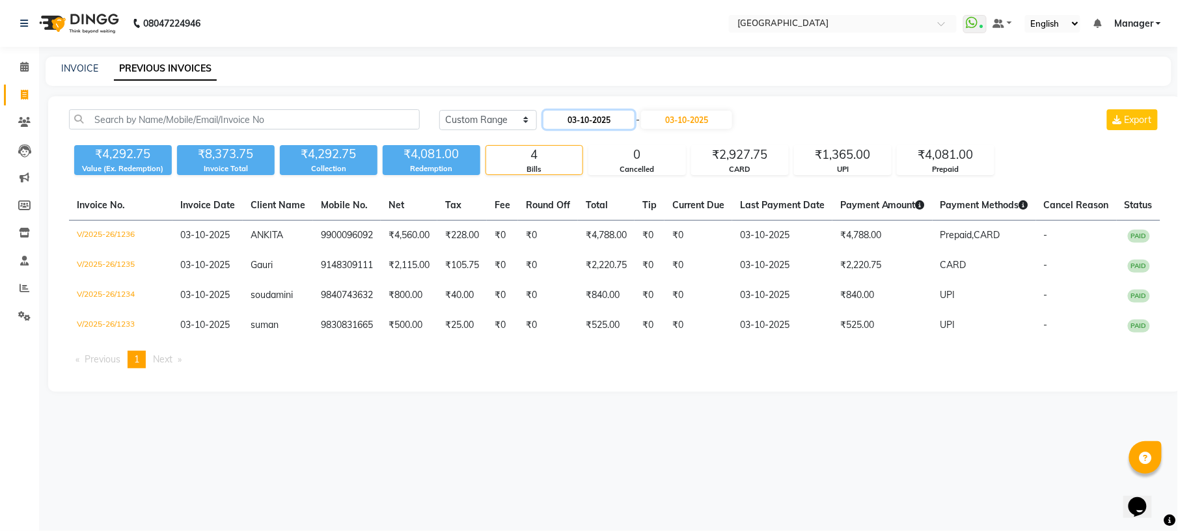
click at [614, 123] on input "03-10-2025" at bounding box center [588, 120] width 91 height 18
select select "10"
select select "2025"
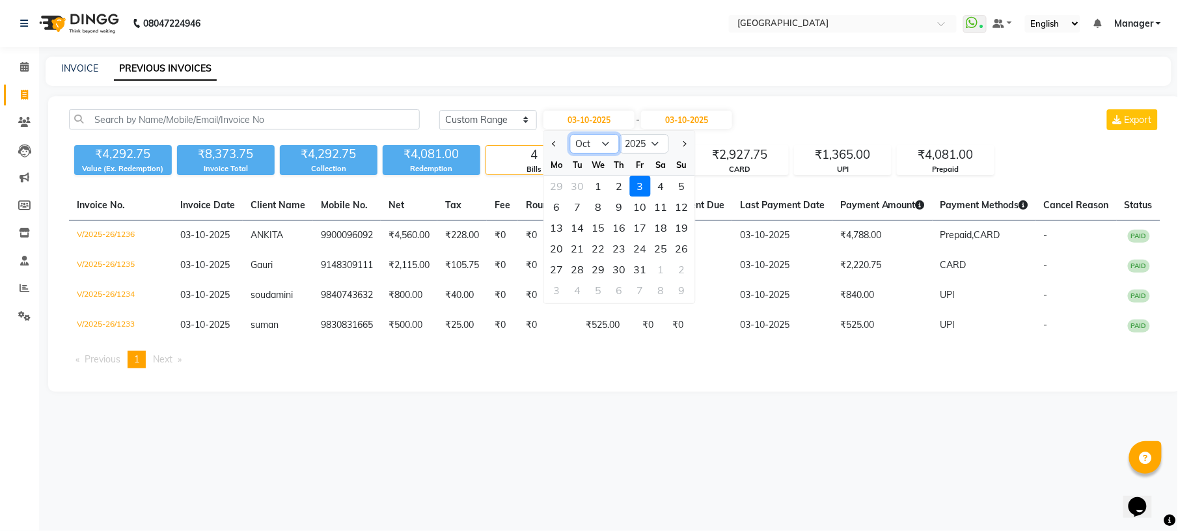
click at [605, 147] on select "Jan Feb Mar Apr May Jun [DATE] Aug Sep Oct Nov Dec" at bounding box center [594, 144] width 49 height 20
select select "8"
click at [570, 134] on select "Jan Feb Mar Apr May Jun [DATE] Aug Sep Oct Nov Dec" at bounding box center [594, 144] width 49 height 20
click at [652, 230] on div "16" at bounding box center [661, 227] width 21 height 21
type input "[DATE]"
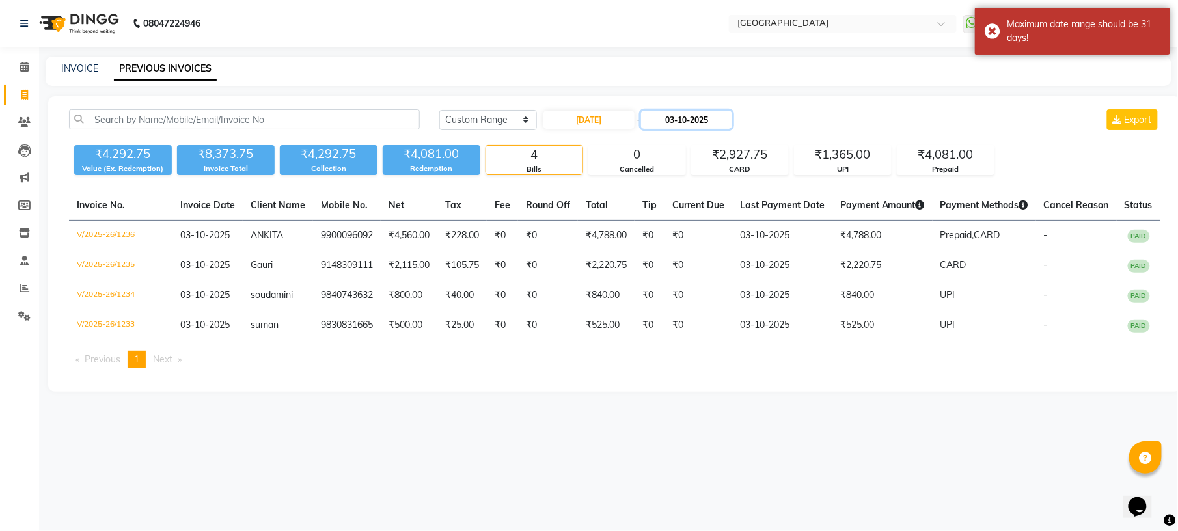
click at [673, 123] on input "03-10-2025" at bounding box center [686, 120] width 91 height 18
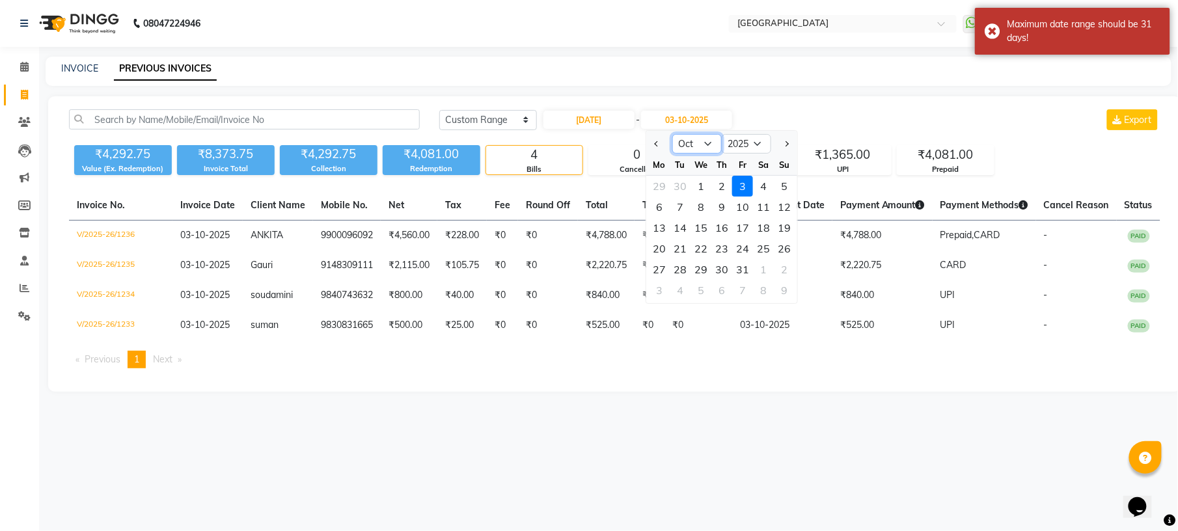
click at [700, 144] on select "Aug Sep Oct Nov Dec" at bounding box center [696, 144] width 49 height 20
select select "8"
click at [672, 134] on select "Aug Sep Oct Nov Dec" at bounding box center [696, 144] width 49 height 20
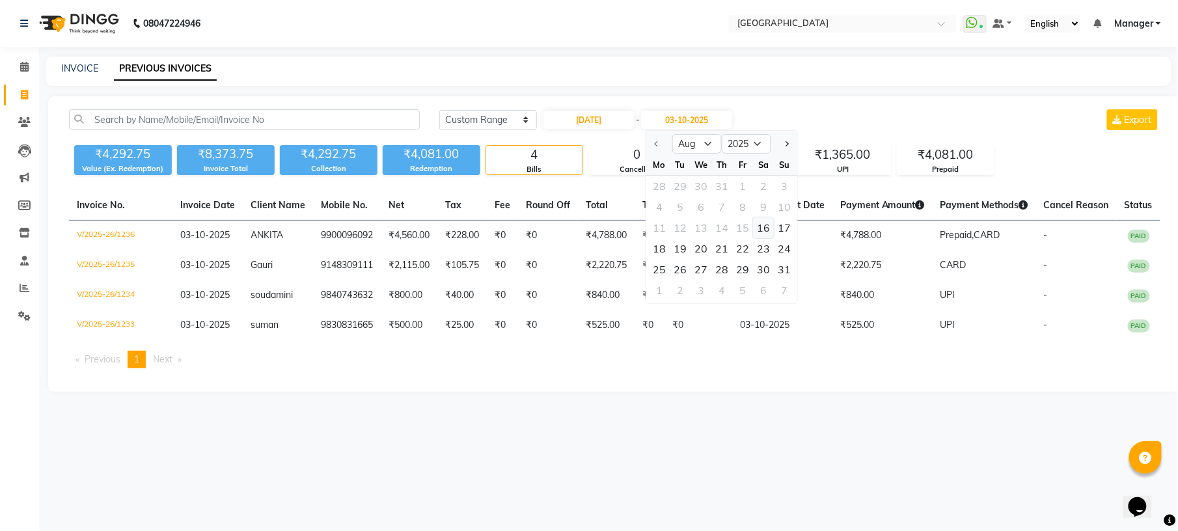
click at [761, 227] on div "16" at bounding box center [763, 227] width 21 height 21
type input "[DATE]"
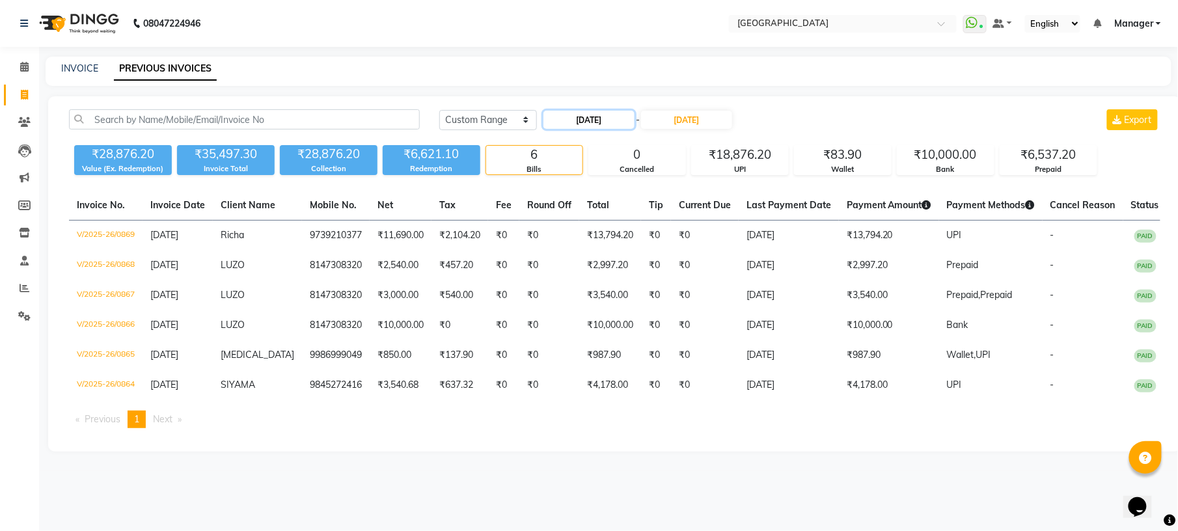
click at [599, 115] on input "[DATE]" at bounding box center [588, 120] width 91 height 18
select select "8"
select select "2025"
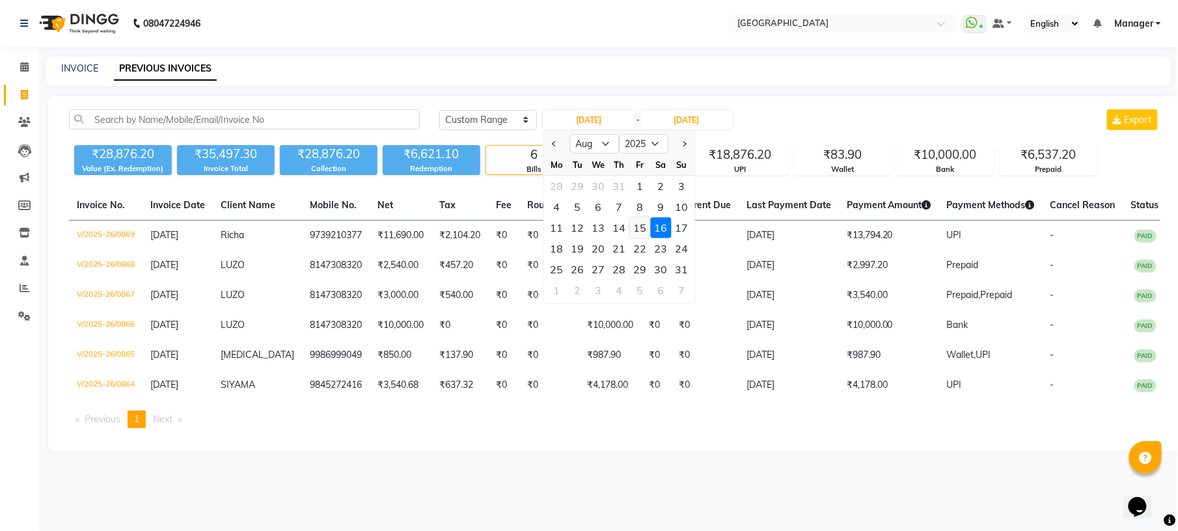
click at [644, 233] on div "15" at bounding box center [640, 227] width 21 height 21
type input "[DATE]"
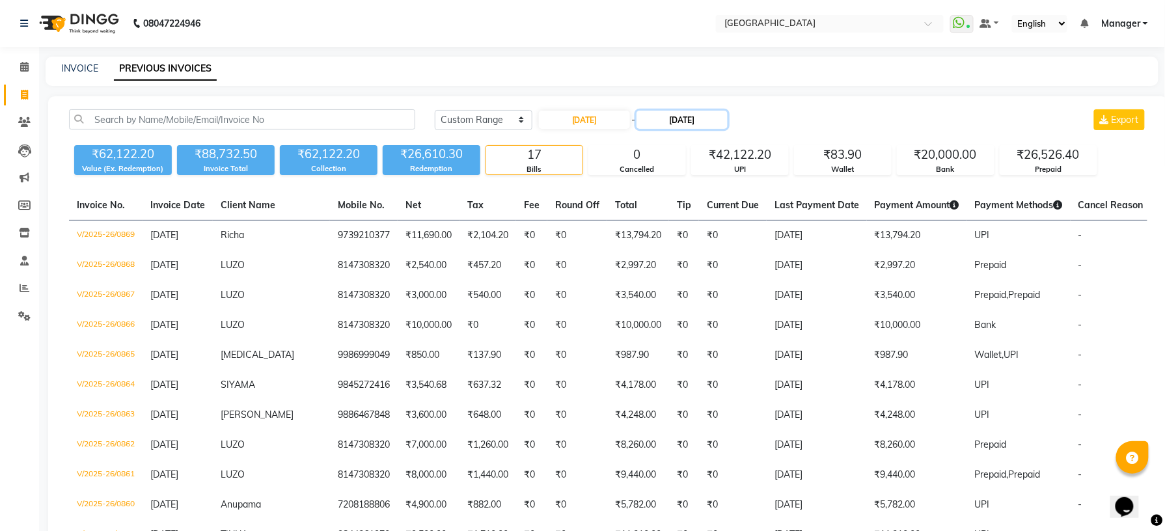
click at [699, 126] on input "[DATE]" at bounding box center [681, 120] width 91 height 18
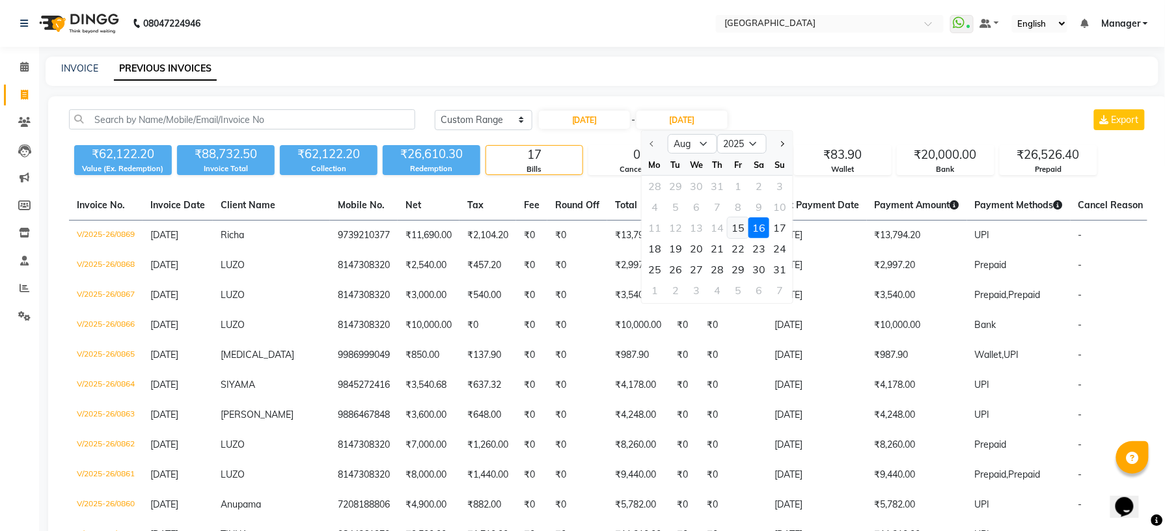
click at [737, 225] on div "15" at bounding box center [738, 227] width 21 height 21
type input "[DATE]"
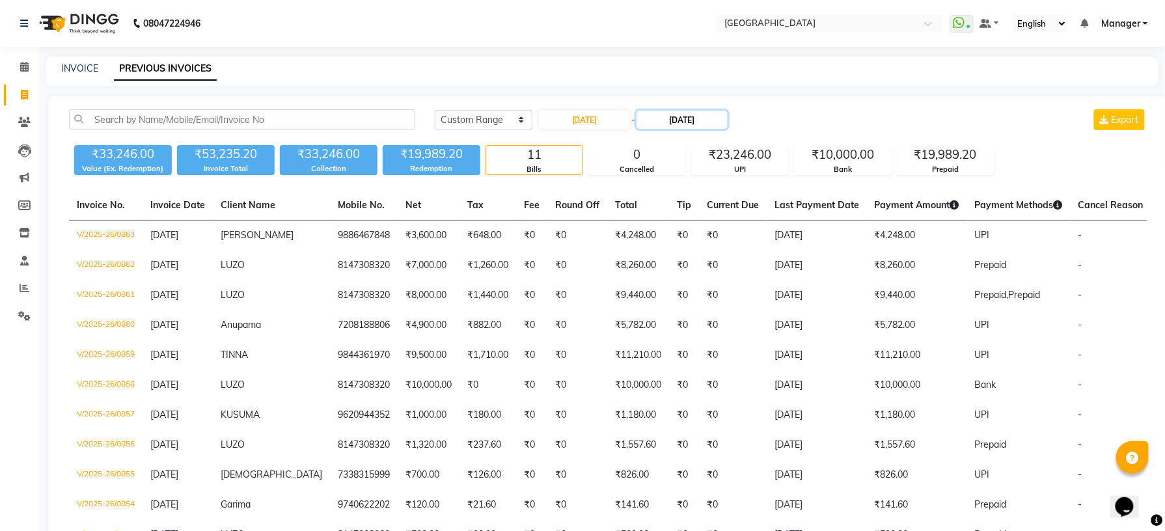
click at [681, 126] on input "[DATE]" at bounding box center [681, 120] width 91 height 18
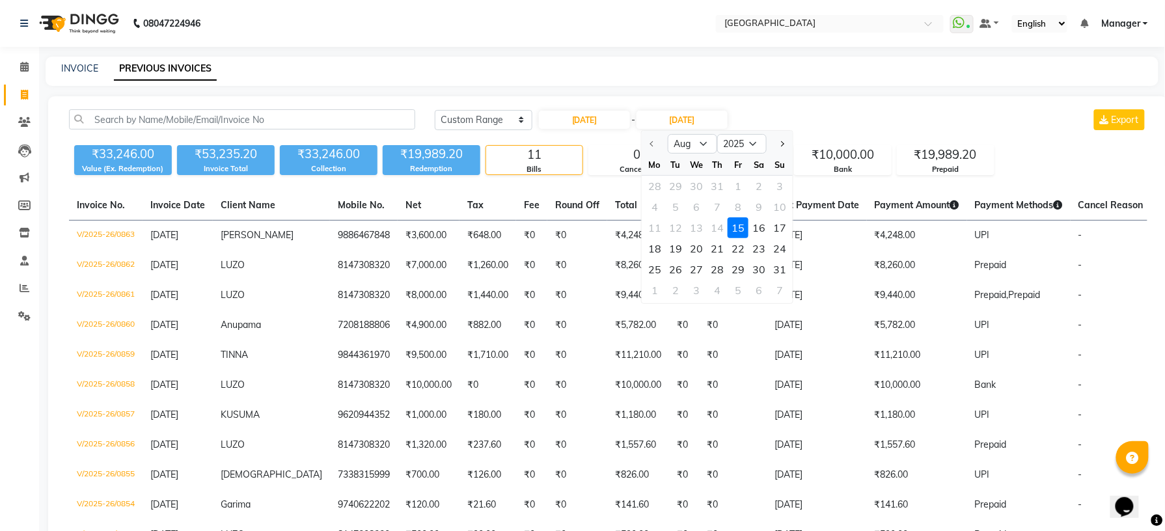
click at [737, 224] on div "15" at bounding box center [738, 227] width 21 height 21
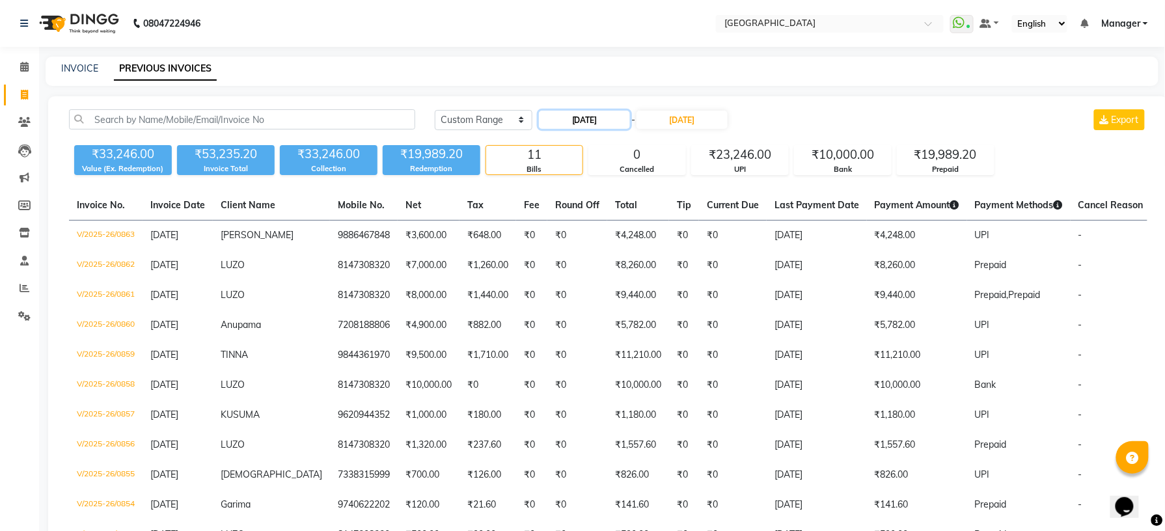
click at [584, 126] on input "[DATE]" at bounding box center [584, 120] width 91 height 18
select select "8"
select select "2025"
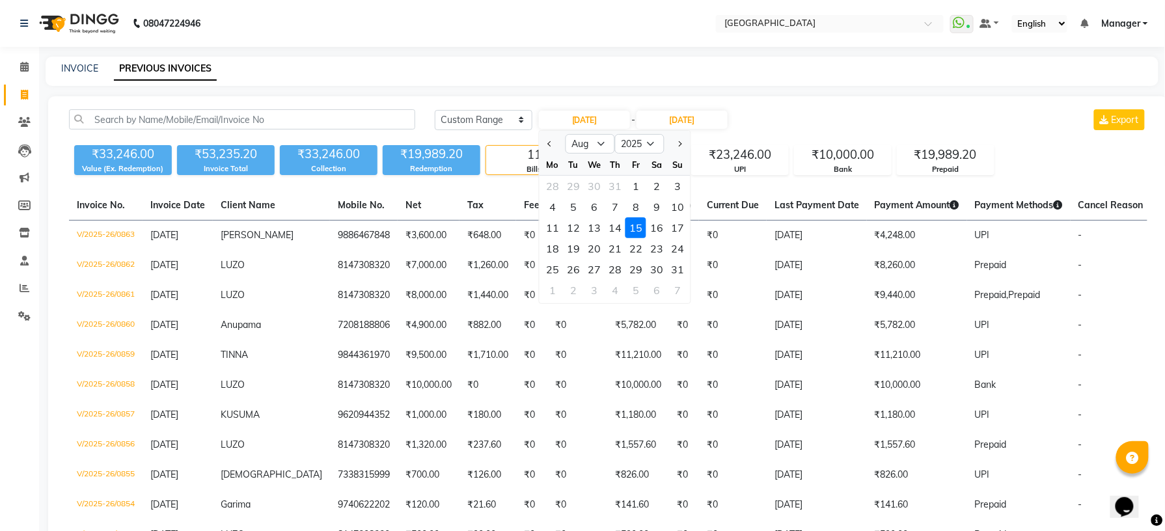
click at [633, 230] on div "15" at bounding box center [635, 227] width 21 height 21
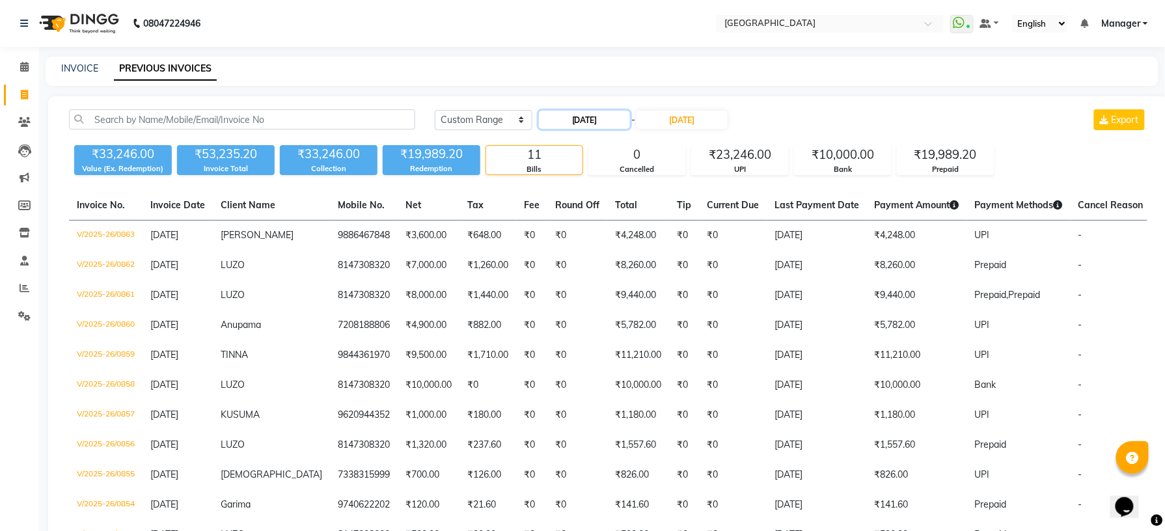
click at [578, 120] on input "[DATE]" at bounding box center [584, 120] width 91 height 18
select select "8"
select select "2025"
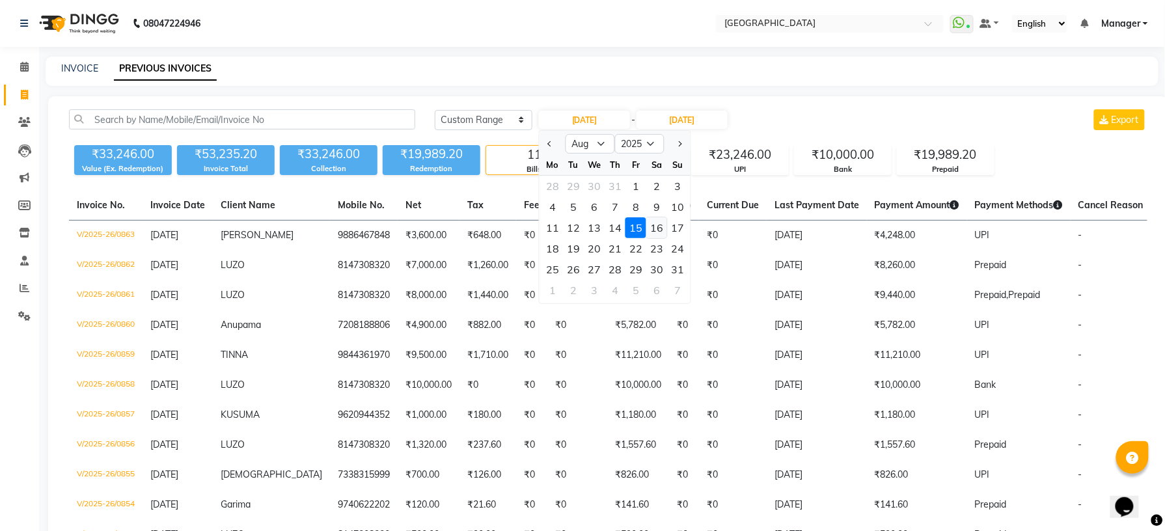
click at [659, 236] on div "16" at bounding box center [656, 227] width 21 height 21
type input "[DATE]"
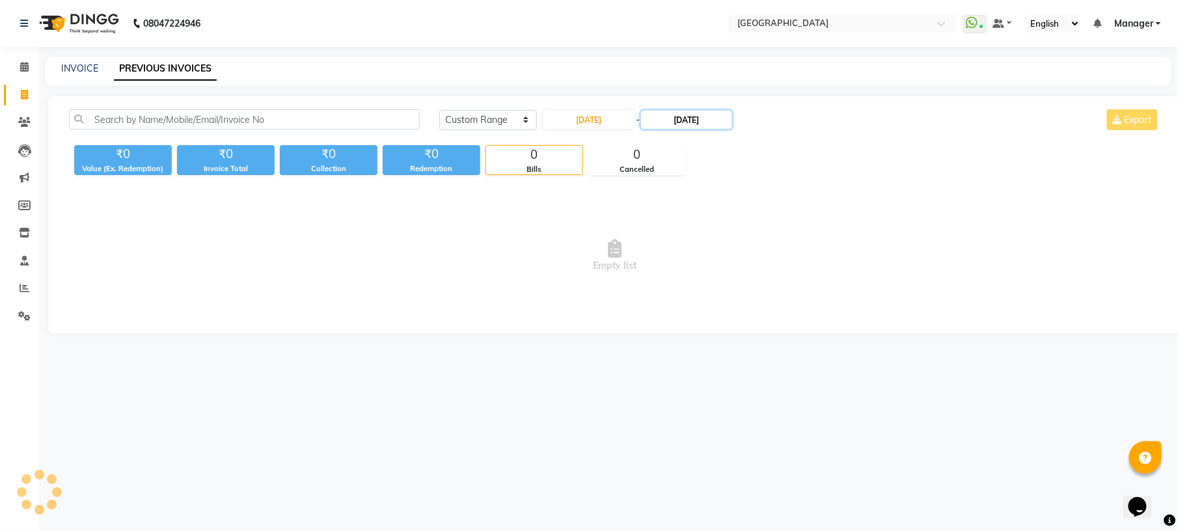
click at [690, 117] on input "[DATE]" at bounding box center [686, 120] width 91 height 18
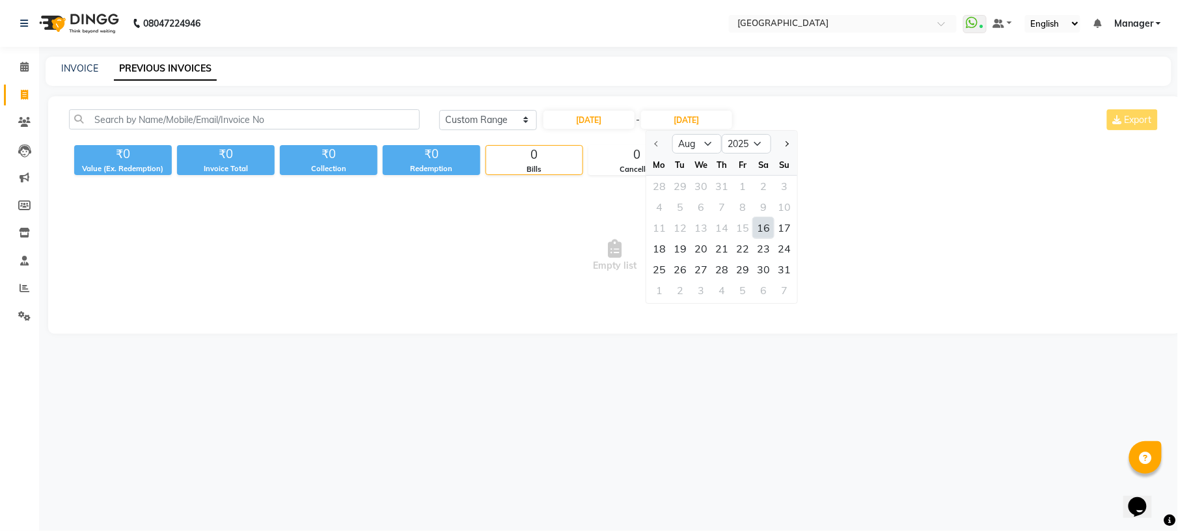
click at [766, 227] on div "16" at bounding box center [763, 227] width 21 height 21
type input "[DATE]"
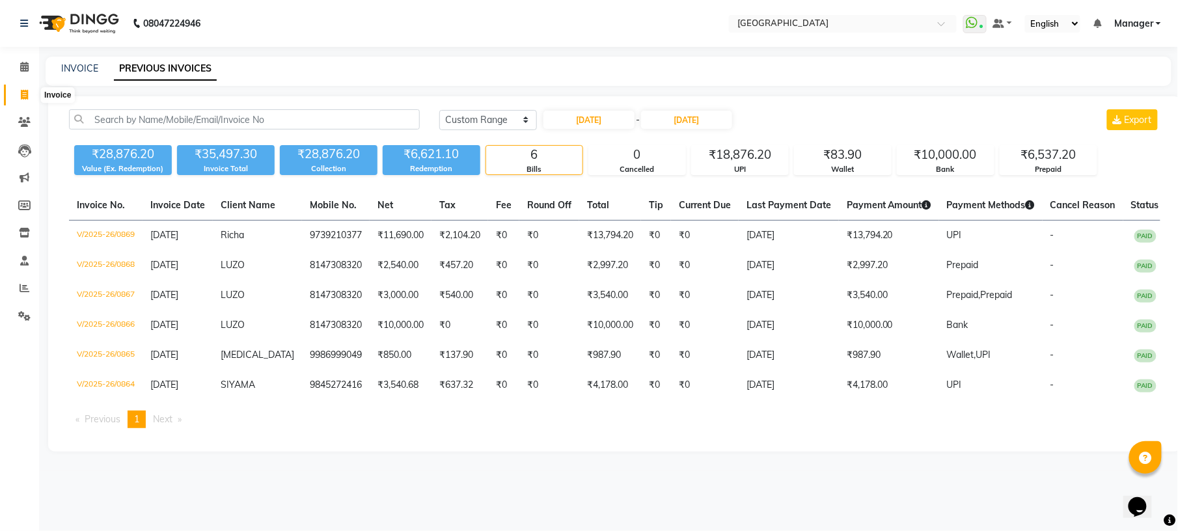
click at [16, 92] on span at bounding box center [24, 95] width 23 height 15
select select "service"
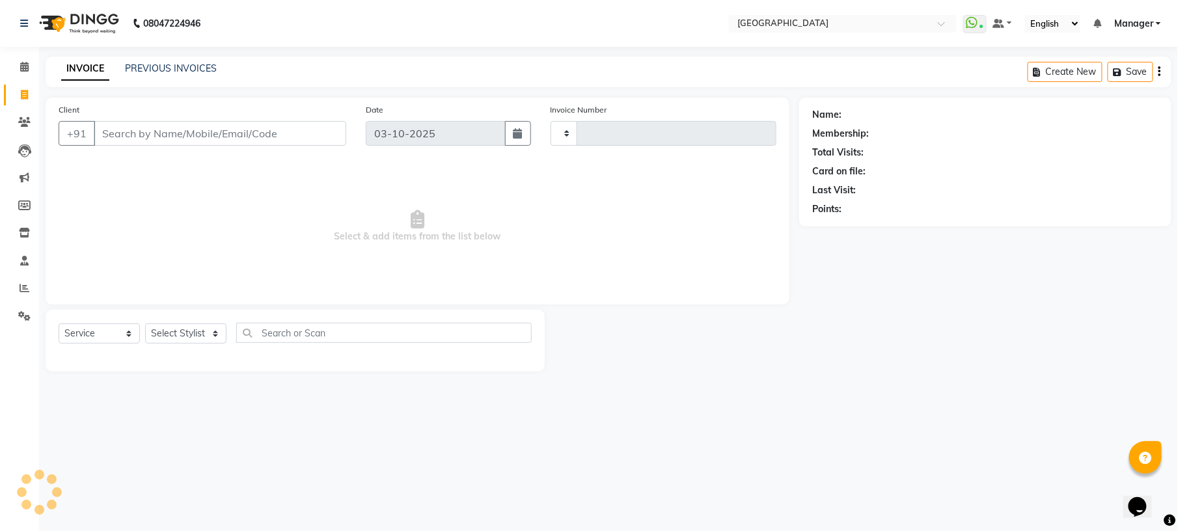
type input "1237"
select select "7871"
click at [112, 137] on input "Client" at bounding box center [220, 133] width 253 height 25
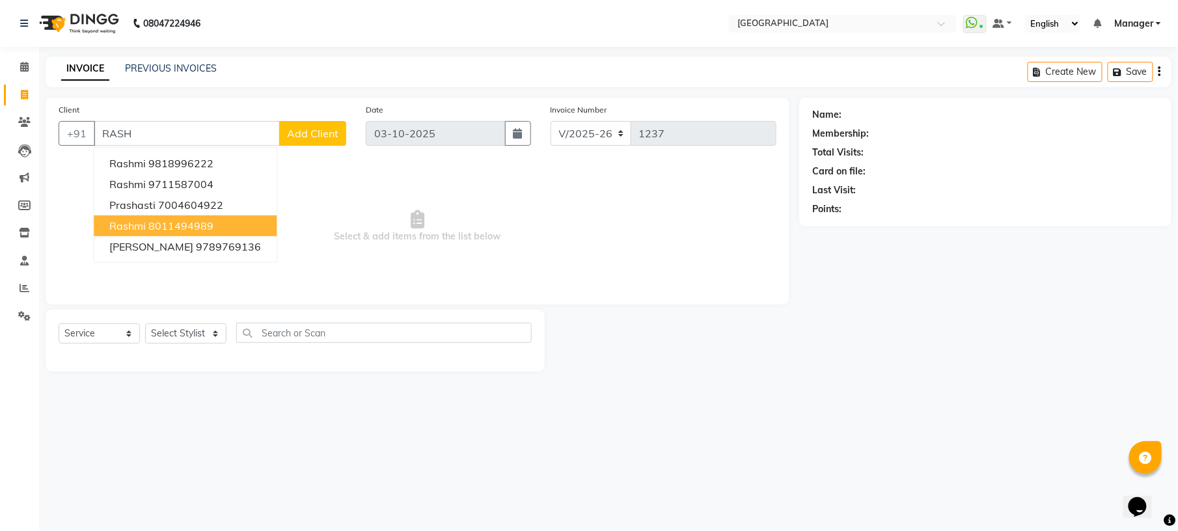
click at [134, 227] on span "rashmi" at bounding box center [127, 225] width 36 height 13
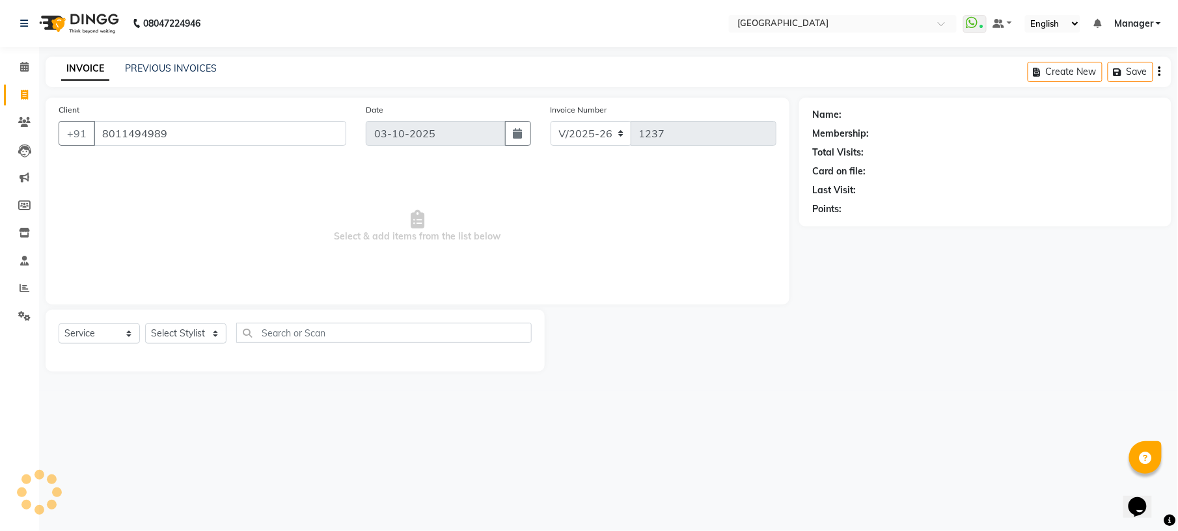
type input "8011494989"
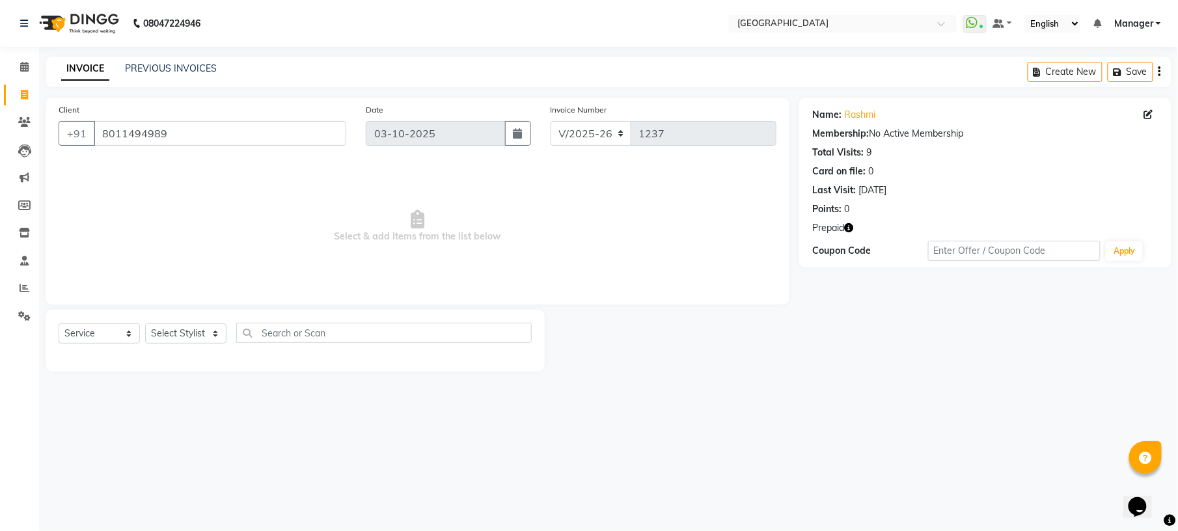
click at [851, 226] on icon "button" at bounding box center [848, 227] width 9 height 9
click at [458, 403] on div "08047224946 Select Location × N Salon, Sarjapur Main Road WhatsApp Status ✕ Sta…" at bounding box center [589, 265] width 1178 height 531
click at [163, 331] on select "Select Stylist [PERSON_NAME] [PERSON_NAME] [PERSON_NAME] [PERSON_NAME] kupu [PE…" at bounding box center [185, 333] width 81 height 20
select select "70686"
click at [145, 323] on select "Select Stylist [PERSON_NAME] [PERSON_NAME] [PERSON_NAME] [PERSON_NAME] kupu [PE…" at bounding box center [185, 333] width 81 height 20
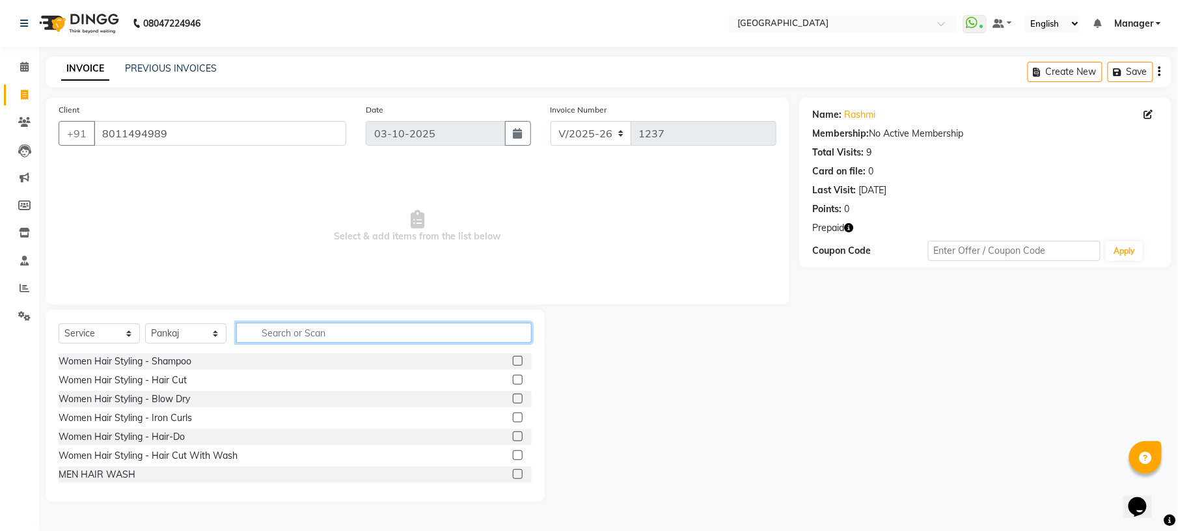
click at [312, 327] on input "text" at bounding box center [383, 333] width 295 height 20
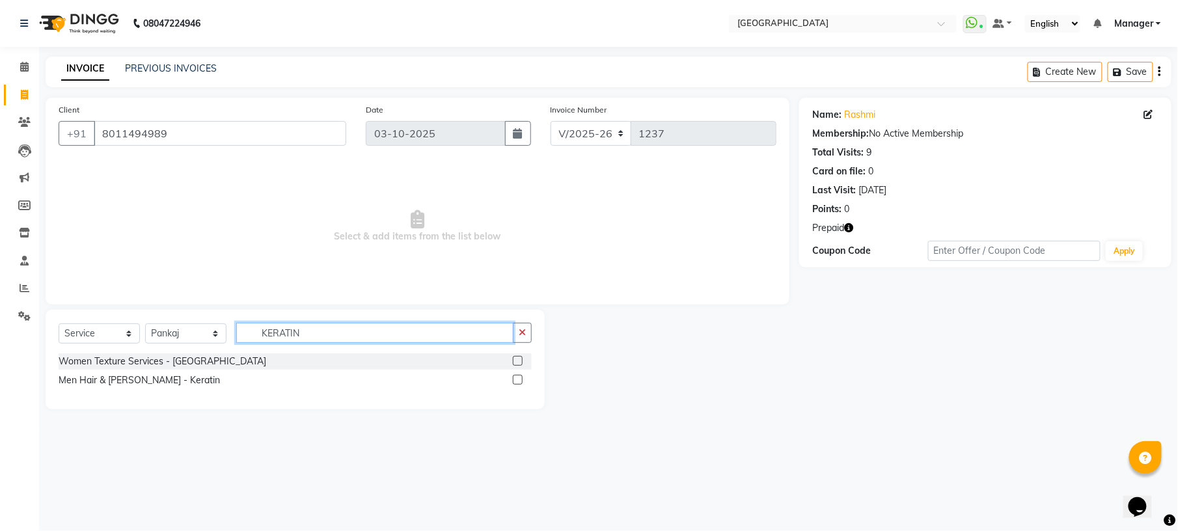
type input "KERATIN"
click at [518, 358] on label at bounding box center [518, 361] width 10 height 10
click at [518, 358] on input "checkbox" at bounding box center [517, 361] width 8 height 8
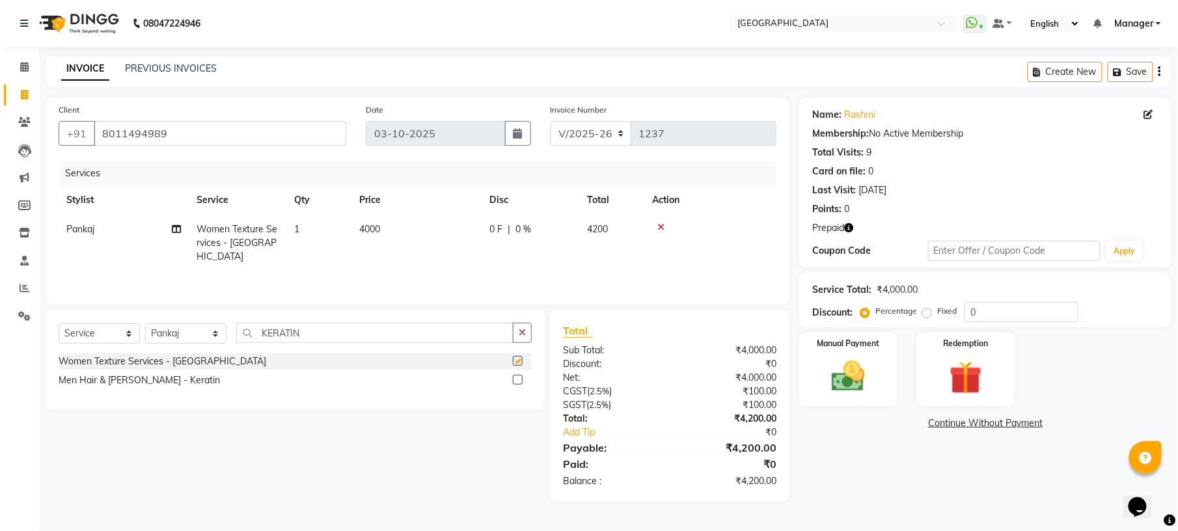
checkbox input "false"
click at [353, 215] on td "4000" at bounding box center [416, 243] width 130 height 57
select select "70686"
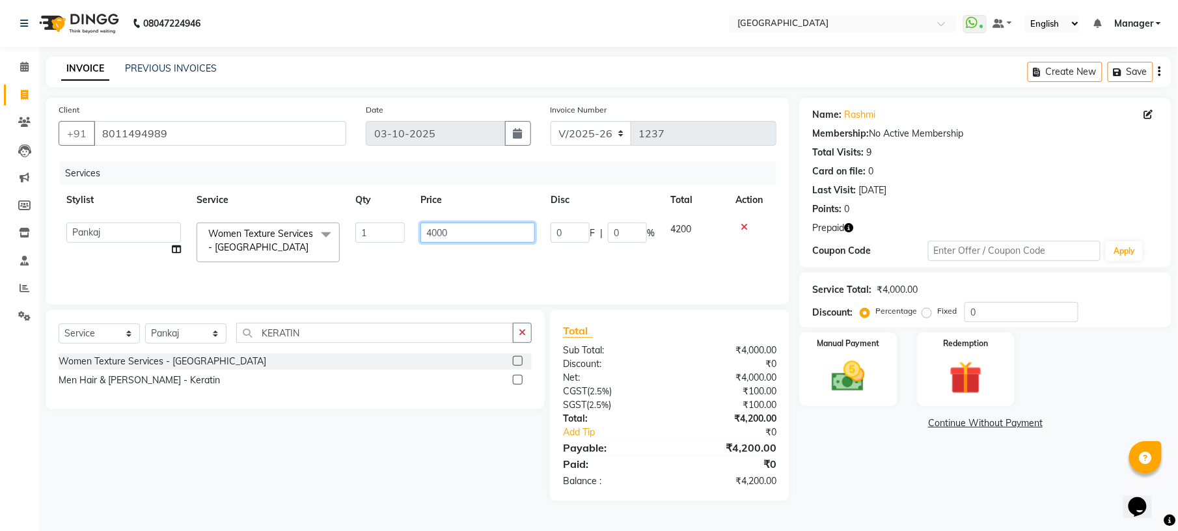
click at [482, 230] on input "4000" at bounding box center [477, 233] width 115 height 20
type input "4"
type input "5000"
click at [929, 508] on main "INVOICE PREVIOUS INVOICES Create New Save Client +91 8011494989 Date 03-10-2025…" at bounding box center [608, 289] width 1139 height 464
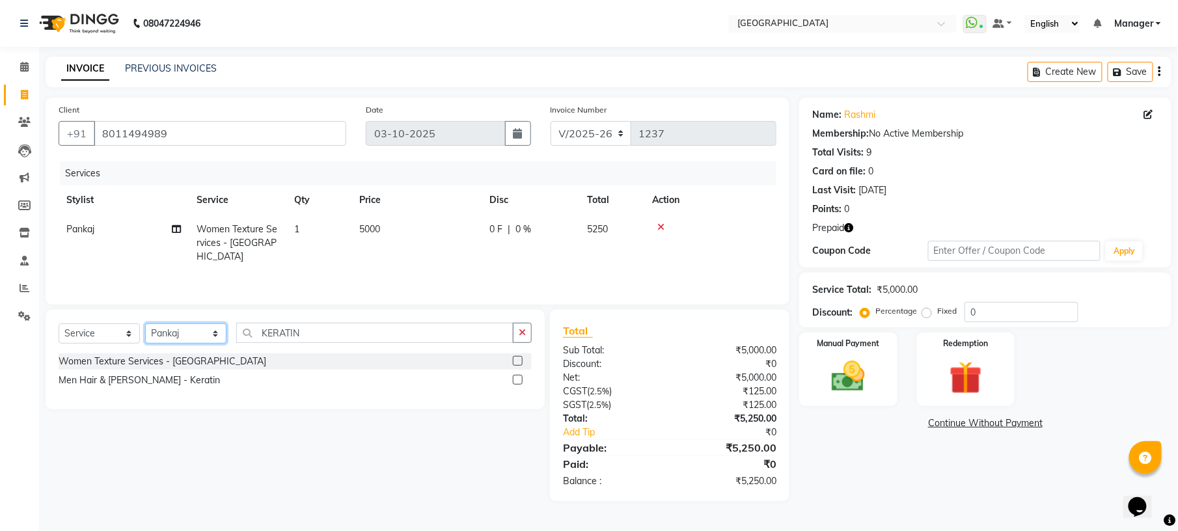
click at [209, 338] on select "Select Stylist [PERSON_NAME] [PERSON_NAME] [PERSON_NAME] [PERSON_NAME] kupu [PE…" at bounding box center [185, 333] width 81 height 20
click at [849, 230] on icon "button" at bounding box center [848, 227] width 9 height 9
click at [350, 456] on div "Select Service Product Membership Package Voucher Prepaid Gift Card Select Styl…" at bounding box center [290, 405] width 509 height 191
click at [312, 341] on input "KERATIN" at bounding box center [374, 333] width 277 height 20
type input "K"
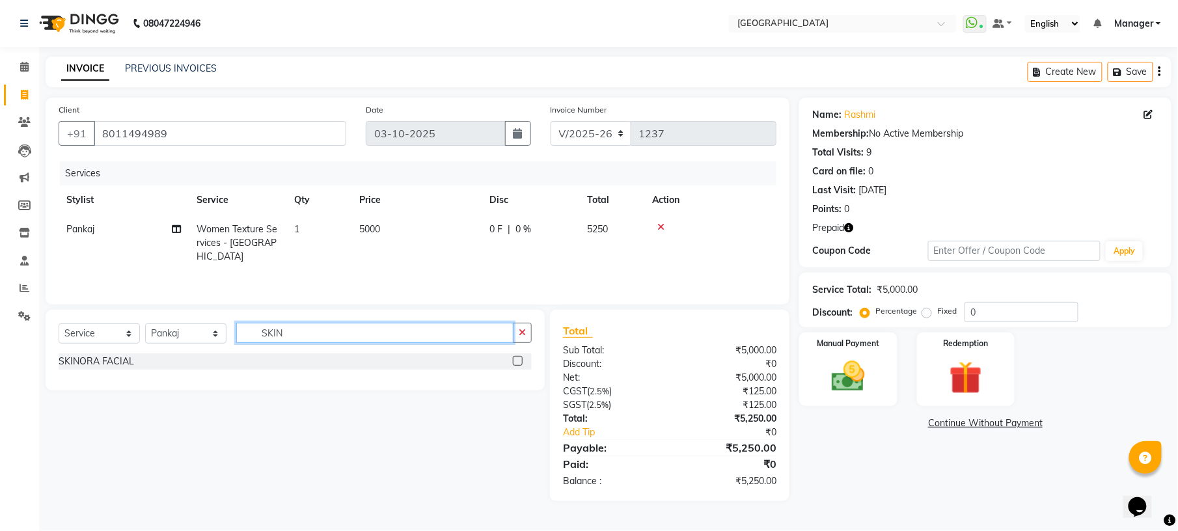
type input "SKIN"
click at [513, 361] on label at bounding box center [518, 361] width 10 height 10
click at [513, 361] on input "checkbox" at bounding box center [517, 361] width 8 height 8
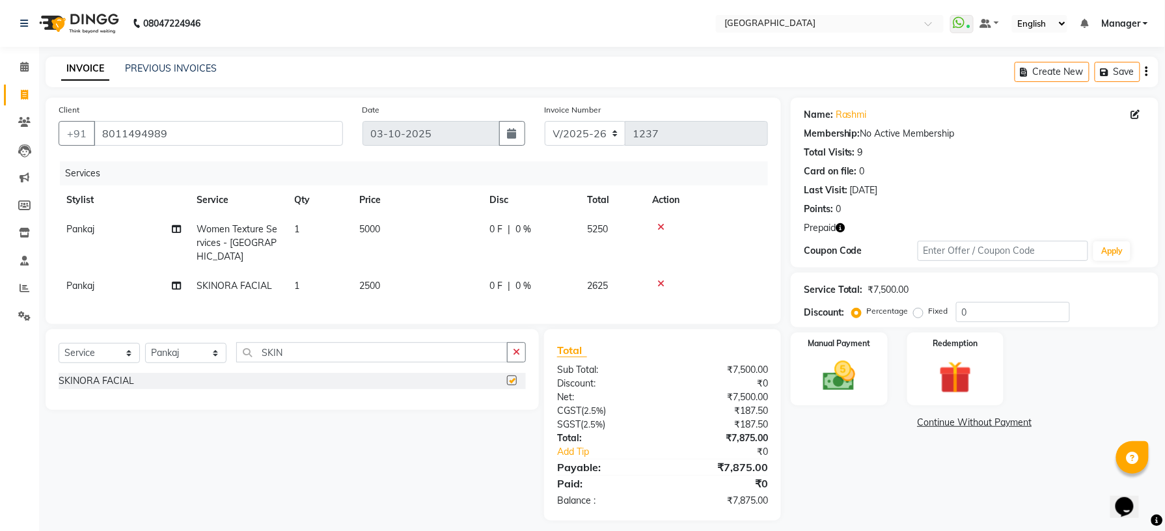
checkbox input "false"
click at [372, 280] on span "2500" at bounding box center [369, 286] width 21 height 12
select select "70686"
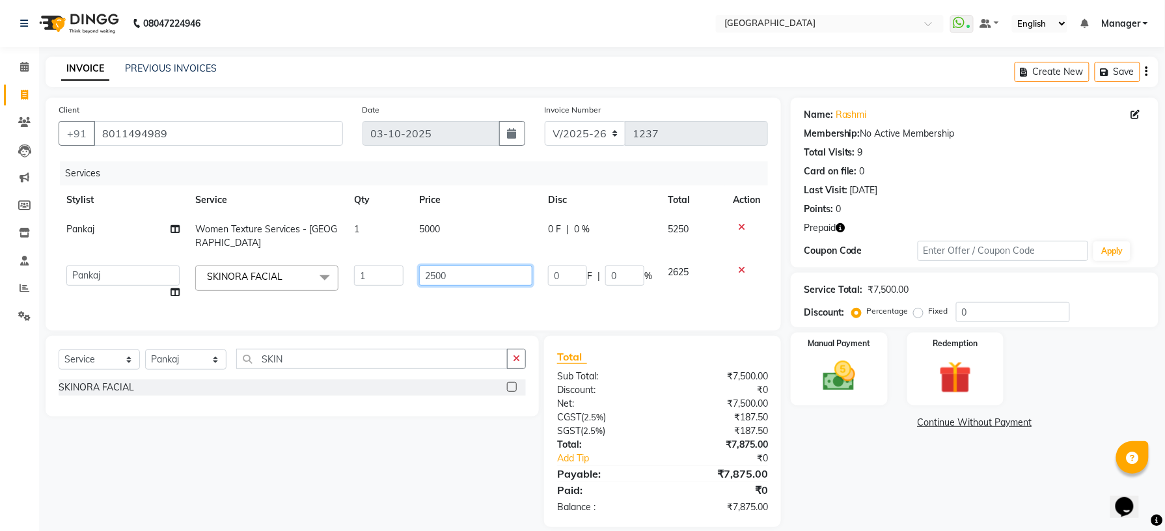
click at [471, 266] on input "2500" at bounding box center [476, 276] width 114 height 20
type input "2"
type input "0"
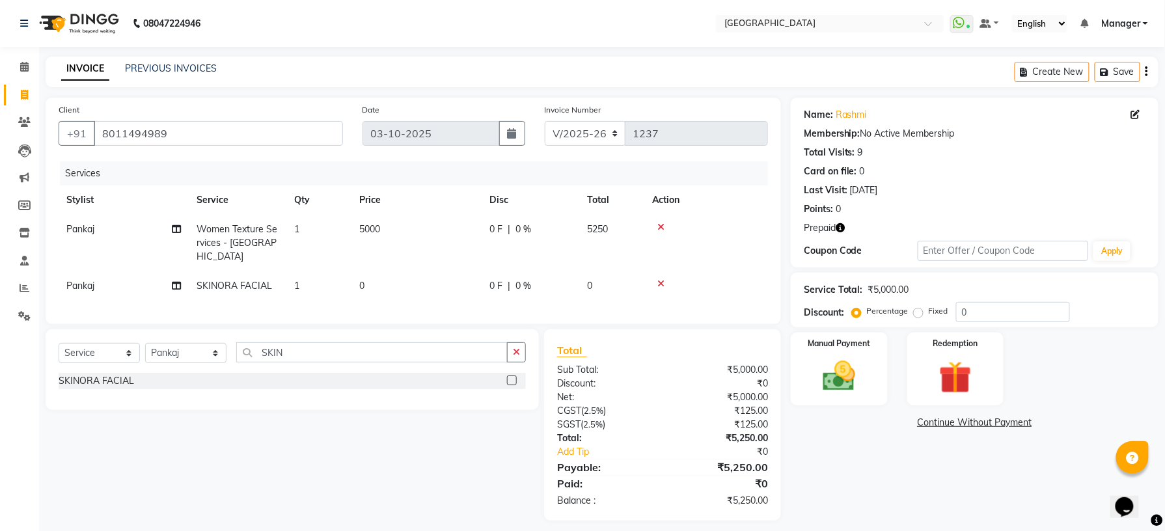
click at [933, 100] on div "Name: Rashmi Membership: No Active Membership Total Visits: 9 Card on file: 0 L…" at bounding box center [975, 183] width 368 height 170
click at [946, 374] on img at bounding box center [955, 378] width 55 height 42
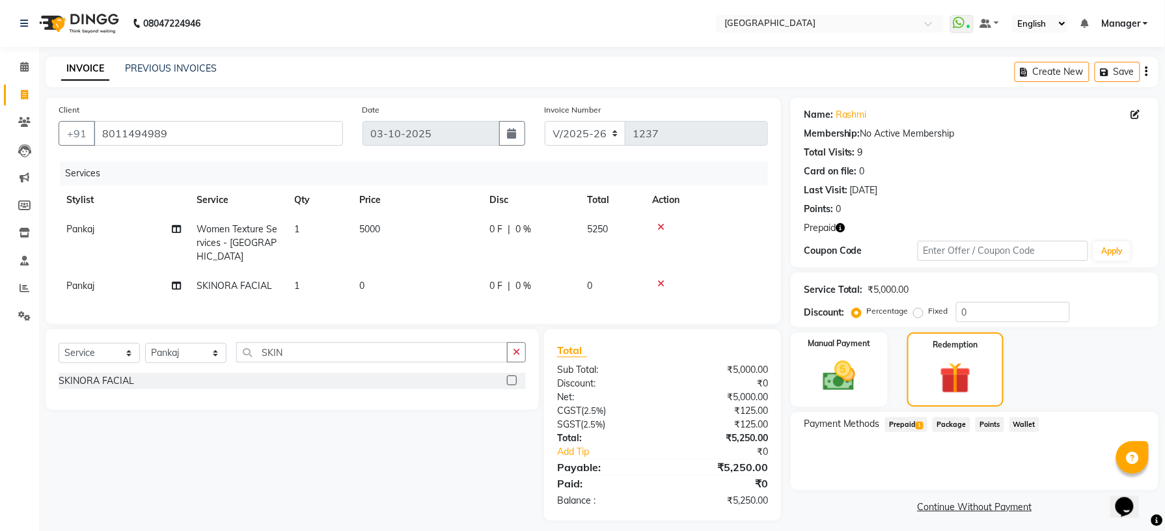
click at [909, 428] on span "Prepaid 1" at bounding box center [906, 424] width 42 height 15
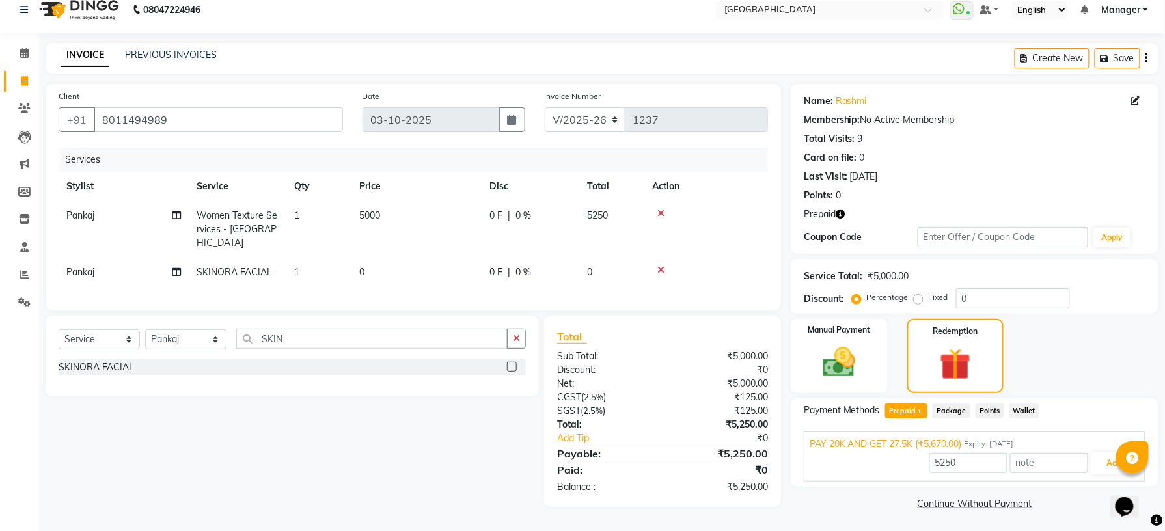
scroll to position [16, 0]
click at [1093, 459] on button "Add" at bounding box center [1115, 461] width 48 height 22
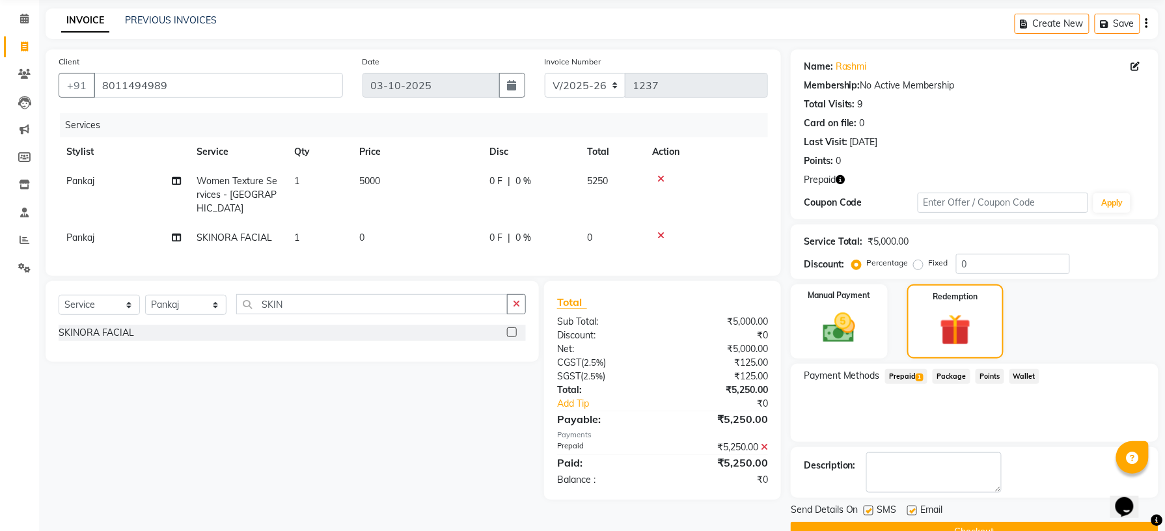
scroll to position [79, 0]
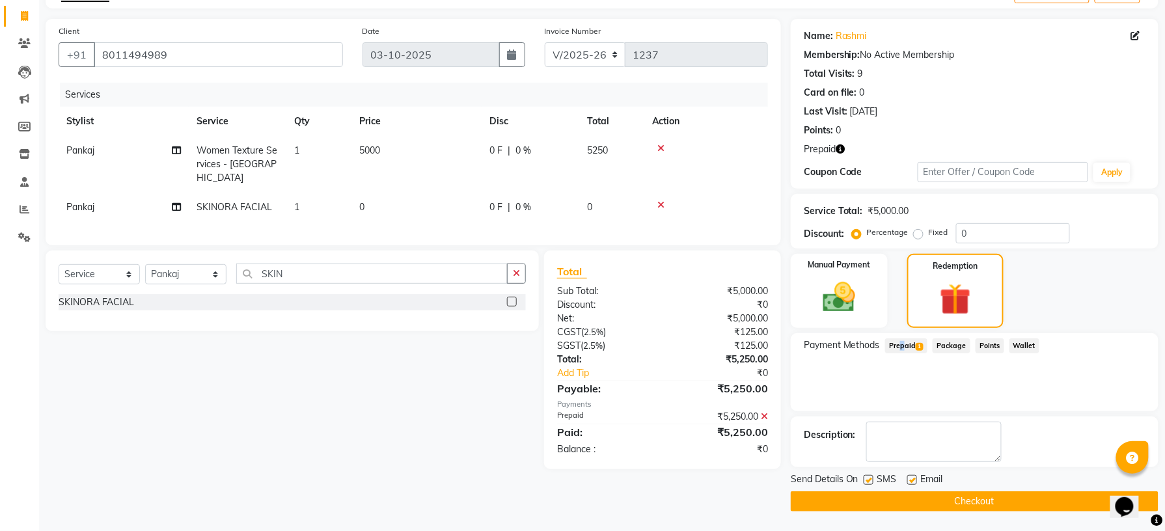
click at [899, 348] on span "Prepaid 1" at bounding box center [906, 345] width 42 height 15
click at [957, 305] on img at bounding box center [955, 299] width 53 height 40
click at [946, 344] on span "Package" at bounding box center [952, 345] width 38 height 15
click at [907, 353] on div "Prepaid 1" at bounding box center [904, 347] width 48 height 18
click at [906, 347] on span "Prepaid 1" at bounding box center [906, 345] width 42 height 15
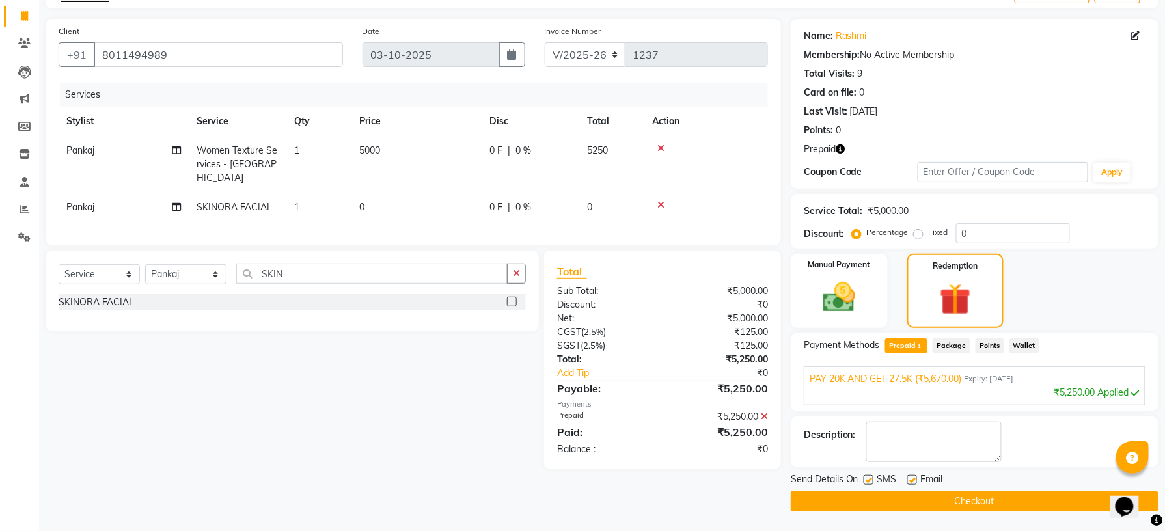
click at [974, 380] on span "Expiry: [DATE]" at bounding box center [988, 379] width 49 height 11
click at [763, 415] on icon at bounding box center [764, 416] width 7 height 9
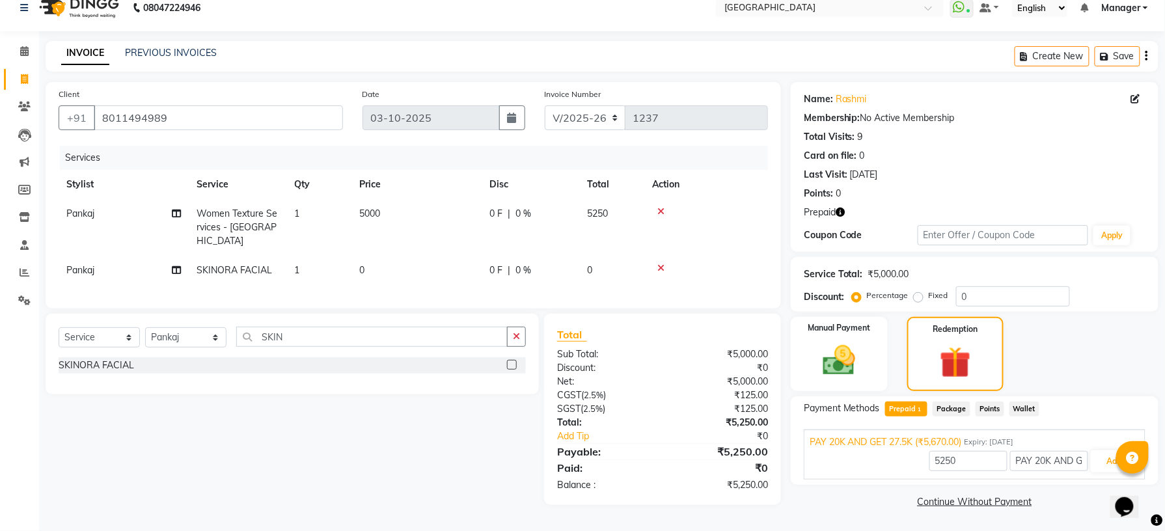
scroll to position [16, 0]
click at [1112, 465] on button "Add" at bounding box center [1115, 461] width 48 height 22
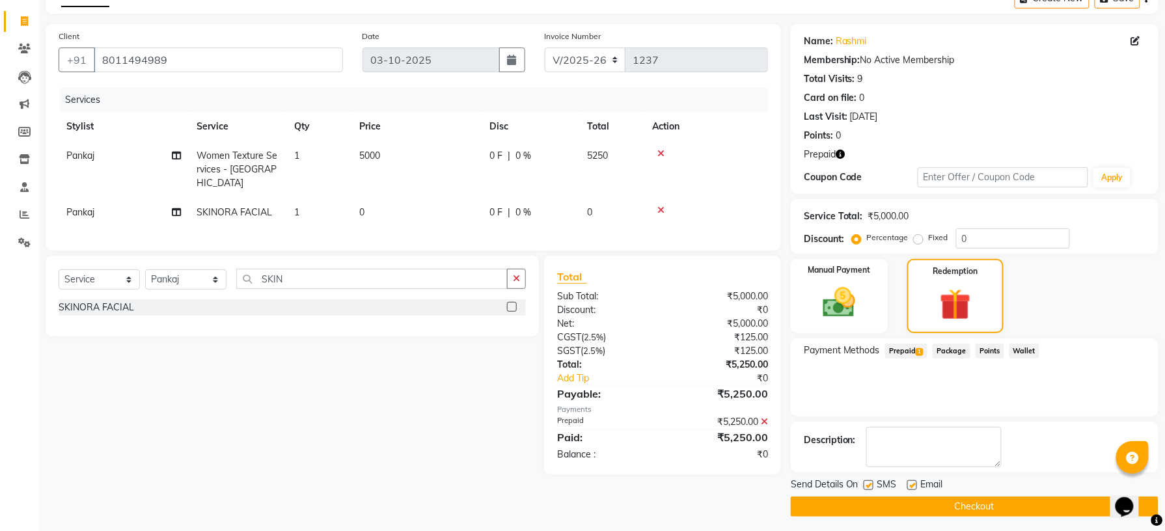
scroll to position [79, 0]
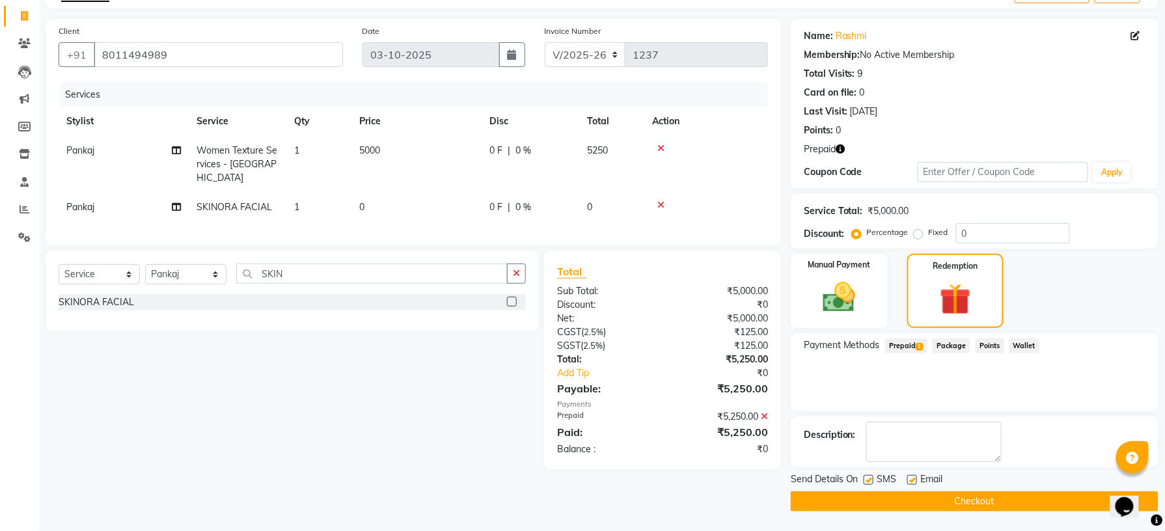
click at [840, 146] on icon "button" at bounding box center [840, 148] width 9 height 9
click at [964, 504] on button "Checkout" at bounding box center [975, 501] width 368 height 20
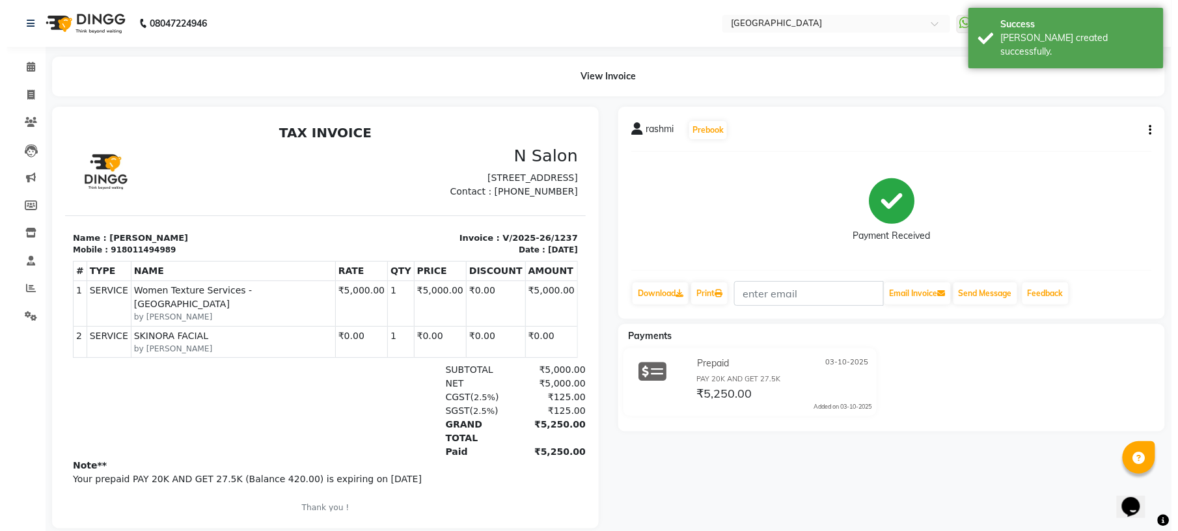
scroll to position [23, 0]
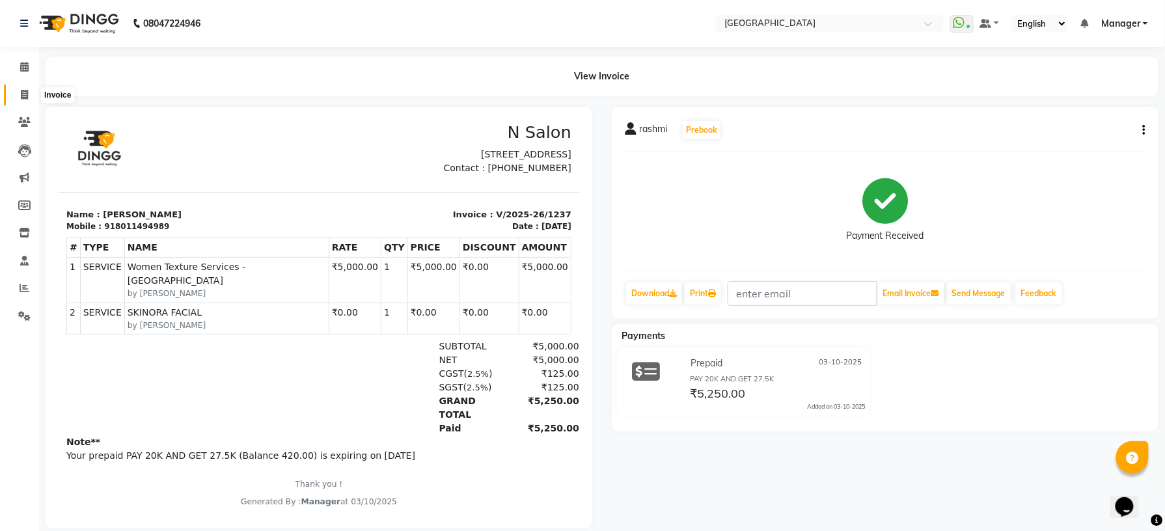
click at [23, 92] on icon at bounding box center [24, 95] width 7 height 10
select select "service"
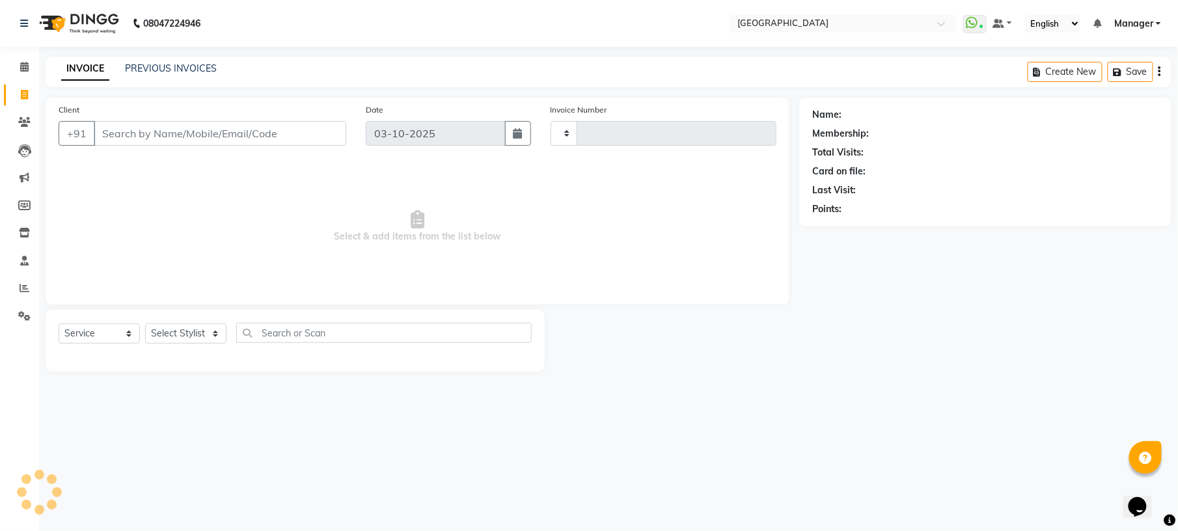
type input "1238"
select select "7871"
click at [163, 72] on link "PREVIOUS INVOICES" at bounding box center [171, 68] width 92 height 12
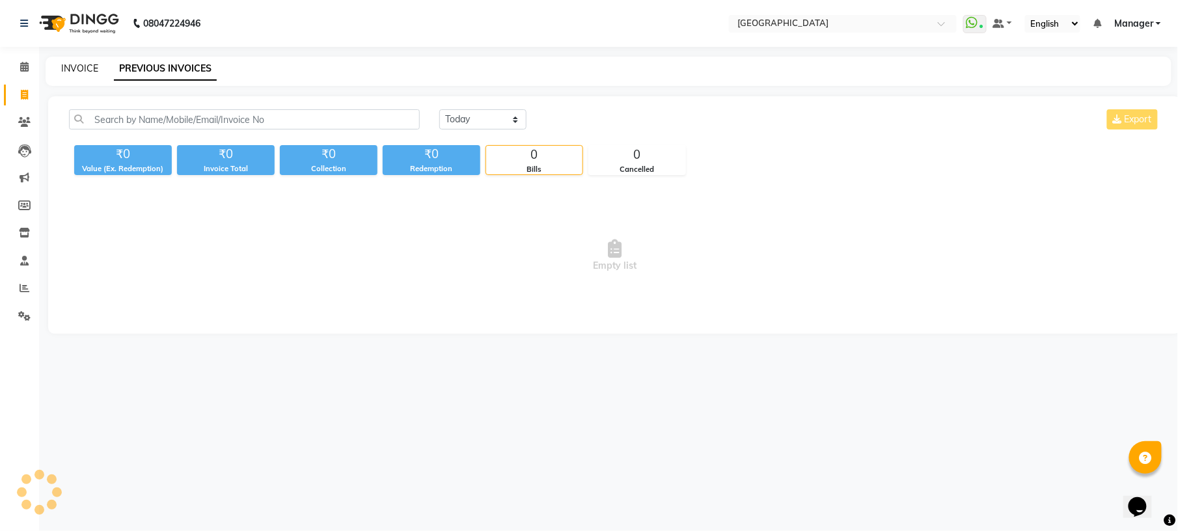
click at [89, 70] on link "INVOICE" at bounding box center [79, 68] width 37 height 12
select select "service"
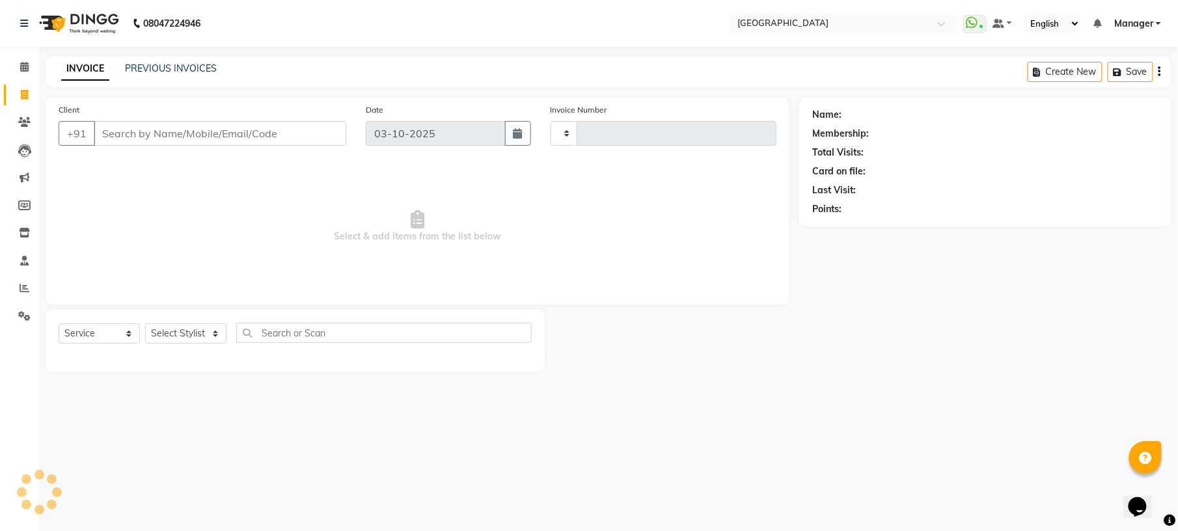
type input "1238"
select select "7871"
click at [186, 340] on select "Select Stylist [PERSON_NAME] [PERSON_NAME] [PERSON_NAME] [PERSON_NAME] kupu [PE…" at bounding box center [185, 333] width 81 height 20
click at [121, 337] on select "Select Service Product Membership Package Voucher Prepaid Gift Card" at bounding box center [99, 333] width 81 height 20
select select "product"
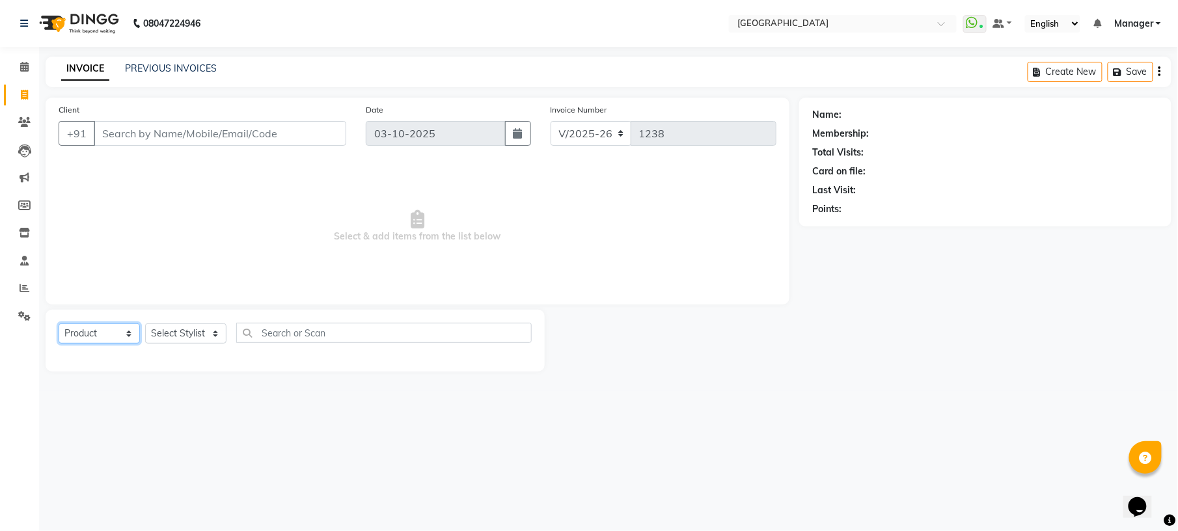
click at [59, 323] on select "Select Service Product Membership Package Voucher Prepaid Gift Card" at bounding box center [99, 333] width 81 height 20
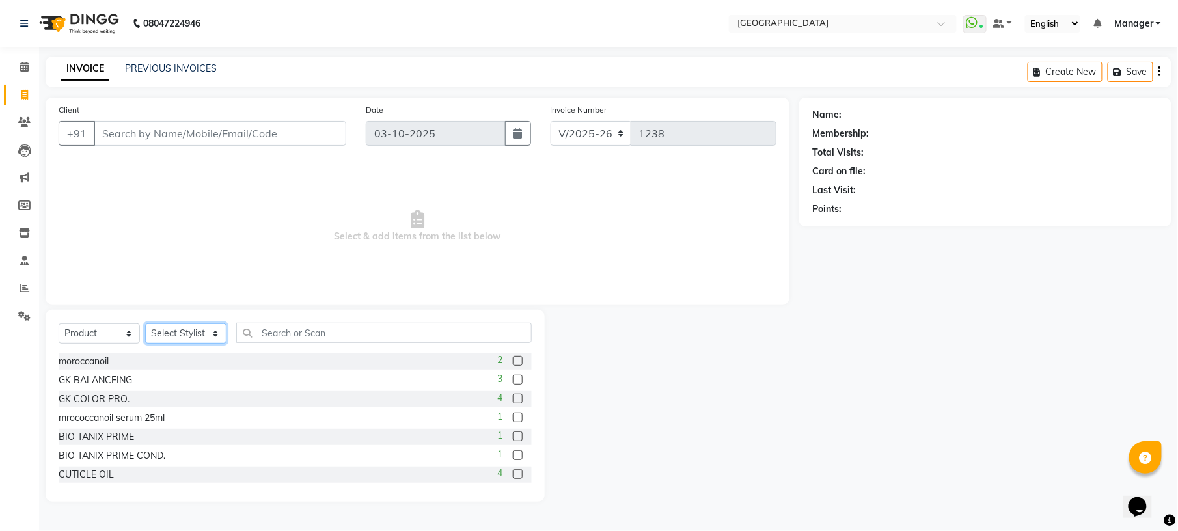
click at [178, 325] on select "Select Stylist [PERSON_NAME] [PERSON_NAME] [PERSON_NAME] [PERSON_NAME] kupu [PE…" at bounding box center [185, 333] width 81 height 20
click at [513, 375] on label at bounding box center [518, 380] width 10 height 10
click at [513, 376] on input "checkbox" at bounding box center [517, 380] width 8 height 8
checkbox input "false"
click at [513, 402] on label at bounding box center [518, 399] width 10 height 10
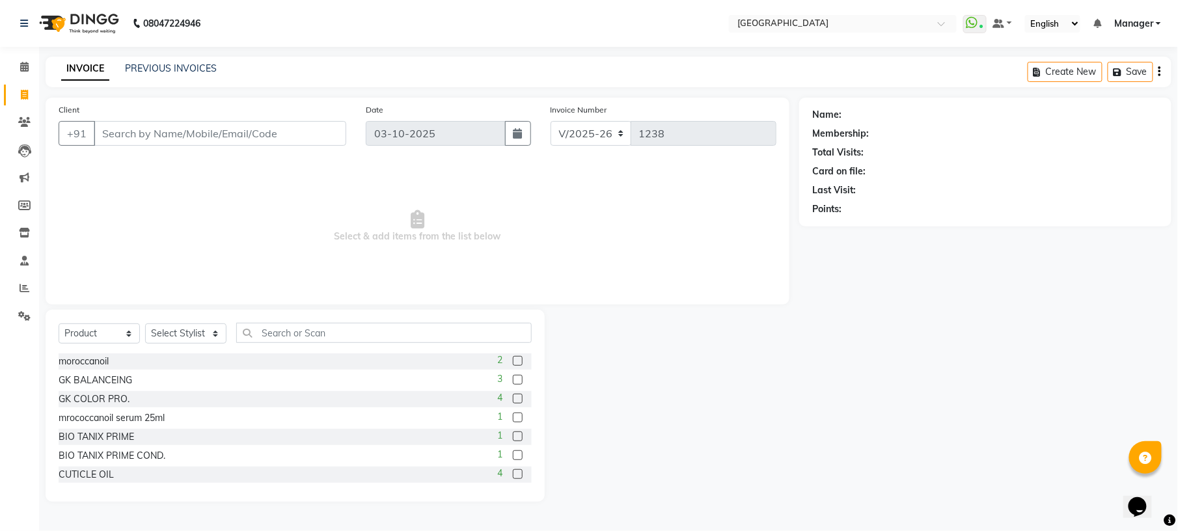
click at [513, 402] on input "checkbox" at bounding box center [517, 399] width 8 height 8
checkbox input "false"
click at [513, 380] on label at bounding box center [518, 380] width 10 height 10
click at [513, 380] on input "checkbox" at bounding box center [517, 380] width 8 height 8
checkbox input "false"
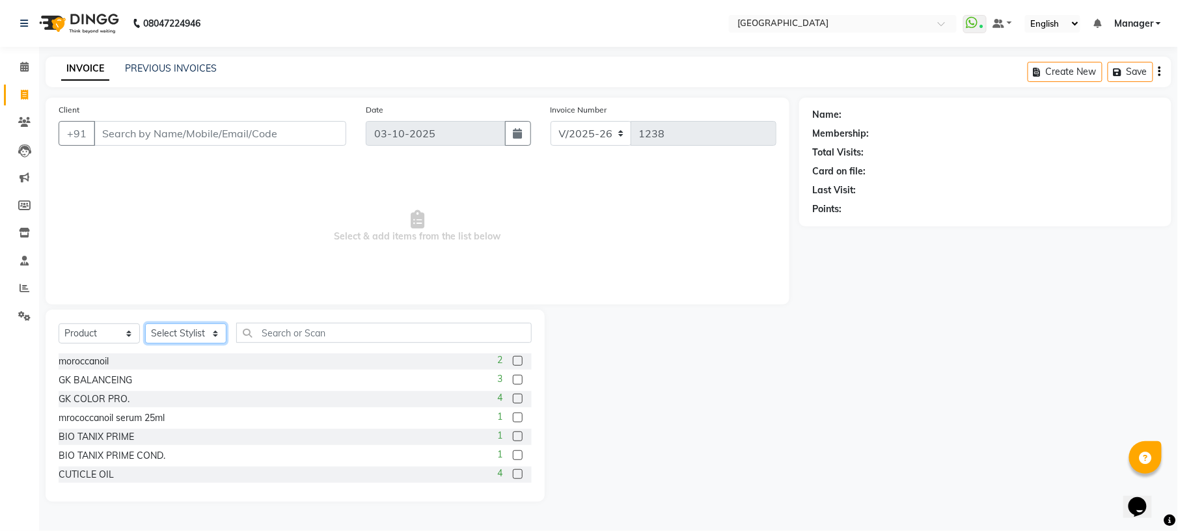
click at [201, 337] on select "Select Stylist [PERSON_NAME] [PERSON_NAME] [PERSON_NAME] [PERSON_NAME] kupu [PE…" at bounding box center [185, 333] width 81 height 20
select select "70686"
click at [145, 323] on select "Select Stylist [PERSON_NAME] [PERSON_NAME] [PERSON_NAME] [PERSON_NAME] kupu [PE…" at bounding box center [185, 333] width 81 height 20
click at [513, 379] on label at bounding box center [518, 380] width 10 height 10
click at [513, 379] on input "checkbox" at bounding box center [517, 380] width 8 height 8
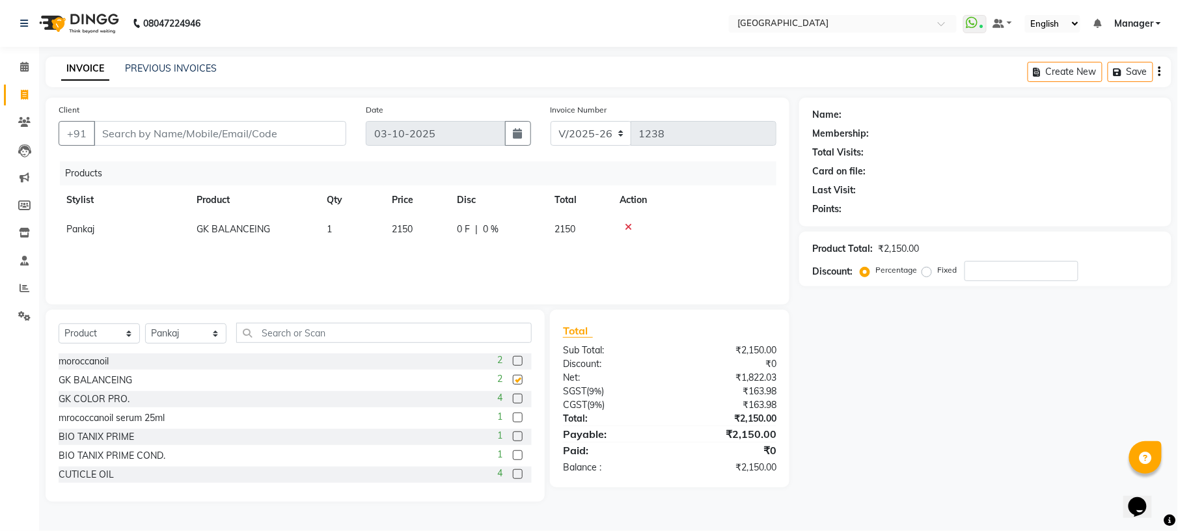
checkbox input "false"
click at [513, 397] on label at bounding box center [518, 399] width 10 height 10
click at [513, 397] on input "checkbox" at bounding box center [517, 399] width 8 height 8
checkbox input "false"
click at [401, 255] on span "2150" at bounding box center [402, 259] width 21 height 12
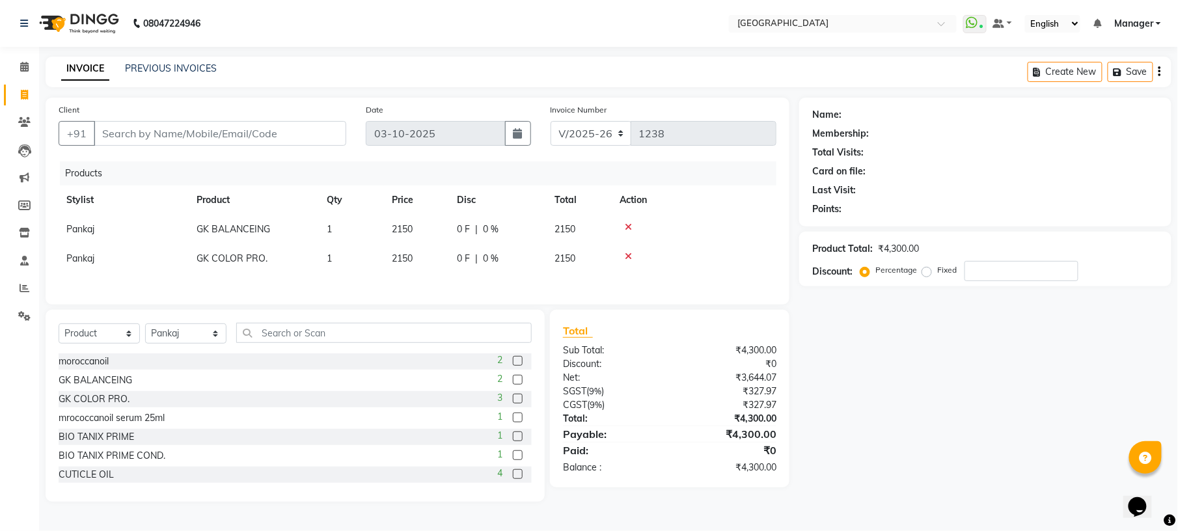
select select "70686"
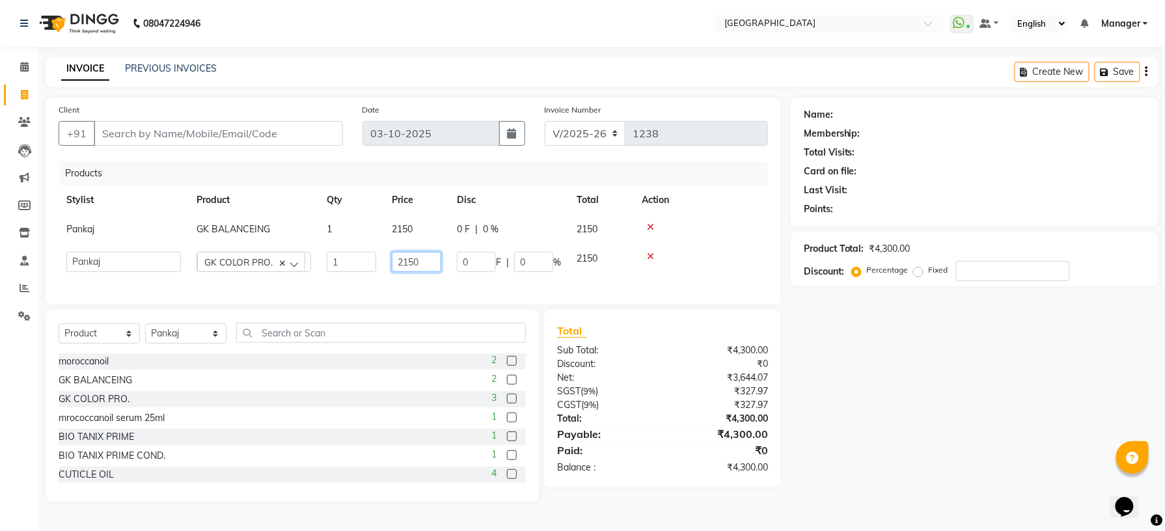
click at [422, 264] on input "2150" at bounding box center [416, 262] width 49 height 20
type input "2"
type input "1950"
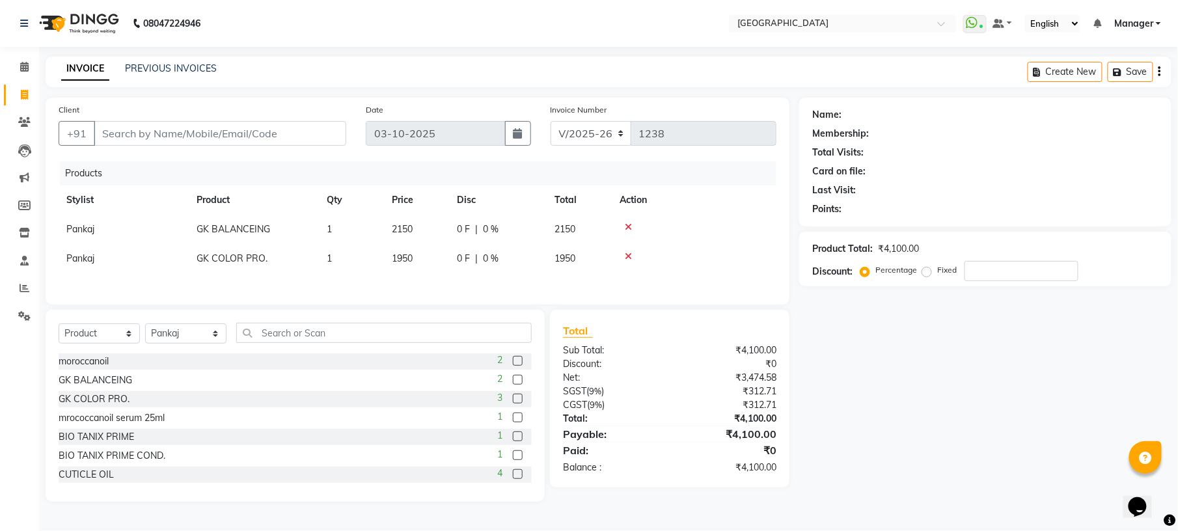
click at [891, 366] on div "Name: Membership: Total Visits: Card on file: Last Visit: Points: Product Total…" at bounding box center [990, 300] width 382 height 404
click at [974, 271] on input "number" at bounding box center [1021, 271] width 114 height 20
click at [985, 271] on input "5" at bounding box center [1021, 271] width 114 height 20
type input "5"
click at [950, 422] on div "Name: Membership: Total Visits: Card on file: Last Visit: Points: Product Total…" at bounding box center [990, 300] width 382 height 404
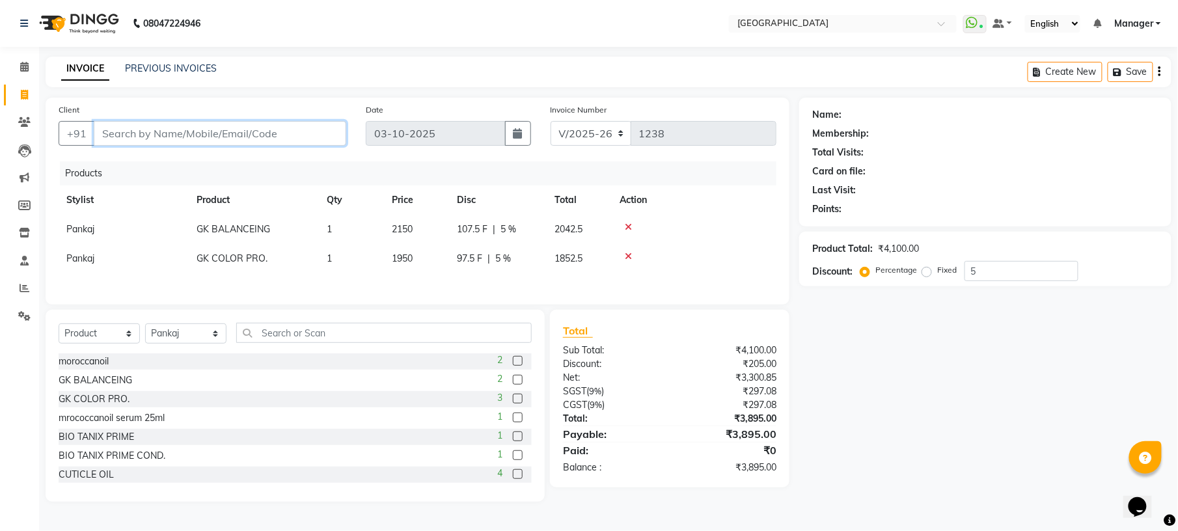
click at [229, 135] on input "Client" at bounding box center [220, 133] width 253 height 25
click at [154, 131] on input "Client" at bounding box center [220, 133] width 253 height 25
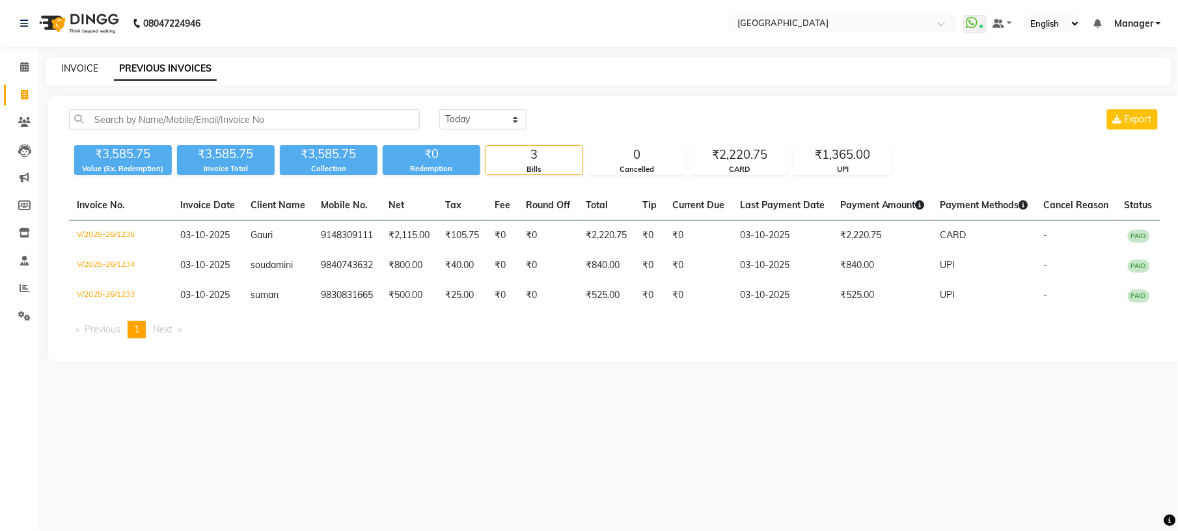
click at [68, 63] on link "INVOICE" at bounding box center [79, 68] width 37 height 12
select select "service"
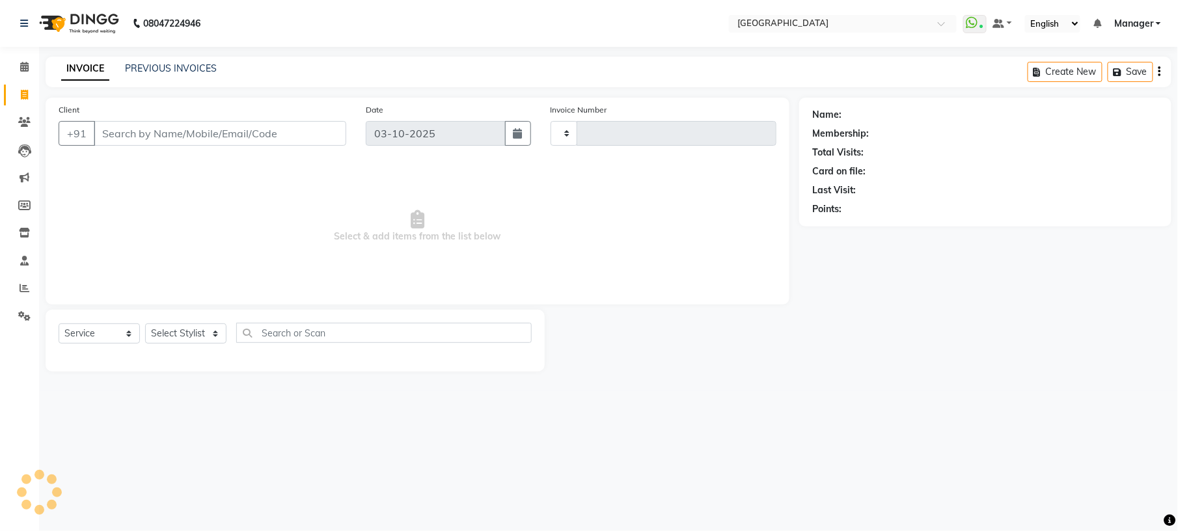
type input "1238"
select select "7871"
click at [144, 60] on div "INVOICE PREVIOUS INVOICES Create New Save" at bounding box center [609, 72] width 1126 height 31
click at [150, 62] on link "PREVIOUS INVOICES" at bounding box center [171, 68] width 92 height 12
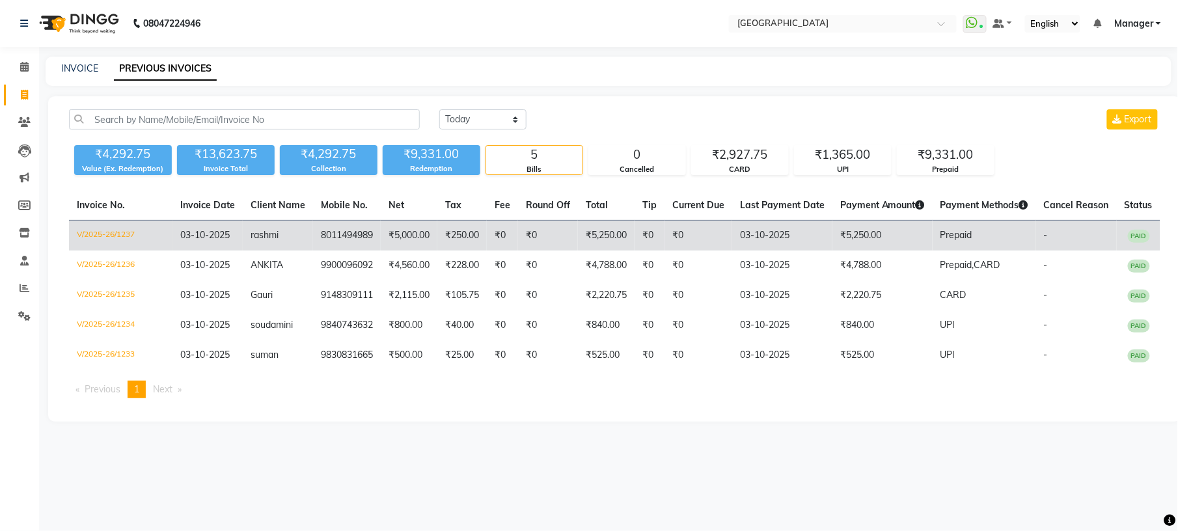
click at [362, 243] on td "8011494989" at bounding box center [347, 236] width 68 height 31
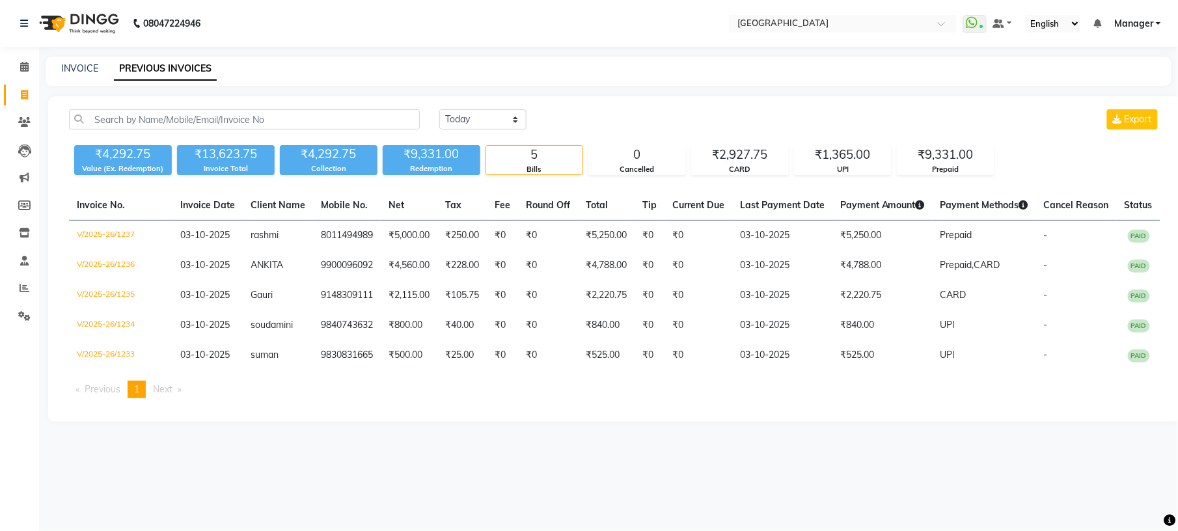
click at [89, 74] on div "INVOICE" at bounding box center [79, 69] width 37 height 14
click at [83, 70] on link "INVOICE" at bounding box center [79, 68] width 37 height 12
select select "service"
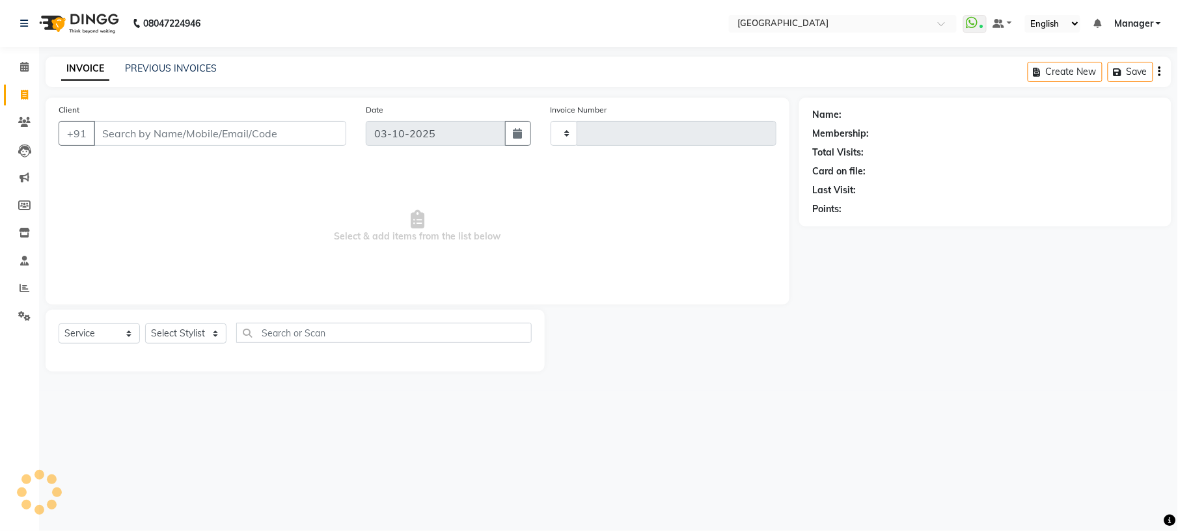
type input "1238"
select select "7871"
click at [178, 131] on input "Client" at bounding box center [220, 133] width 253 height 25
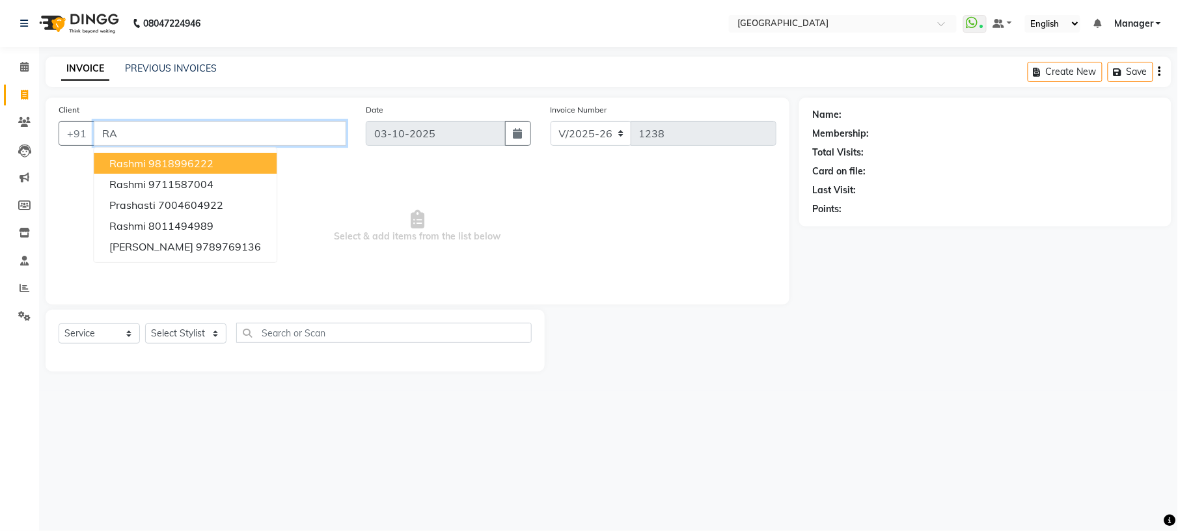
type input "R"
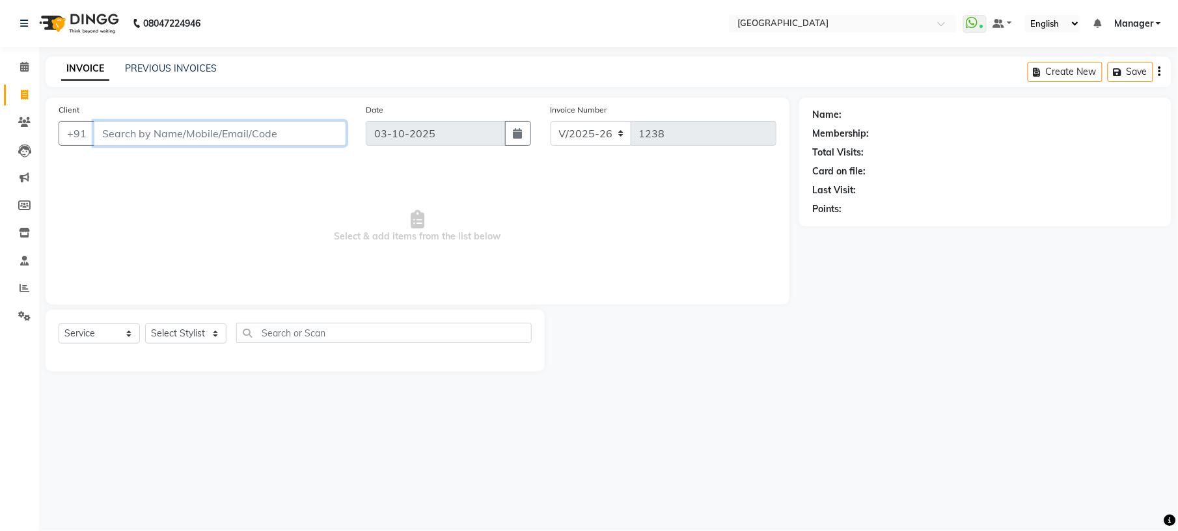
paste input "8011494989"
type input "8011494989"
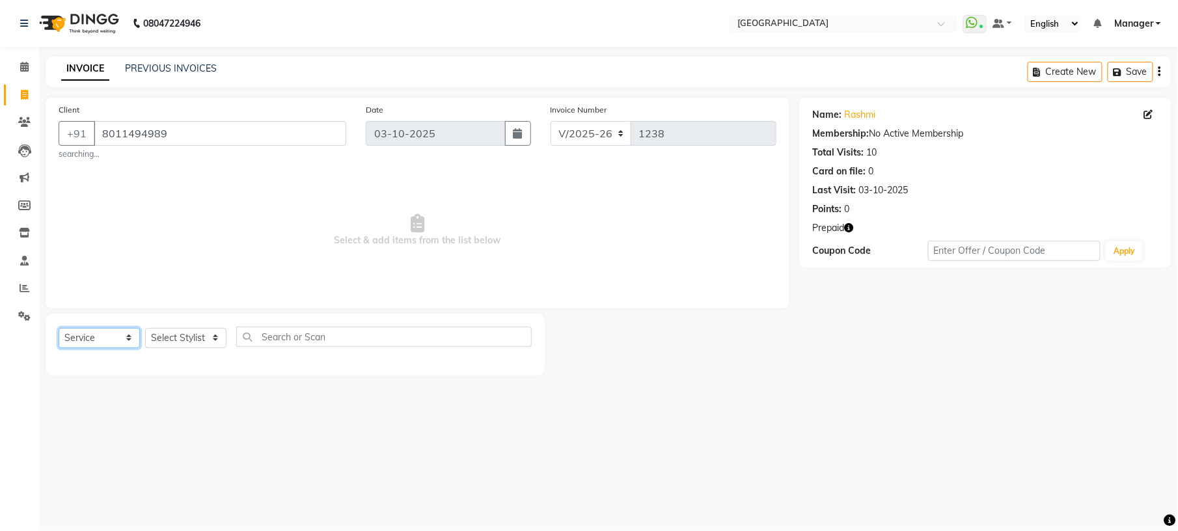
click at [115, 329] on select "Select Service Product Membership Package Voucher Prepaid Gift Card" at bounding box center [99, 338] width 81 height 20
select select "product"
click at [59, 328] on select "Select Service Product Membership Package Voucher Prepaid Gift Card" at bounding box center [99, 338] width 81 height 20
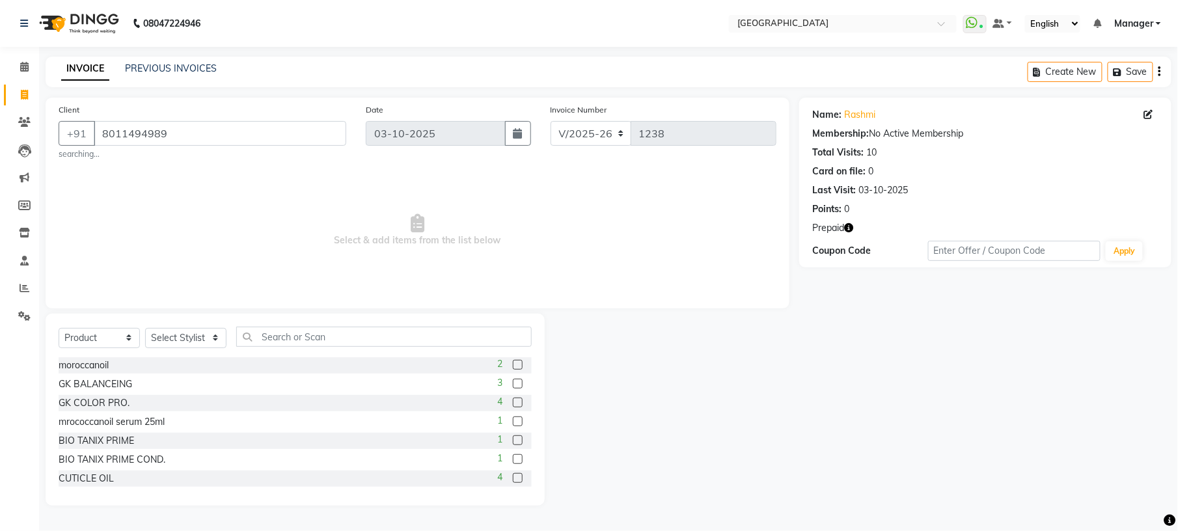
click at [513, 403] on label at bounding box center [518, 403] width 10 height 10
click at [513, 403] on input "checkbox" at bounding box center [517, 403] width 8 height 8
checkbox input "false"
click at [197, 334] on select "Select Stylist [PERSON_NAME] [PERSON_NAME] [PERSON_NAME] [PERSON_NAME] kupu [PE…" at bounding box center [185, 338] width 81 height 20
select select "70686"
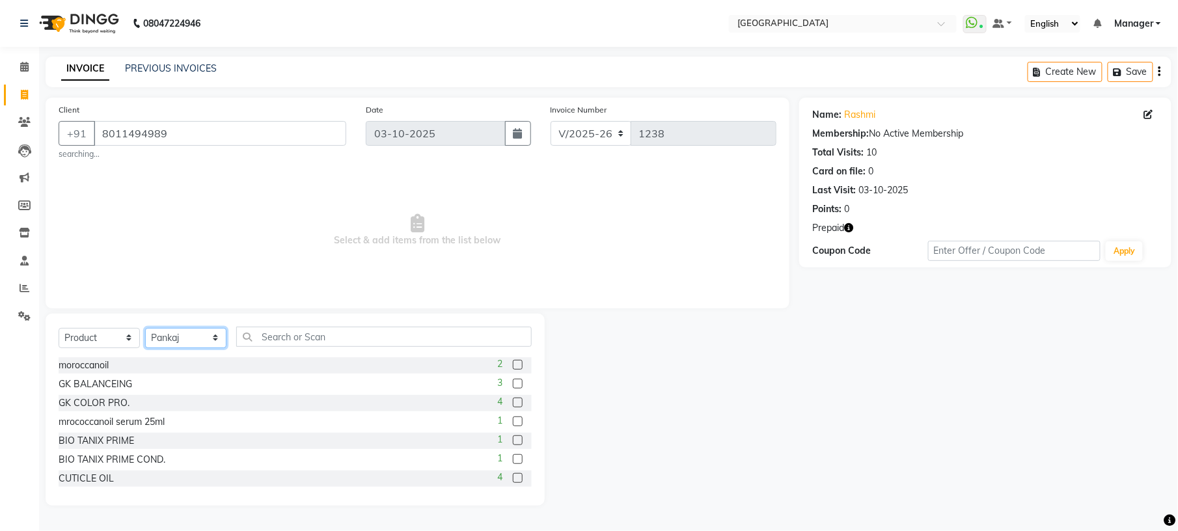
click at [145, 328] on select "Select Stylist [PERSON_NAME] [PERSON_NAME] [PERSON_NAME] [PERSON_NAME] kupu [PE…" at bounding box center [185, 338] width 81 height 20
click at [513, 402] on label at bounding box center [518, 403] width 10 height 10
click at [513, 402] on input "checkbox" at bounding box center [517, 403] width 8 height 8
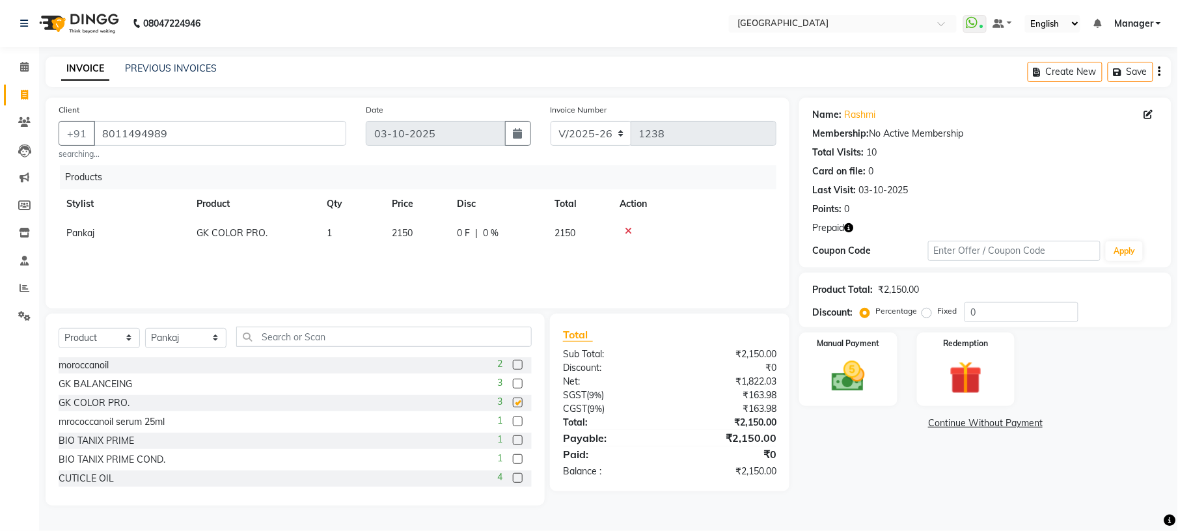
checkbox input "false"
click at [266, 344] on input "text" at bounding box center [383, 337] width 295 height 20
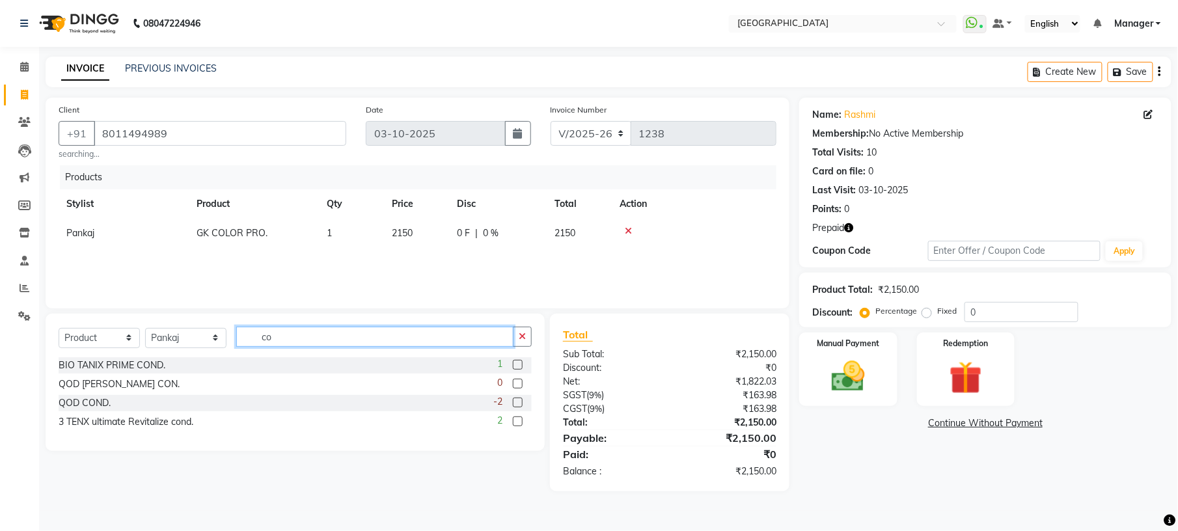
type input "c"
type input "G"
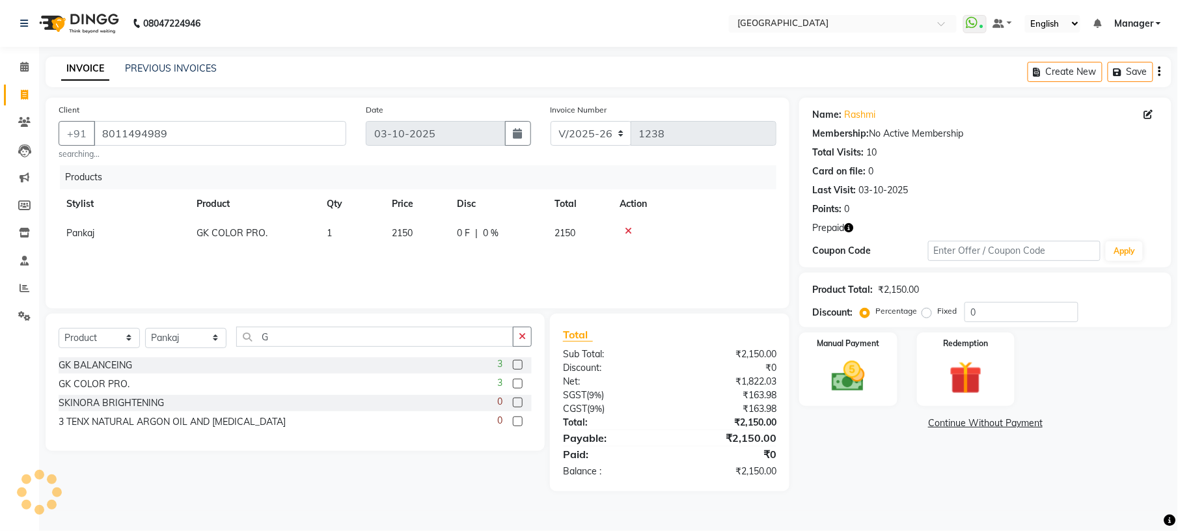
click at [517, 364] on label at bounding box center [518, 365] width 10 height 10
click at [517, 364] on input "checkbox" at bounding box center [517, 365] width 8 height 8
checkbox input "false"
click at [405, 266] on span "2150" at bounding box center [402, 262] width 21 height 12
select select "70686"
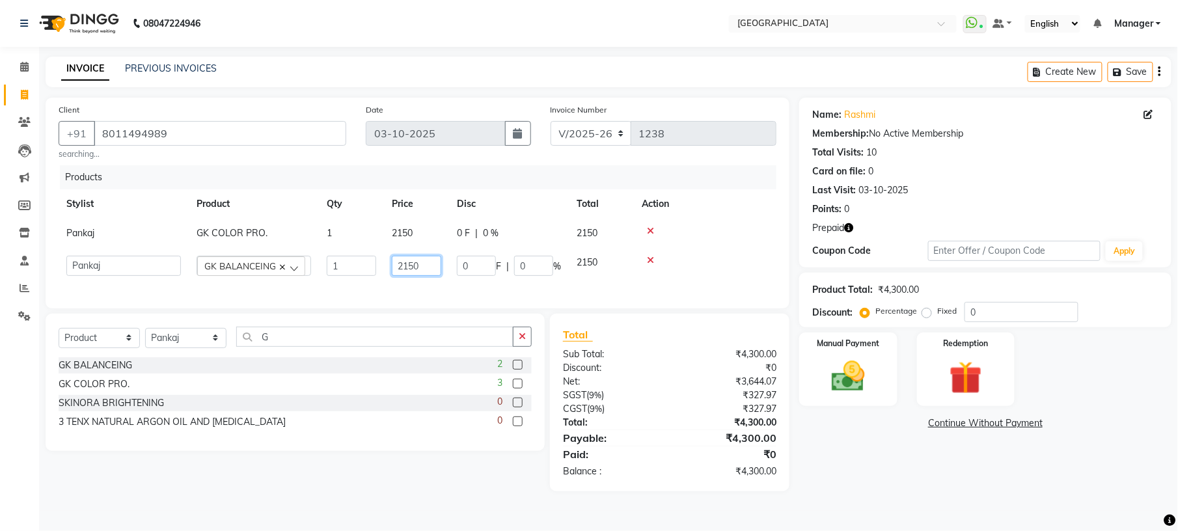
click at [423, 264] on input "2150" at bounding box center [416, 266] width 49 height 20
type input "2"
type input "1950"
click at [768, 78] on div "INVOICE PREVIOUS INVOICES Create New Save" at bounding box center [609, 72] width 1126 height 31
click at [118, 342] on select "Select Service Product Membership Package Voucher Prepaid Gift Card" at bounding box center [99, 338] width 81 height 20
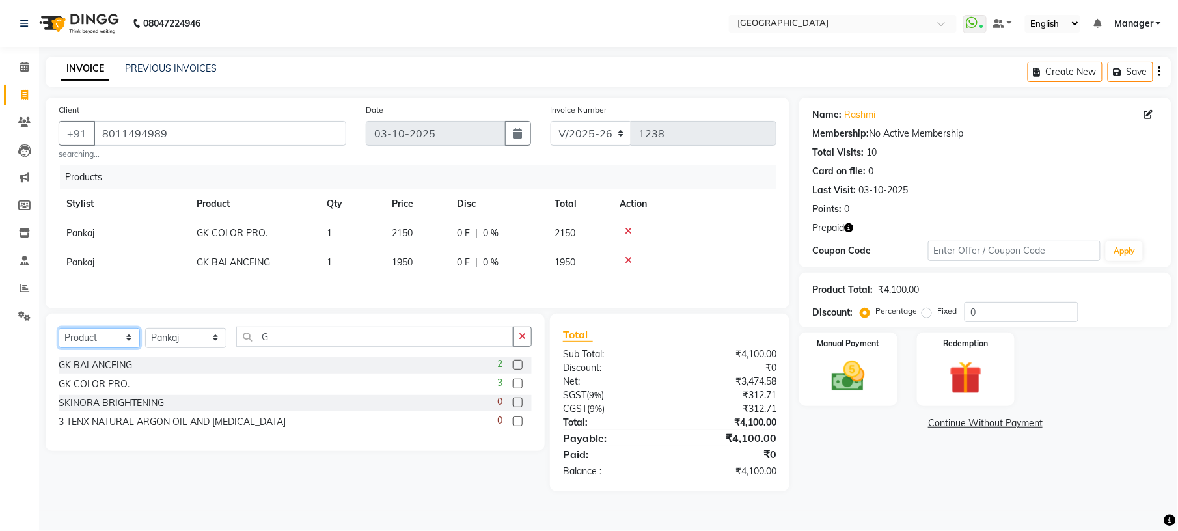
select select "service"
click at [59, 333] on select "Select Service Product Membership Package Voucher Prepaid Gift Card" at bounding box center [99, 338] width 81 height 20
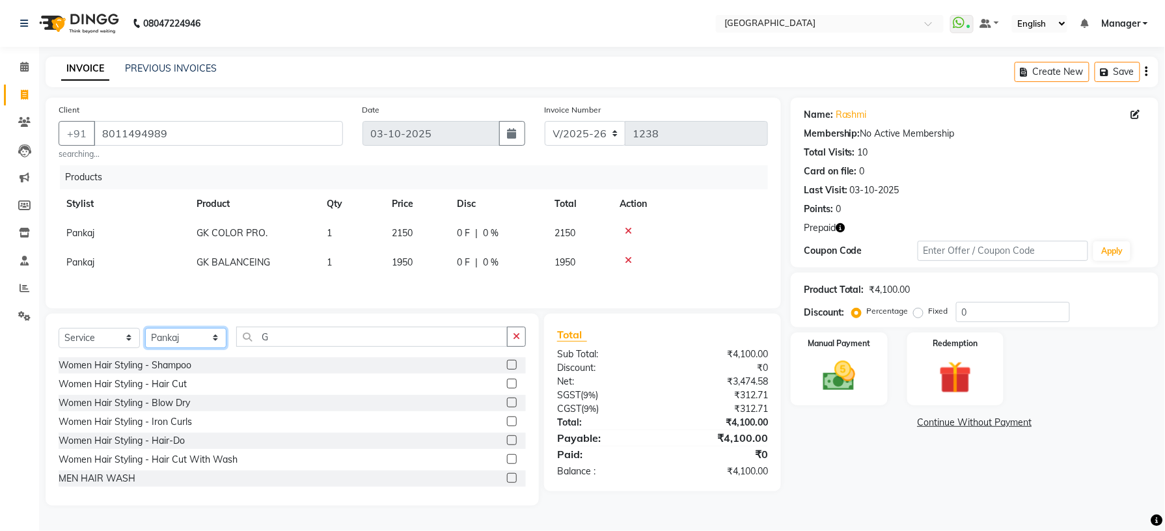
click at [170, 348] on select "Select Stylist Amgha Arish Arvind CHANDU DIPEN gulafshan john kajal kelly KIBA …" at bounding box center [185, 338] width 81 height 20
select select "79049"
click at [145, 333] on select "Select Stylist Amgha Arish Arvind CHANDU DIPEN gulafshan john kajal kelly KIBA …" at bounding box center [185, 338] width 81 height 20
click at [279, 338] on input "G" at bounding box center [371, 337] width 271 height 20
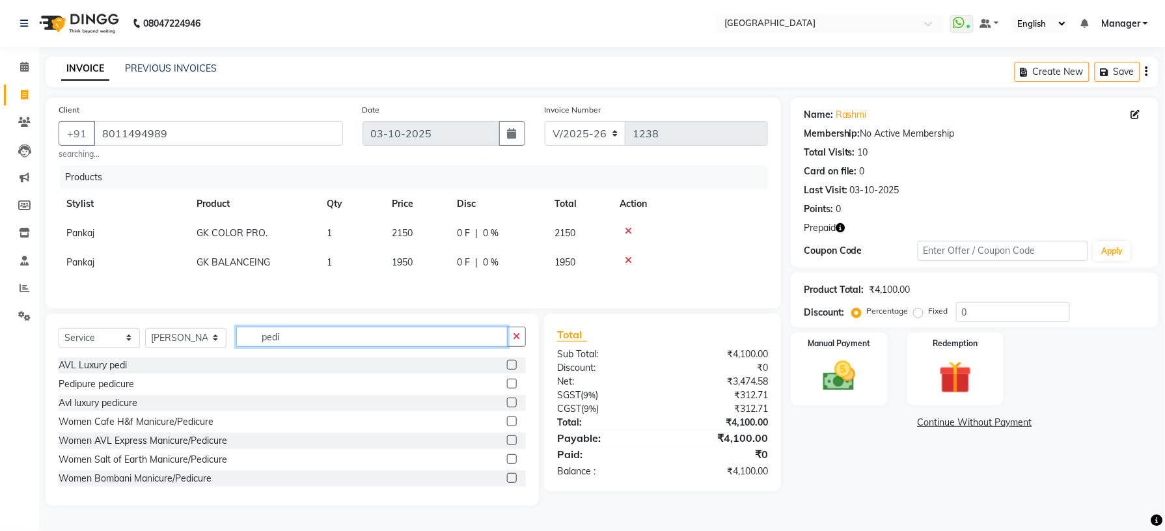
type input "pedi"
click at [507, 426] on label at bounding box center [512, 422] width 10 height 10
click at [507, 426] on input "checkbox" at bounding box center [511, 422] width 8 height 8
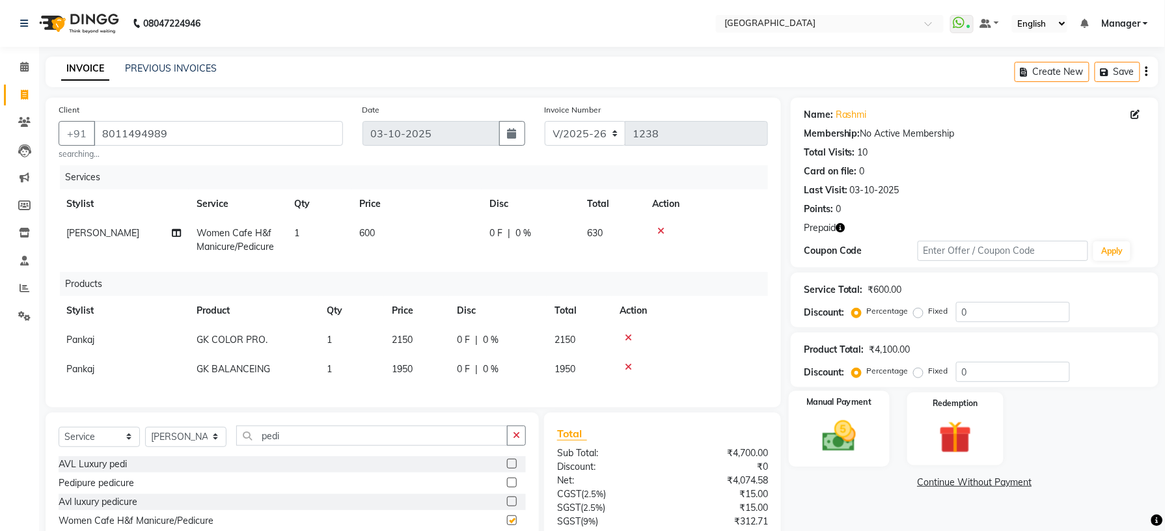
checkbox input "false"
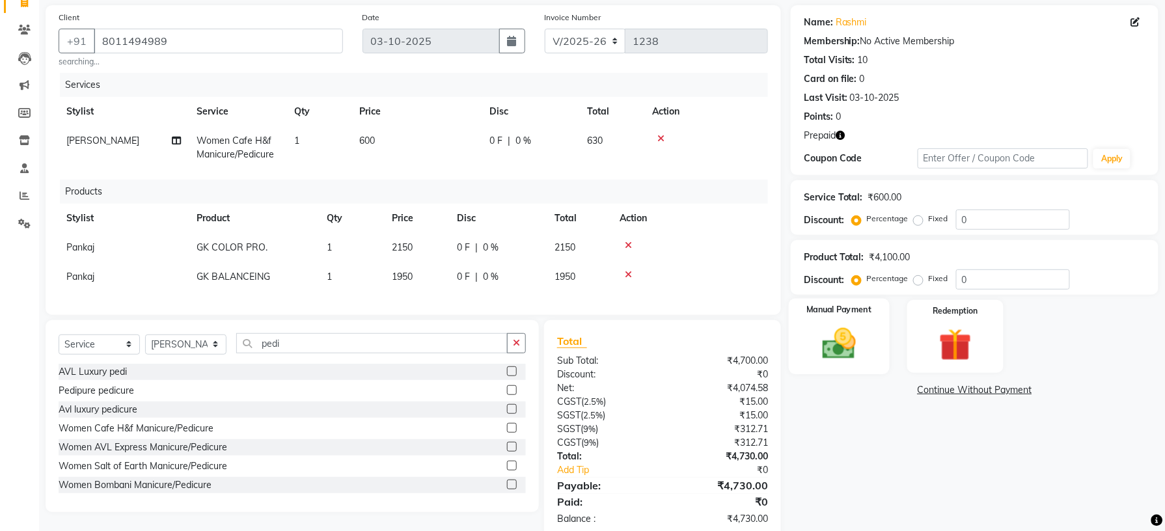
scroll to position [133, 0]
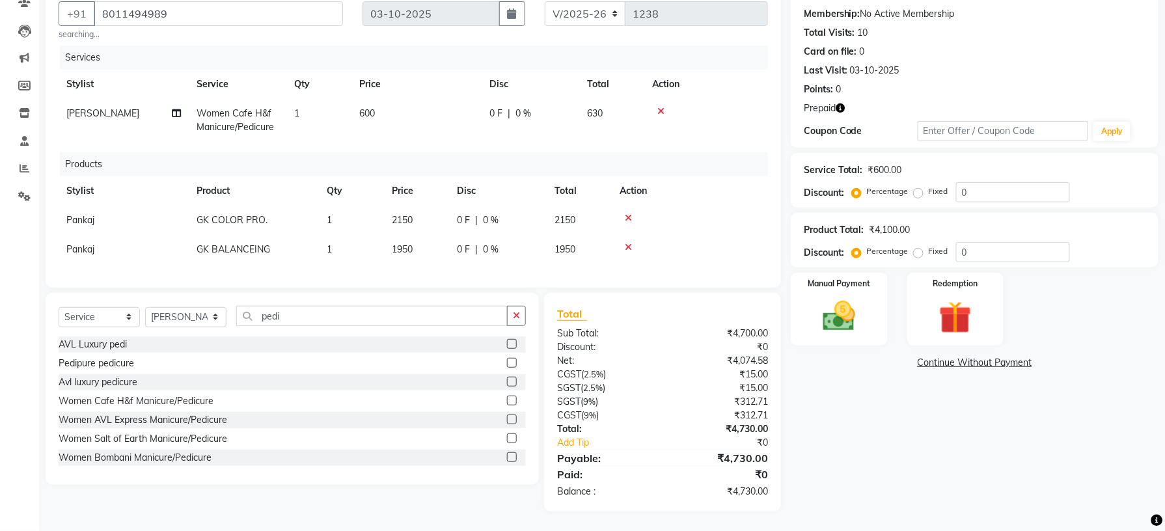
click at [487, 213] on span "0 %" at bounding box center [491, 220] width 16 height 14
select select "70686"
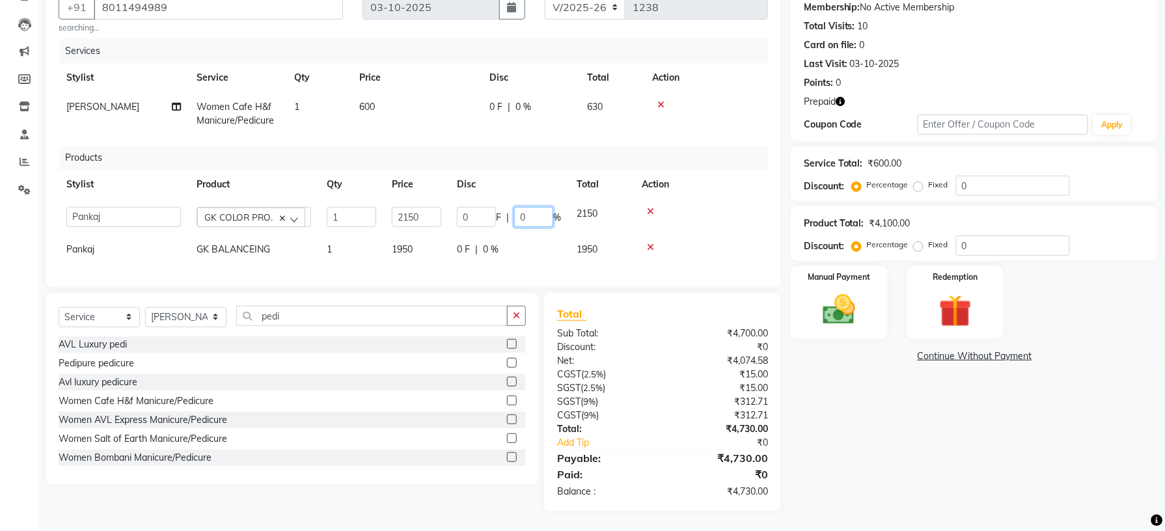
click at [539, 207] on input "0" at bounding box center [533, 217] width 39 height 20
type input "5"
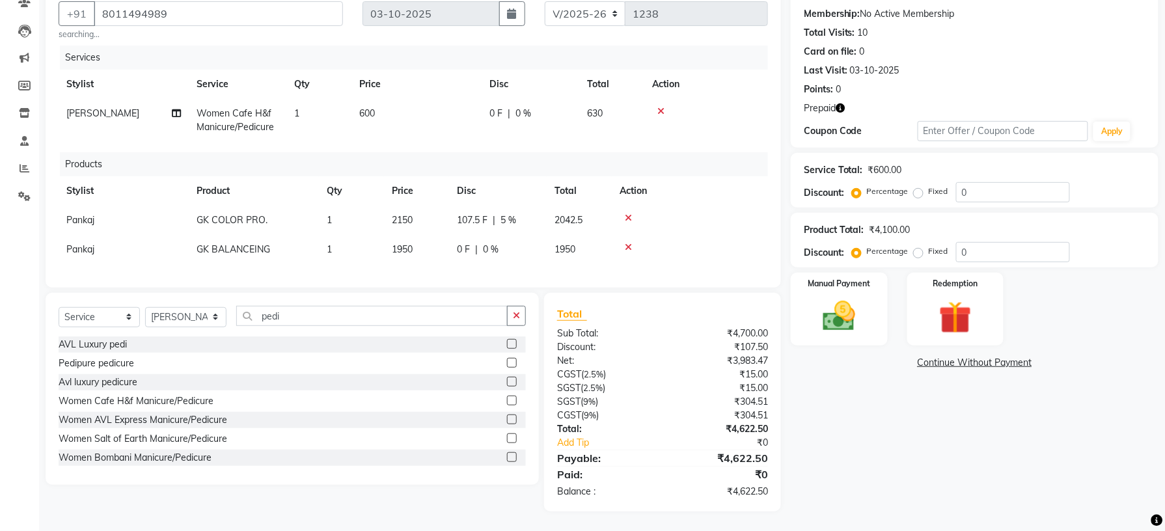
click at [498, 243] on span "0 %" at bounding box center [491, 250] width 16 height 14
select select "70686"
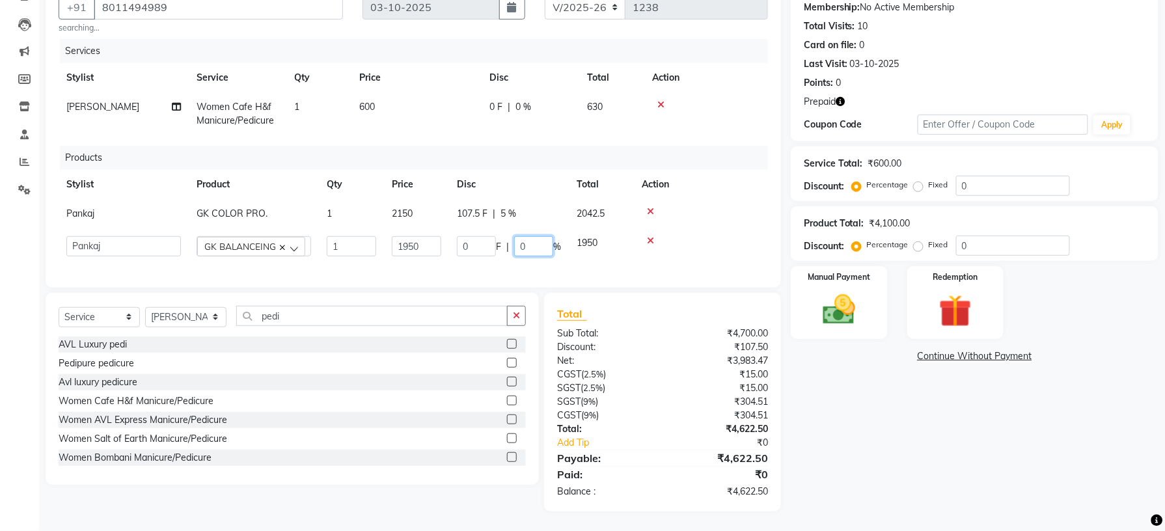
click at [529, 236] on input "0" at bounding box center [533, 246] width 39 height 20
type input "5"
click at [1032, 452] on div "Name: Rashmi Membership: No Active Membership Total Visits: 10 Card on file: 0 …" at bounding box center [979, 241] width 377 height 540
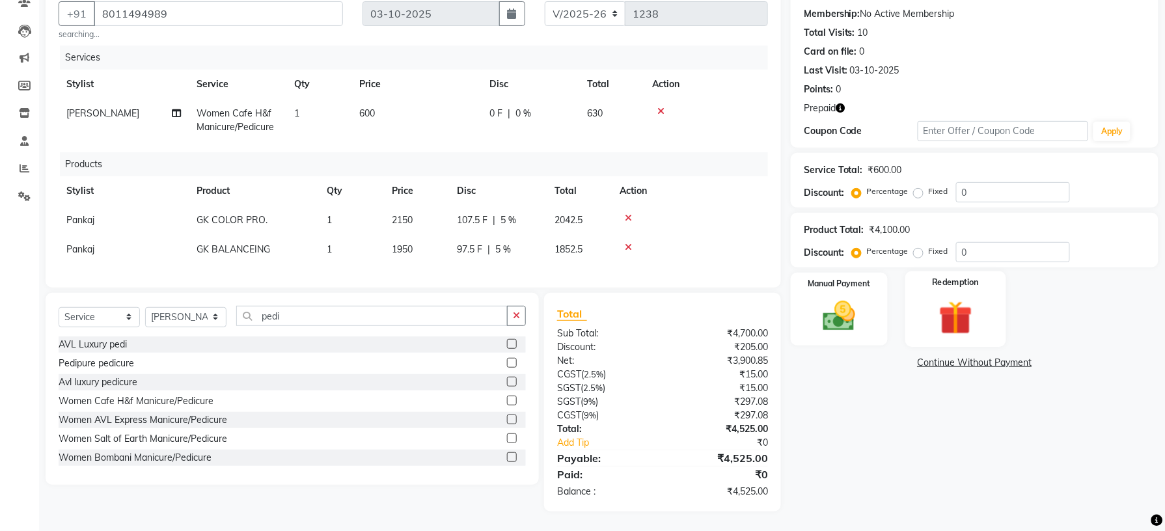
click at [976, 305] on img at bounding box center [955, 318] width 55 height 42
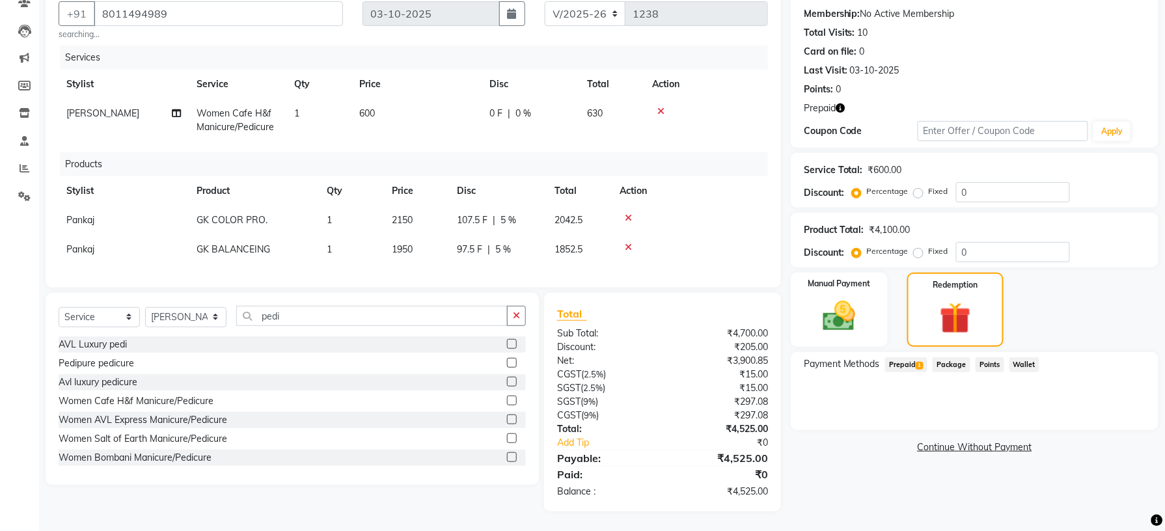
click at [919, 362] on span "1" at bounding box center [919, 366] width 7 height 8
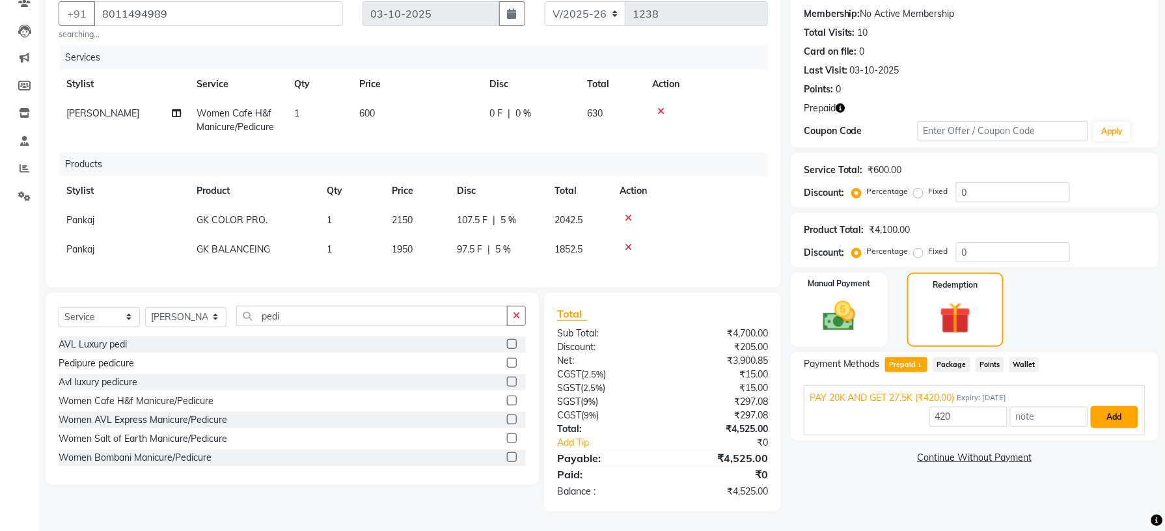
click at [1112, 406] on button "Add" at bounding box center [1115, 417] width 48 height 22
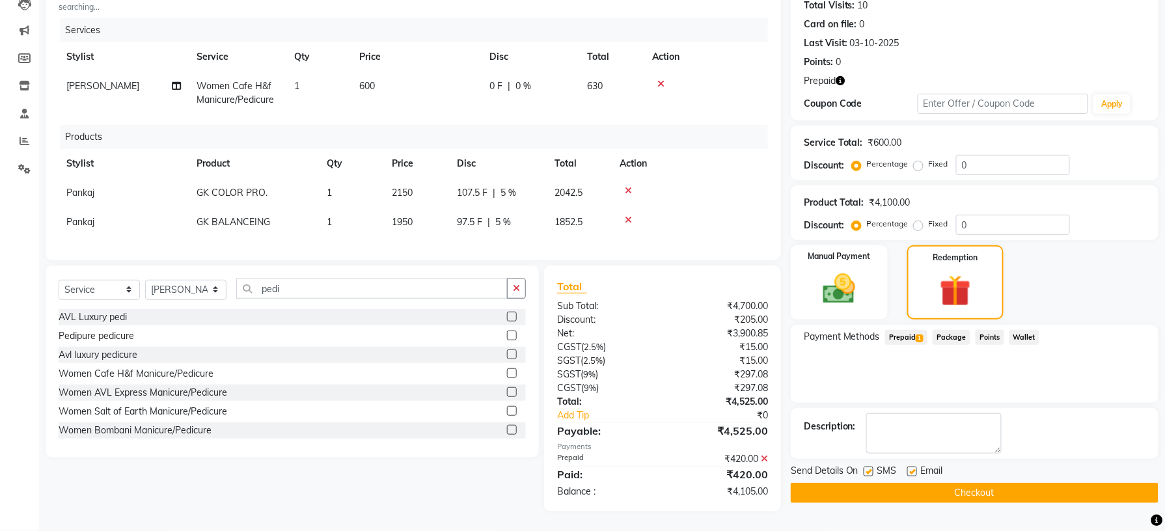
scroll to position [161, 0]
drag, startPoint x: 724, startPoint y: 487, endPoint x: 768, endPoint y: 495, distance: 44.2
click at [768, 495] on div "₹4,105.00" at bounding box center [719, 492] width 115 height 14
click at [407, 502] on div "Select Service Product Membership Package Voucher Prepaid Gift Card Select Styl…" at bounding box center [287, 389] width 503 height 246
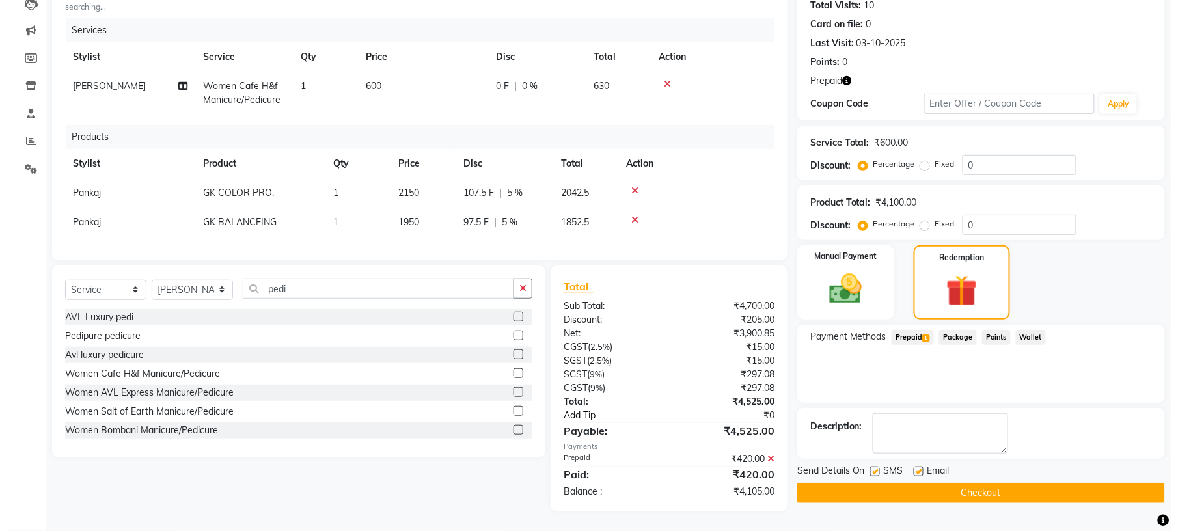
scroll to position [0, 0]
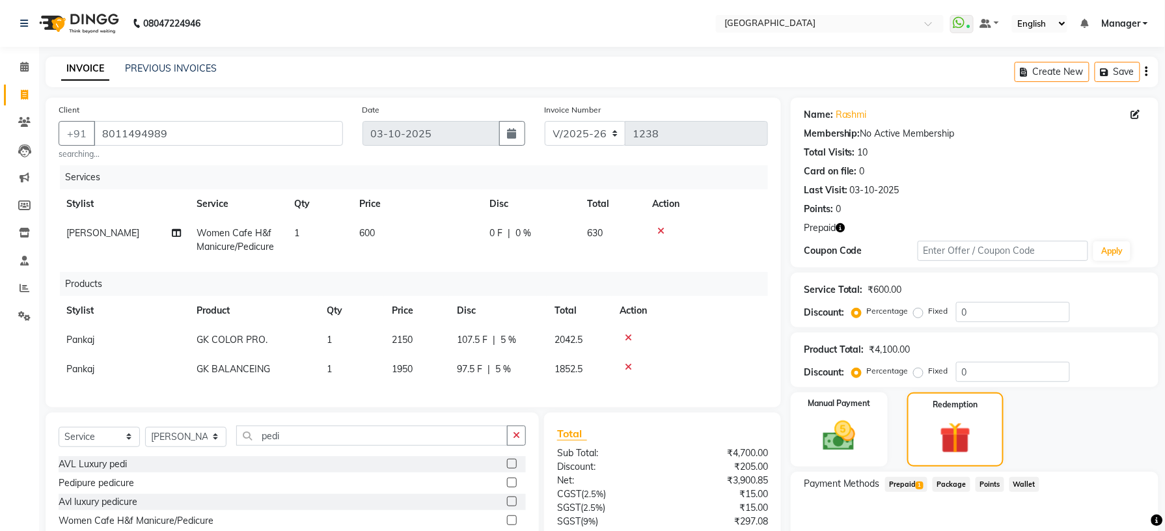
click at [662, 235] on icon at bounding box center [660, 230] width 7 height 9
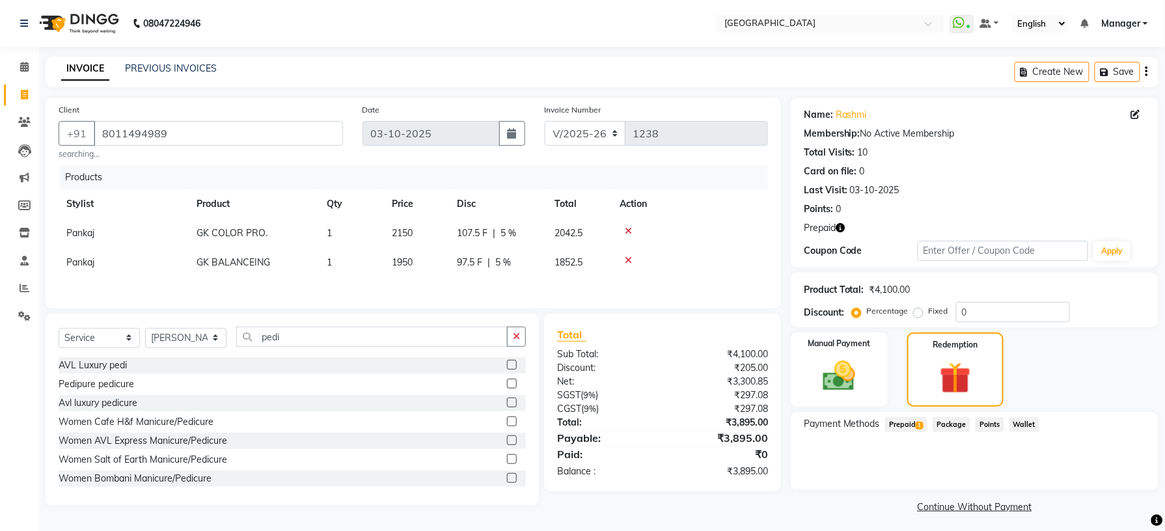
click at [633, 260] on div at bounding box center [690, 260] width 141 height 9
click at [631, 260] on div at bounding box center [690, 260] width 141 height 9
drag, startPoint x: 631, startPoint y: 260, endPoint x: 625, endPoint y: 230, distance: 30.4
click at [625, 230] on tbody "Pankaj GK COLOR PRO. 1 2150 107.5 F | 5 % 2042.5 Pankaj GK BALANCEING 1 1950 97…" at bounding box center [413, 248] width 709 height 59
click at [625, 230] on icon at bounding box center [628, 230] width 7 height 9
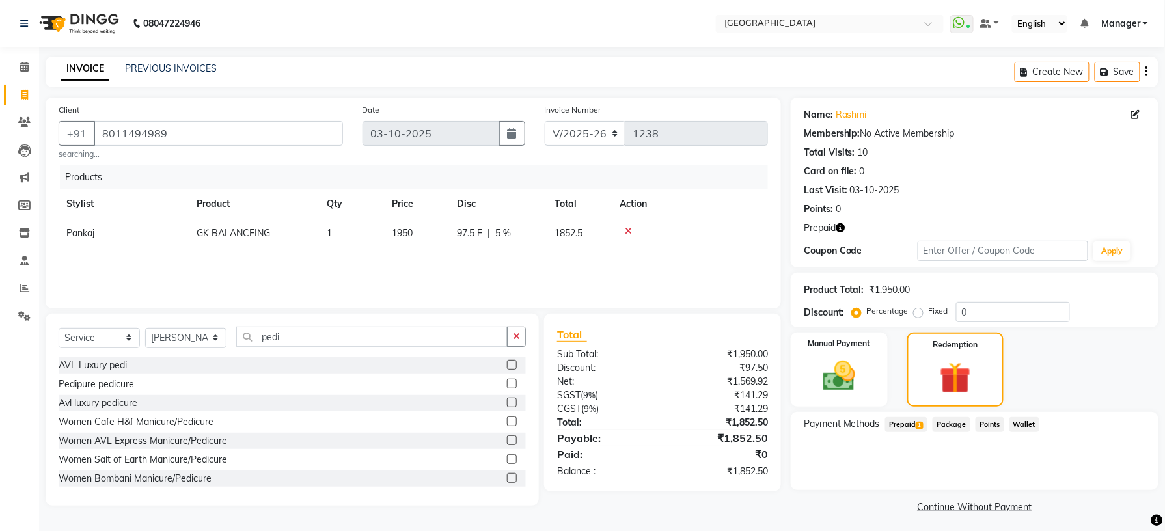
click at [626, 232] on icon at bounding box center [628, 230] width 7 height 9
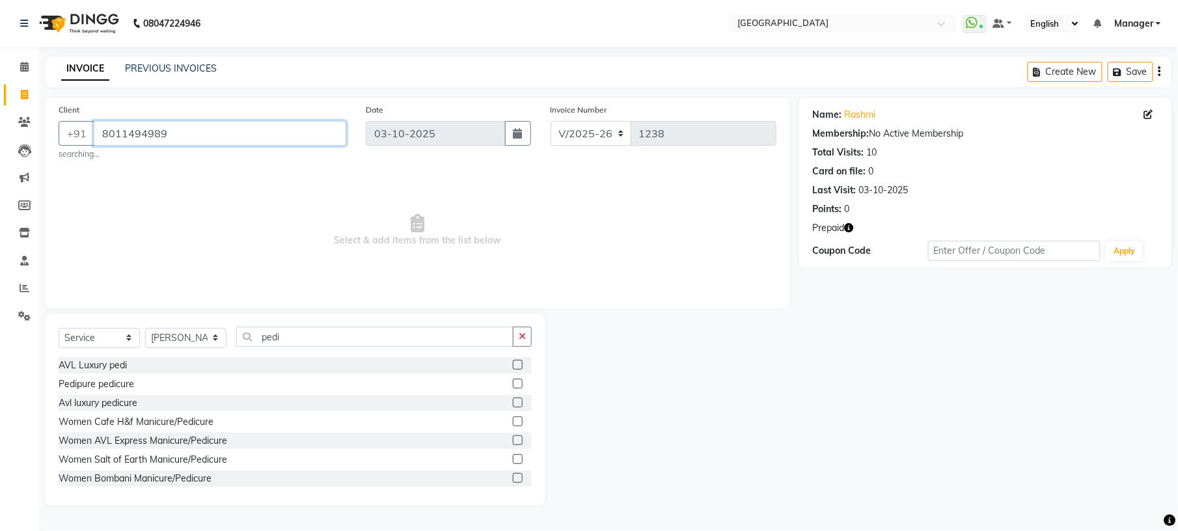
click at [292, 138] on input "8011494989" at bounding box center [220, 133] width 253 height 25
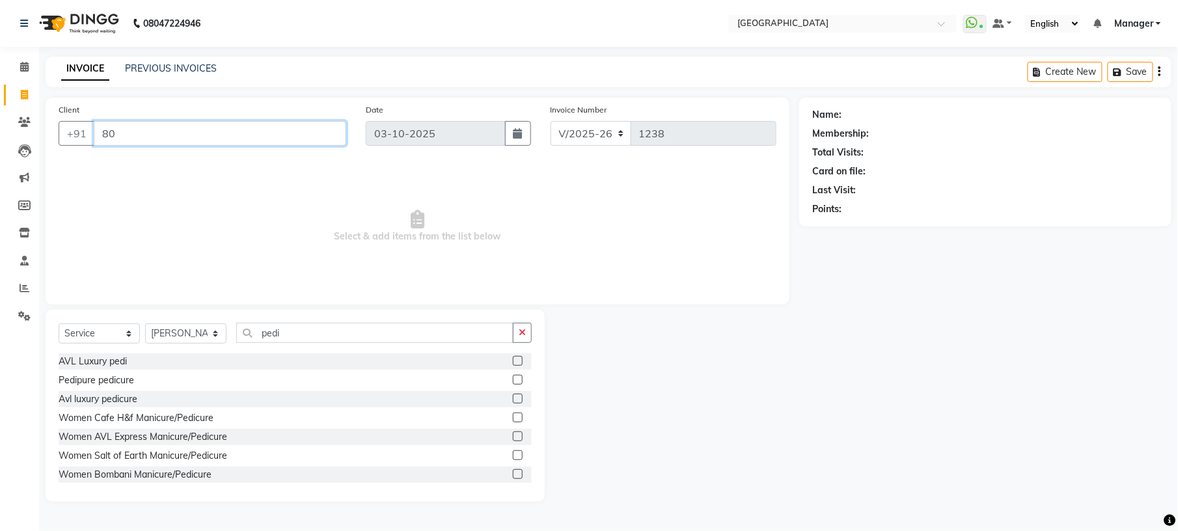
type input "8"
click at [215, 142] on input "8" at bounding box center [220, 133] width 253 height 25
click at [168, 131] on input "Client" at bounding box center [220, 133] width 253 height 25
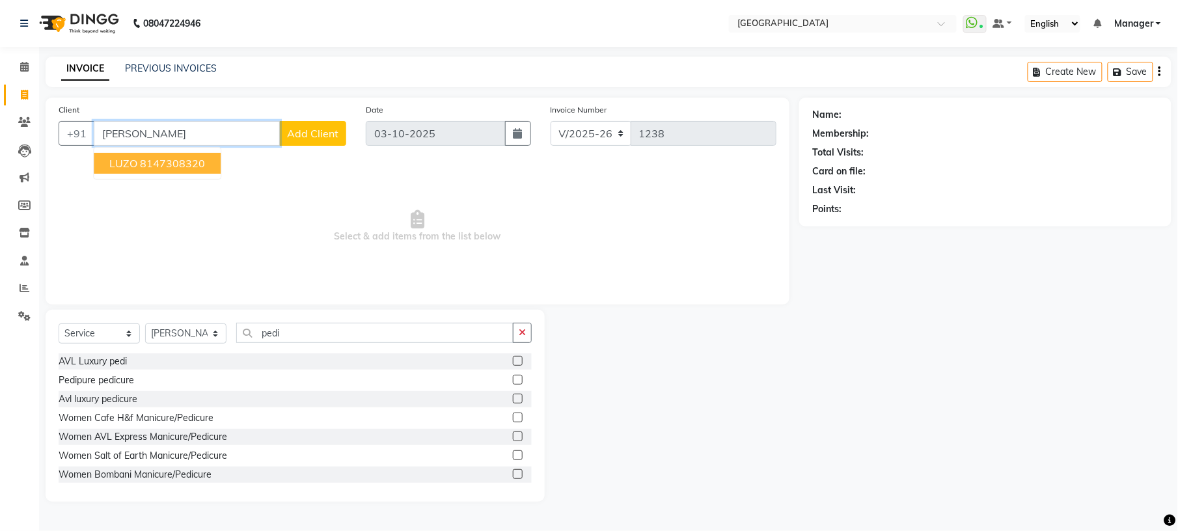
click at [186, 165] on ngb-highlight "8147308320" at bounding box center [172, 163] width 65 height 13
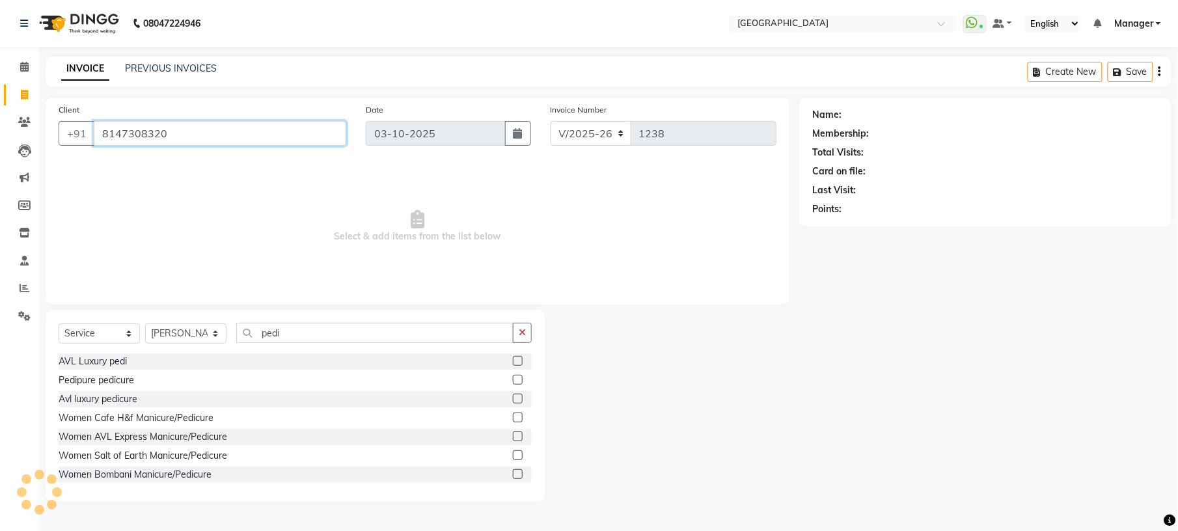
type input "8147308320"
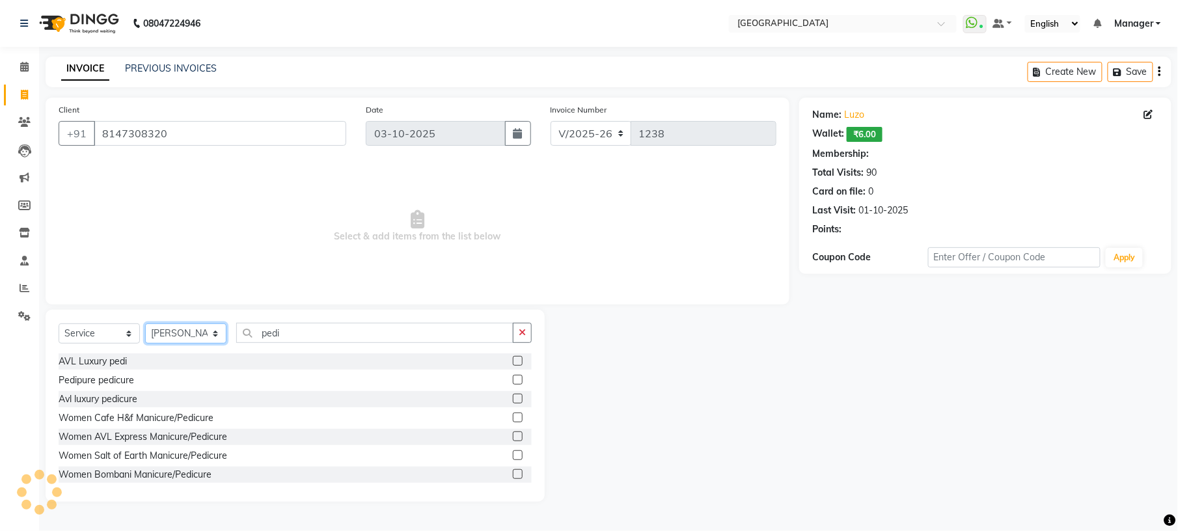
click at [219, 335] on select "Select Stylist [PERSON_NAME] [PERSON_NAME] [PERSON_NAME] [PERSON_NAME] kupu [PE…" at bounding box center [185, 333] width 81 height 20
select select "89201"
click at [145, 323] on select "Select Stylist [PERSON_NAME] [PERSON_NAME] [PERSON_NAME] [PERSON_NAME] kupu [PE…" at bounding box center [185, 333] width 81 height 20
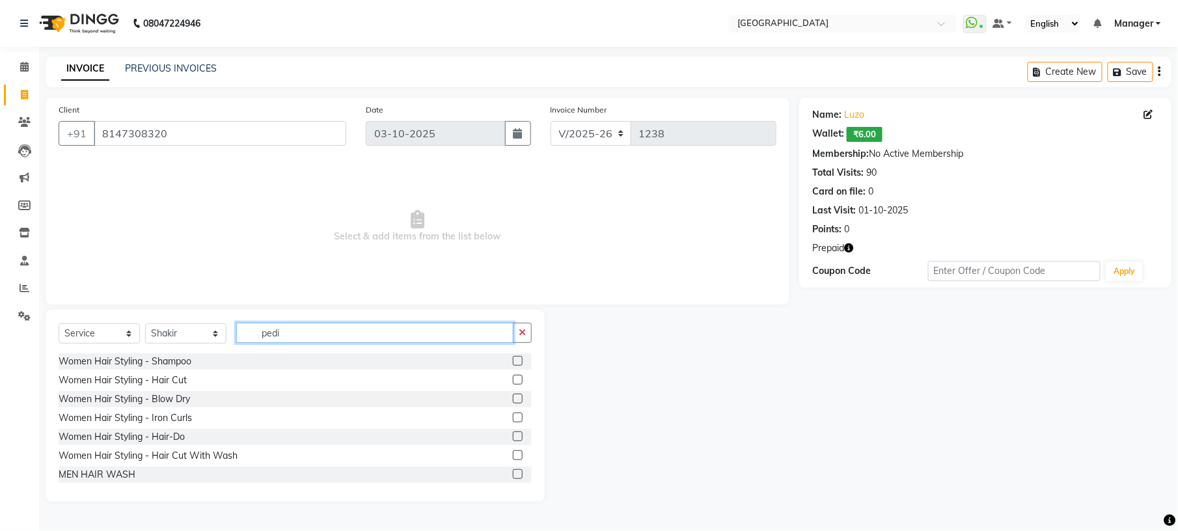
click at [289, 331] on input "pedi" at bounding box center [374, 333] width 277 height 20
click at [521, 339] on button "button" at bounding box center [522, 333] width 19 height 20
click at [456, 331] on input "text" at bounding box center [383, 333] width 295 height 20
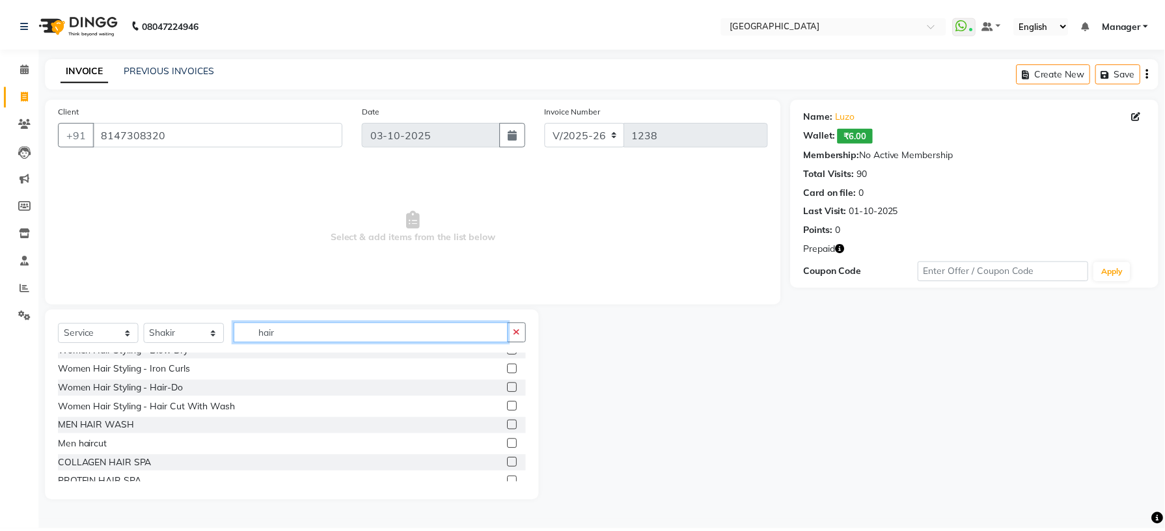
scroll to position [48, 0]
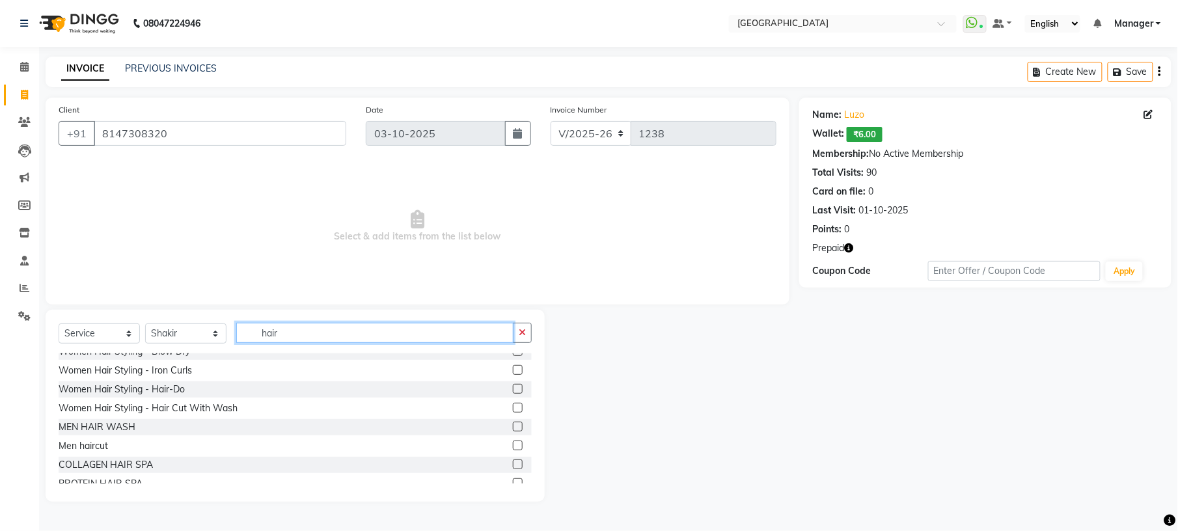
type input "hair"
click at [513, 446] on label at bounding box center [518, 446] width 10 height 10
click at [513, 446] on input "checkbox" at bounding box center [517, 446] width 8 height 8
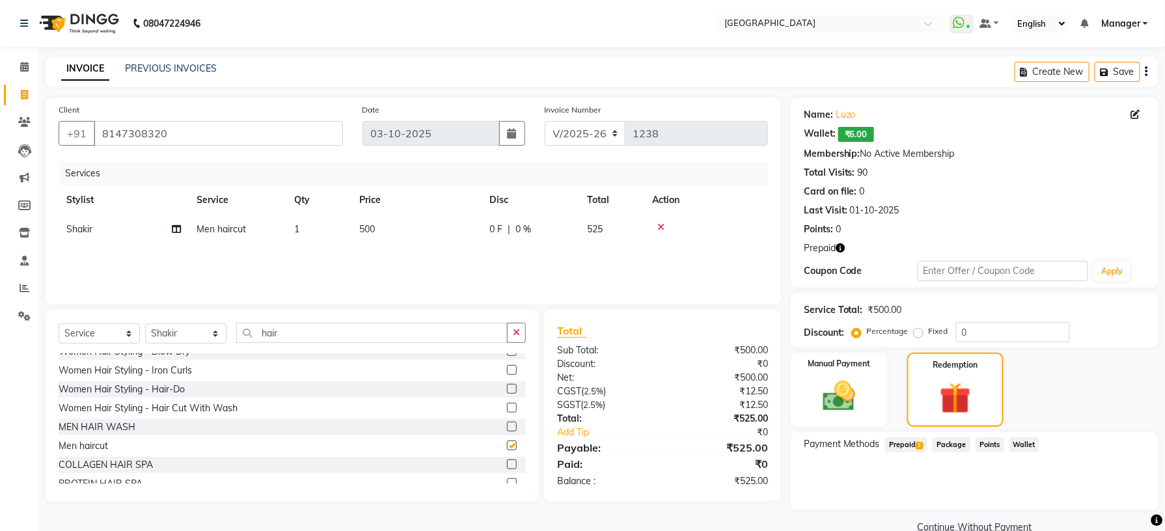
checkbox input "false"
click at [514, 332] on icon "button" at bounding box center [516, 332] width 7 height 9
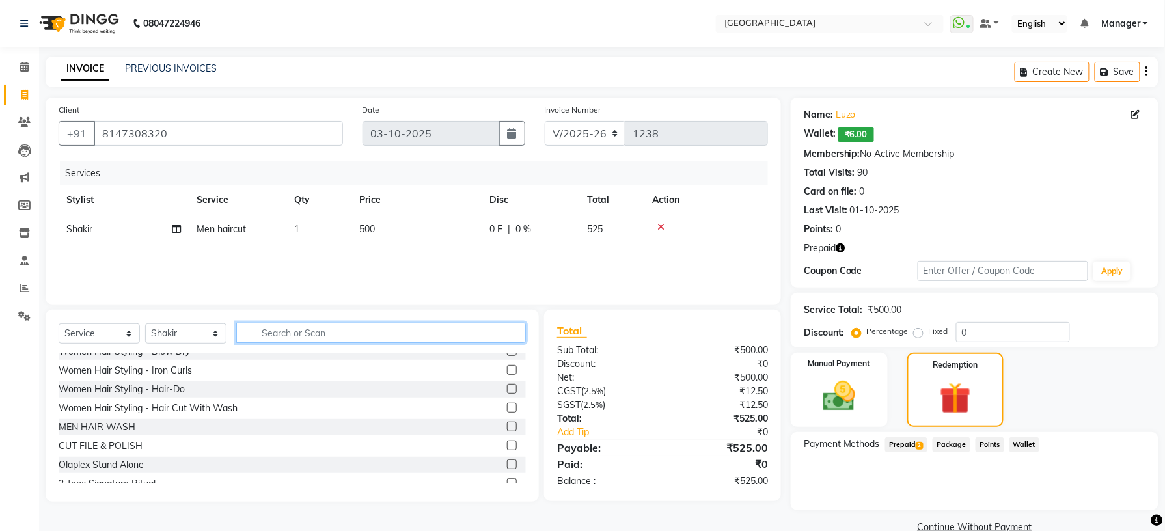
click at [487, 327] on input "text" at bounding box center [381, 333] width 290 height 20
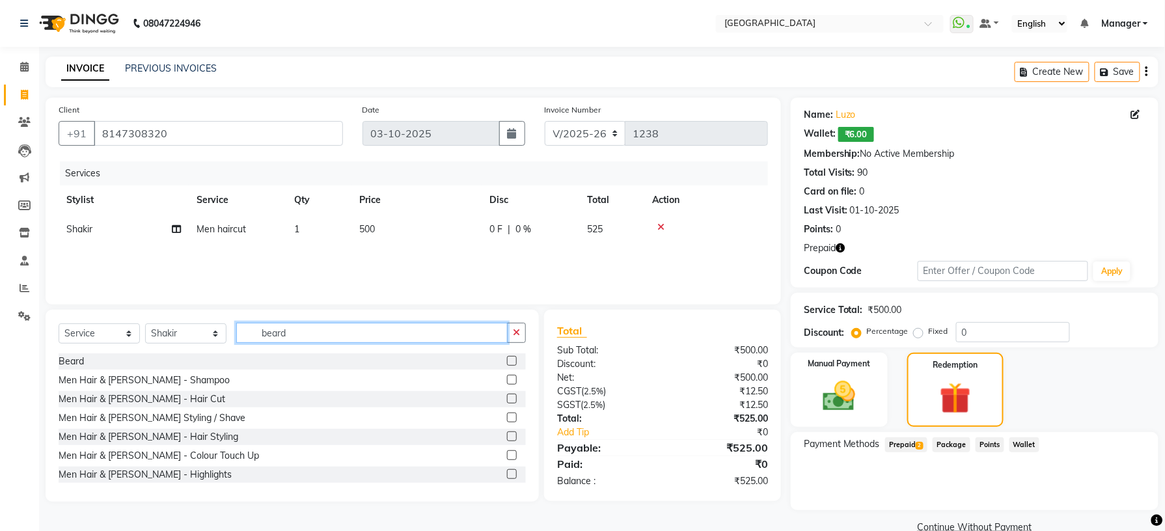
type input "beard"
click at [507, 362] on label at bounding box center [512, 361] width 10 height 10
click at [507, 362] on input "checkbox" at bounding box center [511, 361] width 8 height 8
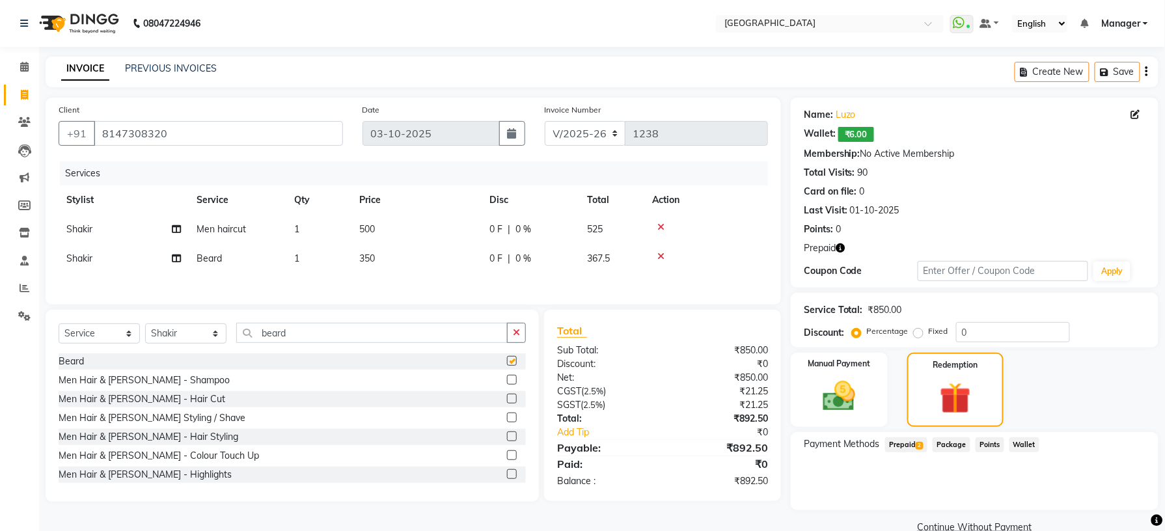
checkbox input "false"
click at [368, 229] on span "500" at bounding box center [367, 229] width 16 height 12
select select "89201"
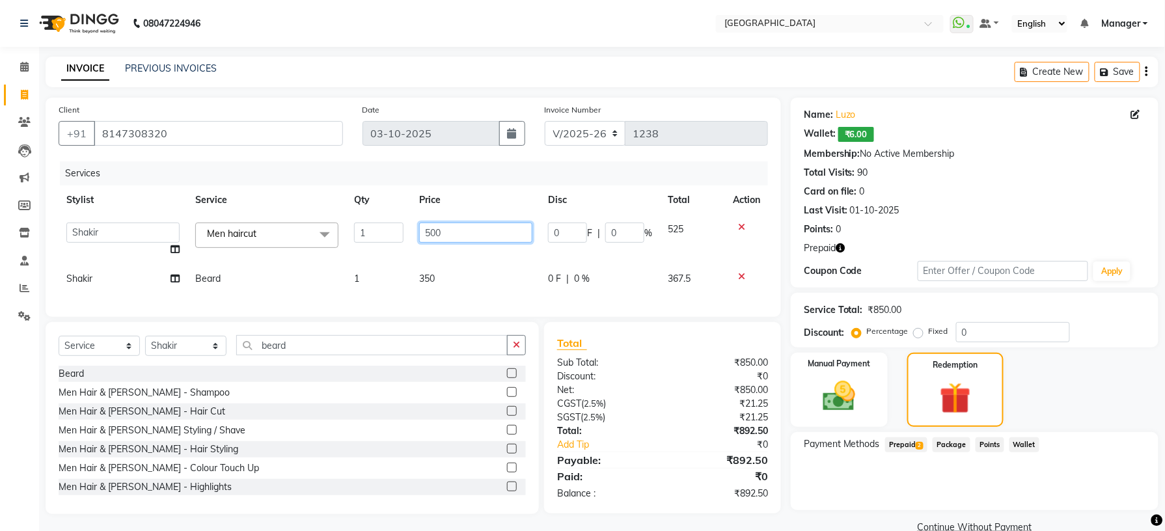
click at [437, 230] on input "500" at bounding box center [476, 233] width 114 height 20
click at [428, 232] on input "500" at bounding box center [476, 233] width 114 height 20
type input "300"
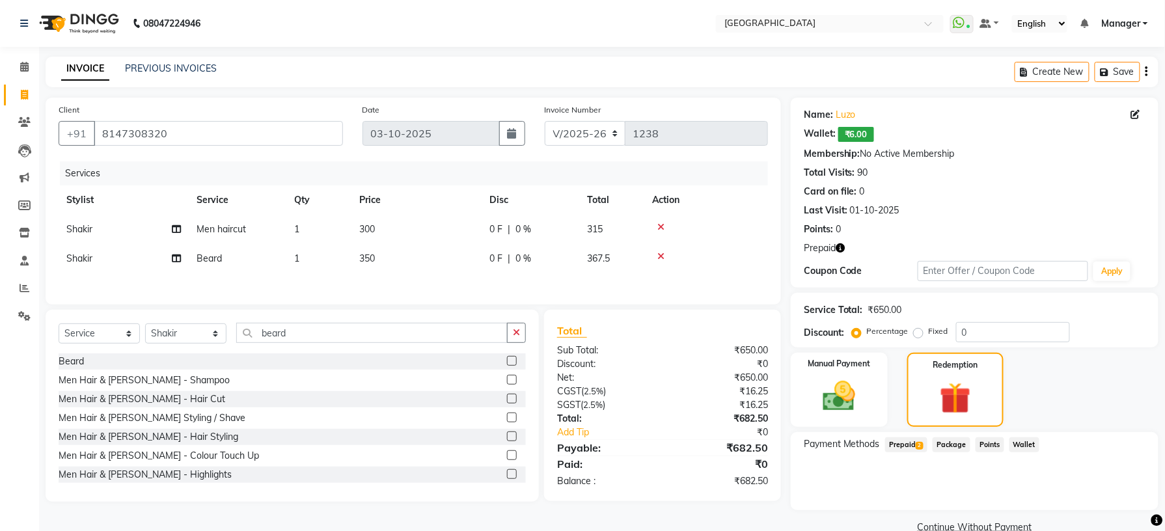
click at [453, 269] on td "350" at bounding box center [416, 258] width 130 height 29
select select "89201"
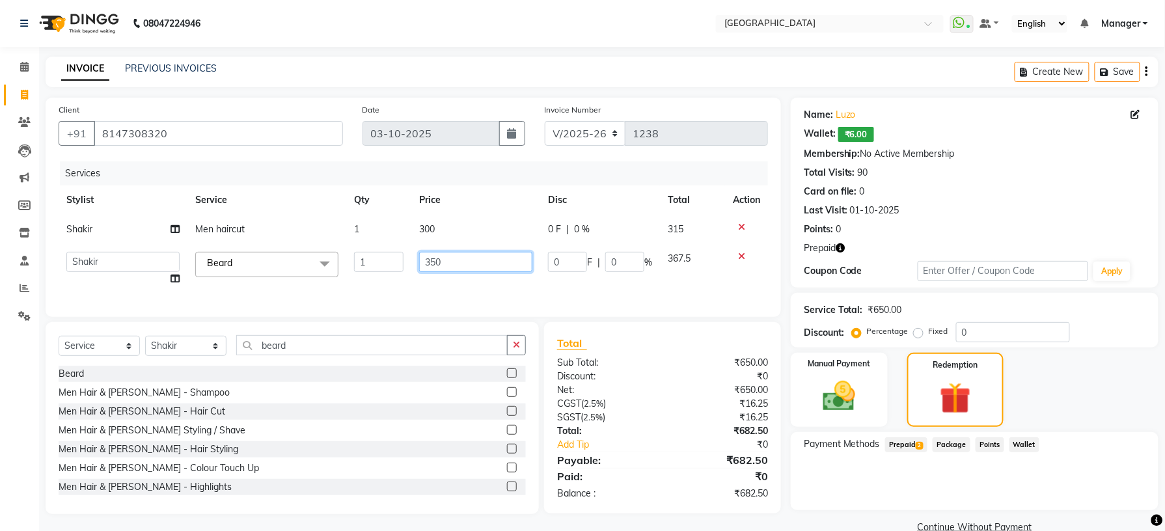
click at [430, 263] on input "350" at bounding box center [476, 262] width 114 height 20
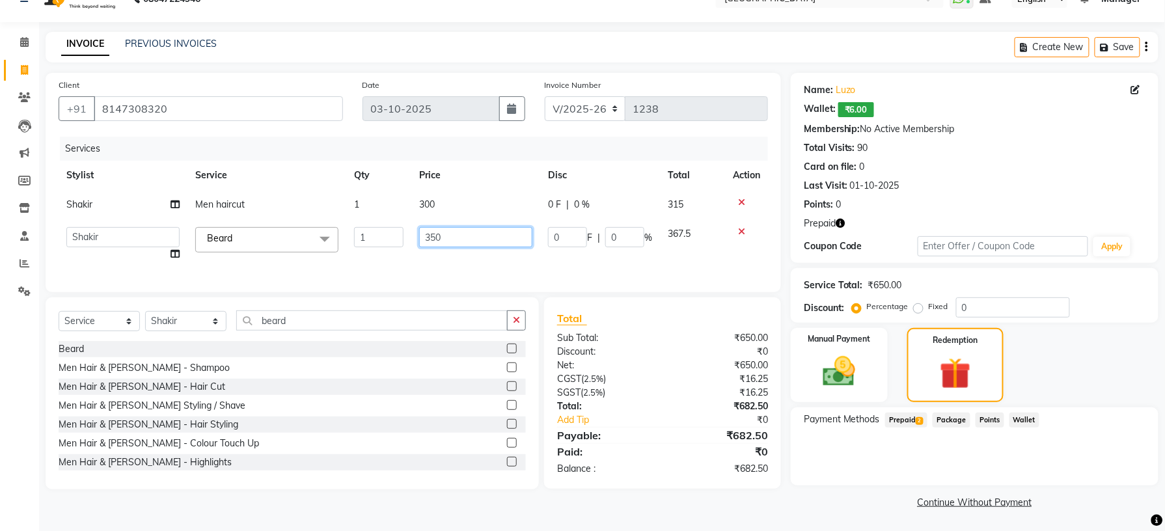
click at [459, 238] on input "350" at bounding box center [476, 237] width 114 height 20
type input "3"
type input "200"
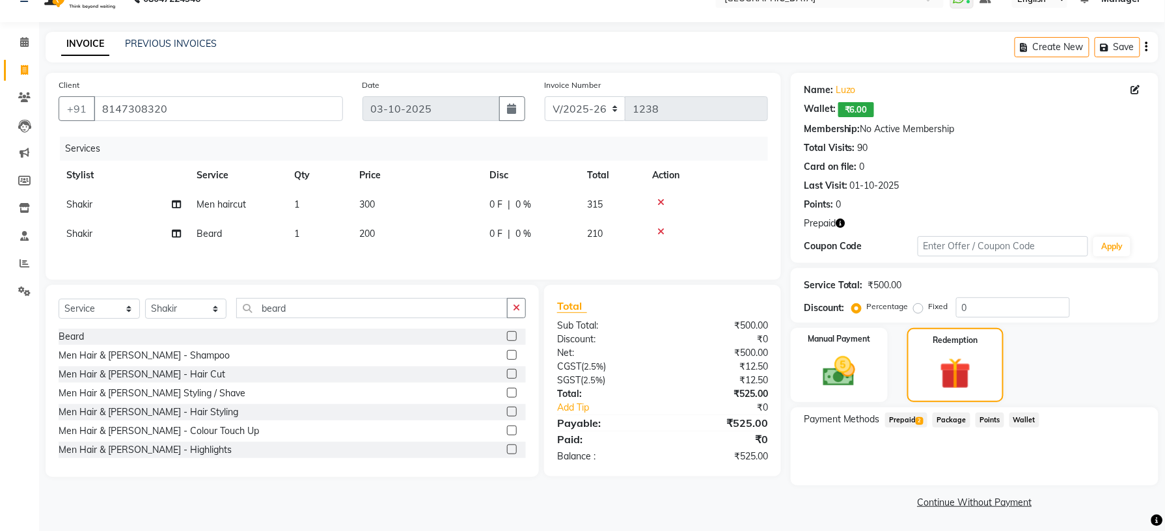
click at [479, 267] on div "Services Stylist Service Qty Price Disc Total Action Shakir Men haircut 1 300 0…" at bounding box center [413, 202] width 709 height 130
click at [845, 217] on button "button" at bounding box center [840, 224] width 9 height 14
click at [927, 344] on div "Redemption" at bounding box center [955, 365] width 101 height 77
click at [933, 347] on div "Redemption" at bounding box center [955, 365] width 101 height 77
click at [957, 357] on img at bounding box center [955, 373] width 53 height 40
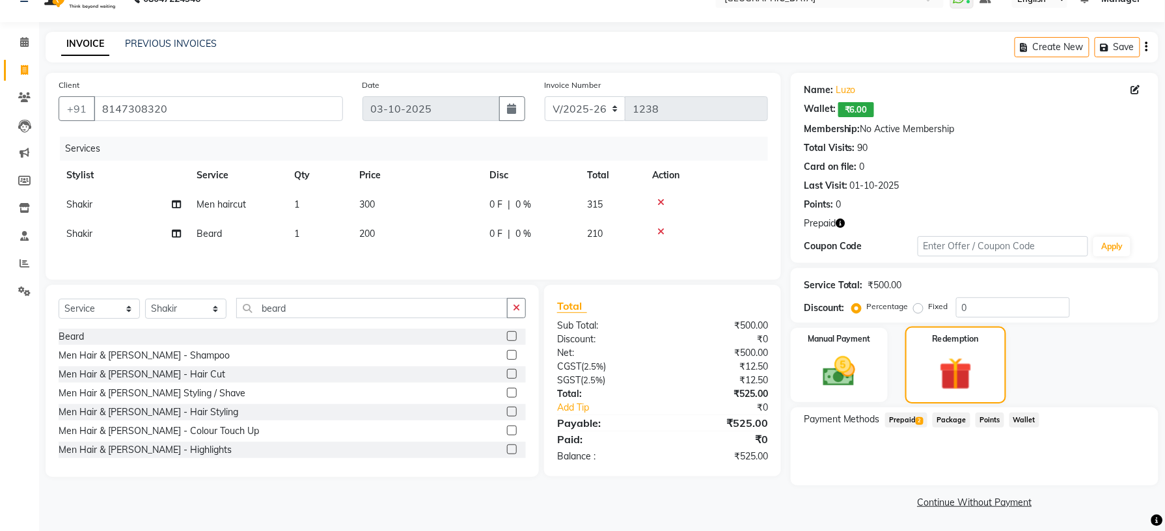
click at [972, 359] on img at bounding box center [955, 373] width 53 height 40
click at [920, 422] on span "2" at bounding box center [919, 421] width 7 height 8
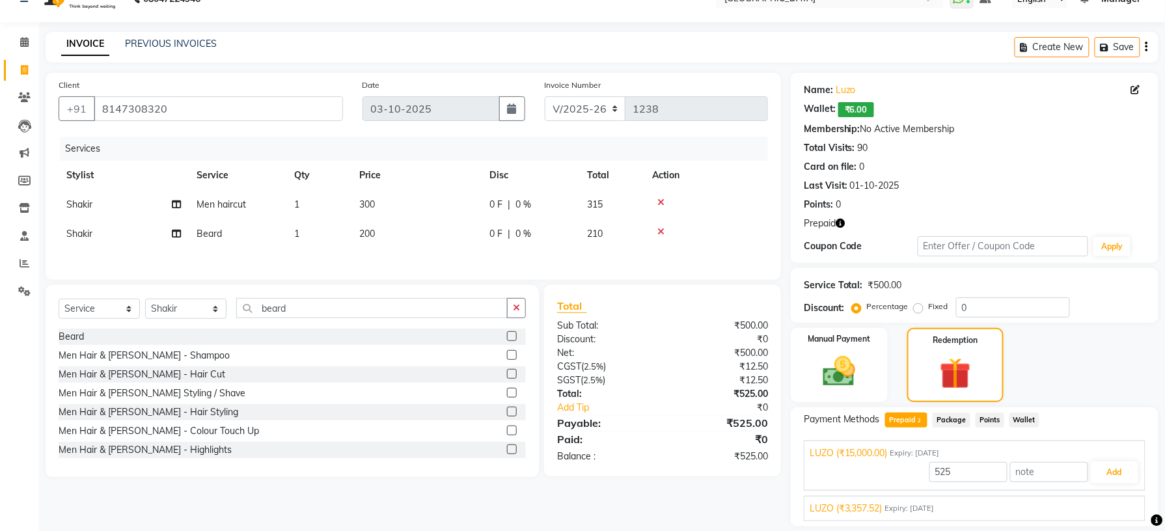
scroll to position [68, 0]
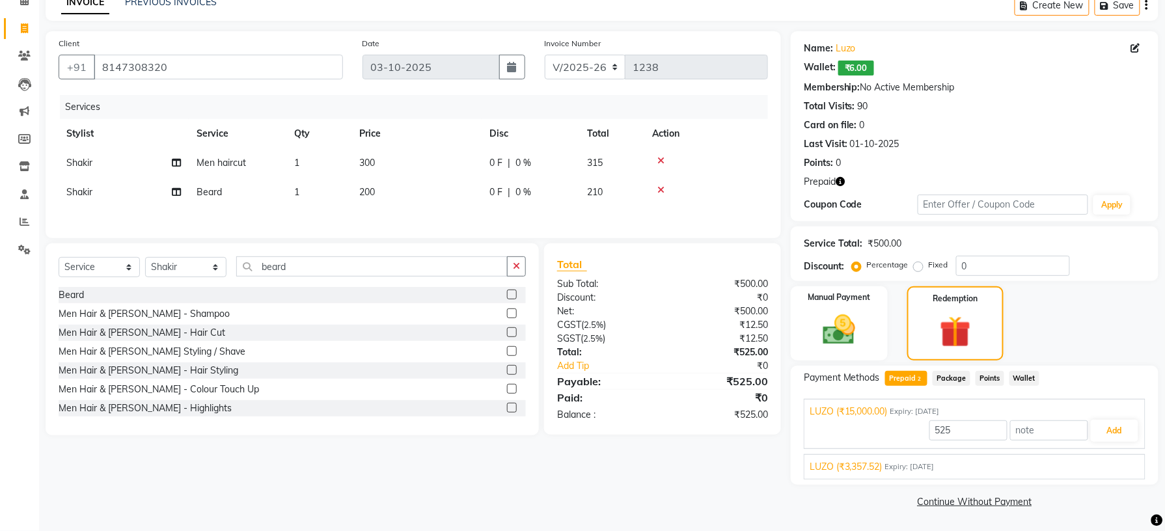
click at [967, 470] on div "LUZO (₹3,357.52) Expiry: 13-01-2032" at bounding box center [975, 467] width 330 height 14
click at [843, 180] on icon "button" at bounding box center [840, 181] width 9 height 9
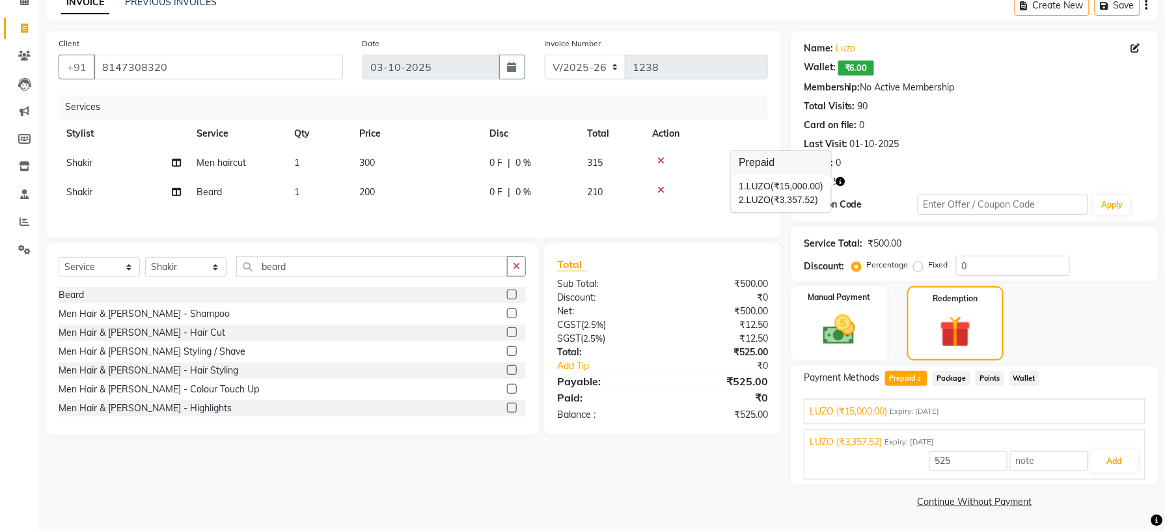
click at [807, 199] on span "(₹3,357.52)" at bounding box center [795, 200] width 48 height 10
click at [807, 199] on div "Coupon Code" at bounding box center [861, 205] width 114 height 14
click at [843, 183] on icon "button" at bounding box center [840, 181] width 9 height 9
click at [802, 198] on span "(₹3,357.52)" at bounding box center [795, 200] width 48 height 10
click at [1121, 464] on button "Add" at bounding box center [1115, 461] width 48 height 22
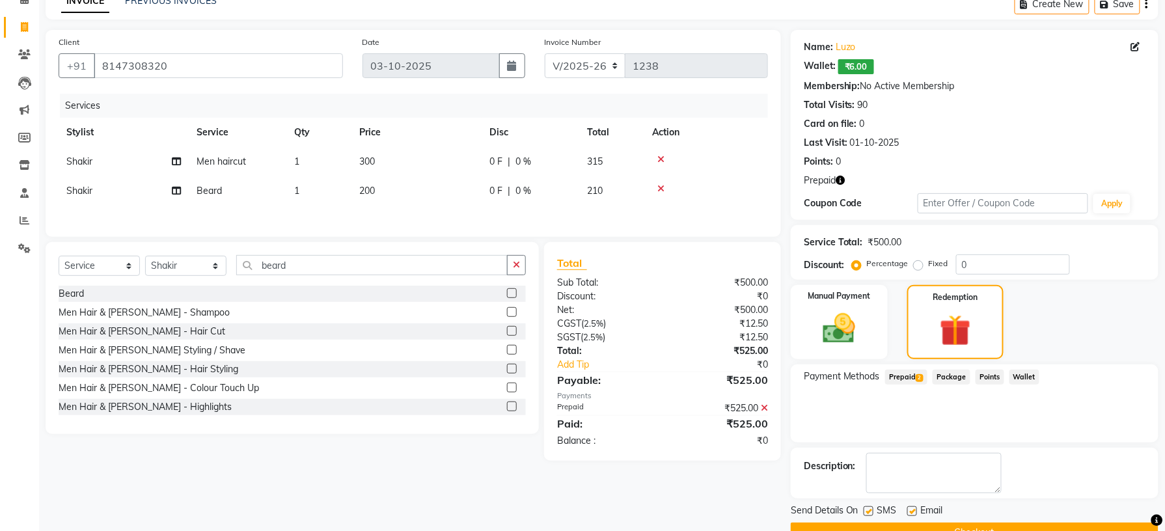
scroll to position [100, 0]
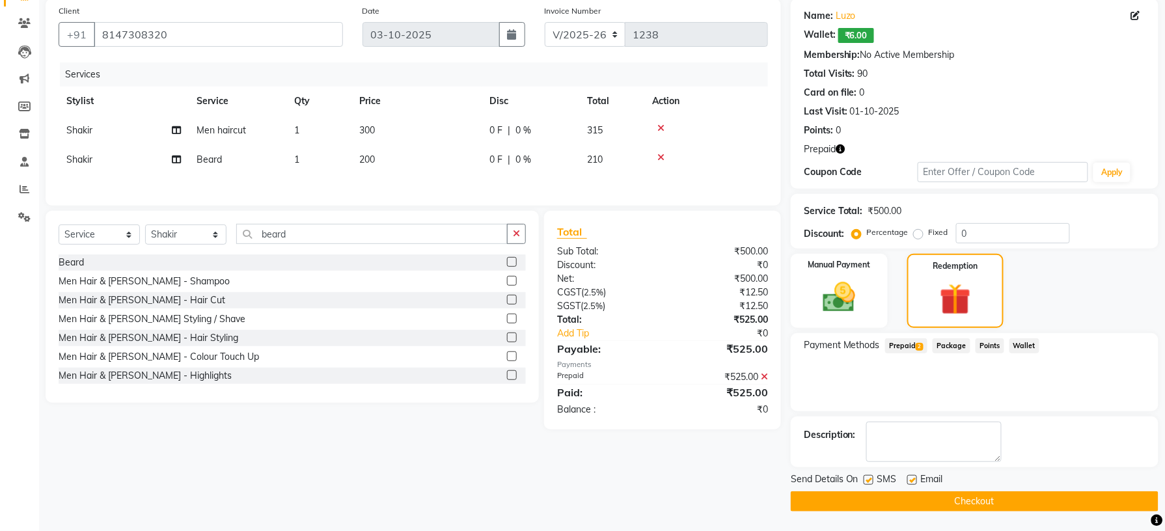
click at [910, 342] on span "Prepaid 2" at bounding box center [906, 345] width 42 height 15
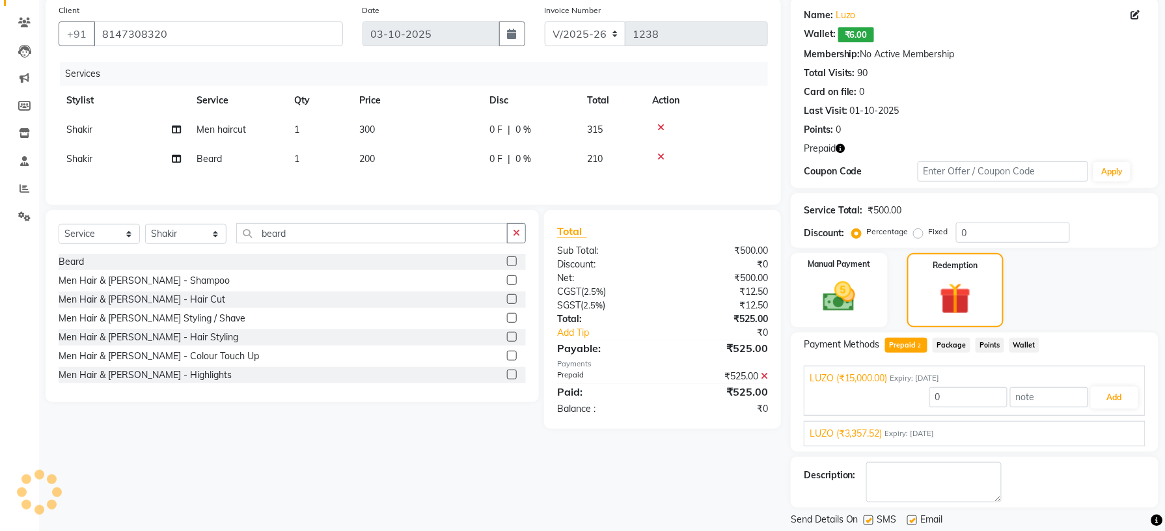
click at [605, 474] on div "Client +91 8147308320 Date 03-10-2025 Invoice Number V/2025 V/2025-26 1238 Serv…" at bounding box center [413, 275] width 755 height 554
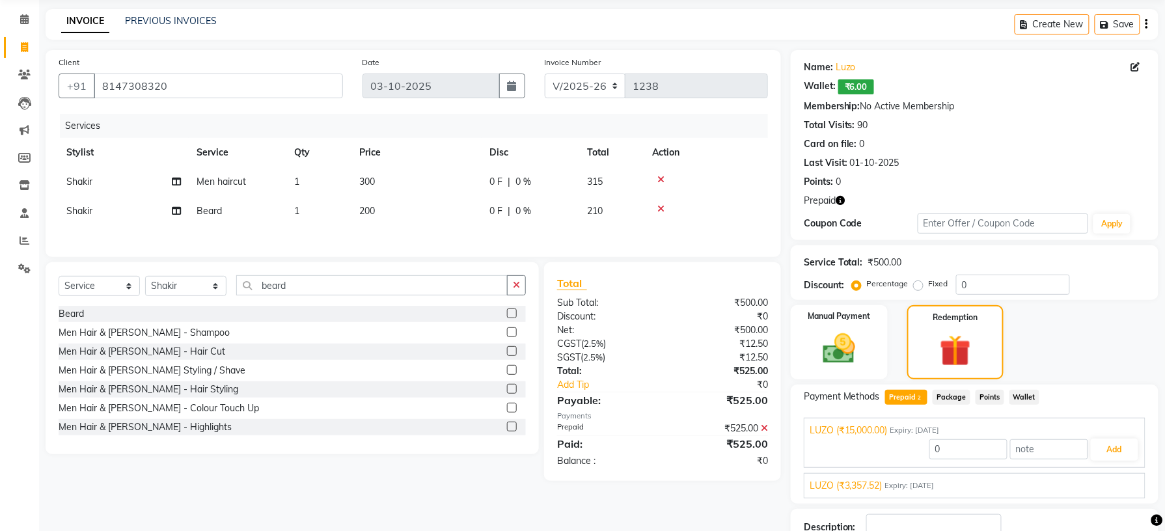
scroll to position [46, 0]
click at [519, 290] on button "button" at bounding box center [516, 287] width 19 height 20
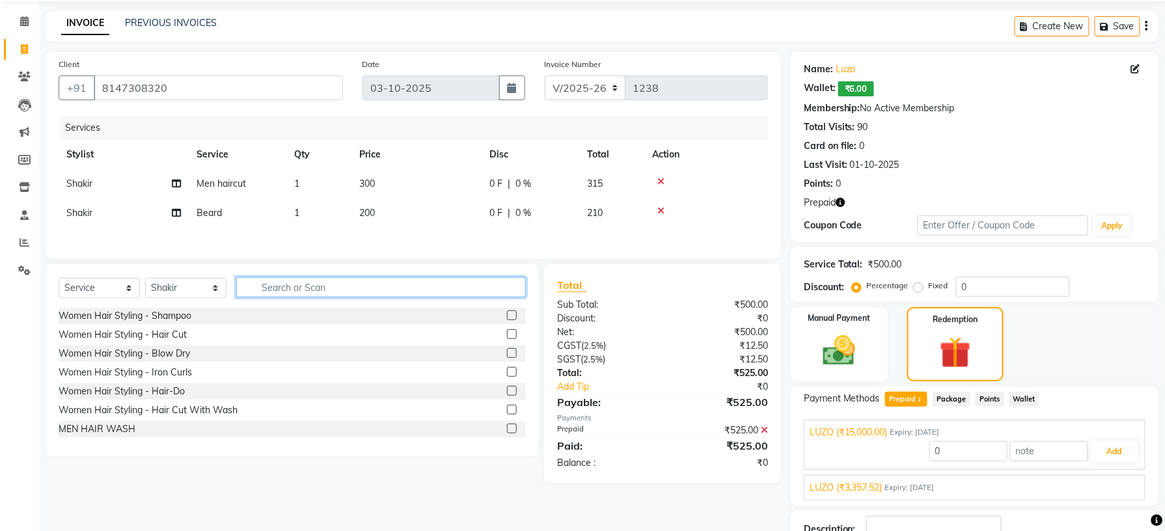
click at [519, 290] on input "text" at bounding box center [381, 287] width 290 height 20
click at [450, 288] on input "text" at bounding box center [381, 287] width 290 height 20
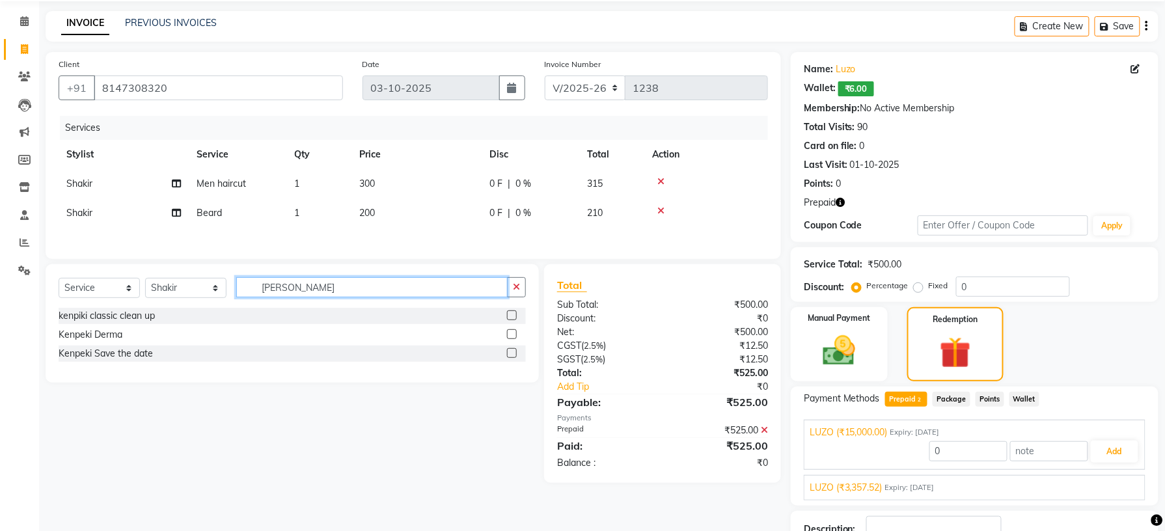
type input "ken"
click at [511, 320] on label at bounding box center [512, 315] width 10 height 10
click at [511, 320] on input "checkbox" at bounding box center [511, 316] width 8 height 8
checkbox input "true"
type input "15000"
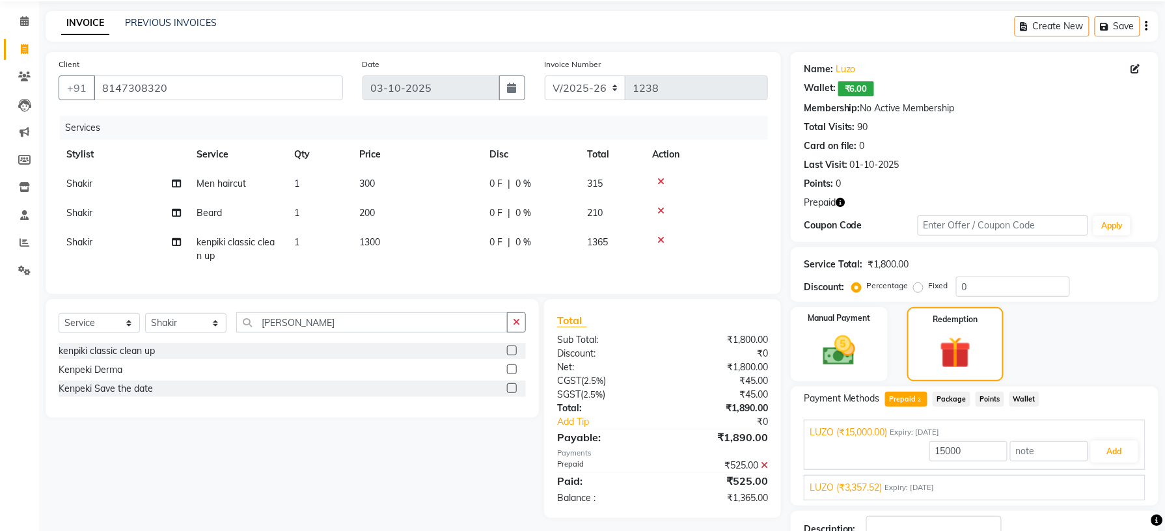
checkbox input "false"
drag, startPoint x: 387, startPoint y: 247, endPoint x: 378, endPoint y: 239, distance: 11.5
click at [378, 239] on td "1300" at bounding box center [416, 249] width 130 height 43
select select "89201"
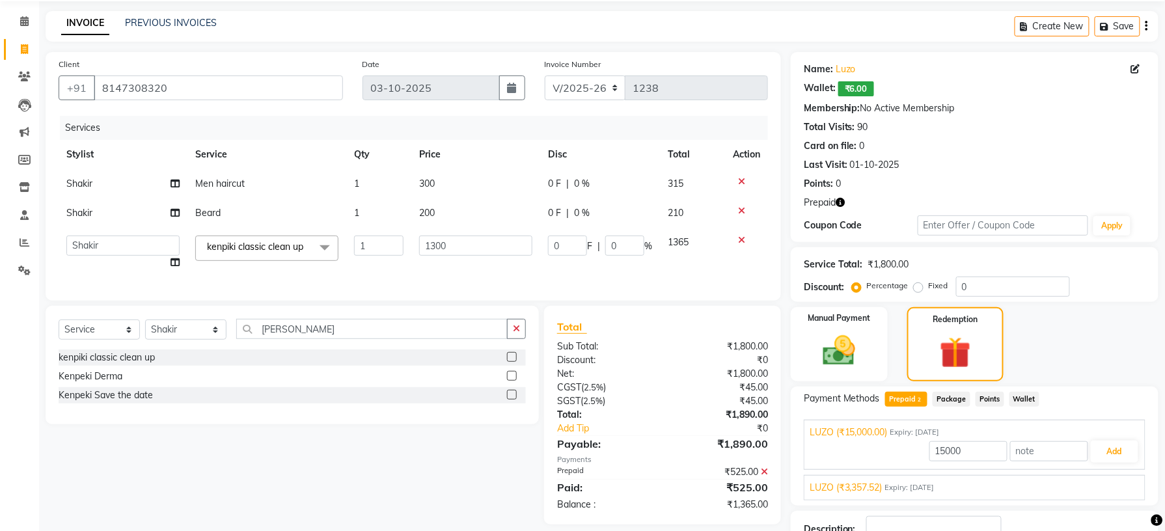
click at [378, 239] on input "1" at bounding box center [378, 246] width 49 height 20
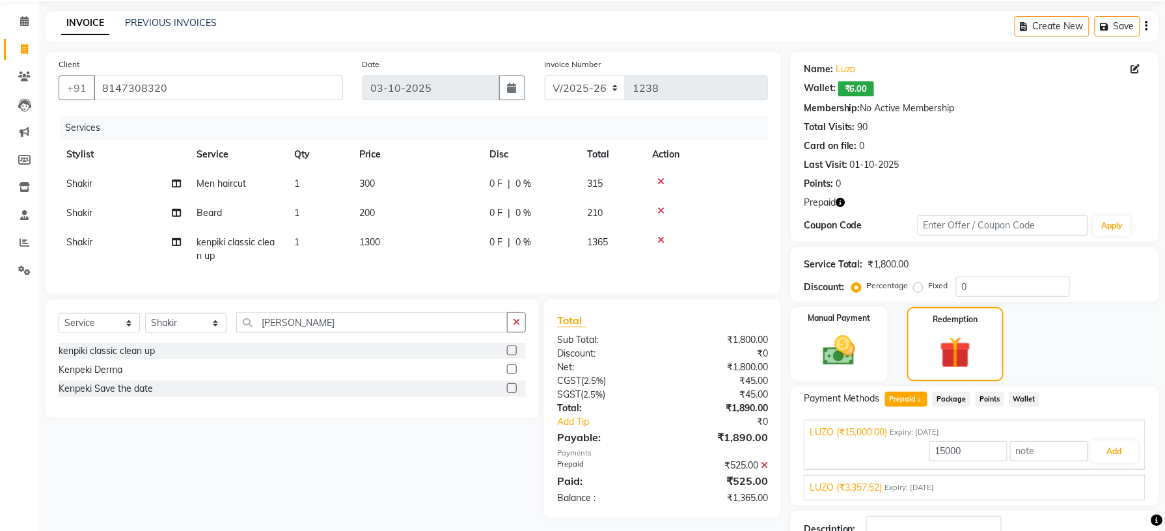
click at [380, 239] on span "1300" at bounding box center [369, 242] width 21 height 12
select select "89201"
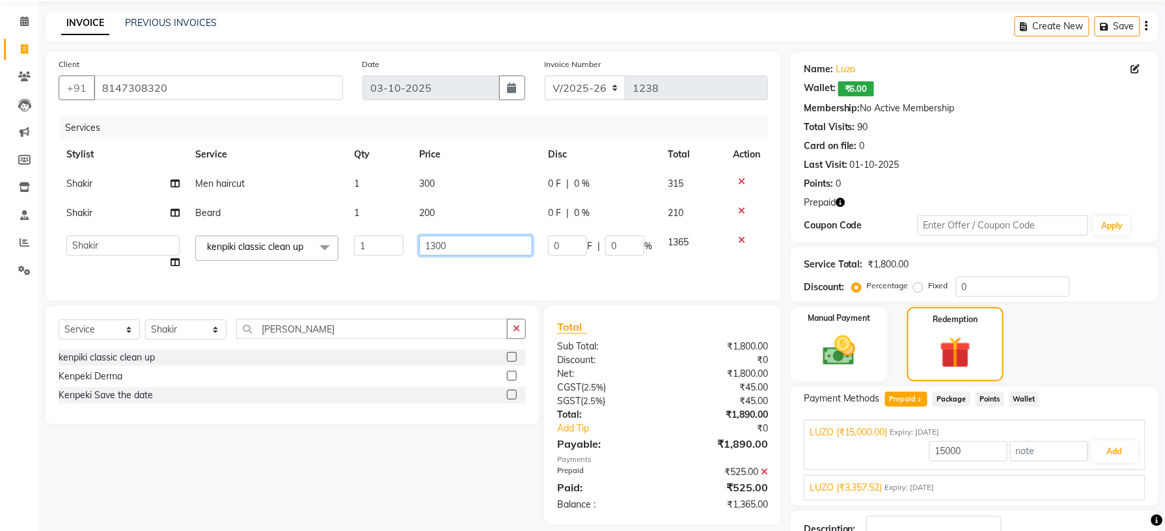
click at [436, 247] on input "1300" at bounding box center [476, 246] width 114 height 20
type input "1200"
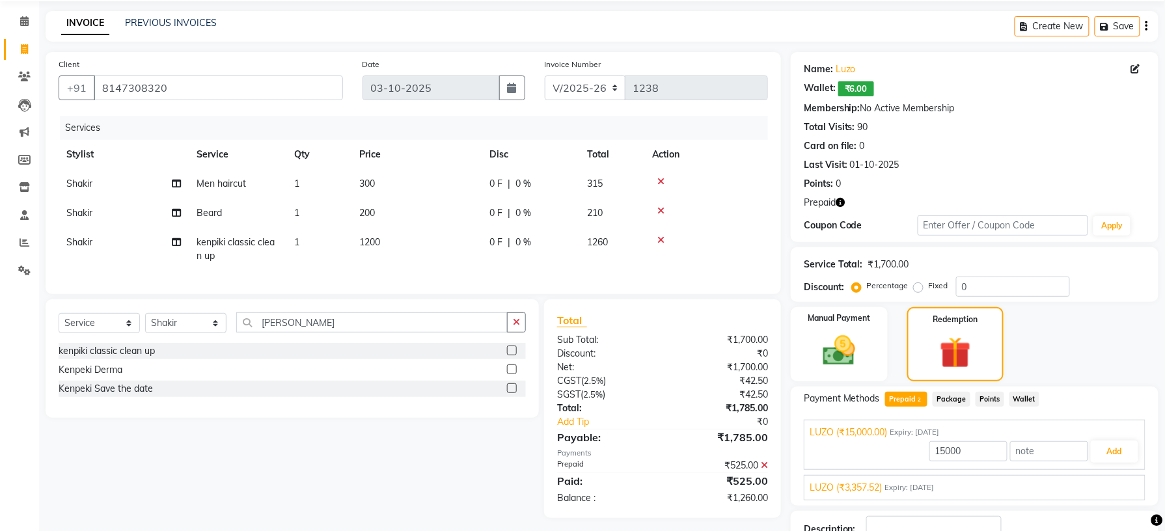
click at [466, 198] on td "200" at bounding box center [416, 212] width 130 height 29
select select "89201"
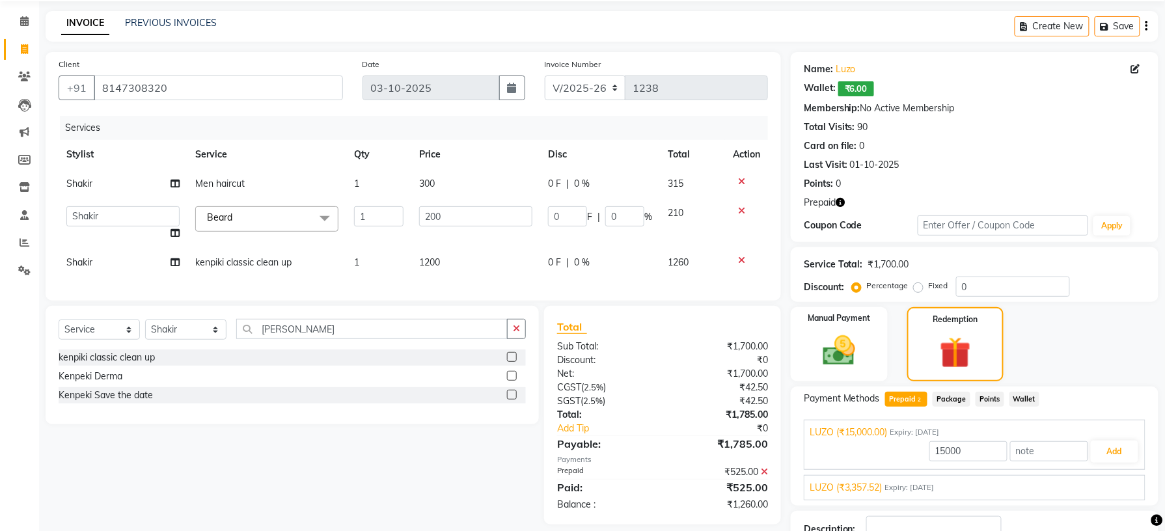
click at [741, 261] on icon at bounding box center [741, 260] width 7 height 9
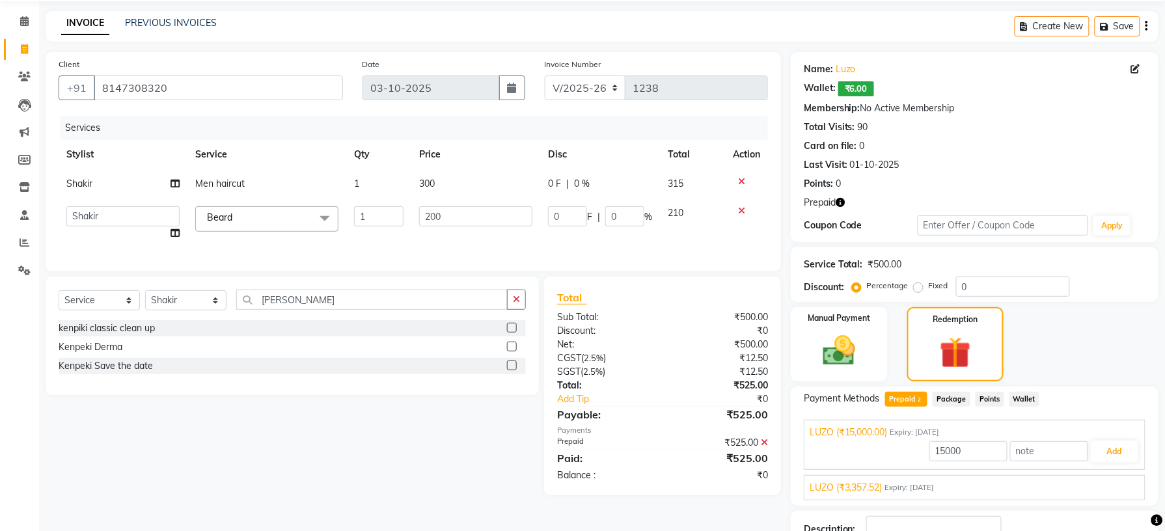
scroll to position [0, 0]
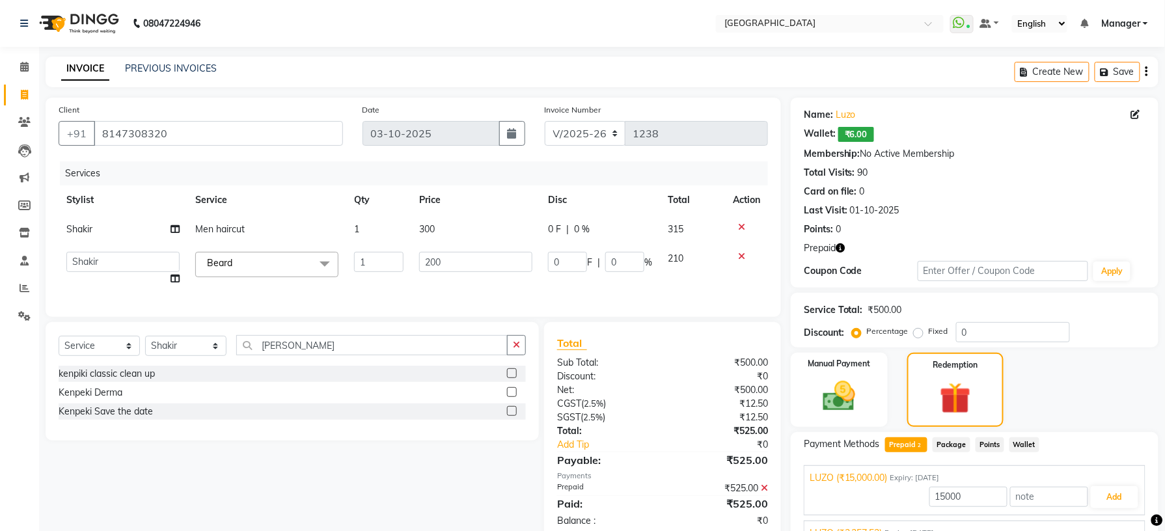
click at [547, 295] on div "Services Stylist Service Qty Price Disc Total Action Shakir Men haircut 1 300 0…" at bounding box center [413, 232] width 709 height 143
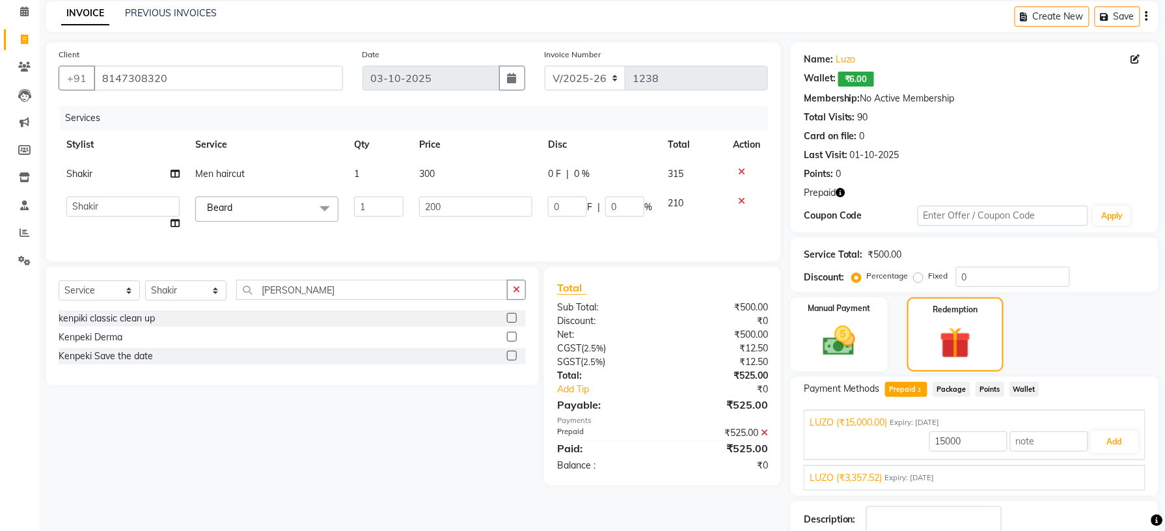
scroll to position [57, 0]
click at [831, 342] on img at bounding box center [839, 339] width 55 height 39
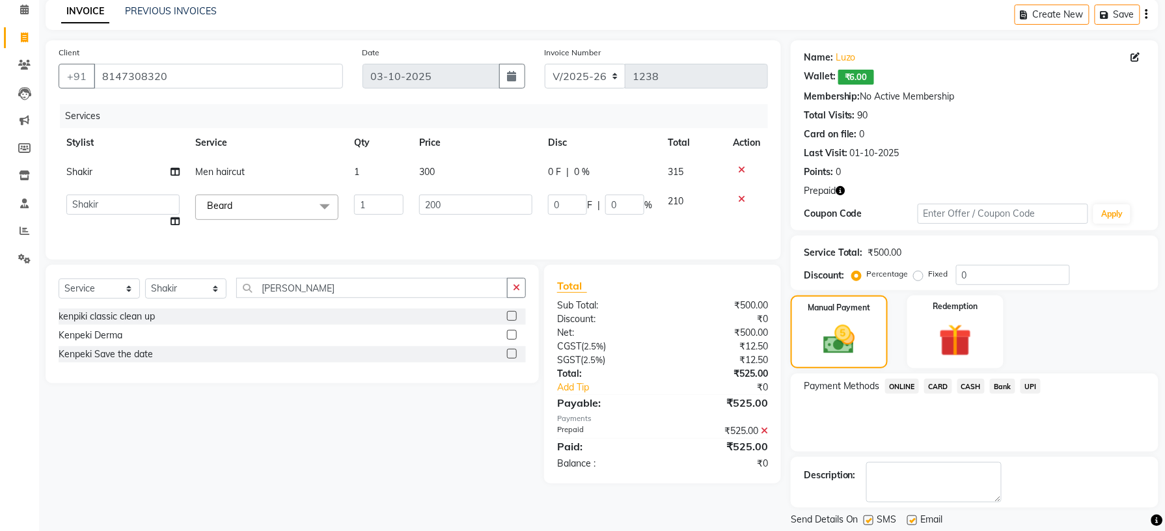
click at [840, 197] on button "button" at bounding box center [840, 191] width 9 height 14
click at [959, 349] on img at bounding box center [955, 341] width 55 height 42
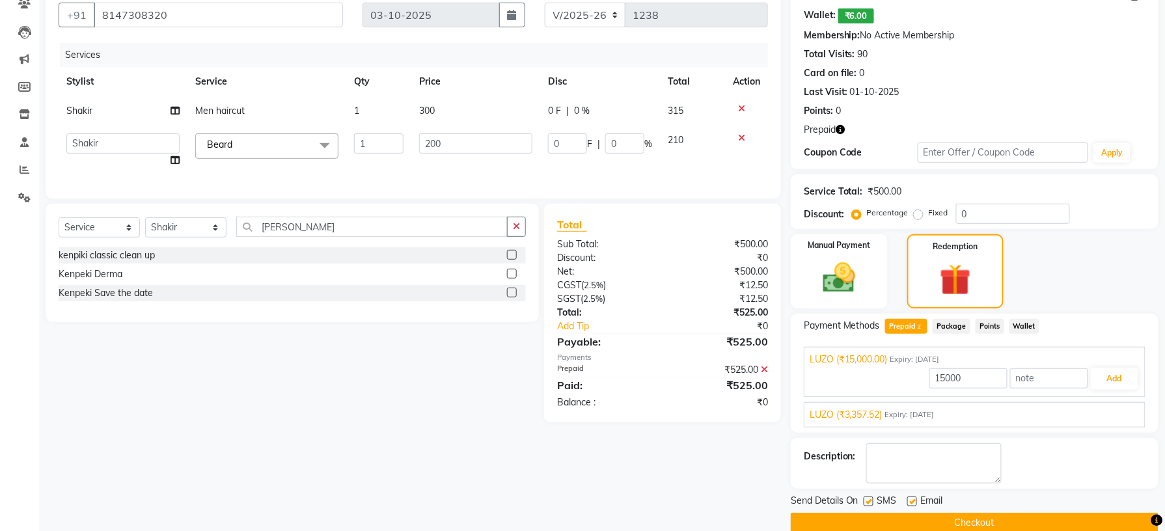
scroll to position [120, 0]
click at [711, 476] on div "Client +91 8147308320 Date 03-10-2025 Invoice Number V/2025 V/2025-26 1238 Serv…" at bounding box center [413, 255] width 755 height 554
click at [745, 131] on td at bounding box center [746, 148] width 43 height 49
click at [738, 137] on icon at bounding box center [741, 136] width 7 height 9
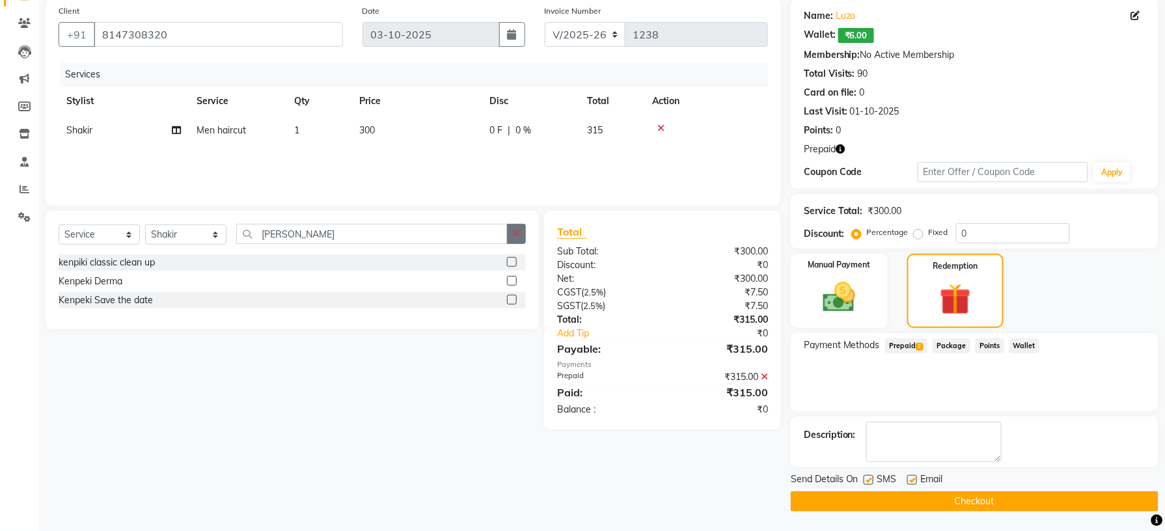
click at [515, 235] on icon "button" at bounding box center [516, 233] width 7 height 9
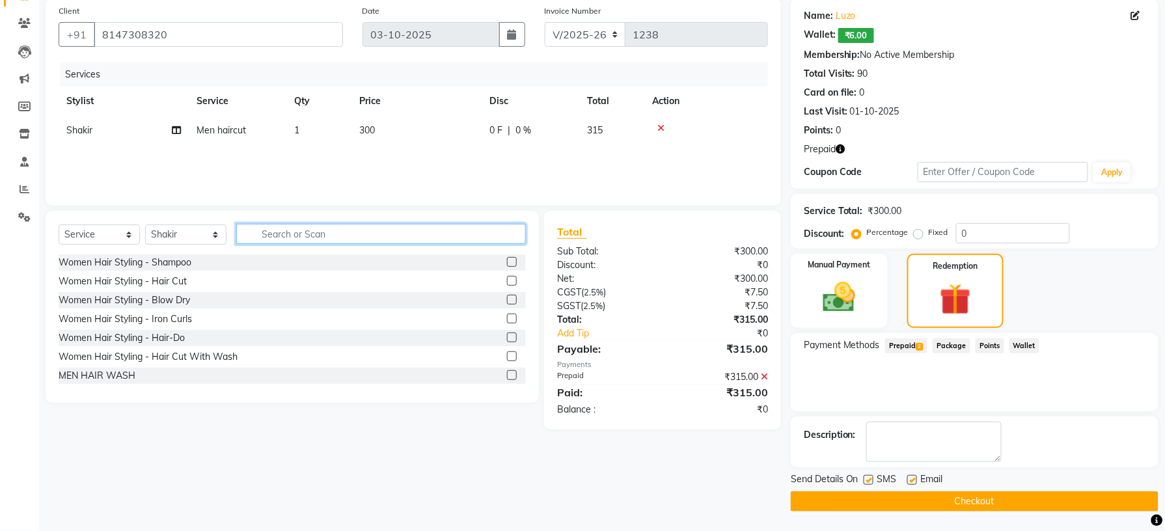
click at [461, 230] on input "text" at bounding box center [381, 234] width 290 height 20
type input "bear"
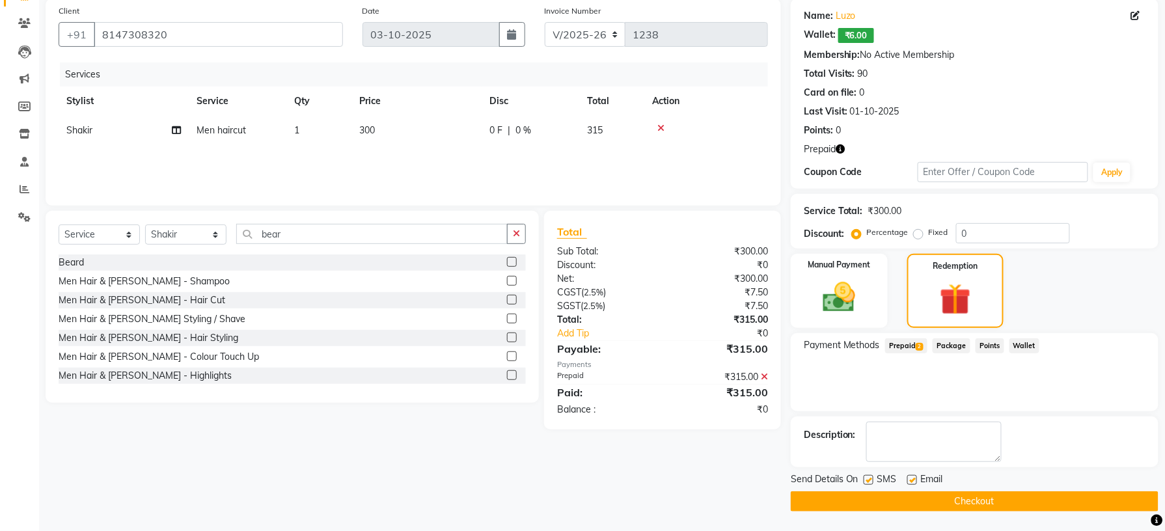
click at [507, 262] on label at bounding box center [512, 262] width 10 height 10
click at [507, 262] on input "checkbox" at bounding box center [511, 262] width 8 height 8
checkbox input "false"
click at [840, 151] on icon "button" at bounding box center [840, 148] width 9 height 9
click at [914, 341] on span "Prepaid 2" at bounding box center [906, 345] width 42 height 15
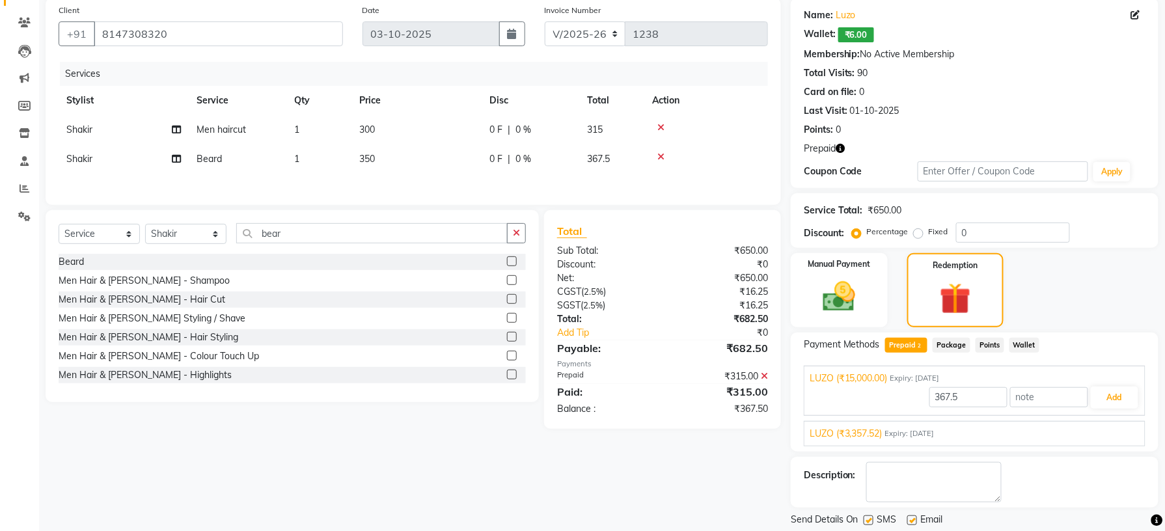
click at [930, 431] on span "Expiry: 13-01-2032" at bounding box center [909, 433] width 49 height 11
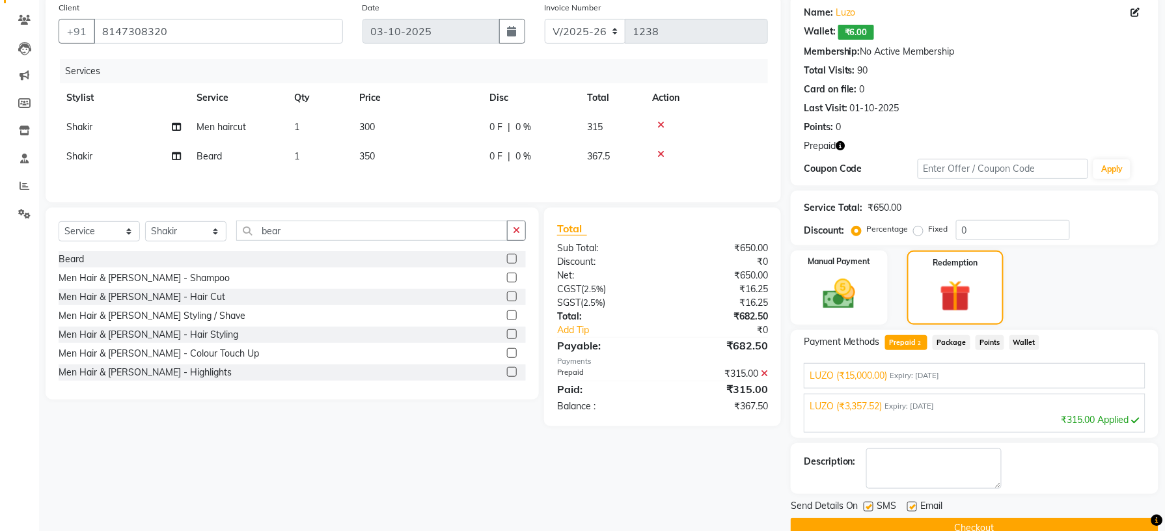
scroll to position [98, 0]
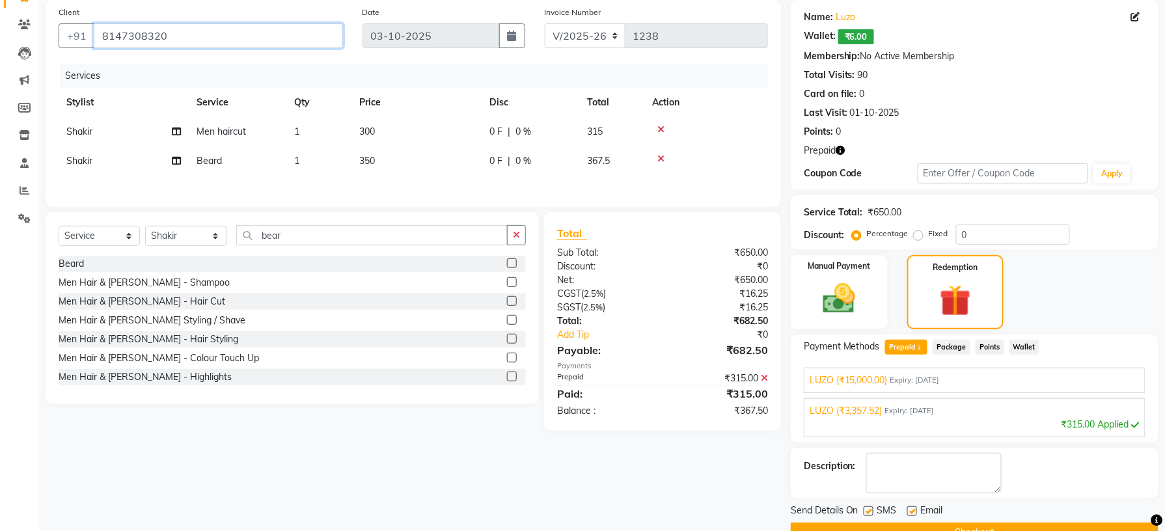
click at [295, 39] on input "8147308320" at bounding box center [218, 35] width 249 height 25
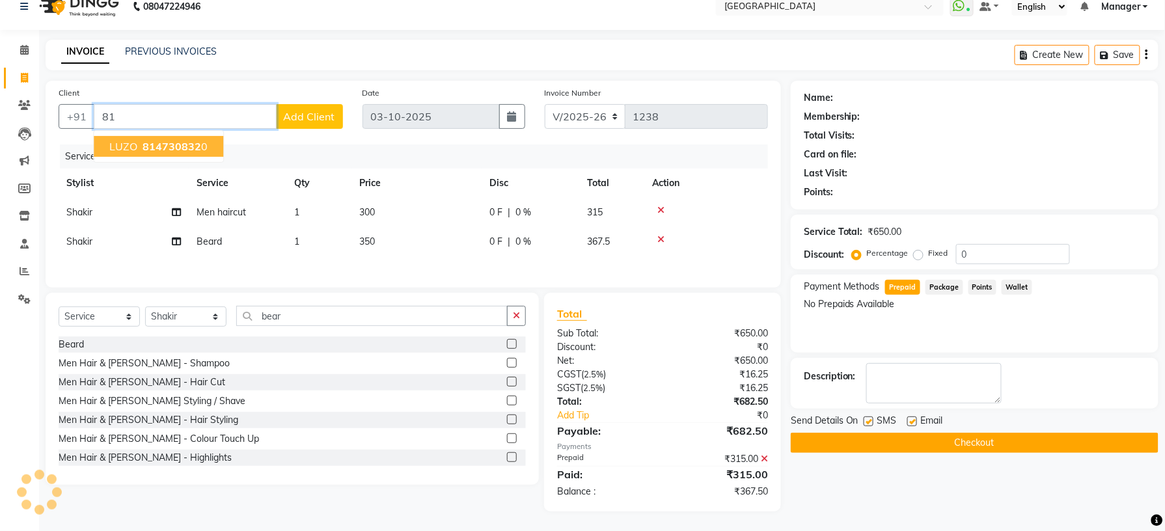
type input "8"
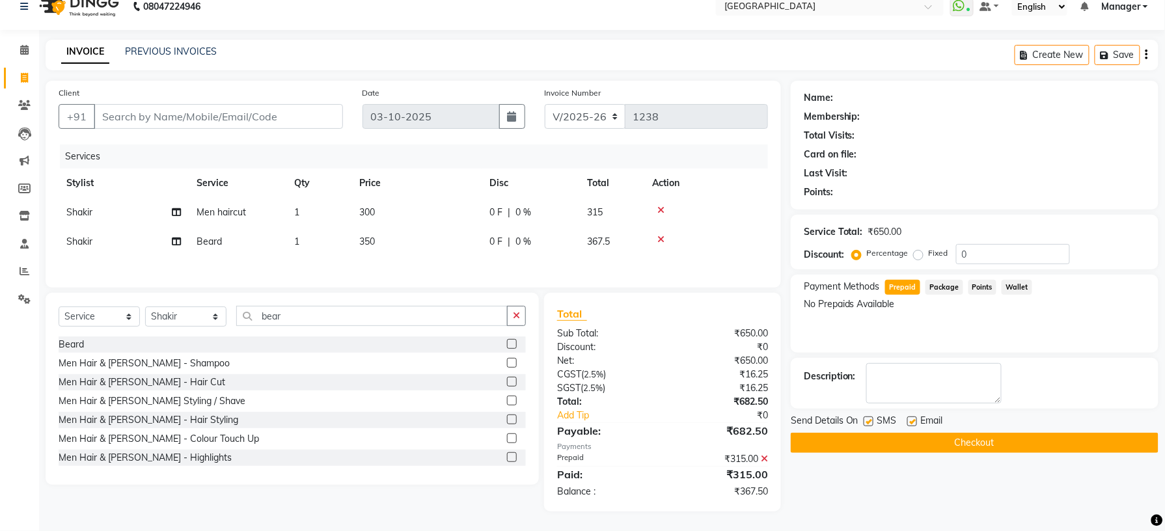
click at [665, 206] on div at bounding box center [706, 210] width 108 height 9
click at [657, 206] on icon at bounding box center [660, 210] width 7 height 9
click at [659, 207] on icon at bounding box center [660, 210] width 7 height 9
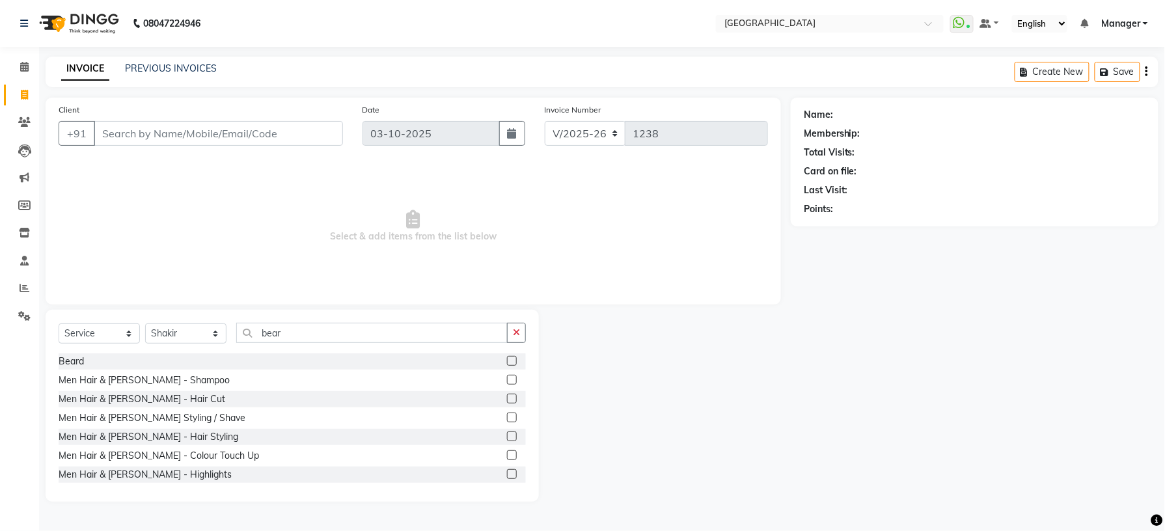
scroll to position [0, 0]
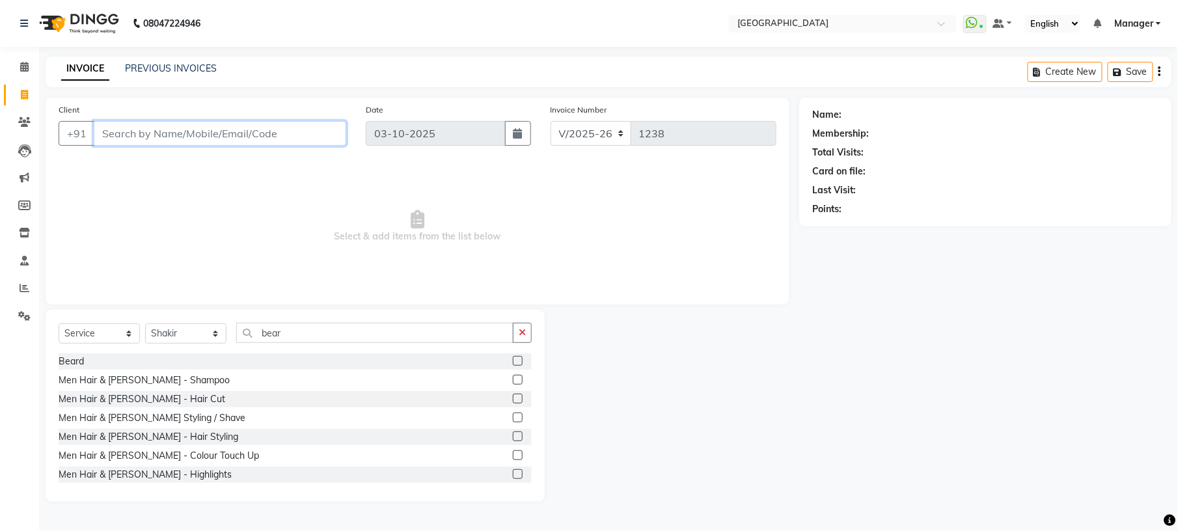
click at [275, 131] on input "Client" at bounding box center [220, 133] width 253 height 25
click at [213, 341] on select "Select Stylist [PERSON_NAME] [PERSON_NAME] [PERSON_NAME] [PERSON_NAME] kupu [PE…" at bounding box center [185, 333] width 81 height 20
select select "70885"
click at [145, 323] on select "Select Stylist [PERSON_NAME] [PERSON_NAME] [PERSON_NAME] [PERSON_NAME] kupu [PE…" at bounding box center [185, 333] width 81 height 20
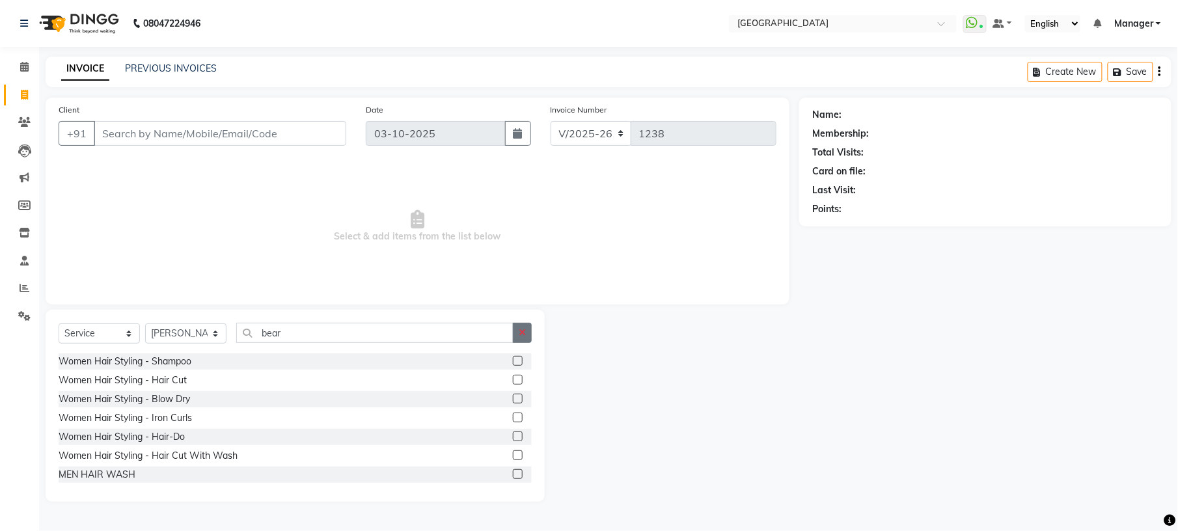
click at [523, 336] on icon "button" at bounding box center [522, 332] width 7 height 9
click at [461, 333] on input "text" at bounding box center [383, 333] width 295 height 20
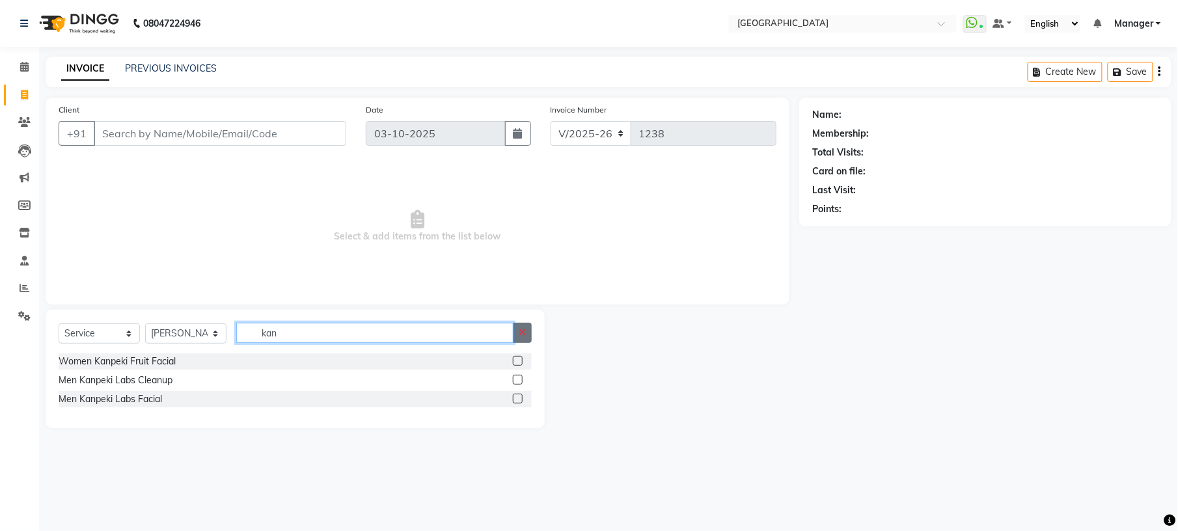
type input "kan"
click at [525, 332] on icon "button" at bounding box center [522, 332] width 7 height 9
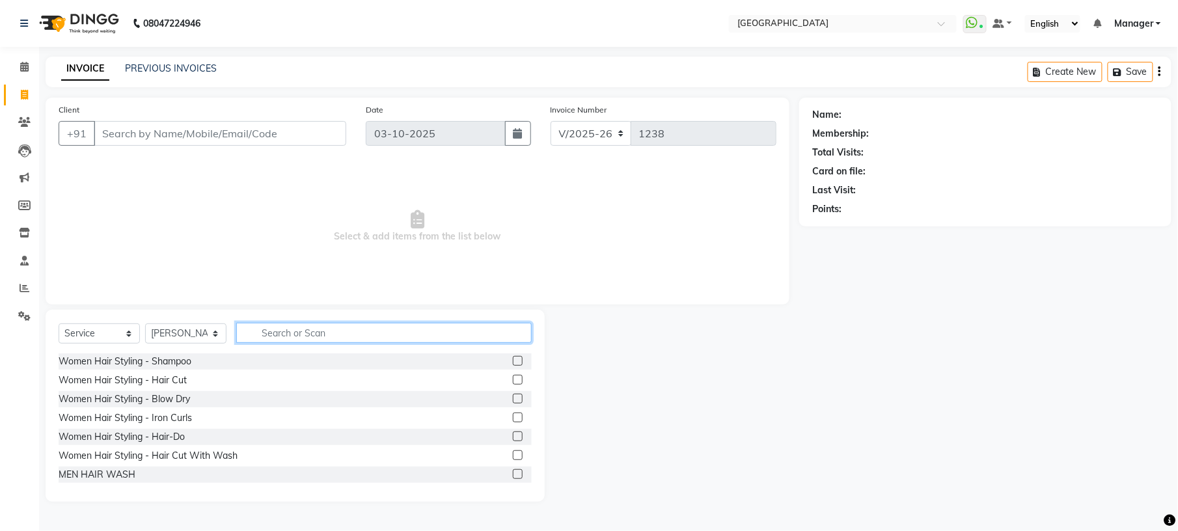
click at [502, 331] on input "text" at bounding box center [383, 333] width 295 height 20
type input "clea"
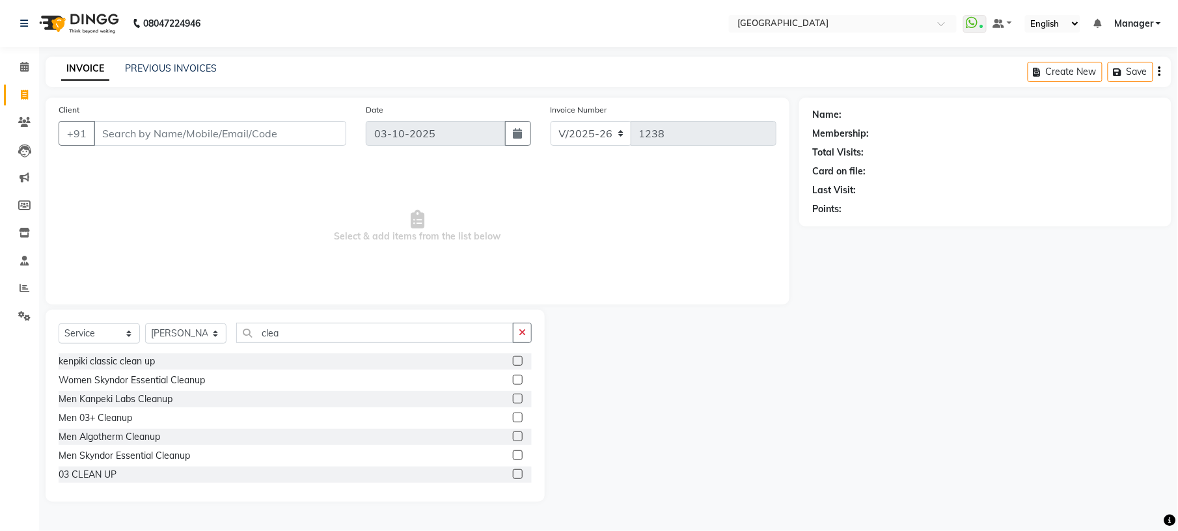
click at [513, 362] on label at bounding box center [518, 361] width 10 height 10
click at [513, 362] on input "checkbox" at bounding box center [517, 361] width 8 height 8
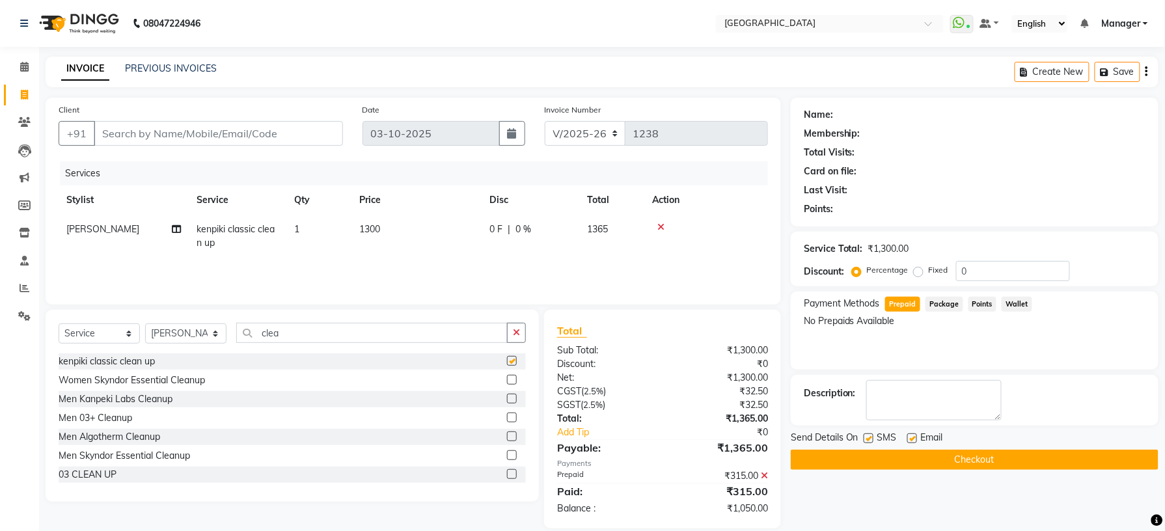
checkbox input "false"
click at [376, 234] on span "1300" at bounding box center [369, 229] width 21 height 12
select select "70885"
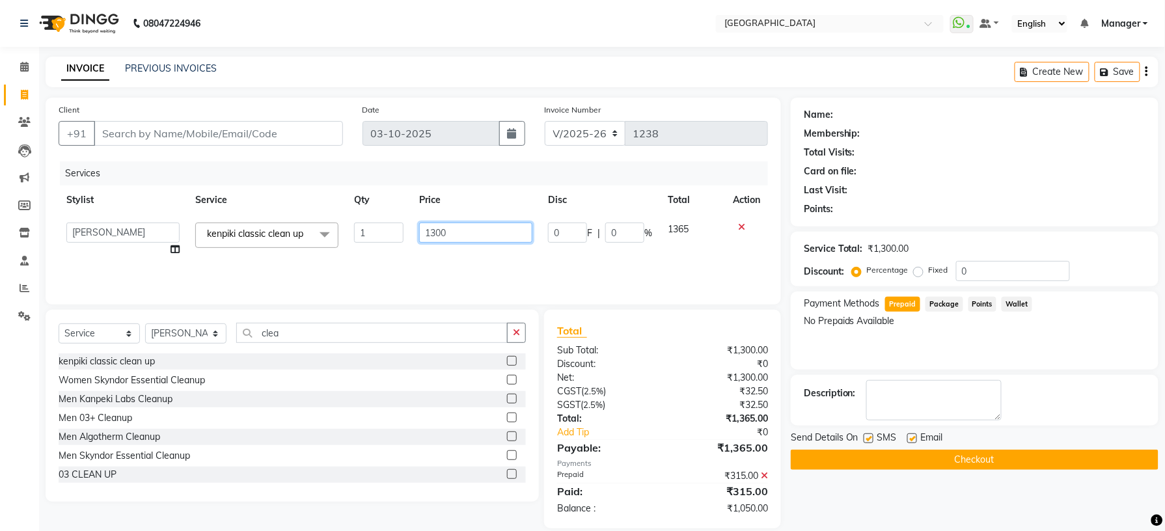
click at [438, 232] on input "1300" at bounding box center [476, 233] width 114 height 20
type input "1200"
click at [456, 230] on input "1200" at bounding box center [476, 233] width 114 height 20
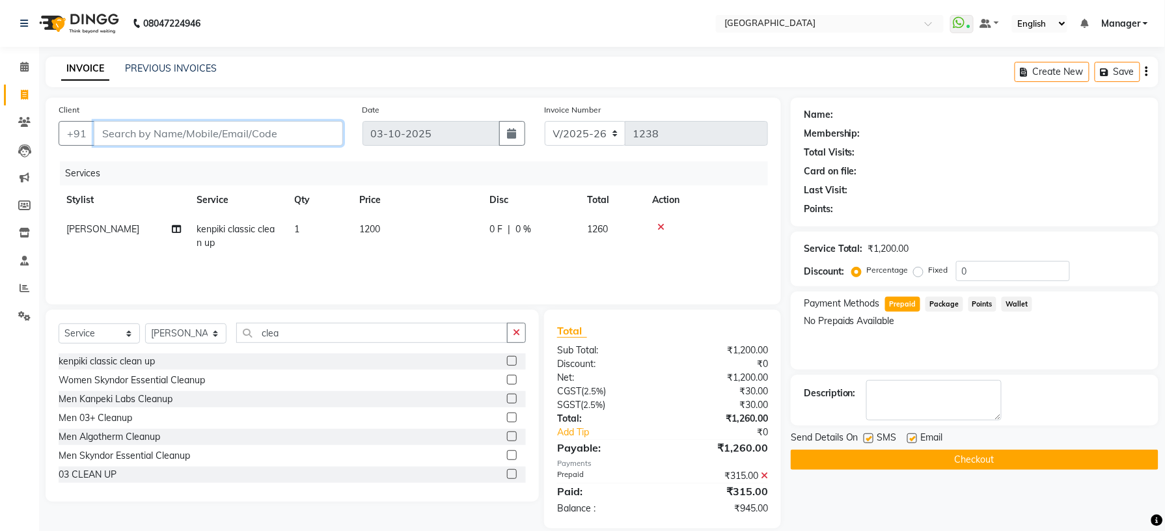
click at [194, 136] on input "Client" at bounding box center [218, 133] width 249 height 25
click at [186, 65] on link "PREVIOUS INVOICES" at bounding box center [171, 68] width 92 height 12
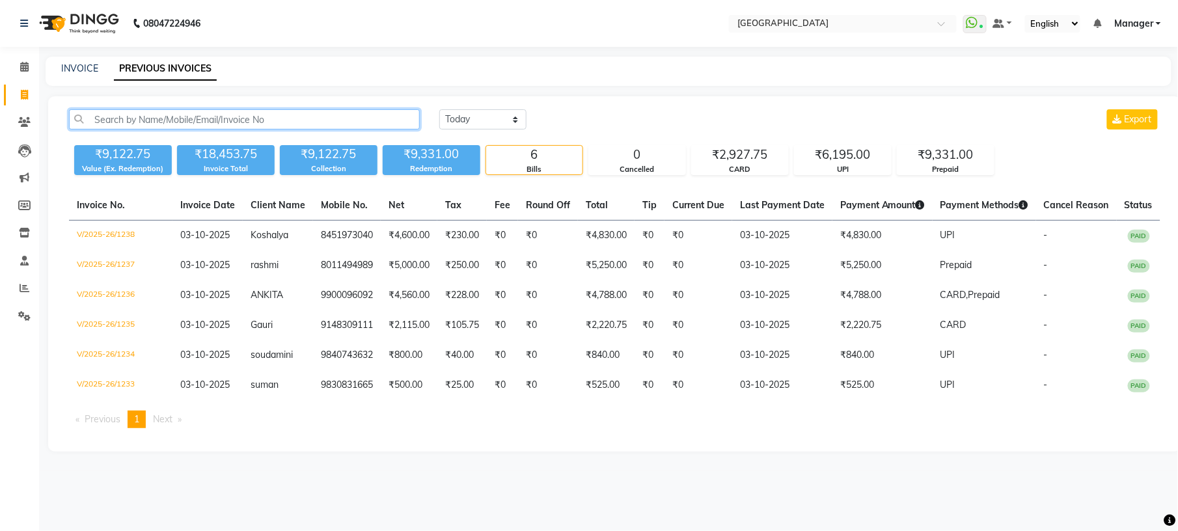
click at [351, 116] on input "text" at bounding box center [244, 119] width 351 height 20
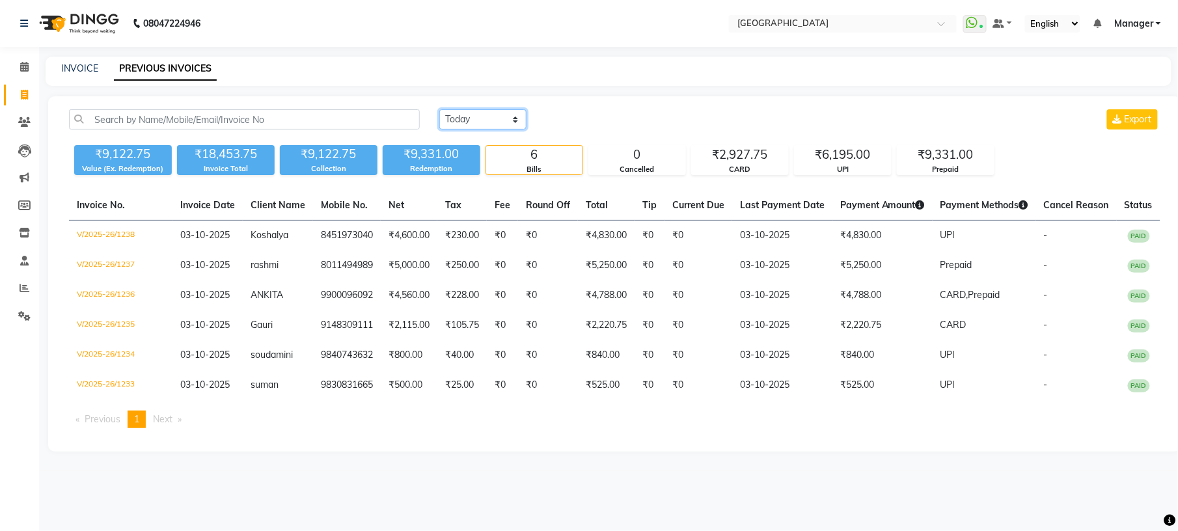
click at [516, 115] on select "Today Yesterday Custom Range" at bounding box center [482, 119] width 87 height 20
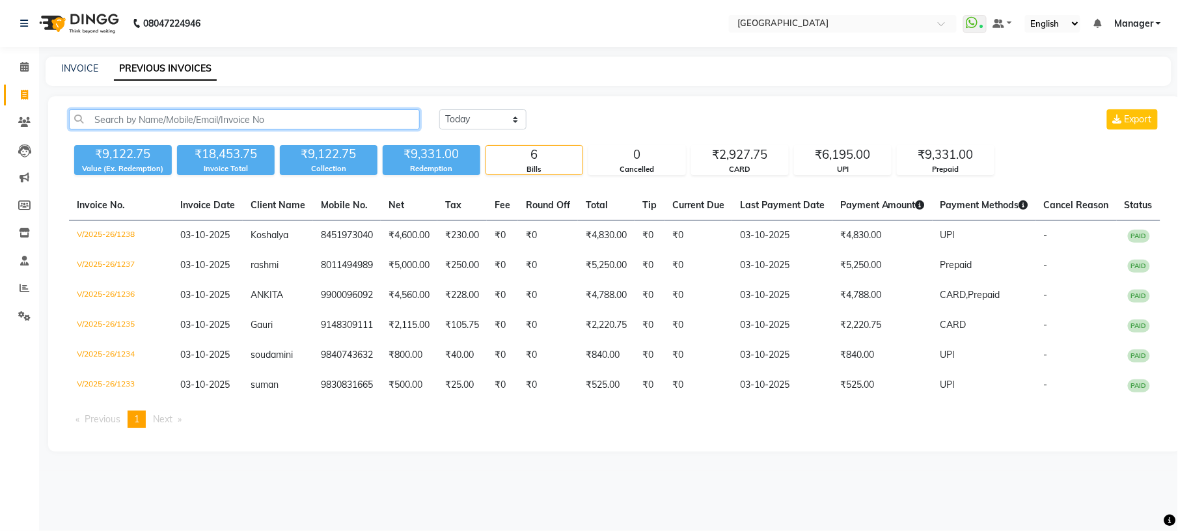
click at [362, 118] on input "text" at bounding box center [244, 119] width 351 height 20
drag, startPoint x: 303, startPoint y: 122, endPoint x: 141, endPoint y: 70, distance: 170.2
click at [141, 70] on main "INVOICE PREVIOUS INVOICES Today Yesterday Custom Range Export ₹9,122.75 Value (…" at bounding box center [608, 264] width 1139 height 415
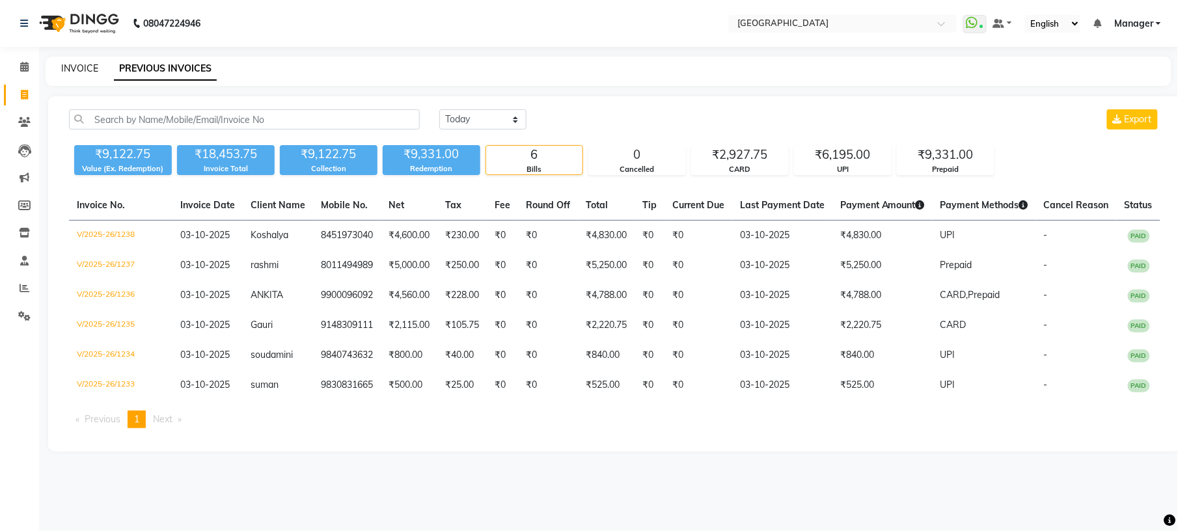
click at [84, 73] on link "INVOICE" at bounding box center [79, 68] width 37 height 12
select select "service"
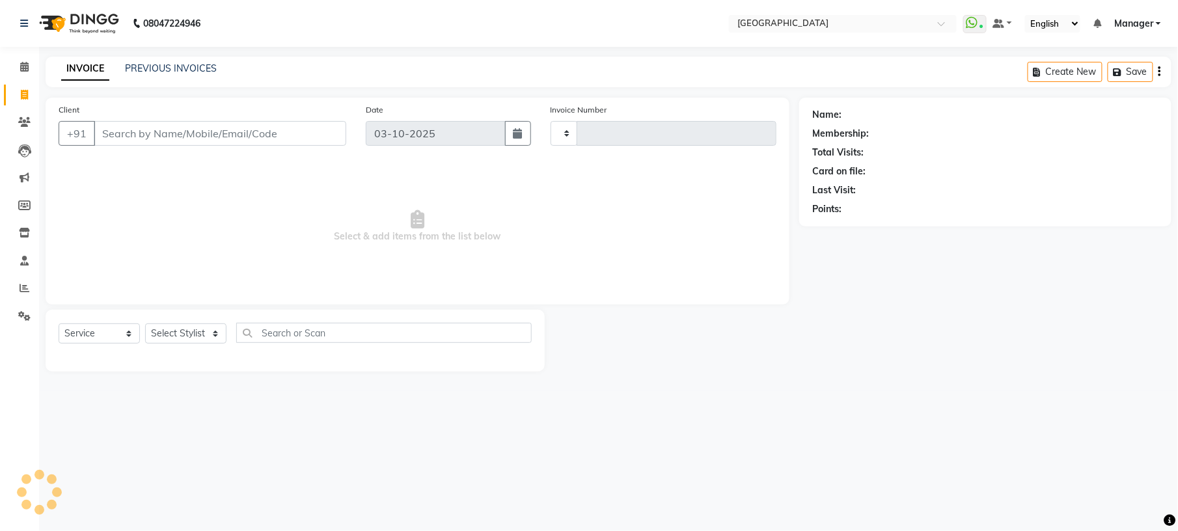
type input "1239"
select select "7871"
click at [247, 131] on input "Client" at bounding box center [220, 133] width 253 height 25
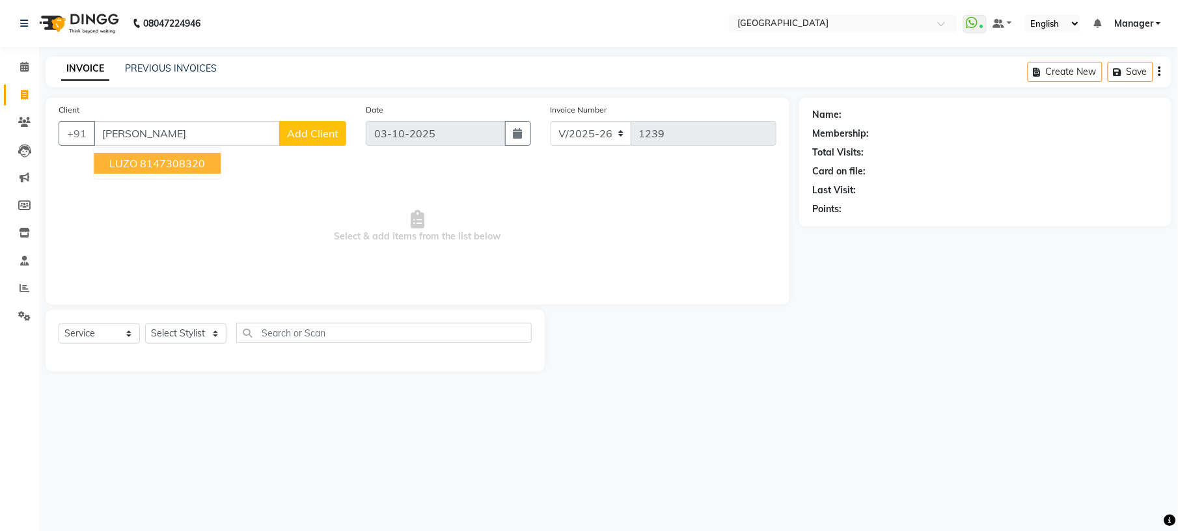
click at [189, 167] on ngb-highlight "8147308320" at bounding box center [172, 163] width 65 height 13
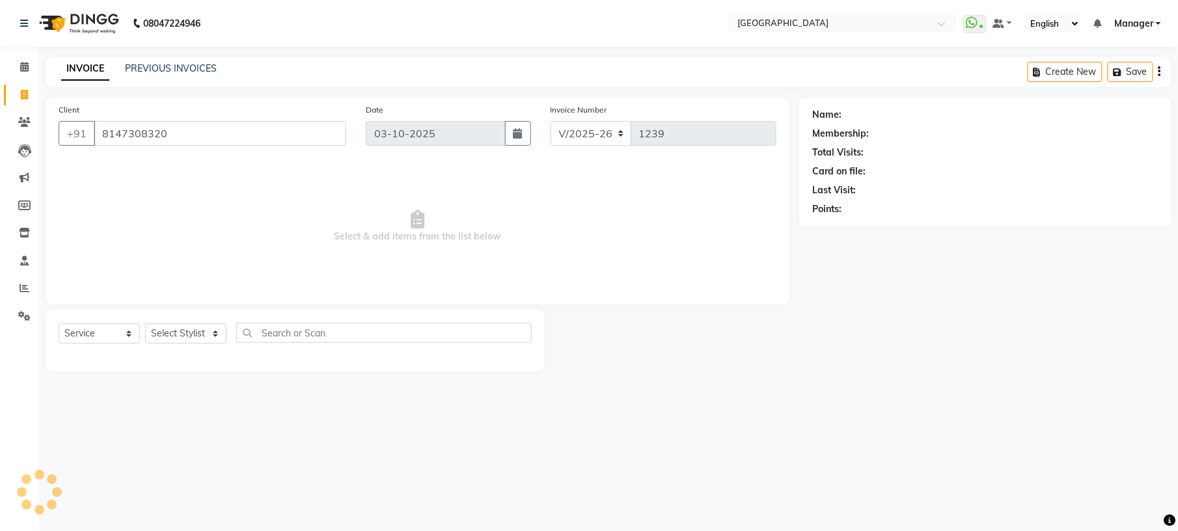
type input "8147308320"
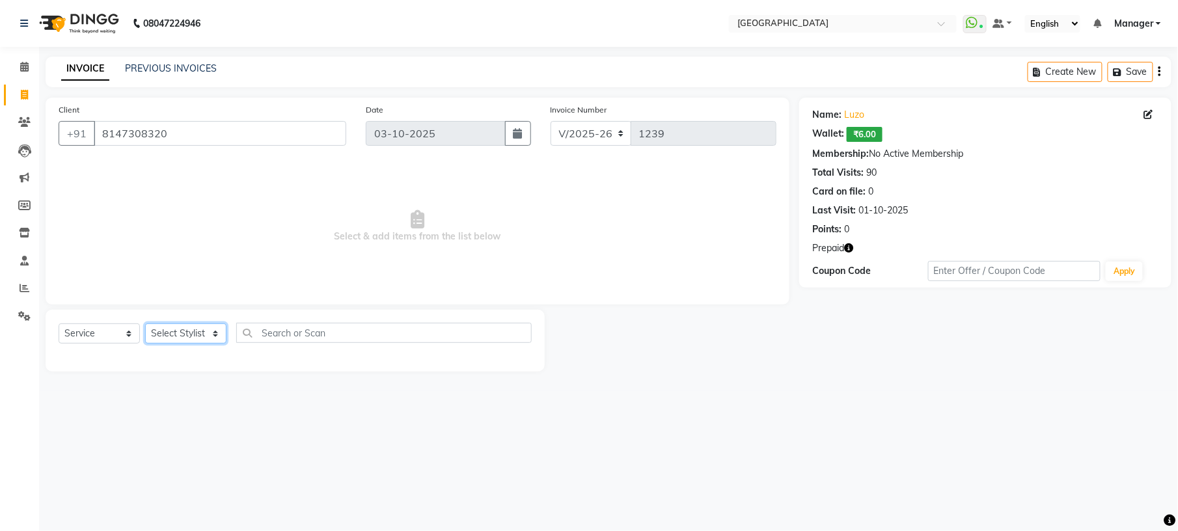
click at [212, 331] on select "Select Stylist [PERSON_NAME] [PERSON_NAME] [PERSON_NAME] [PERSON_NAME] kupu [PE…" at bounding box center [185, 333] width 81 height 20
select select "89201"
click at [145, 323] on select "Select Stylist [PERSON_NAME] [PERSON_NAME] [PERSON_NAME] [PERSON_NAME] kupu [PE…" at bounding box center [185, 333] width 81 height 20
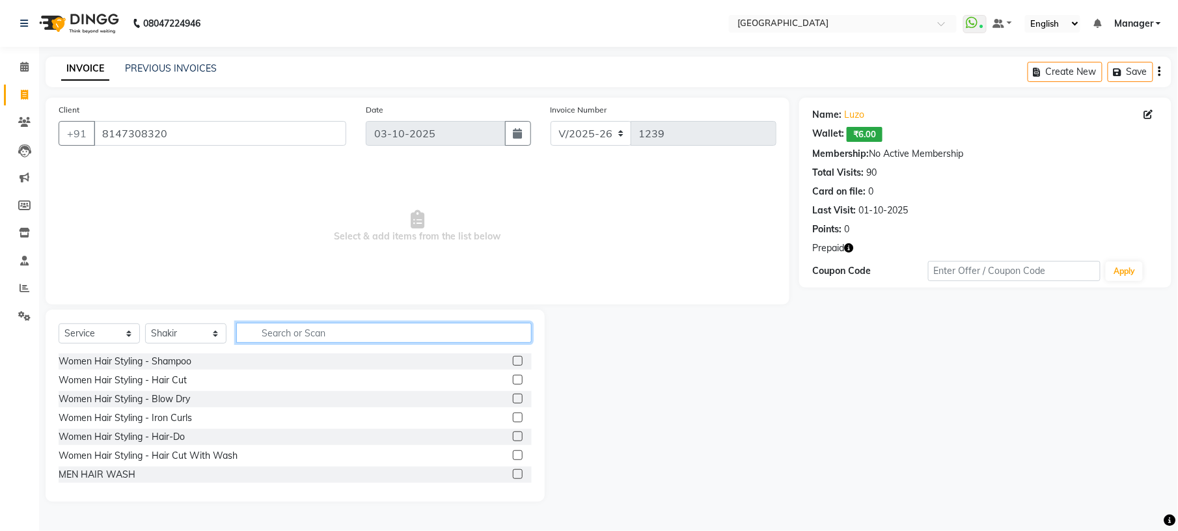
click at [266, 327] on input "text" at bounding box center [383, 333] width 295 height 20
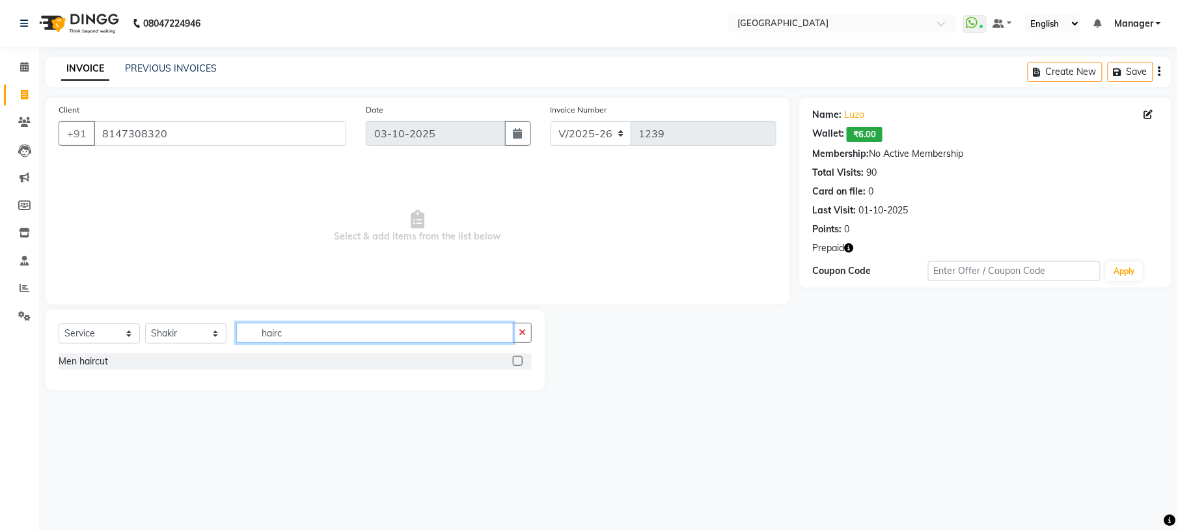
type input "hairc"
click at [514, 362] on label at bounding box center [518, 361] width 10 height 10
click at [514, 362] on input "checkbox" at bounding box center [517, 361] width 8 height 8
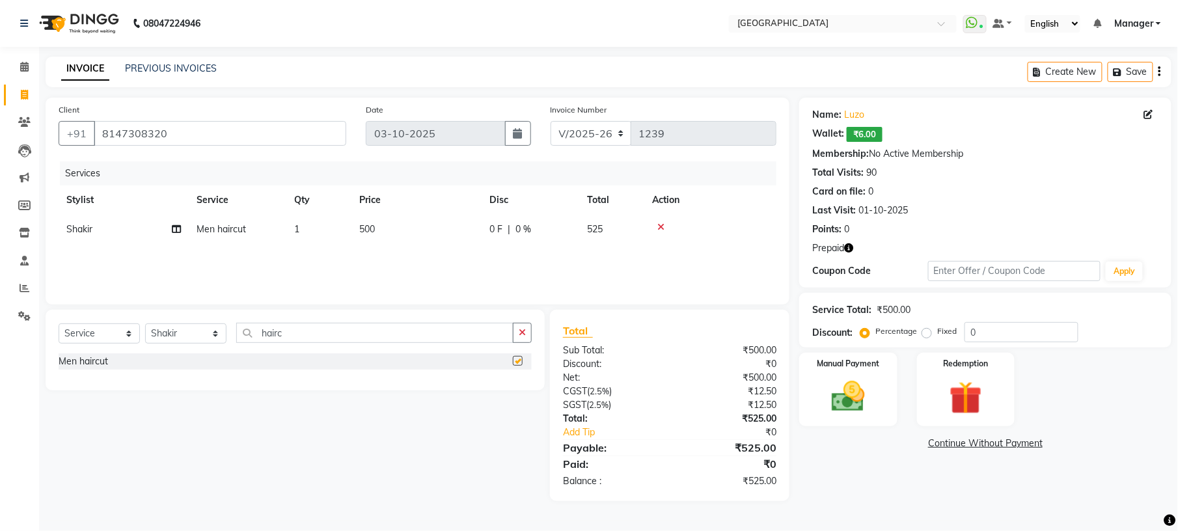
checkbox input "false"
click at [527, 338] on button "button" at bounding box center [522, 333] width 19 height 20
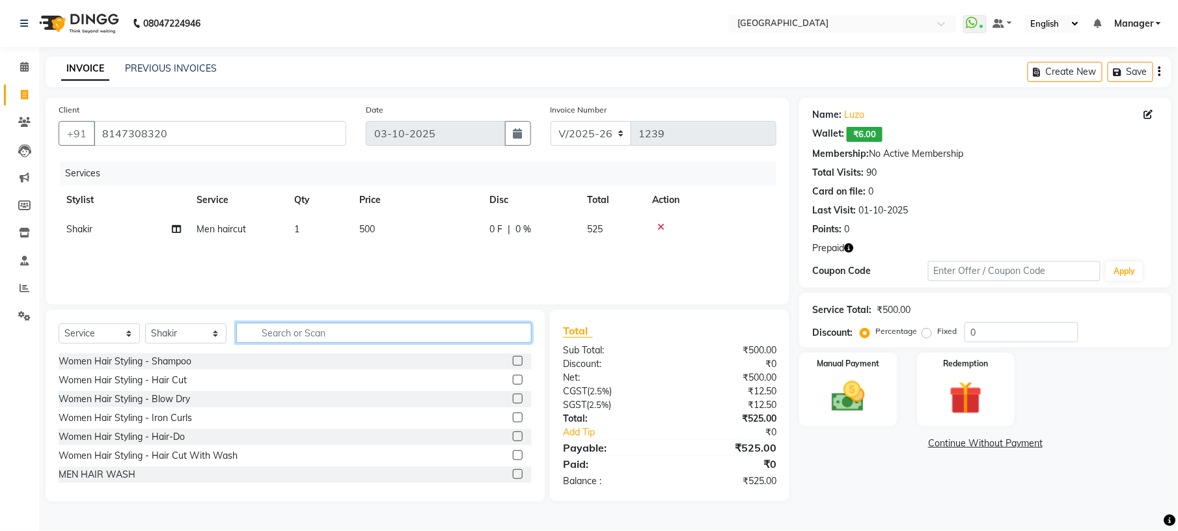
click at [500, 336] on input "text" at bounding box center [383, 333] width 295 height 20
type input "bear"
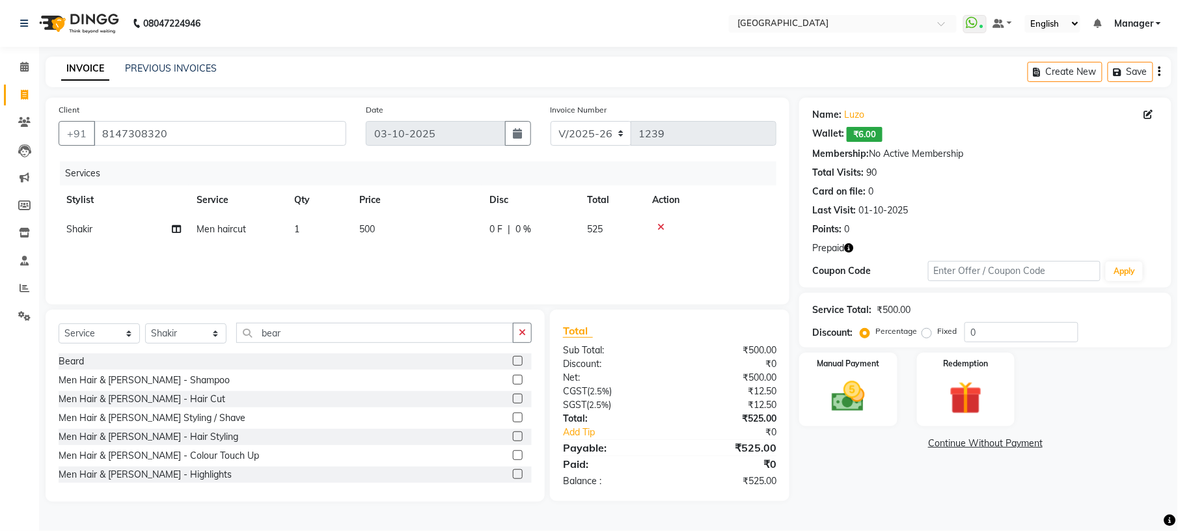
click at [513, 361] on label at bounding box center [518, 361] width 10 height 10
click at [513, 361] on input "checkbox" at bounding box center [517, 361] width 8 height 8
checkbox input "false"
click at [372, 251] on td "350" at bounding box center [416, 258] width 130 height 29
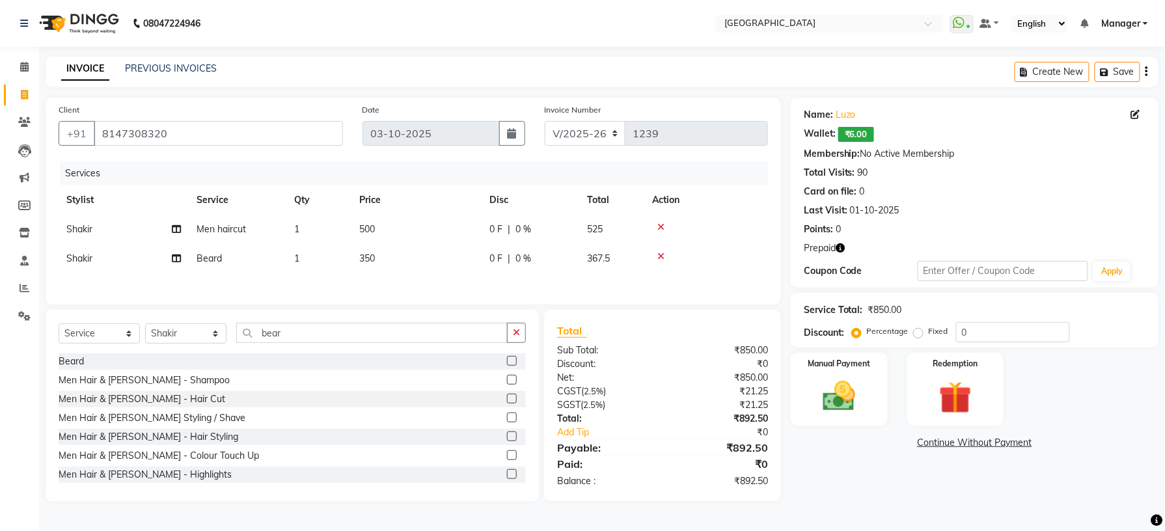
select select "89201"
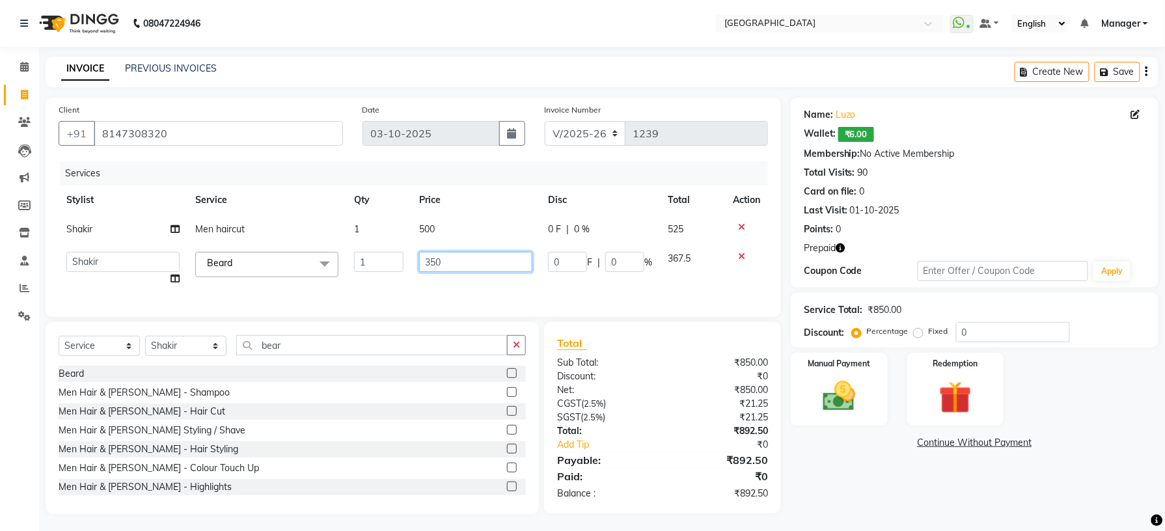
click at [433, 259] on input "350" at bounding box center [476, 262] width 114 height 20
type input "200"
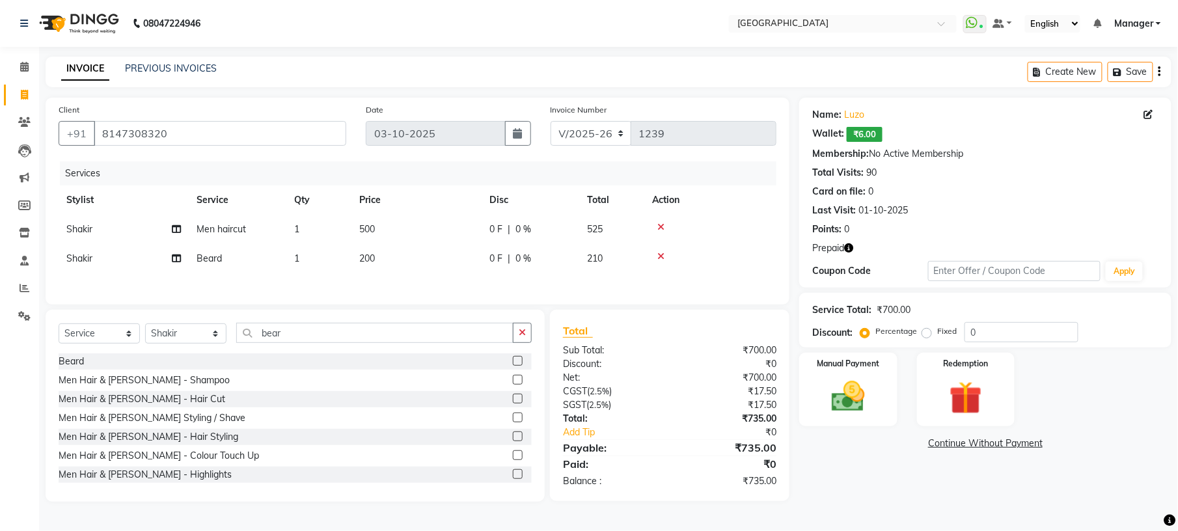
click at [431, 229] on td "500" at bounding box center [416, 229] width 130 height 29
select select "89201"
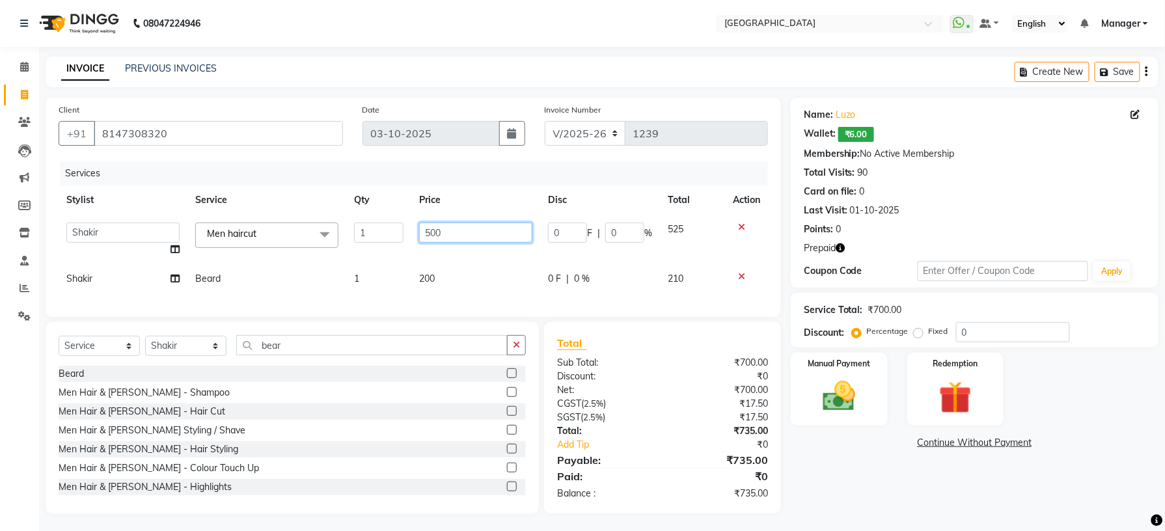
click at [433, 232] on input "500" at bounding box center [476, 233] width 114 height 20
type input "300"
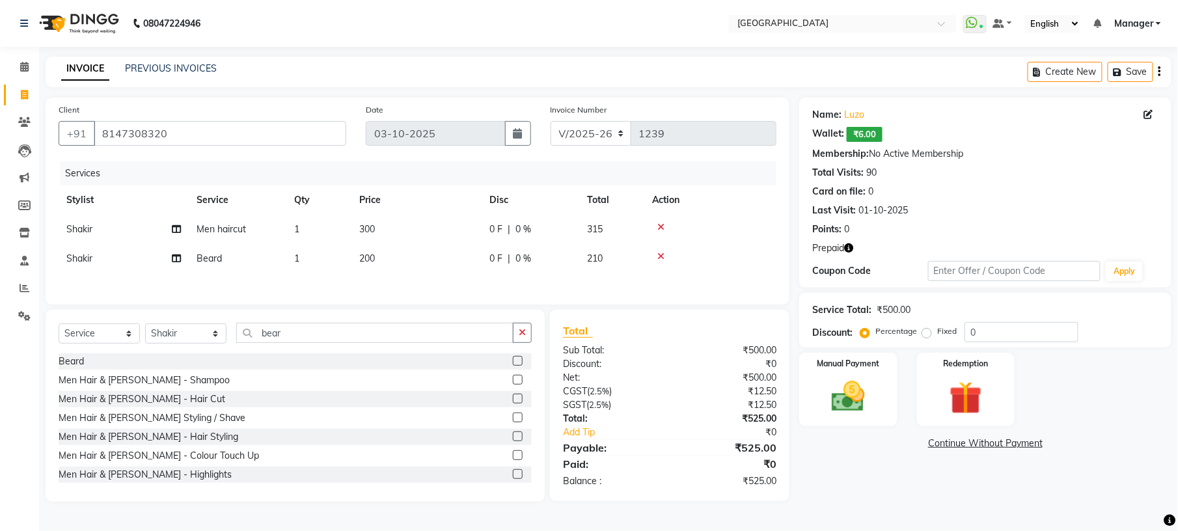
click at [475, 266] on td "200" at bounding box center [416, 258] width 130 height 29
select select "89201"
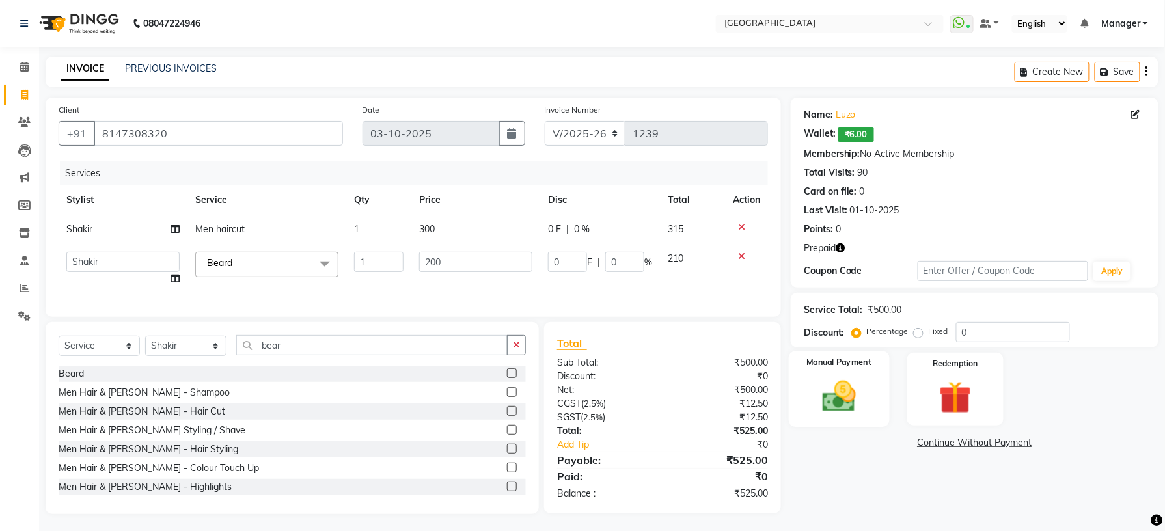
scroll to position [16, 0]
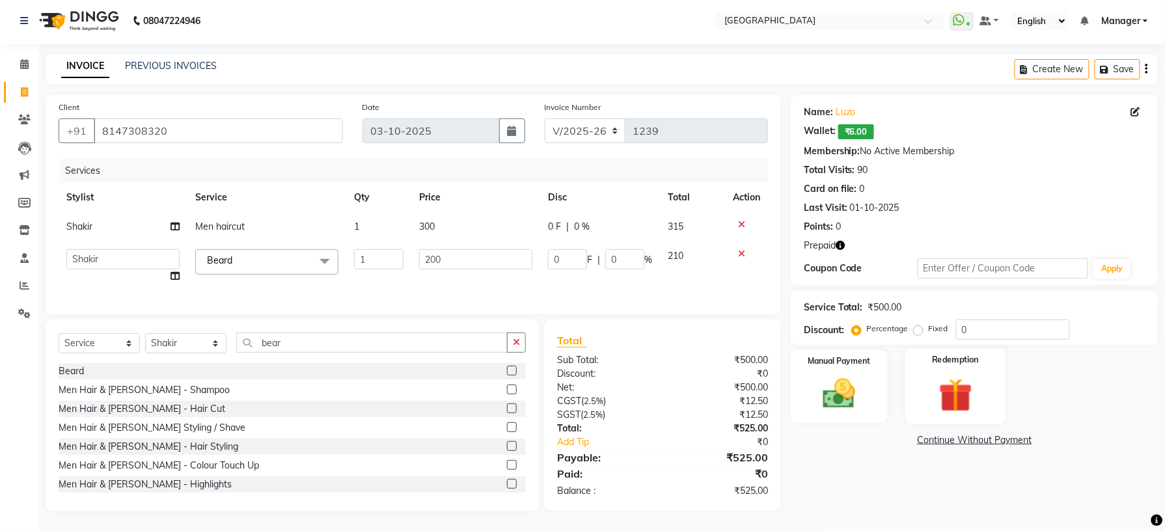
click at [929, 352] on div "Redemption" at bounding box center [955, 387] width 101 height 76
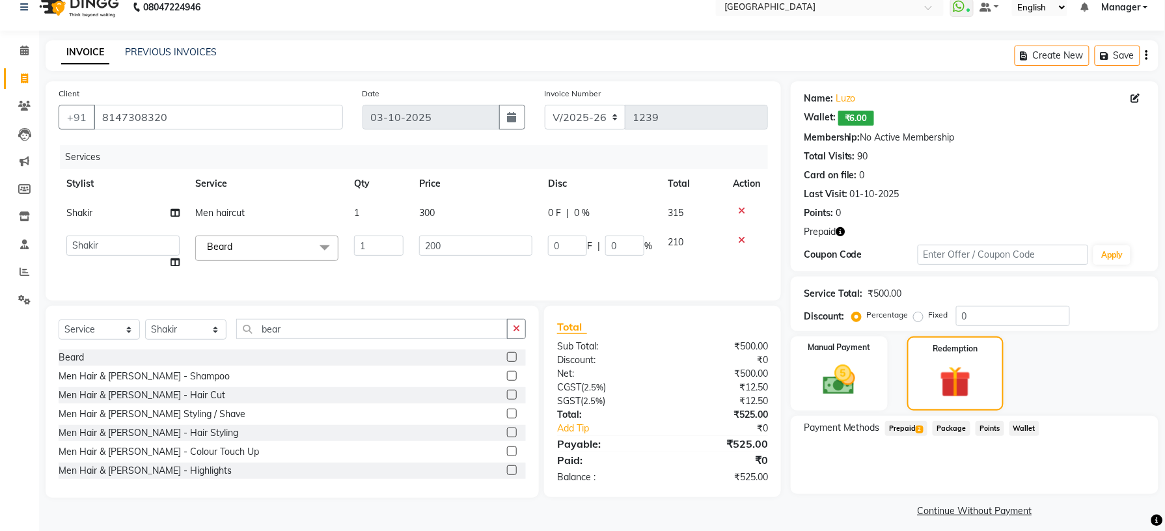
click at [922, 428] on span "2" at bounding box center [919, 430] width 7 height 8
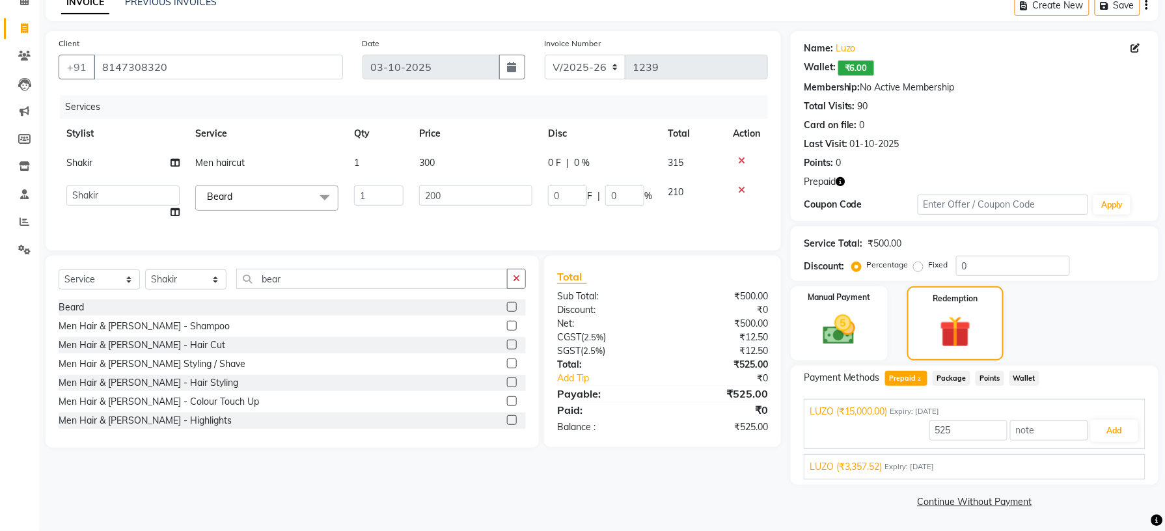
click at [891, 471] on span "Expiry: 13-01-2032" at bounding box center [909, 466] width 49 height 11
click at [1112, 458] on button "Add" at bounding box center [1115, 461] width 48 height 22
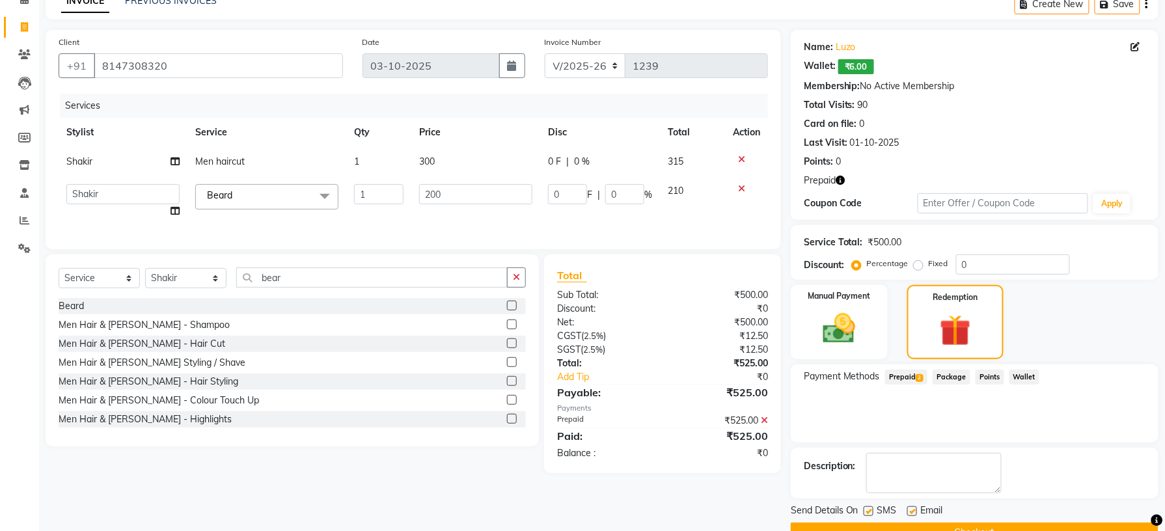
scroll to position [100, 0]
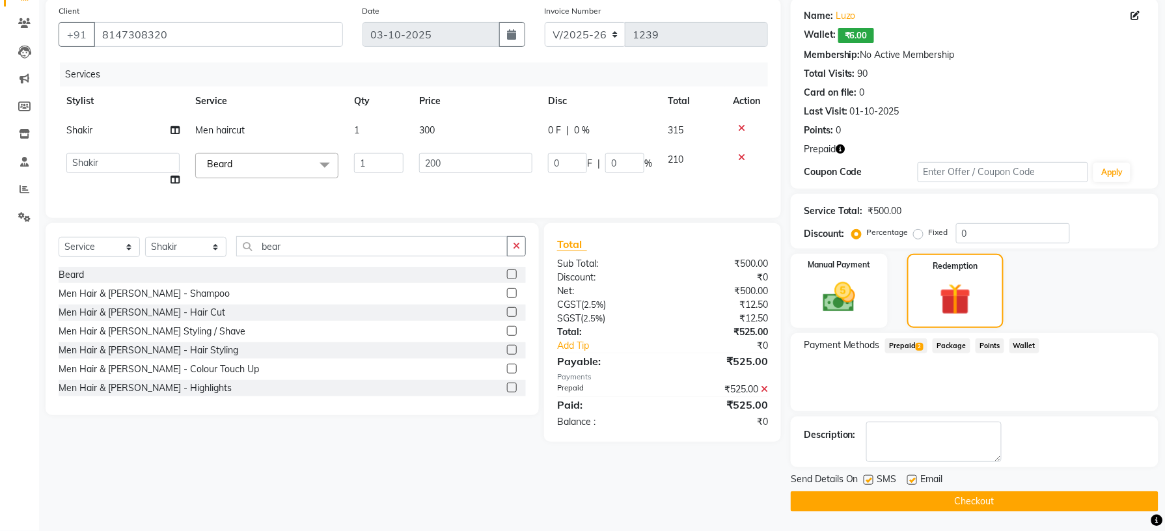
click at [985, 496] on button "Checkout" at bounding box center [975, 501] width 368 height 20
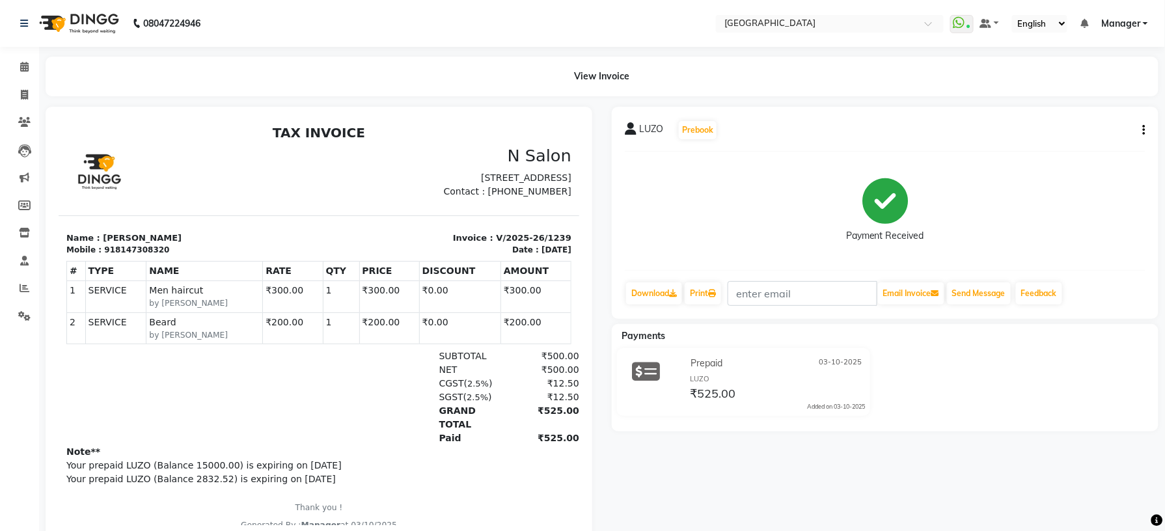
scroll to position [44, 0]
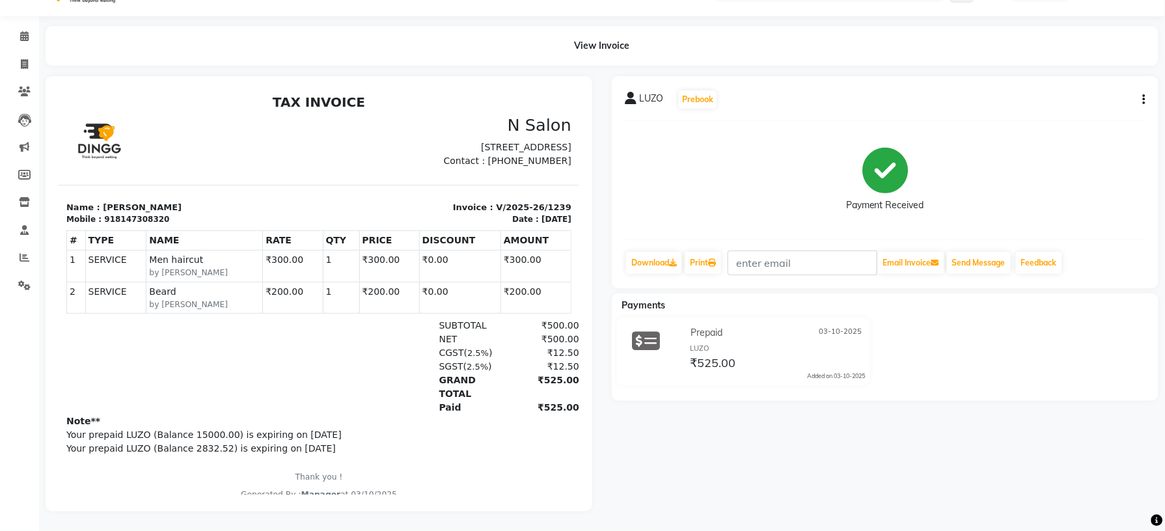
click at [656, 262] on div "LUZO Prebook Payment Received Download Print Email Invoice Send Message Feedback" at bounding box center [885, 182] width 547 height 212
click at [711, 167] on div "Payment Received" at bounding box center [885, 180] width 521 height 98
click at [26, 57] on span at bounding box center [24, 64] width 23 height 15
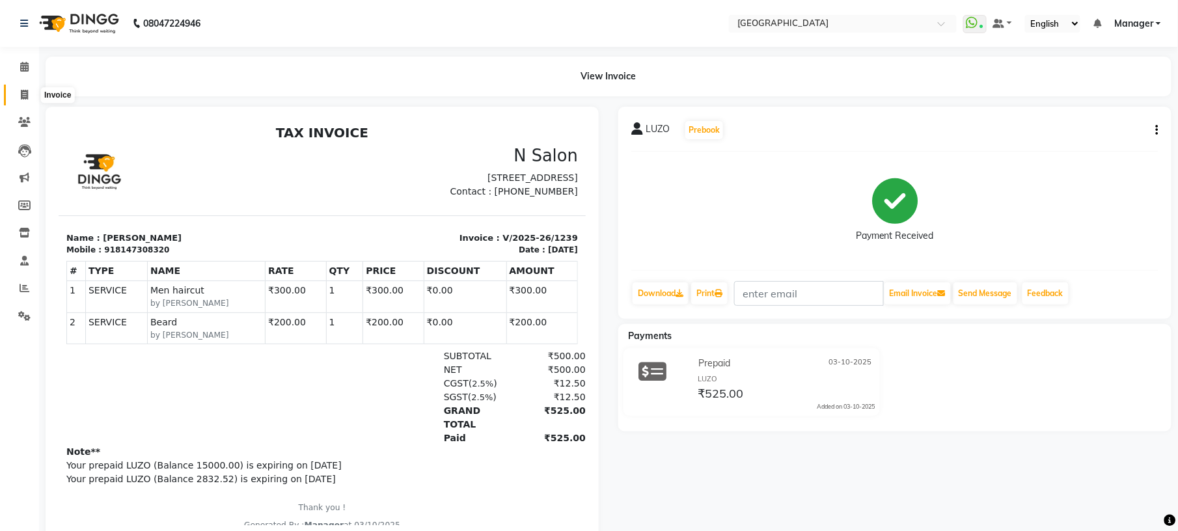
select select "service"
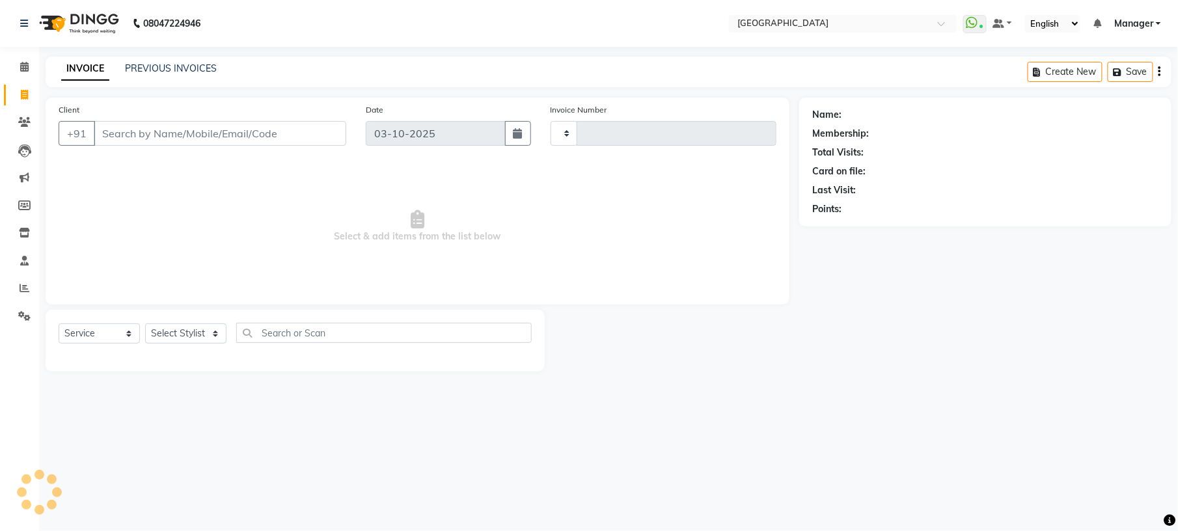
type input "1240"
select select "7871"
click at [163, 64] on link "PREVIOUS INVOICES" at bounding box center [171, 68] width 92 height 12
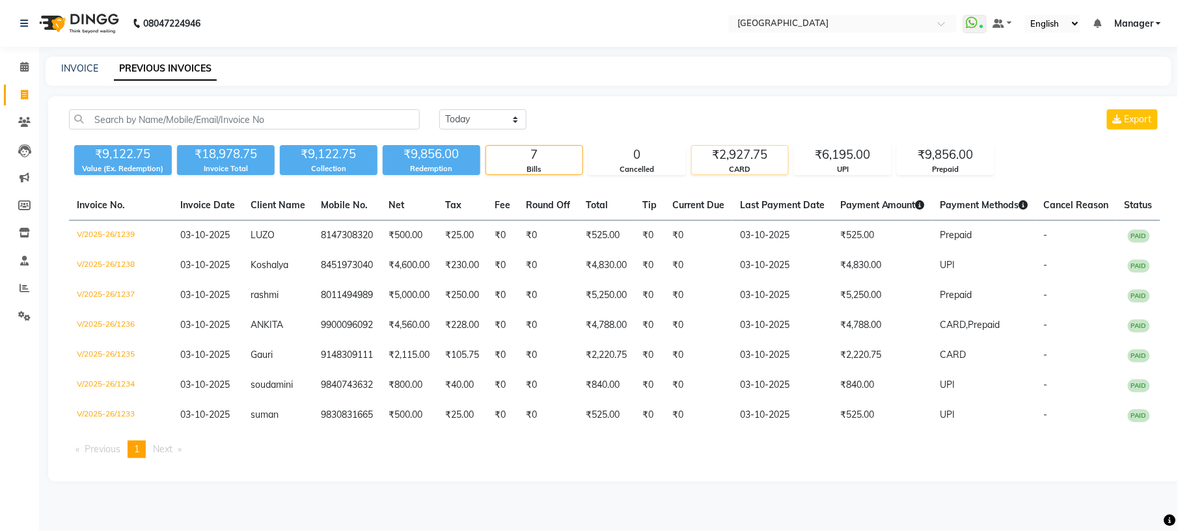
click at [715, 157] on div "₹2,927.75" at bounding box center [740, 155] width 96 height 18
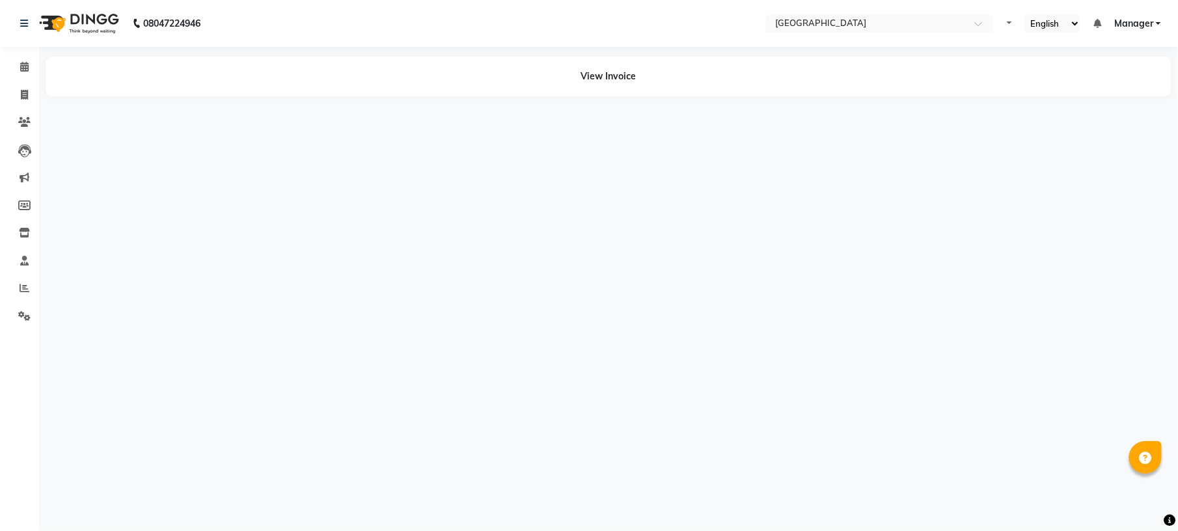
select select "en"
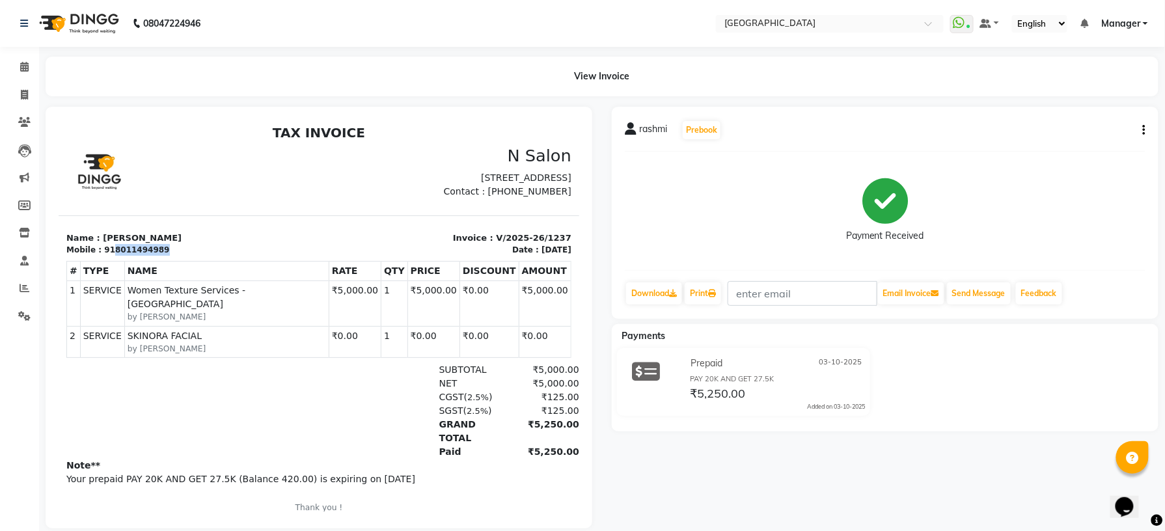
drag, startPoint x: 107, startPoint y: 262, endPoint x: 152, endPoint y: 256, distance: 44.7
click at [152, 255] on div "Mobile : 918011494989" at bounding box center [188, 249] width 245 height 12
copy div "8011494989"
click at [25, 287] on icon at bounding box center [25, 288] width 10 height 10
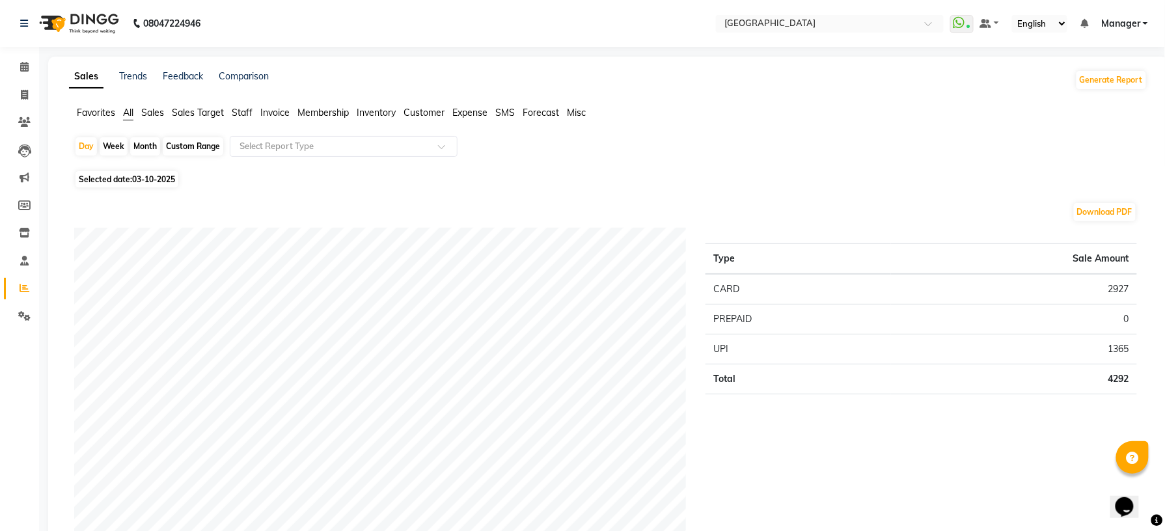
click at [142, 146] on div "Month" at bounding box center [145, 146] width 30 height 18
select select "10"
select select "2025"
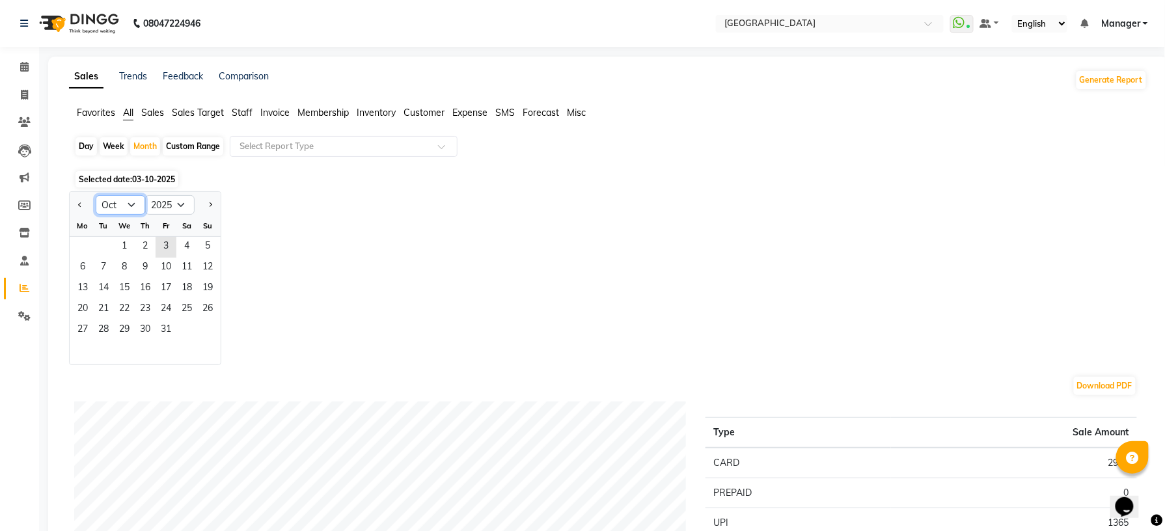
click at [135, 203] on select "Jan Feb Mar Apr May Jun [DATE] Aug Sep Oct Nov Dec" at bounding box center [120, 205] width 49 height 20
select select "7"
click at [96, 195] on select "Jan Feb Mar Apr May Jun [DATE] Aug Sep Oct Nov Dec" at bounding box center [120, 205] width 49 height 20
click at [105, 245] on span "1" at bounding box center [103, 247] width 21 height 21
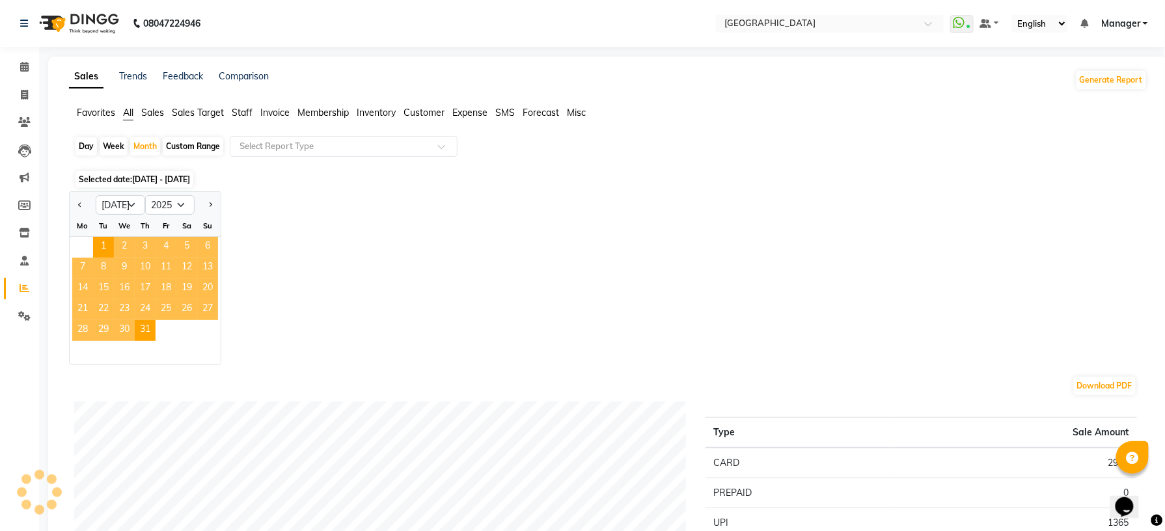
click at [161, 115] on span "Sales" at bounding box center [152, 113] width 23 height 12
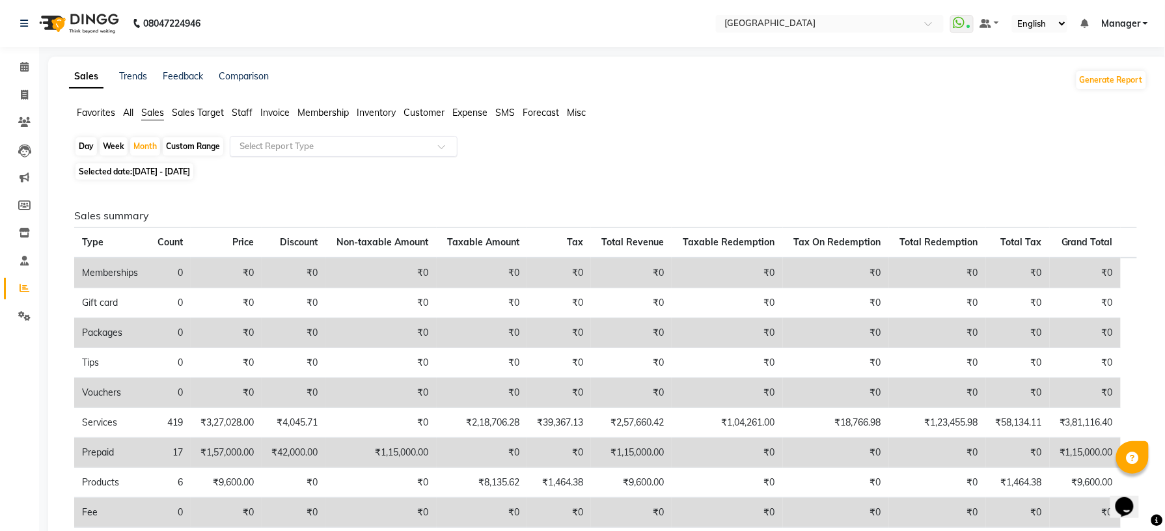
click at [281, 146] on input "text" at bounding box center [330, 146] width 187 height 13
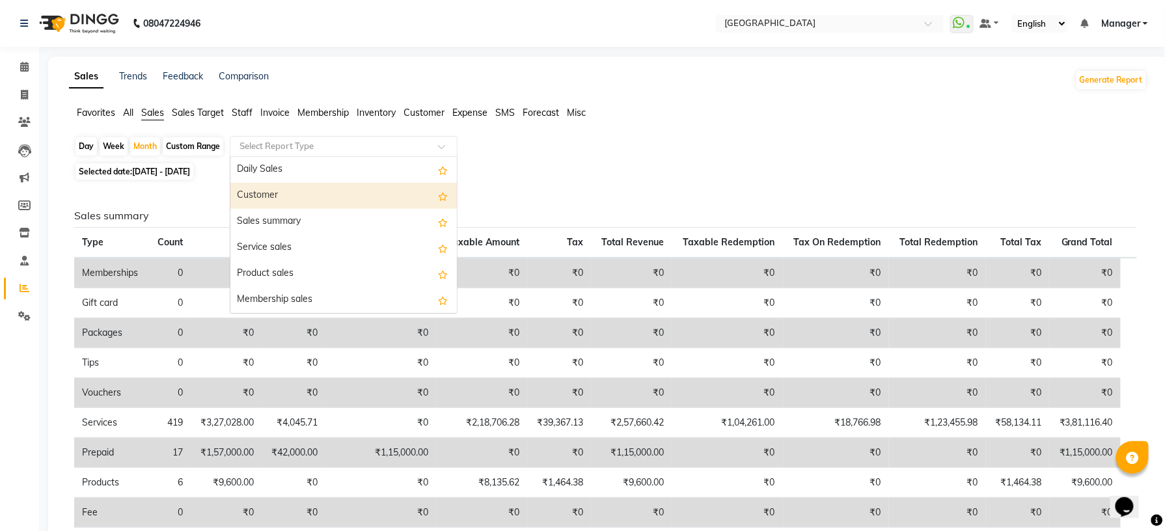
click at [284, 185] on div "Customer" at bounding box center [343, 196] width 226 height 26
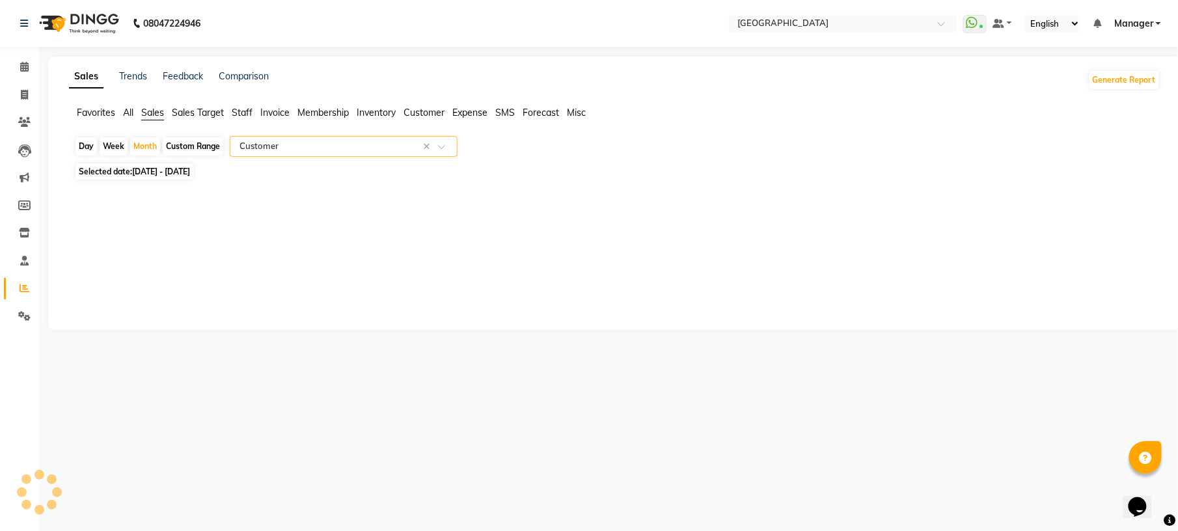
select select "full_report"
select select "csv"
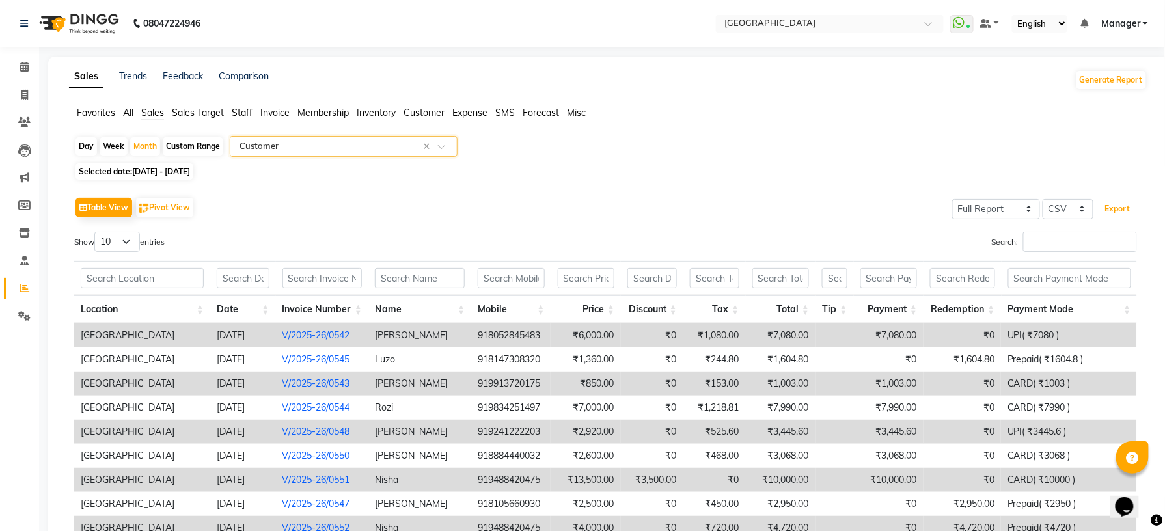
drag, startPoint x: 1126, startPoint y: 207, endPoint x: 1114, endPoint y: 230, distance: 26.2
click at [1125, 207] on button "Export" at bounding box center [1118, 209] width 36 height 22
click at [26, 100] on span at bounding box center [24, 95] width 23 height 15
select select "service"
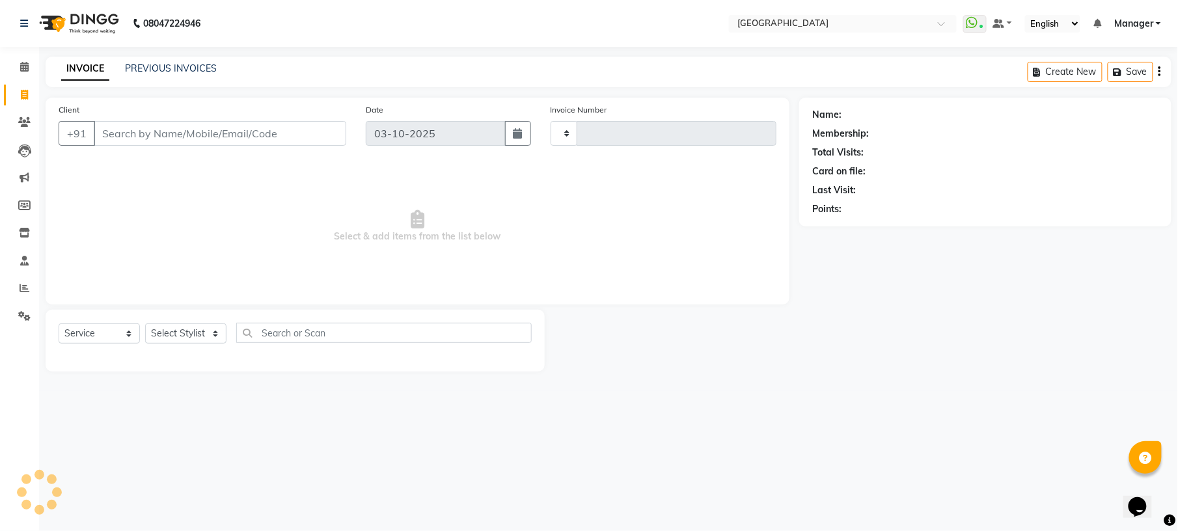
type input "1238"
select select "7871"
click at [215, 337] on select "Select Stylist" at bounding box center [185, 333] width 81 height 20
select select "78759"
click at [145, 323] on select "Select Stylist [PERSON_NAME] [PERSON_NAME] [PERSON_NAME] [PERSON_NAME] kupu [PE…" at bounding box center [185, 333] width 81 height 20
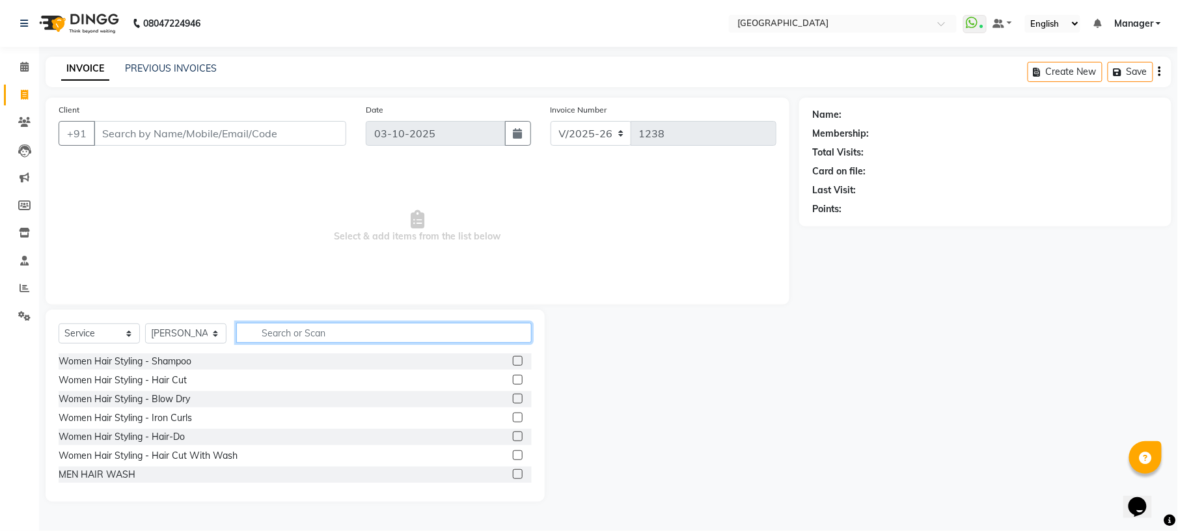
click at [315, 332] on input "text" at bounding box center [383, 333] width 295 height 20
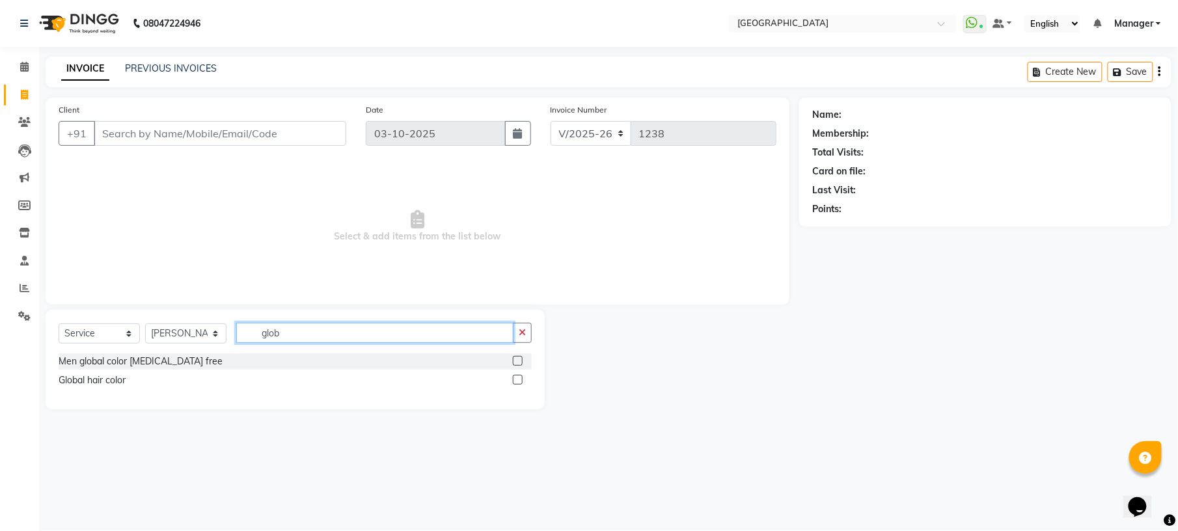
type input "glob"
click at [521, 378] on label at bounding box center [518, 380] width 10 height 10
click at [521, 378] on input "checkbox" at bounding box center [517, 380] width 8 height 8
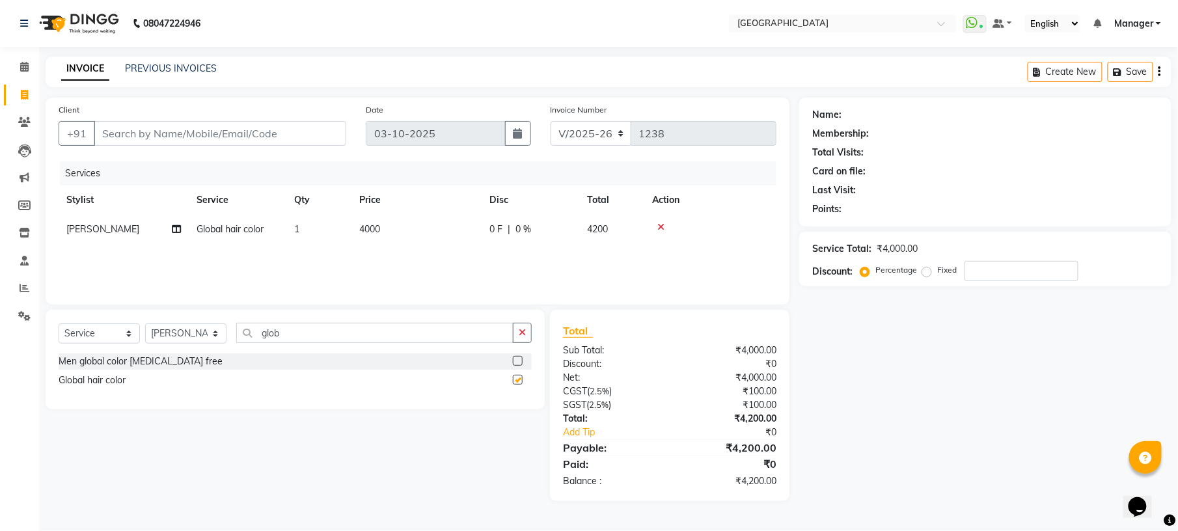
checkbox input "false"
click at [379, 232] on span "4000" at bounding box center [369, 229] width 21 height 12
select select "78759"
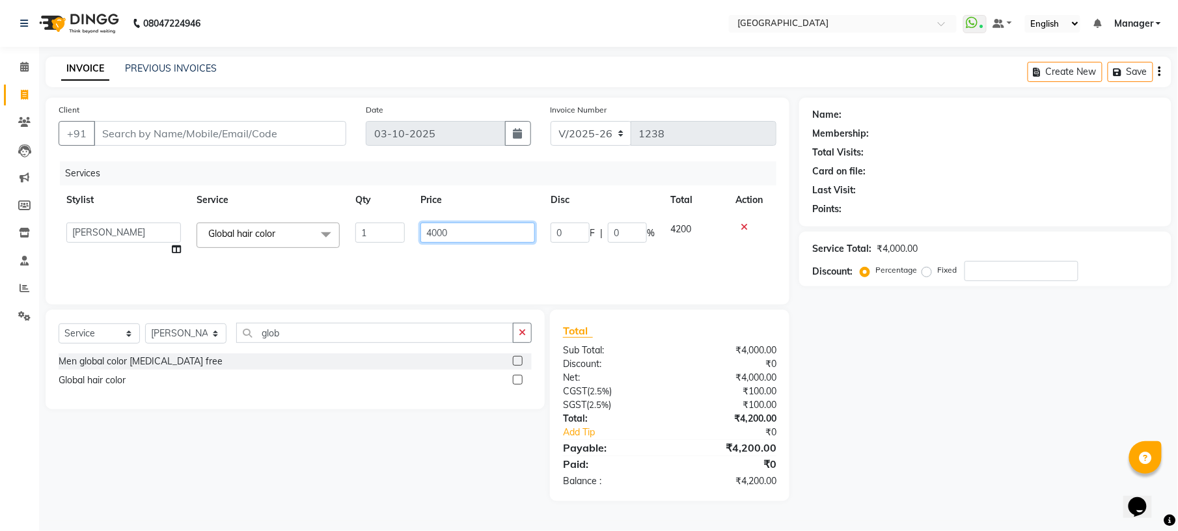
click at [428, 230] on input "4000" at bounding box center [477, 233] width 115 height 20
click at [430, 232] on input "4000" at bounding box center [477, 233] width 115 height 20
type input "2000"
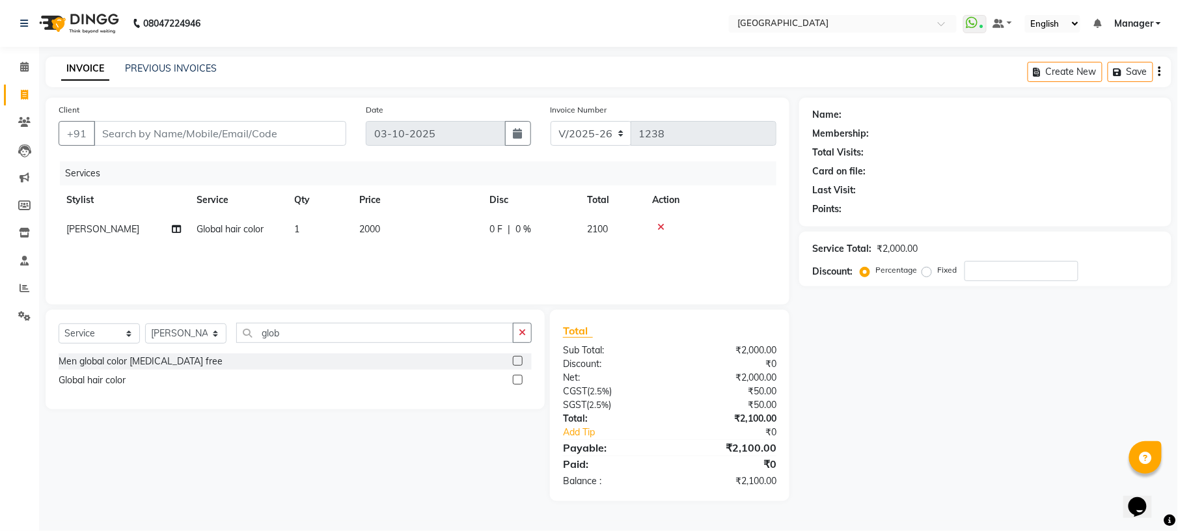
click at [433, 245] on div "Services Stylist Service Qty Price Disc Total Action [PERSON_NAME] Global hair …" at bounding box center [418, 226] width 718 height 130
click at [526, 337] on icon "button" at bounding box center [522, 332] width 7 height 9
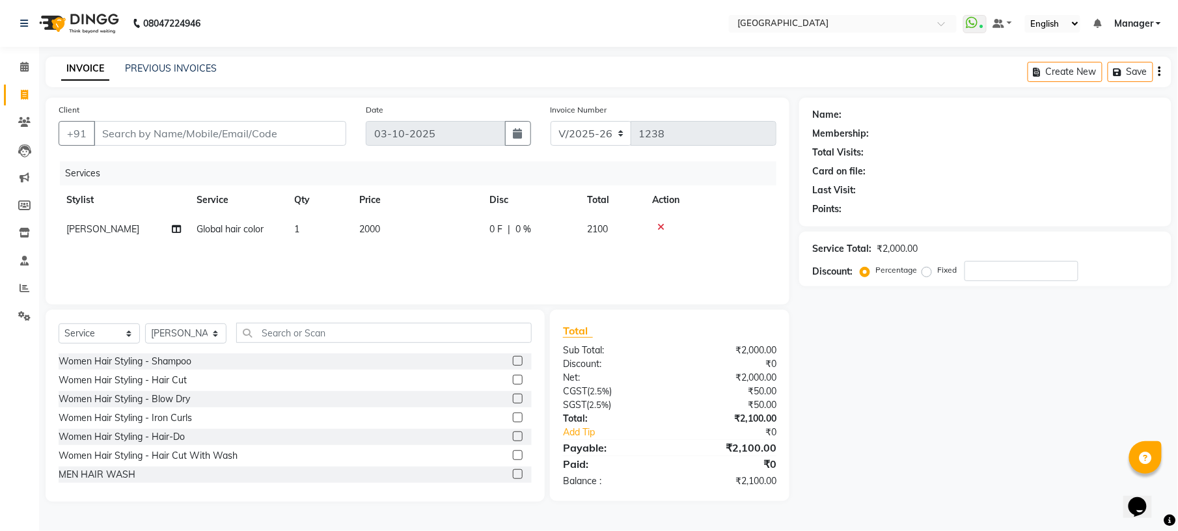
click at [370, 230] on span "2000" at bounding box center [369, 229] width 21 height 12
select select "78759"
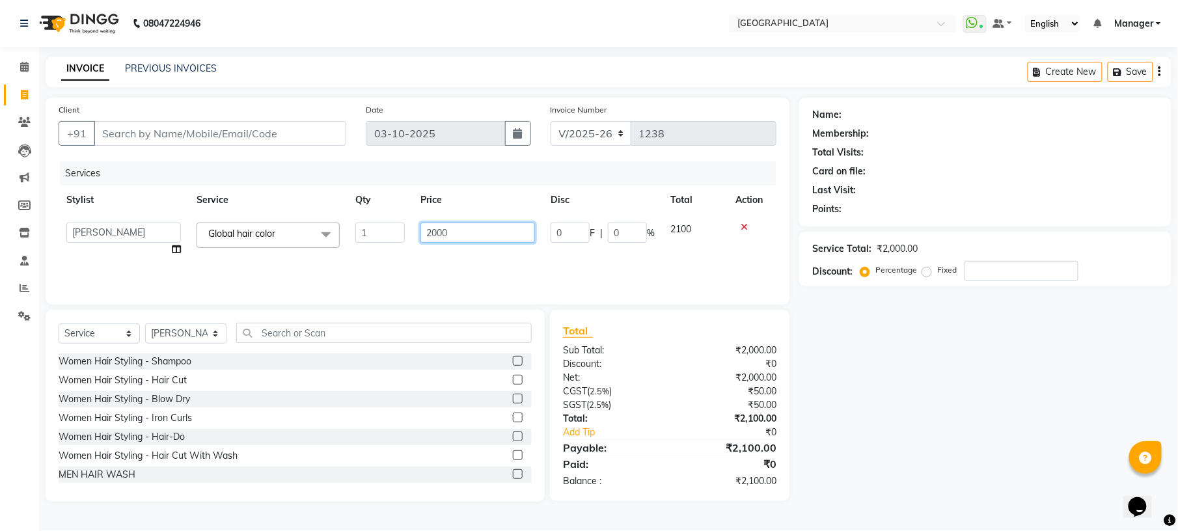
click at [430, 232] on input "2000" at bounding box center [477, 233] width 115 height 20
type input "3000"
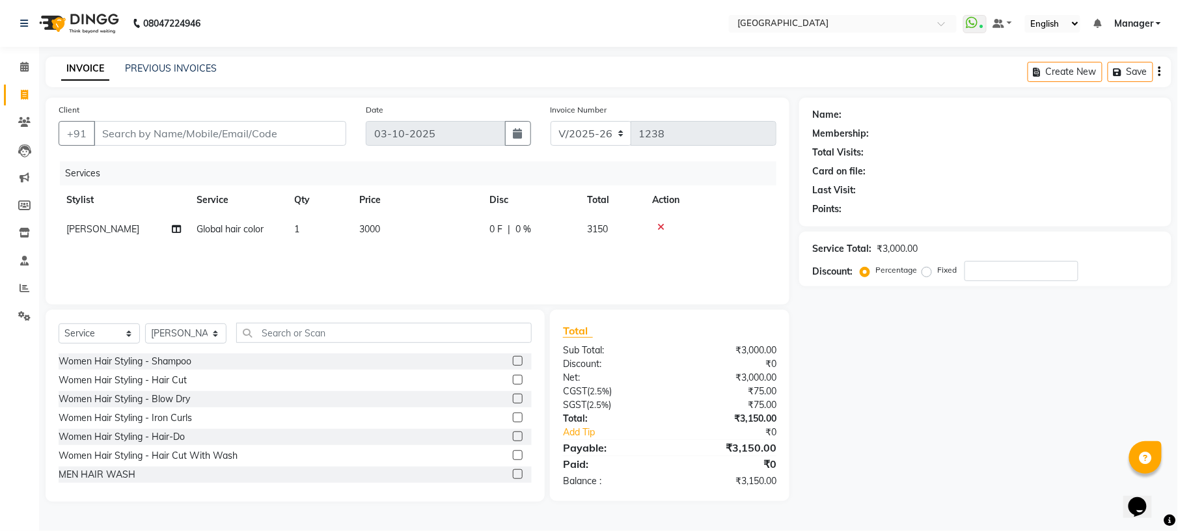
click at [469, 259] on div "Services Stylist Service Qty Price Disc Total Action [PERSON_NAME] Global hair …" at bounding box center [418, 226] width 718 height 130
click at [212, 332] on select "Select Stylist [PERSON_NAME] [PERSON_NAME] [PERSON_NAME] [PERSON_NAME] kupu [PE…" at bounding box center [185, 333] width 81 height 20
select select "91374"
click at [145, 323] on select "Select Stylist Amgha Arish Arvind CHANDU DIPEN gulafshan john kajal kelly KIBA …" at bounding box center [185, 333] width 81 height 20
click at [342, 336] on input "text" at bounding box center [383, 333] width 295 height 20
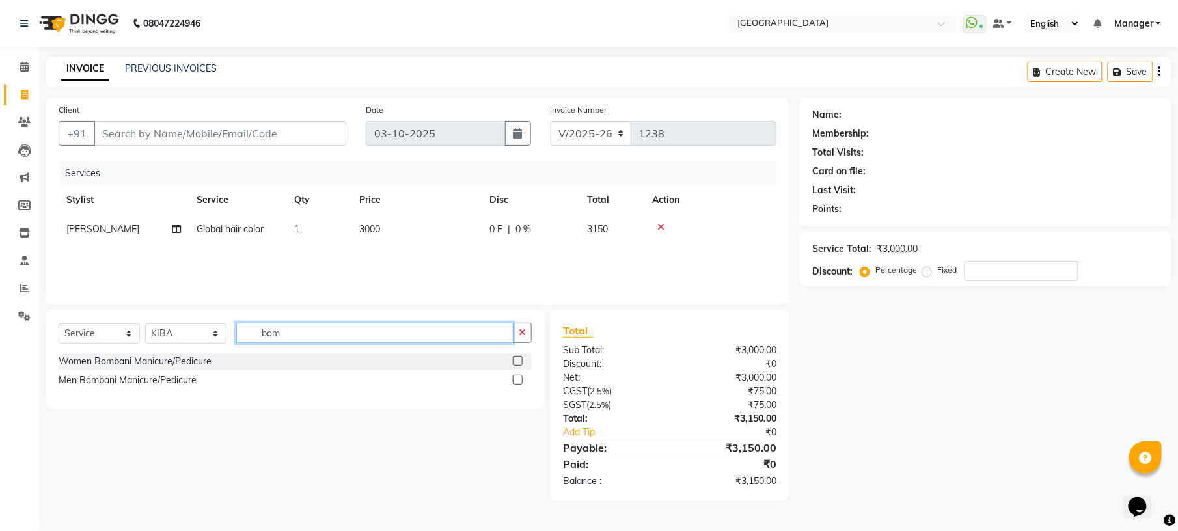
type input "bom"
click at [517, 364] on label at bounding box center [518, 361] width 10 height 10
click at [517, 364] on input "checkbox" at bounding box center [517, 361] width 8 height 8
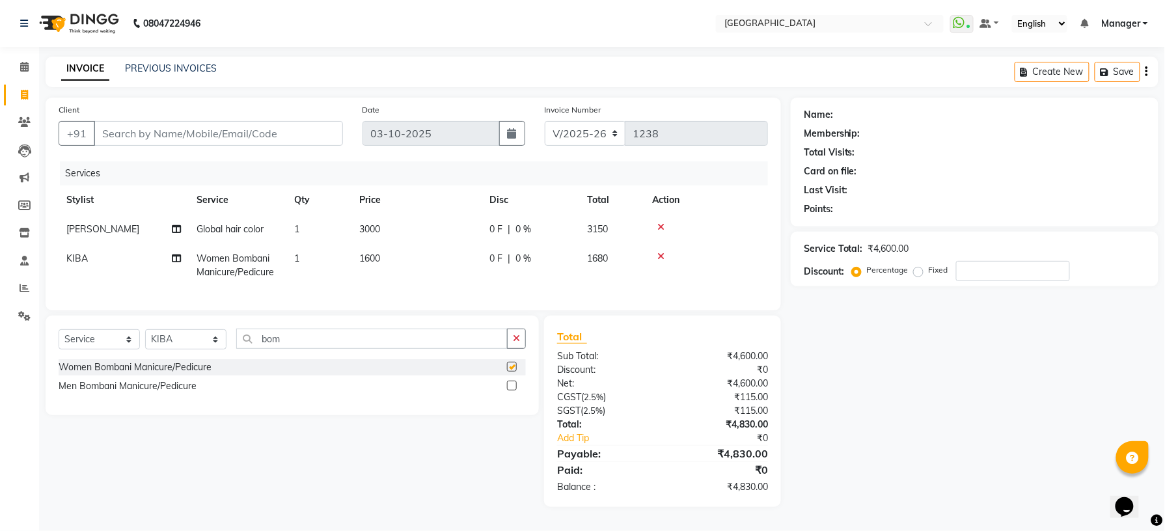
checkbox input "false"
click at [513, 343] on icon "button" at bounding box center [516, 338] width 7 height 9
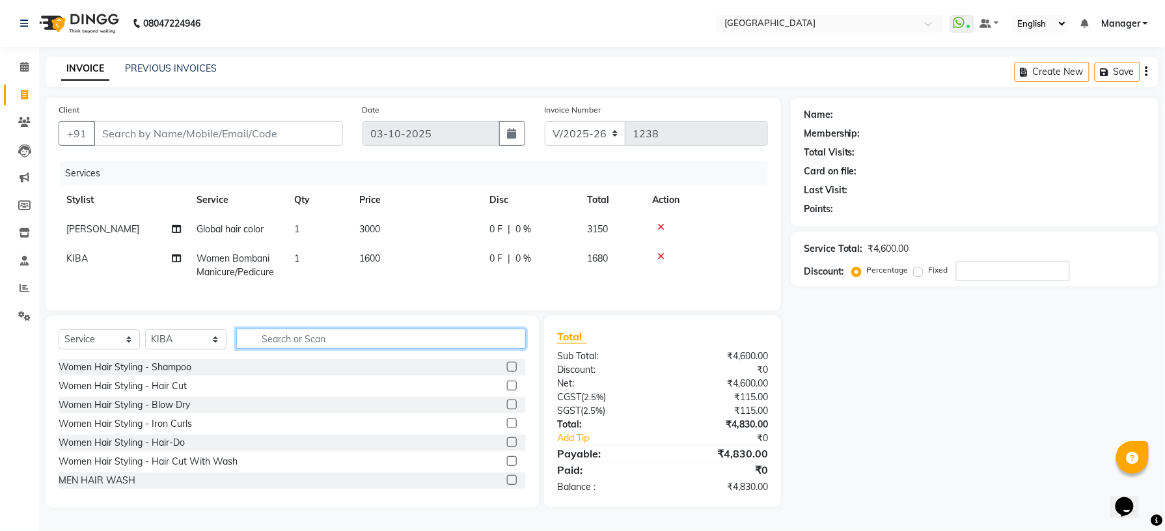
click at [456, 349] on input "text" at bounding box center [381, 339] width 290 height 20
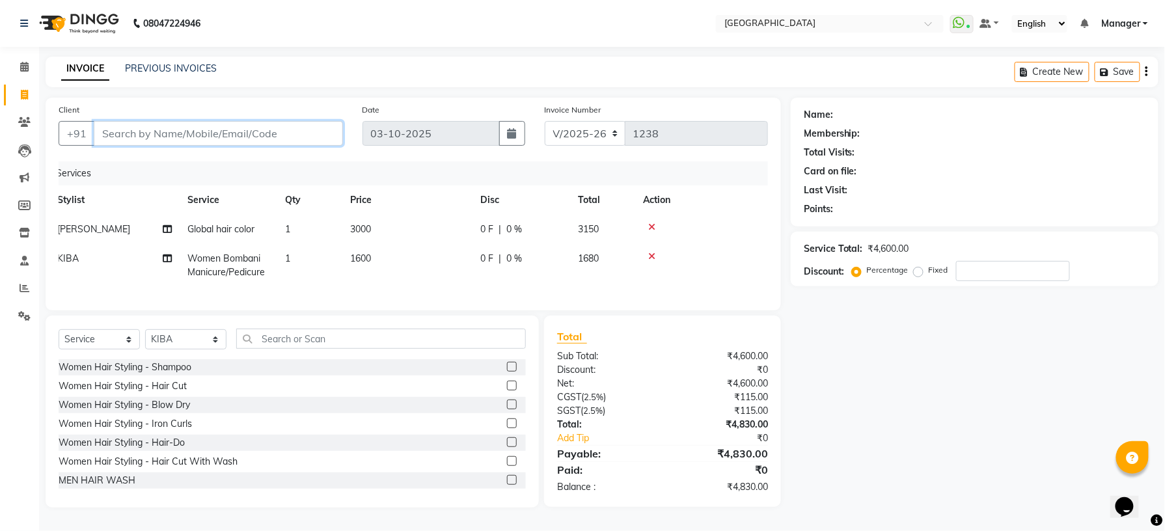
drag, startPoint x: 250, startPoint y: 122, endPoint x: 240, endPoint y: 134, distance: 15.2
click at [240, 134] on input "Client" at bounding box center [218, 133] width 249 height 25
type input "8"
type input "0"
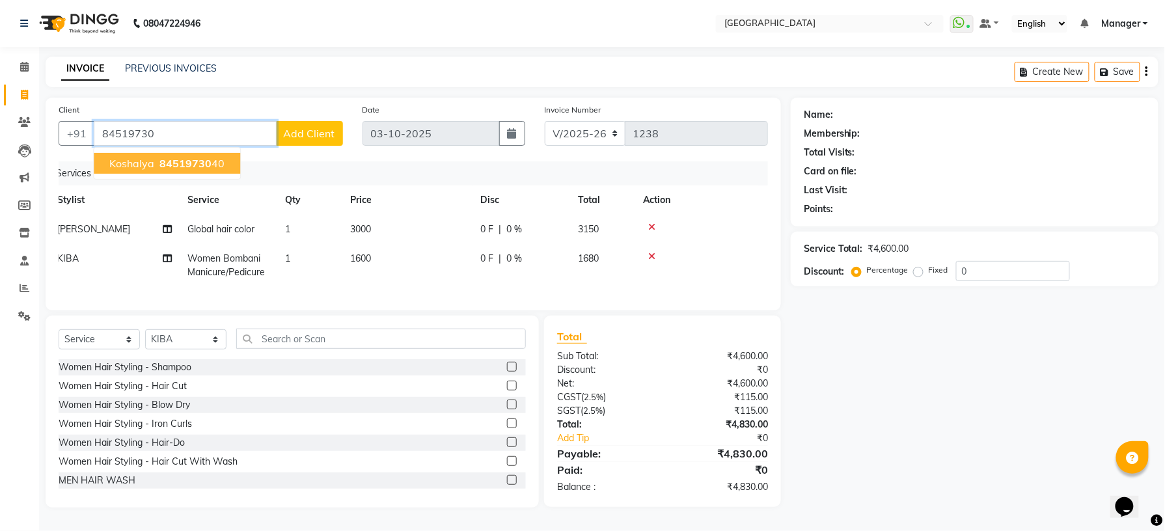
click at [217, 161] on ngb-highlight "84519730 40" at bounding box center [191, 163] width 68 height 13
type input "8451973040"
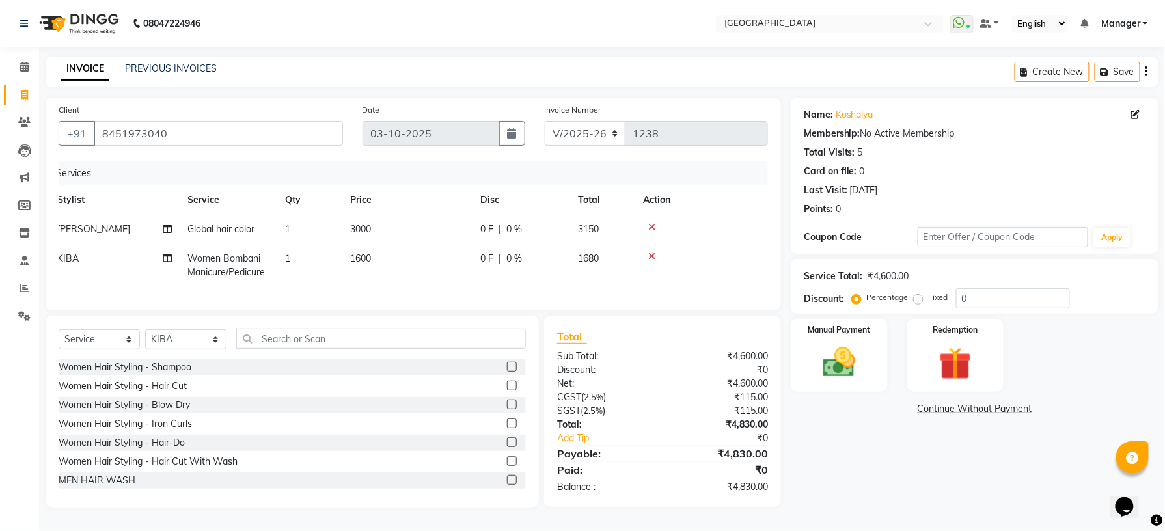
scroll to position [9, 0]
click at [840, 363] on img at bounding box center [839, 362] width 55 height 39
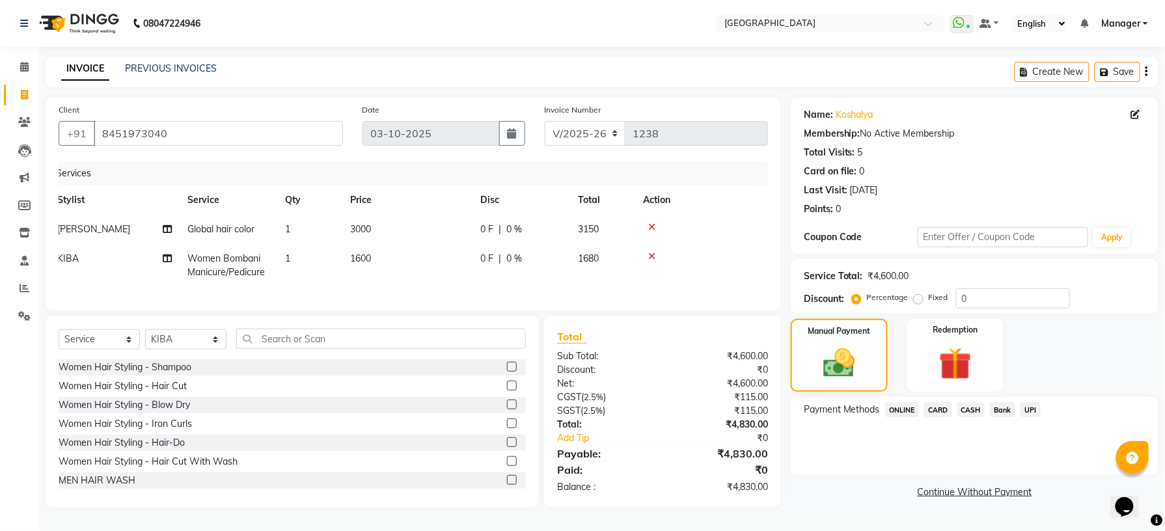
click at [1031, 402] on span "UPI" at bounding box center [1030, 409] width 20 height 15
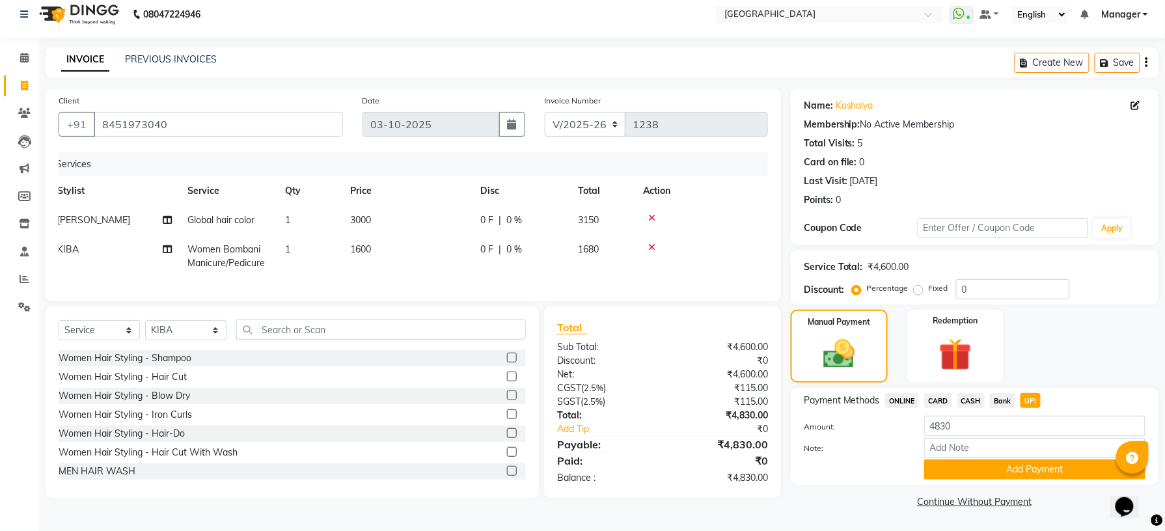
scroll to position [10, 0]
click at [1042, 466] on button "Add Payment" at bounding box center [1034, 469] width 221 height 20
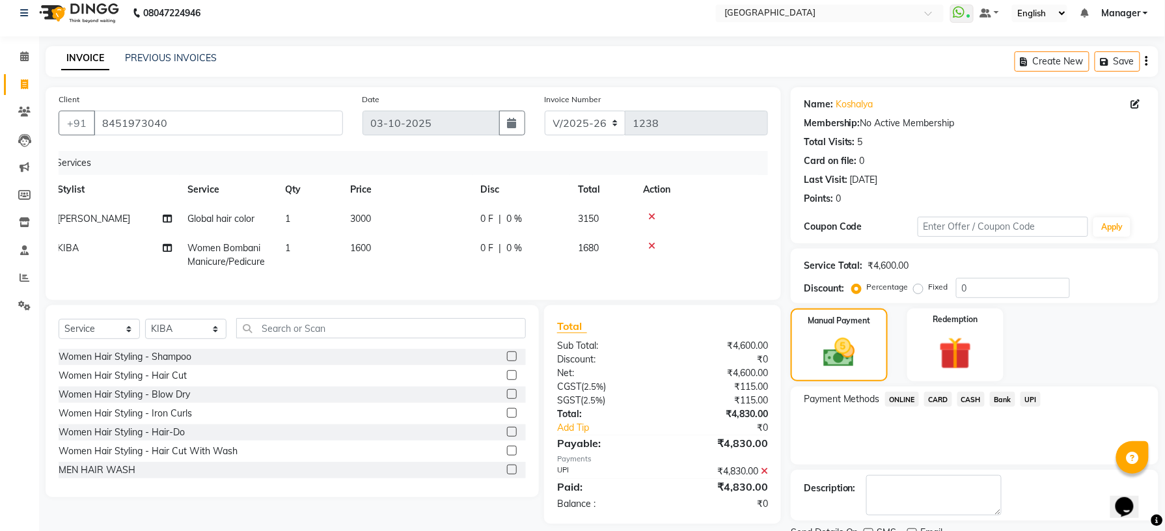
scroll to position [65, 0]
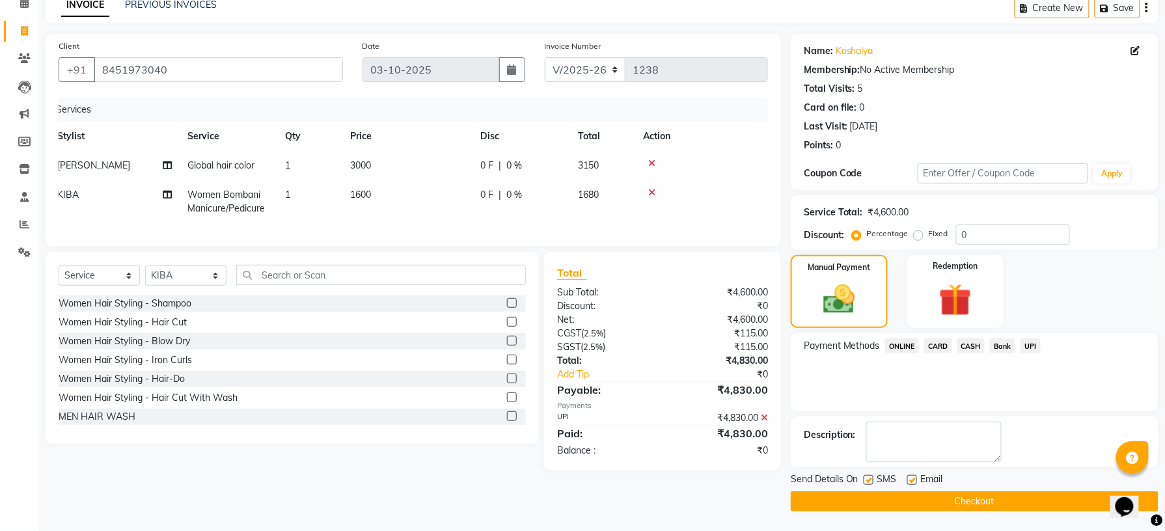
click at [971, 502] on button "Checkout" at bounding box center [975, 501] width 368 height 20
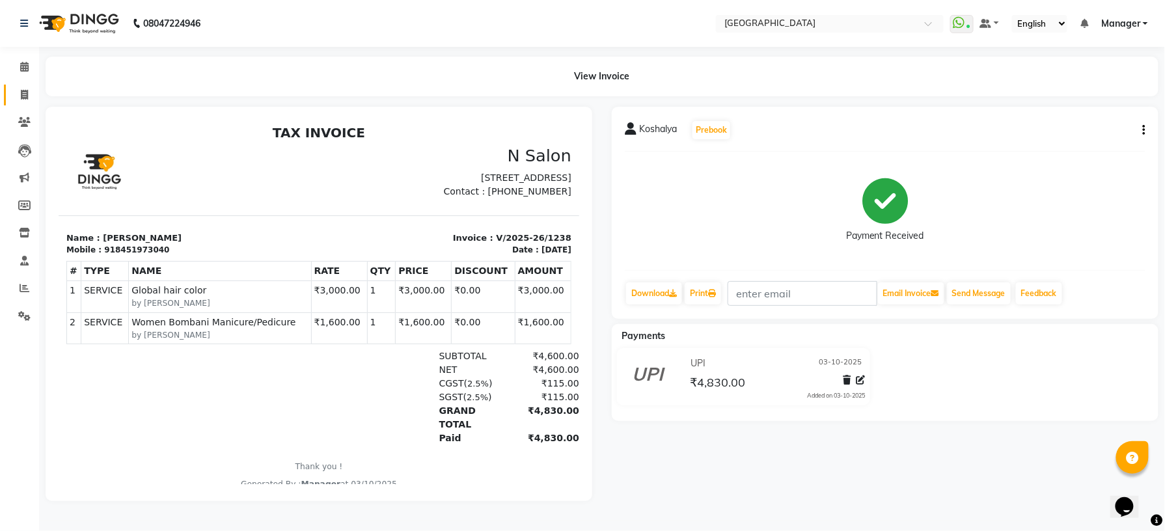
click at [18, 86] on link "Invoice" at bounding box center [19, 95] width 31 height 21
select select "service"
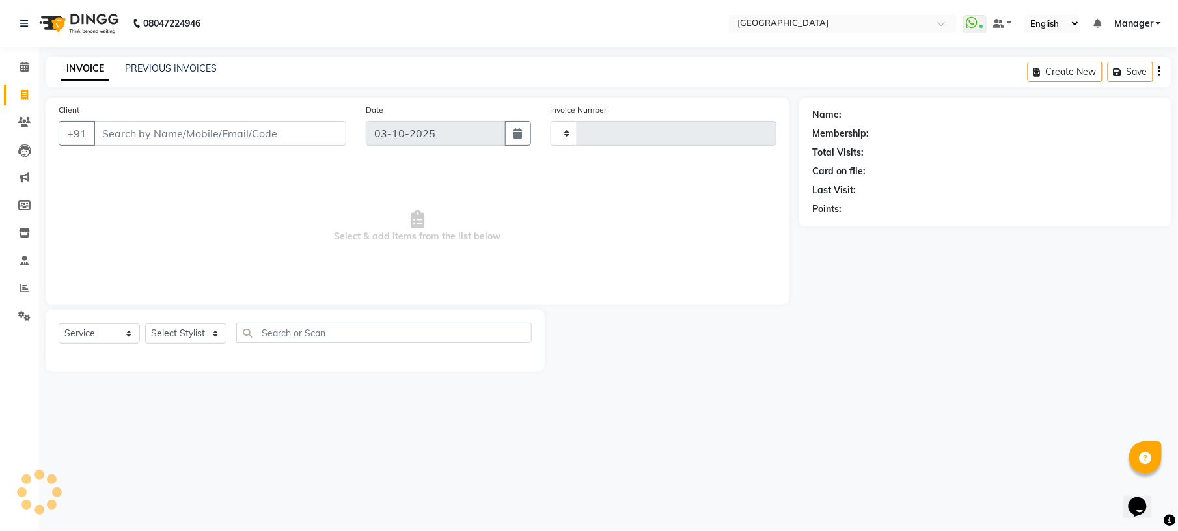
type input "1239"
select select "7871"
click at [159, 71] on link "PREVIOUS INVOICES" at bounding box center [171, 68] width 92 height 12
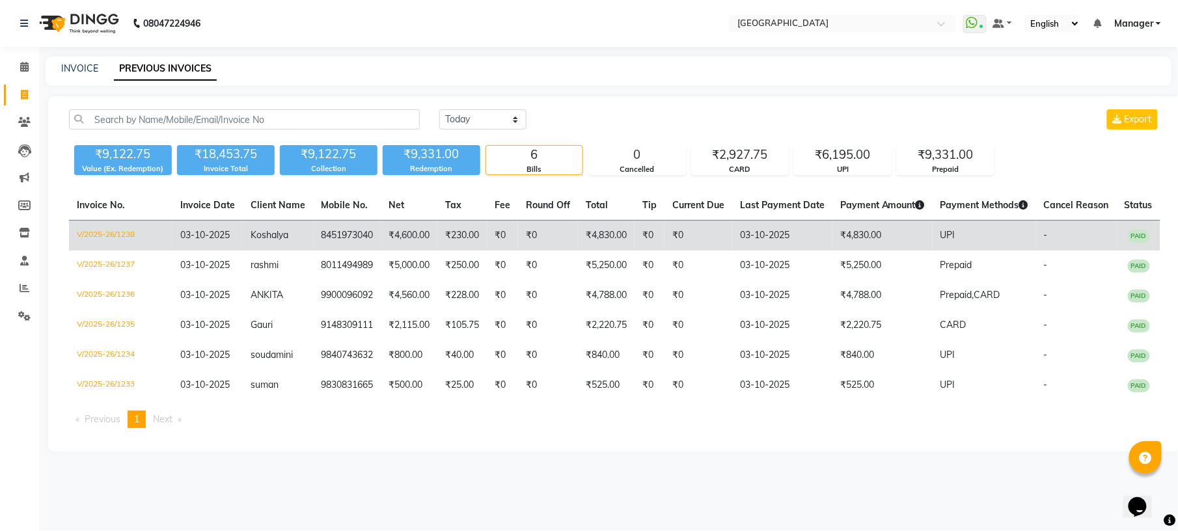
click at [404, 243] on td "₹4,600.00" at bounding box center [409, 236] width 57 height 31
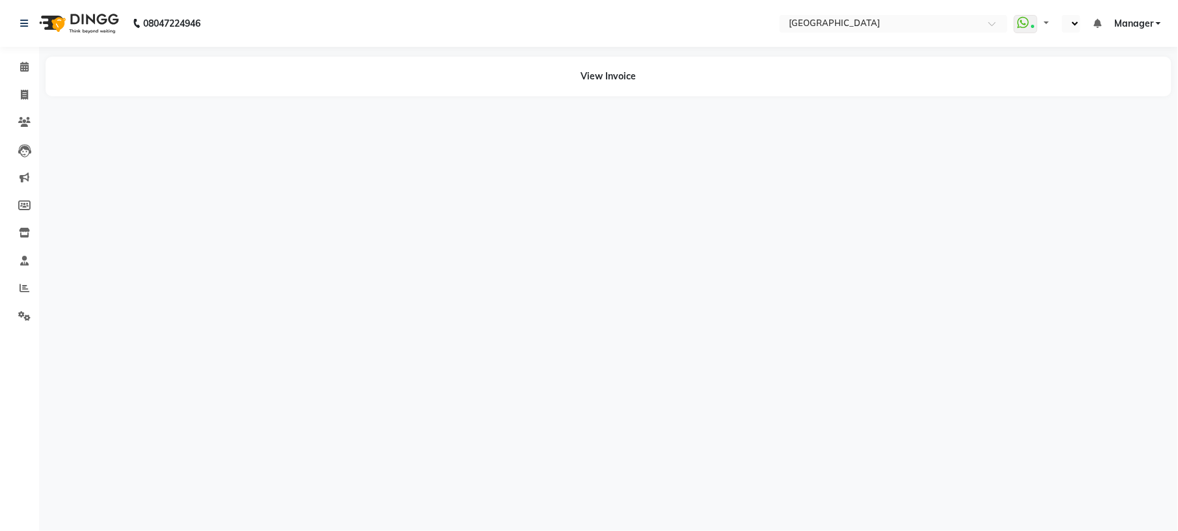
select select "en"
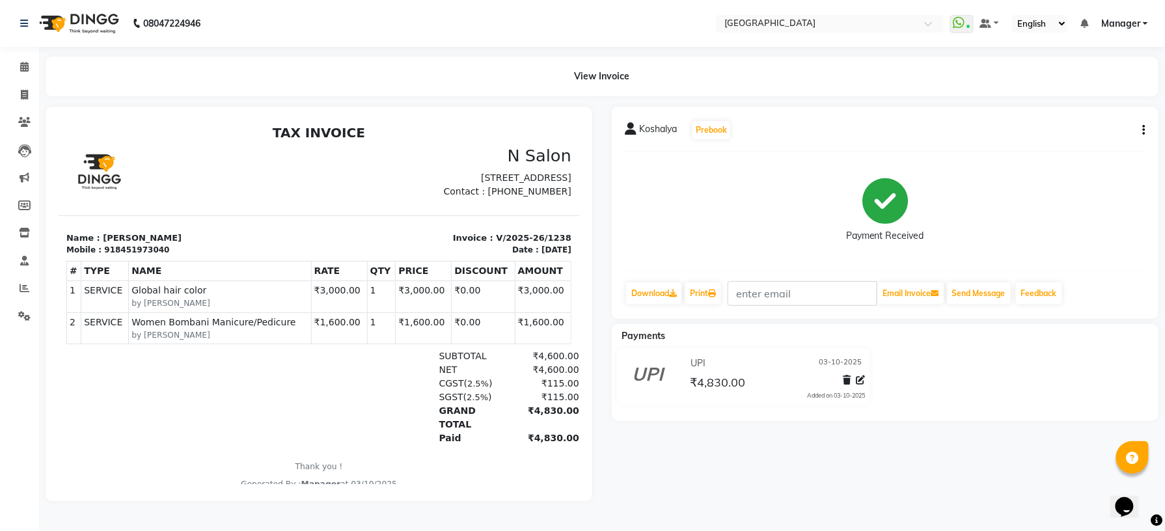
click at [210, 472] on p "Thank you !" at bounding box center [318, 466] width 505 height 12
click at [21, 90] on icon at bounding box center [24, 95] width 7 height 10
select select "service"
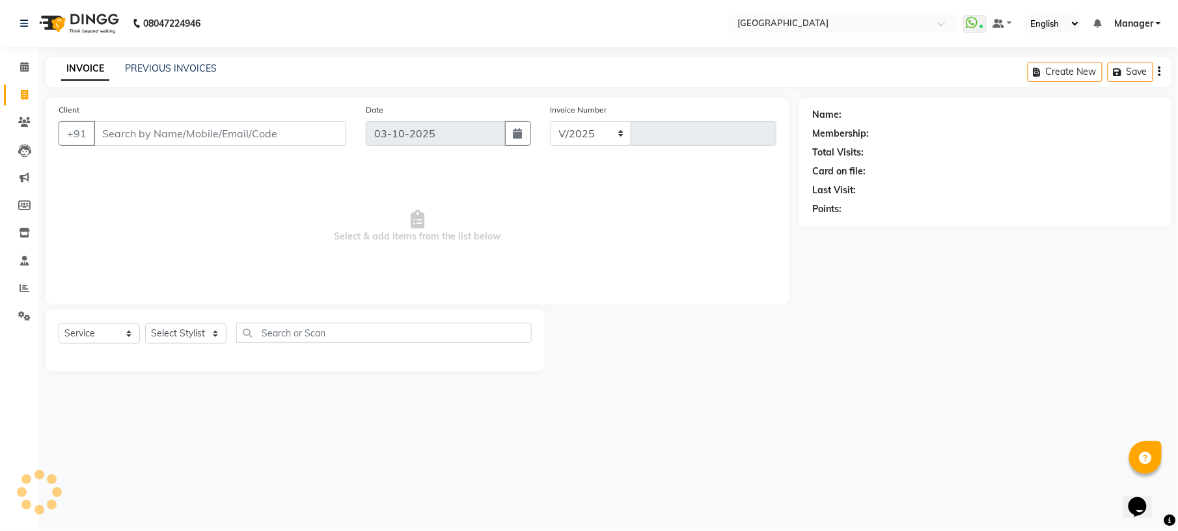
select select "7871"
type input "1239"
click at [164, 70] on link "PREVIOUS INVOICES" at bounding box center [171, 68] width 92 height 12
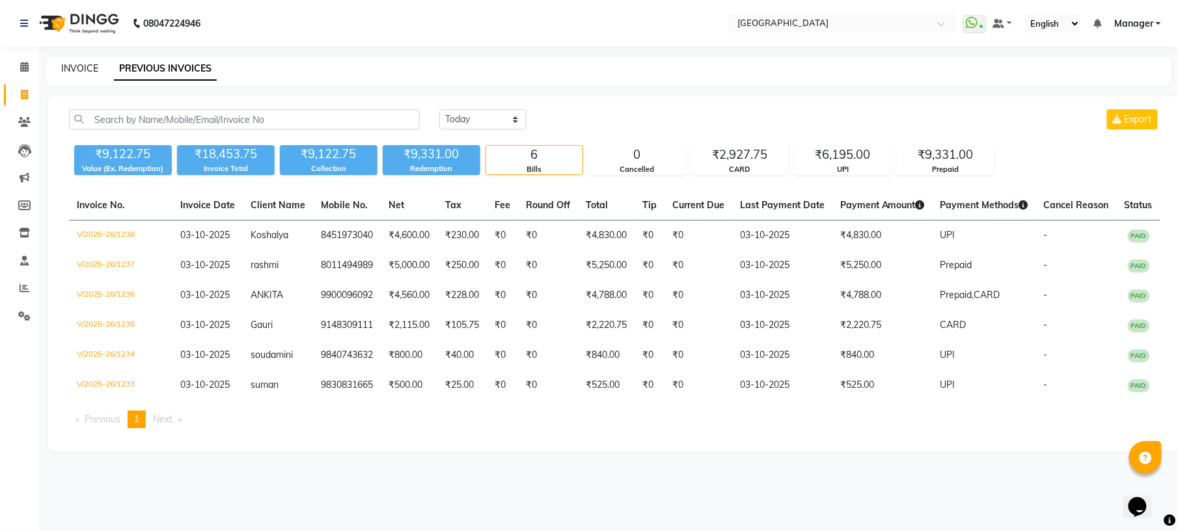
click at [90, 74] on div "INVOICE PREVIOUS INVOICES" at bounding box center [609, 71] width 1126 height 29
click at [90, 70] on link "INVOICE" at bounding box center [79, 68] width 37 height 12
select select "service"
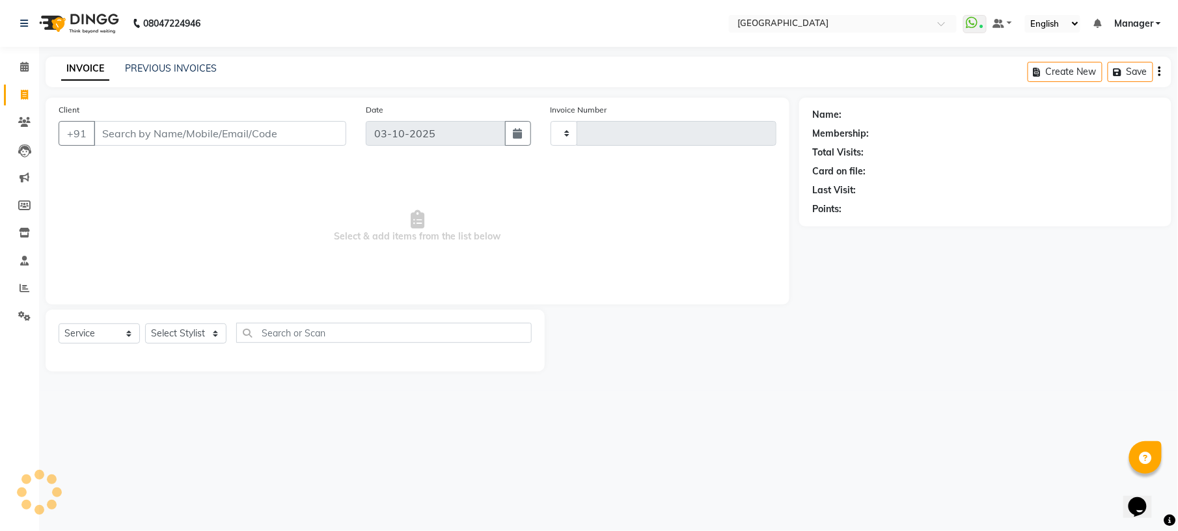
type input "1239"
select select "7871"
click at [144, 64] on link "PREVIOUS INVOICES" at bounding box center [171, 68] width 92 height 12
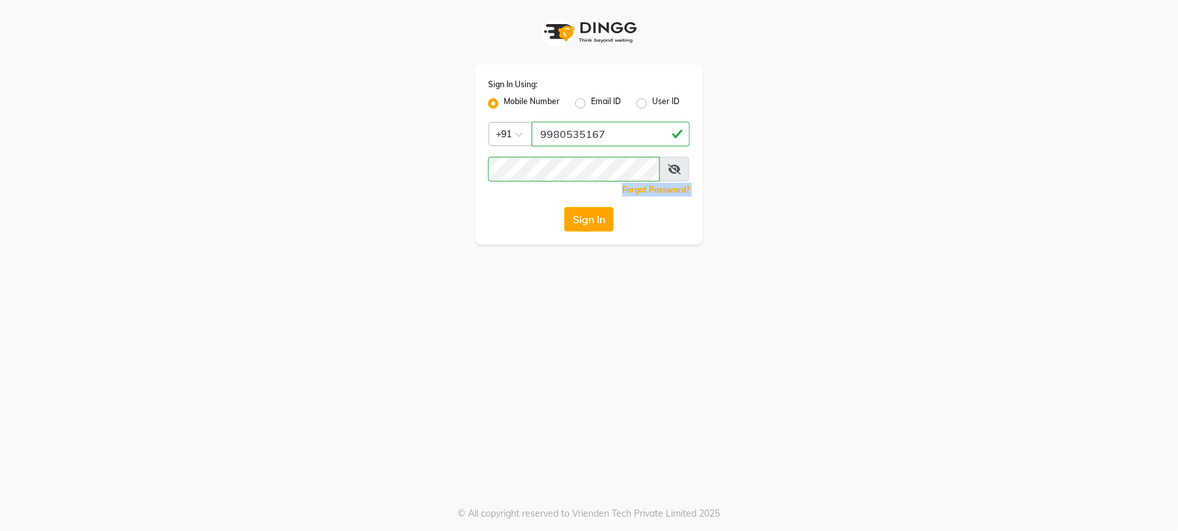
click at [680, 167] on div "Sign In Using: Mobile Number Email ID User ID Country Code × [PHONE_NUMBER] Rem…" at bounding box center [589, 265] width 1178 height 531
click at [680, 167] on icon at bounding box center [674, 169] width 13 height 10
click at [601, 217] on button "Sign In" at bounding box center [588, 219] width 49 height 25
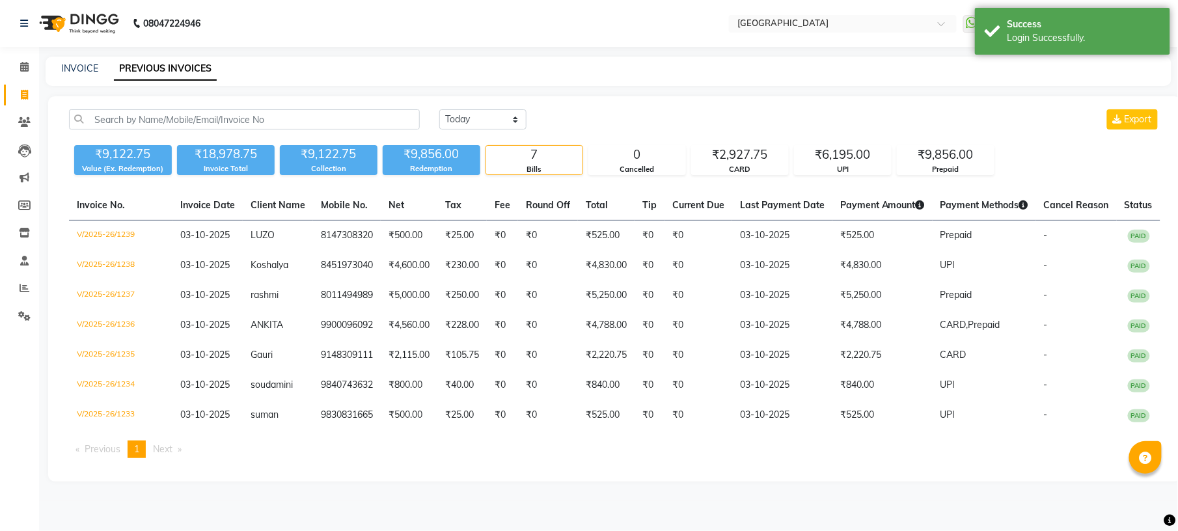
select select "en"
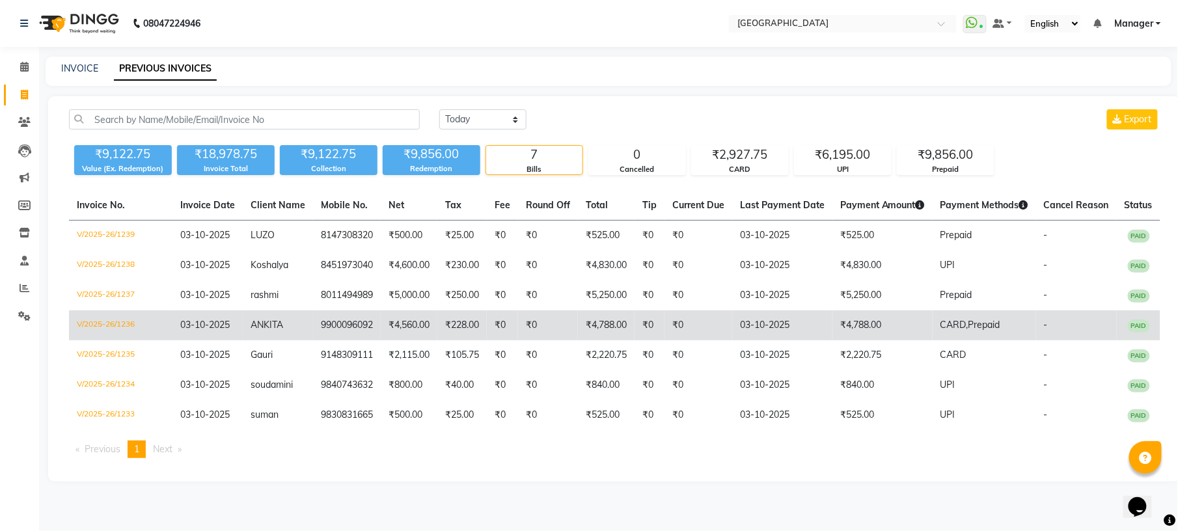
click at [612, 326] on td "₹4,788.00" at bounding box center [606, 325] width 57 height 30
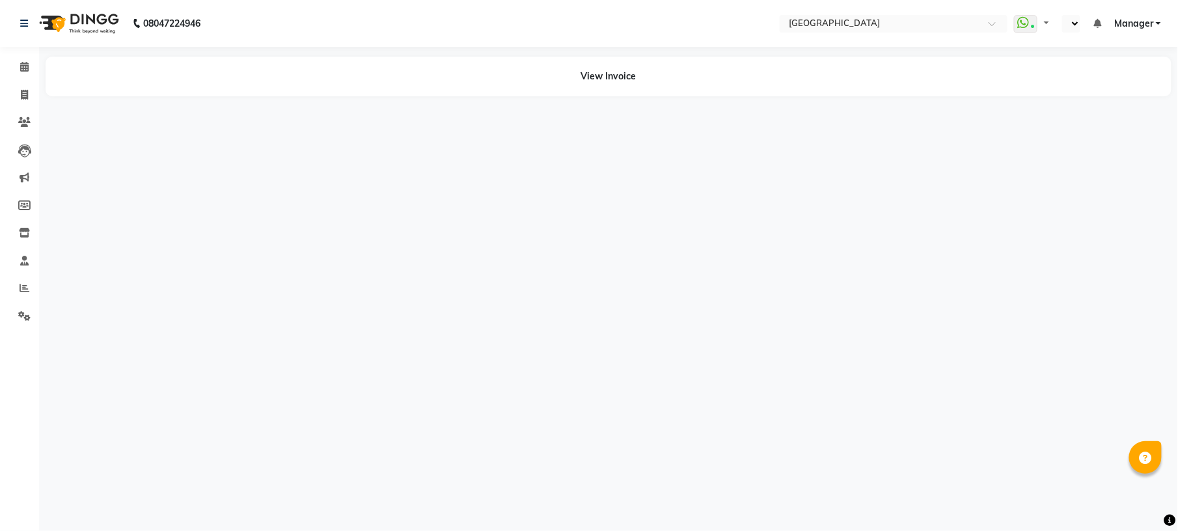
select select "en"
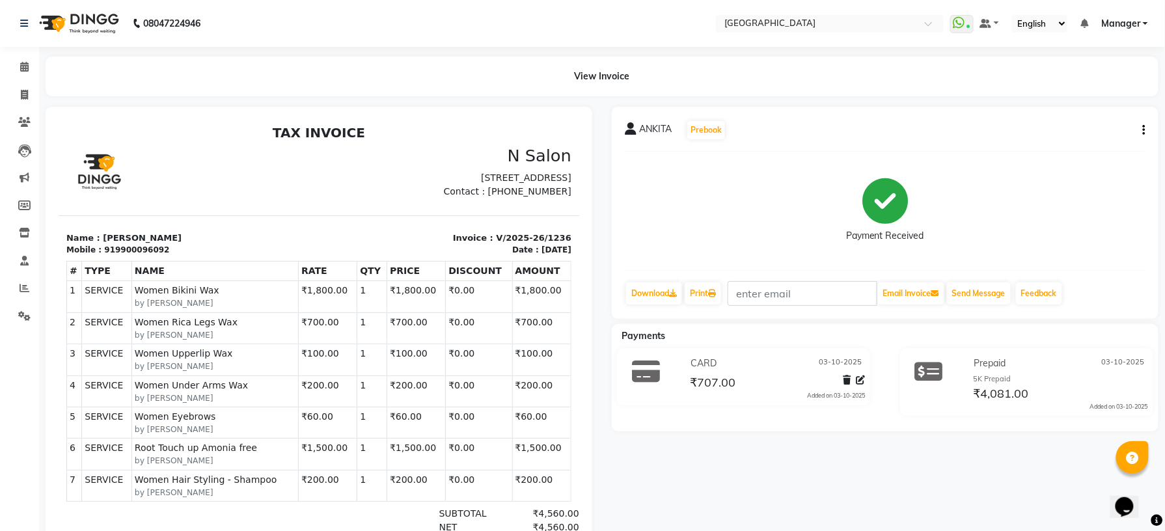
click at [422, 72] on div "View Invoice" at bounding box center [602, 77] width 1113 height 40
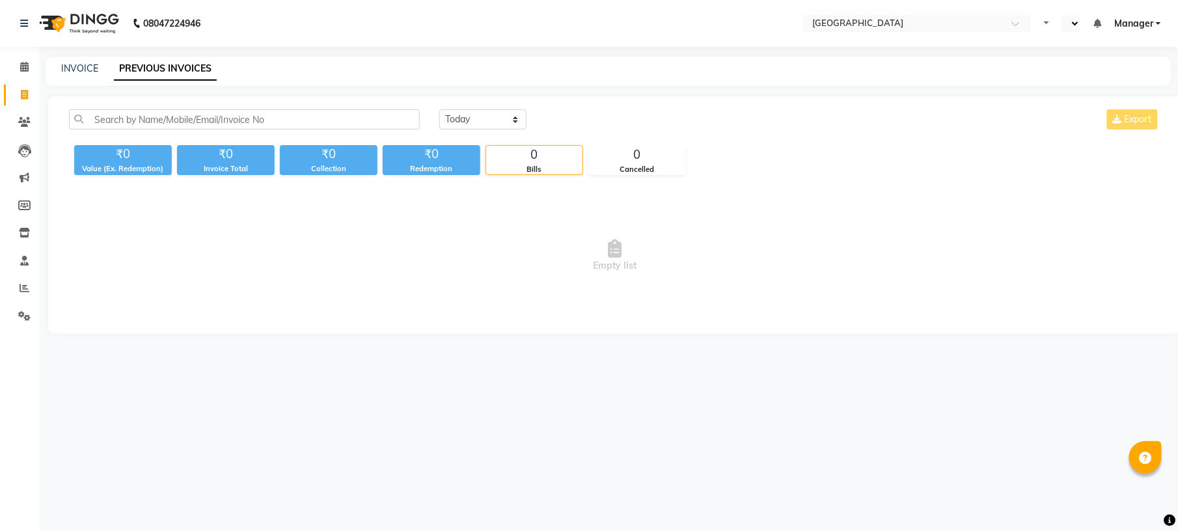
select select "en"
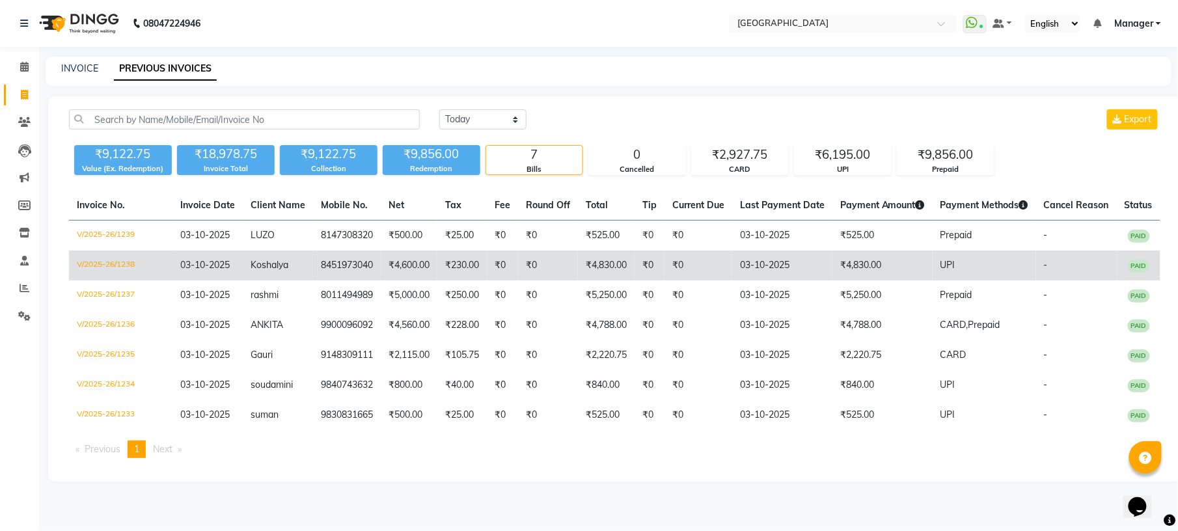
click at [327, 255] on td "8451973040" at bounding box center [347, 266] width 68 height 30
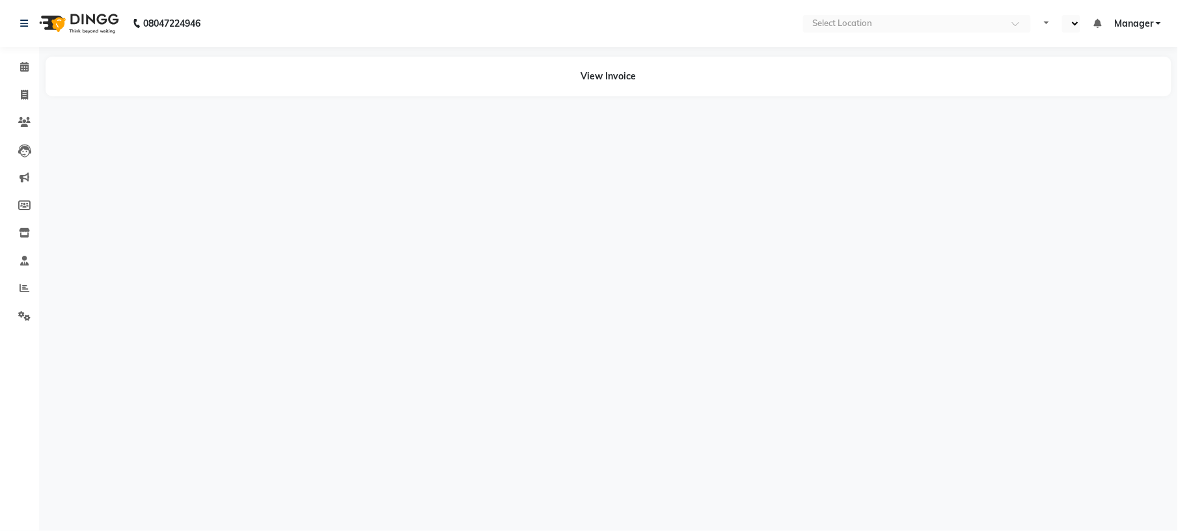
select select "en"
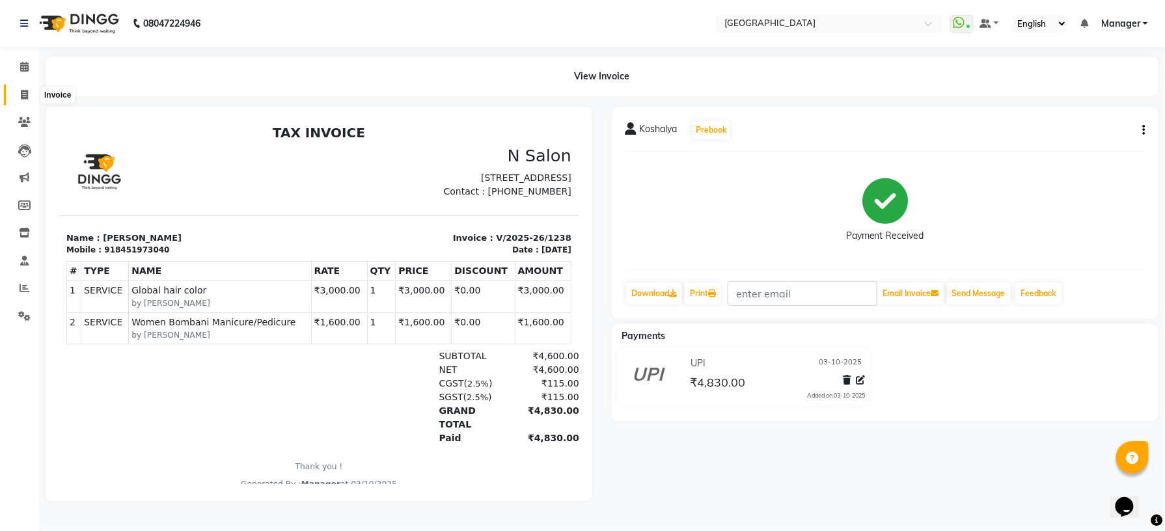
click at [26, 96] on icon at bounding box center [24, 95] width 7 height 10
select select "service"
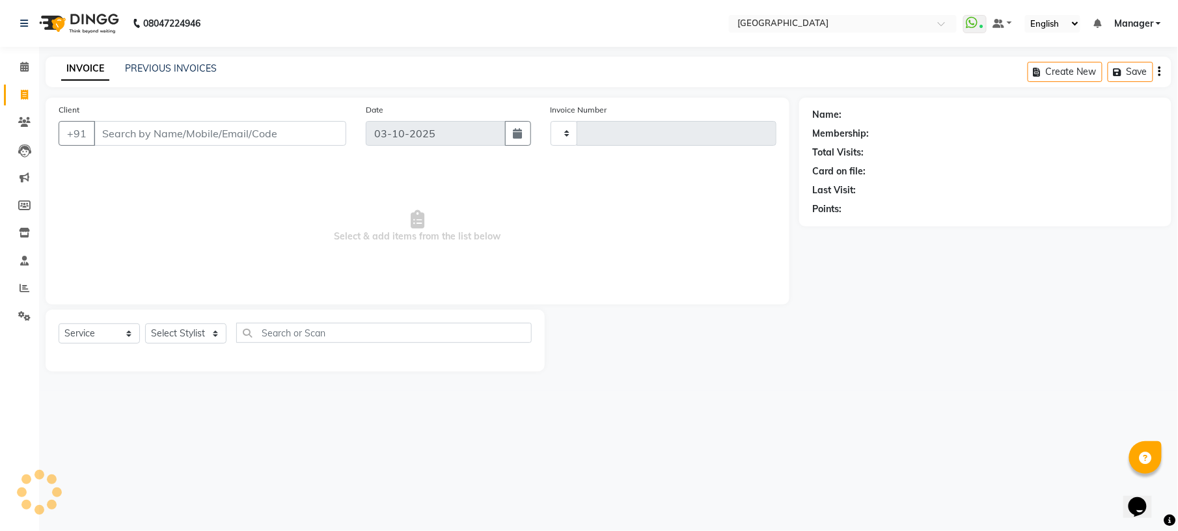
type input "1240"
select select "7871"
click at [193, 66] on link "PREVIOUS INVOICES" at bounding box center [171, 68] width 92 height 12
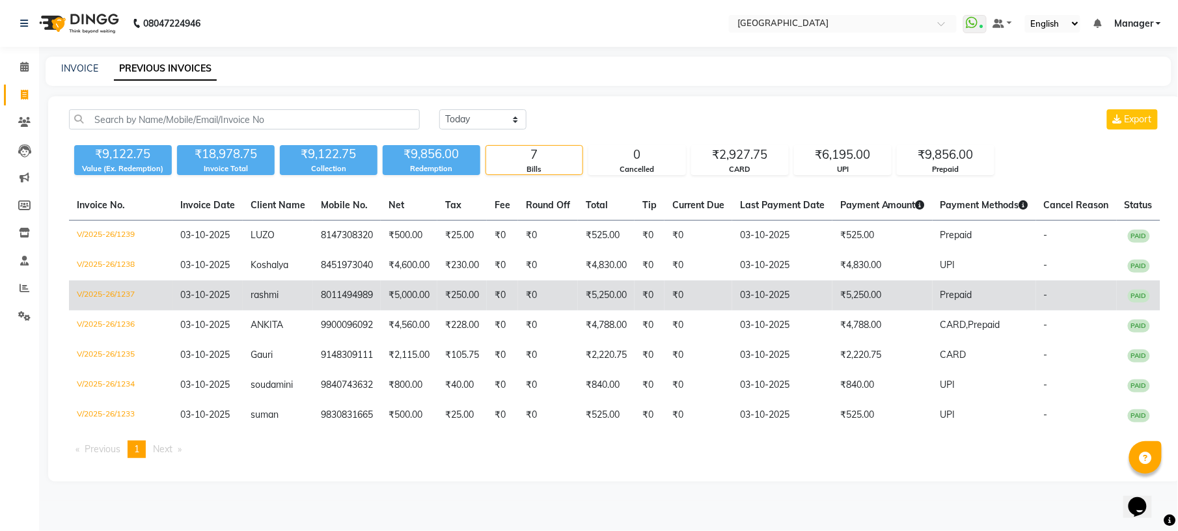
click at [459, 300] on td "₹250.00" at bounding box center [461, 295] width 49 height 30
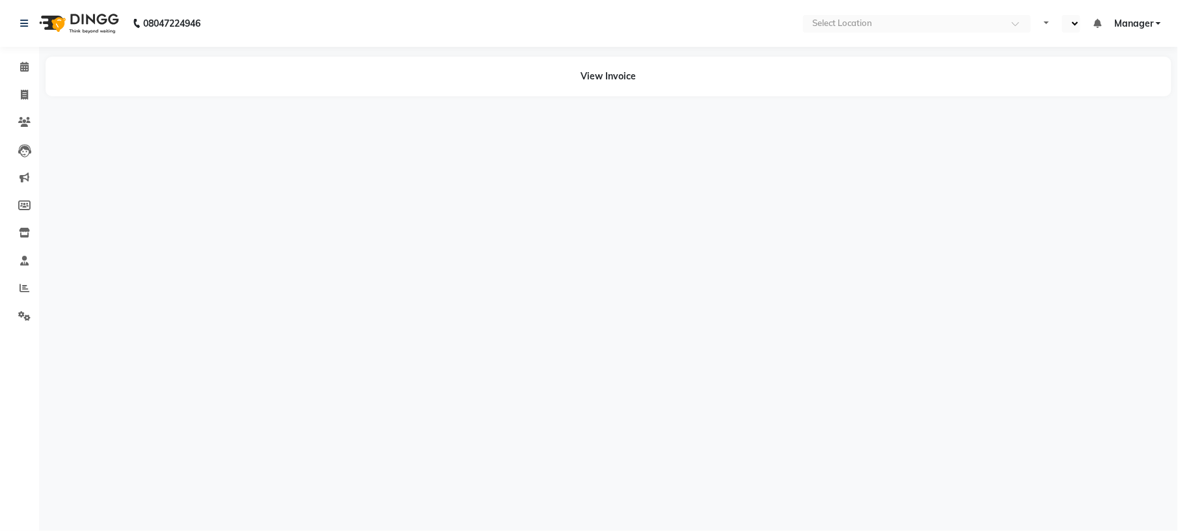
select select "en"
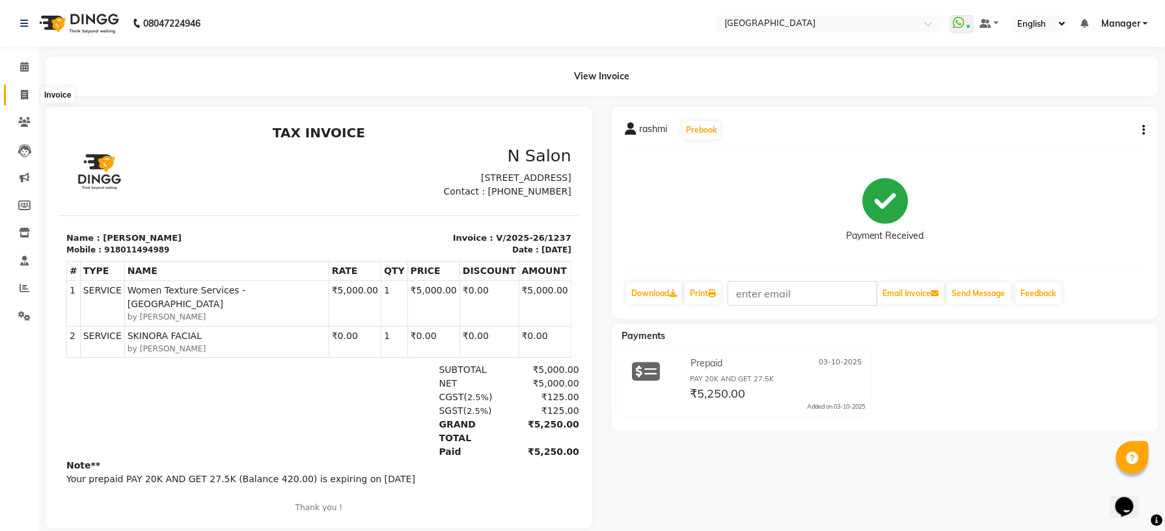
click at [19, 89] on span at bounding box center [24, 95] width 23 height 15
select select "service"
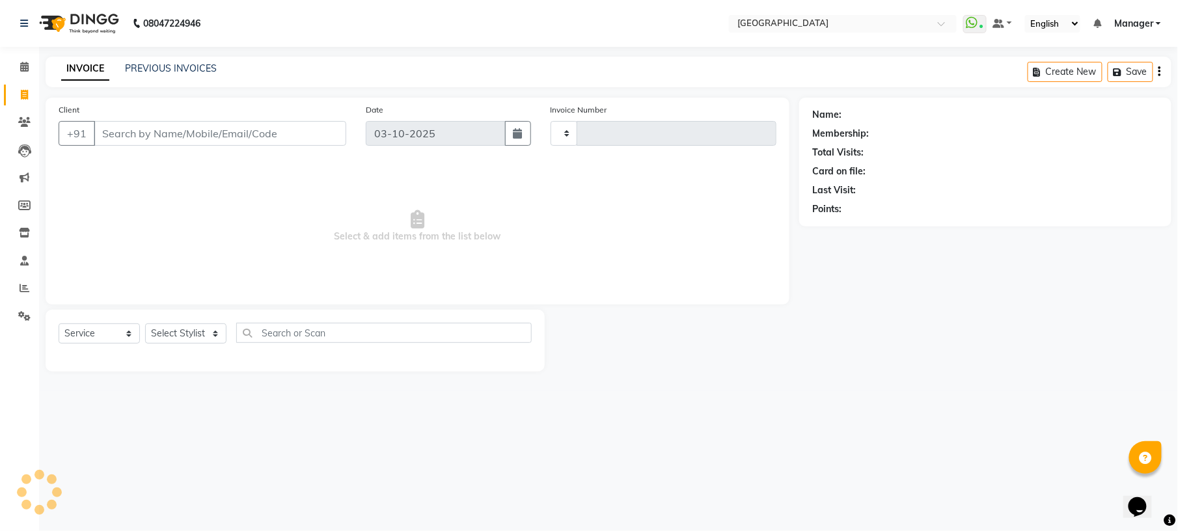
type input "1240"
select select "7871"
click at [213, 337] on select "Select Stylist [PERSON_NAME] [PERSON_NAME] [PERSON_NAME] [PERSON_NAME] kupu [PE…" at bounding box center [185, 333] width 81 height 20
drag, startPoint x: 327, startPoint y: 245, endPoint x: 35, endPoint y: 164, distance: 302.7
click at [36, 164] on div "Client +91 Date [DATE] Invoice Number V/2025 V/[PHONE_NUMBER] Select & add item…" at bounding box center [417, 235] width 763 height 274
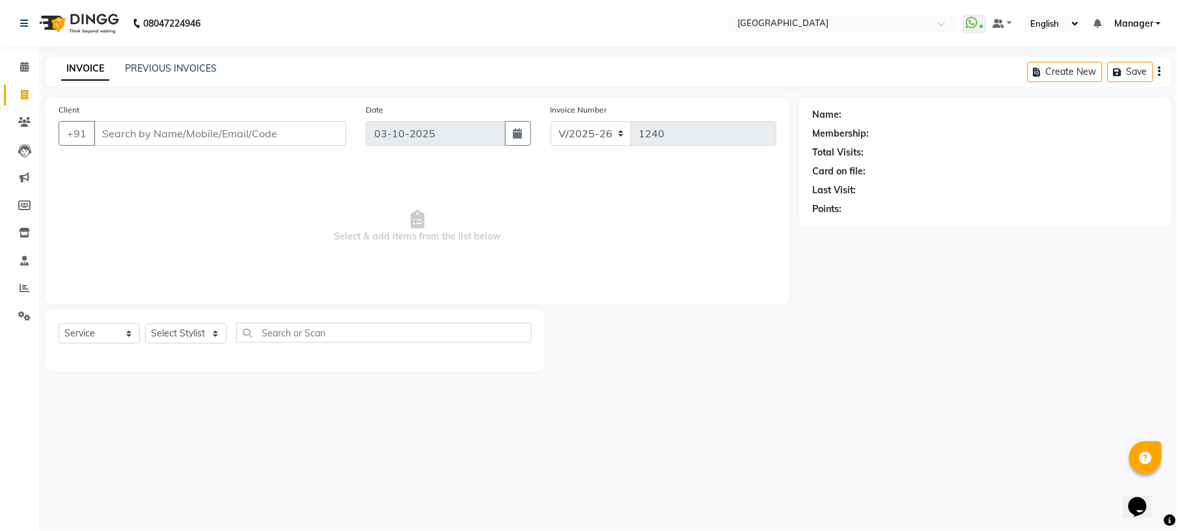
click at [154, 60] on div "INVOICE PREVIOUS INVOICES Create New Save" at bounding box center [609, 72] width 1126 height 31
click at [154, 68] on link "PREVIOUS INVOICES" at bounding box center [171, 68] width 92 height 12
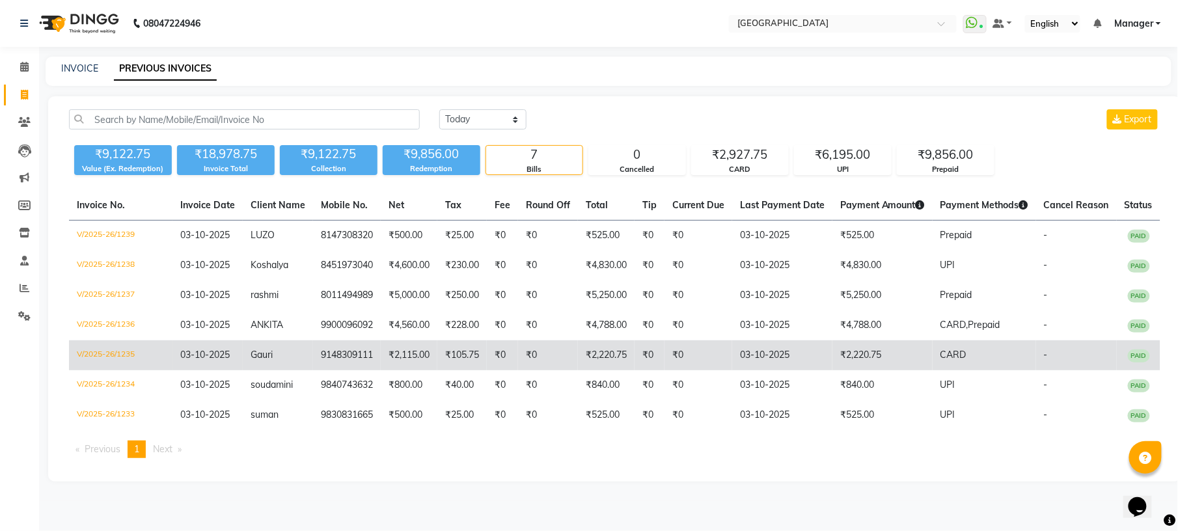
click at [415, 341] on td "₹2,115.00" at bounding box center [409, 355] width 57 height 30
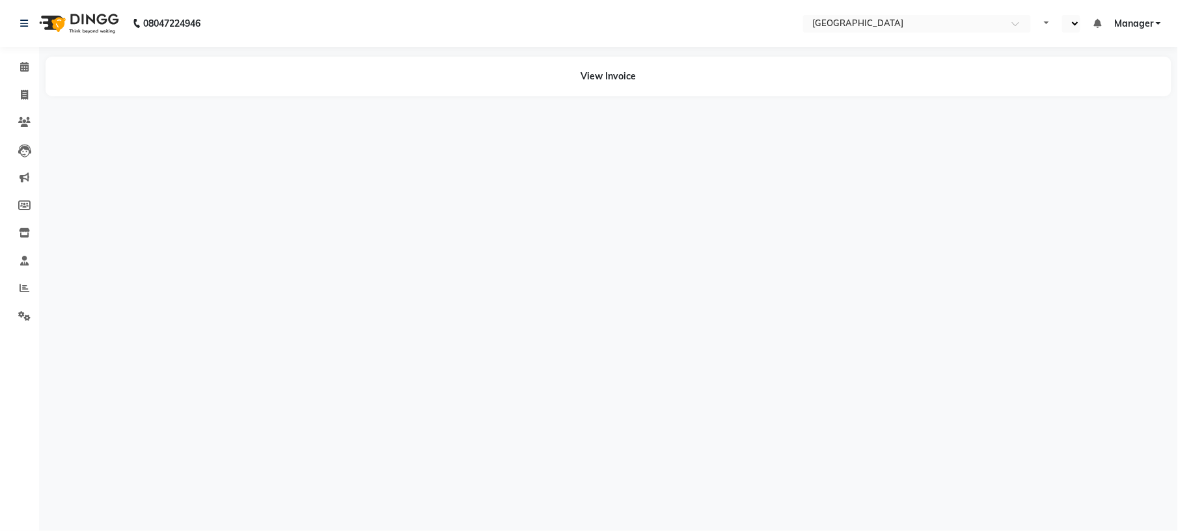
select select "en"
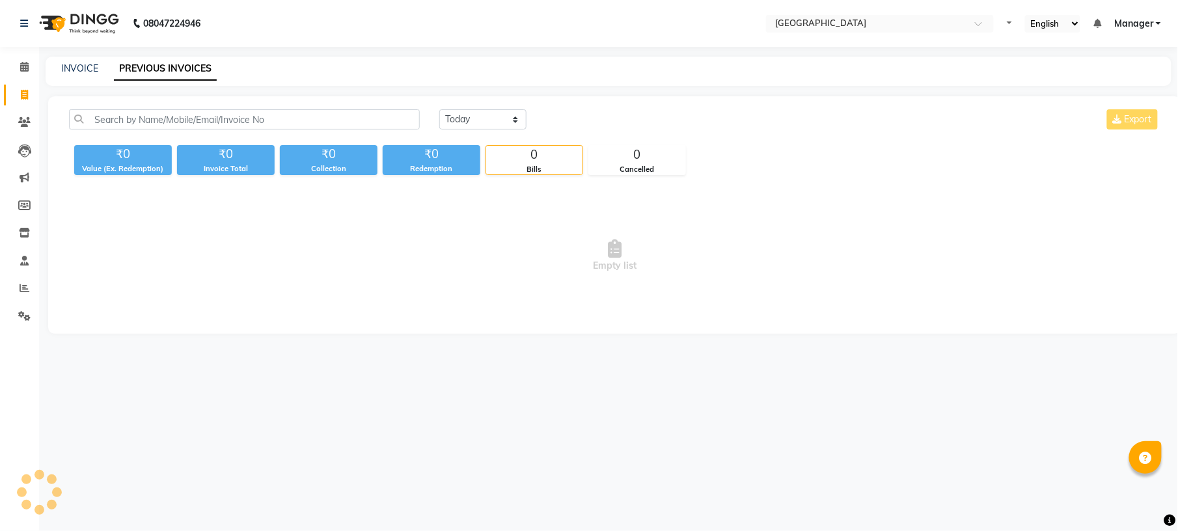
select select "en"
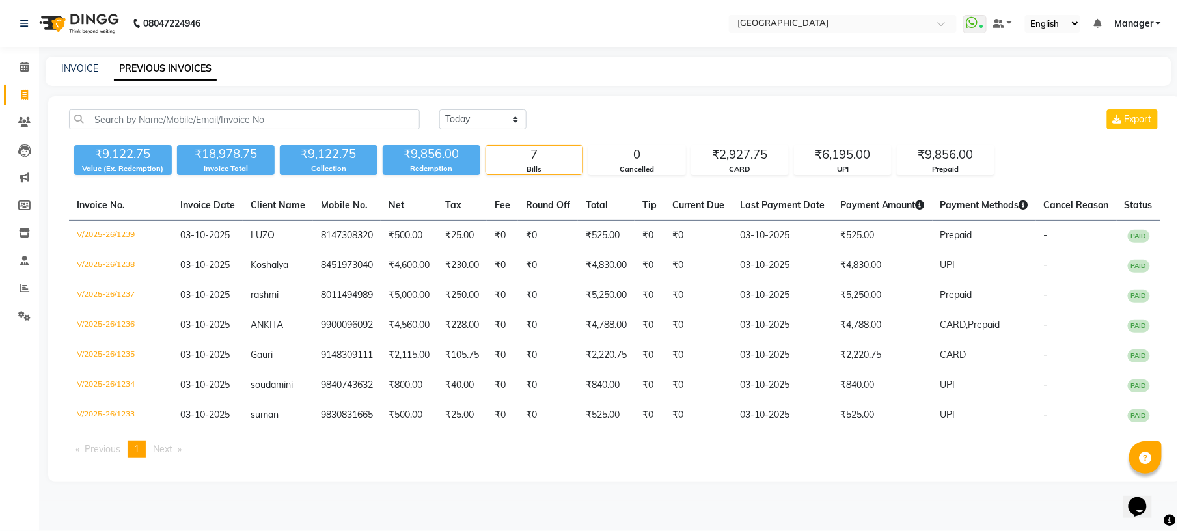
click at [689, 107] on div "[DATE] [DATE] Custom Range Export ₹9,122.75 Value (Ex. Redemption) ₹18,978.75 I…" at bounding box center [614, 288] width 1133 height 385
click at [604, 109] on div "[DATE] [DATE] Custom Range Export" at bounding box center [799, 119] width 721 height 20
click at [802, 74] on div "INVOICE PREVIOUS INVOICES" at bounding box center [601, 69] width 1110 height 14
click at [638, 78] on div "INVOICE PREVIOUS INVOICES" at bounding box center [609, 71] width 1126 height 29
click at [599, 66] on div "INVOICE PREVIOUS INVOICES" at bounding box center [601, 69] width 1110 height 14
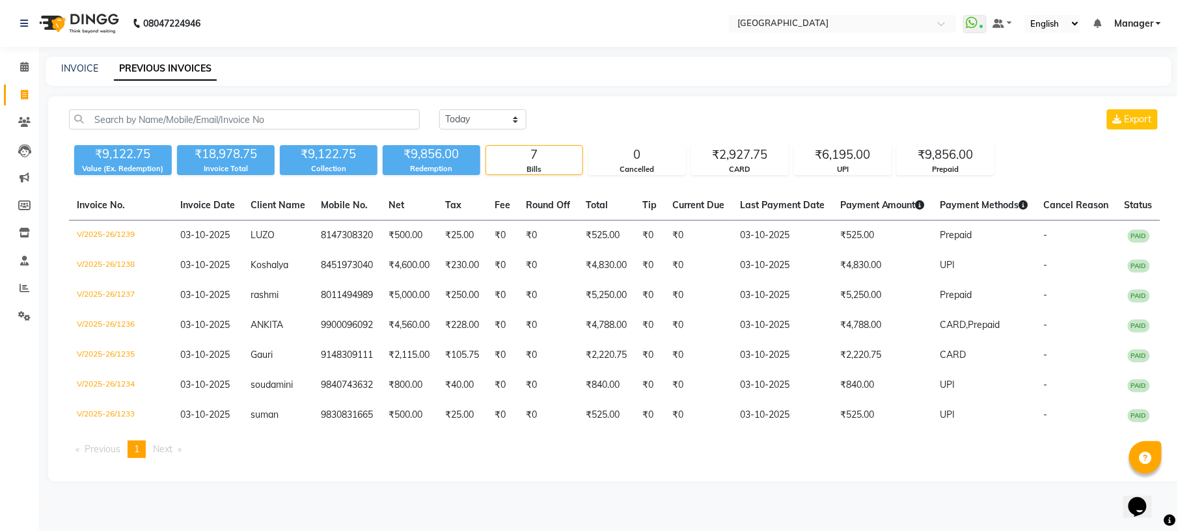
click at [561, 102] on div "[DATE] [DATE] Custom Range Export ₹9,122.75 Value (Ex. Redemption) ₹18,978.75 I…" at bounding box center [614, 288] width 1133 height 385
click at [539, 109] on div "[DATE] [DATE] Custom Range Export" at bounding box center [799, 119] width 721 height 20
click at [643, 112] on div "[DATE] [DATE] Custom Range Export" at bounding box center [799, 119] width 721 height 20
click at [597, 89] on main "INVOICE PREVIOUS INVOICES [DATE] [DATE] Custom Range Export ₹9,122.75 Value (Ex…" at bounding box center [608, 279] width 1139 height 444
click at [563, 89] on main "INVOICE PREVIOUS INVOICES [DATE] [DATE] Custom Range Export ₹9,122.75 Value (Ex…" at bounding box center [608, 279] width 1139 height 444
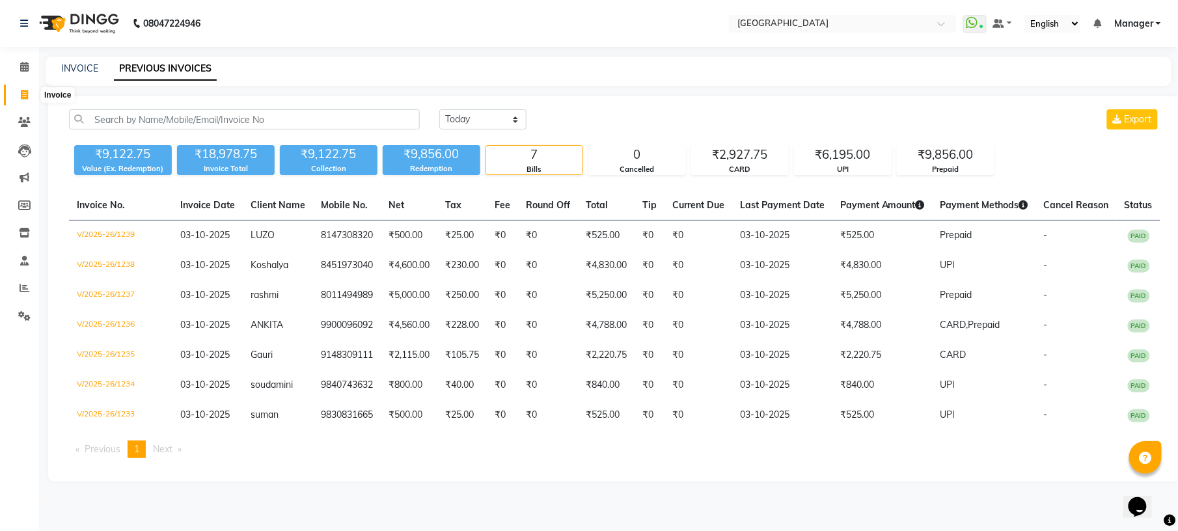
click at [21, 96] on icon at bounding box center [24, 95] width 7 height 10
select select "service"
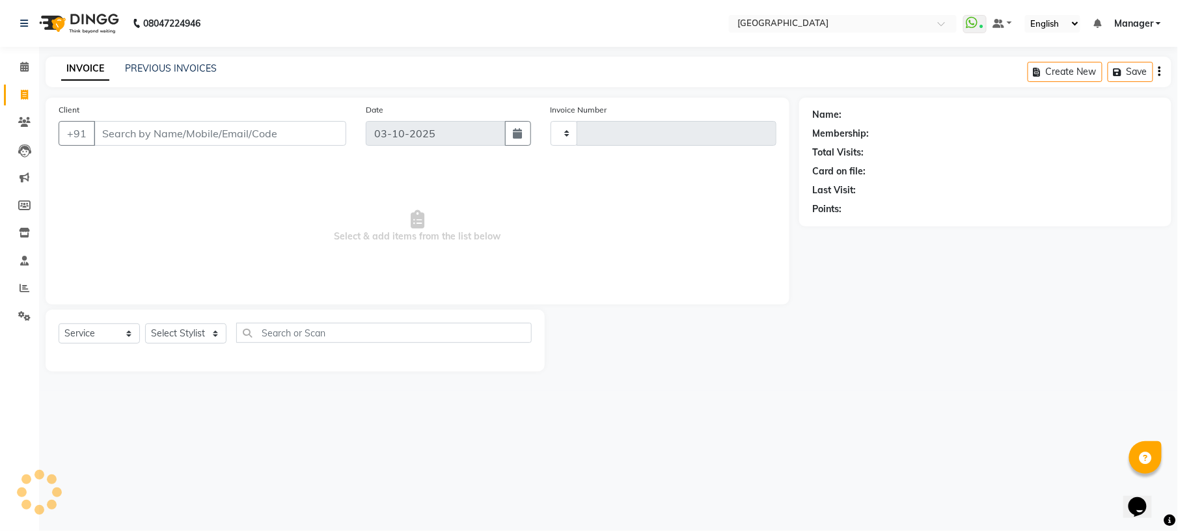
type input "1240"
select select "7871"
click at [29, 68] on span at bounding box center [24, 67] width 23 height 15
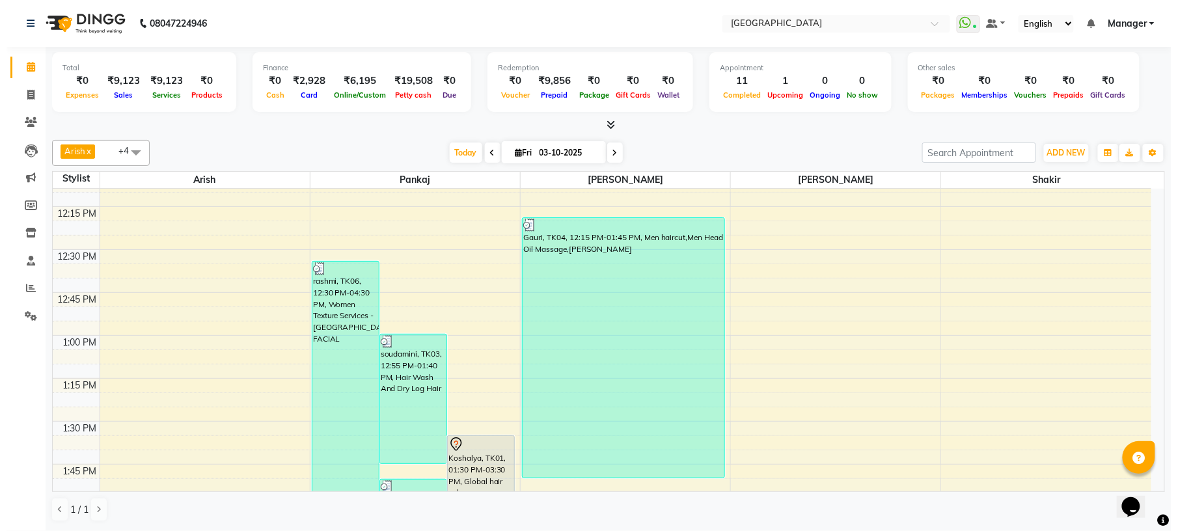
scroll to position [730, 0]
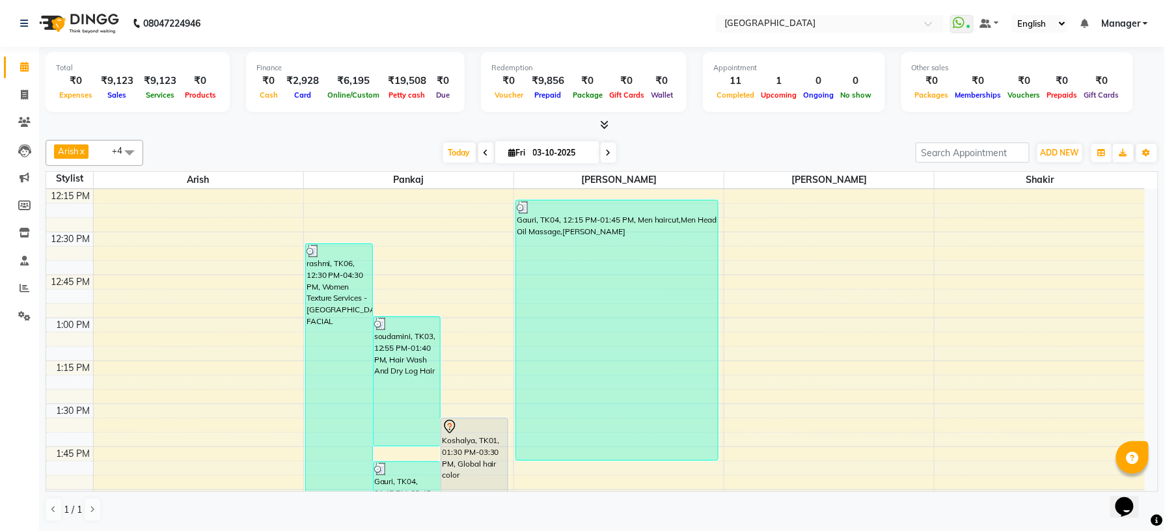
click at [91, 217] on td at bounding box center [69, 210] width 47 height 14
click at [16, 92] on span at bounding box center [24, 95] width 23 height 15
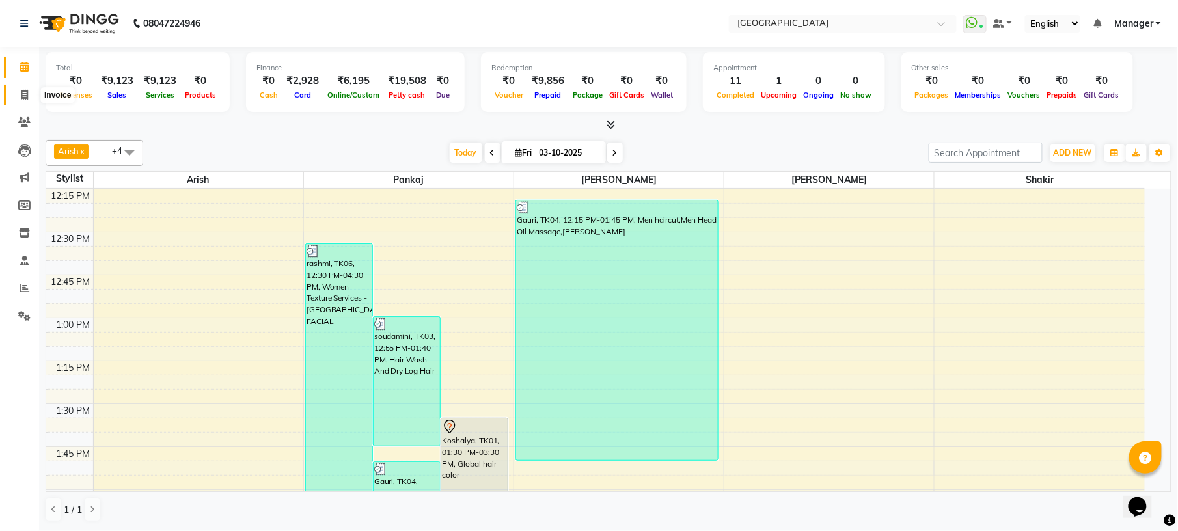
select select "service"
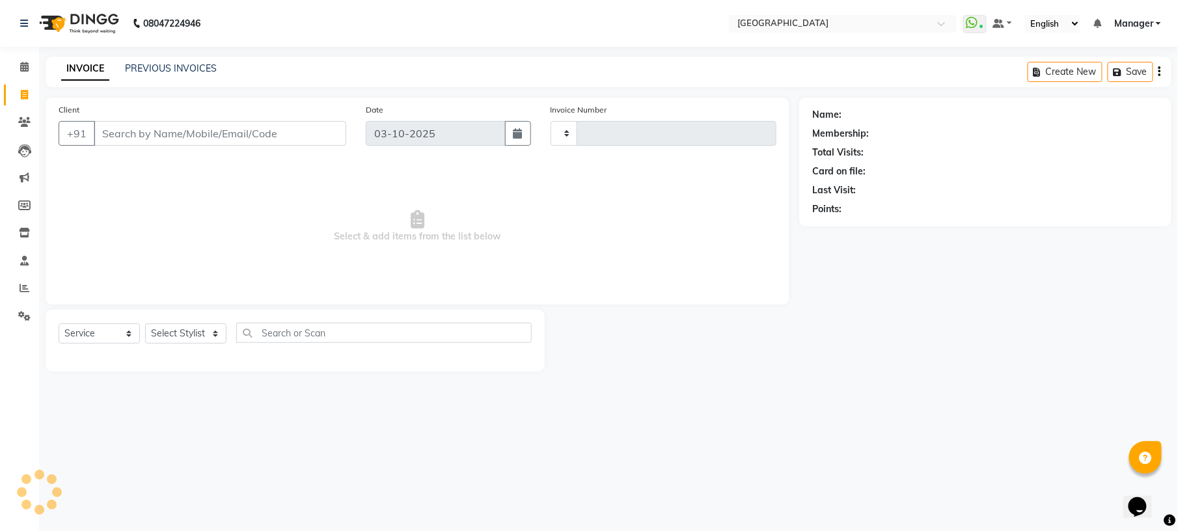
type input "1240"
select select "7871"
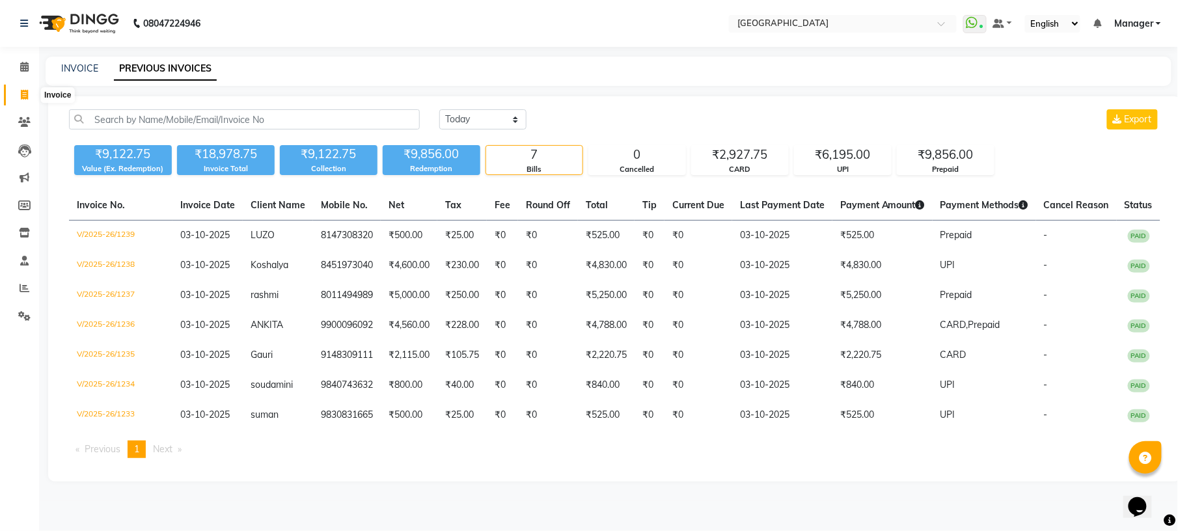
drag, startPoint x: 0, startPoint y: 0, endPoint x: 18, endPoint y: 92, distance: 94.2
click at [18, 92] on span at bounding box center [24, 95] width 23 height 15
select select "service"
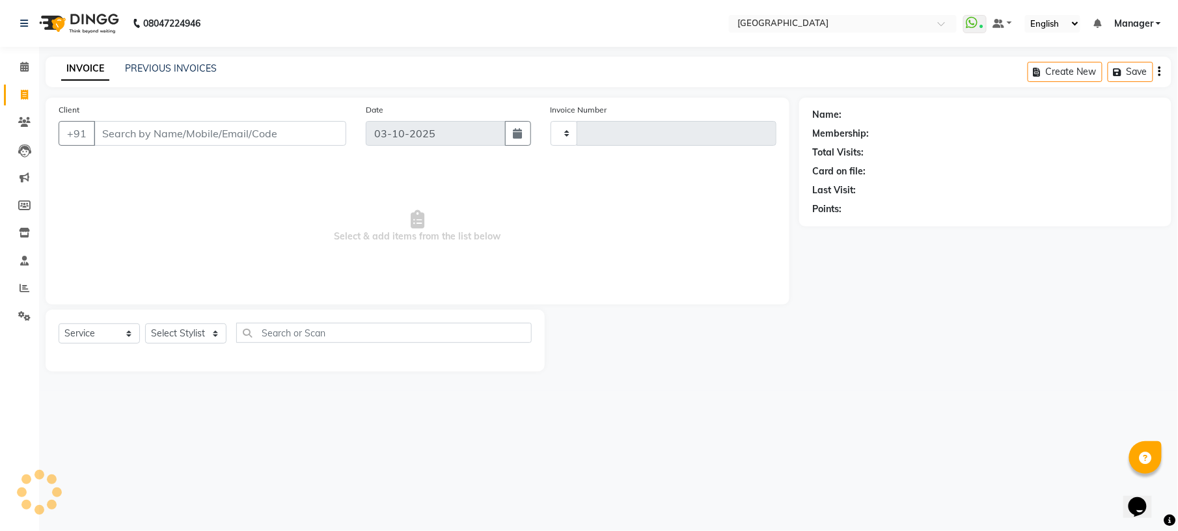
type input "1240"
select select "7871"
click at [213, 333] on select "Select Stylist [PERSON_NAME] [PERSON_NAME] [PERSON_NAME] [PERSON_NAME] kupu [PE…" at bounding box center [185, 333] width 81 height 20
select select "79049"
click at [145, 323] on select "Select Stylist [PERSON_NAME] [PERSON_NAME] [PERSON_NAME] [PERSON_NAME] kupu [PE…" at bounding box center [185, 333] width 81 height 20
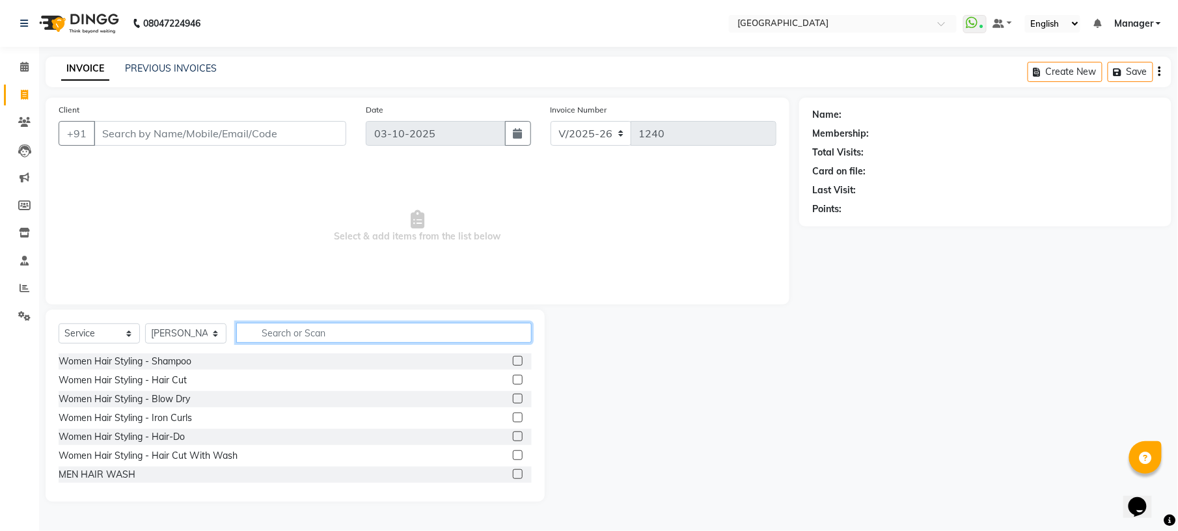
click at [290, 329] on input "text" at bounding box center [383, 333] width 295 height 20
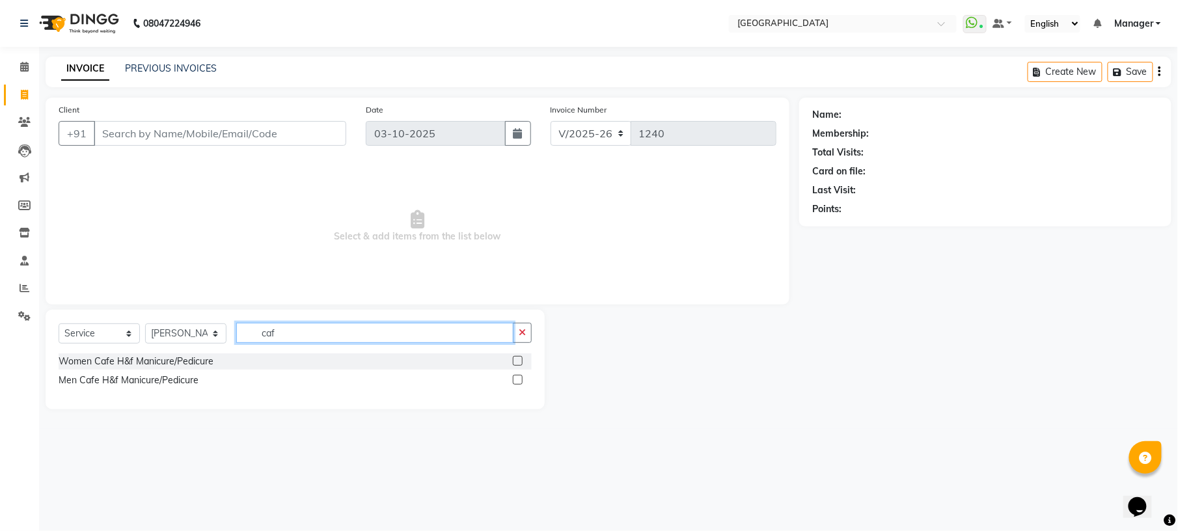
type input "caf"
click at [517, 362] on label at bounding box center [518, 361] width 10 height 10
click at [517, 362] on input "checkbox" at bounding box center [517, 361] width 8 height 8
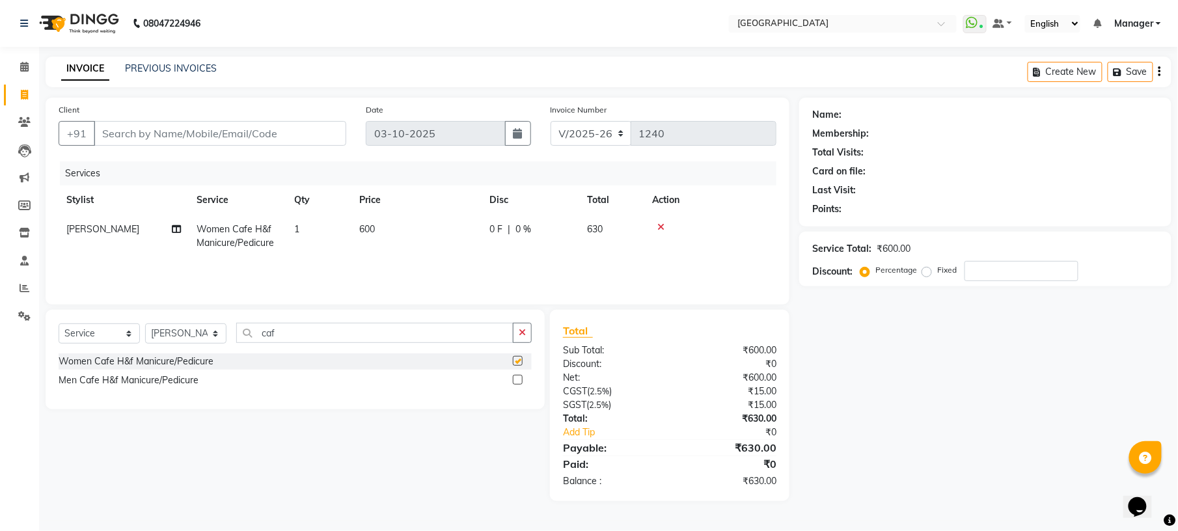
checkbox input "false"
click at [524, 332] on icon "button" at bounding box center [522, 332] width 7 height 9
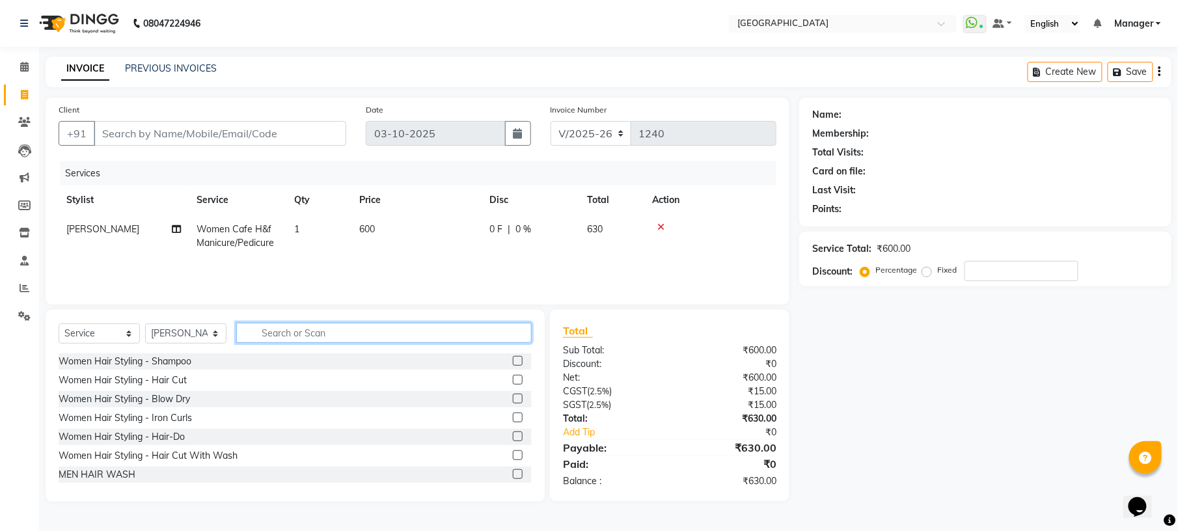
click at [472, 339] on input "text" at bounding box center [383, 333] width 295 height 20
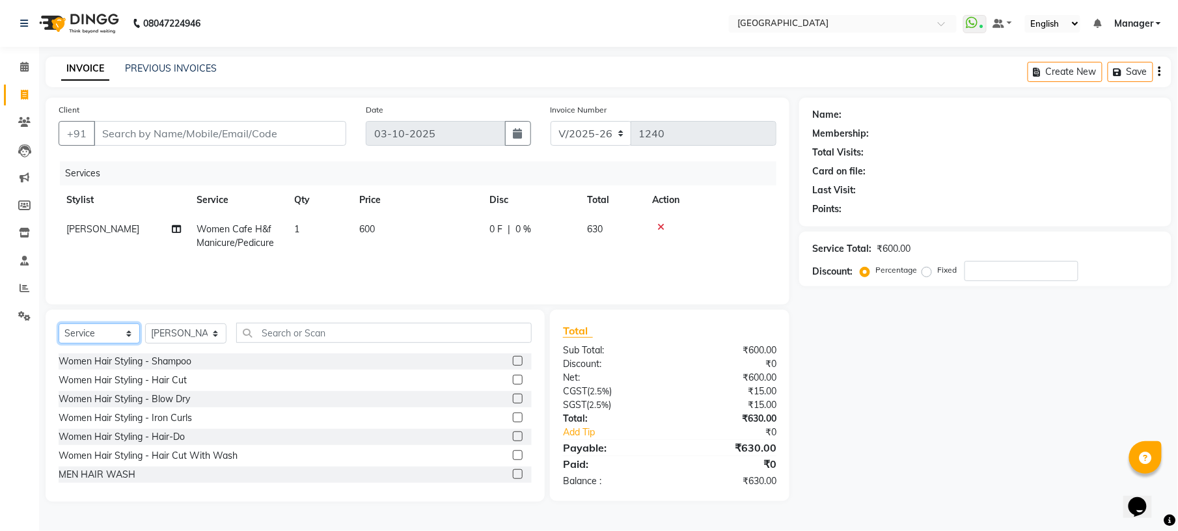
click at [122, 331] on select "Select Service Product Membership Package Voucher Prepaid Gift Card" at bounding box center [99, 333] width 81 height 20
select select "product"
click at [59, 323] on select "Select Service Product Membership Package Voucher Prepaid Gift Card" at bounding box center [99, 333] width 81 height 20
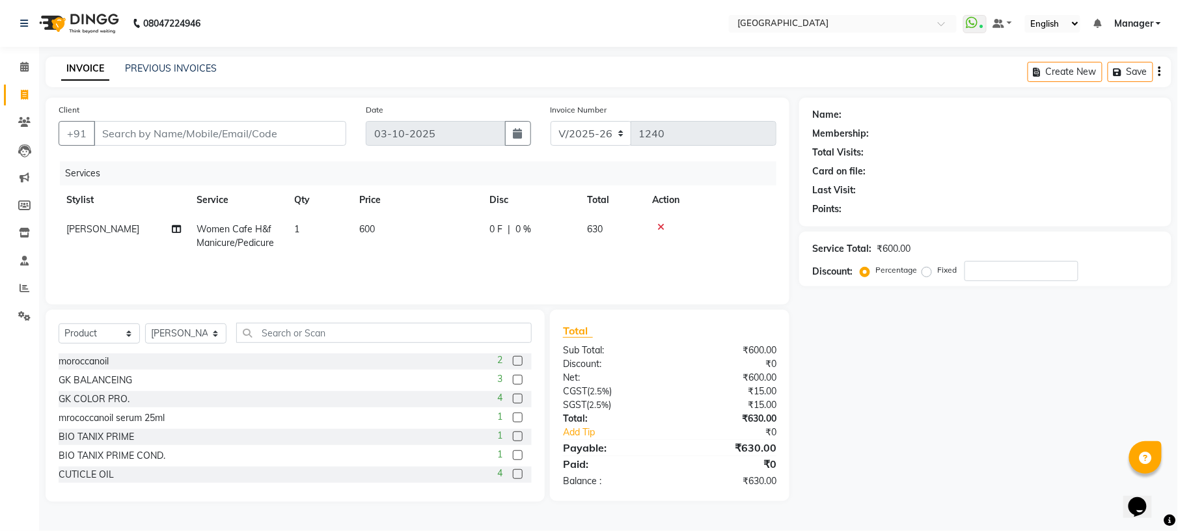
click at [120, 401] on div "GK COLOR PRO." at bounding box center [94, 399] width 71 height 14
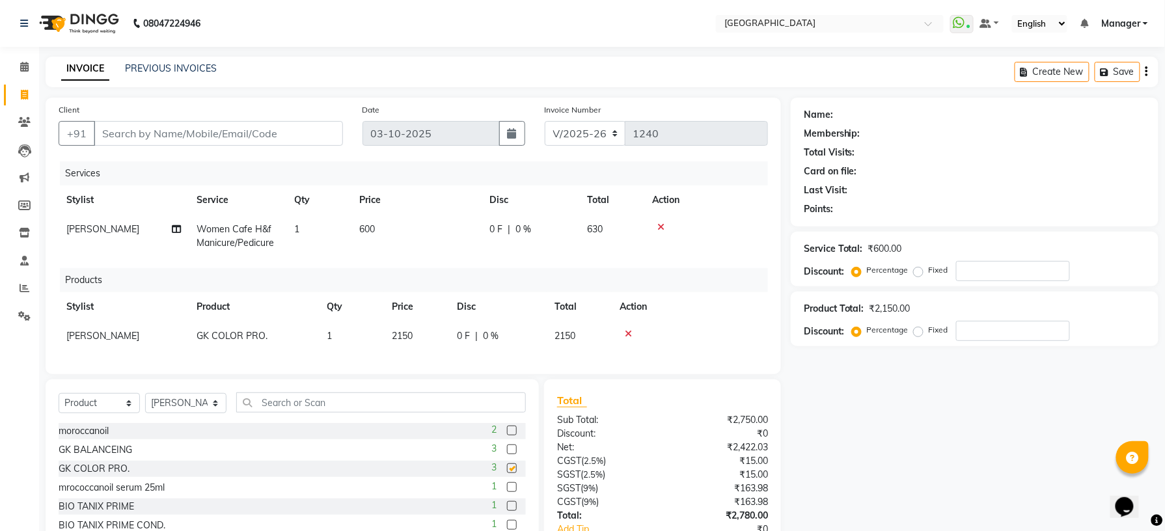
checkbox input "false"
click at [219, 413] on select "Select Stylist [PERSON_NAME] [PERSON_NAME] [PERSON_NAME] [PERSON_NAME] kupu [PE…" at bounding box center [185, 403] width 81 height 20
select select "70686"
click at [145, 406] on select "Select Stylist [PERSON_NAME] [PERSON_NAME] [PERSON_NAME] [PERSON_NAME] kupu [PE…" at bounding box center [185, 403] width 81 height 20
click at [94, 336] on span "[PERSON_NAME]" at bounding box center [102, 336] width 73 height 12
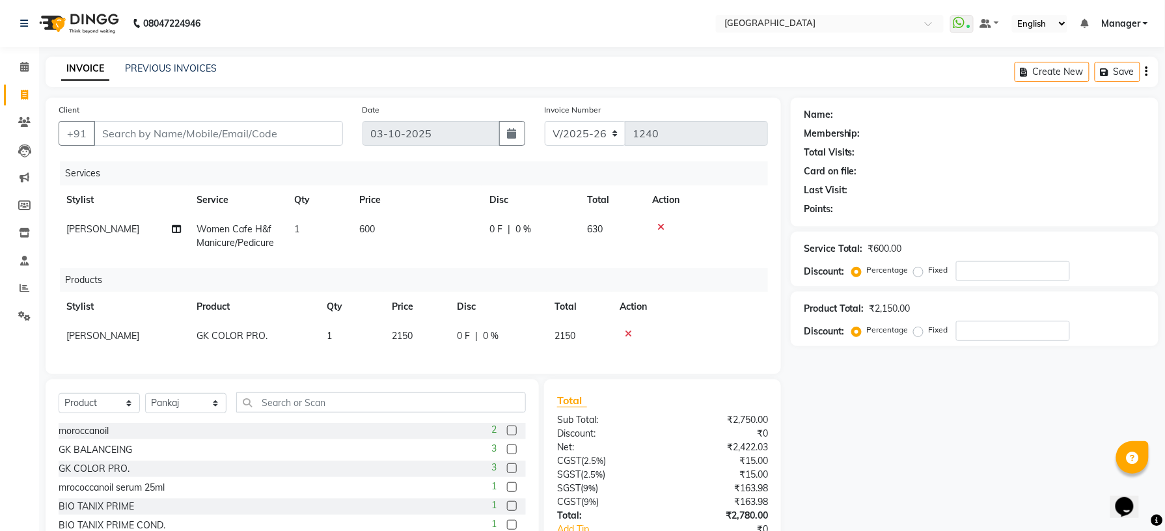
select select "79049"
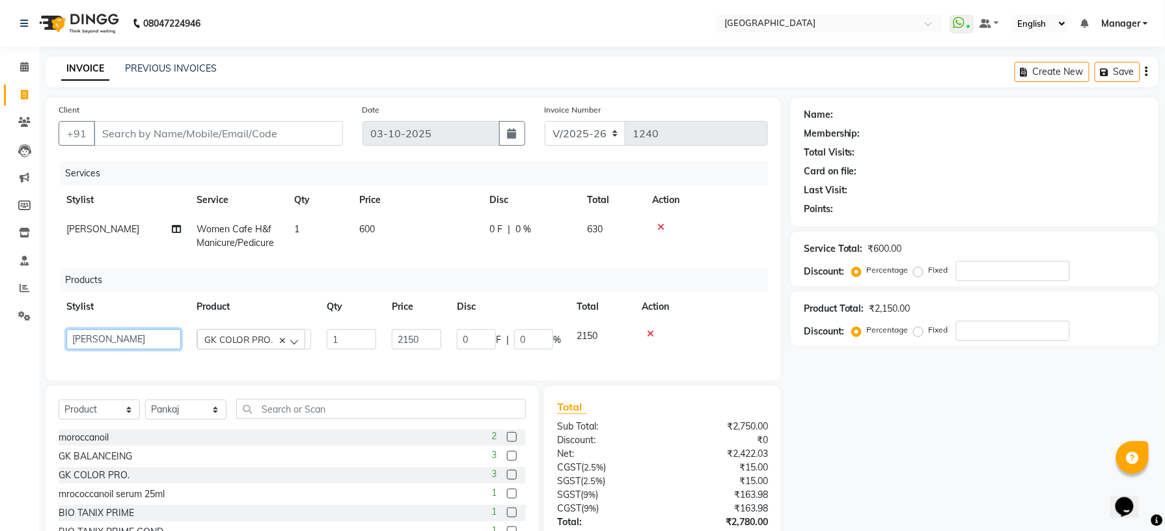
click at [94, 336] on select "[PERSON_NAME] [PERSON_NAME] [PERSON_NAME] [PERSON_NAME] KIBA kupu LIM Manager […" at bounding box center [123, 339] width 115 height 20
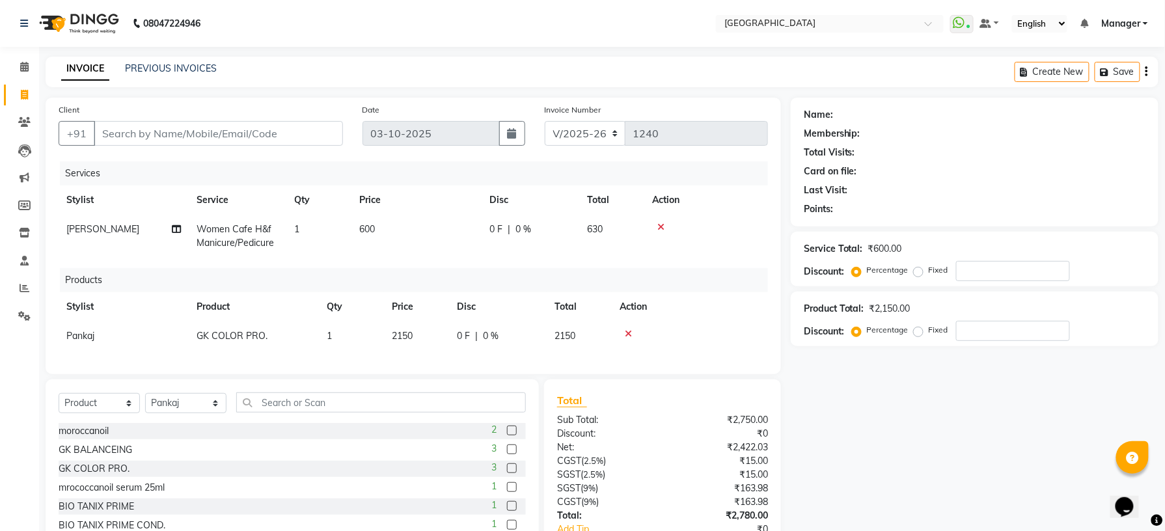
click at [507, 473] on label at bounding box center [512, 468] width 10 height 10
click at [507, 473] on input "checkbox" at bounding box center [511, 469] width 8 height 8
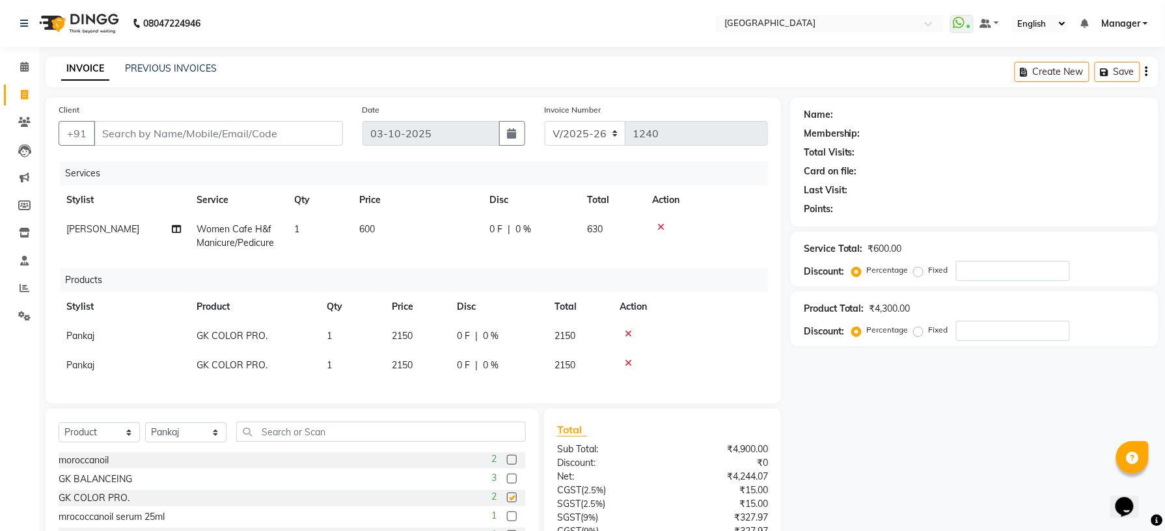
checkbox input "false"
click at [407, 362] on span "2150" at bounding box center [402, 365] width 21 height 12
select select "70686"
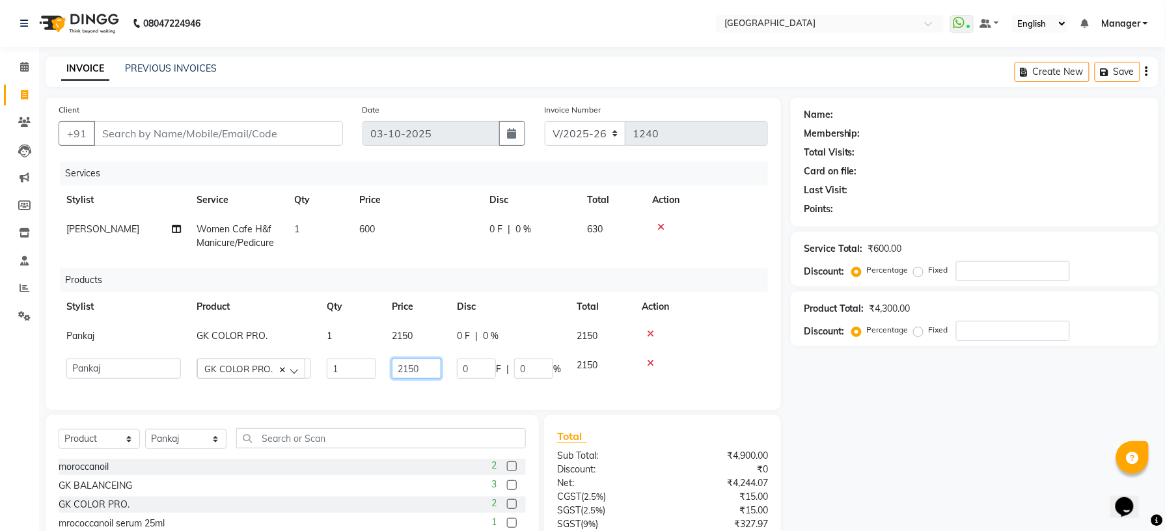
click at [423, 362] on input "2150" at bounding box center [416, 369] width 49 height 20
type input "2"
type input "1950"
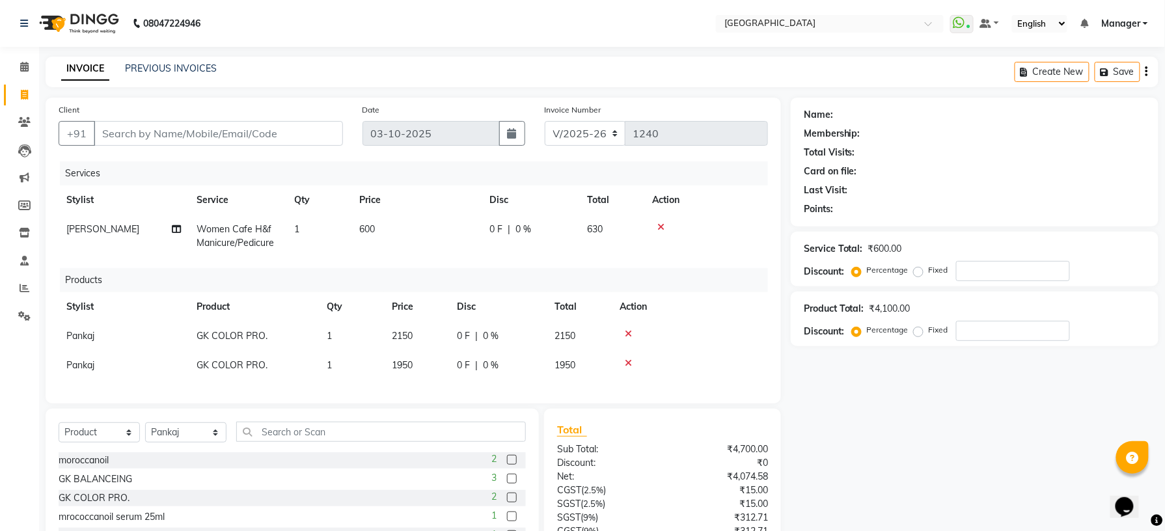
click at [675, 374] on td at bounding box center [690, 365] width 156 height 29
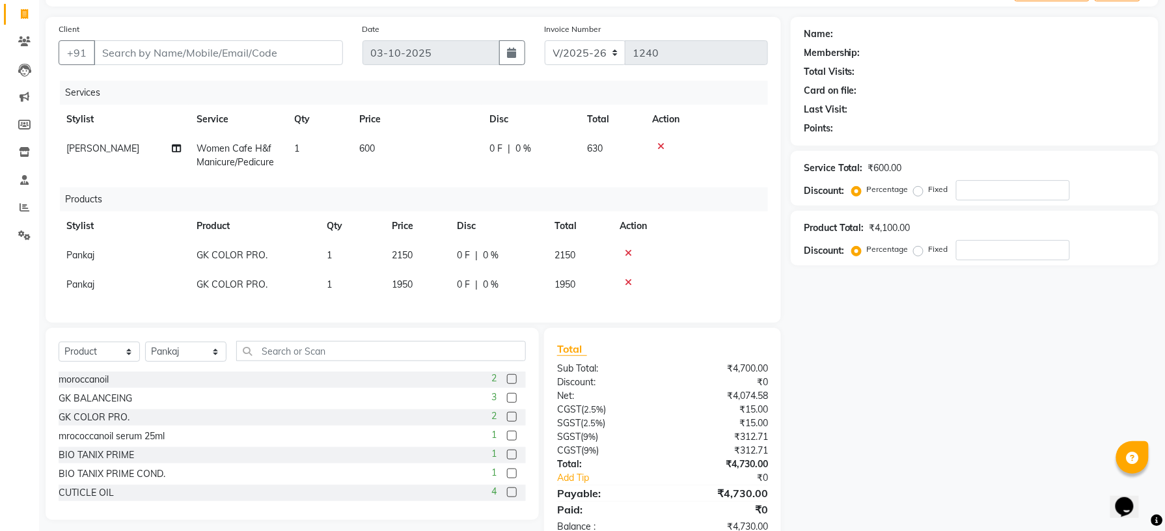
scroll to position [129, 0]
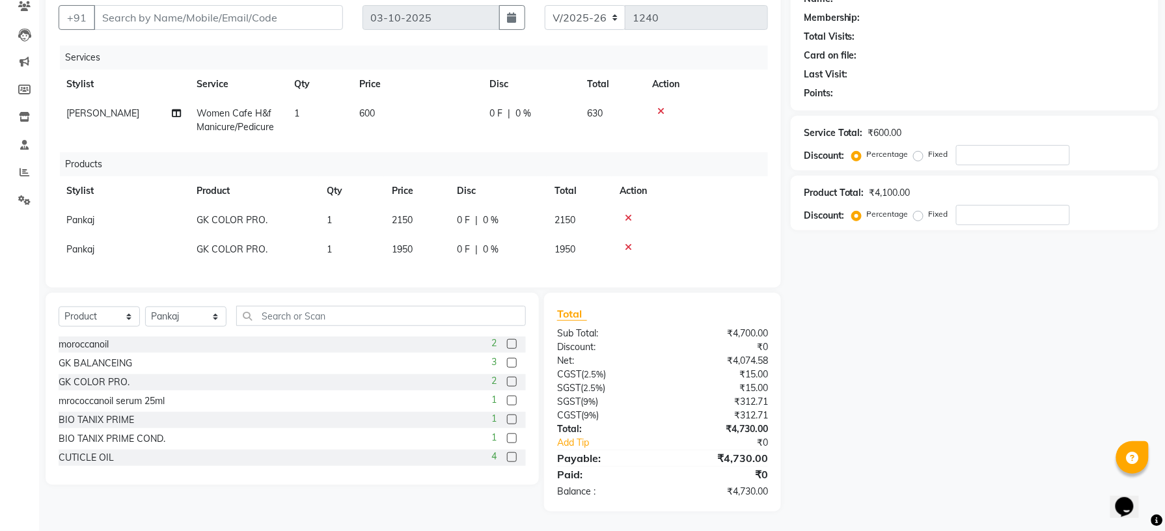
click at [497, 213] on span "0 %" at bounding box center [491, 220] width 16 height 14
select select "70686"
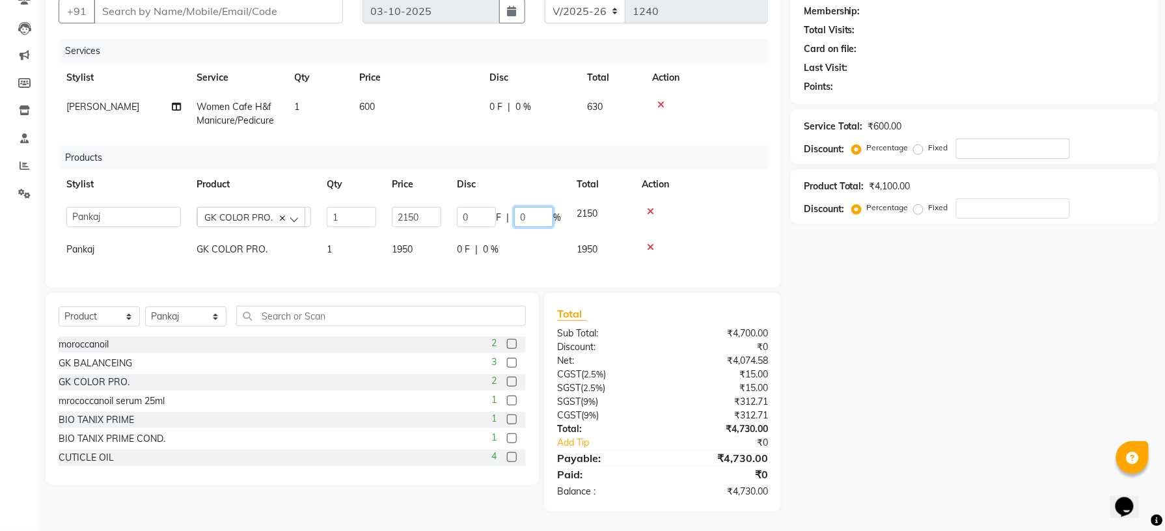
click at [525, 209] on input "0" at bounding box center [533, 217] width 39 height 20
type input "5"
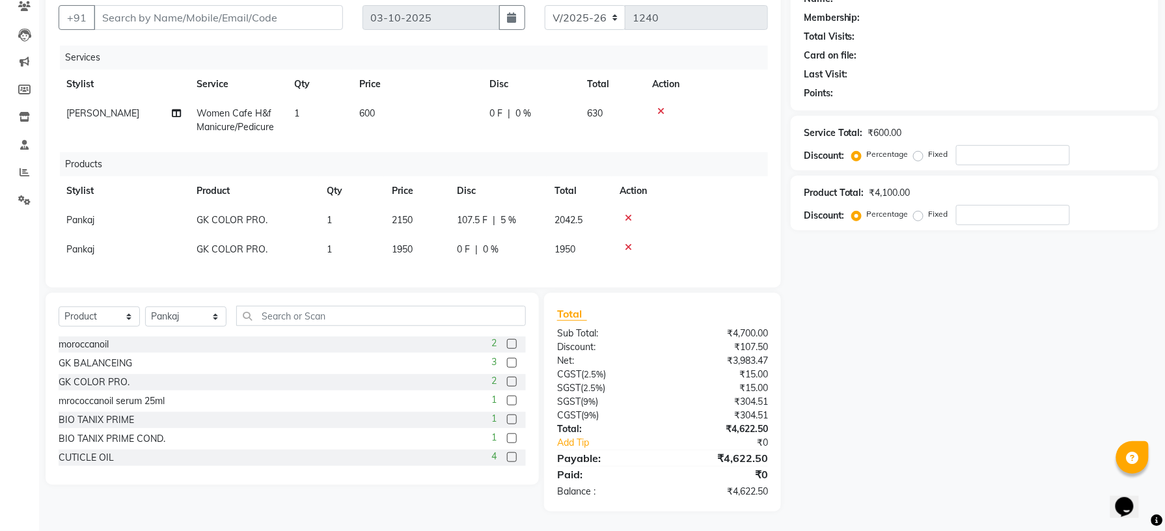
click at [489, 243] on span "0 %" at bounding box center [491, 250] width 16 height 14
select select "70686"
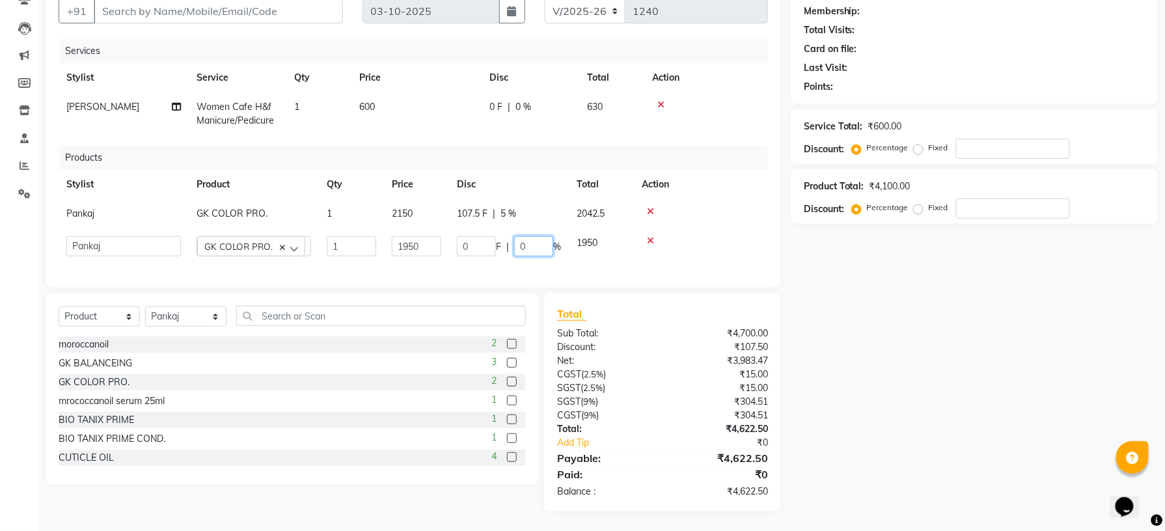
click at [523, 239] on input "0" at bounding box center [533, 246] width 39 height 20
type input "5"
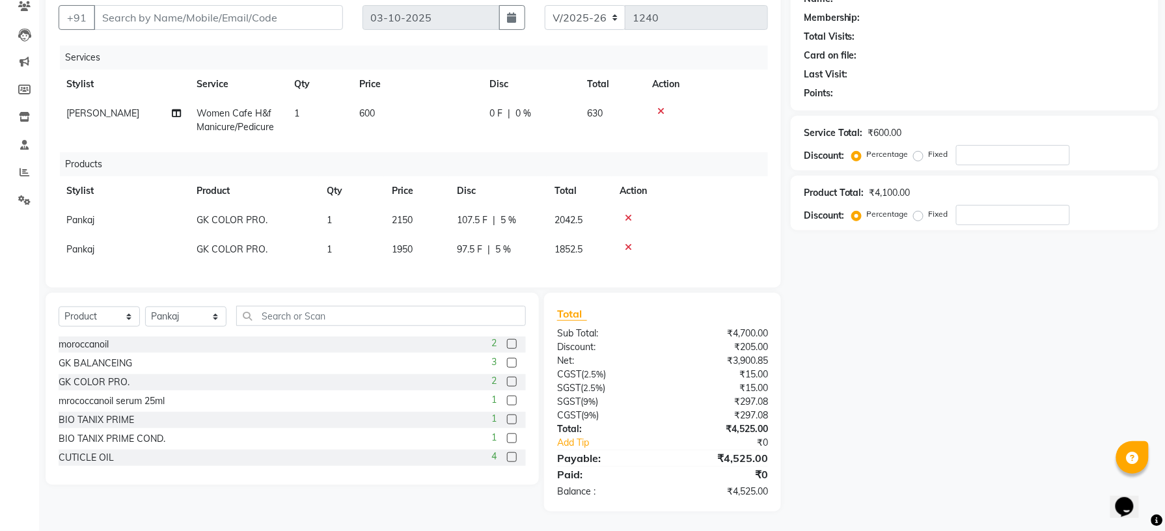
click at [642, 331] on div "Total Sub Total: ₹4,700.00 Discount: ₹205.00 Net: ₹3,900.85 CGST ( 2.5% ) ₹15.0…" at bounding box center [662, 402] width 211 height 193
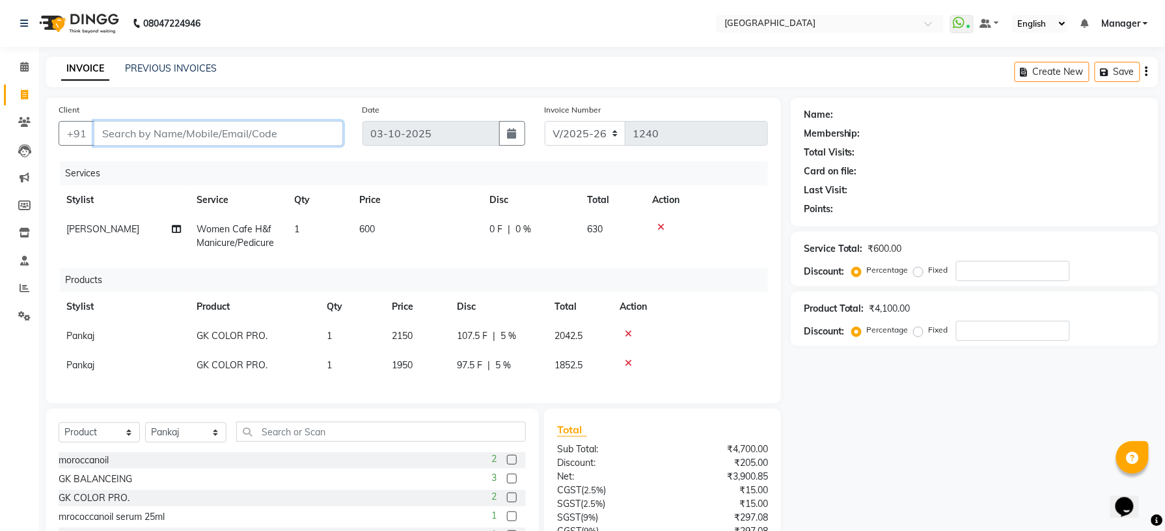
click at [232, 139] on input "Client" at bounding box center [218, 133] width 249 height 25
click at [625, 332] on icon at bounding box center [628, 333] width 7 height 9
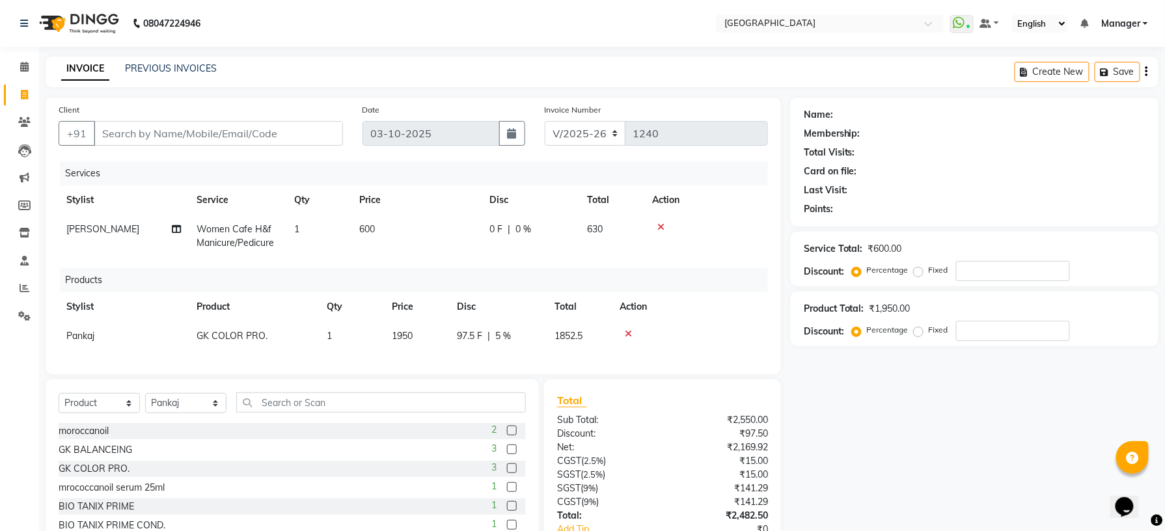
click at [625, 332] on icon at bounding box center [628, 333] width 7 height 9
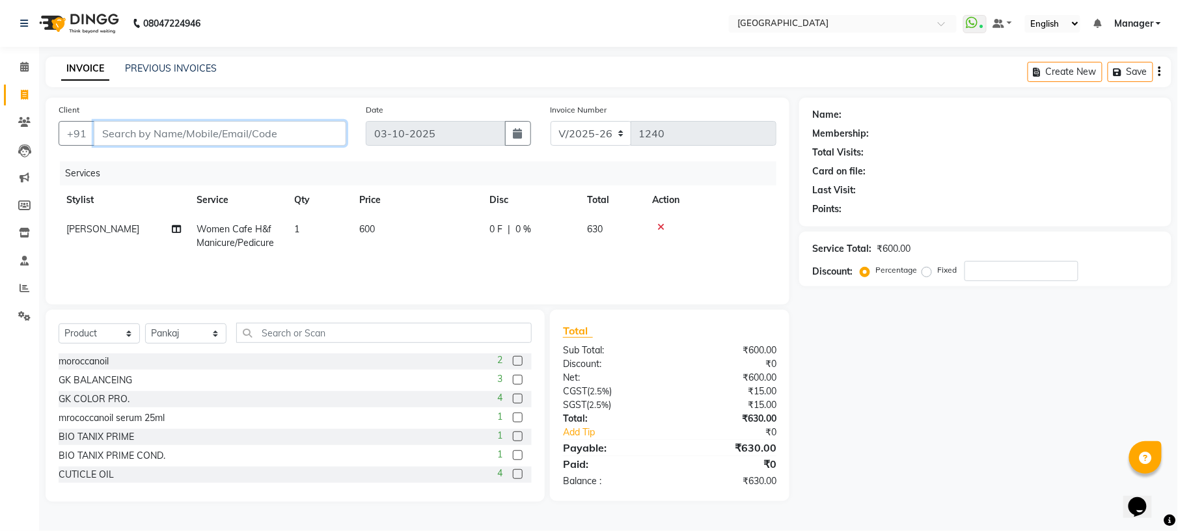
click at [253, 131] on input "Client" at bounding box center [220, 133] width 253 height 25
click at [181, 141] on input "Client" at bounding box center [220, 133] width 253 height 25
type input "8"
type input "0"
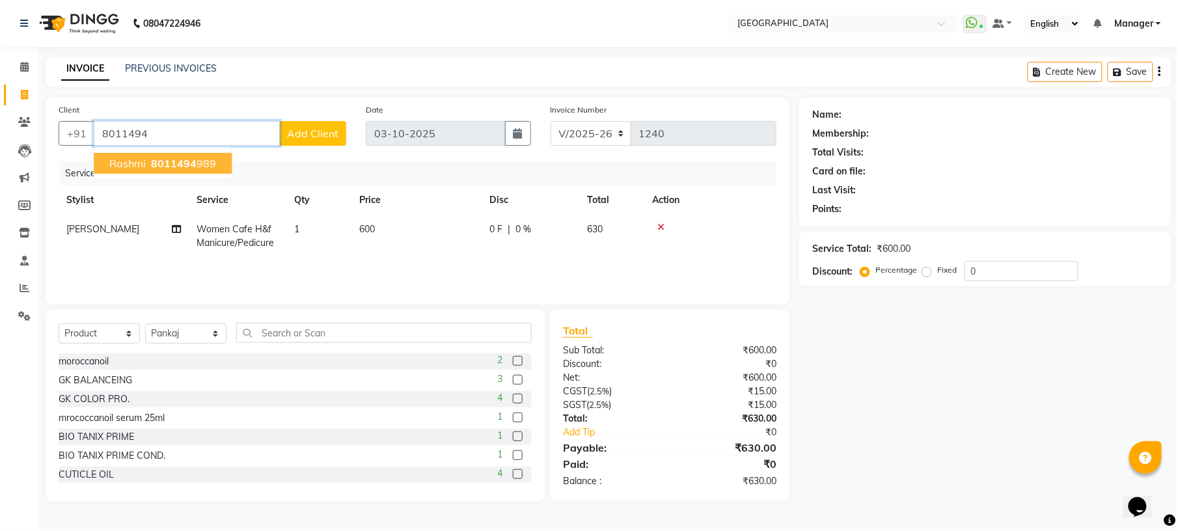
click at [180, 155] on button "rashmi 8011494 989" at bounding box center [163, 163] width 138 height 21
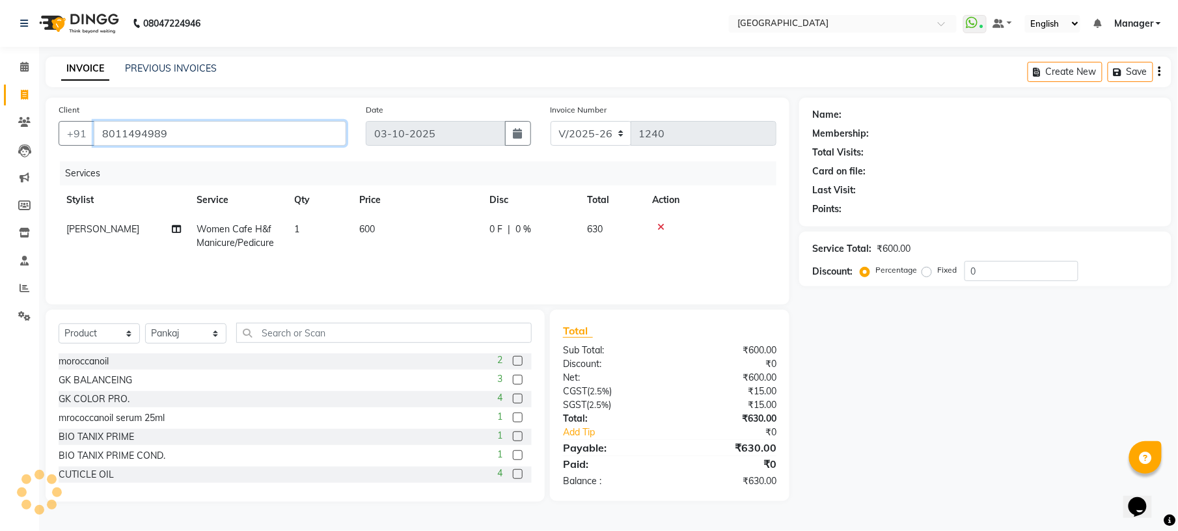
type input "8011494989"
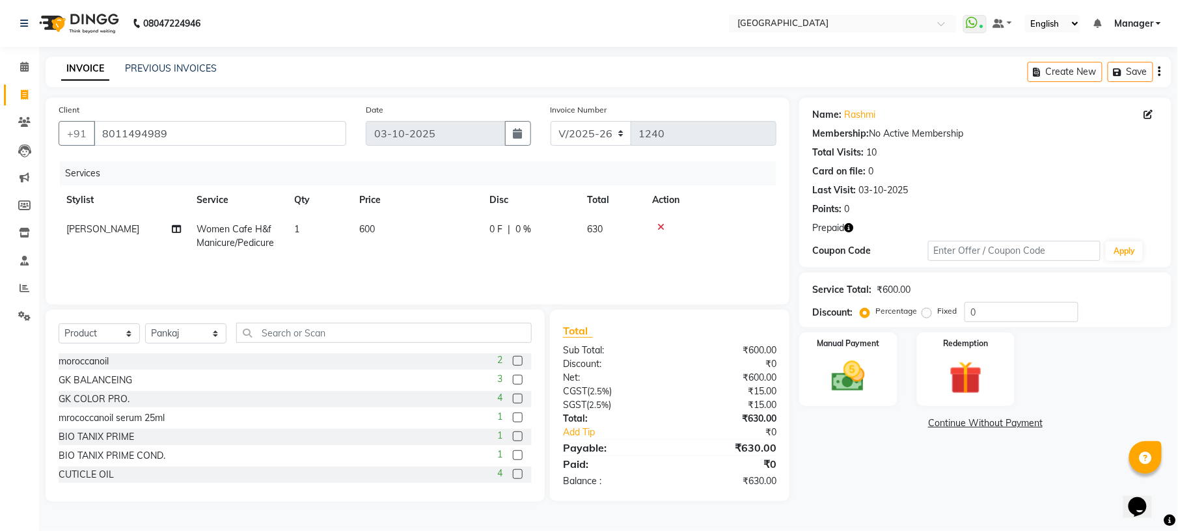
click at [849, 230] on icon "button" at bounding box center [848, 227] width 9 height 9
click at [631, 251] on td "630" at bounding box center [611, 236] width 65 height 43
select select "79049"
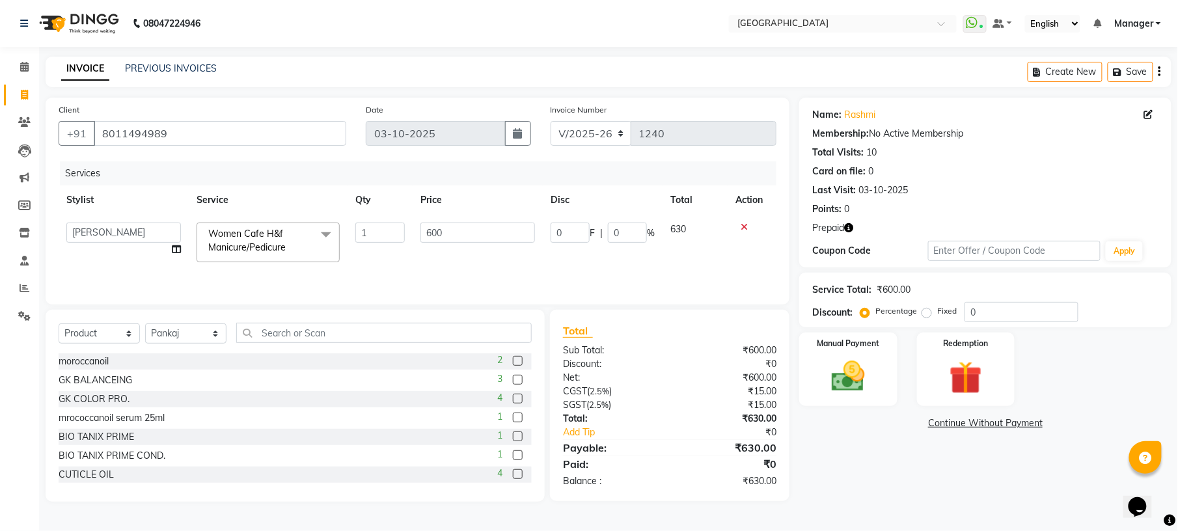
click at [898, 500] on div "Name: [PERSON_NAME] Membership: No Active Membership Total Visits: 10 Card on f…" at bounding box center [990, 300] width 382 height 404
click at [463, 236] on input "600" at bounding box center [477, 233] width 115 height 20
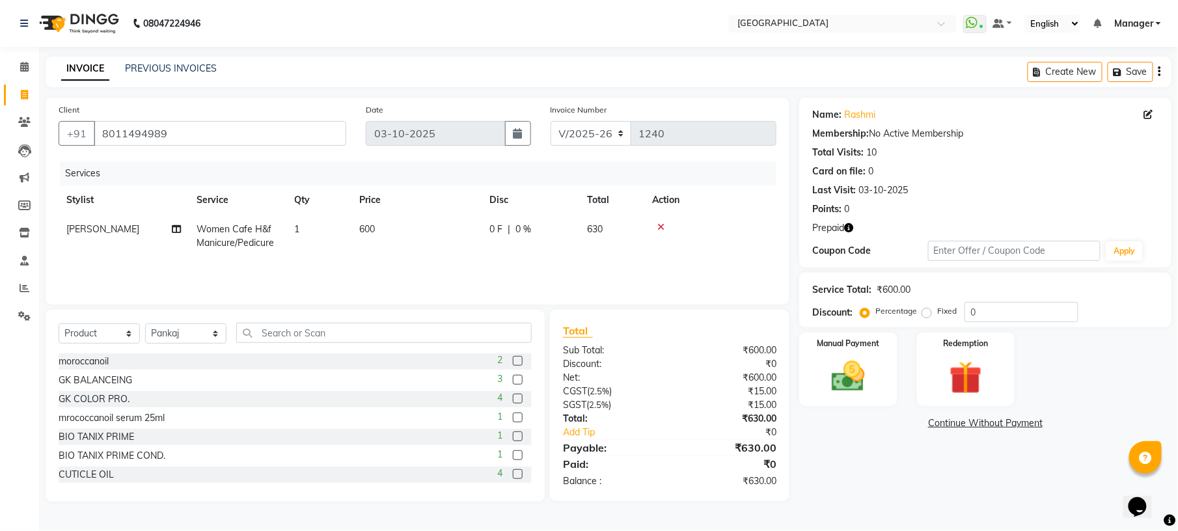
click at [862, 456] on div "Name: [PERSON_NAME] Membership: No Active Membership Total Visits: 10 Card on f…" at bounding box center [990, 300] width 382 height 404
click at [878, 354] on div "Manual Payment" at bounding box center [848, 369] width 102 height 77
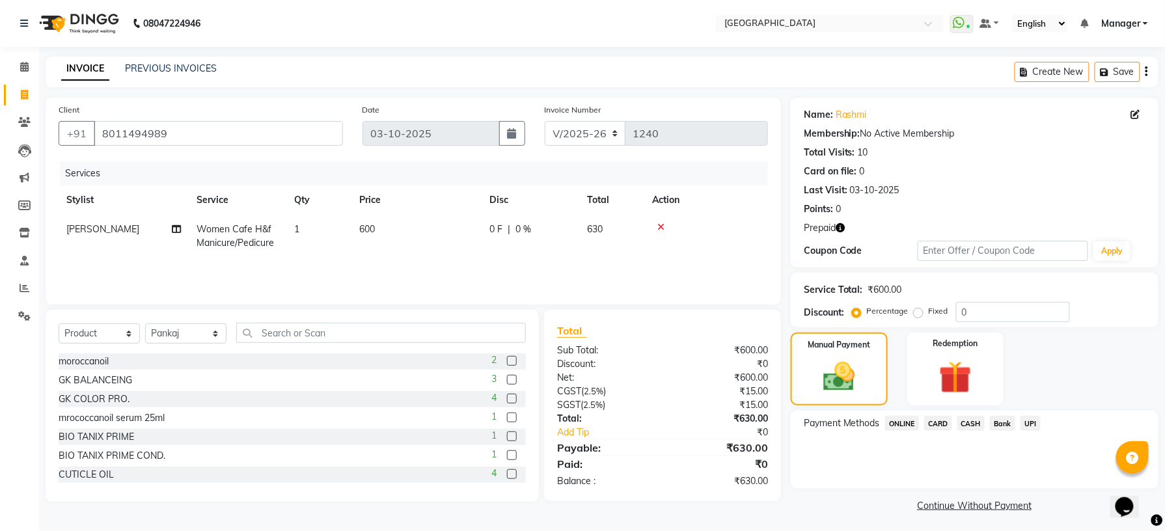
click at [969, 426] on span "CASH" at bounding box center [971, 423] width 28 height 15
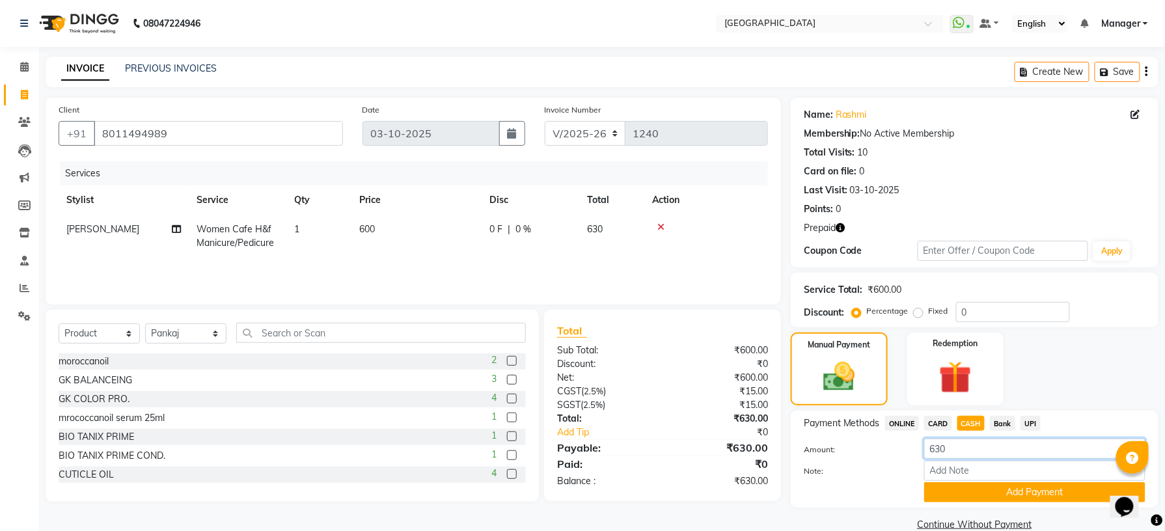
click at [972, 444] on input "630" at bounding box center [1034, 449] width 221 height 20
type input "6"
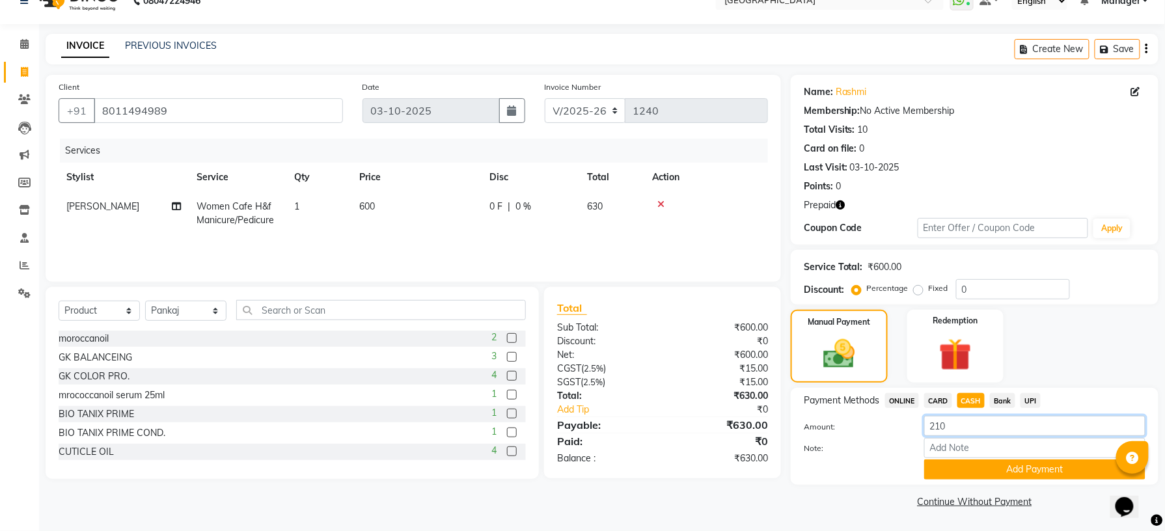
type input "210"
click at [883, 526] on main "INVOICE PREVIOUS INVOICES Create New Save Client [PHONE_NUMBER] Date [DATE] Inv…" at bounding box center [602, 282] width 1126 height 497
click at [958, 357] on img at bounding box center [955, 355] width 55 height 42
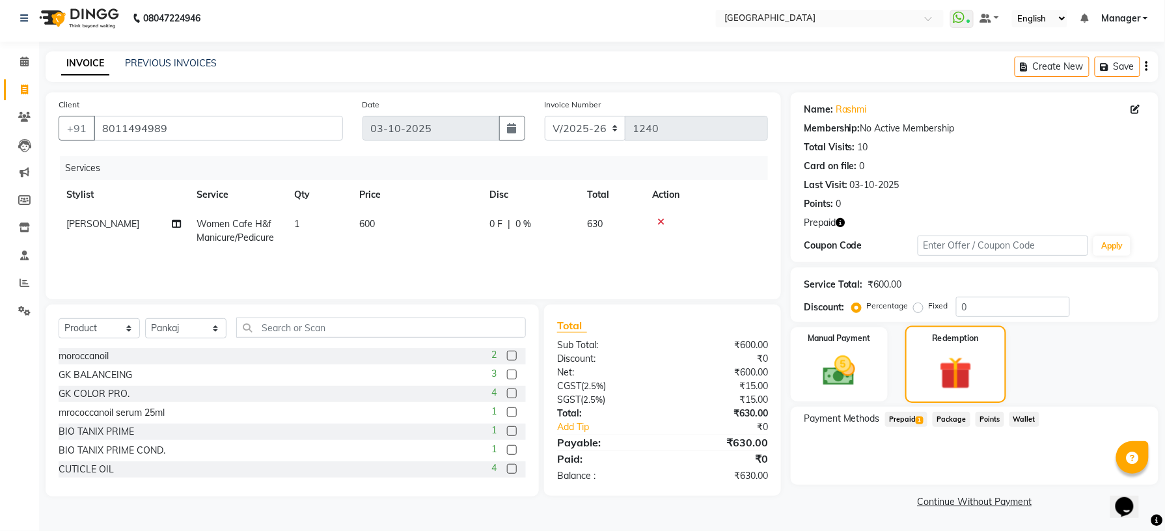
scroll to position [5, 0]
click at [915, 417] on span "Prepaid 1" at bounding box center [906, 419] width 42 height 15
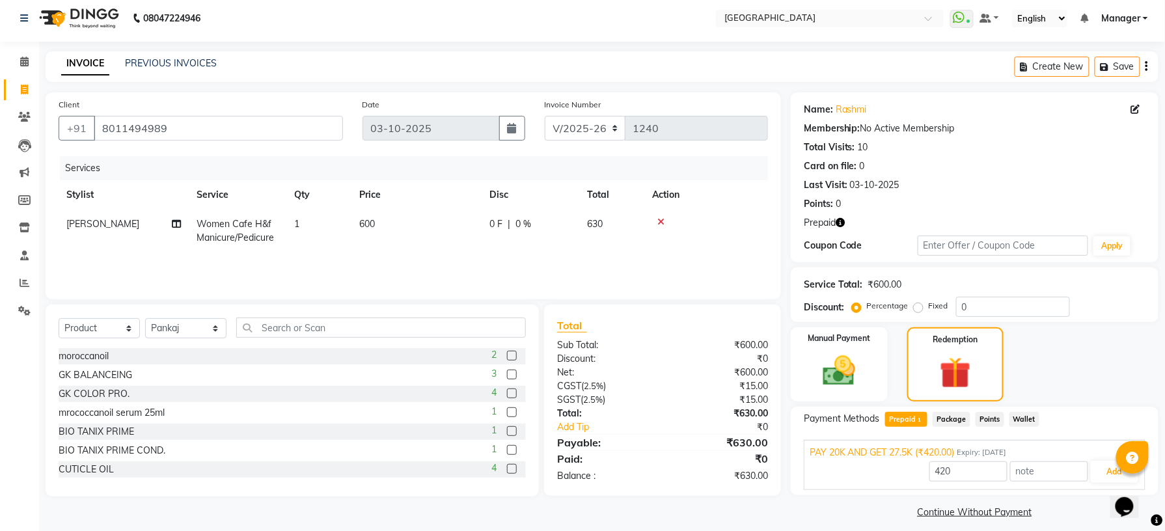
scroll to position [16, 0]
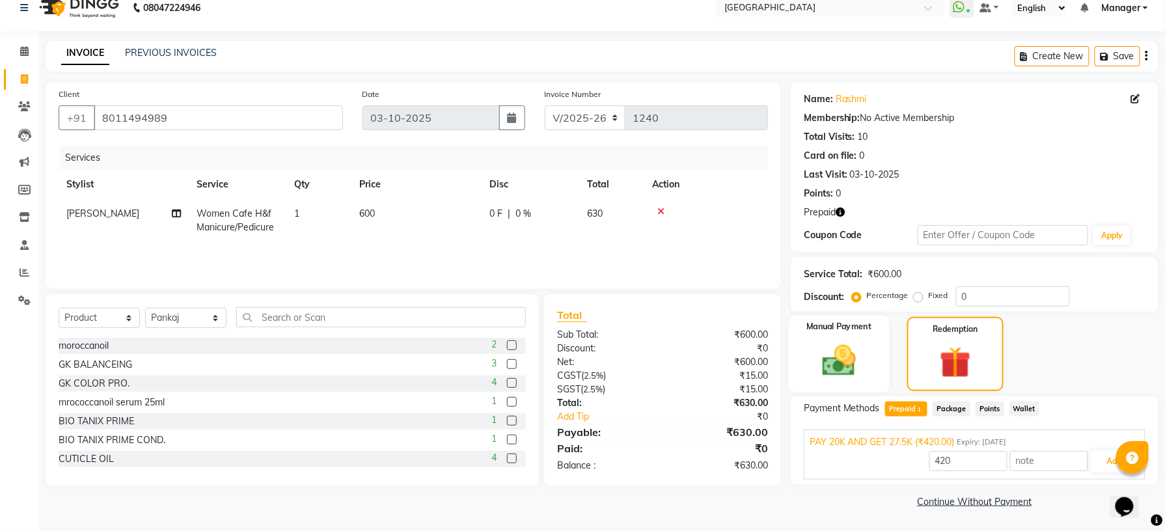
click at [875, 370] on div "Manual Payment" at bounding box center [839, 354] width 101 height 77
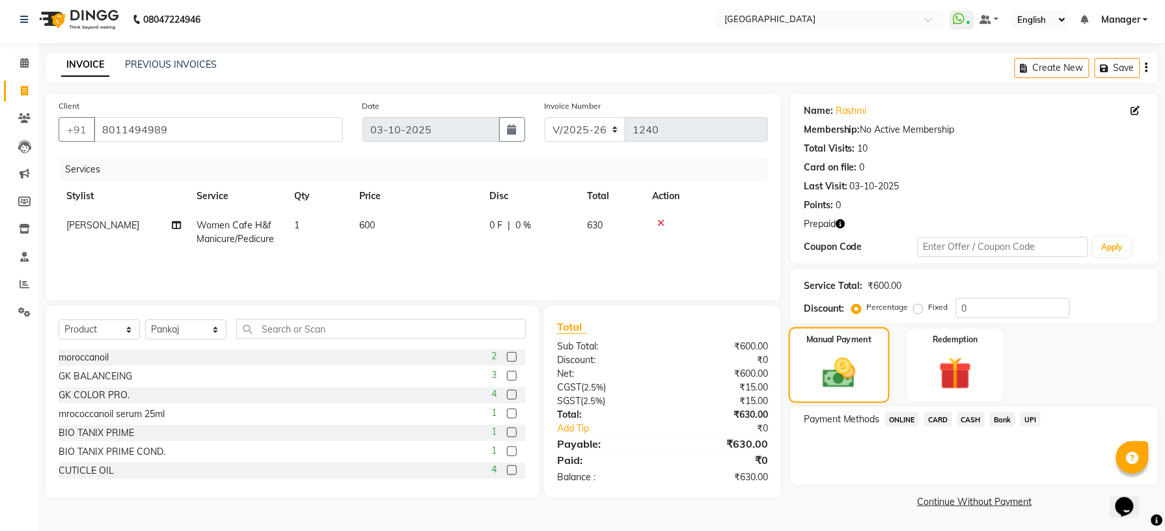
scroll to position [4, 0]
click at [970, 420] on span "CASH" at bounding box center [971, 419] width 28 height 15
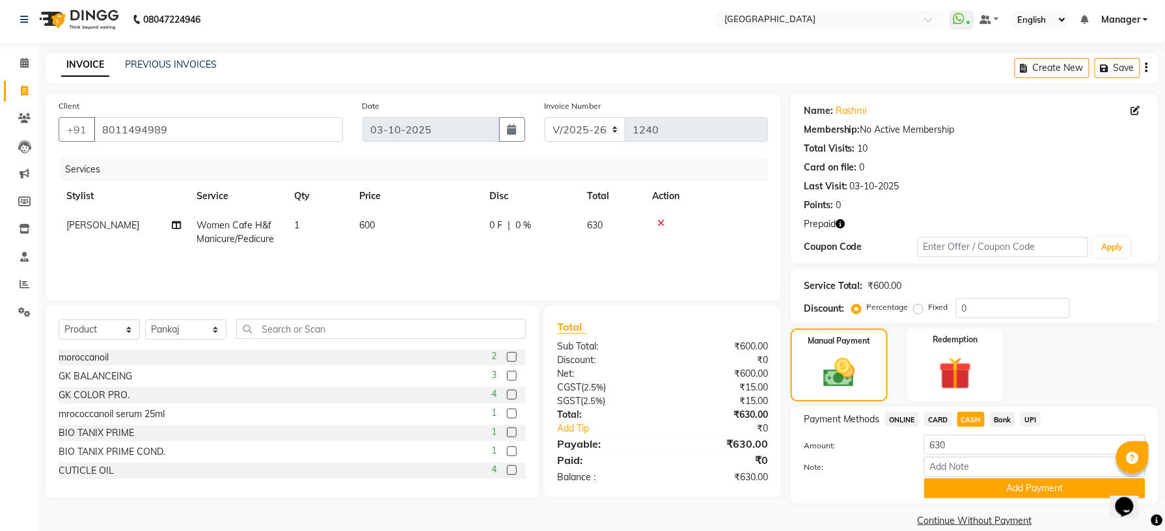
scroll to position [24, 0]
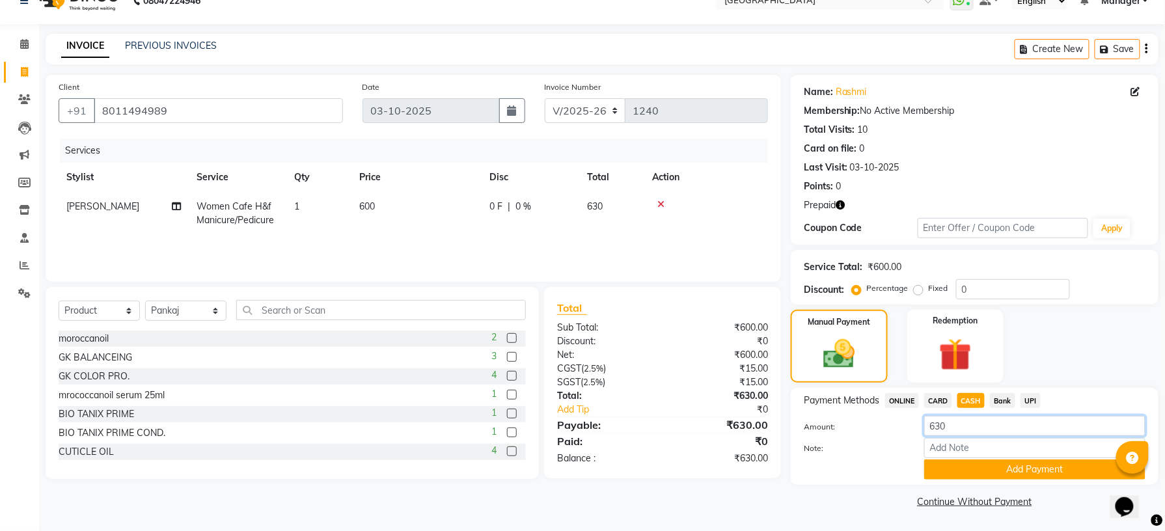
click at [979, 428] on input "630" at bounding box center [1034, 426] width 221 height 20
type input "6"
type input "1"
type input "210"
click at [1004, 467] on button "Add Payment" at bounding box center [1034, 469] width 221 height 20
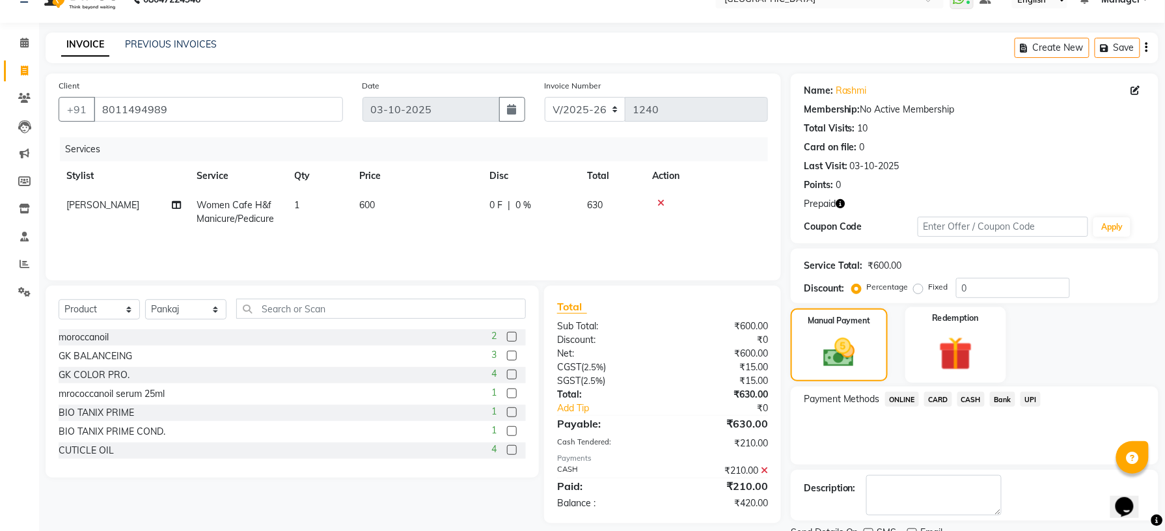
click at [951, 371] on img at bounding box center [955, 354] width 55 height 42
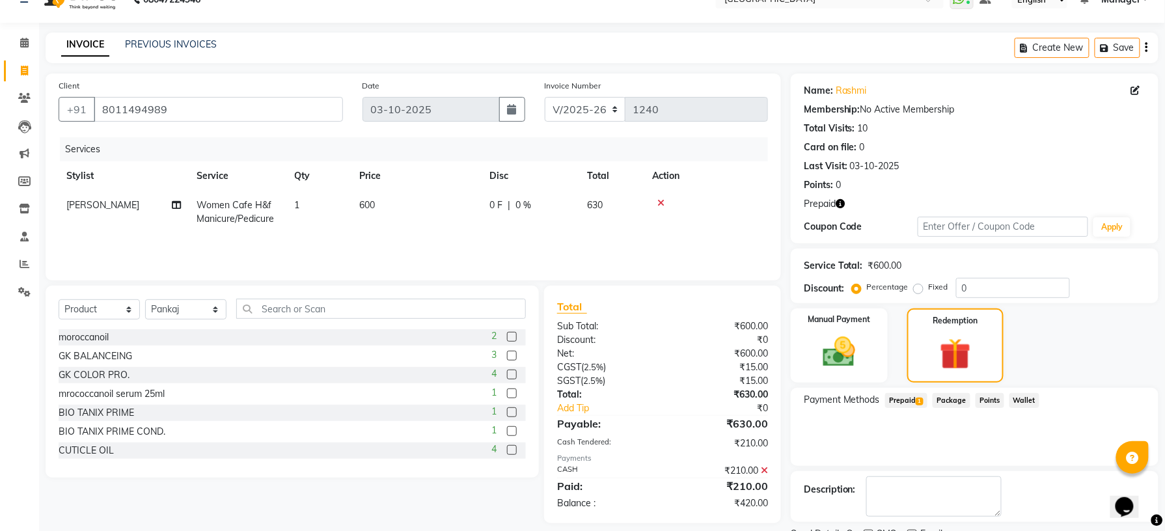
click at [912, 402] on span "Prepaid 1" at bounding box center [906, 400] width 42 height 15
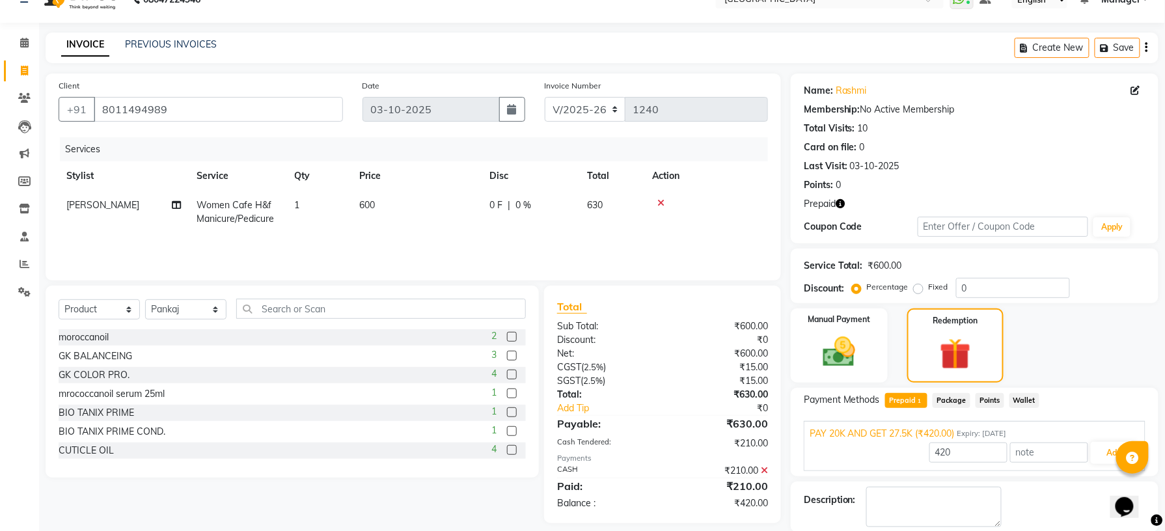
scroll to position [91, 0]
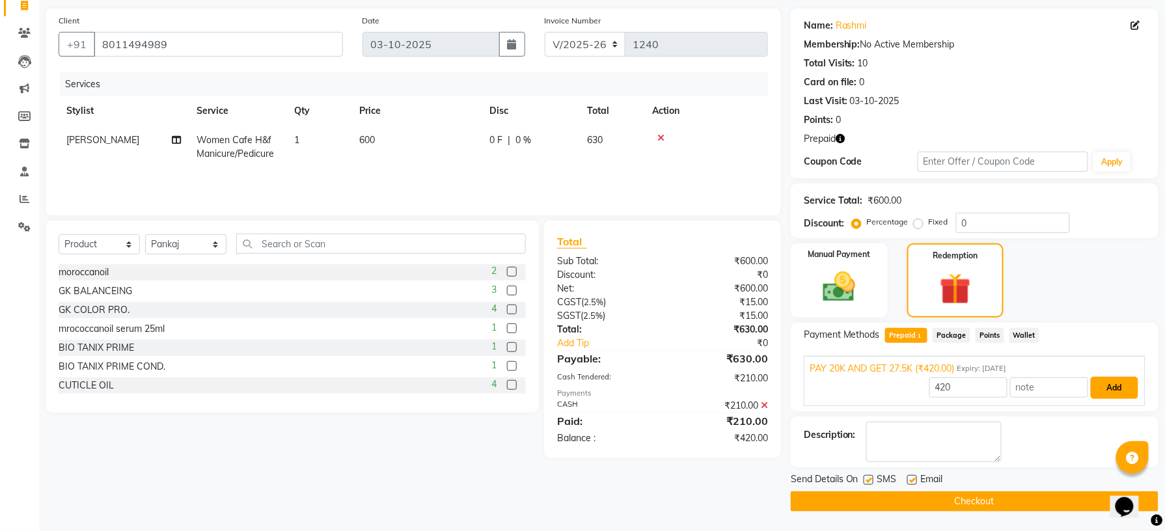
click at [1115, 387] on button "Add" at bounding box center [1115, 388] width 48 height 22
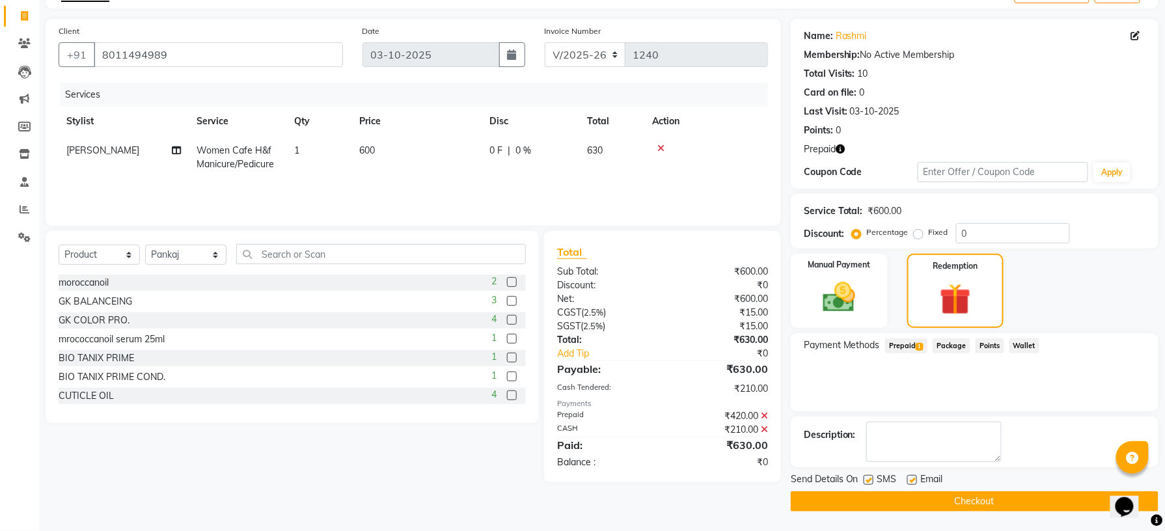
click at [949, 498] on button "Checkout" at bounding box center [975, 501] width 368 height 20
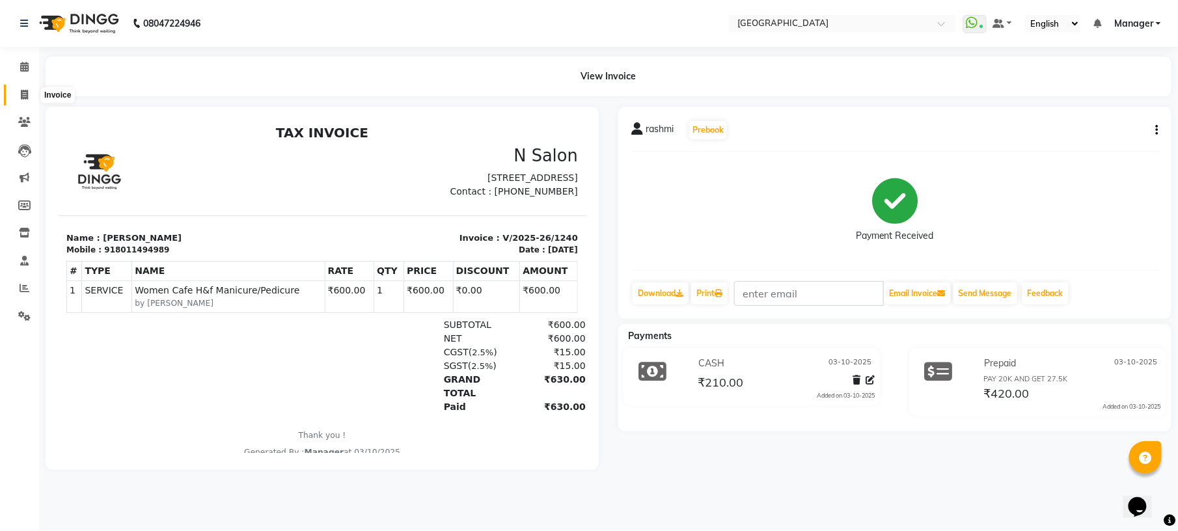
click at [22, 98] on icon at bounding box center [24, 95] width 7 height 10
select select "service"
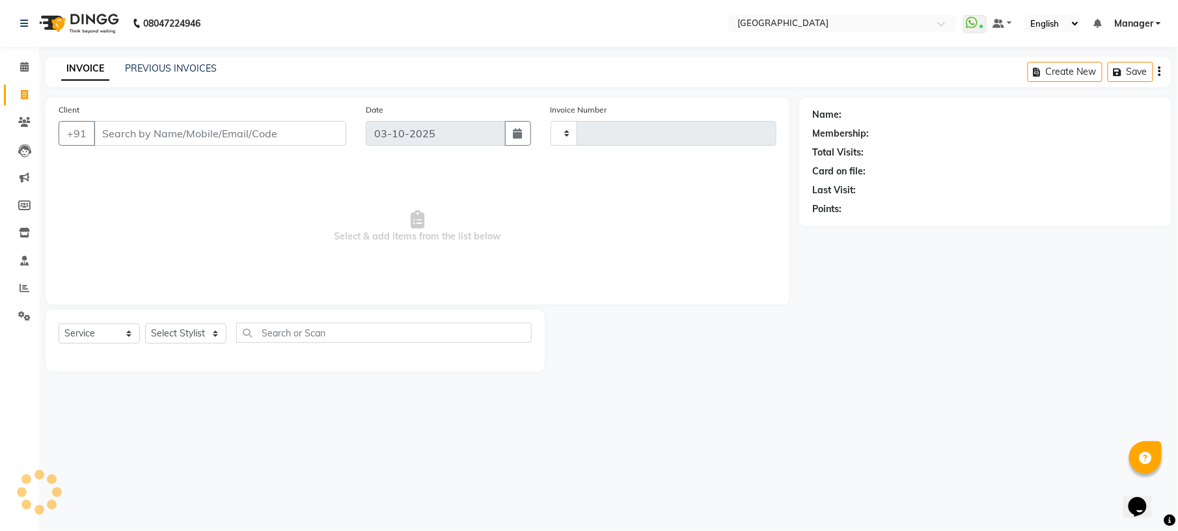
type input "1241"
select select "7871"
click at [217, 336] on select "Select Stylist [PERSON_NAME] [PERSON_NAME] [PERSON_NAME] [PERSON_NAME] kupu [PE…" at bounding box center [185, 333] width 81 height 20
click at [216, 333] on select "Select Stylist [PERSON_NAME] [PERSON_NAME] [PERSON_NAME] [PERSON_NAME] kupu [PE…" at bounding box center [185, 333] width 81 height 20
select select "70885"
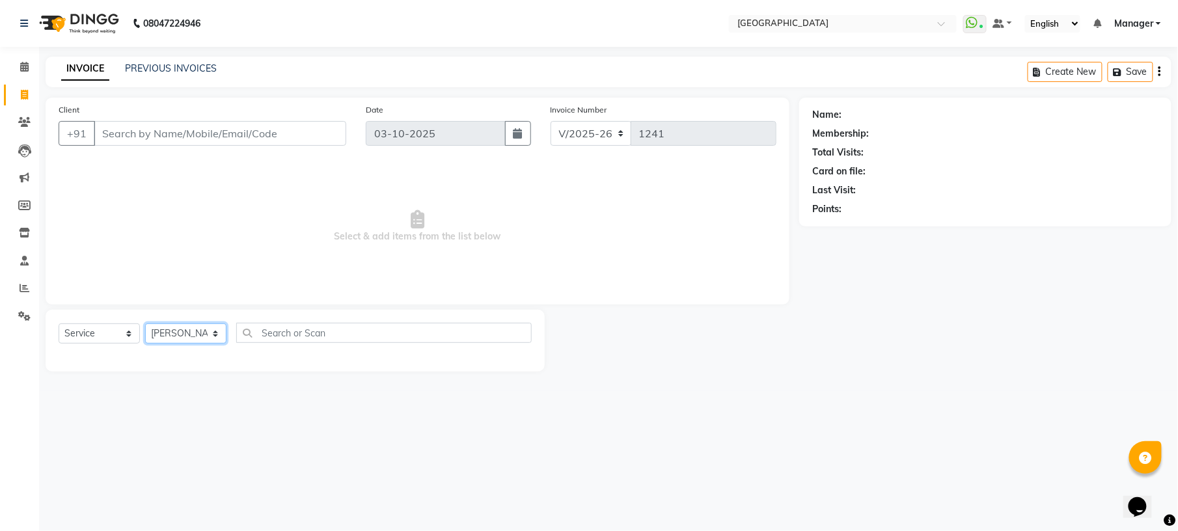
click at [145, 323] on select "Select Stylist [PERSON_NAME] [PERSON_NAME] [PERSON_NAME] [PERSON_NAME] kupu [PE…" at bounding box center [185, 333] width 81 height 20
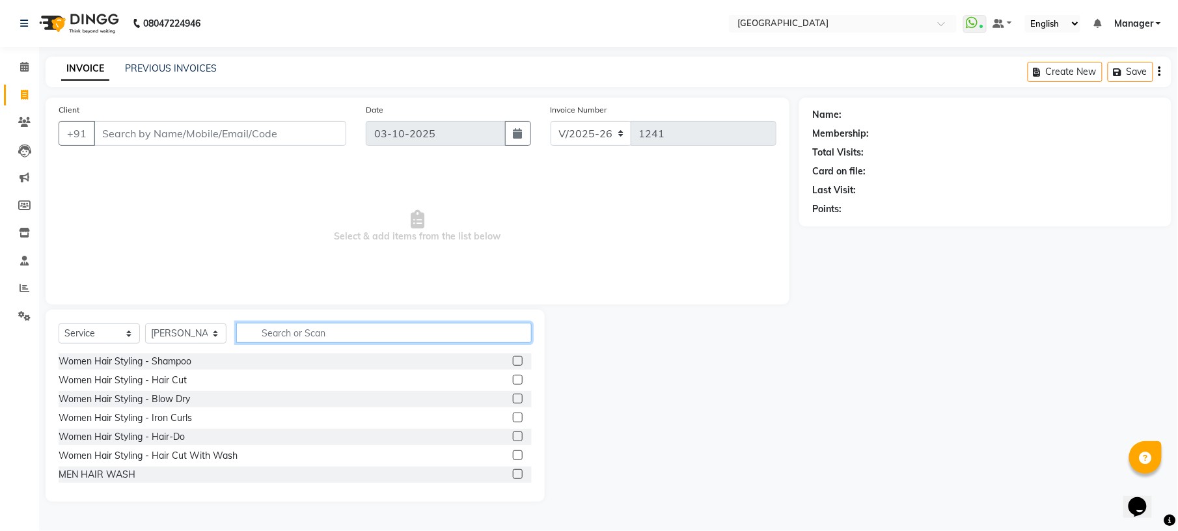
click at [260, 337] on input "text" at bounding box center [383, 333] width 295 height 20
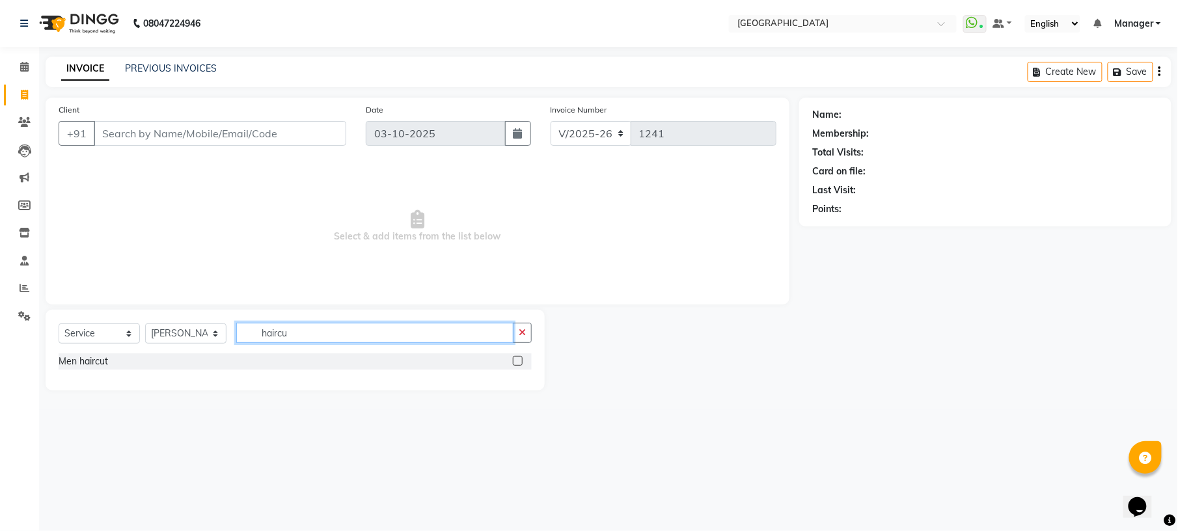
type input "haircu"
click at [516, 360] on label at bounding box center [518, 361] width 10 height 10
click at [516, 360] on input "checkbox" at bounding box center [517, 361] width 8 height 8
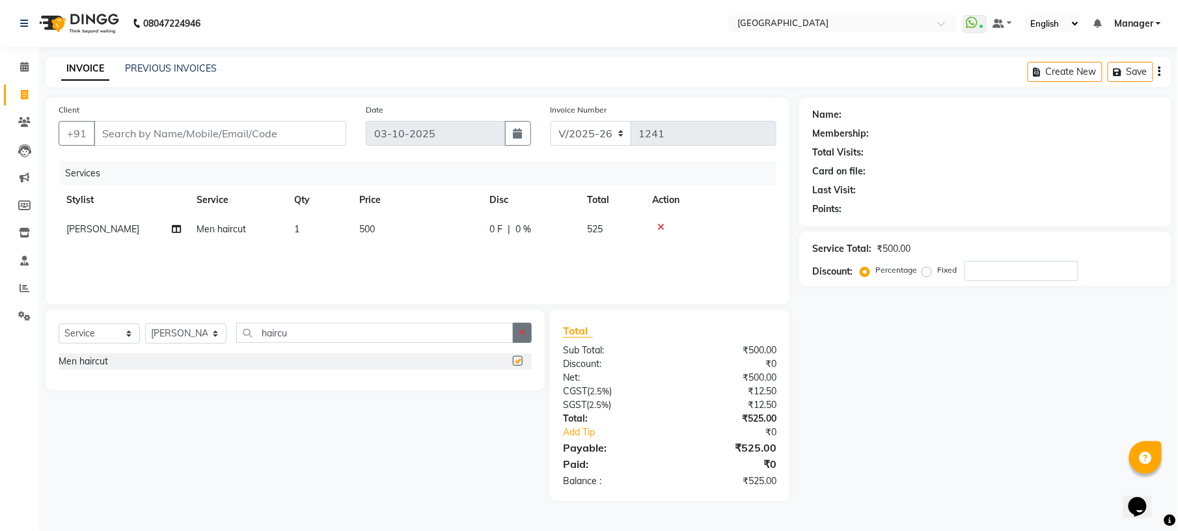
checkbox input "false"
click at [527, 327] on button "button" at bounding box center [522, 333] width 19 height 20
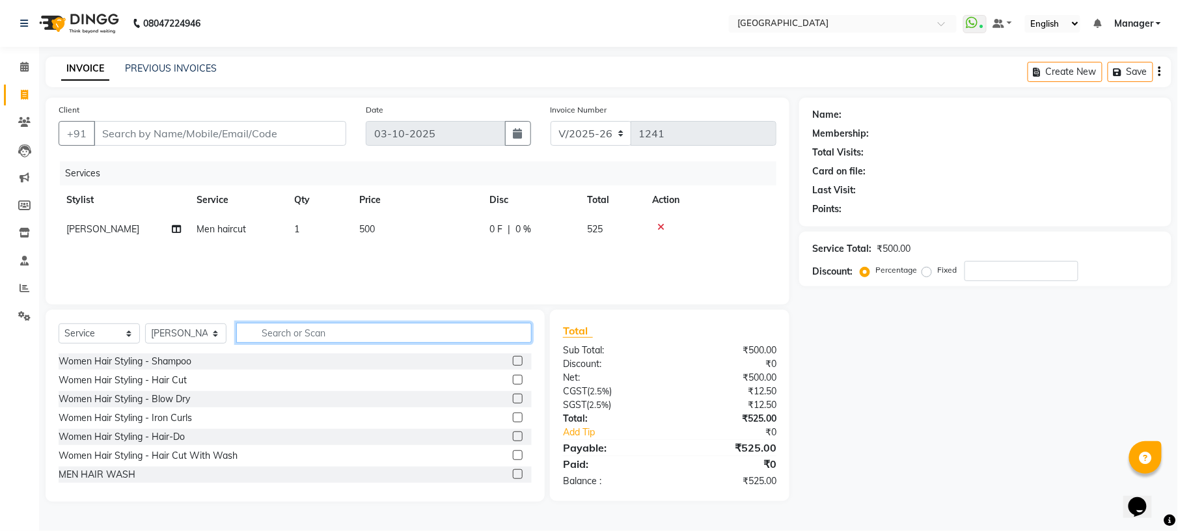
click at [443, 331] on input "text" at bounding box center [383, 333] width 295 height 20
type input "head"
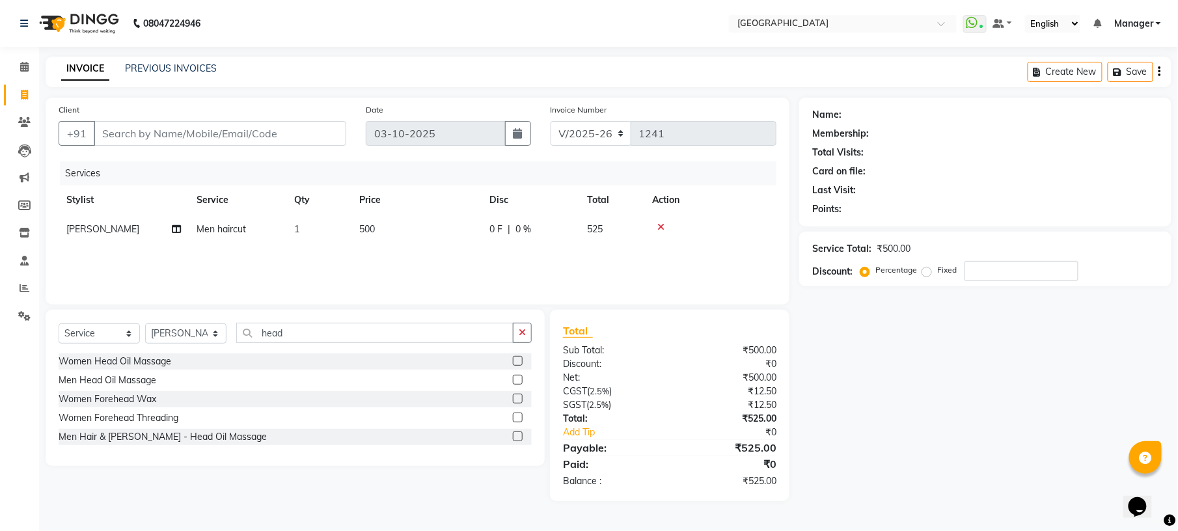
click at [518, 380] on label at bounding box center [518, 380] width 10 height 10
click at [518, 380] on input "checkbox" at bounding box center [517, 380] width 8 height 8
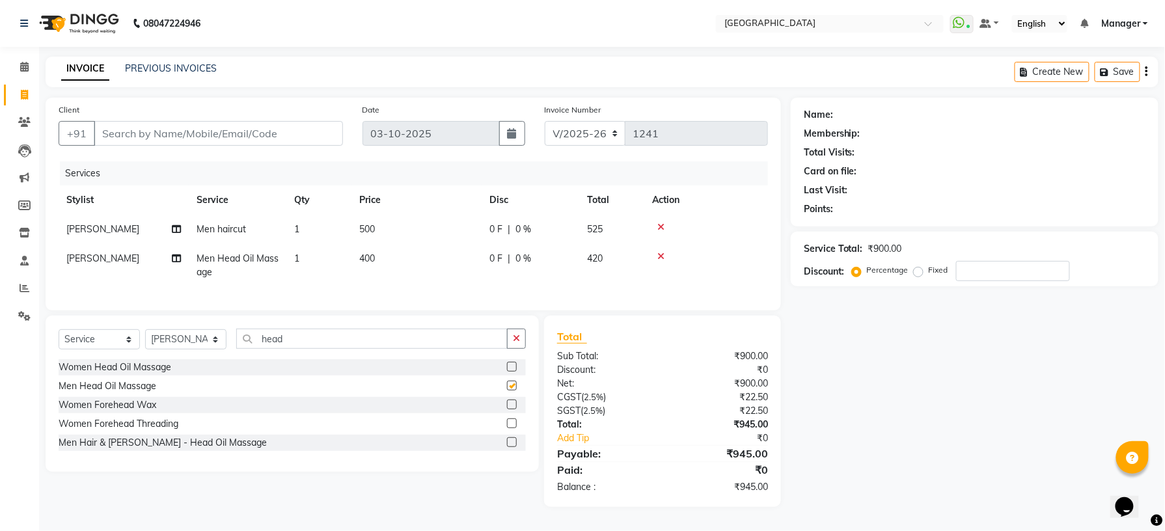
checkbox input "false"
click at [373, 263] on span "400" at bounding box center [367, 259] width 16 height 12
select select "70885"
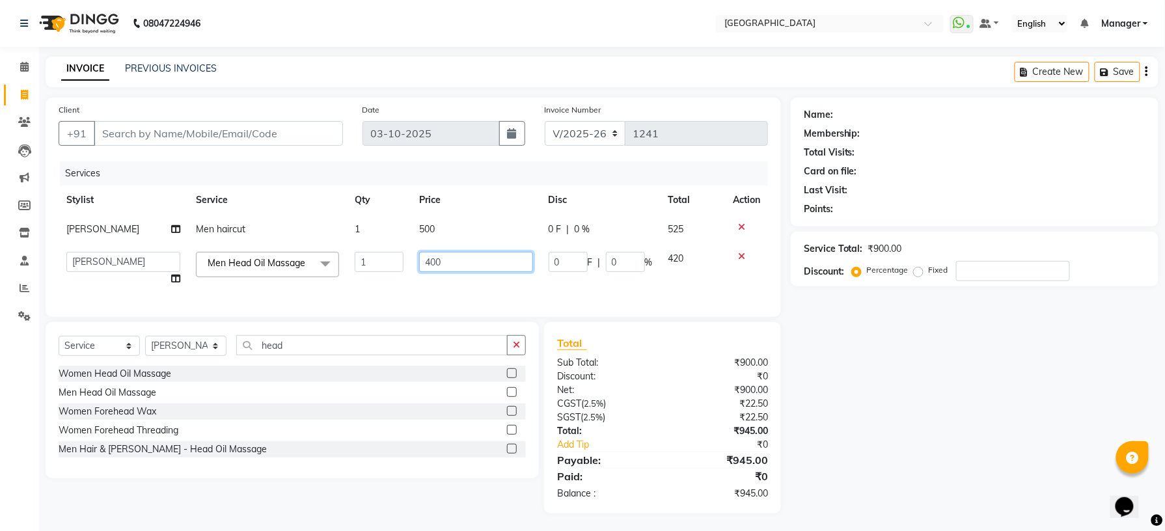
click at [433, 263] on input "400" at bounding box center [475, 262] width 113 height 20
type input "500"
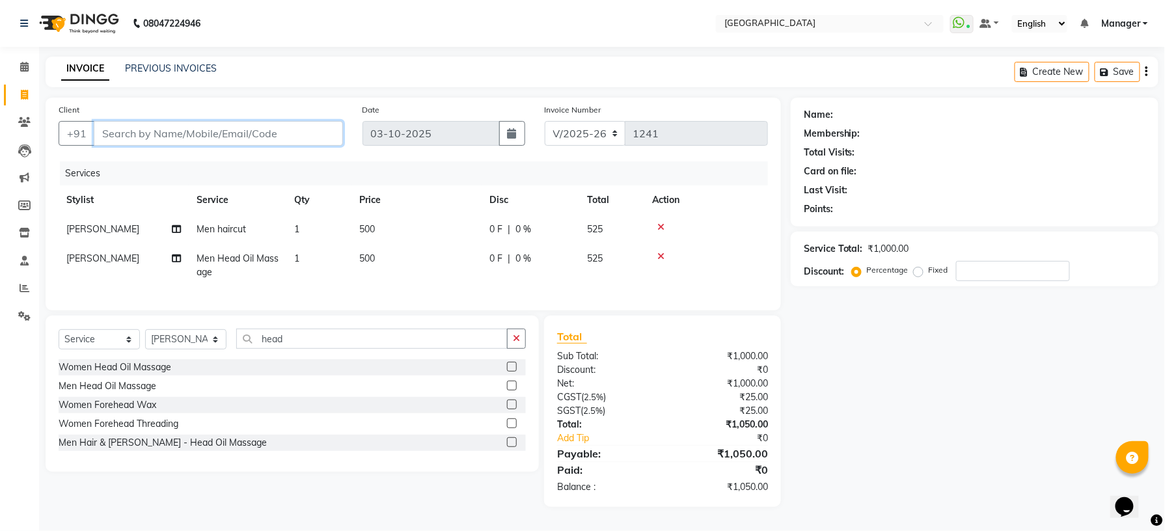
click at [258, 131] on input "Client" at bounding box center [218, 133] width 249 height 25
type input "8"
type input "0"
type input "8920946206"
click at [308, 139] on button "Add Client" at bounding box center [309, 133] width 67 height 25
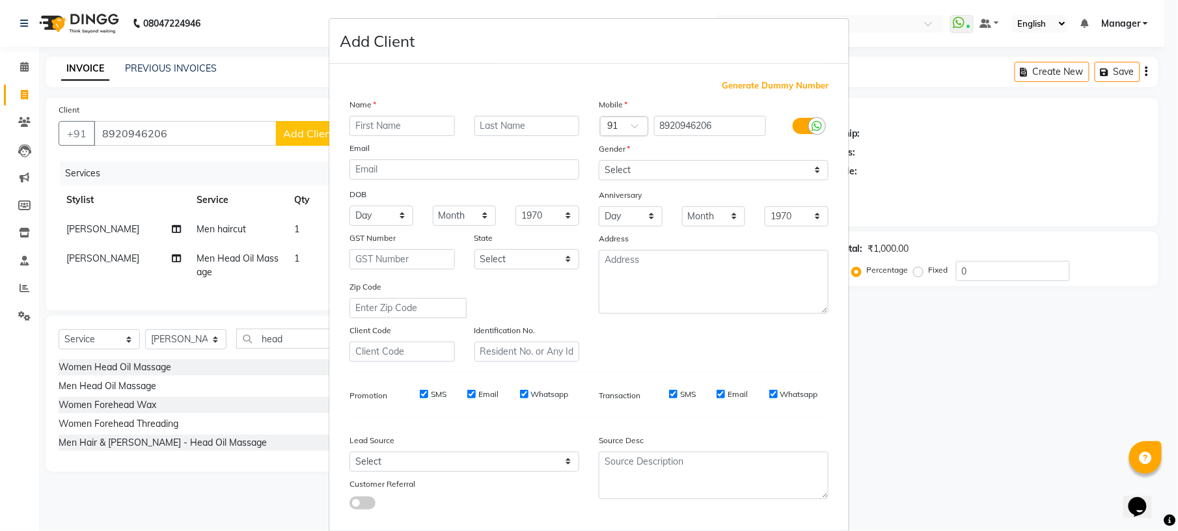
click at [368, 128] on input "text" at bounding box center [401, 126] width 105 height 20
type input "[PERSON_NAME]"
click at [610, 172] on select "Select [DEMOGRAPHIC_DATA] [DEMOGRAPHIC_DATA] Other Prefer Not To Say" at bounding box center [714, 170] width 230 height 20
select select "[DEMOGRAPHIC_DATA]"
click at [599, 160] on select "Select [DEMOGRAPHIC_DATA] [DEMOGRAPHIC_DATA] Other Prefer Not To Say" at bounding box center [714, 170] width 230 height 20
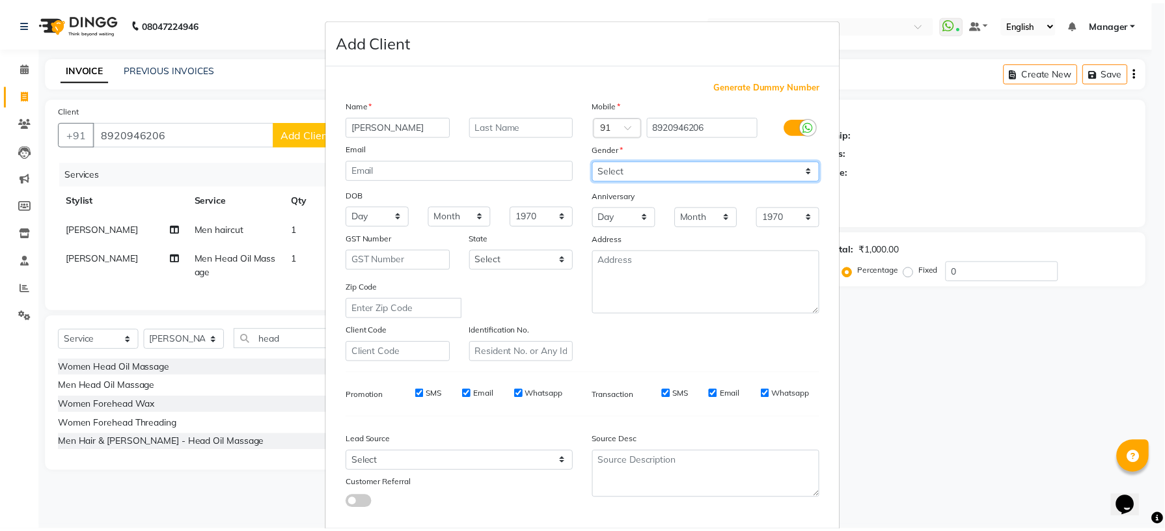
scroll to position [66, 0]
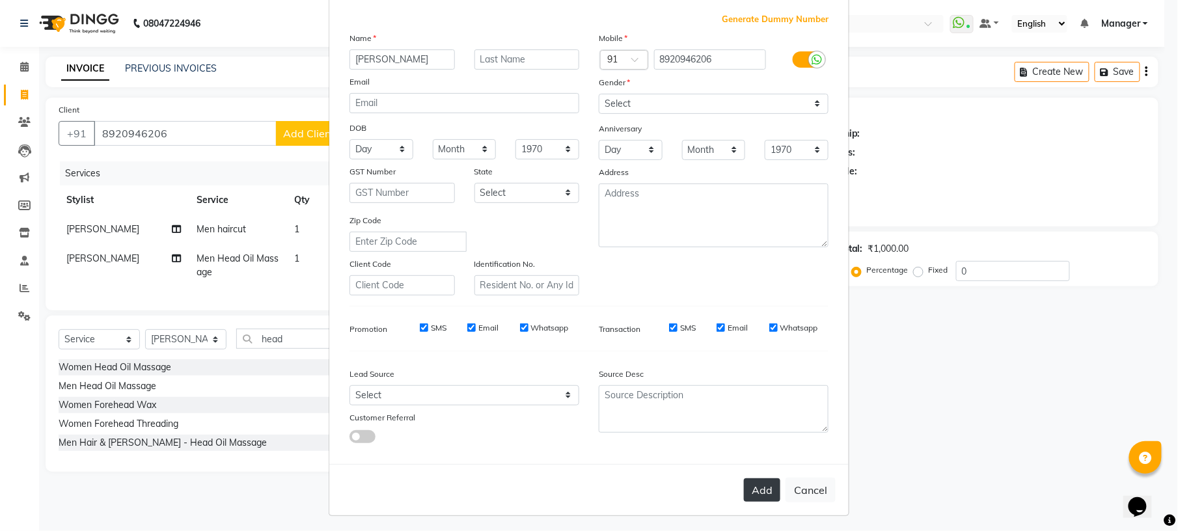
click at [748, 492] on button "Add" at bounding box center [762, 489] width 36 height 23
select select
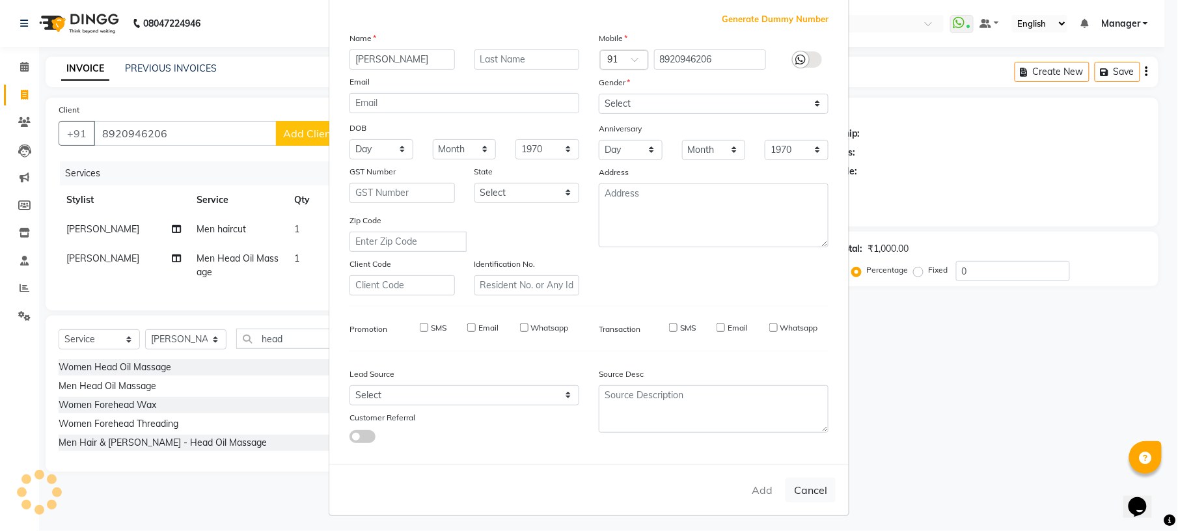
select select
checkbox input "false"
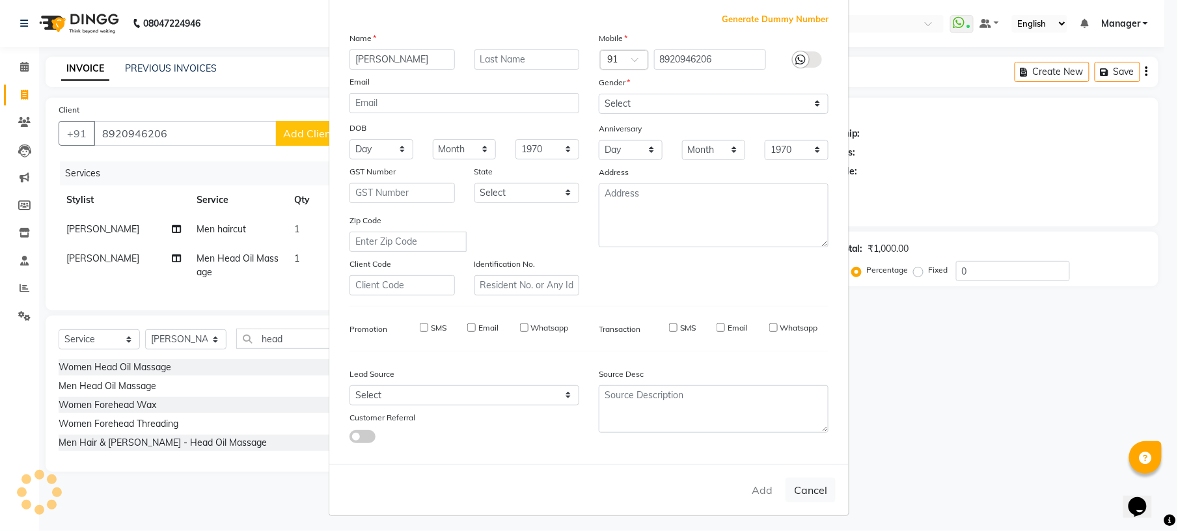
checkbox input "false"
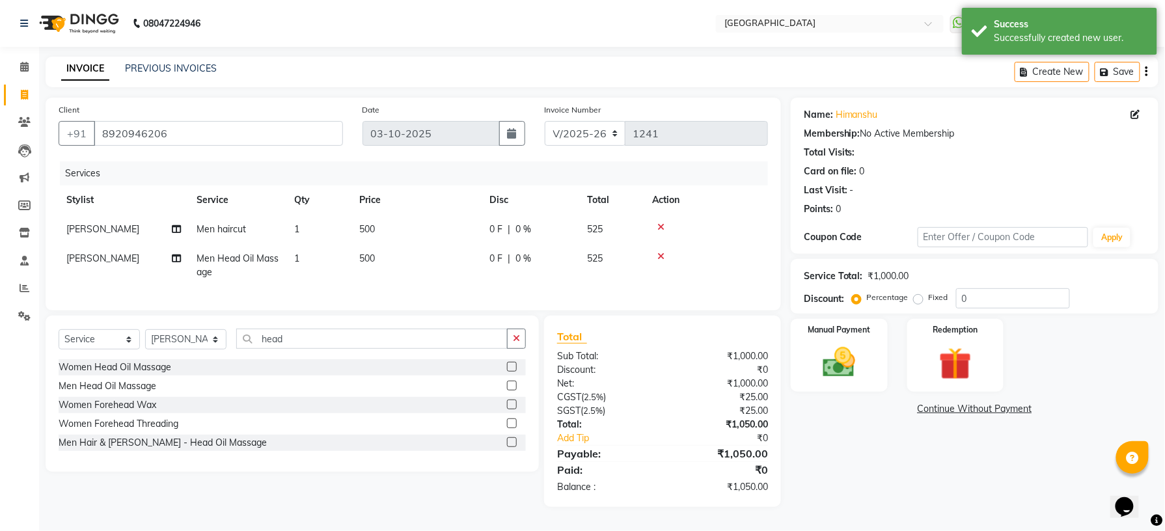
scroll to position [8, 0]
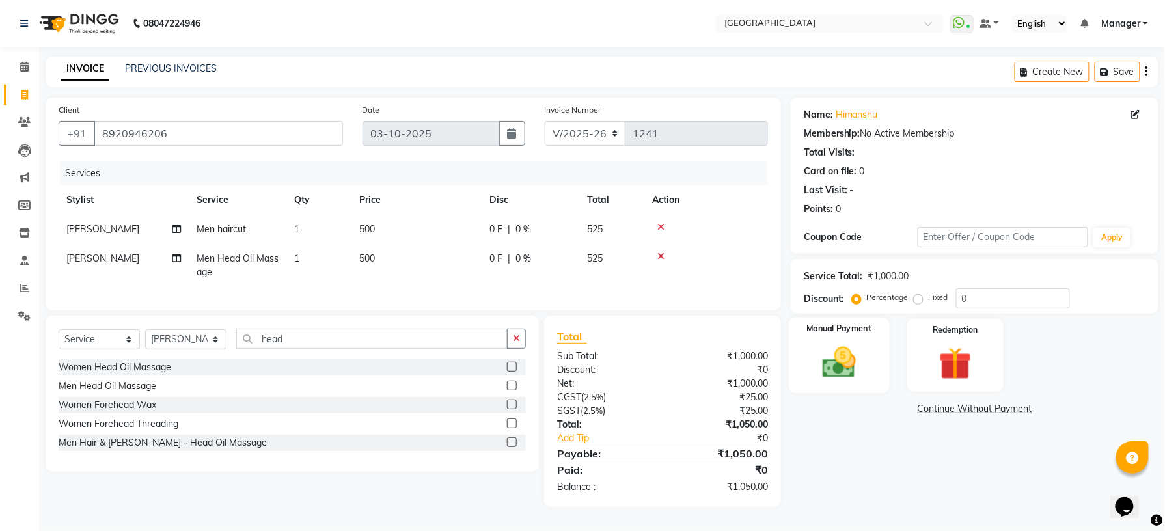
click at [828, 348] on img at bounding box center [839, 362] width 55 height 39
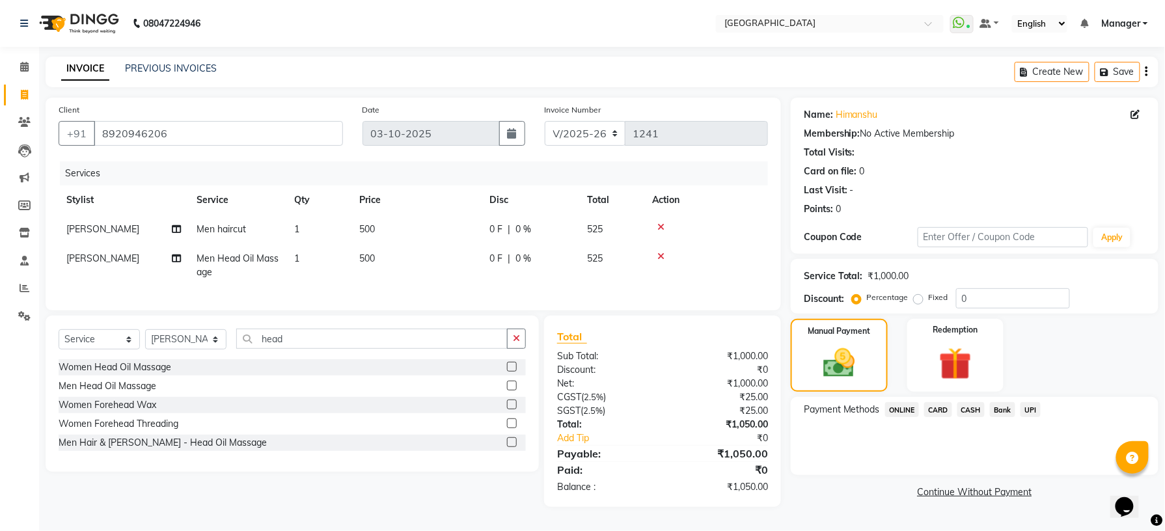
click at [1027, 402] on span "UPI" at bounding box center [1030, 409] width 20 height 15
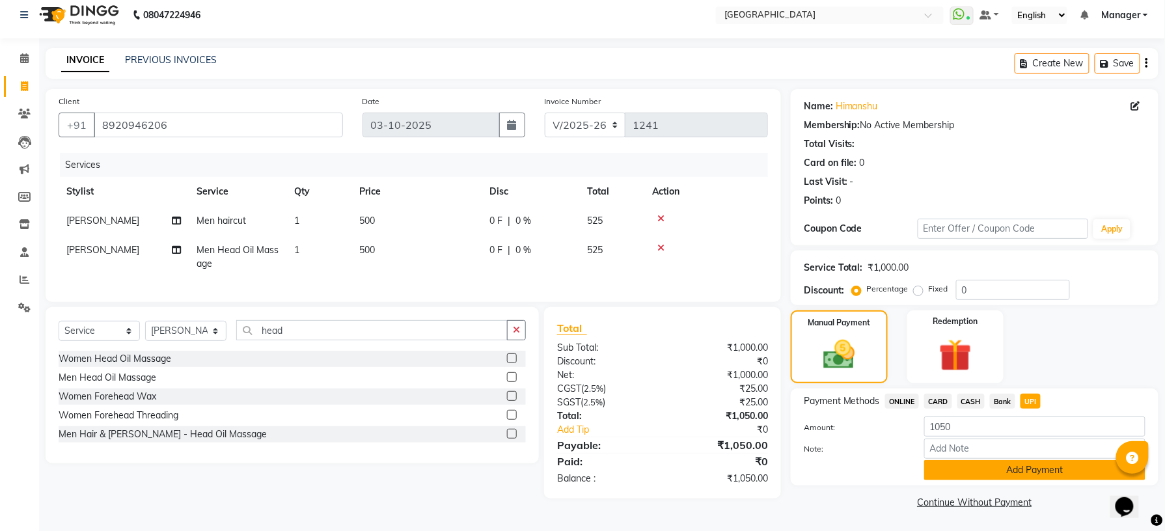
click at [990, 471] on button "Add Payment" at bounding box center [1034, 470] width 221 height 20
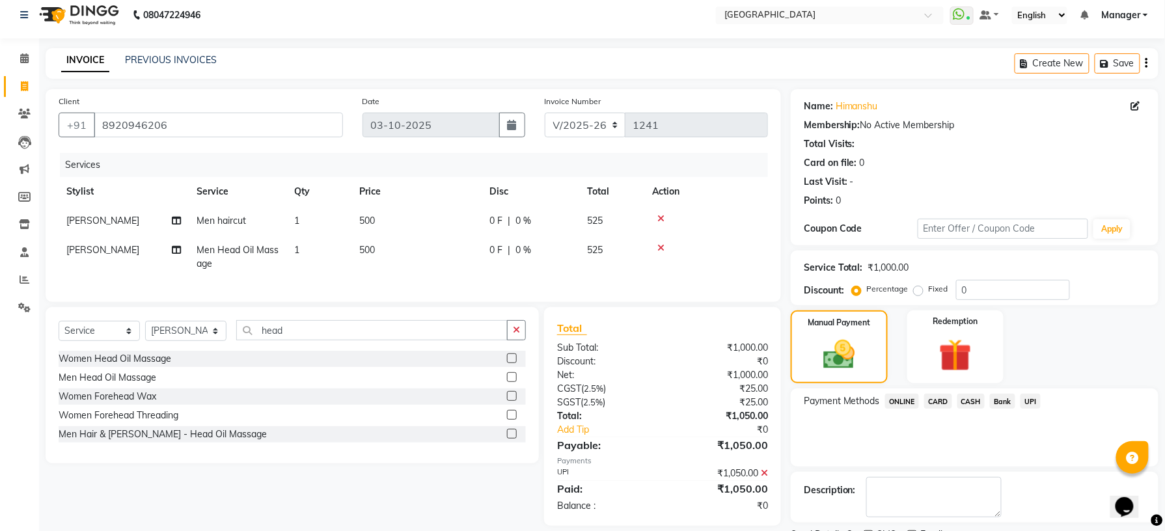
drag, startPoint x: 864, startPoint y: 516, endPoint x: 901, endPoint y: 438, distance: 86.5
click at [901, 438] on div "Name: [PERSON_NAME] Membership: No Active Membership Total Visits: Card on file…" at bounding box center [979, 328] width 377 height 478
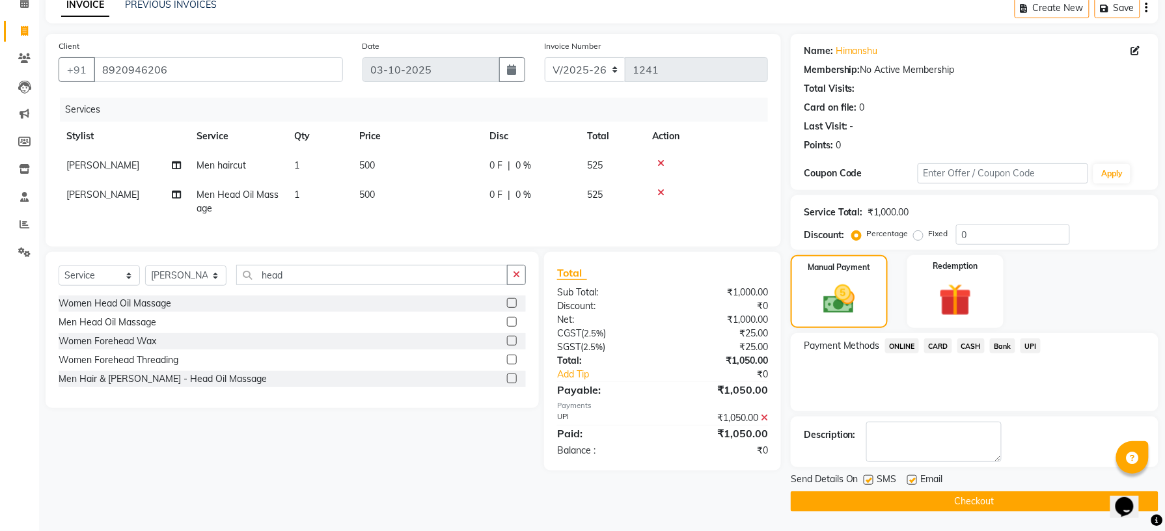
click at [933, 506] on button "Checkout" at bounding box center [975, 501] width 368 height 20
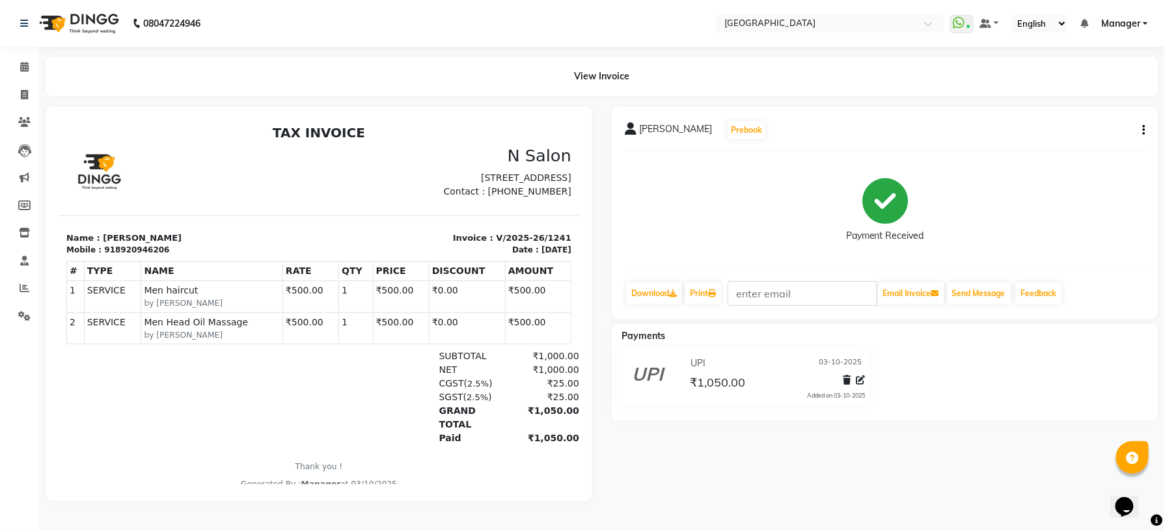
click at [1143, 131] on icon "button" at bounding box center [1144, 130] width 3 height 1
click at [1105, 133] on div "Edit Item Staff" at bounding box center [1079, 130] width 89 height 16
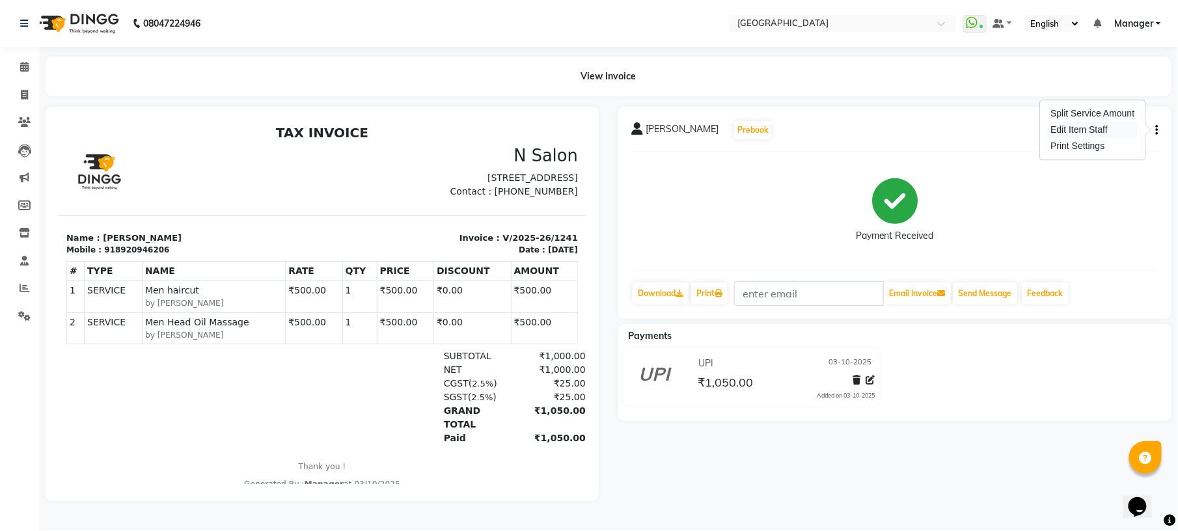
select select "70885"
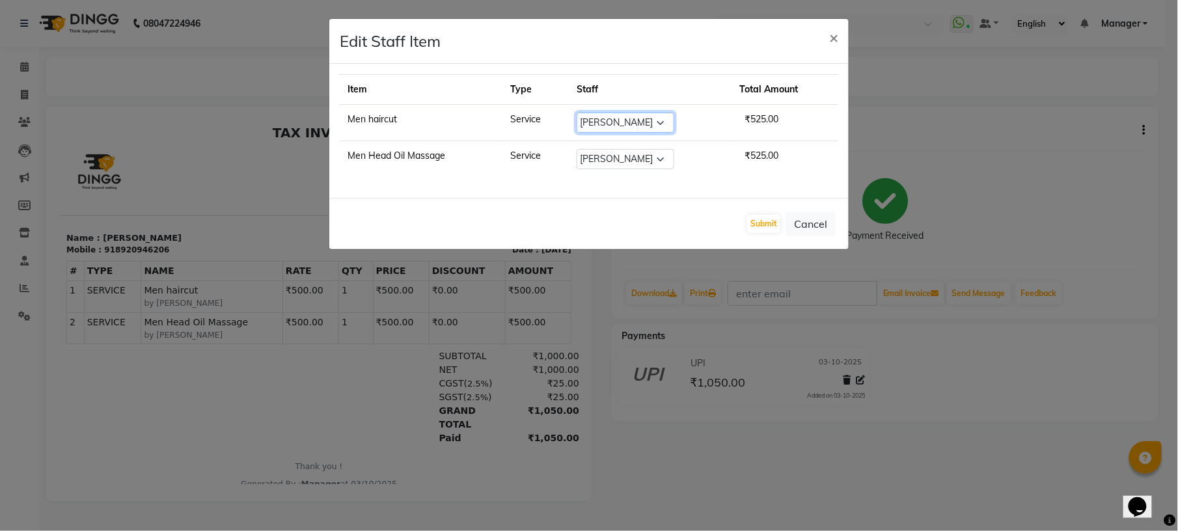
click at [656, 126] on select "Select [PERSON_NAME] [PERSON_NAME] [PERSON_NAME] [PERSON_NAME] KIBA kupu LIM Ma…" at bounding box center [626, 123] width 98 height 20
select select "89201"
click at [577, 113] on select "Select [PERSON_NAME] [PERSON_NAME] [PERSON_NAME] [PERSON_NAME] KIBA kupu LIM Ma…" at bounding box center [626, 123] width 98 height 20
click at [661, 160] on select "Select [PERSON_NAME] [PERSON_NAME] [PERSON_NAME] [PERSON_NAME] KIBA kupu LIM Ma…" at bounding box center [626, 159] width 98 height 20
select select "89201"
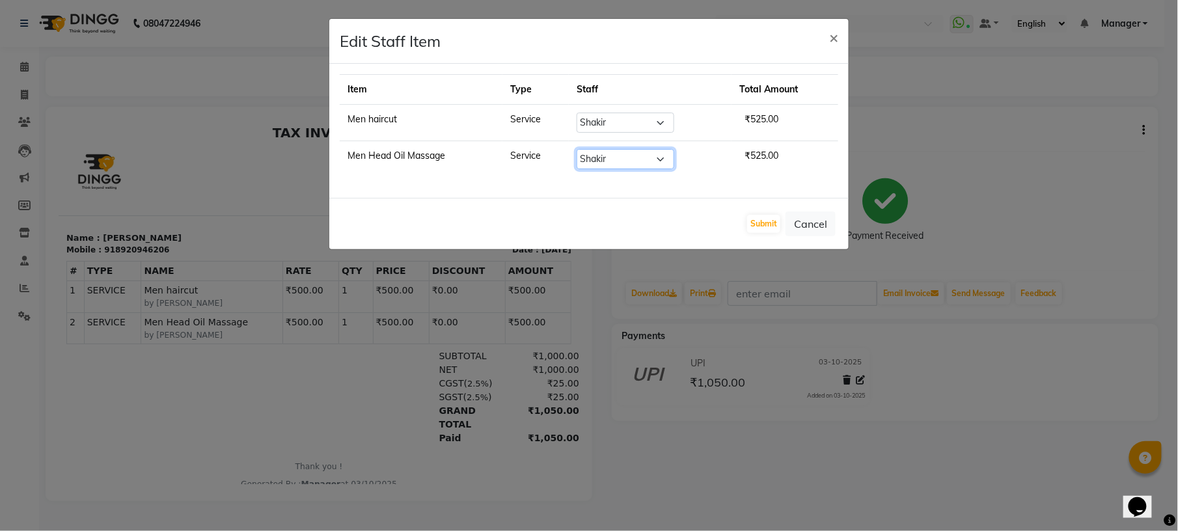
click at [577, 150] on select "Select [PERSON_NAME] [PERSON_NAME] [PERSON_NAME] [PERSON_NAME] KIBA kupu LIM Ma…" at bounding box center [626, 159] width 98 height 20
click at [761, 220] on button "Submit" at bounding box center [763, 224] width 33 height 18
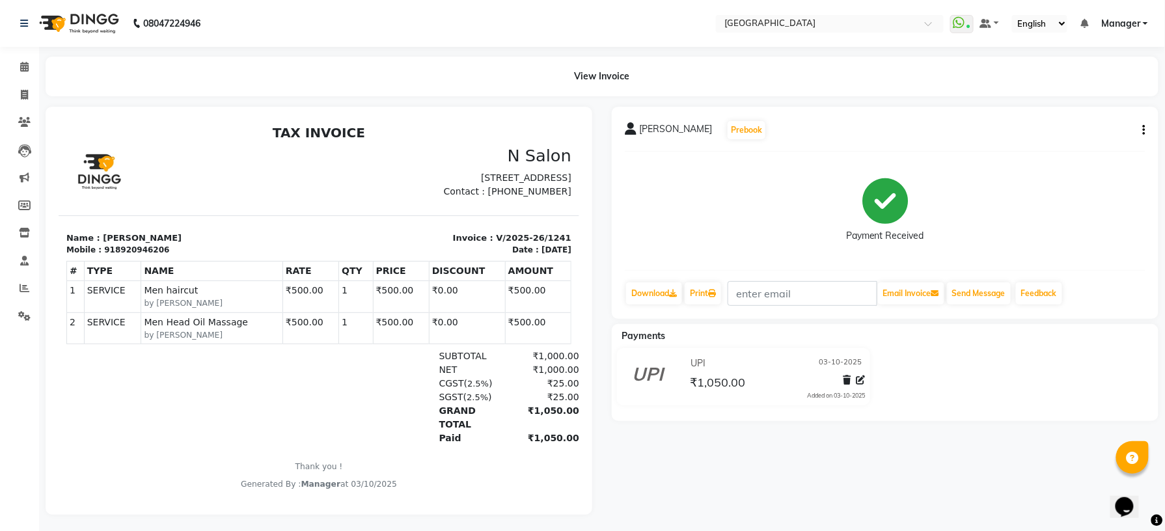
scroll to position [16, 0]
